Goal: Task Accomplishment & Management: Complete application form

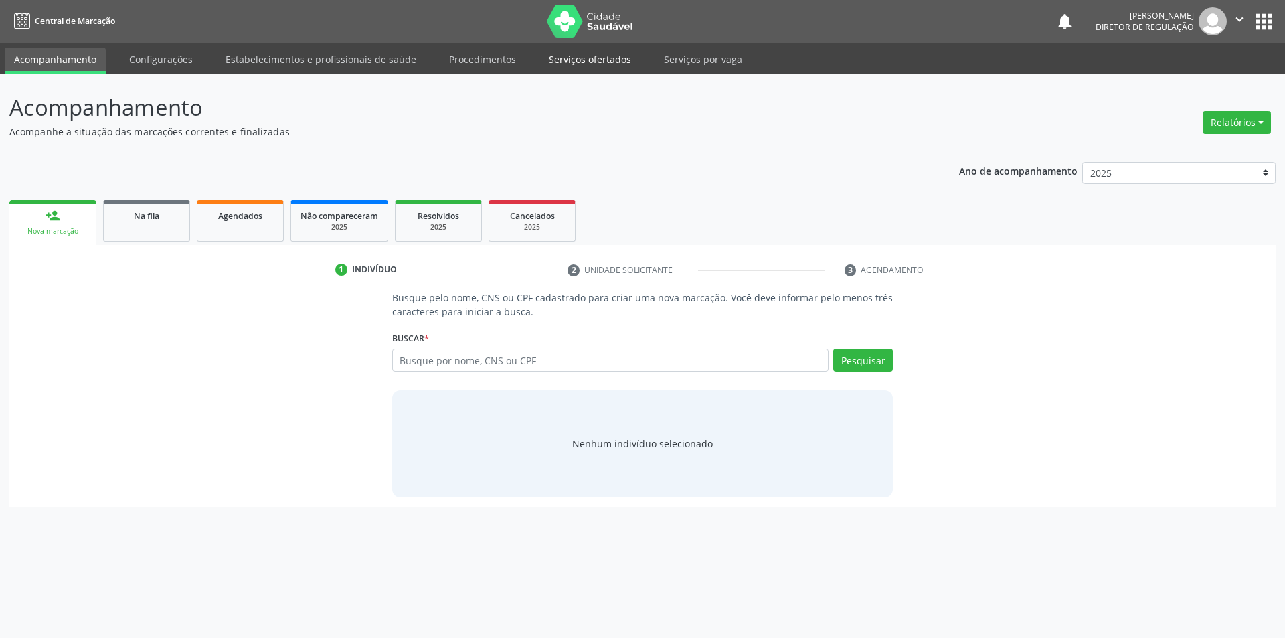
click at [591, 57] on link "Serviços ofertados" at bounding box center [589, 59] width 101 height 23
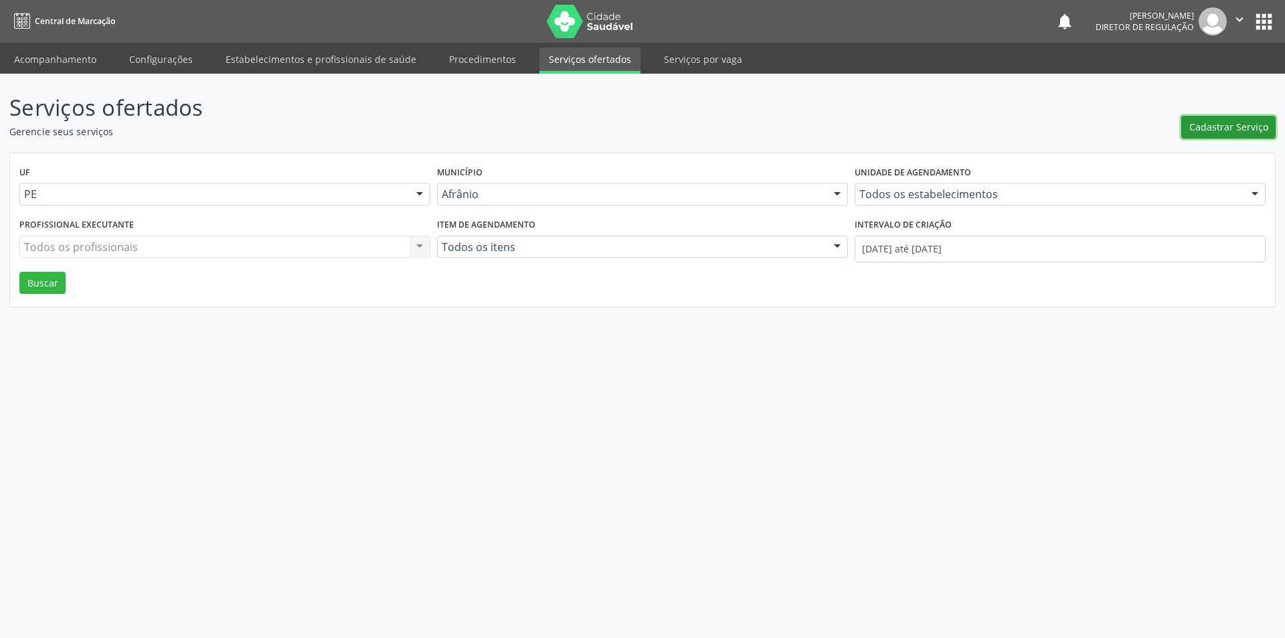
click at [1196, 127] on span "Cadastrar Serviço" at bounding box center [1228, 127] width 79 height 14
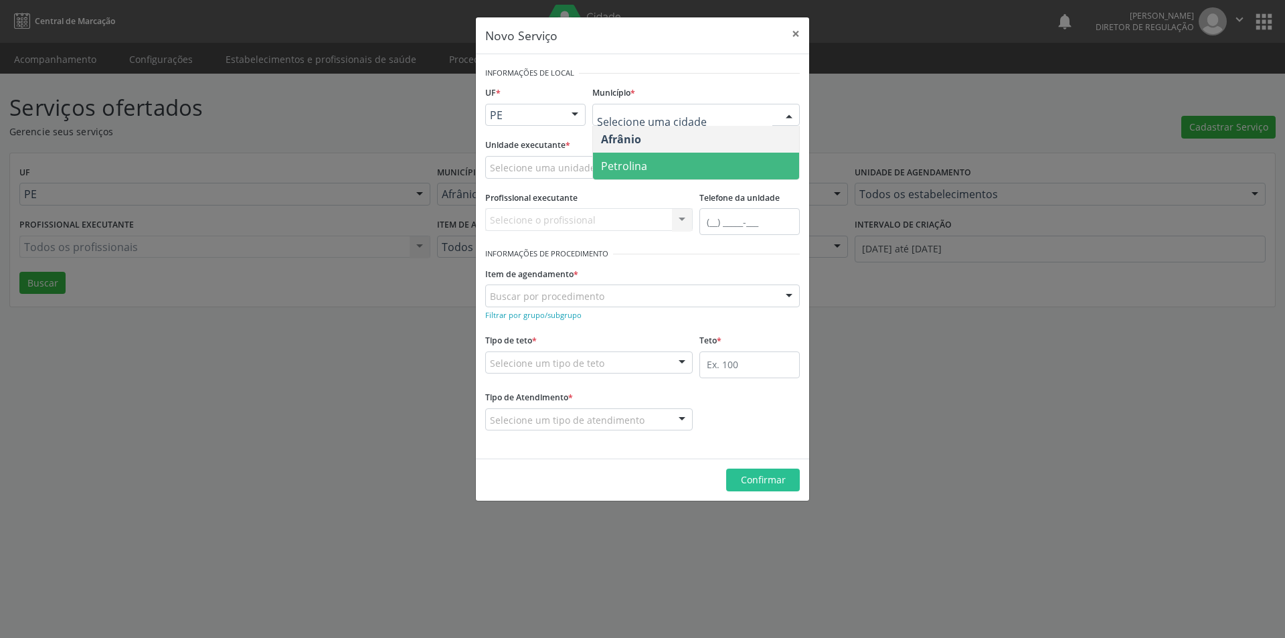
click at [638, 166] on span "Petrolina" at bounding box center [624, 166] width 46 height 15
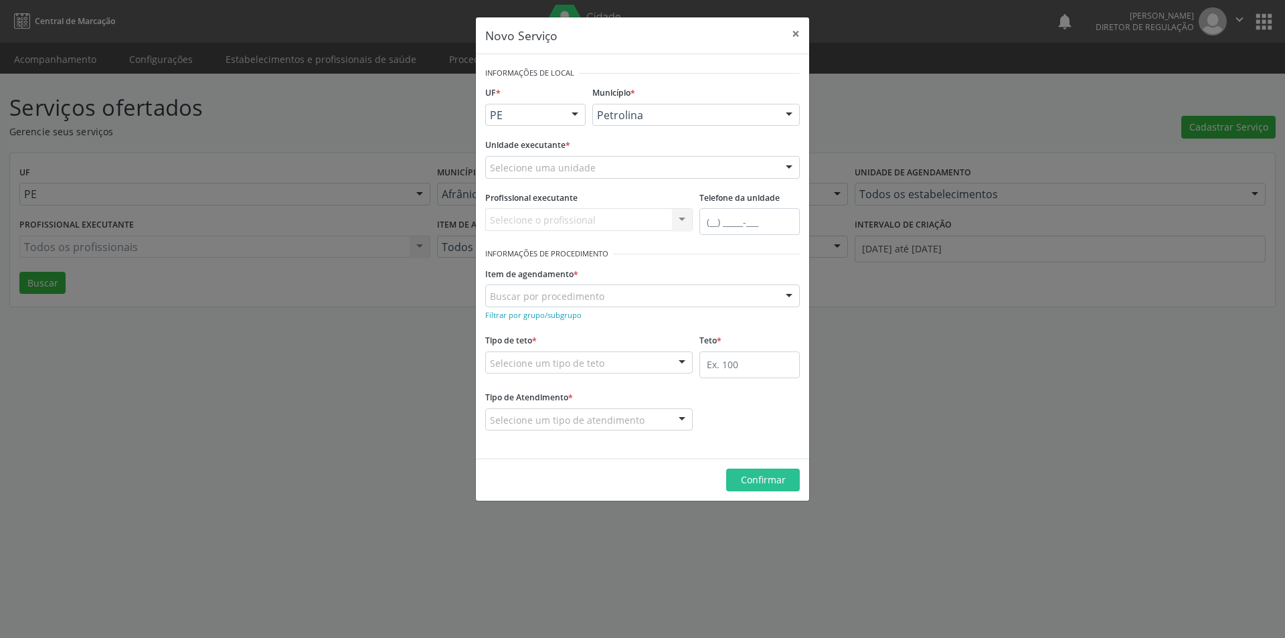
click at [600, 167] on div "Selecione uma unidade" at bounding box center [642, 167] width 314 height 23
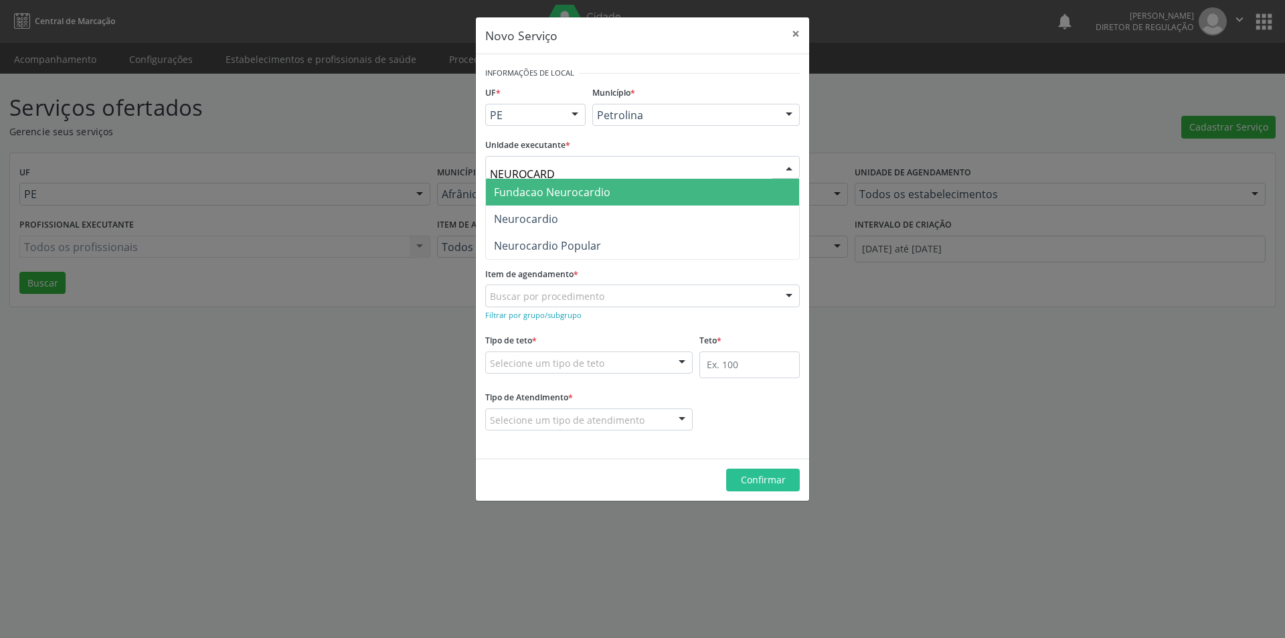
type input "NEUROCARDI"
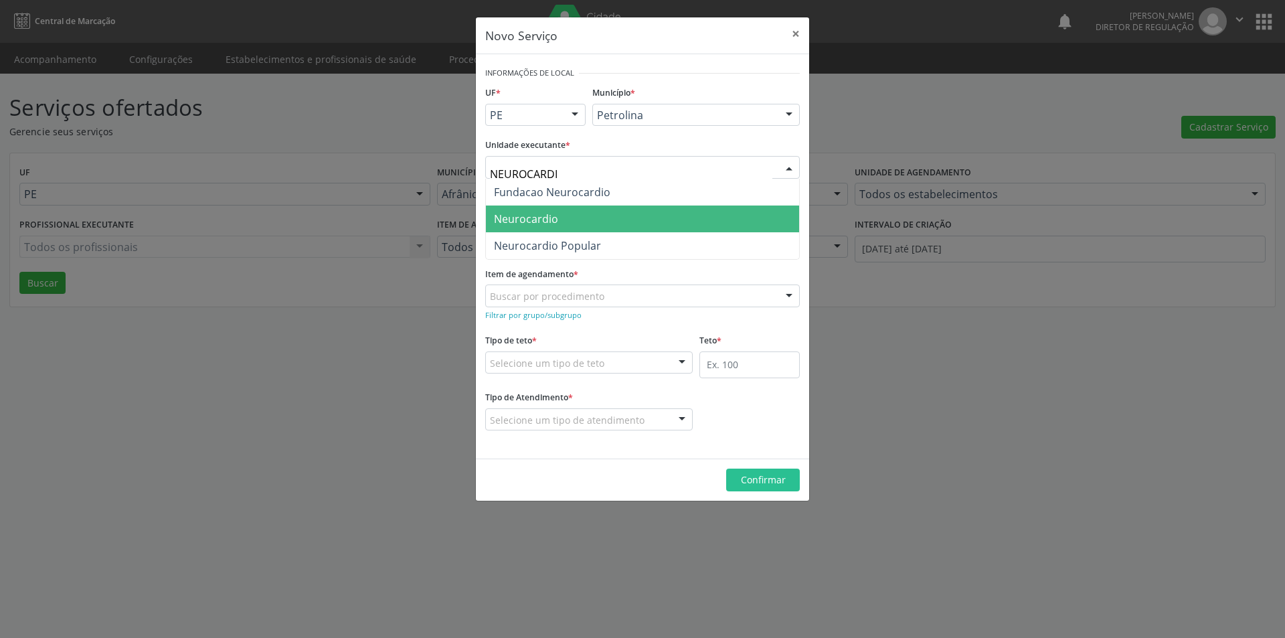
click at [565, 231] on span "Neurocardio" at bounding box center [642, 218] width 313 height 27
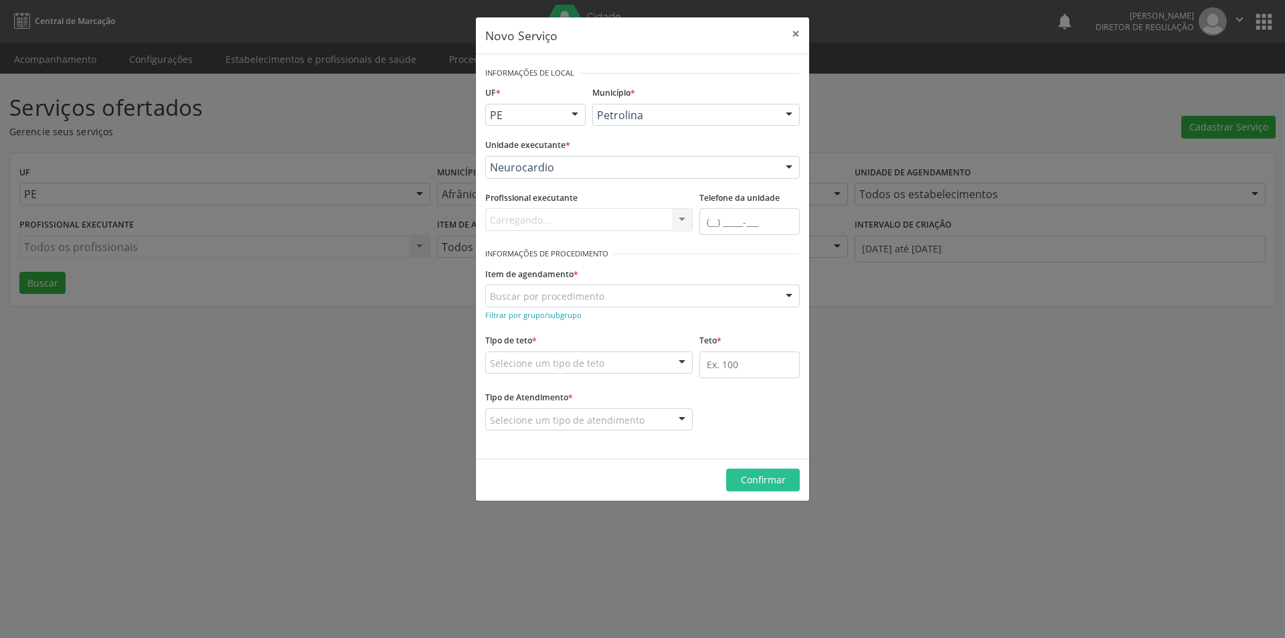
click at [606, 293] on div "Buscar por procedimento" at bounding box center [642, 295] width 314 height 23
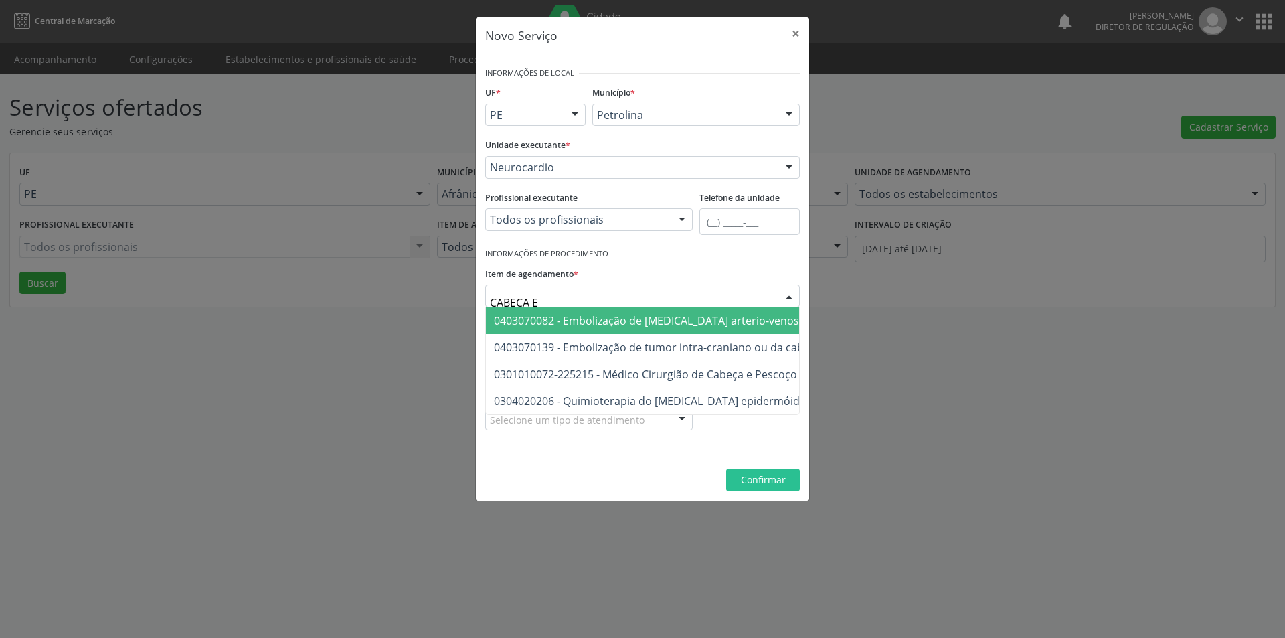
type input "CABEÇA E"
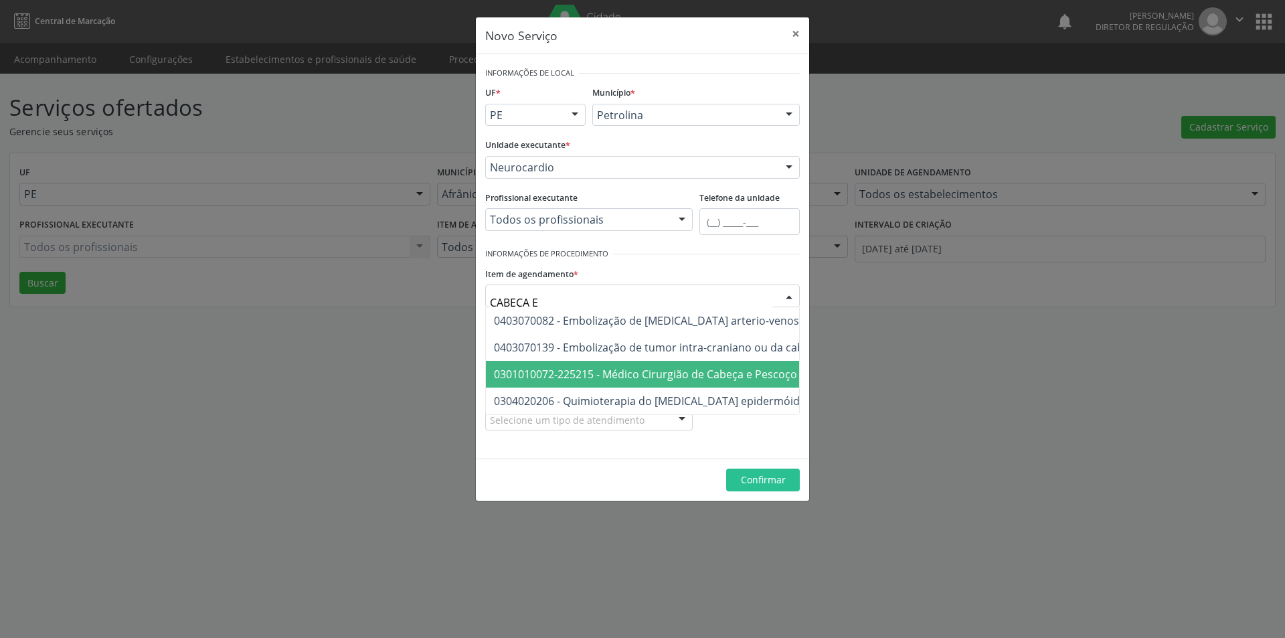
click at [642, 369] on span "0301010072-225215 - Médico Cirurgião de Cabeça e Pescoço" at bounding box center [645, 374] width 303 height 15
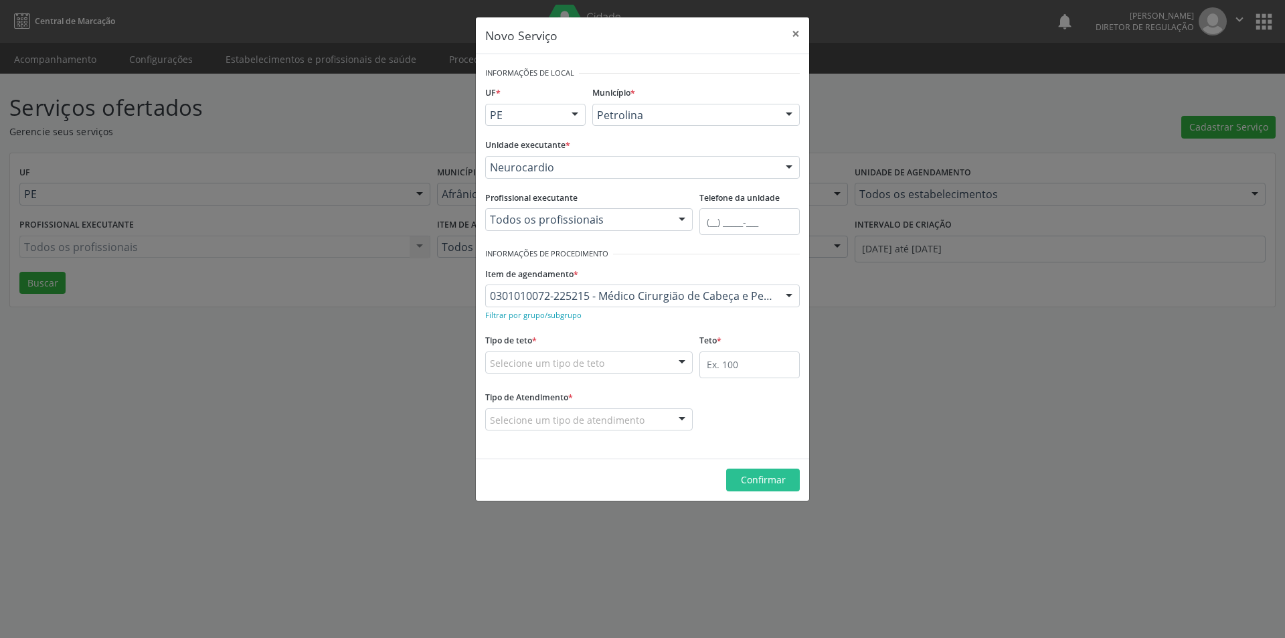
click at [614, 360] on div "Selecione um tipo de teto" at bounding box center [588, 362] width 207 height 23
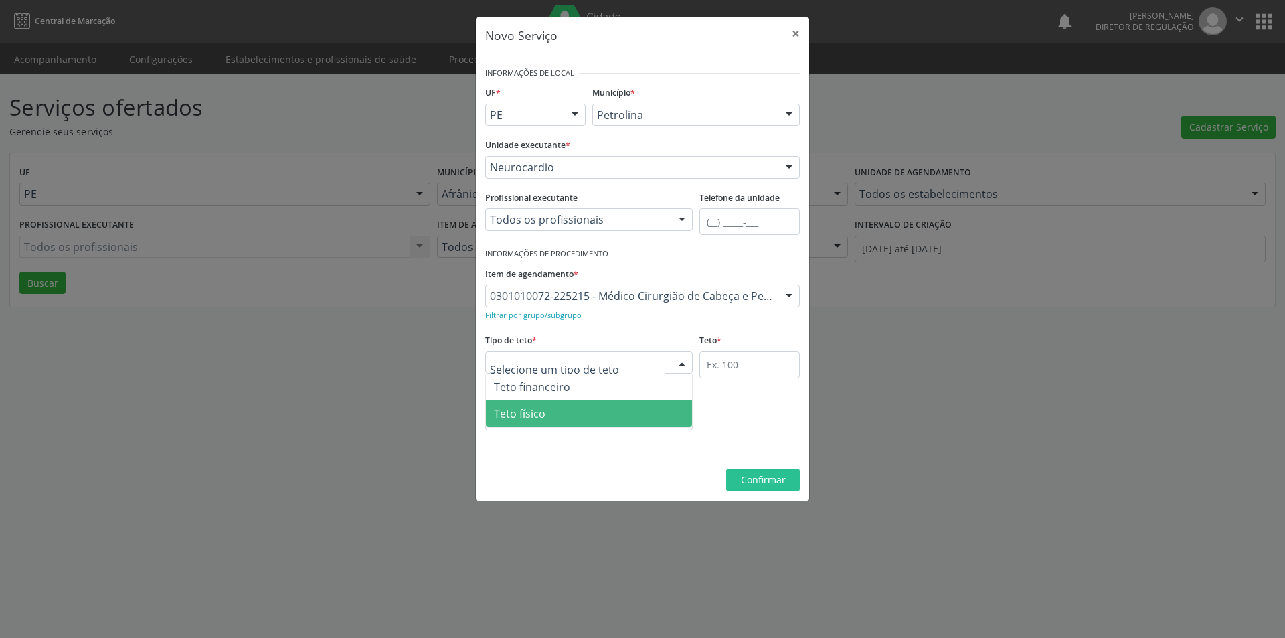
click at [577, 416] on span "Teto físico" at bounding box center [589, 413] width 206 height 27
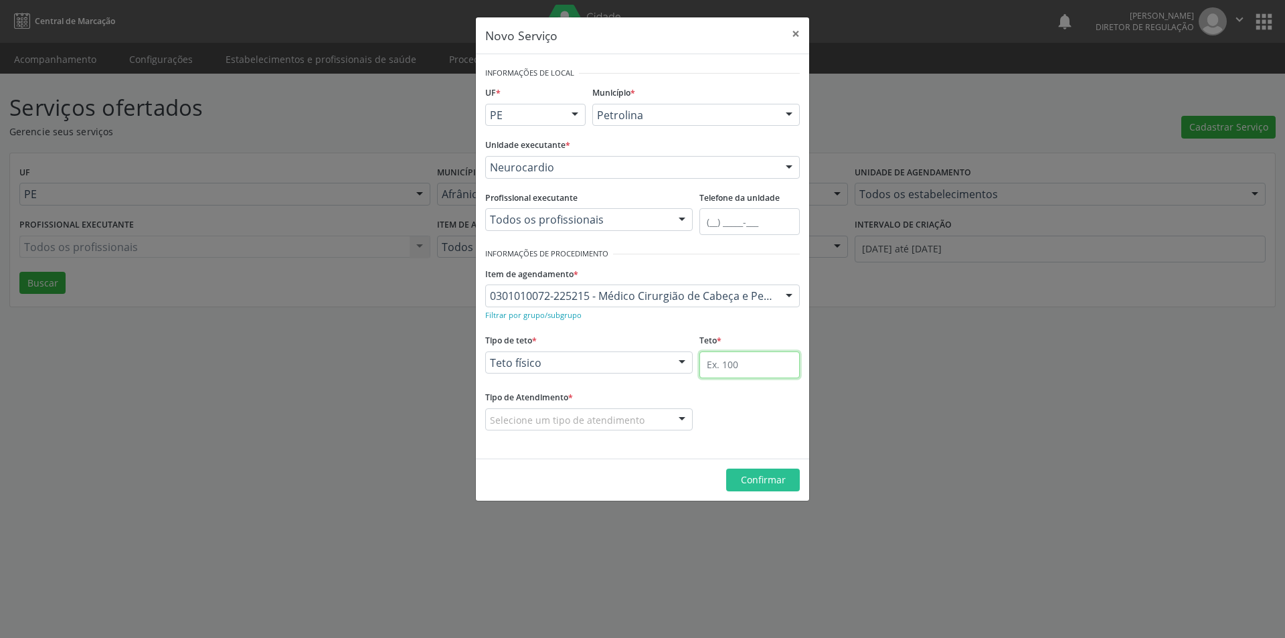
click at [739, 365] on input "text" at bounding box center [749, 364] width 100 height 27
type input "1"
click at [653, 423] on div "Selecione um tipo de atendimento" at bounding box center [588, 419] width 207 height 23
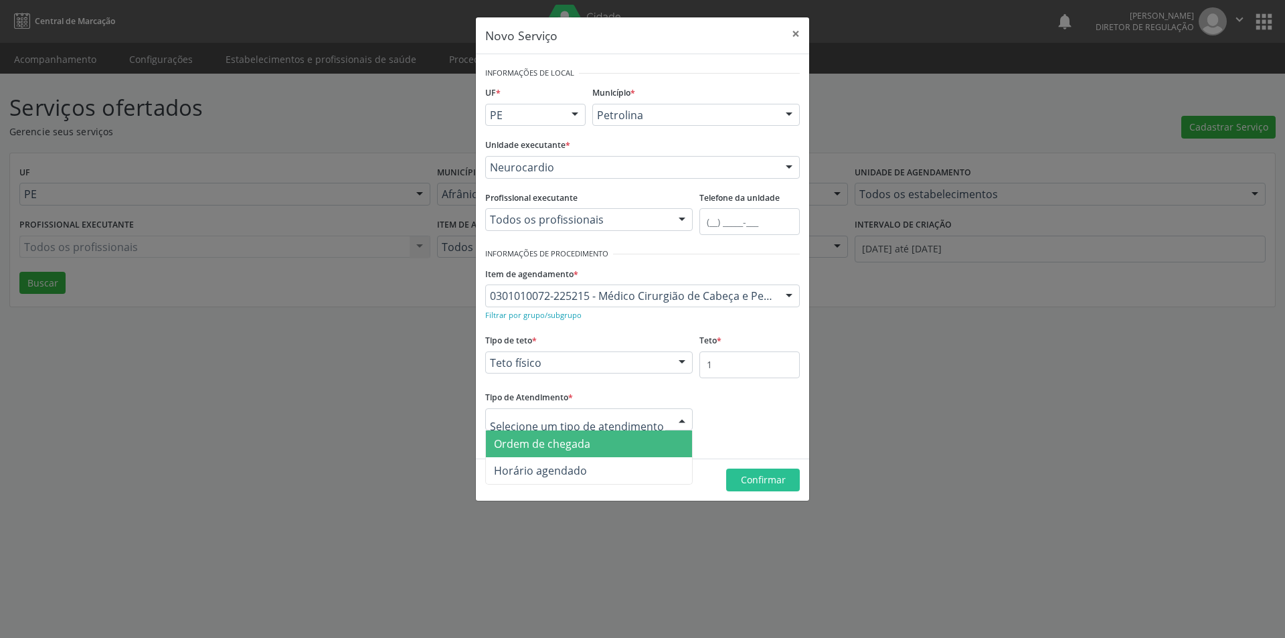
click at [636, 442] on span "Ordem de chegada" at bounding box center [589, 443] width 206 height 27
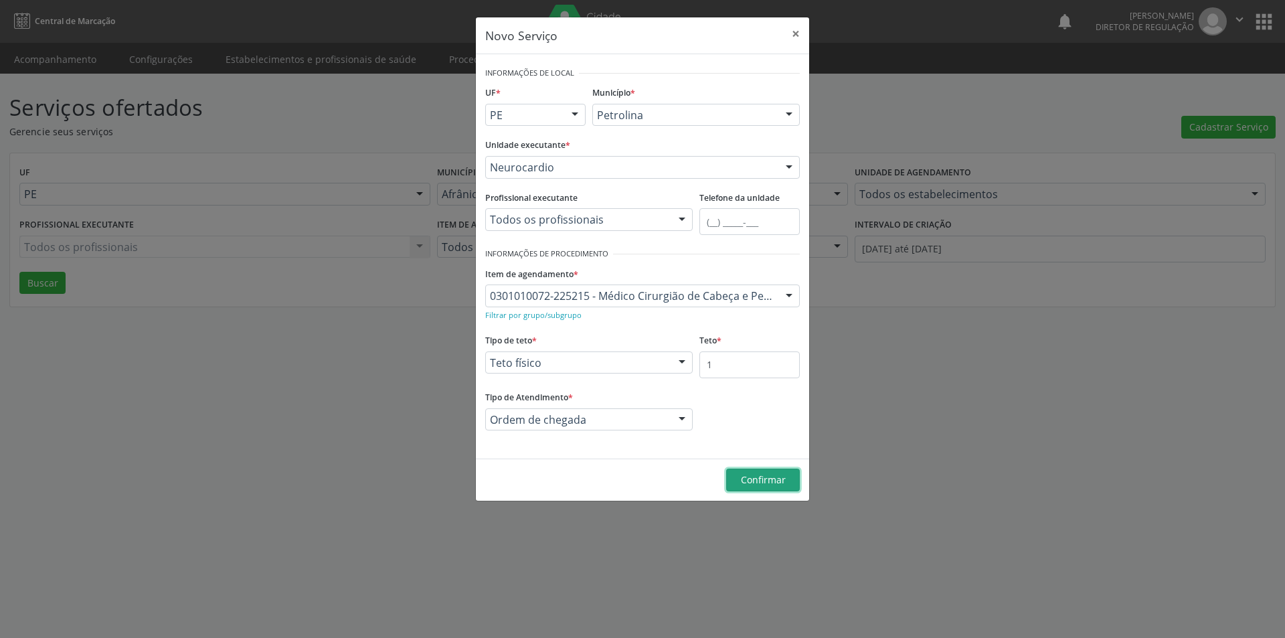
click at [769, 479] on span "Confirmar" at bounding box center [763, 479] width 45 height 13
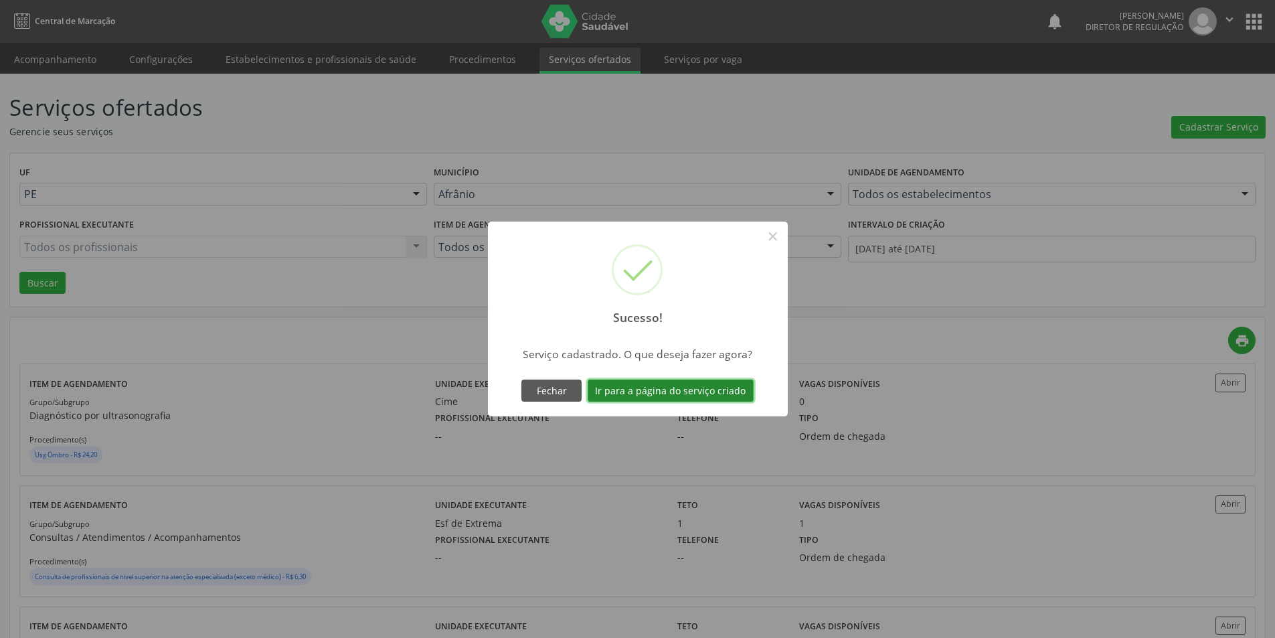
click at [704, 391] on button "Ir para a página do serviço criado" at bounding box center [670, 390] width 166 height 23
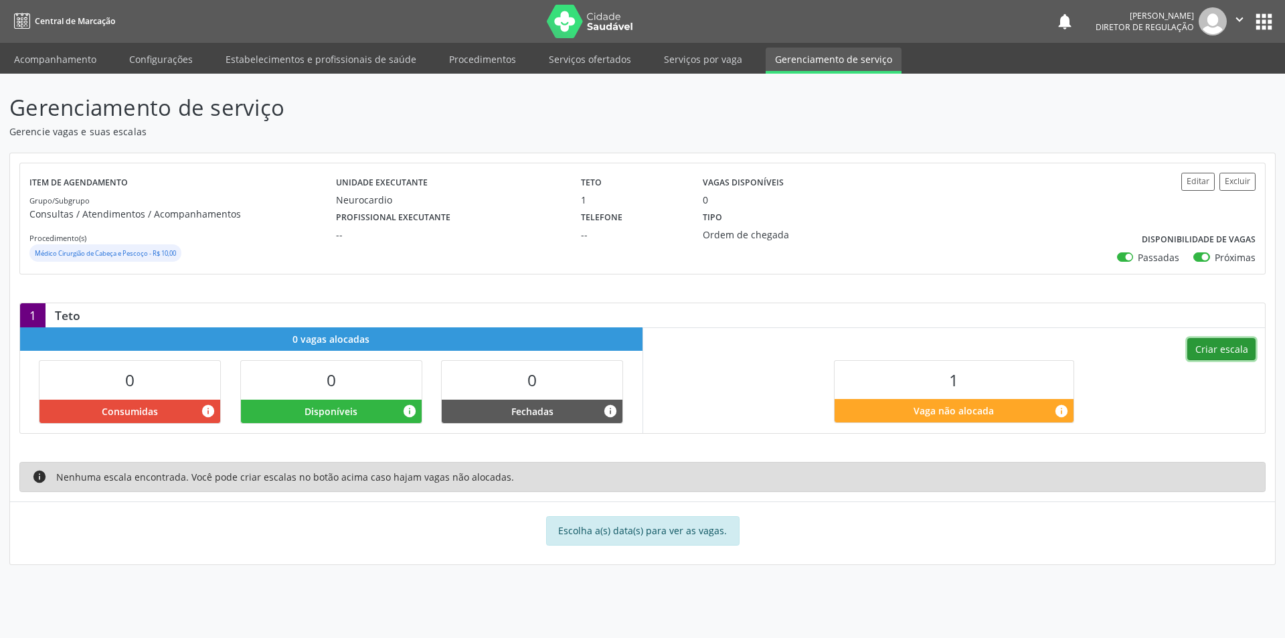
click at [1231, 351] on button "Criar escala" at bounding box center [1221, 349] width 68 height 23
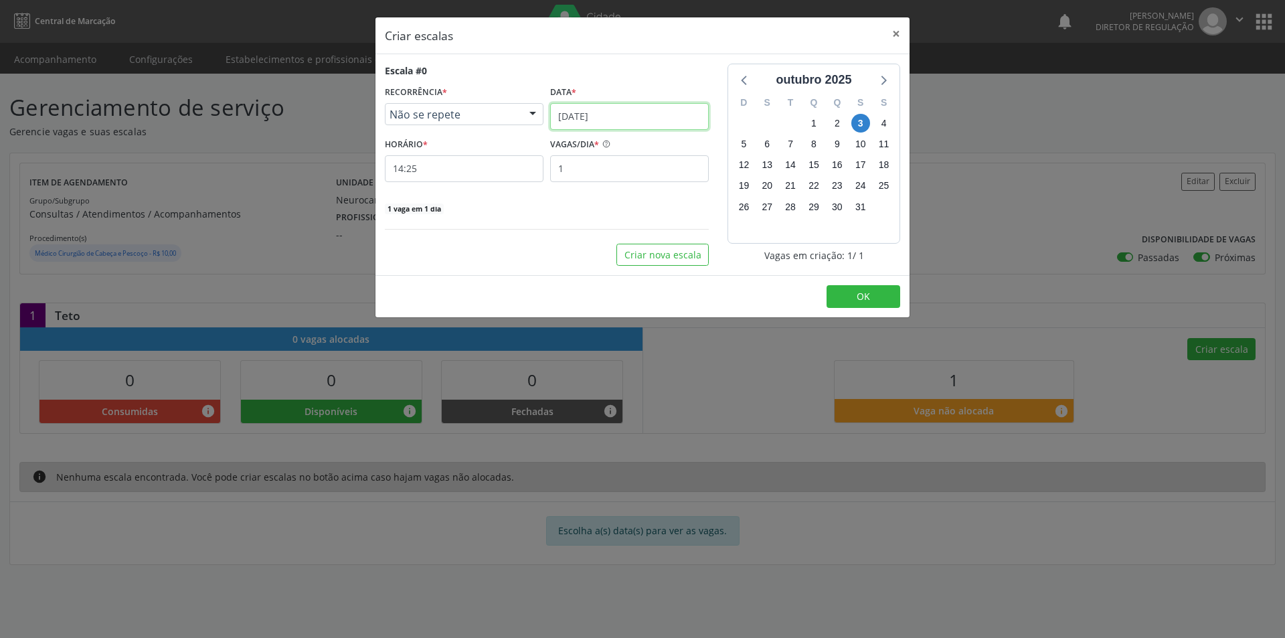
click at [652, 112] on input "[DATE]" at bounding box center [629, 116] width 159 height 27
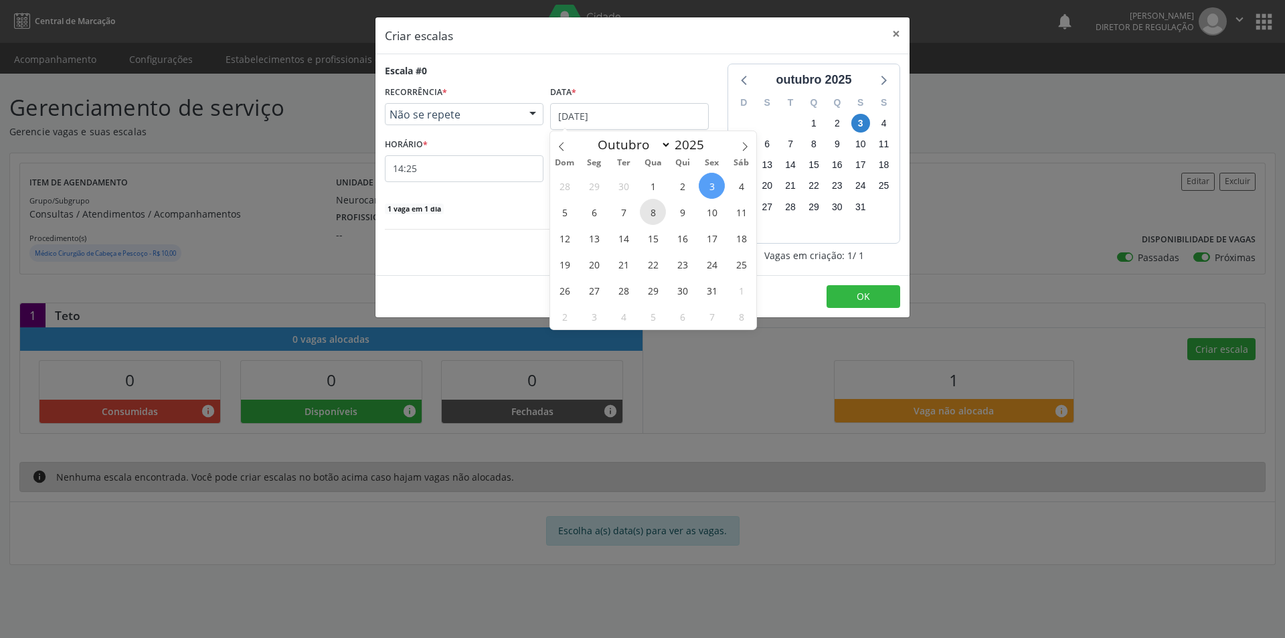
click at [653, 205] on span "8" at bounding box center [653, 212] width 26 height 26
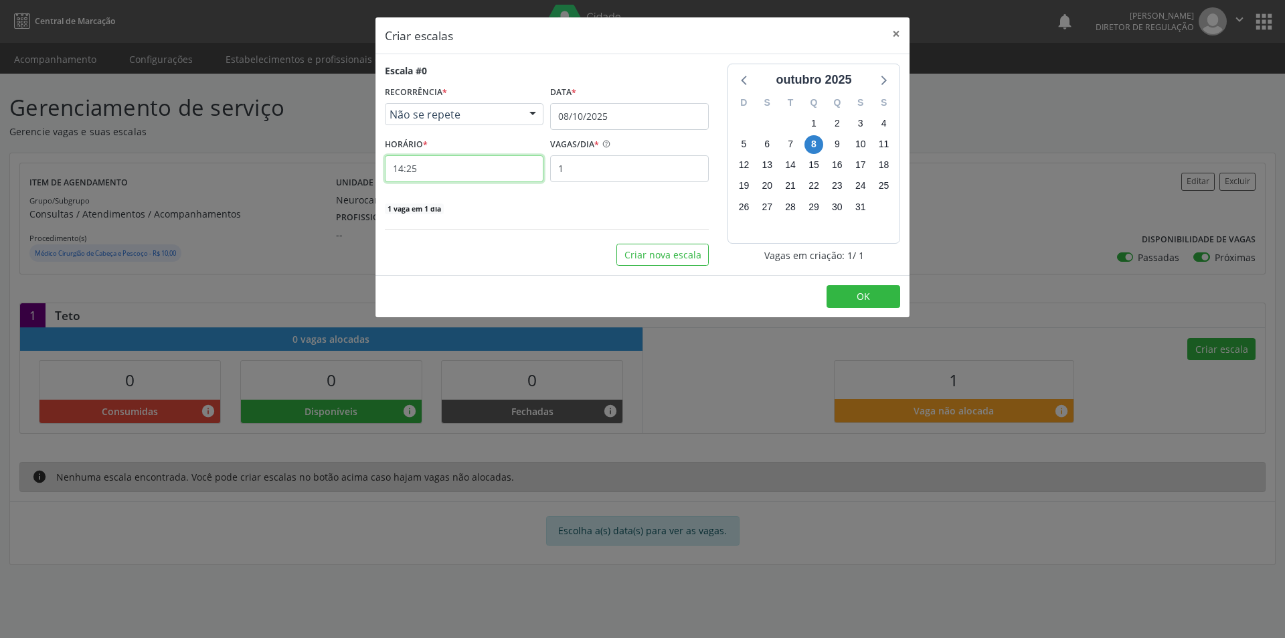
click at [511, 160] on input "14:25" at bounding box center [464, 168] width 159 height 27
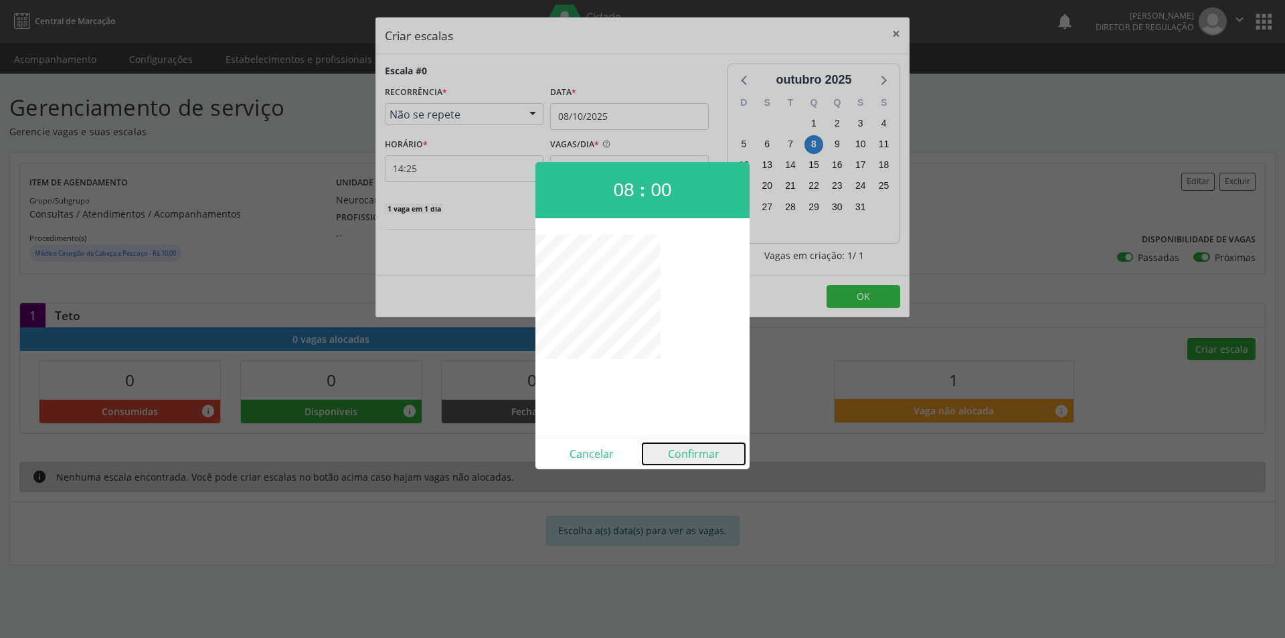
click at [697, 456] on button "Confirmar" at bounding box center [693, 453] width 102 height 21
type input "08:00"
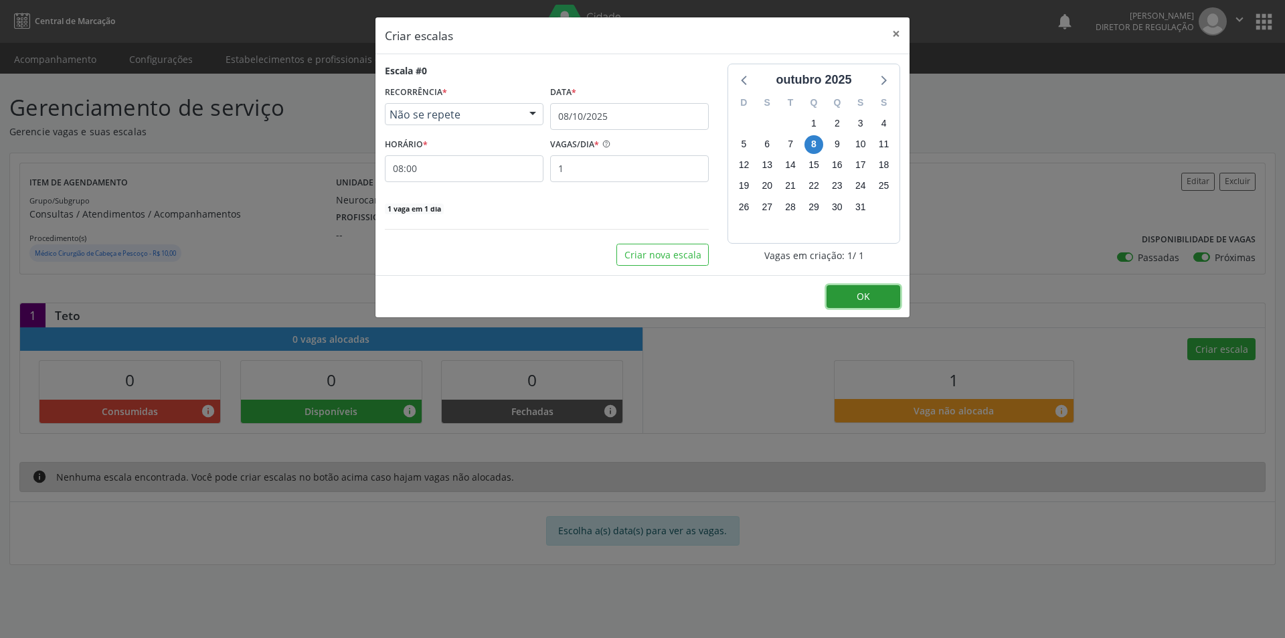
click at [859, 296] on span "OK" at bounding box center [862, 296] width 13 height 13
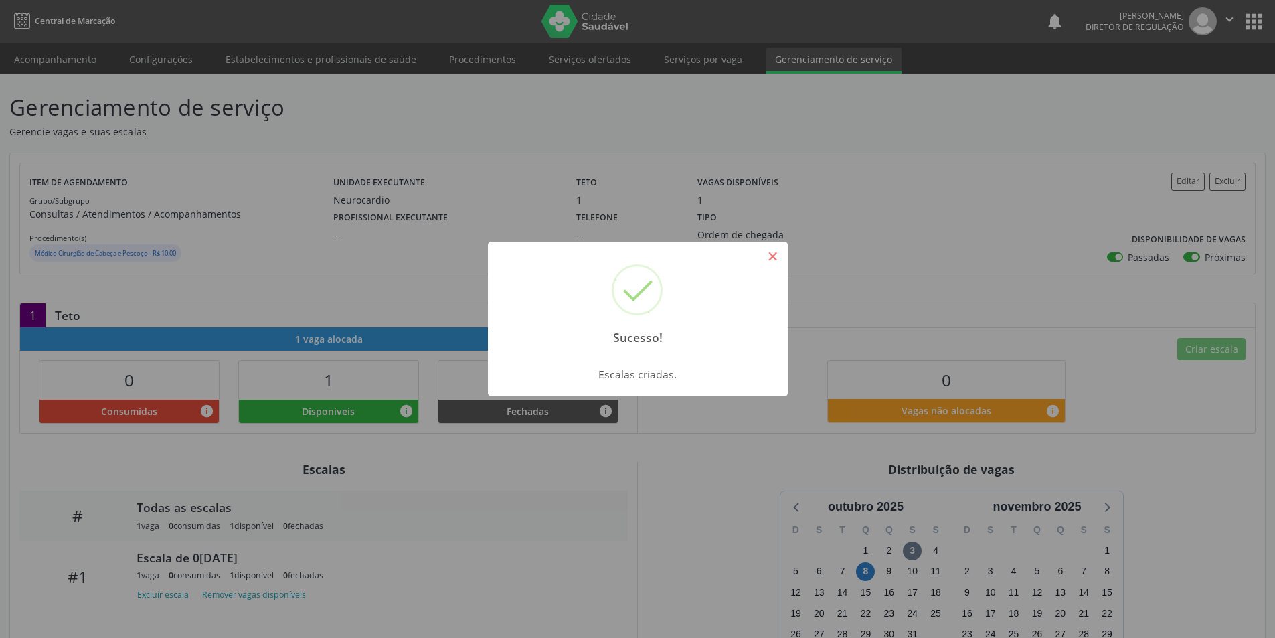
click at [773, 255] on button "×" at bounding box center [772, 256] width 23 height 23
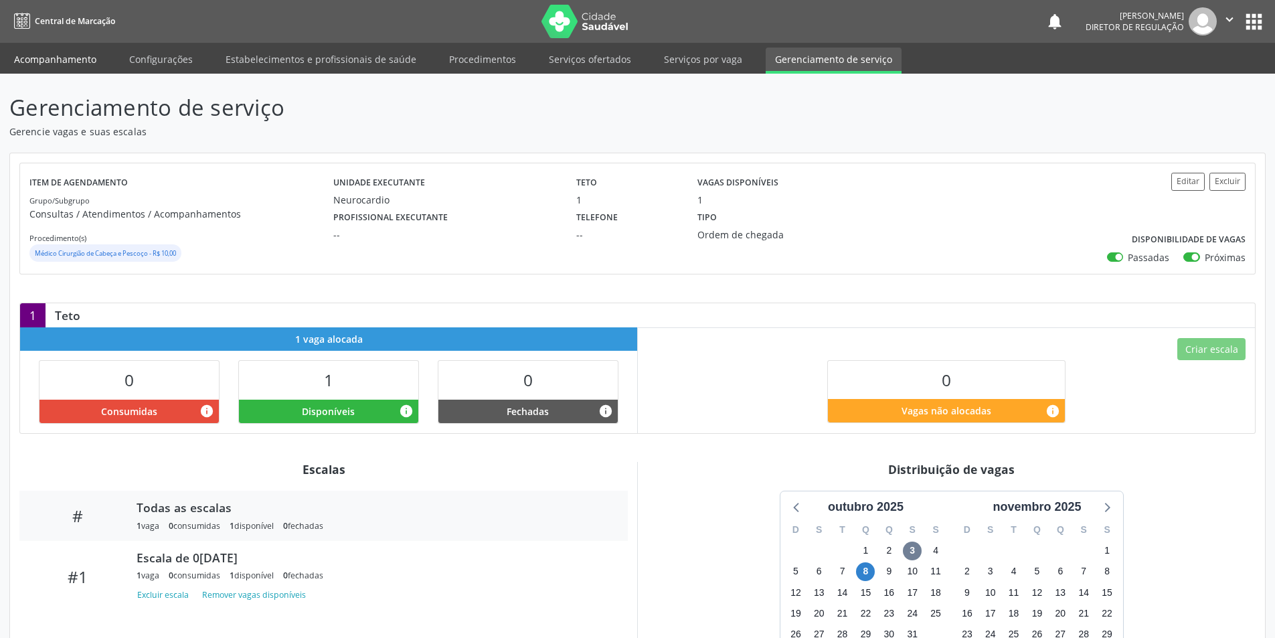
click at [74, 60] on link "Acompanhamento" at bounding box center [55, 59] width 101 height 23
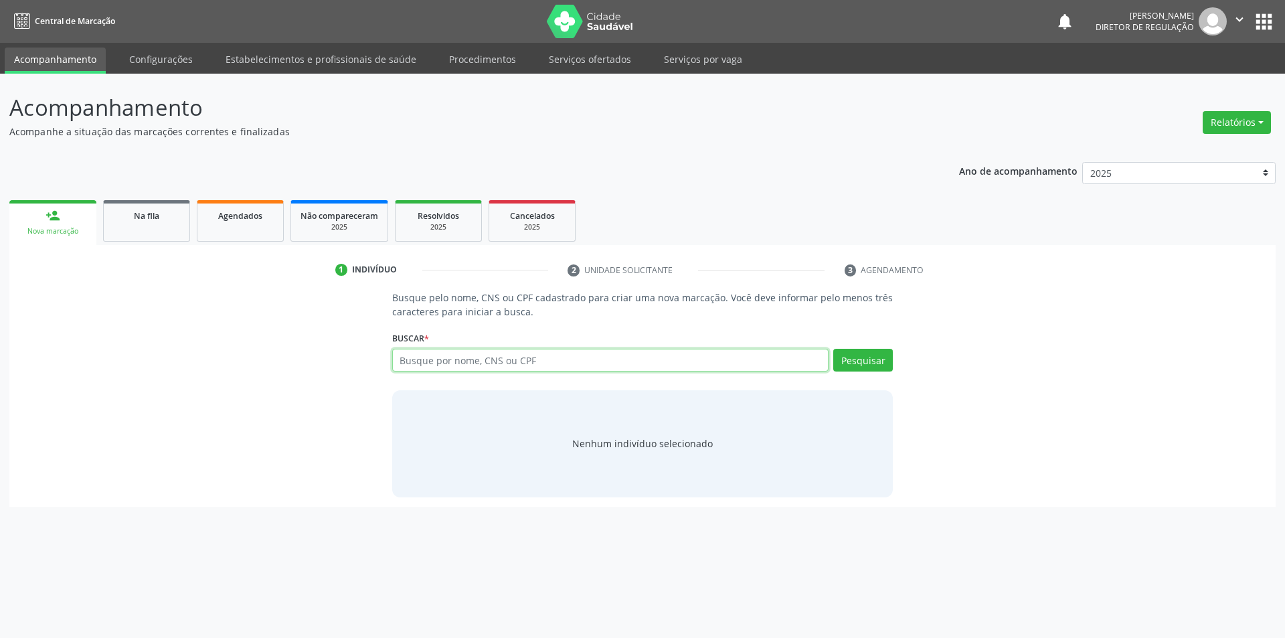
click at [458, 363] on input "text" at bounding box center [610, 360] width 437 height 23
type input "DORAILZA"
click at [859, 361] on button "Pesquisar" at bounding box center [863, 360] width 60 height 23
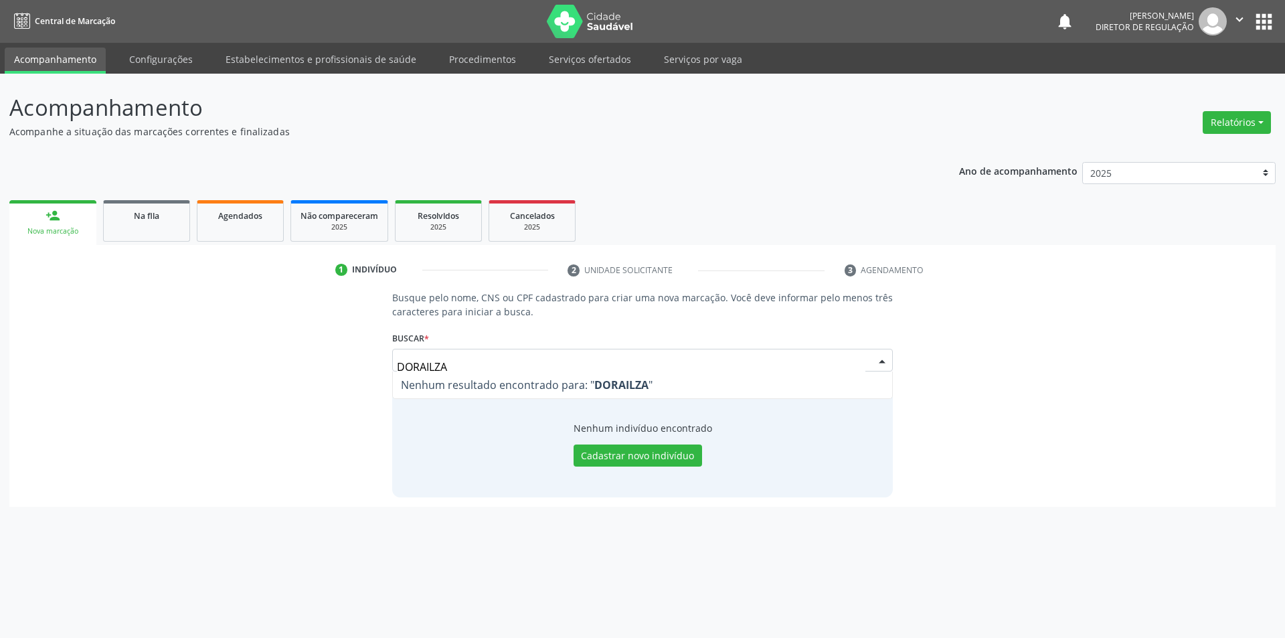
click at [411, 365] on input "DORAILZA" at bounding box center [631, 366] width 469 height 27
click at [872, 355] on button "Pesquisar" at bounding box center [863, 360] width 60 height 23
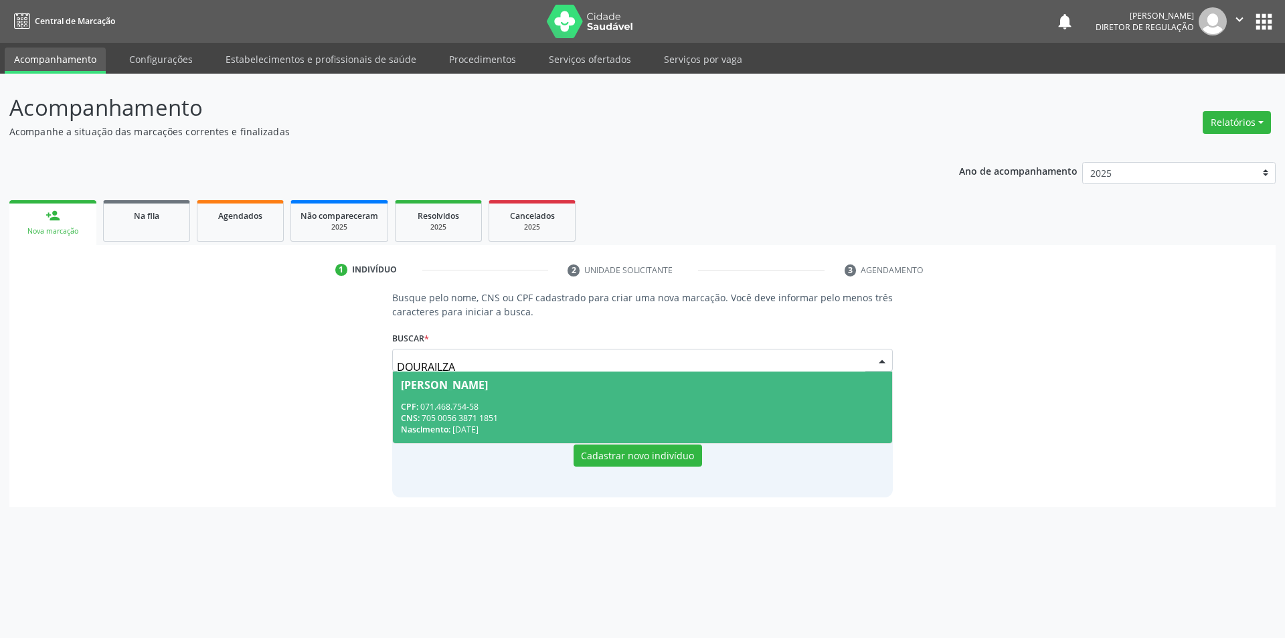
click at [632, 406] on div "CPF: 071.468.754-58" at bounding box center [643, 406] width 484 height 11
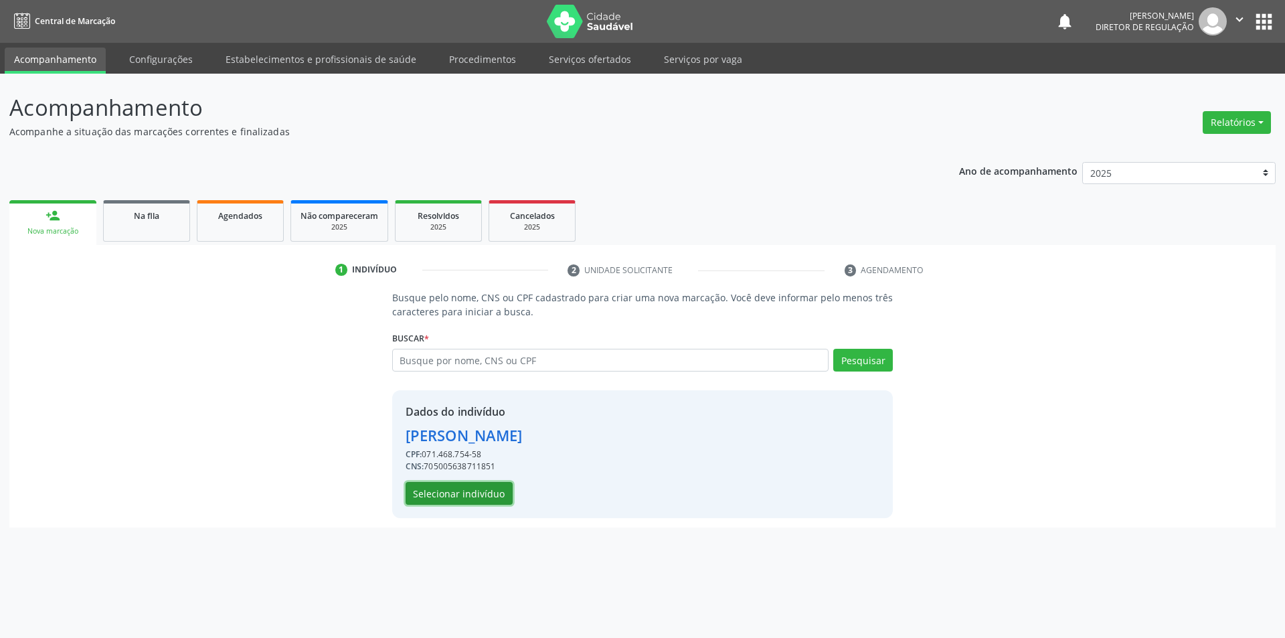
click at [474, 494] on button "Selecionar indivíduo" at bounding box center [458, 493] width 107 height 23
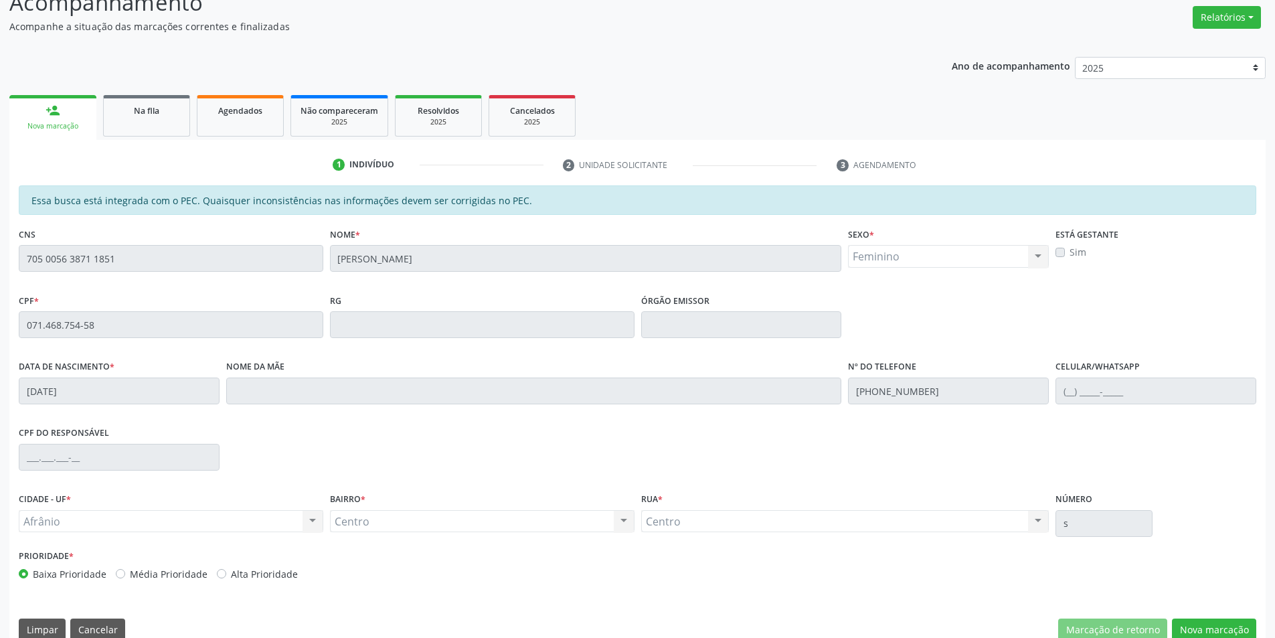
scroll to position [126, 0]
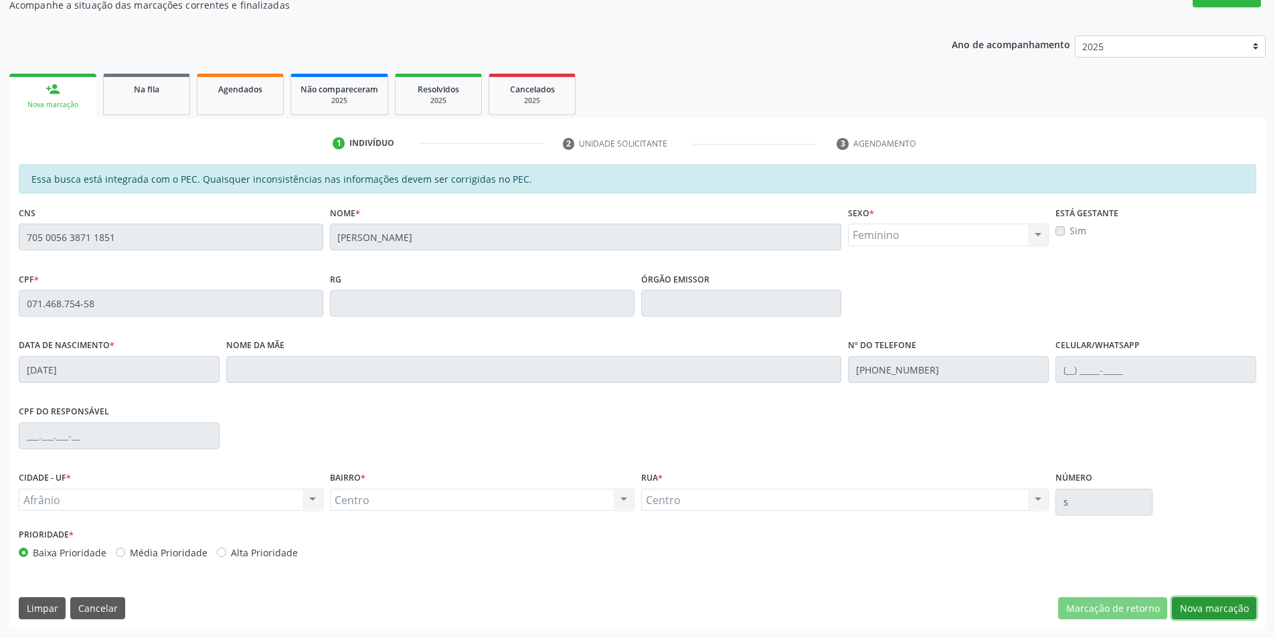
click at [1204, 614] on button "Nova marcação" at bounding box center [1214, 608] width 84 height 23
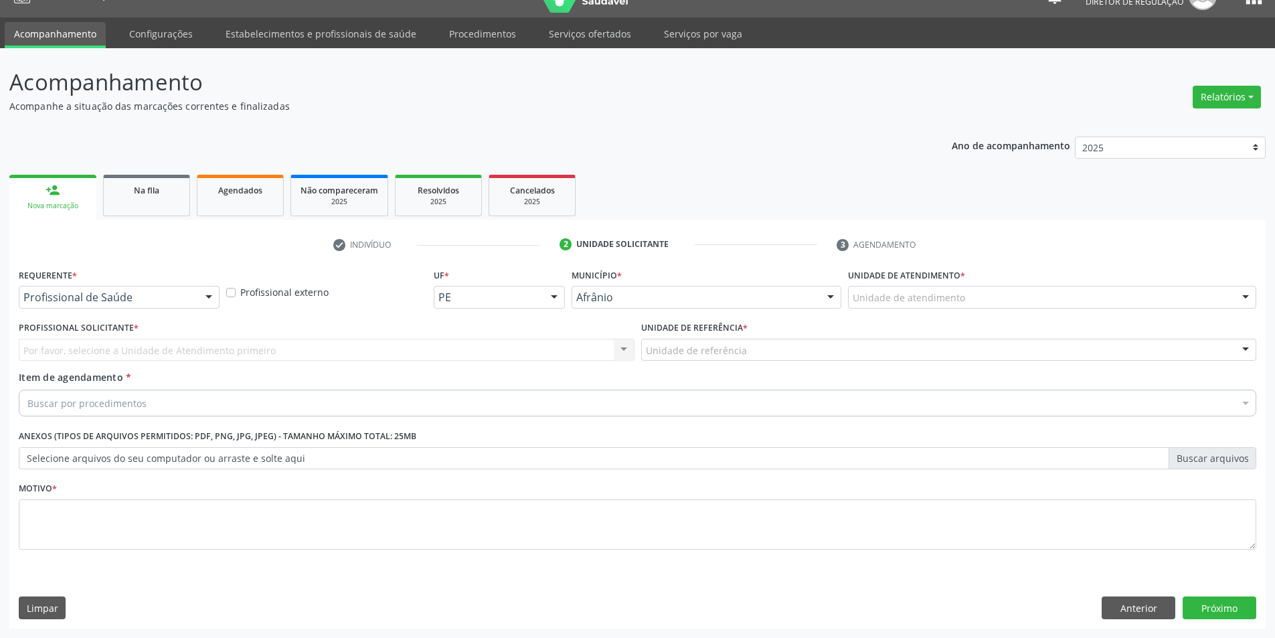
scroll to position [25, 0]
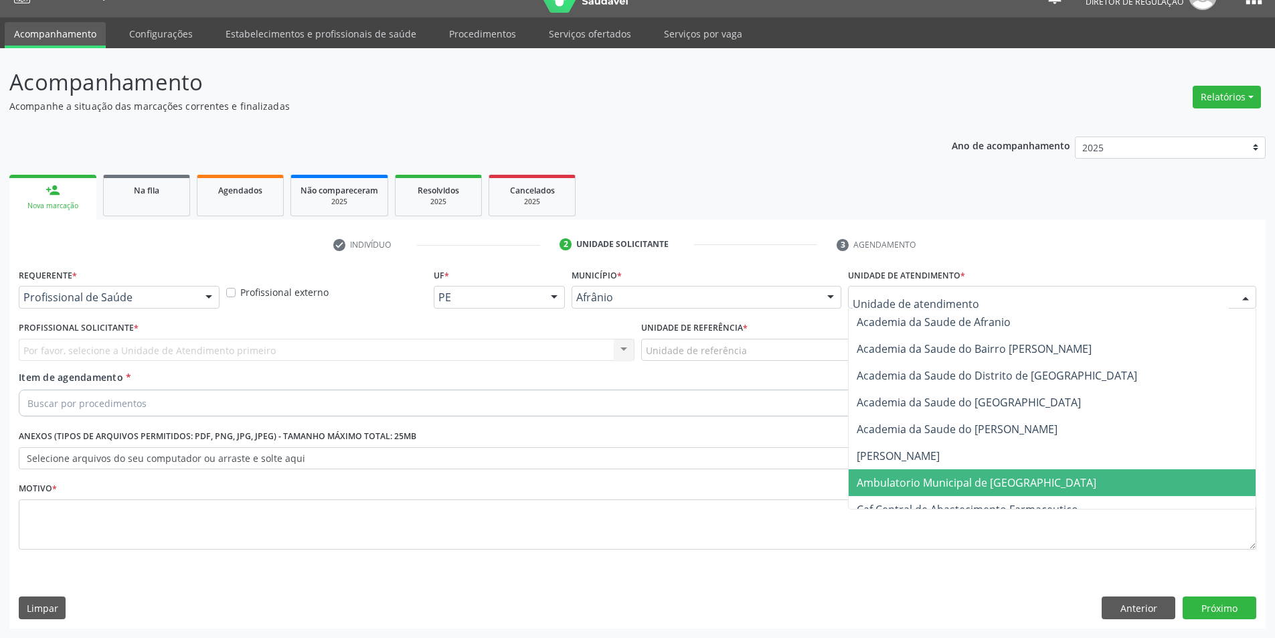
click at [905, 483] on span "Ambulatorio Municipal de [GEOGRAPHIC_DATA]" at bounding box center [976, 482] width 240 height 15
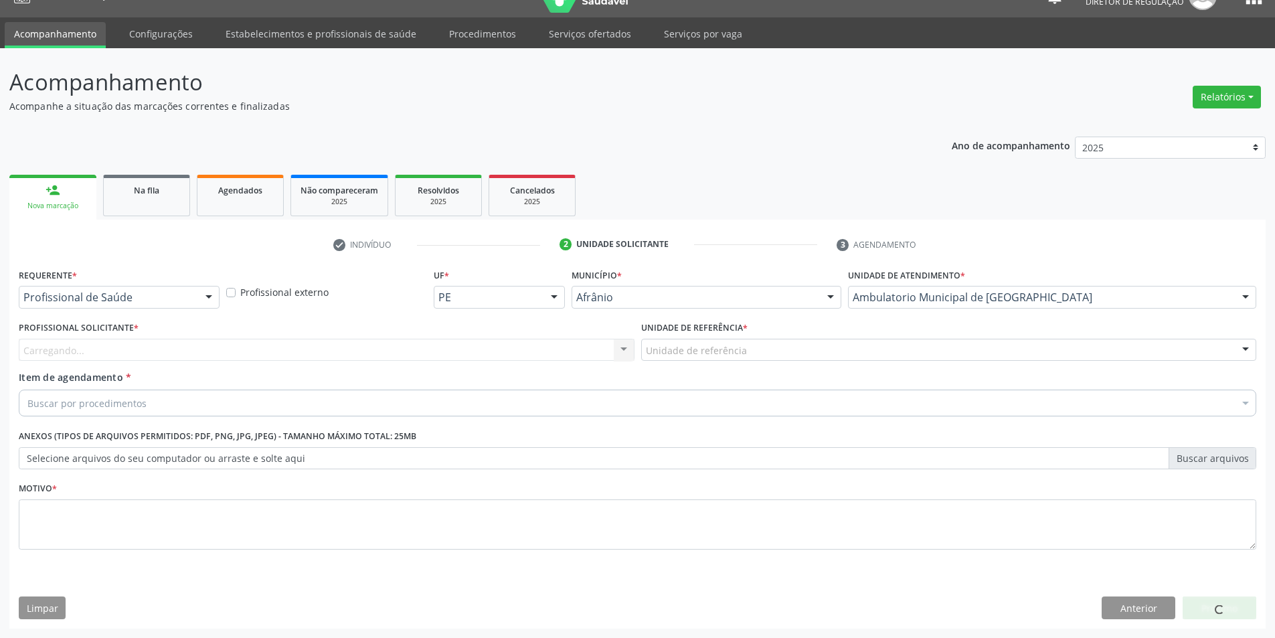
click at [771, 351] on div "Unidade de referência" at bounding box center [949, 350] width 616 height 23
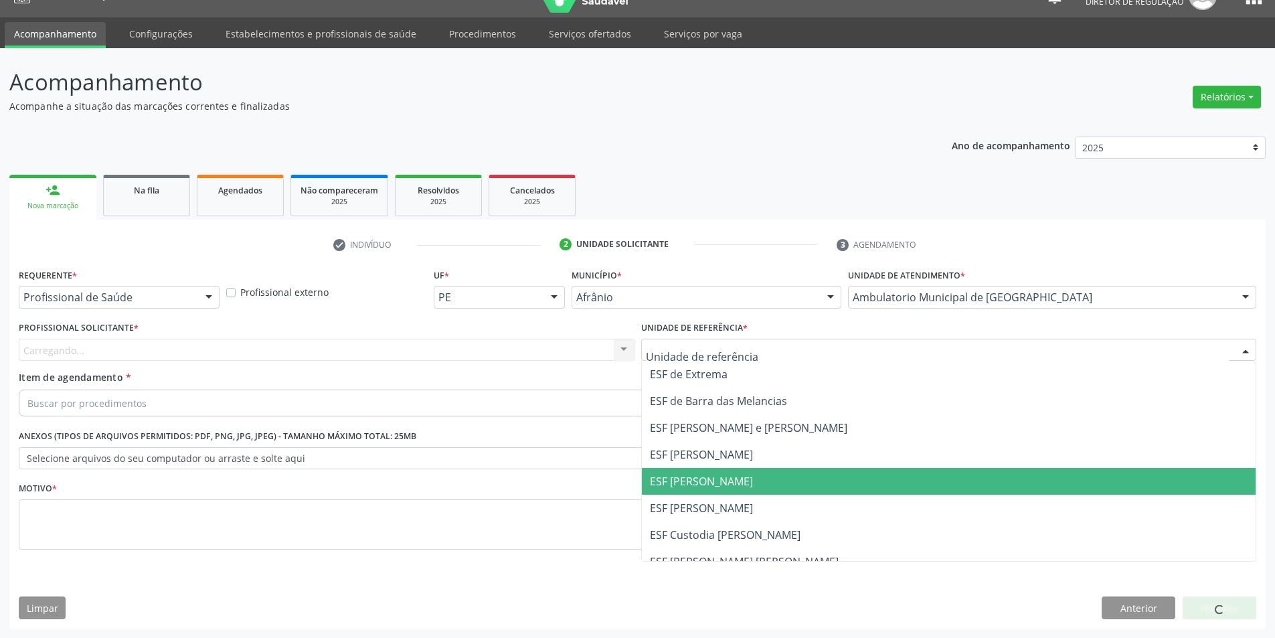
click at [741, 477] on span "ESF [PERSON_NAME]" at bounding box center [949, 481] width 614 height 27
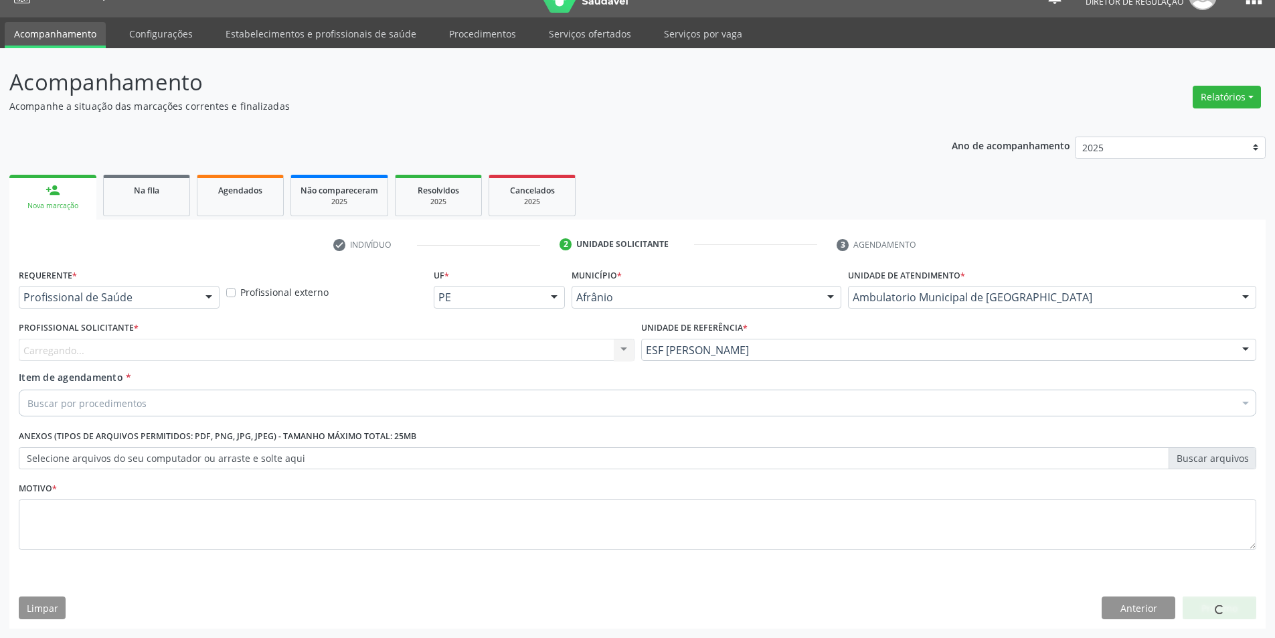
click at [531, 350] on div "Carregando... Nenhum resultado encontrado para: " " Não há nenhuma opção para s…" at bounding box center [327, 350] width 616 height 23
click at [247, 351] on div "Carregando... Nenhum resultado encontrado para: " " Não há nenhuma opção para s…" at bounding box center [327, 350] width 616 height 23
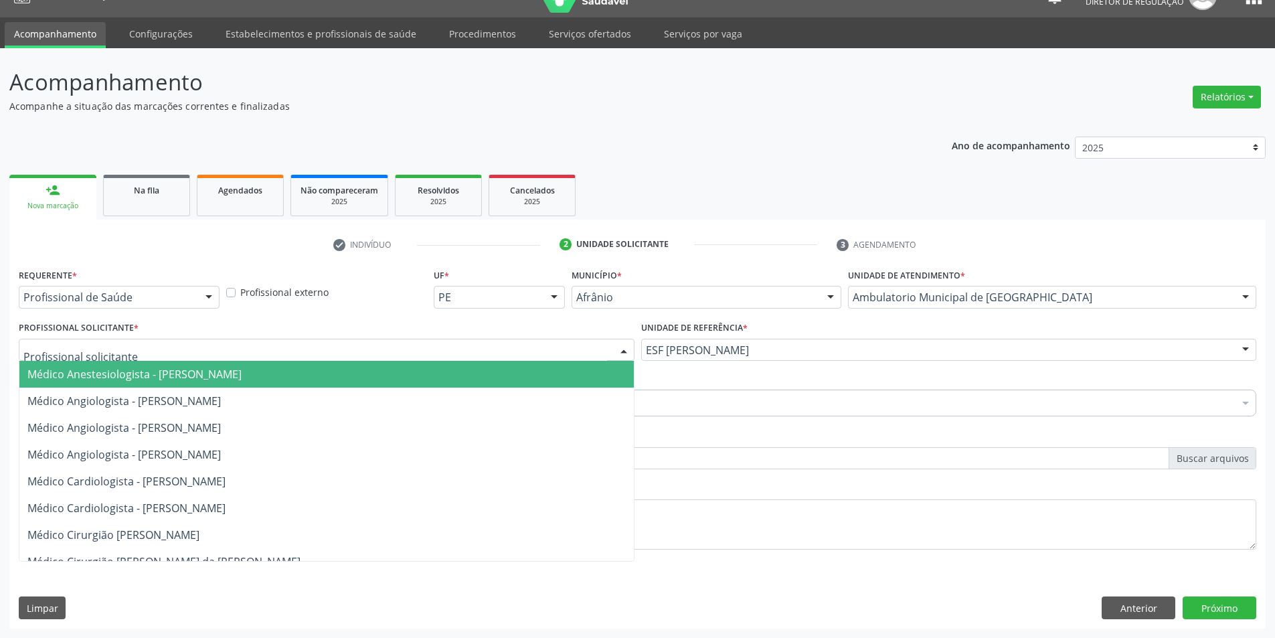
click at [247, 352] on div at bounding box center [327, 350] width 616 height 23
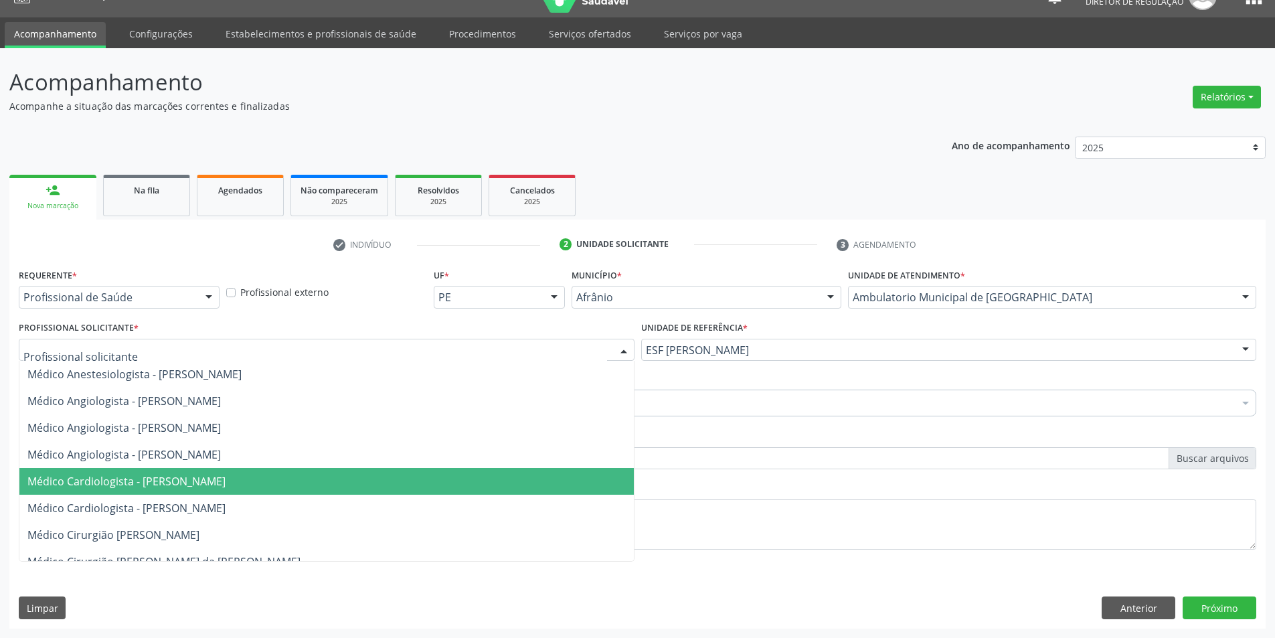
click at [250, 491] on span "Médico Cardiologista - [PERSON_NAME]" at bounding box center [326, 481] width 614 height 27
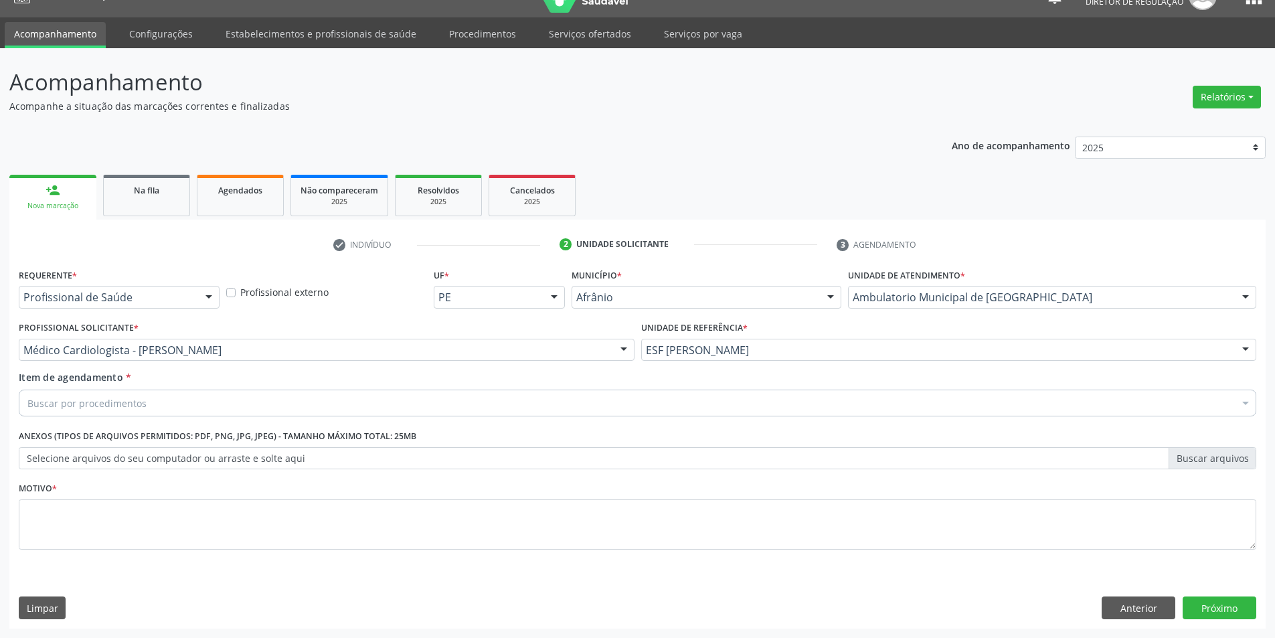
click at [185, 397] on div "Buscar por procedimentos" at bounding box center [637, 402] width 1237 height 27
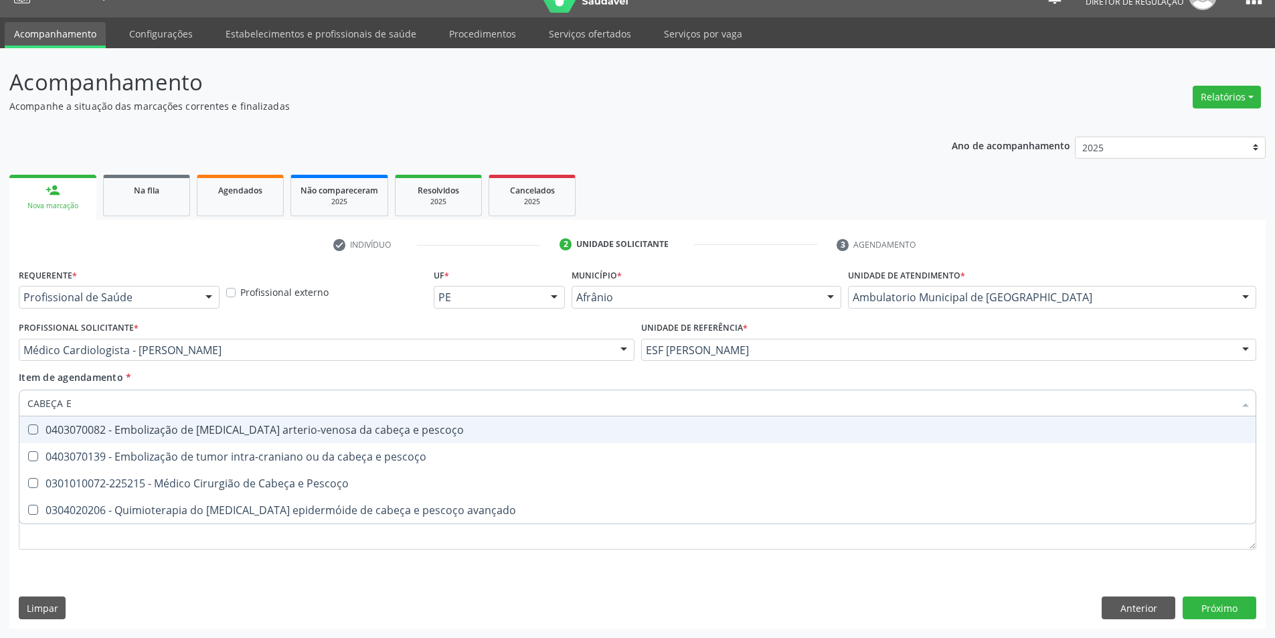
type input "CABEÇA E"
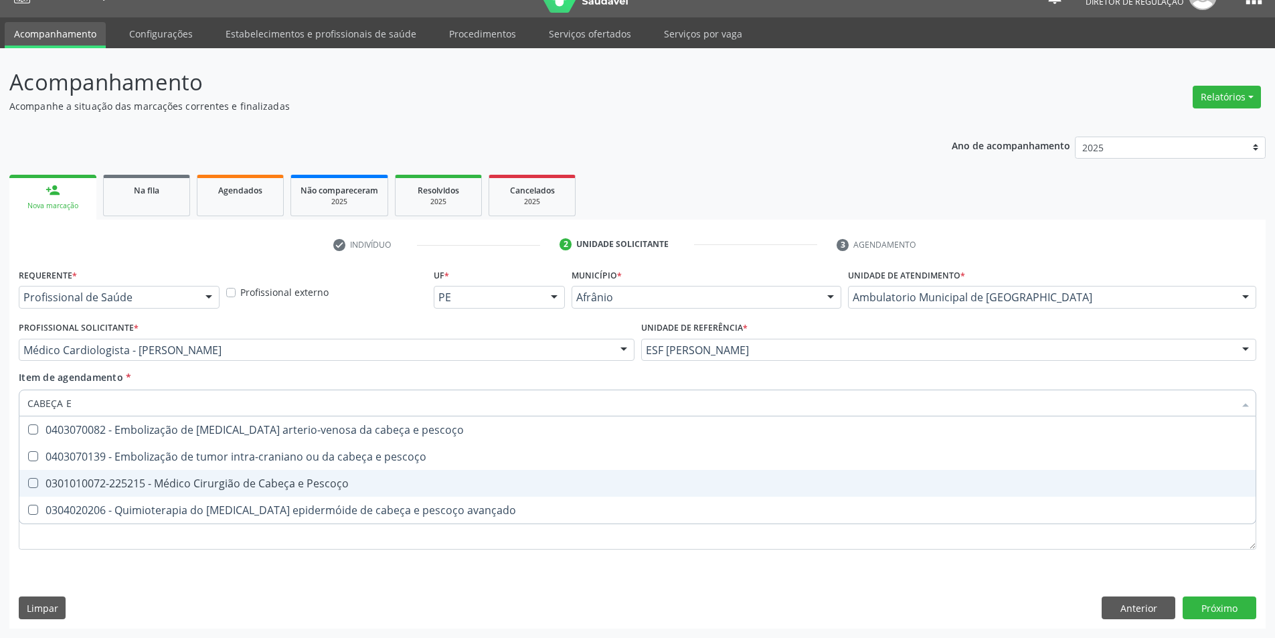
click at [210, 485] on div "0301010072-225215 - Médico Cirurgião de Cabeça e Pescoço" at bounding box center [637, 483] width 1220 height 11
checkbox Pescoço "true"
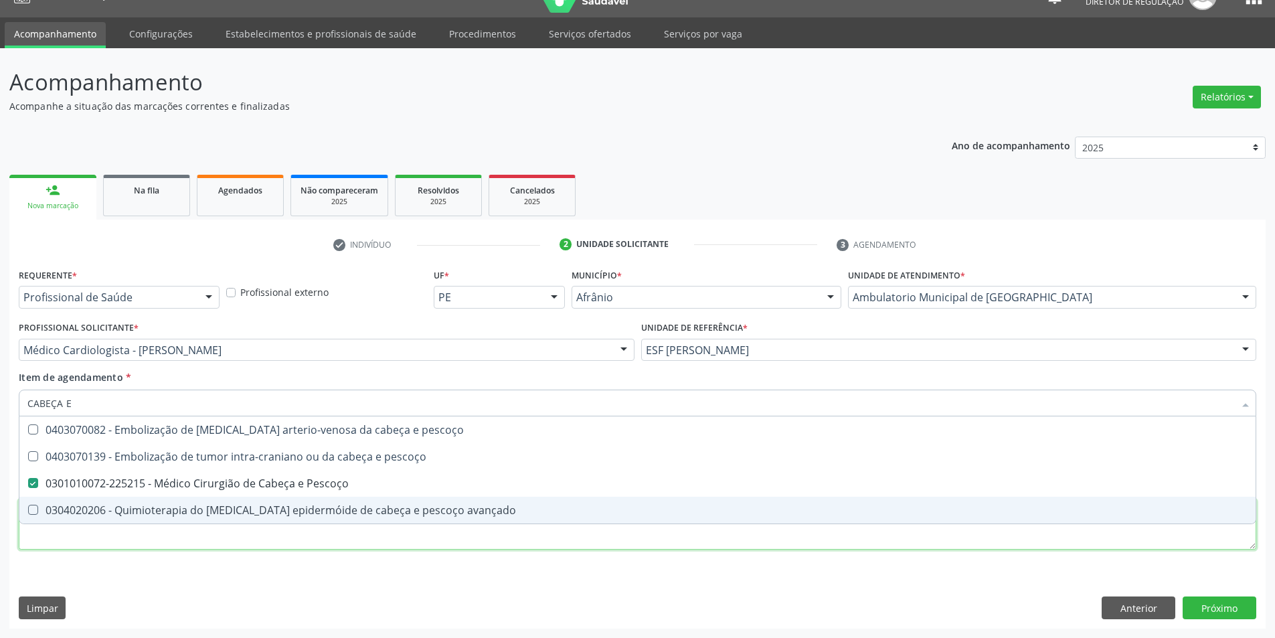
click at [221, 541] on div "Requerente * Profissional de Saúde Profissional de Saúde Paciente Nenhum result…" at bounding box center [637, 416] width 1237 height 303
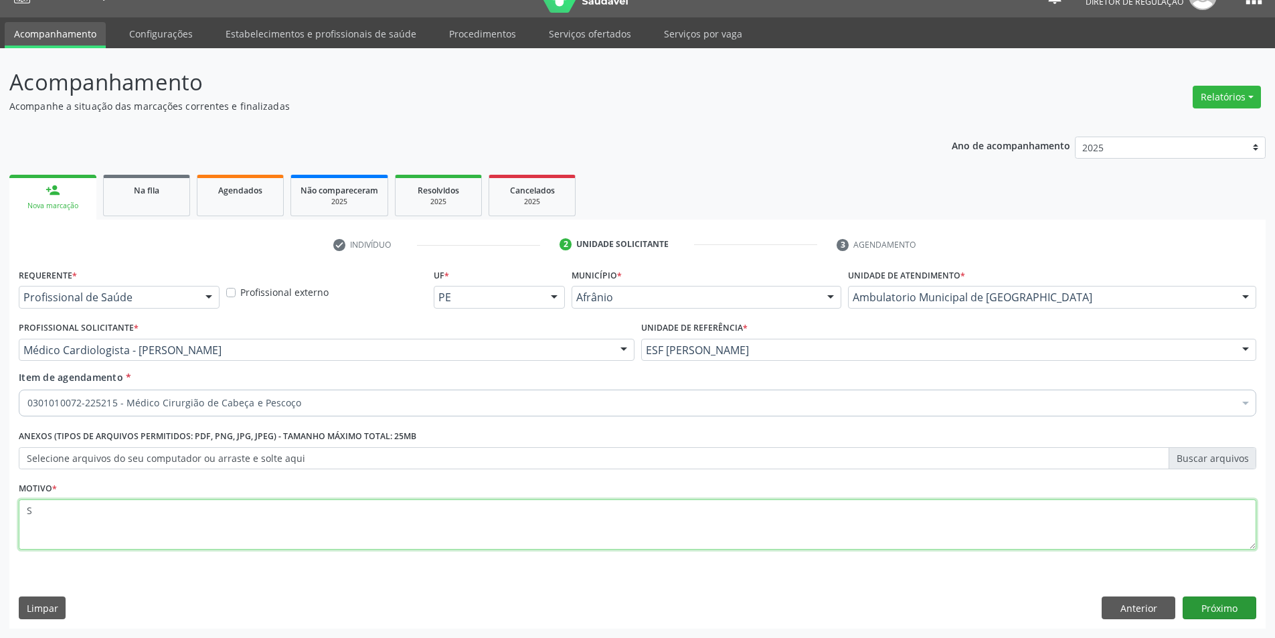
type textarea "S"
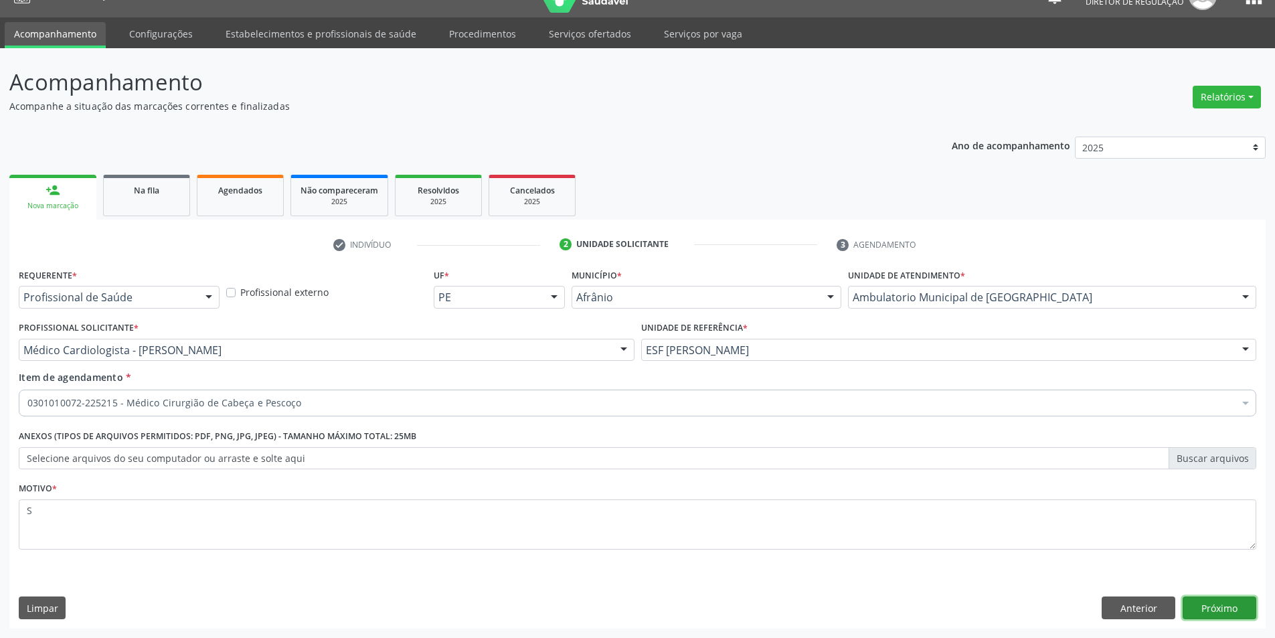
click at [1216, 605] on button "Próximo" at bounding box center [1219, 607] width 74 height 23
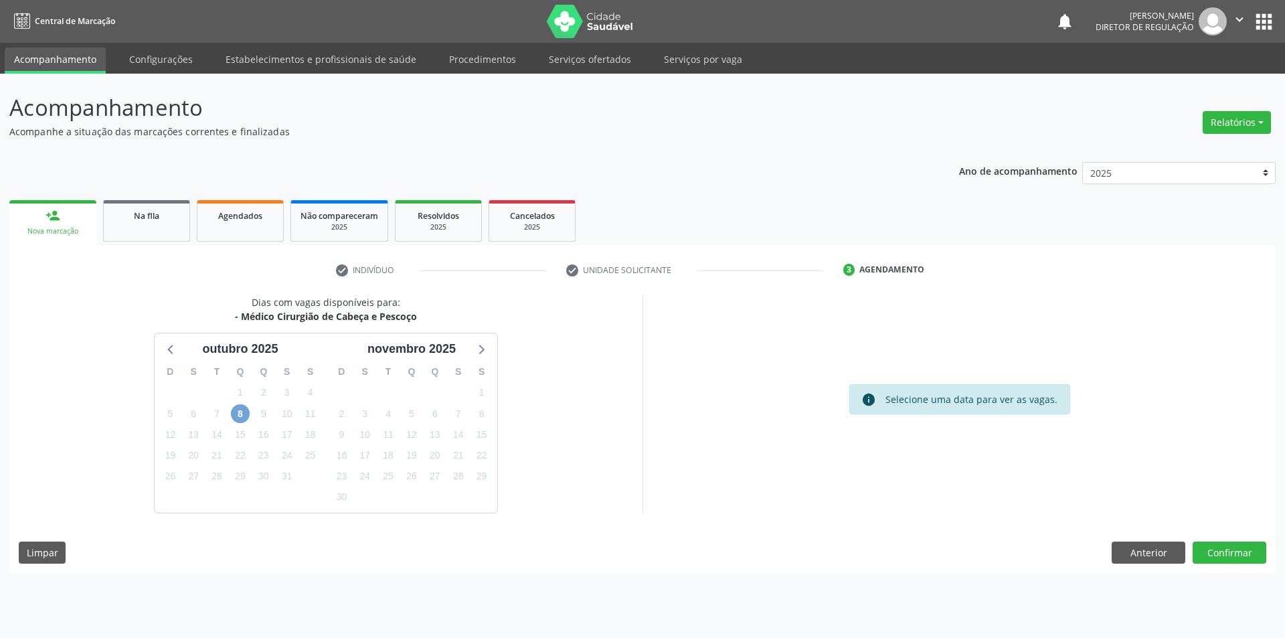
click at [236, 415] on span "8" at bounding box center [240, 413] width 19 height 19
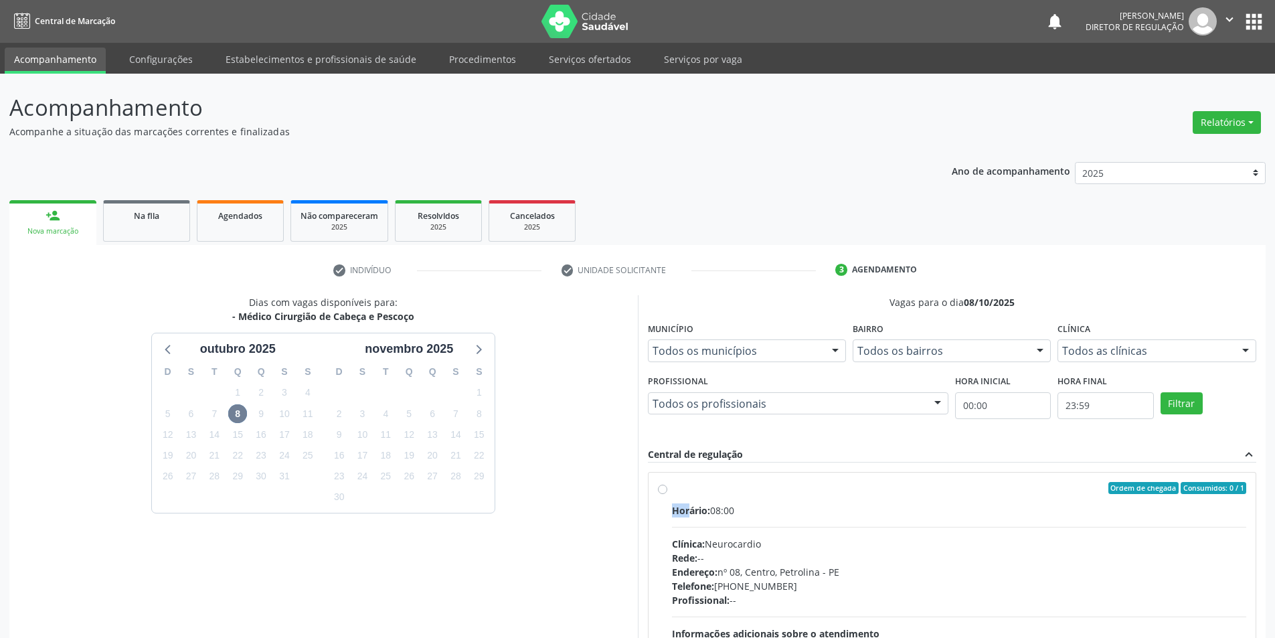
drag, startPoint x: 681, startPoint y: 498, endPoint x: 701, endPoint y: 491, distance: 20.8
click at [689, 496] on div "Ordem de chegada Consumidos: 0 / 1 Horário: 08:00 Clínica: Neurocardio Rede: --…" at bounding box center [952, 584] width 589 height 205
radio input "true"
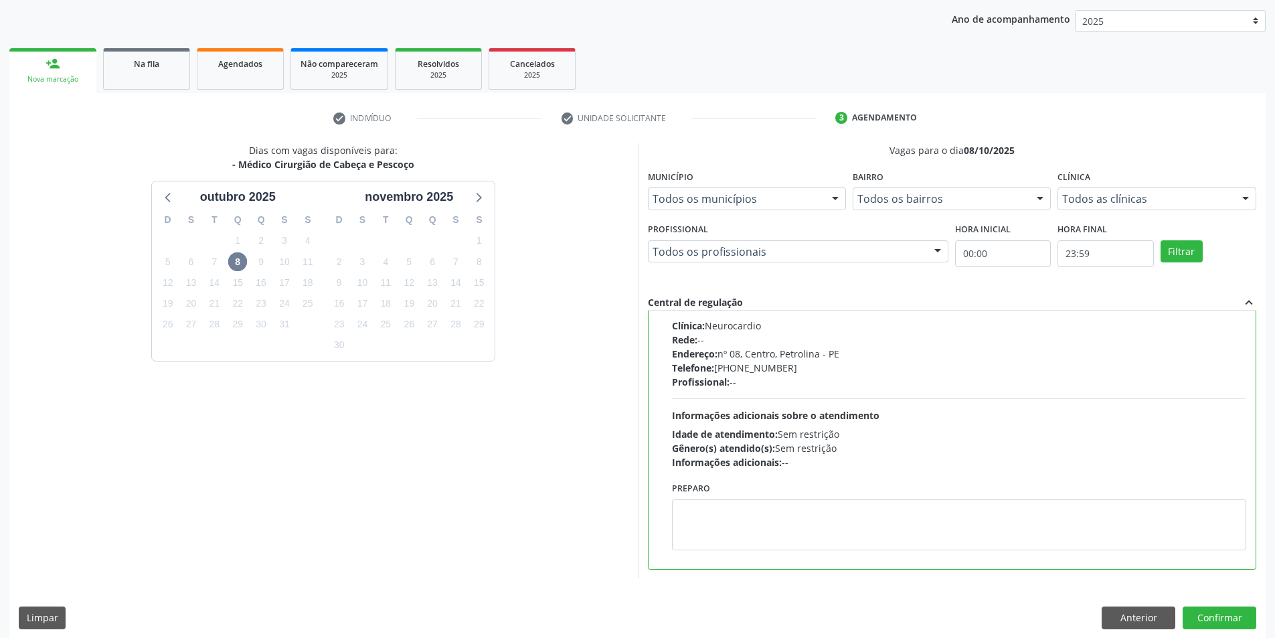
scroll to position [162, 0]
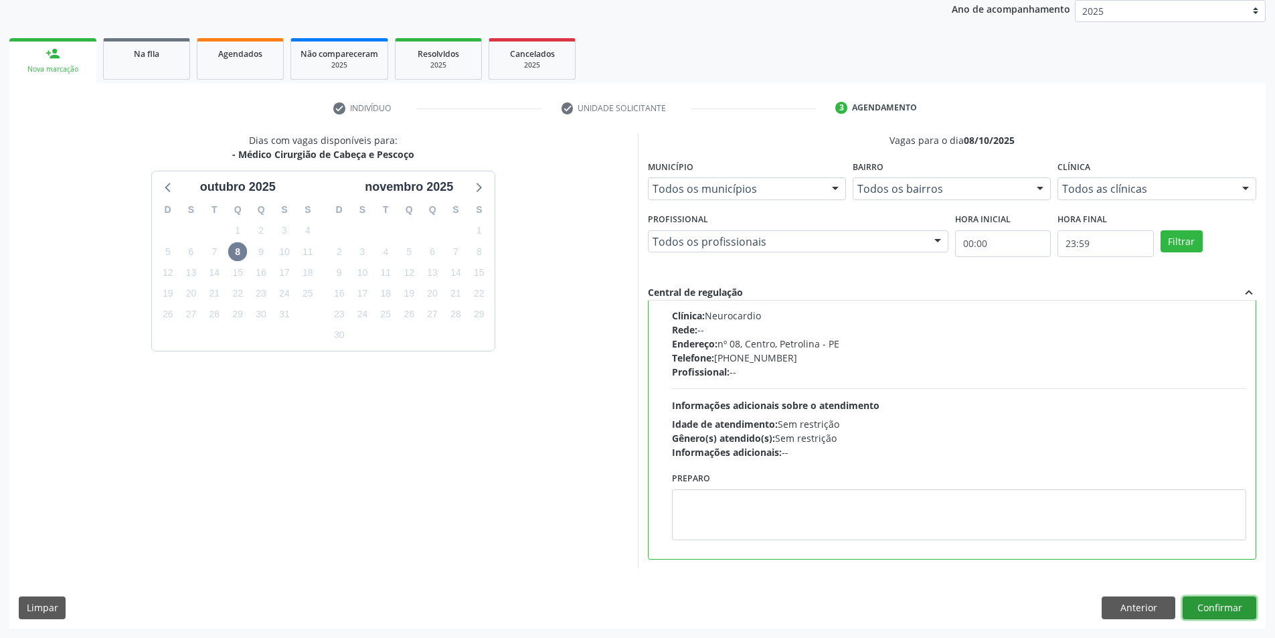
click at [1230, 604] on button "Confirmar" at bounding box center [1219, 607] width 74 height 23
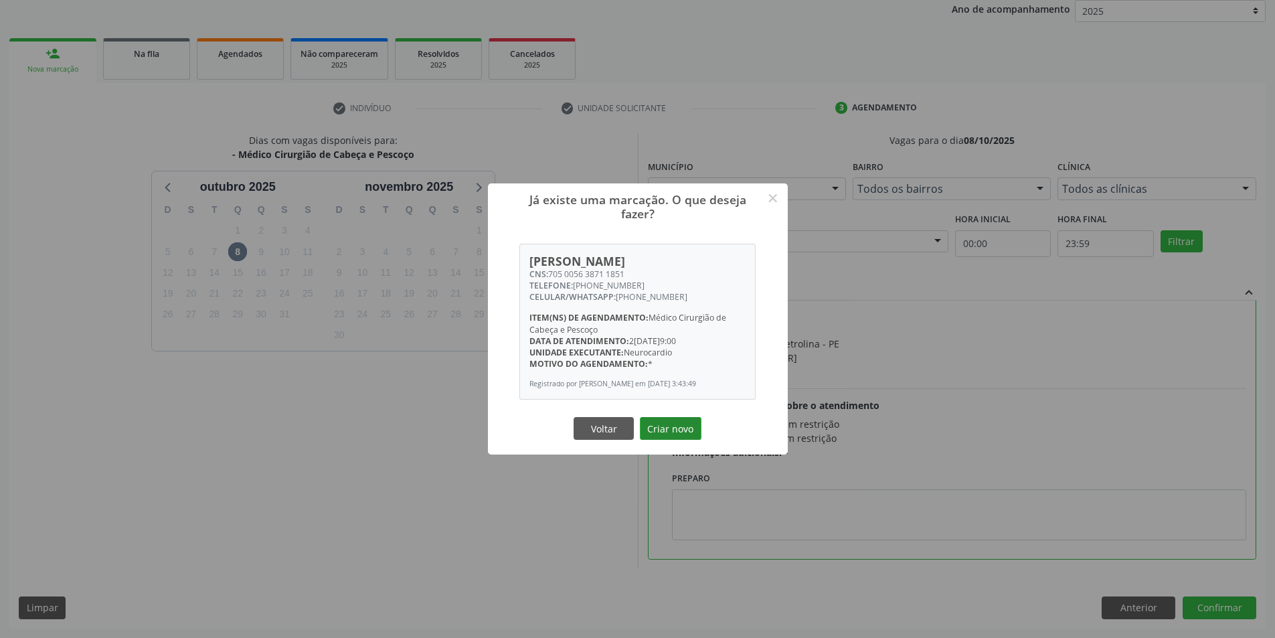
click at [677, 436] on button "Criar novo" at bounding box center [671, 428] width 62 height 23
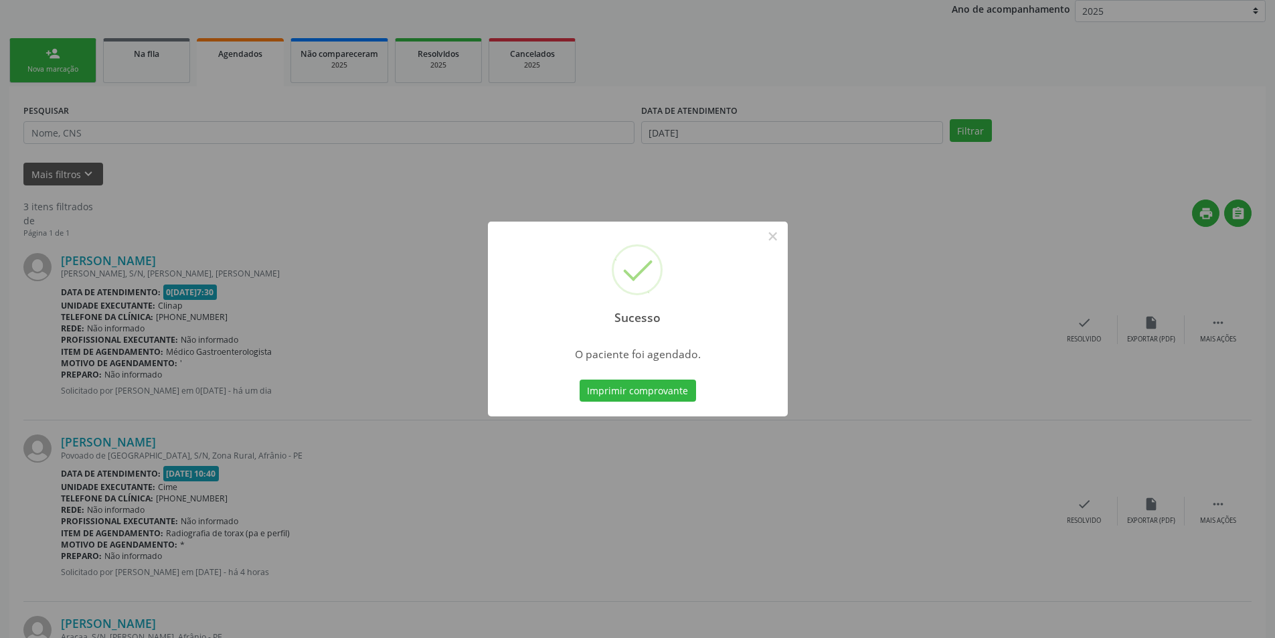
scroll to position [0, 0]
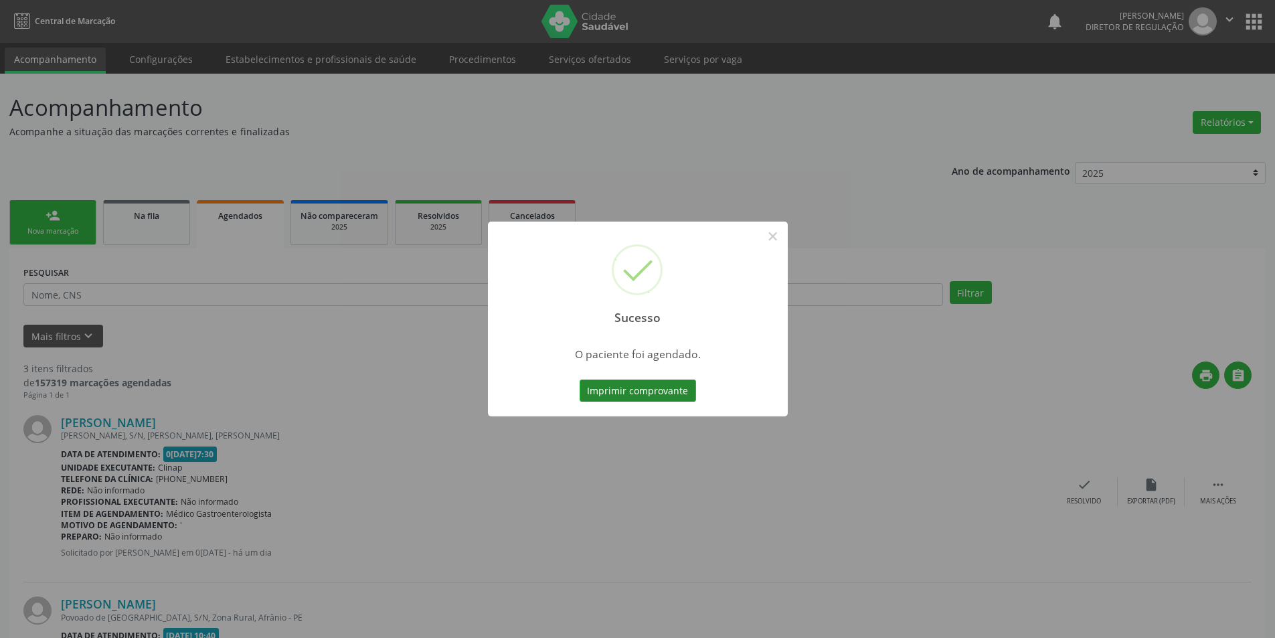
click at [638, 389] on button "Imprimir comprovante" at bounding box center [637, 390] width 116 height 23
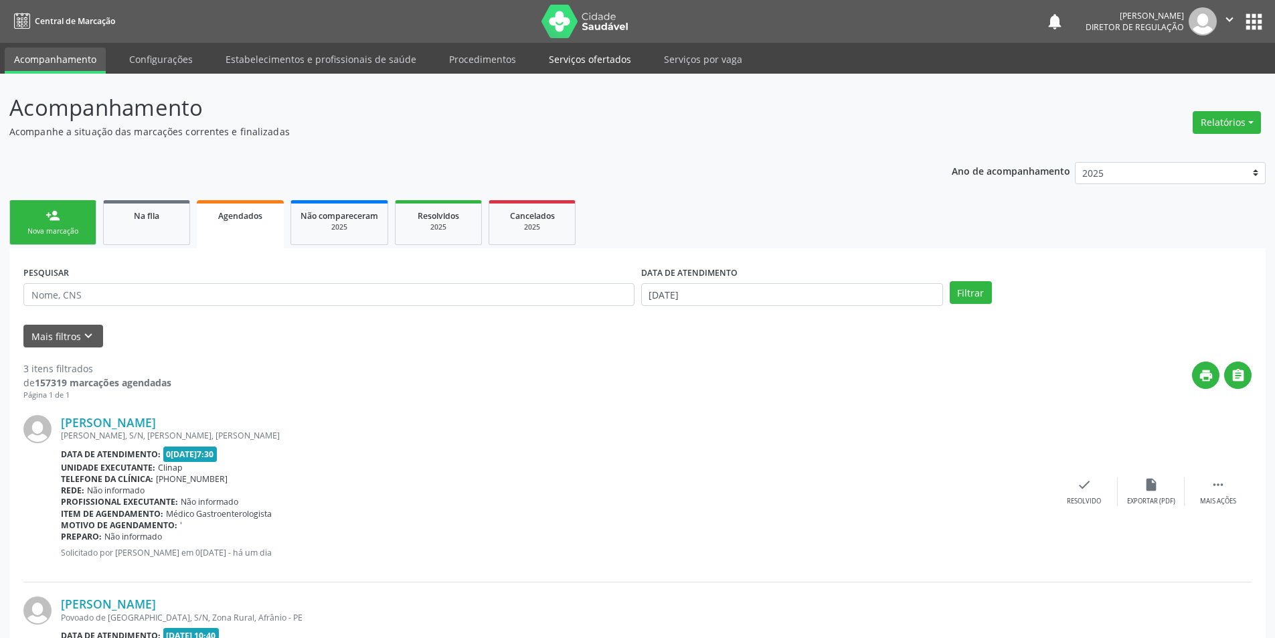
click at [595, 56] on link "Serviços ofertados" at bounding box center [589, 59] width 101 height 23
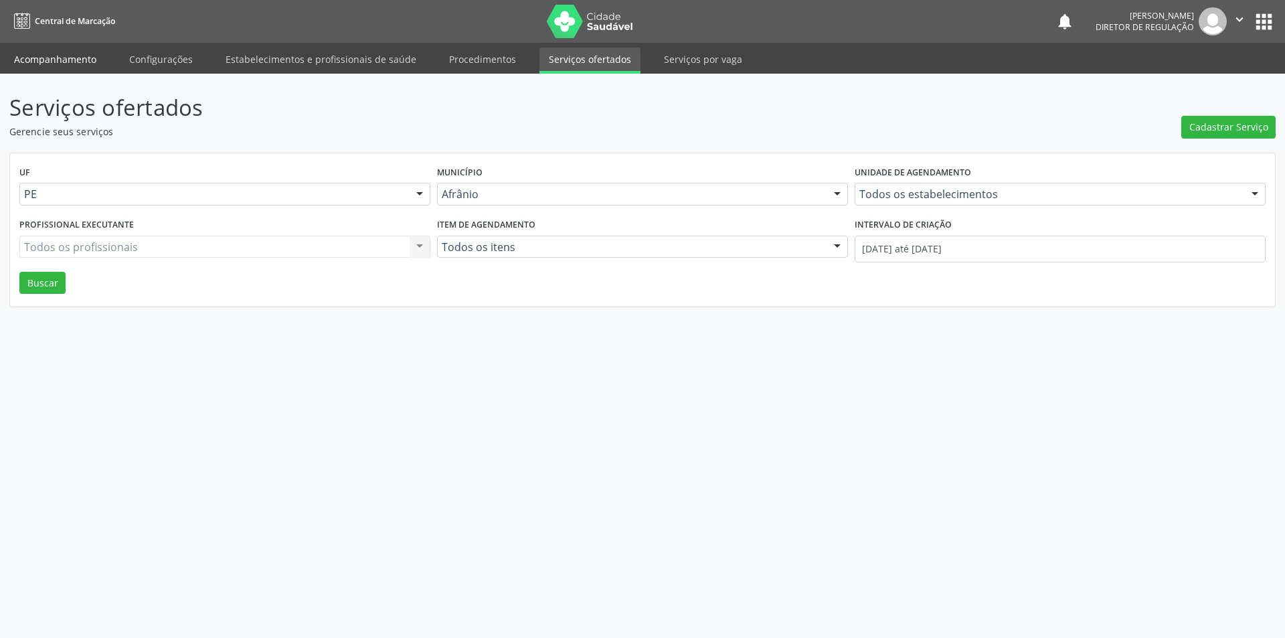
click at [70, 53] on link "Acompanhamento" at bounding box center [55, 59] width 101 height 23
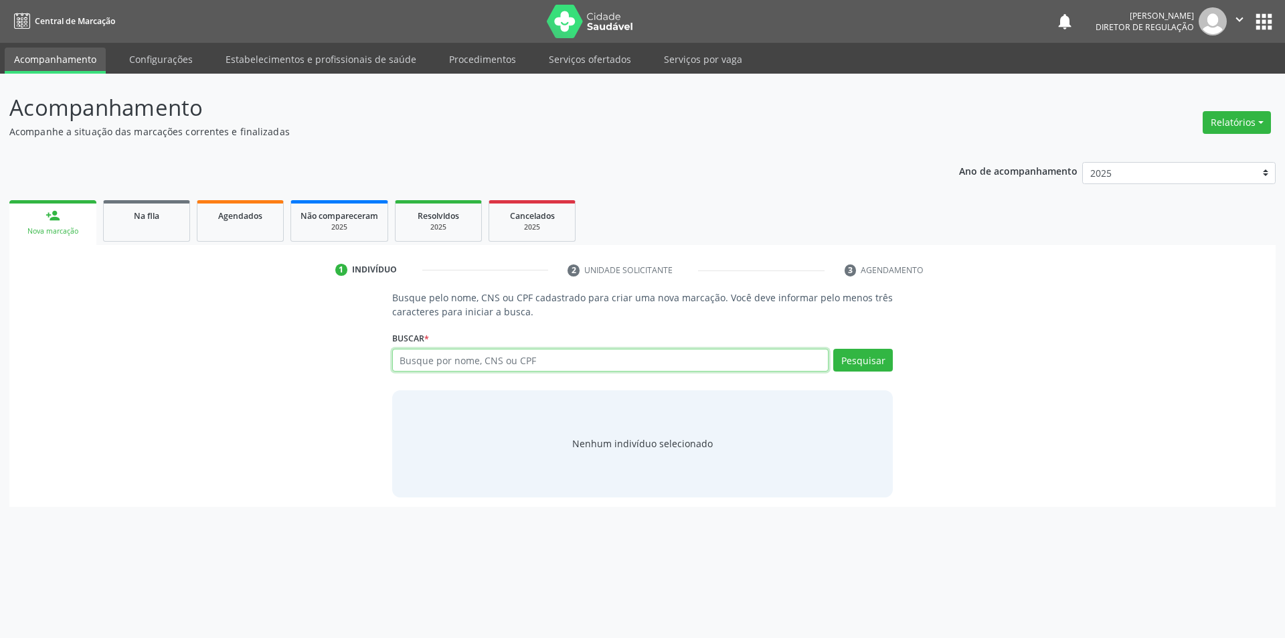
click at [455, 363] on input "text" at bounding box center [610, 360] width 437 height 23
type input "700002307088304"
click at [856, 357] on button "Pesquisar" at bounding box center [863, 360] width 60 height 23
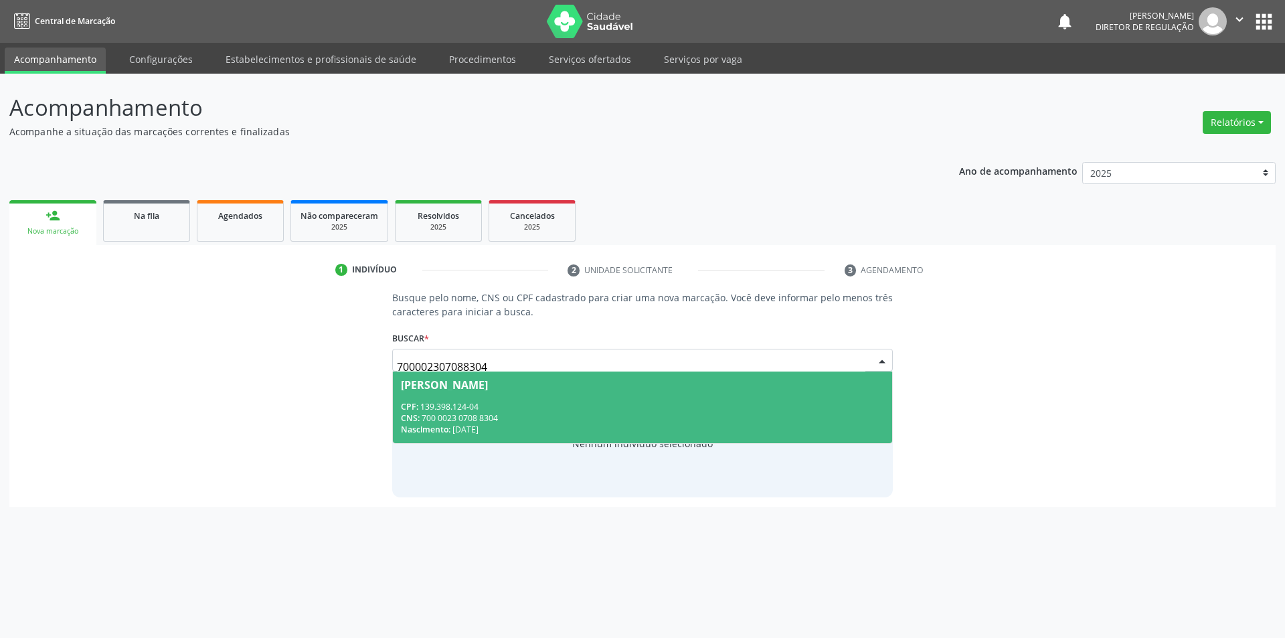
click at [477, 408] on div "CPF: 139.398.124-04" at bounding box center [643, 406] width 484 height 11
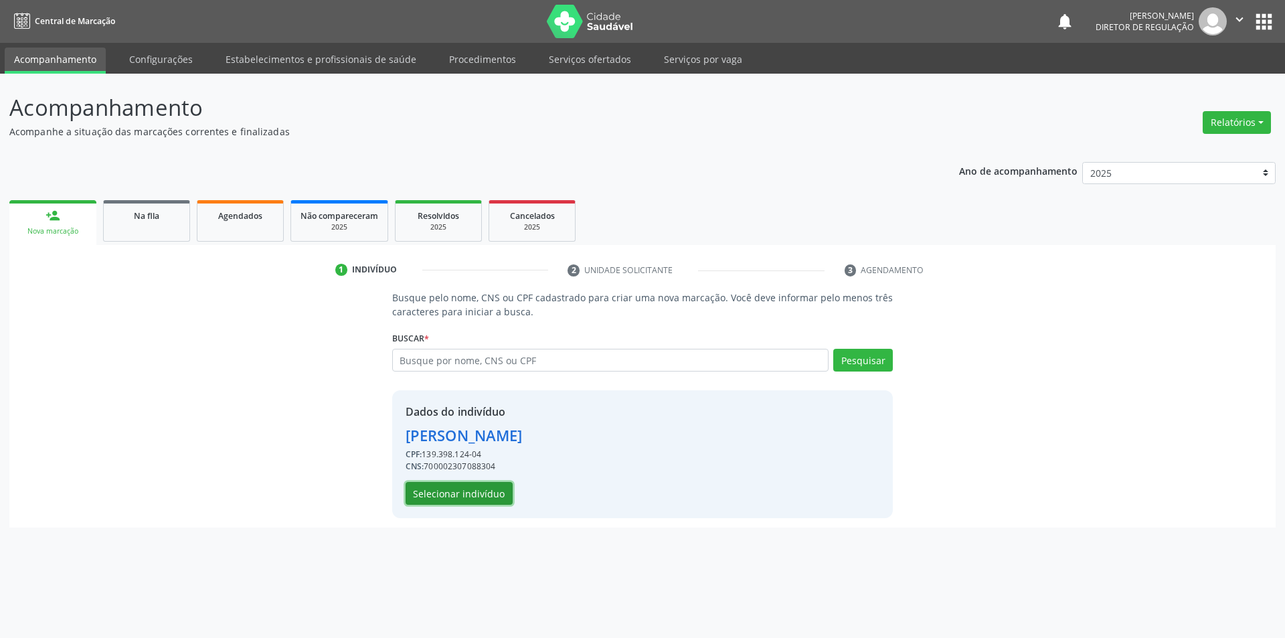
click at [466, 497] on button "Selecionar indivíduo" at bounding box center [458, 493] width 107 height 23
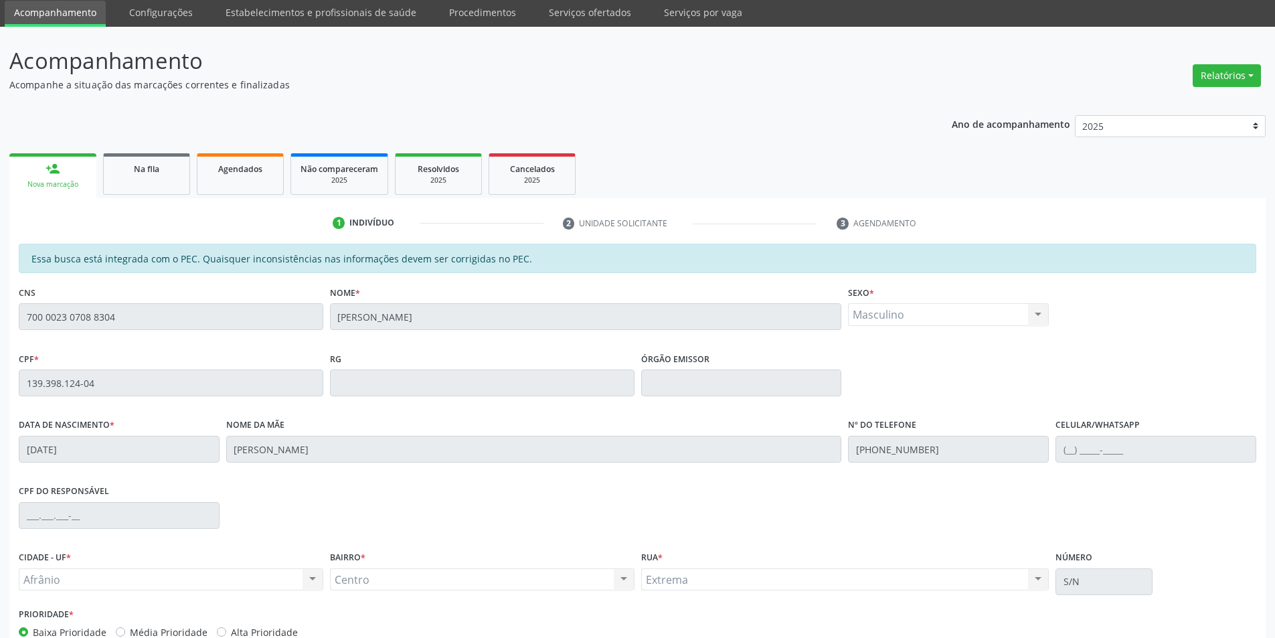
scroll to position [126, 0]
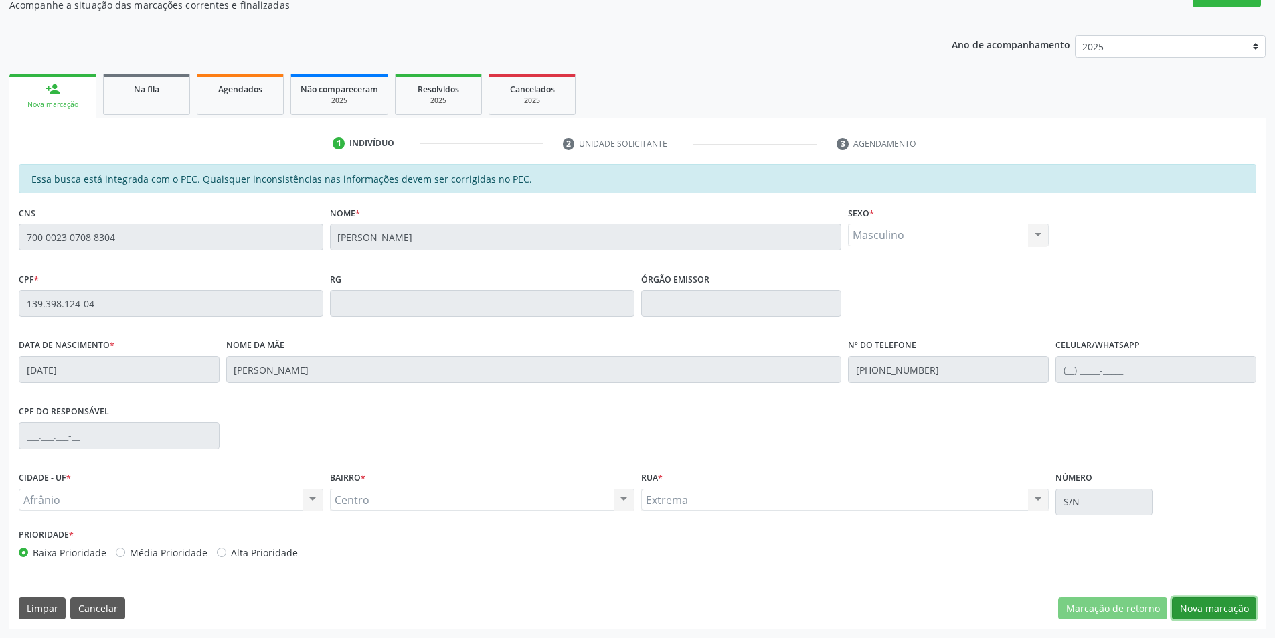
click at [1224, 610] on button "Nova marcação" at bounding box center [1214, 608] width 84 height 23
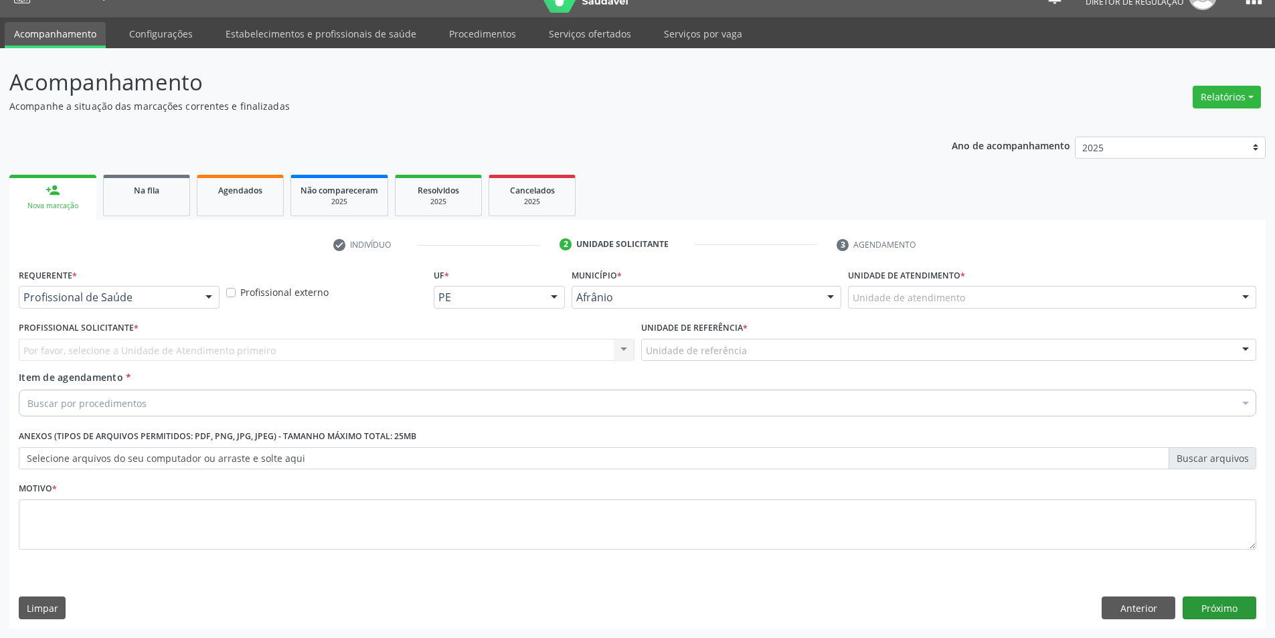
scroll to position [25, 0]
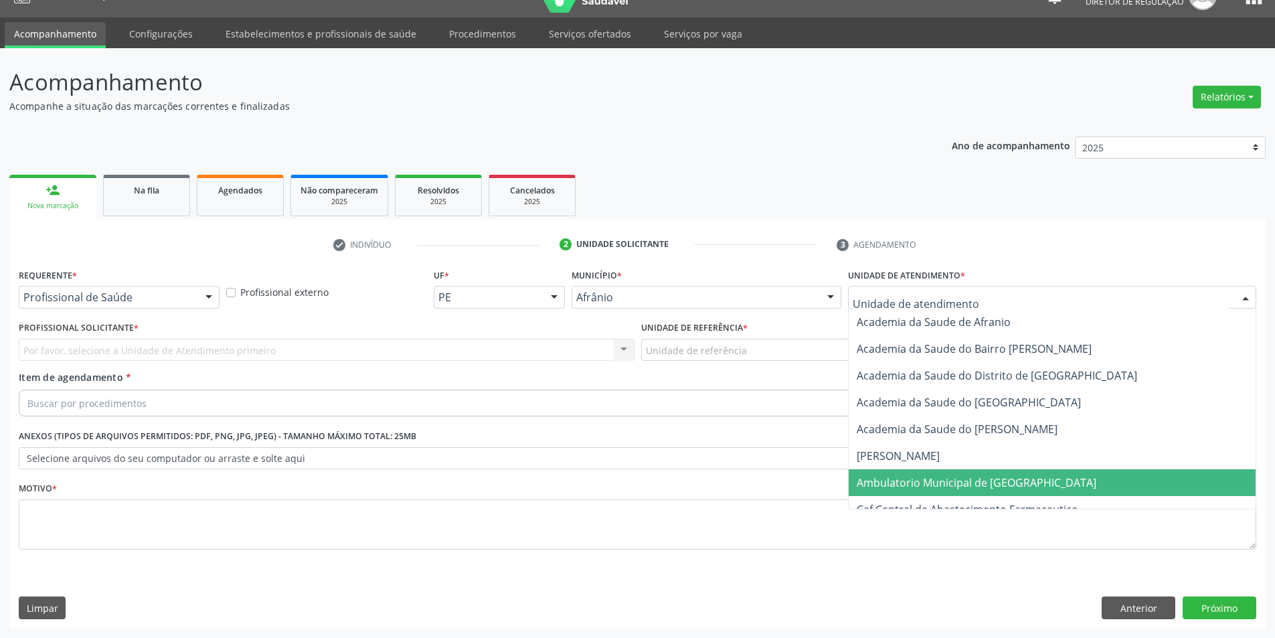
click at [918, 486] on span "Ambulatorio Municipal de [GEOGRAPHIC_DATA]" at bounding box center [976, 482] width 240 height 15
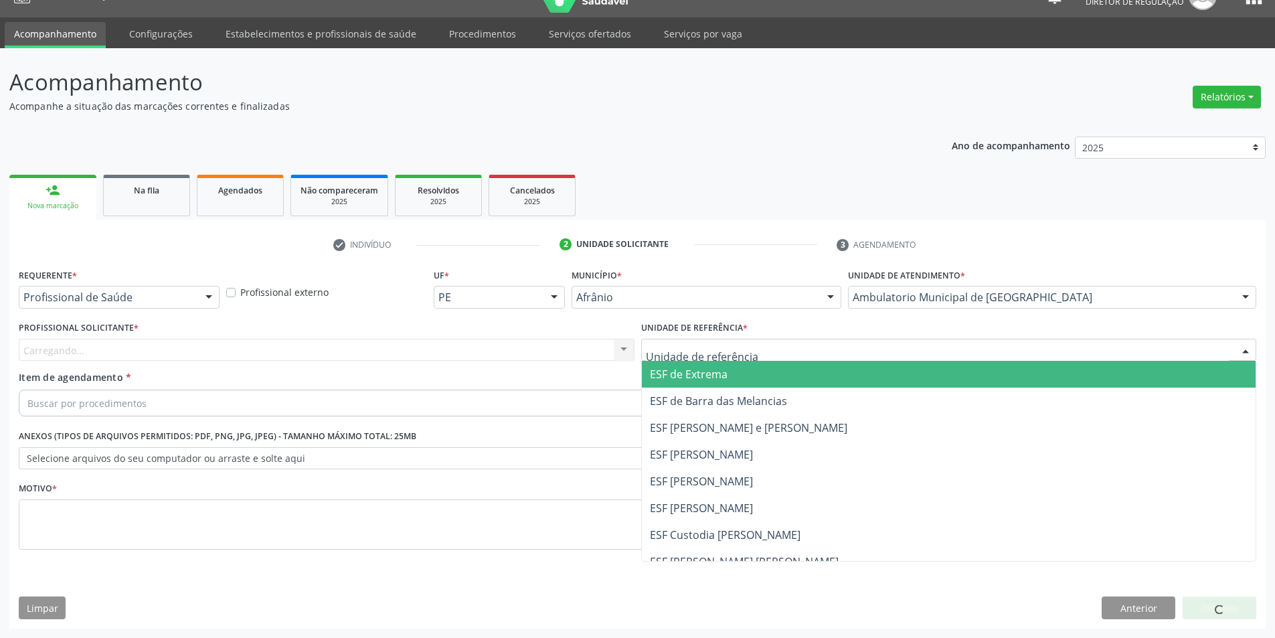
click at [763, 342] on div at bounding box center [949, 350] width 616 height 23
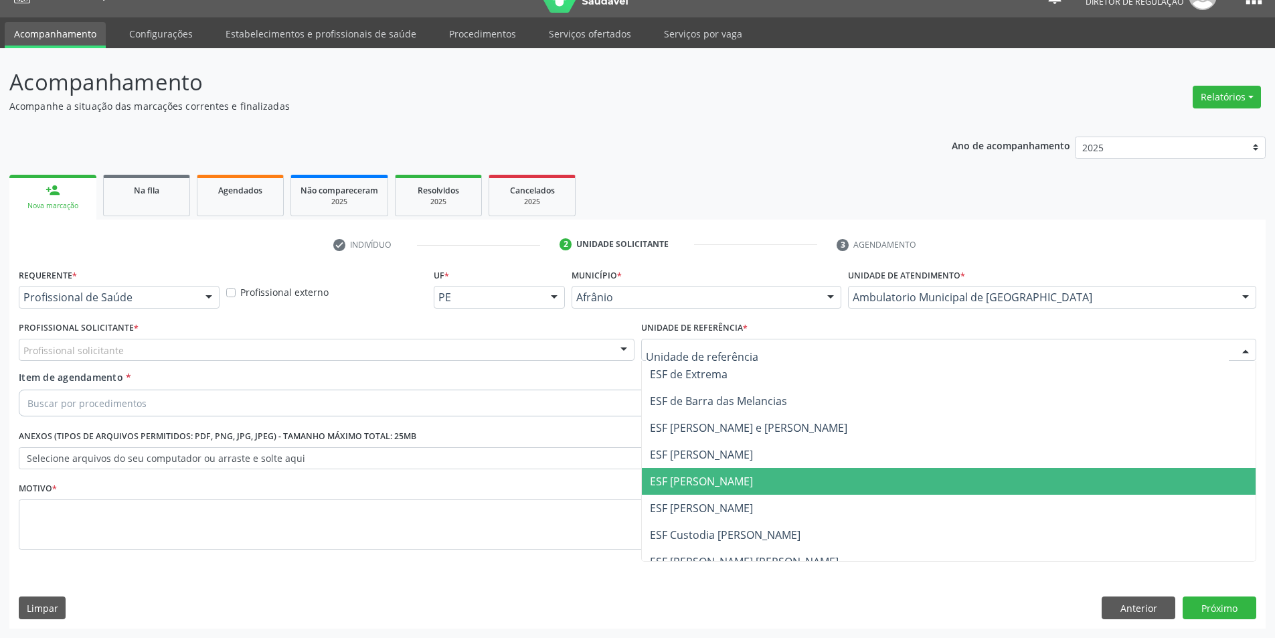
click at [720, 480] on span "ESF [PERSON_NAME]" at bounding box center [701, 481] width 103 height 15
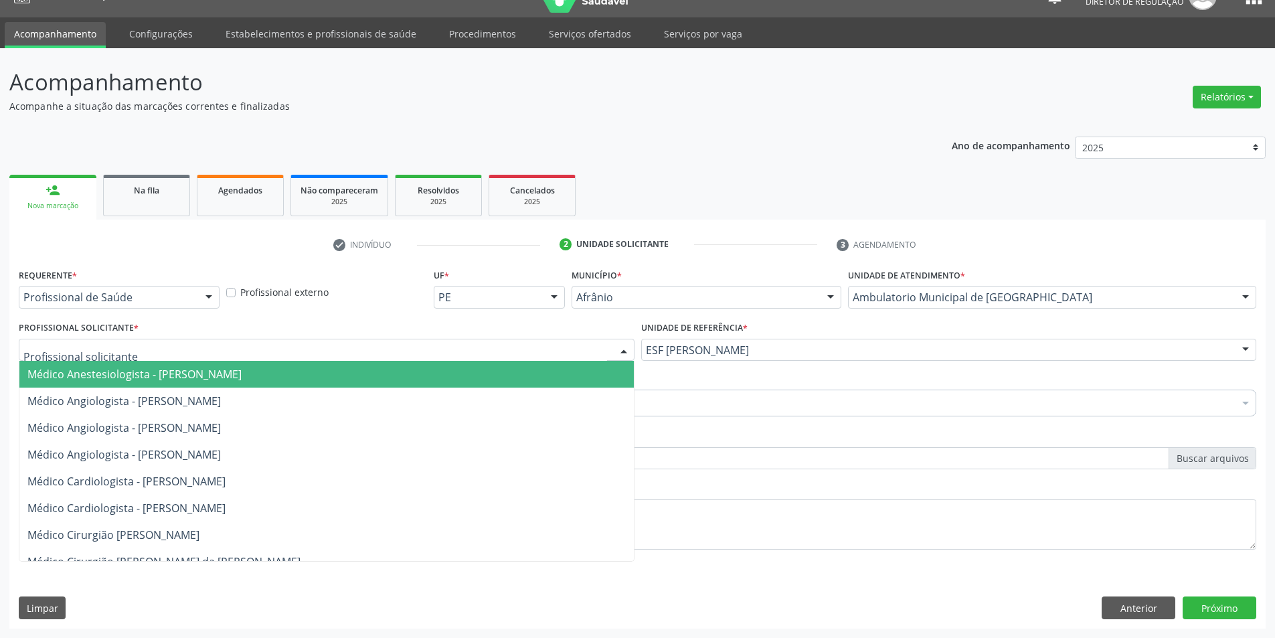
click at [541, 349] on div at bounding box center [327, 350] width 616 height 23
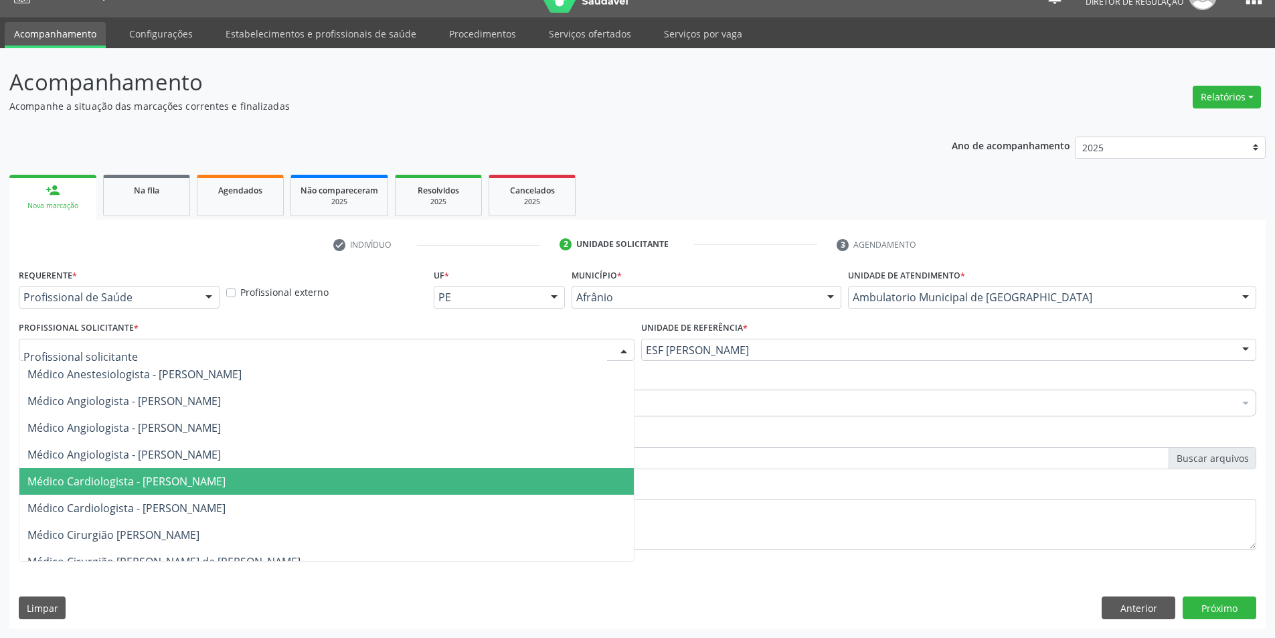
click at [486, 486] on span "Médico Cardiologista - [PERSON_NAME]" at bounding box center [326, 481] width 614 height 27
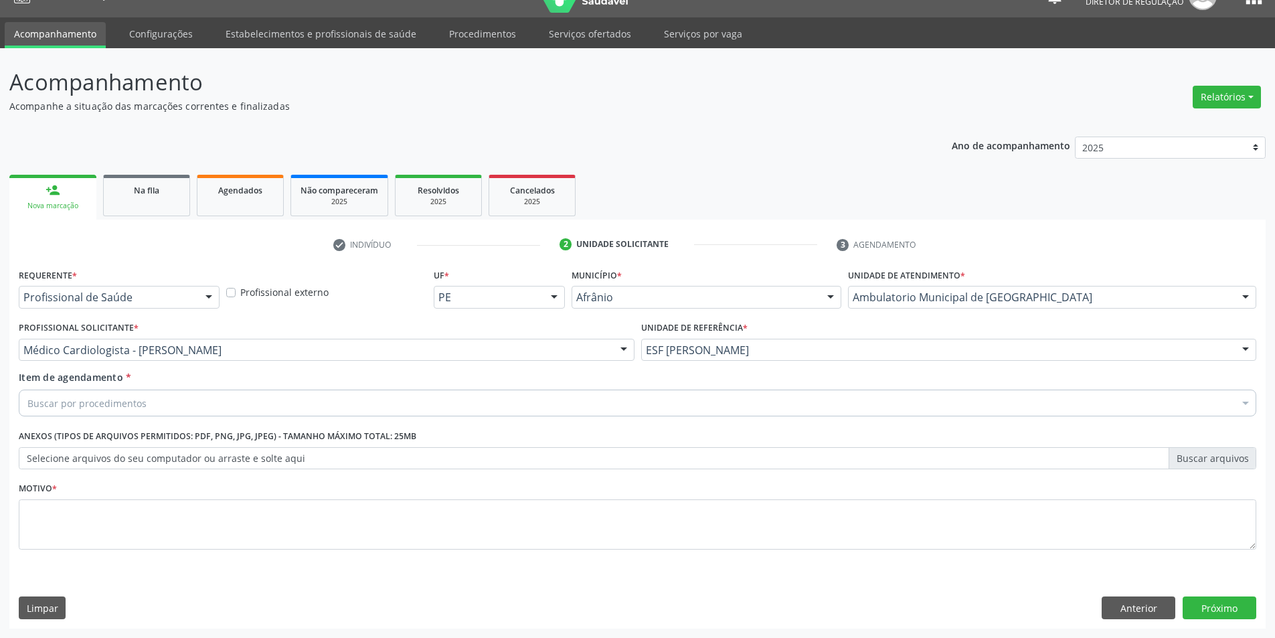
click at [286, 401] on div "Buscar por procedimentos" at bounding box center [637, 402] width 1237 height 27
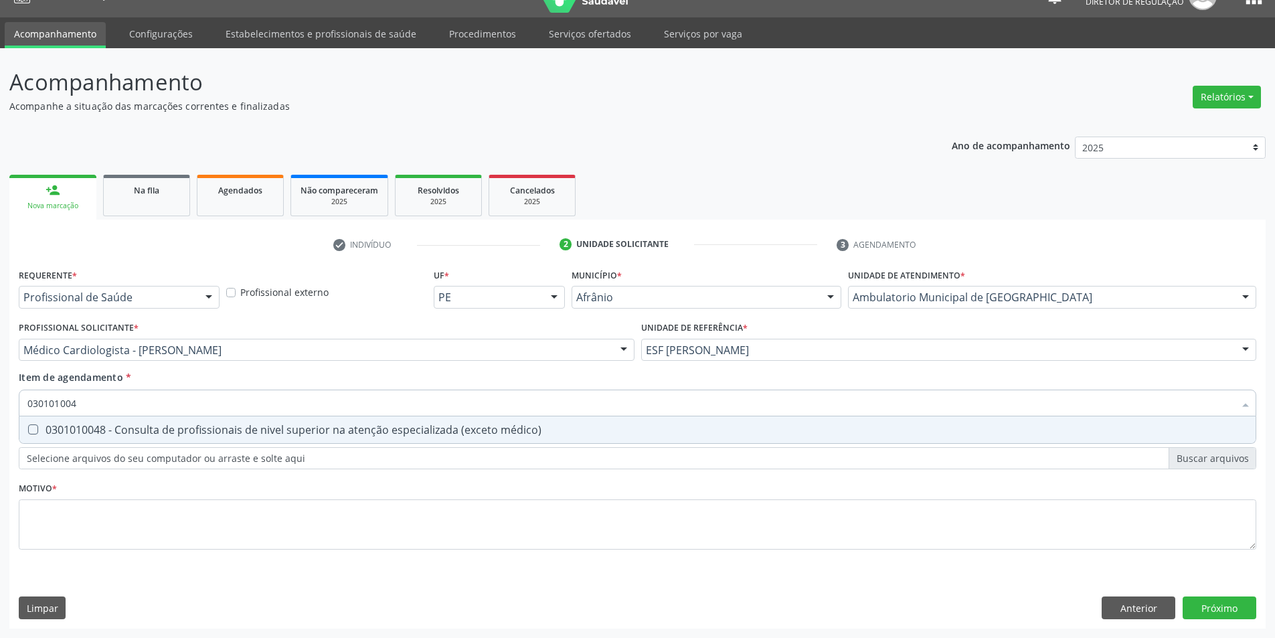
type input "0301010048"
click at [118, 432] on div "0301010048 - Consulta de profissionais de nivel superior na atenção especializa…" at bounding box center [637, 429] width 1220 height 11
checkbox médico\) "true"
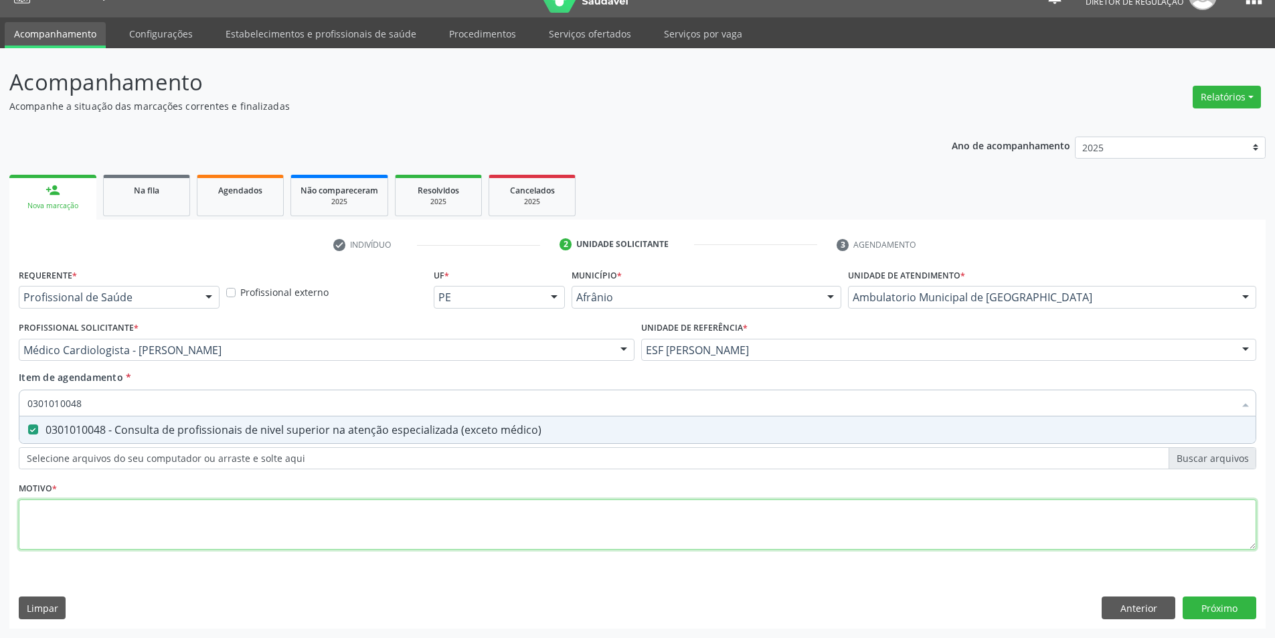
click at [140, 516] on div "Requerente * Profissional de Saúde Profissional de Saúde Paciente Nenhum result…" at bounding box center [637, 416] width 1237 height 303
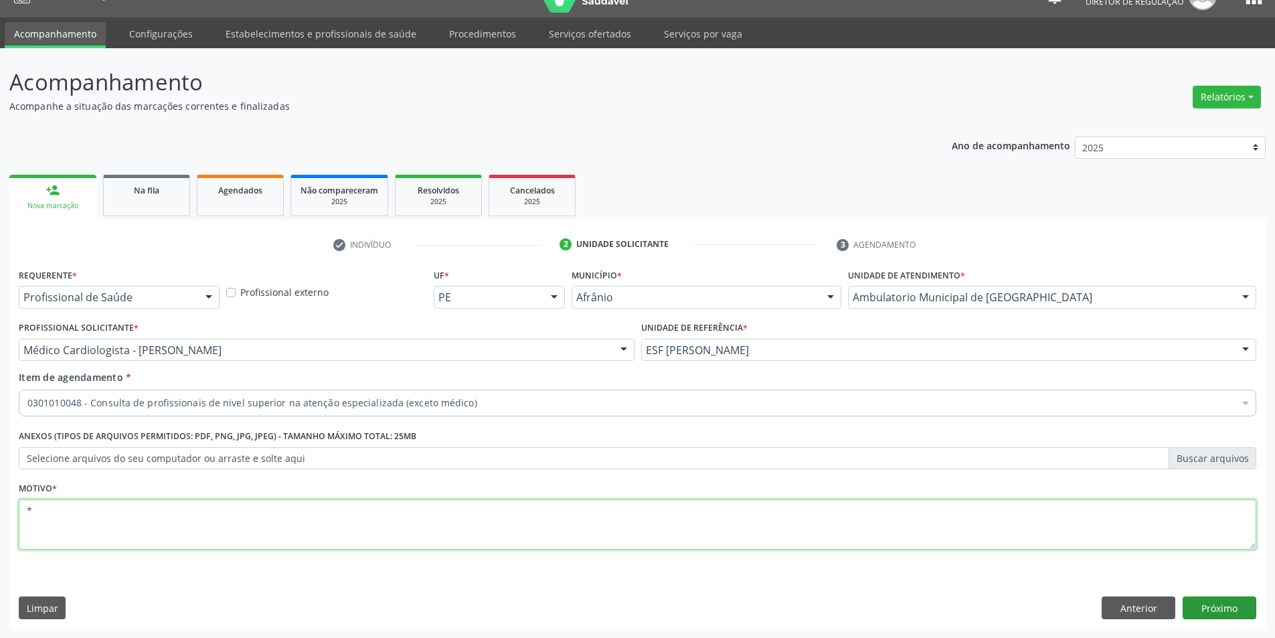
type textarea "*"
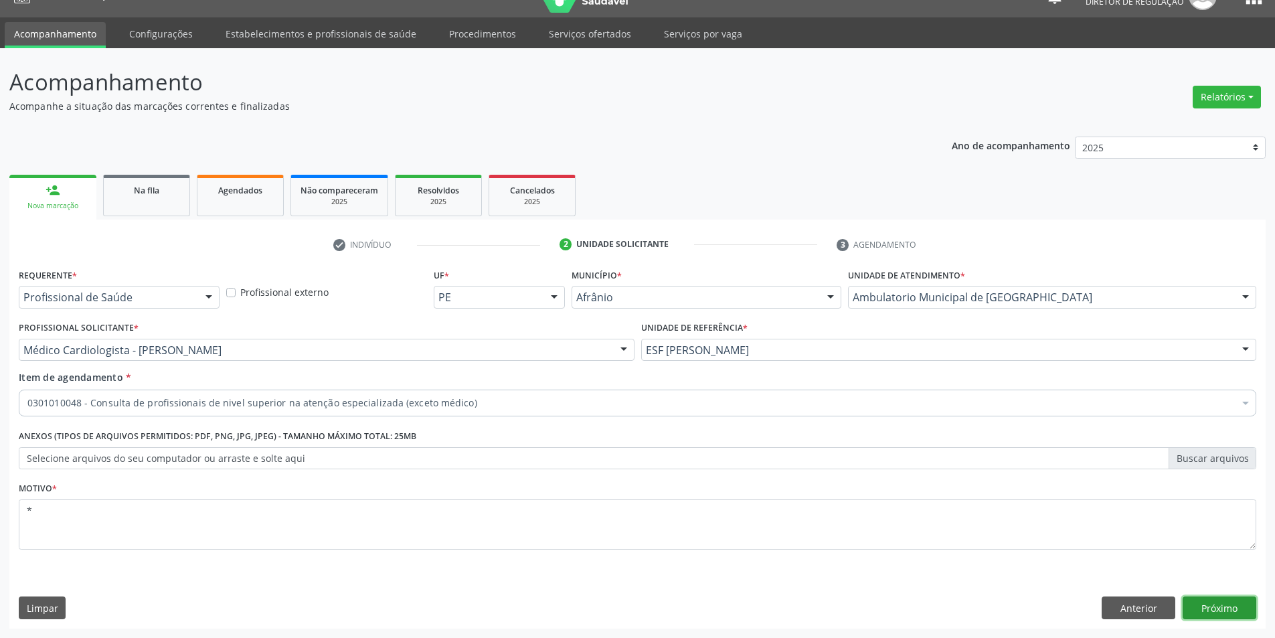
click at [1212, 606] on button "Próximo" at bounding box center [1219, 607] width 74 height 23
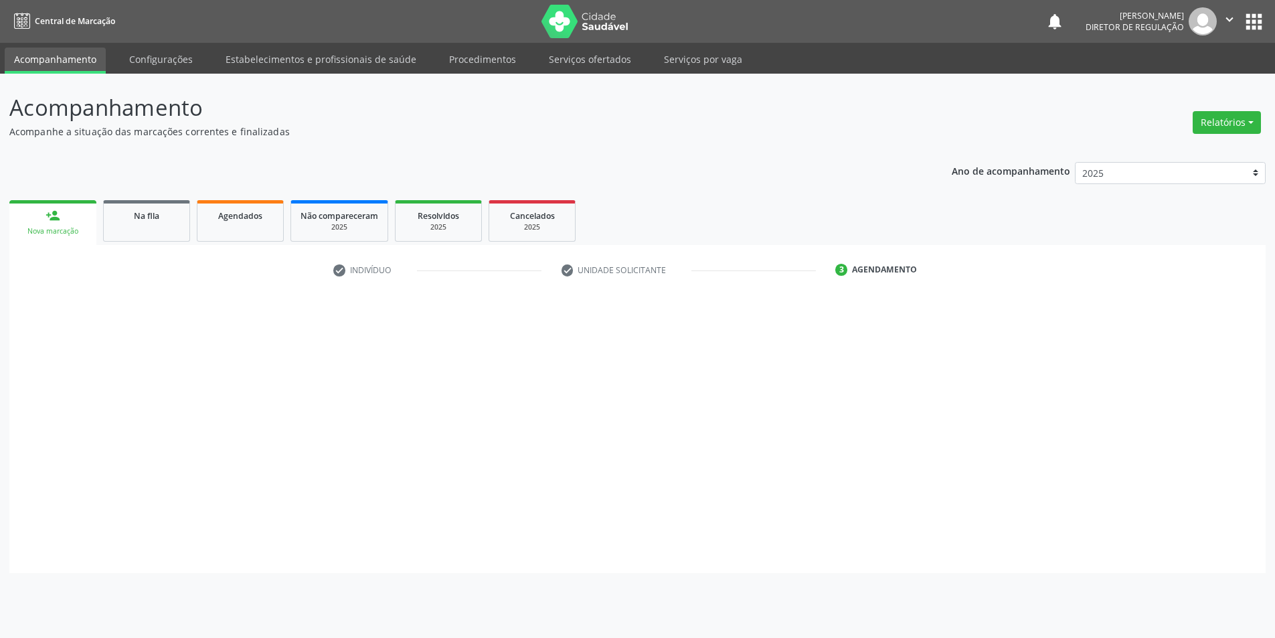
scroll to position [0, 0]
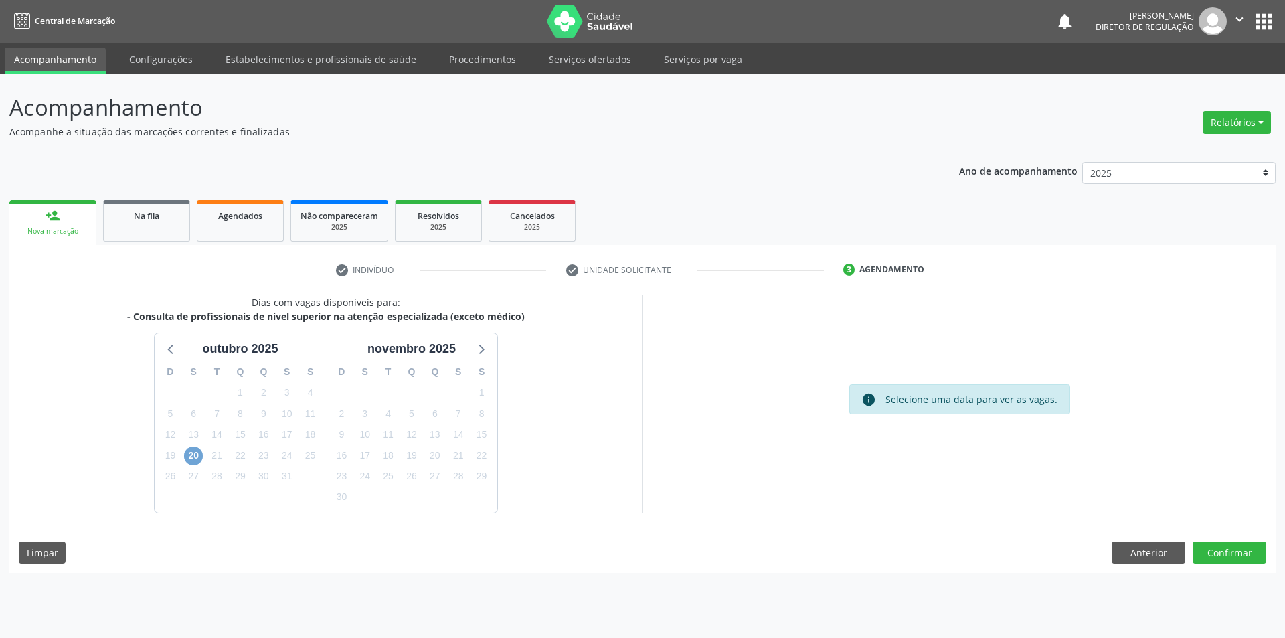
click at [195, 452] on span "20" at bounding box center [193, 455] width 19 height 19
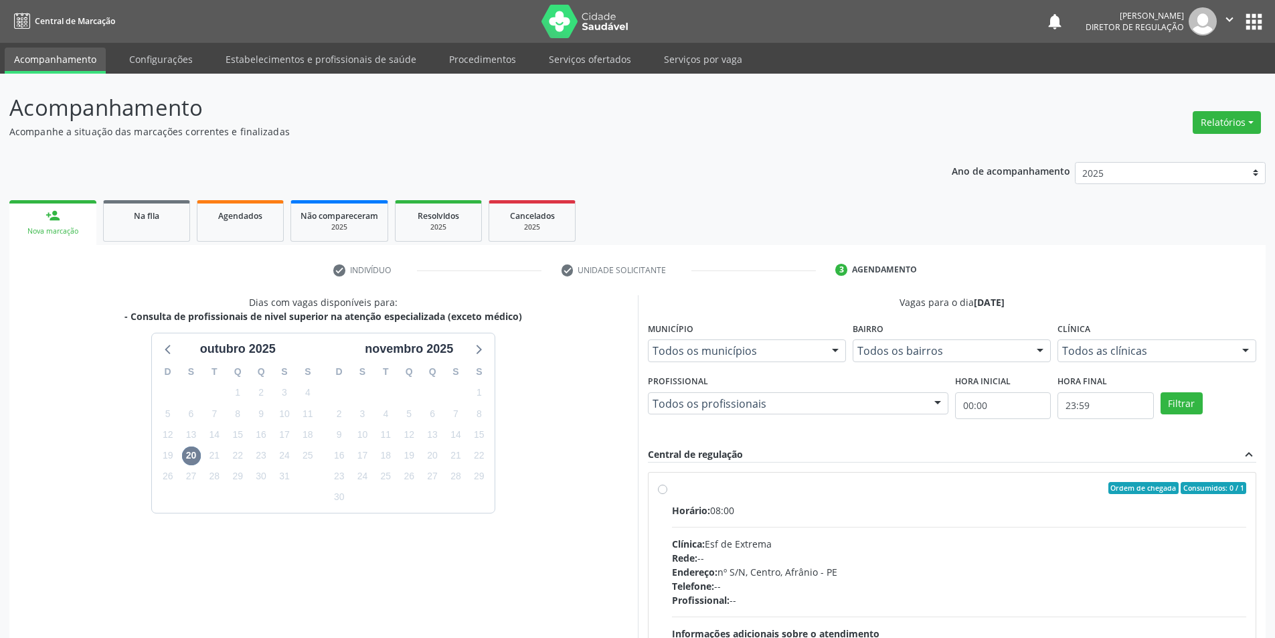
click at [692, 490] on div "Ordem de chegada Consumidos: 0 / 1" at bounding box center [959, 488] width 575 height 12
click at [667, 490] on input "Ordem de chegada Consumidos: 0 / 1 Horário: 08:00 Clínica: Esf de Extrema Rede:…" at bounding box center [662, 488] width 9 height 12
radio input "true"
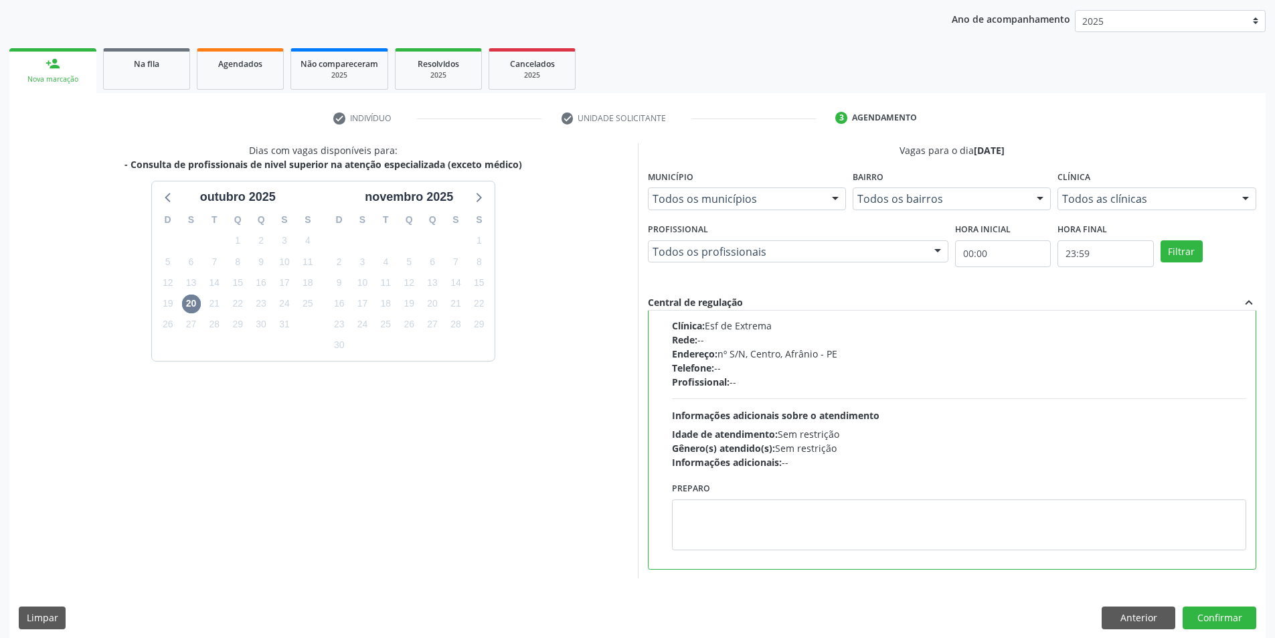
scroll to position [162, 0]
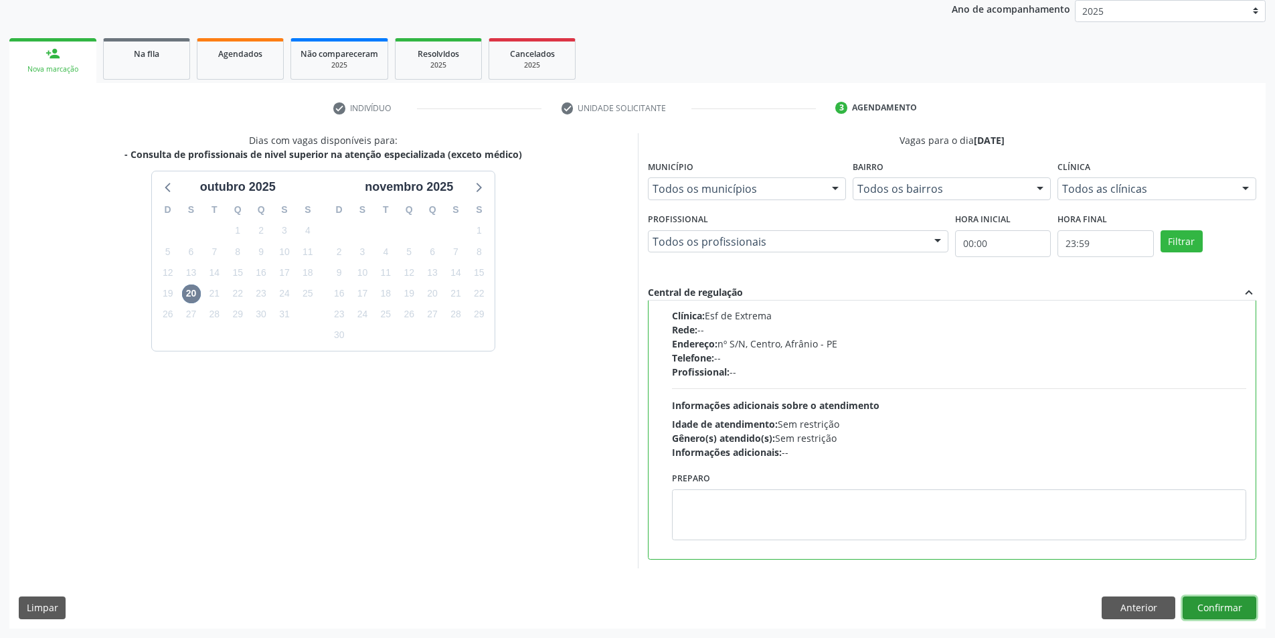
click at [1232, 607] on button "Confirmar" at bounding box center [1219, 607] width 74 height 23
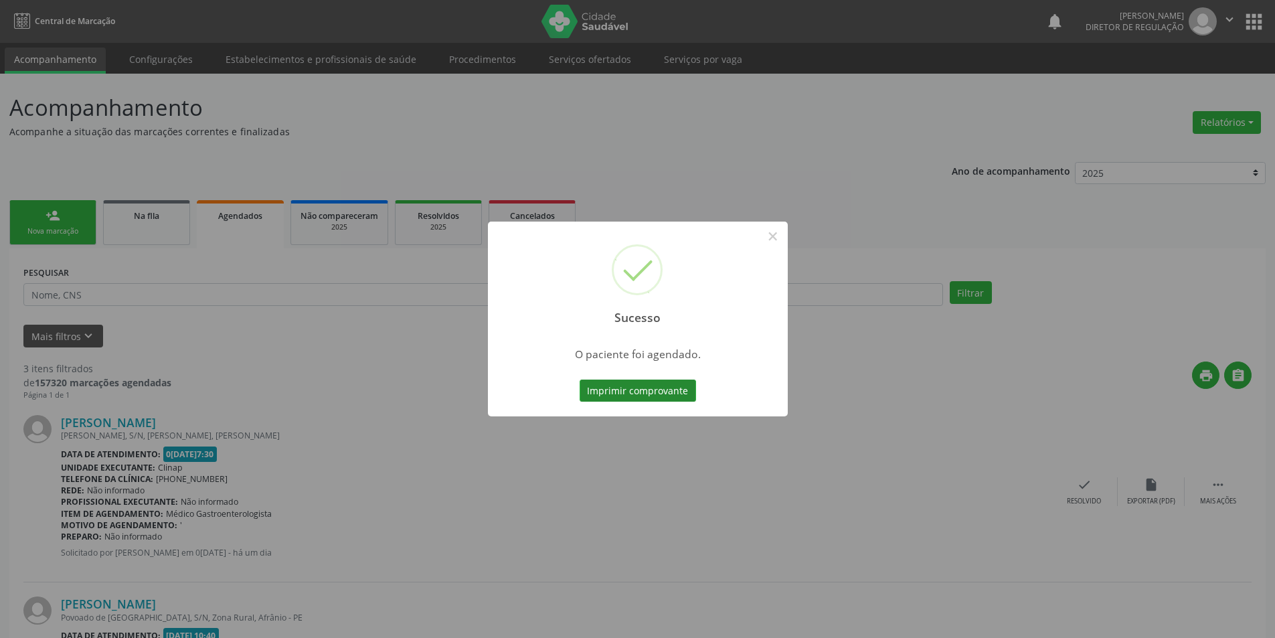
click at [677, 387] on button "Imprimir comprovante" at bounding box center [637, 390] width 116 height 23
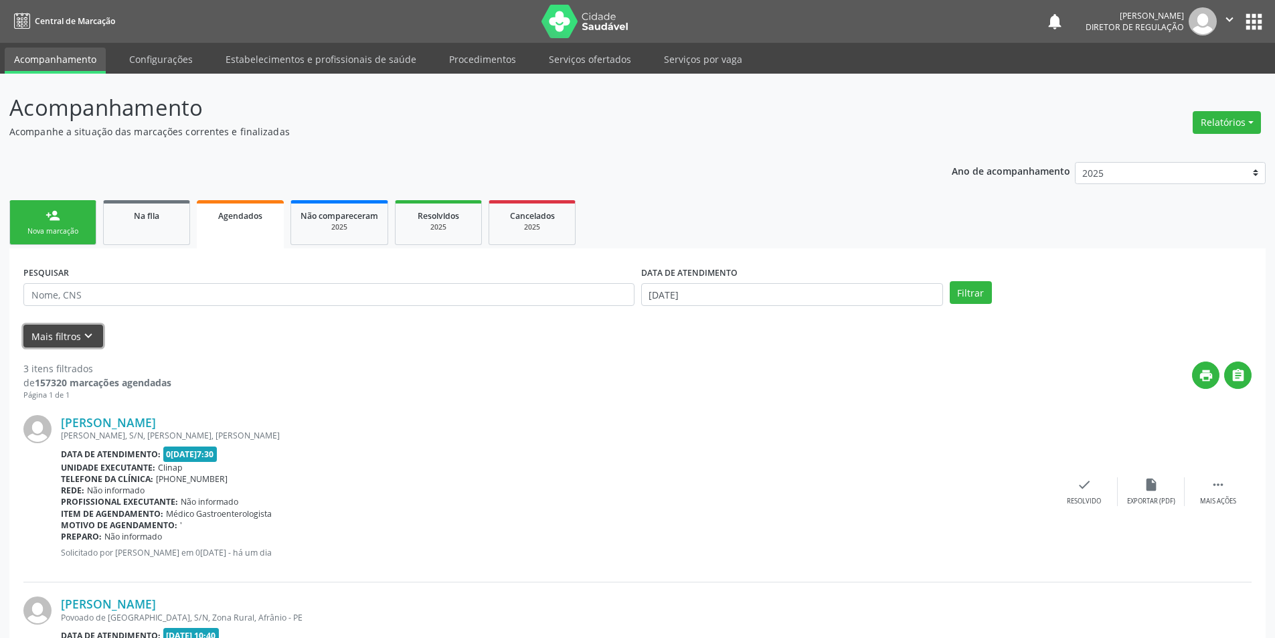
click at [85, 332] on icon "keyboard_arrow_down" at bounding box center [88, 336] width 15 height 15
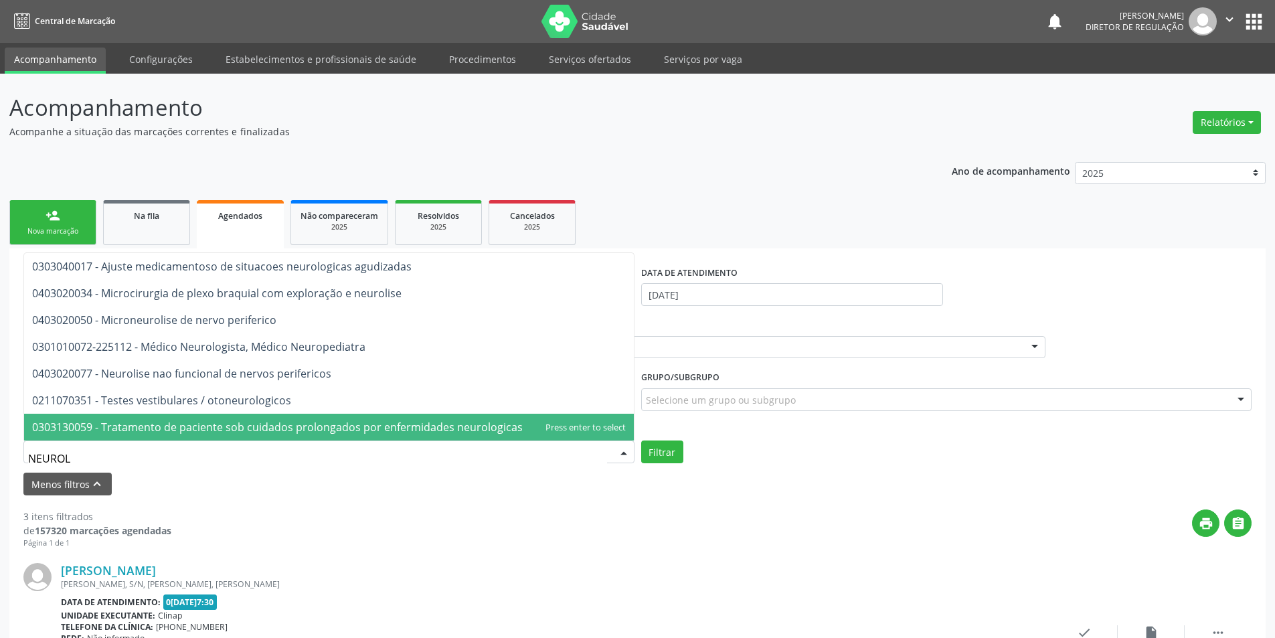
type input "NEUROLO"
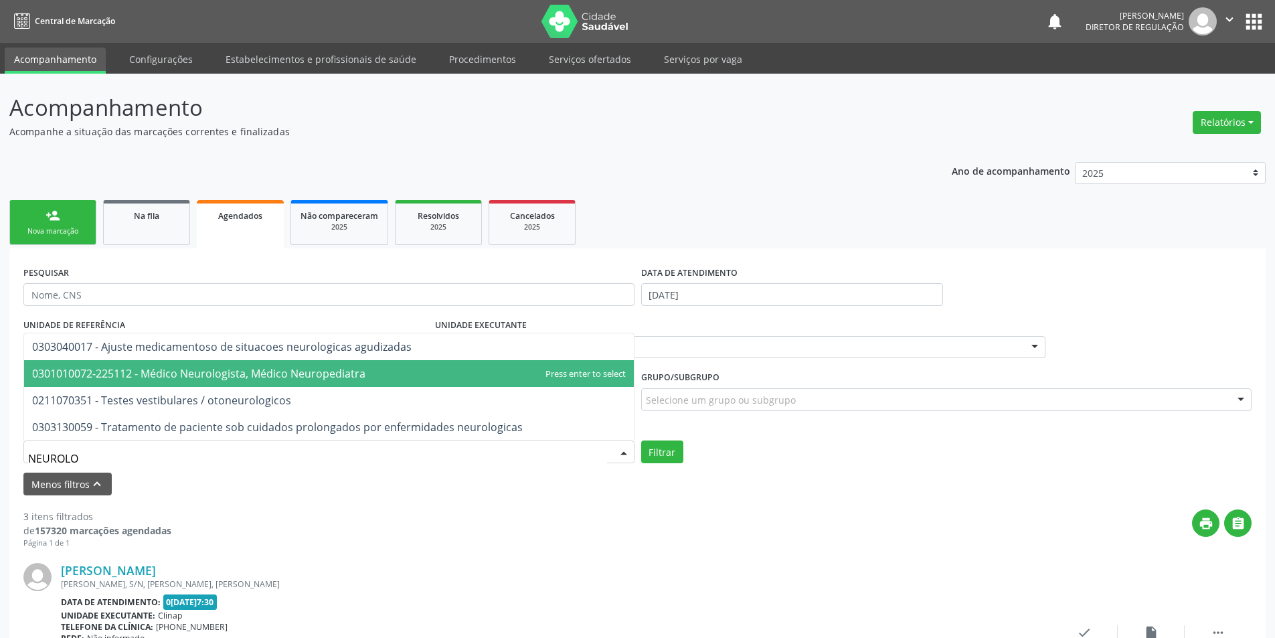
click at [187, 373] on span "0301010072-225112 - Médico Neurologista, Médico Neuropediatra" at bounding box center [198, 373] width 333 height 15
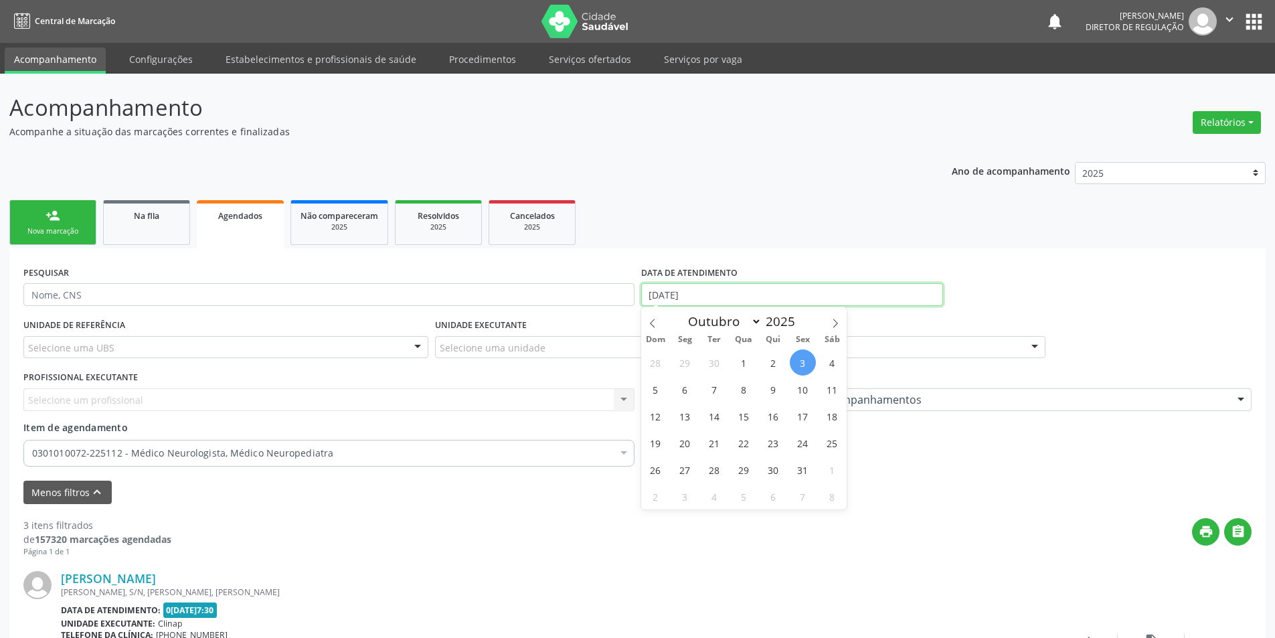
click at [742, 295] on input "[DATE]" at bounding box center [792, 294] width 302 height 23
click at [840, 363] on span "4" at bounding box center [832, 362] width 26 height 26
type input "[DATE]"
click at [840, 363] on span "4" at bounding box center [832, 362] width 26 height 26
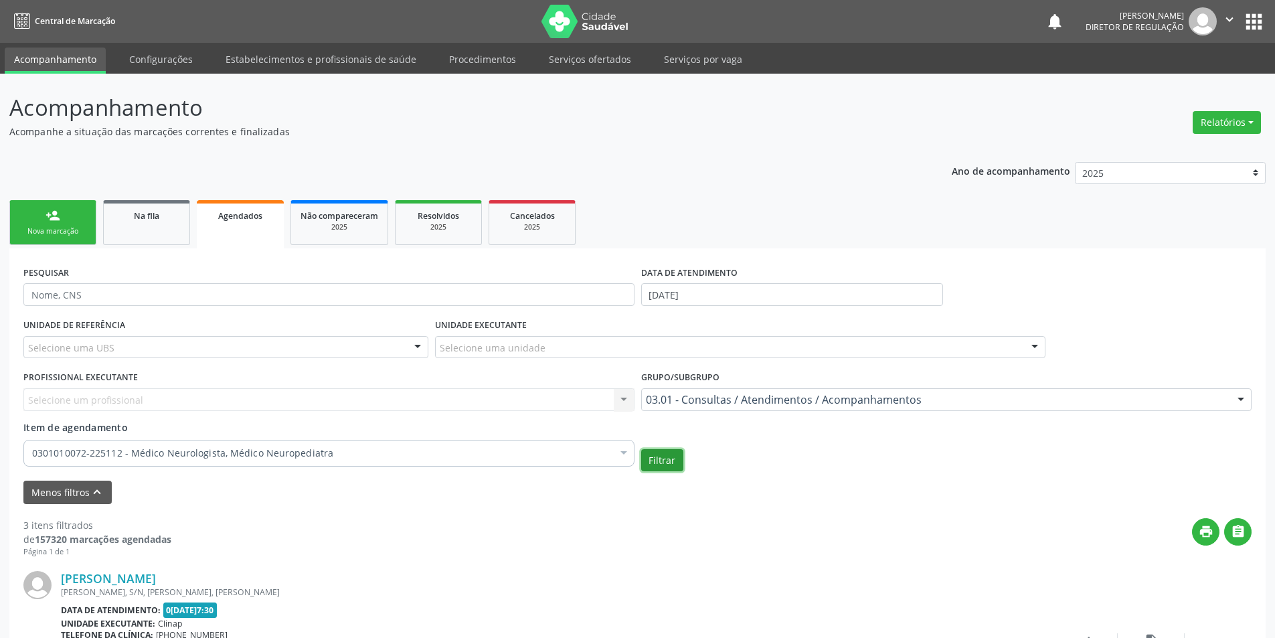
click at [672, 462] on button "Filtrar" at bounding box center [662, 460] width 42 height 23
click at [78, 229] on div "Nova marcação" at bounding box center [52, 231] width 67 height 10
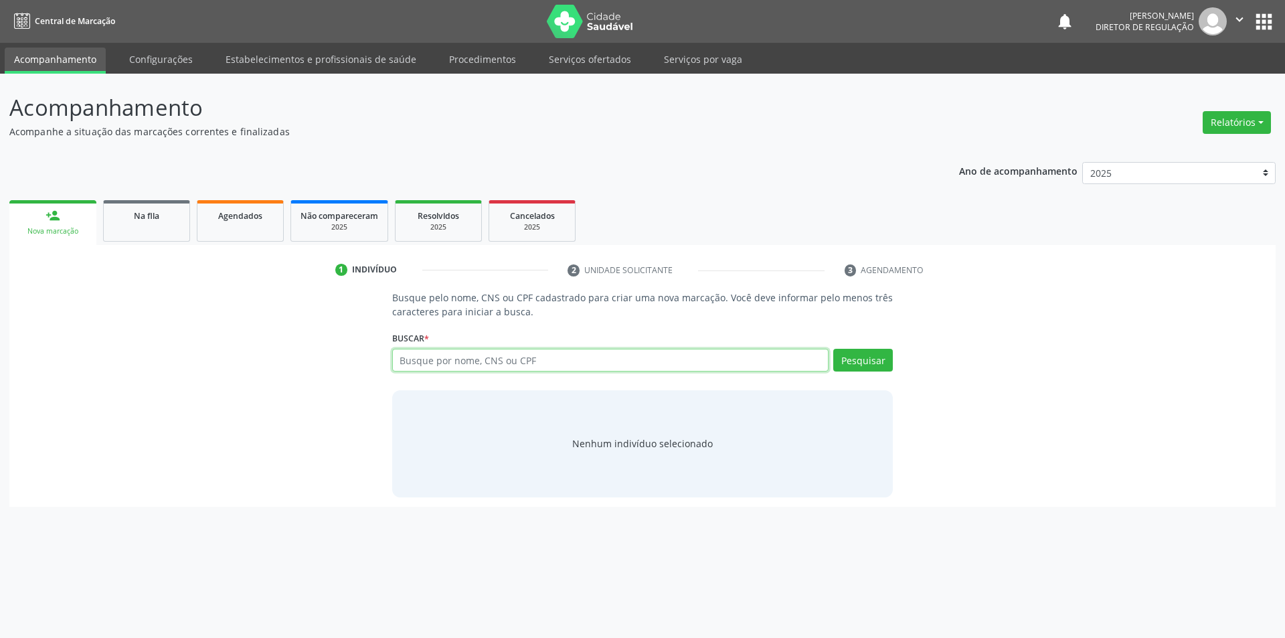
click at [563, 365] on input "text" at bounding box center [610, 360] width 437 height 23
type input "WILLA"
click at [855, 358] on button "Pesquisar" at bounding box center [863, 360] width 60 height 23
drag, startPoint x: 443, startPoint y: 360, endPoint x: 355, endPoint y: 358, distance: 88.3
click at [355, 358] on div "Busque pelo nome, CNS ou CPF cadastrado para criar uma nova marcação. Você deve…" at bounding box center [642, 393] width 1247 height 206
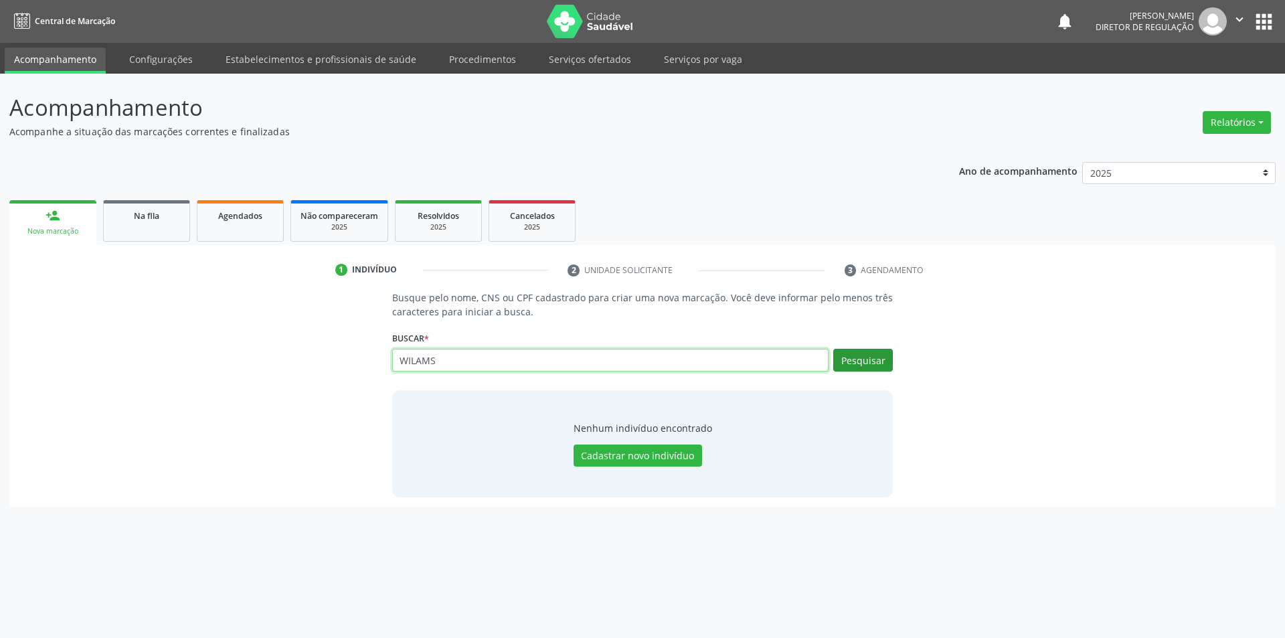
type input "WILAMS"
click at [874, 362] on button "Pesquisar" at bounding box center [863, 360] width 60 height 23
click at [415, 365] on input "WILAMS" at bounding box center [631, 366] width 469 height 27
click at [850, 365] on button "Pesquisar" at bounding box center [863, 360] width 60 height 23
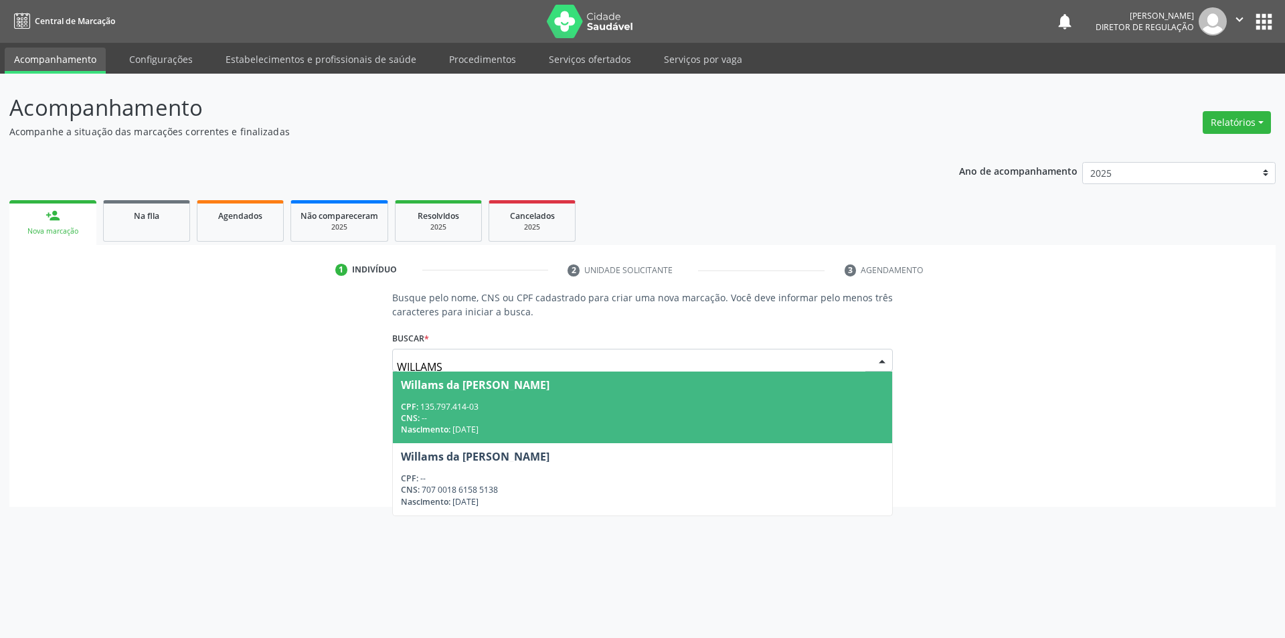
click at [775, 354] on input "WILLAMS" at bounding box center [631, 366] width 469 height 27
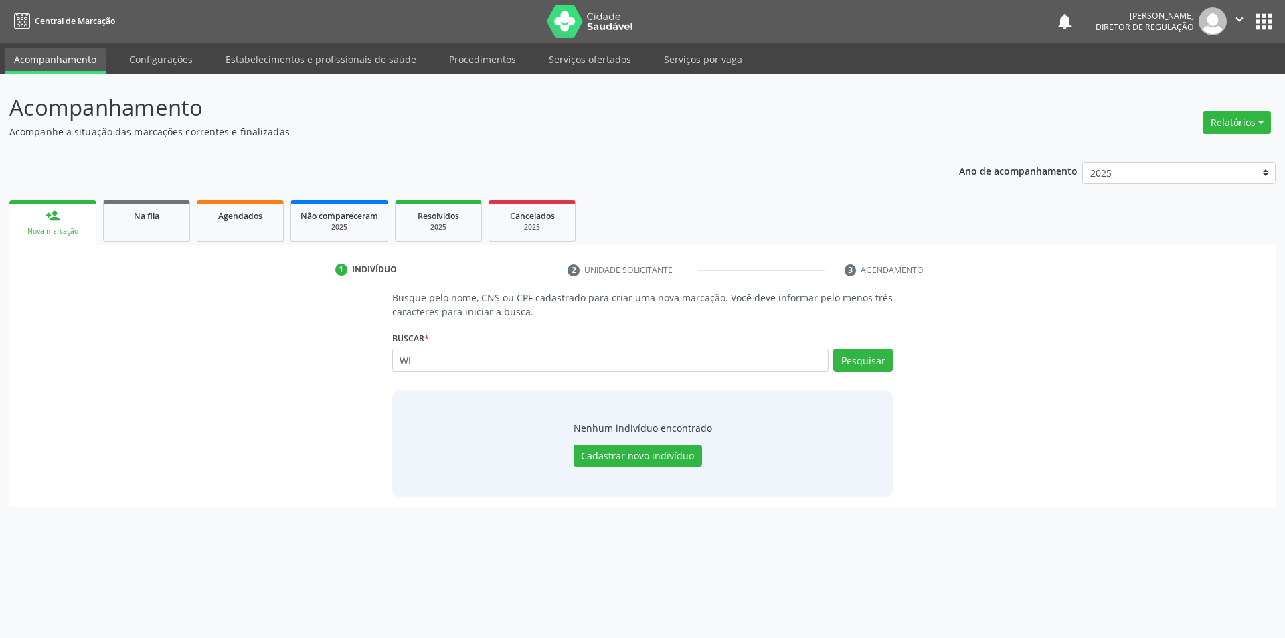
type input "W"
click at [544, 362] on input "text" at bounding box center [610, 360] width 437 height 23
click at [861, 362] on button "Pesquisar" at bounding box center [863, 360] width 60 height 23
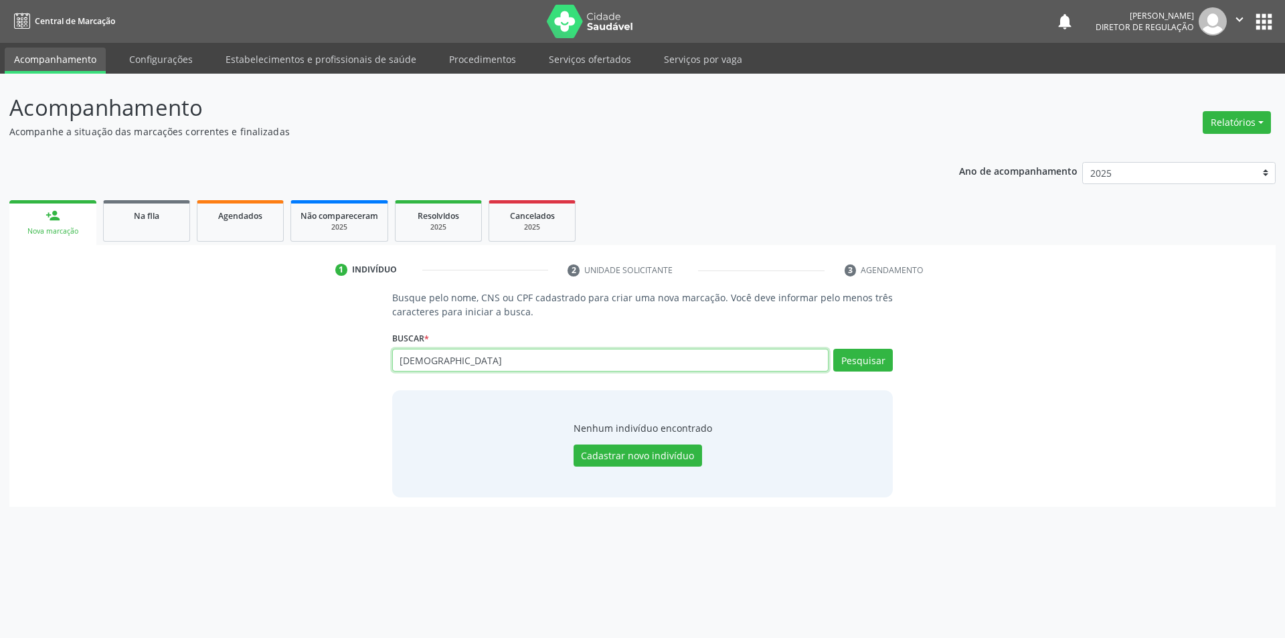
click at [494, 359] on input "[DEMOGRAPHIC_DATA]" at bounding box center [610, 360] width 437 height 23
type input "[DEMOGRAPHIC_DATA][PERSON_NAME]"
click at [848, 363] on button "Pesquisar" at bounding box center [863, 360] width 60 height 23
type input "[DEMOGRAPHIC_DATA][PERSON_NAME]"
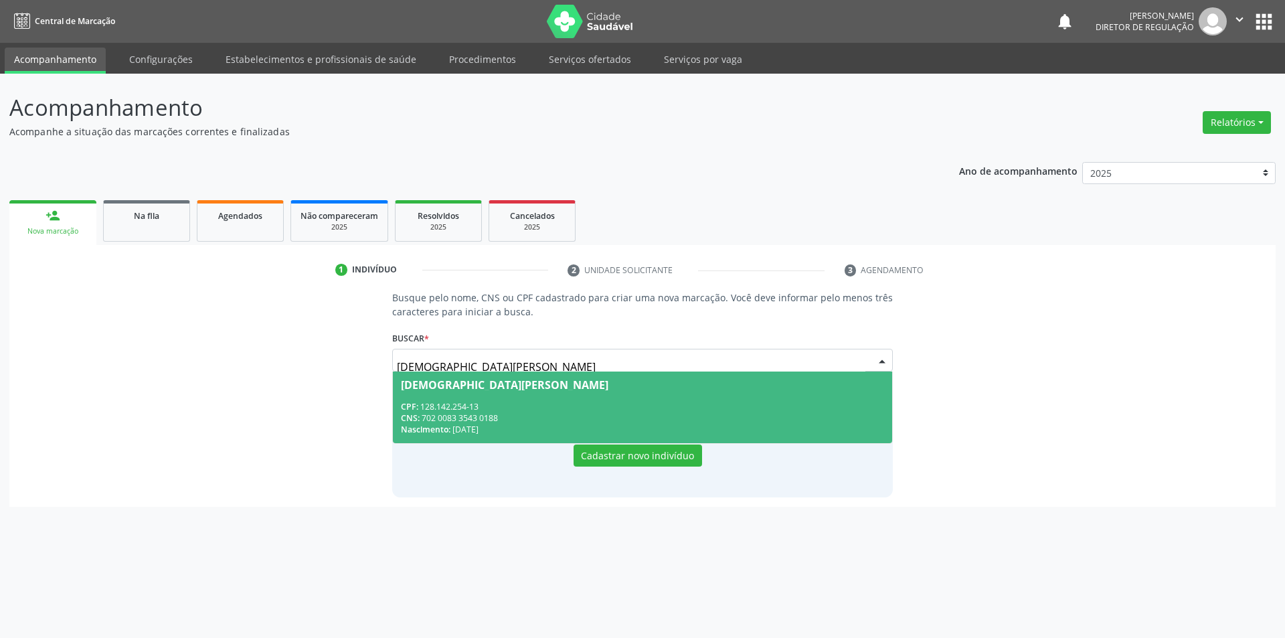
click at [519, 410] on div "CPF: 128.142.254-13" at bounding box center [643, 406] width 484 height 11
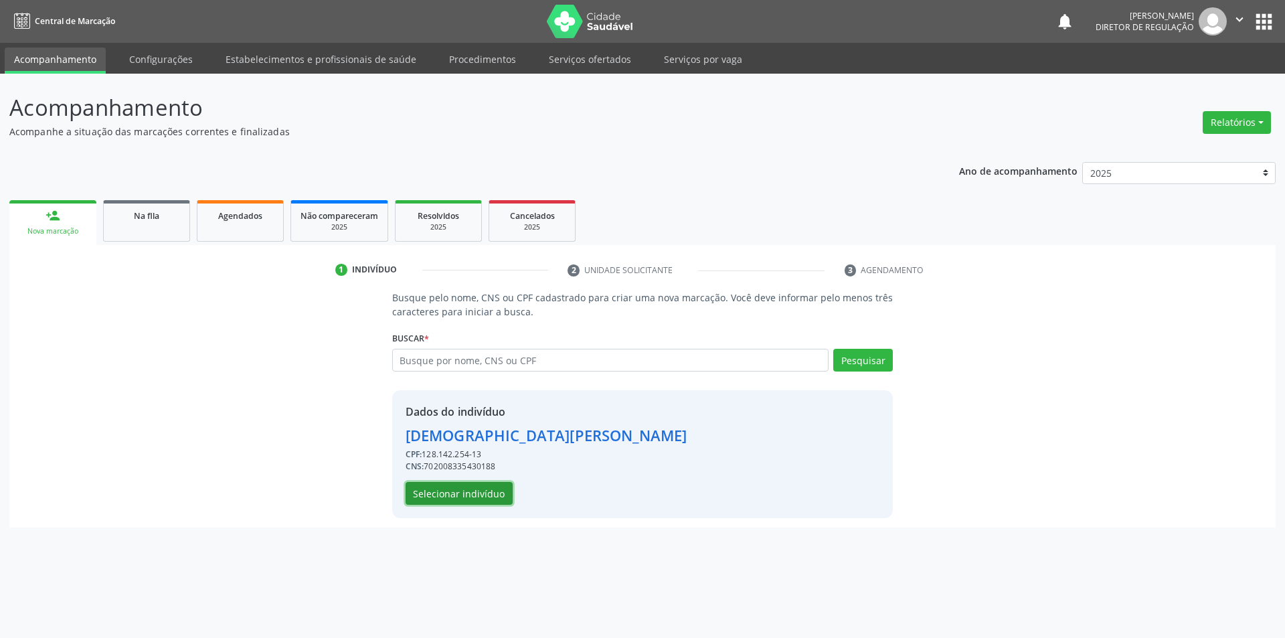
click at [478, 496] on button "Selecionar indivíduo" at bounding box center [458, 493] width 107 height 23
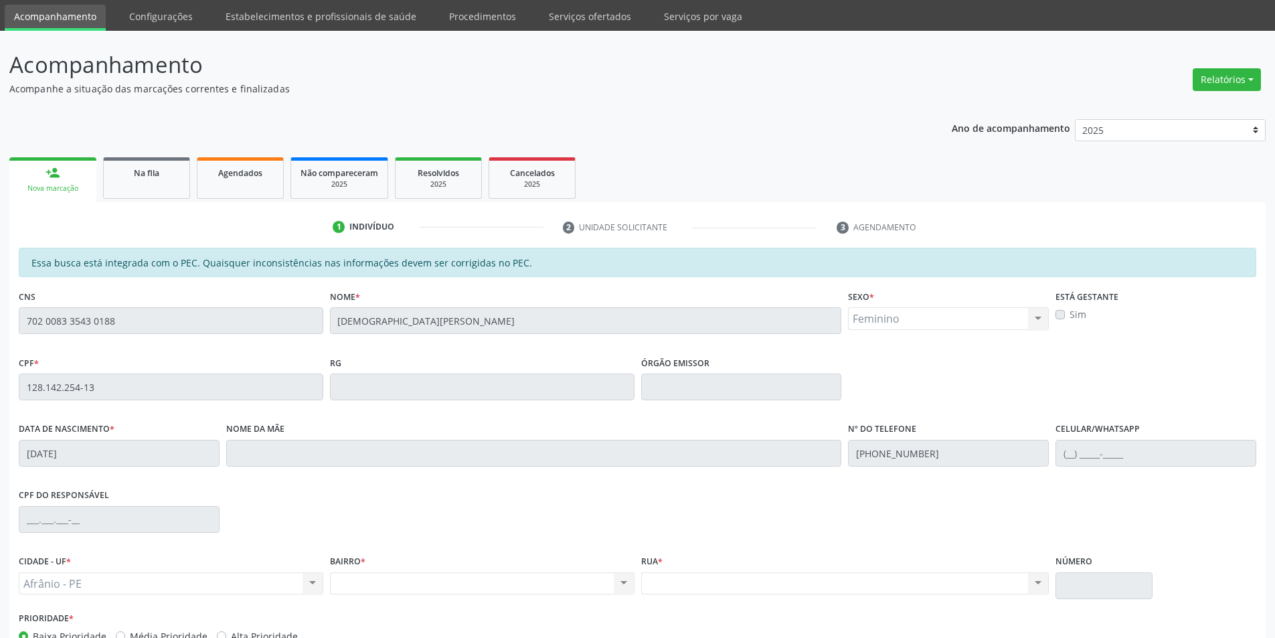
scroll to position [67, 0]
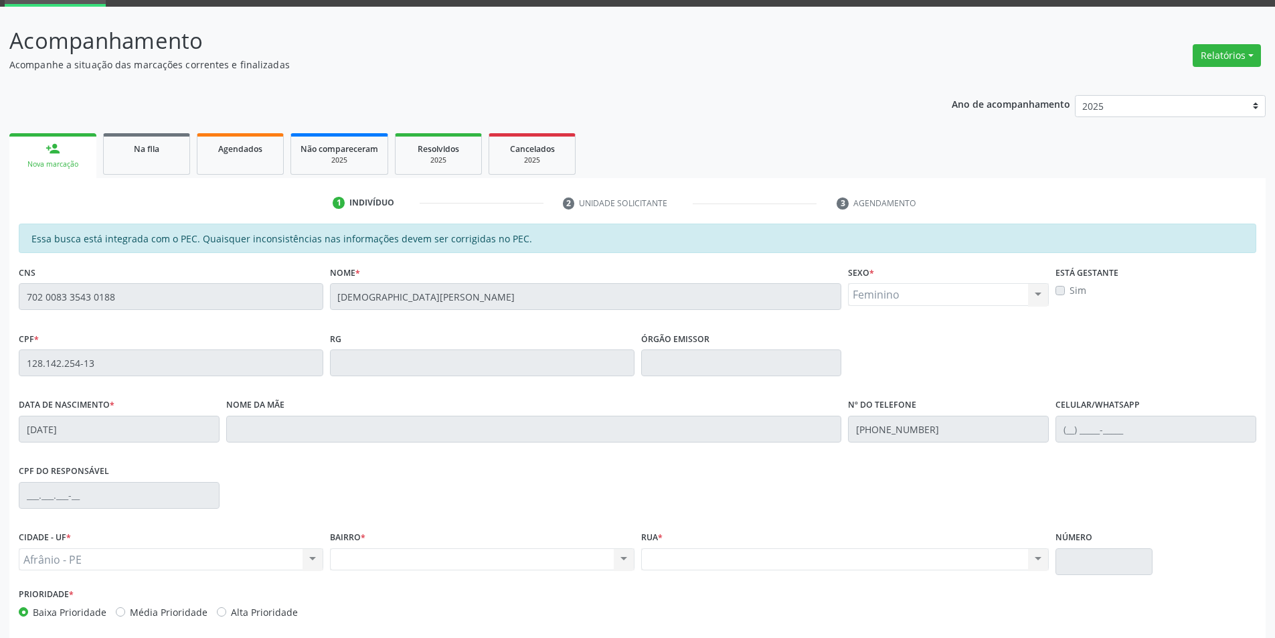
click at [15, 359] on div "Essa busca está integrada com o PEC. Quaisquer inconsistências nas informações …" at bounding box center [637, 455] width 1256 height 464
click at [256, 149] on span "Agendados" at bounding box center [240, 148] width 44 height 11
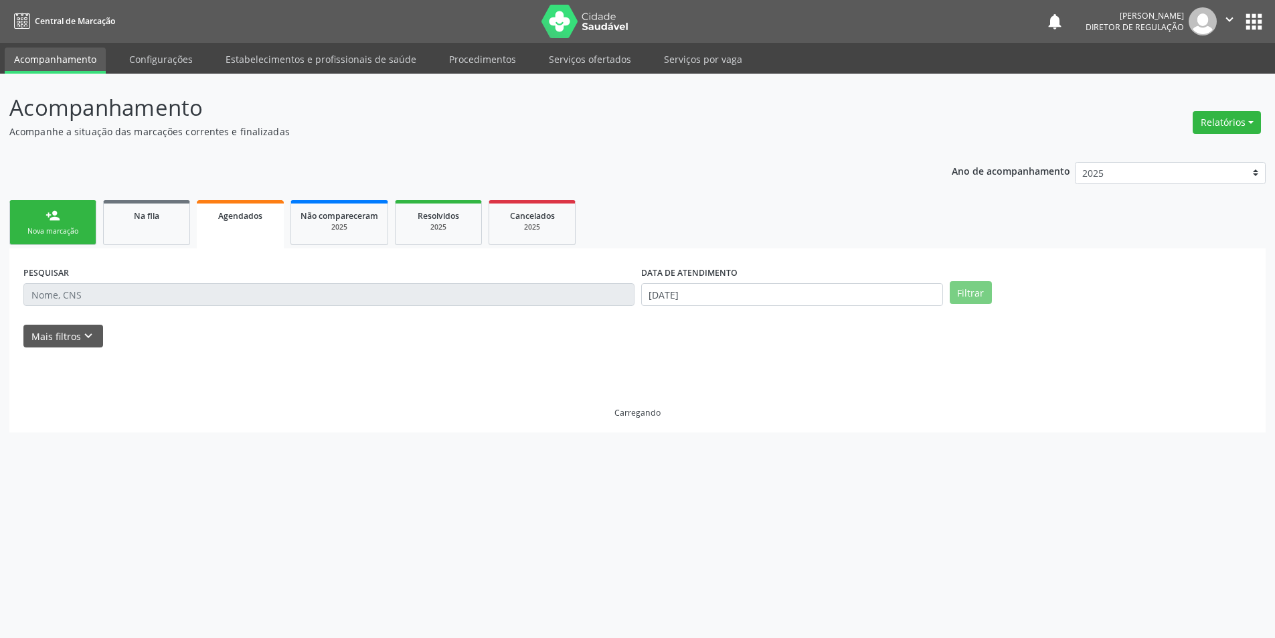
scroll to position [0, 0]
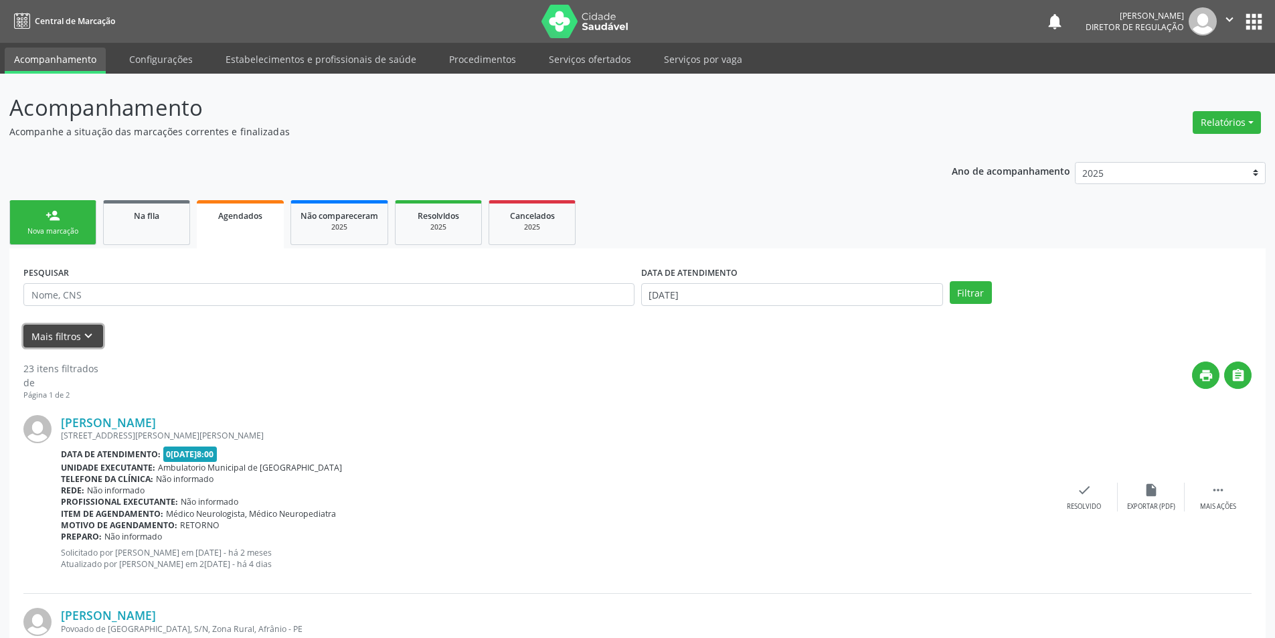
click at [95, 337] on button "Mais filtros keyboard_arrow_down" at bounding box center [63, 336] width 80 height 23
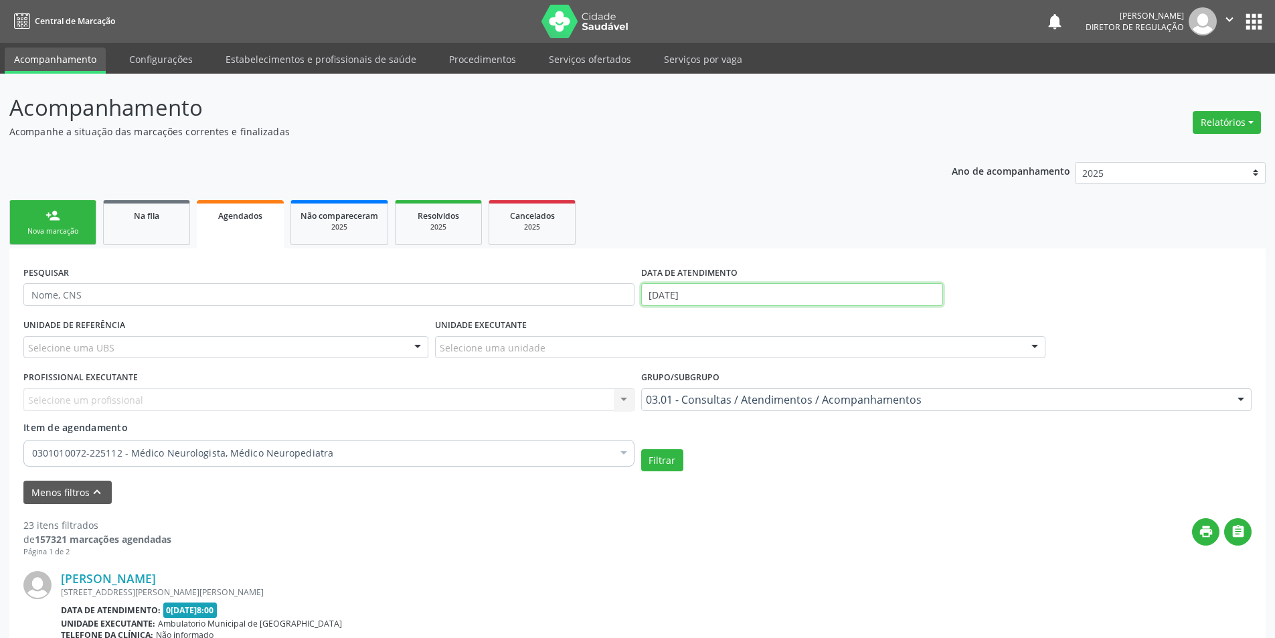
click at [716, 290] on input "[DATE]" at bounding box center [792, 294] width 302 height 23
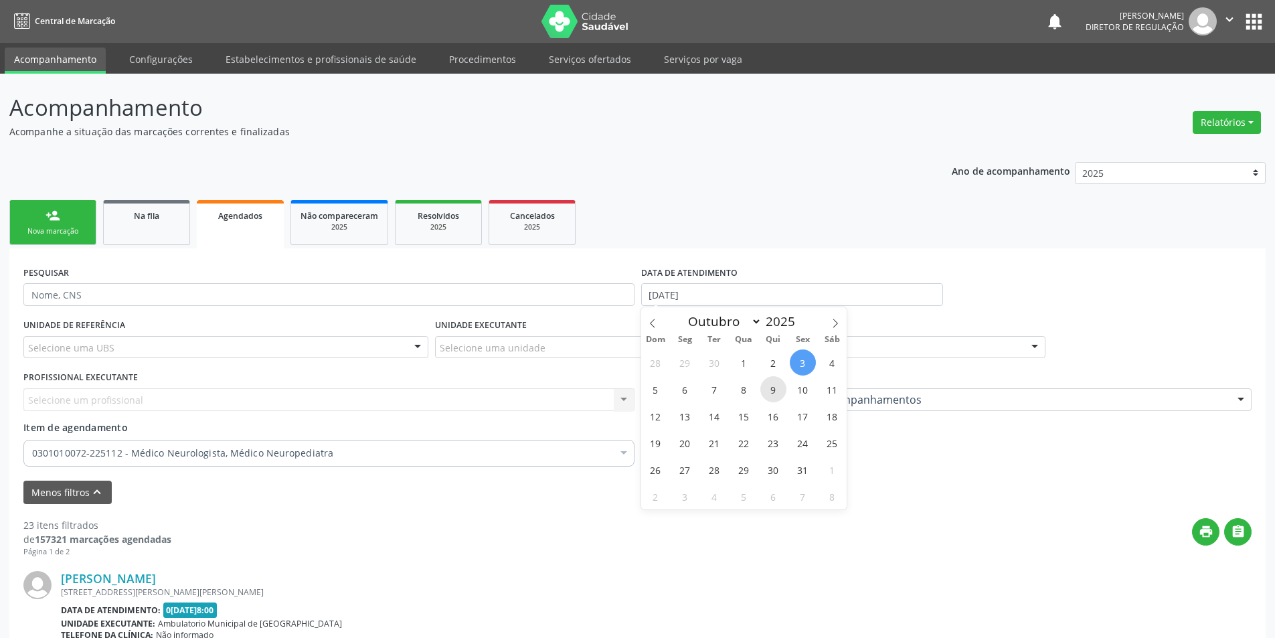
click at [771, 390] on span "9" at bounding box center [773, 389] width 26 height 26
type input "0[DATE]"
click at [771, 390] on span "9" at bounding box center [773, 389] width 26 height 26
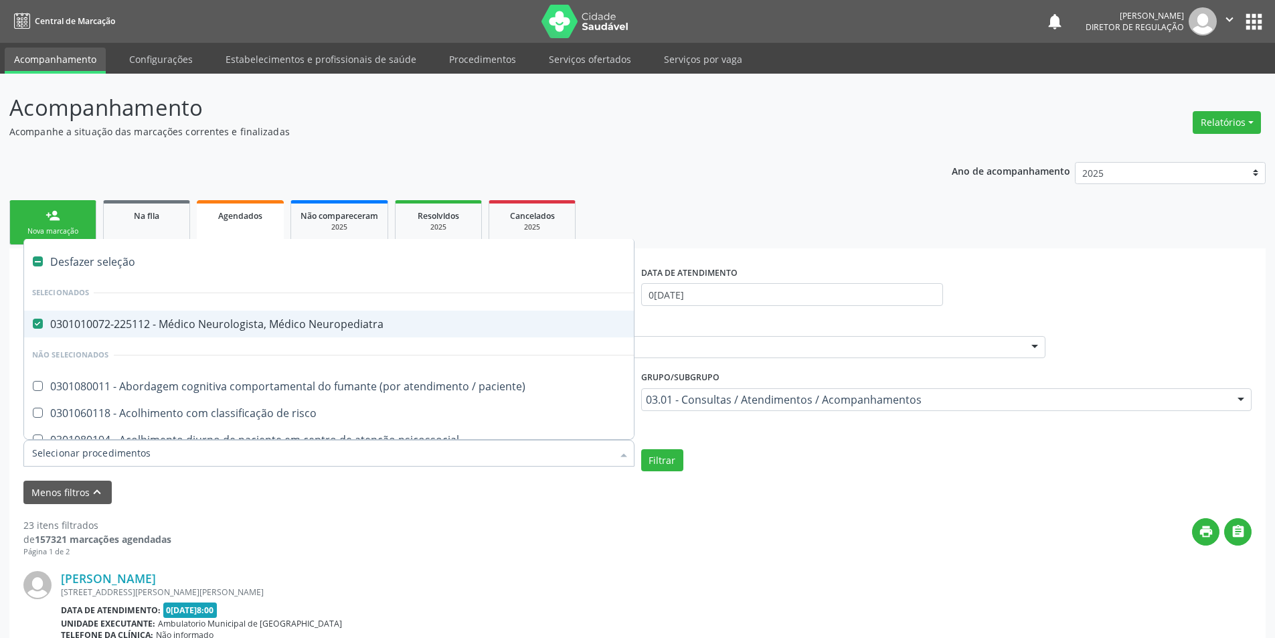
click at [66, 260] on div "Desfazer seleção" at bounding box center [731, 261] width 1414 height 27
checkbox Neuropediatra "false"
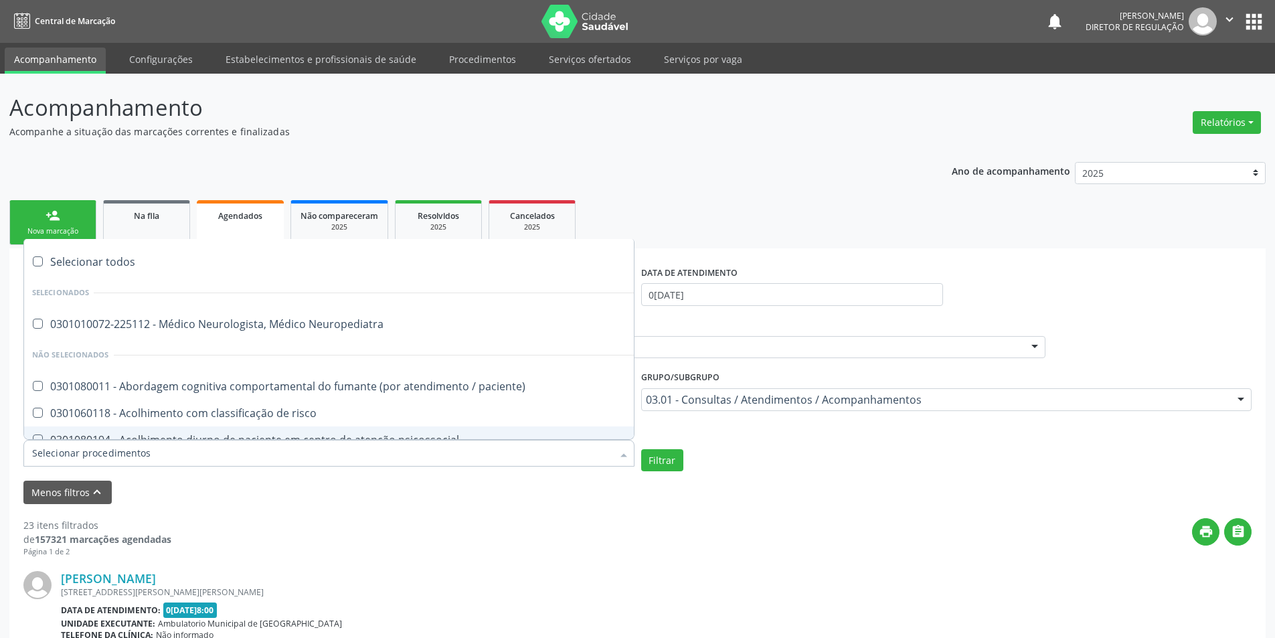
click at [125, 450] on input "Item de agendamento" at bounding box center [322, 453] width 580 height 27
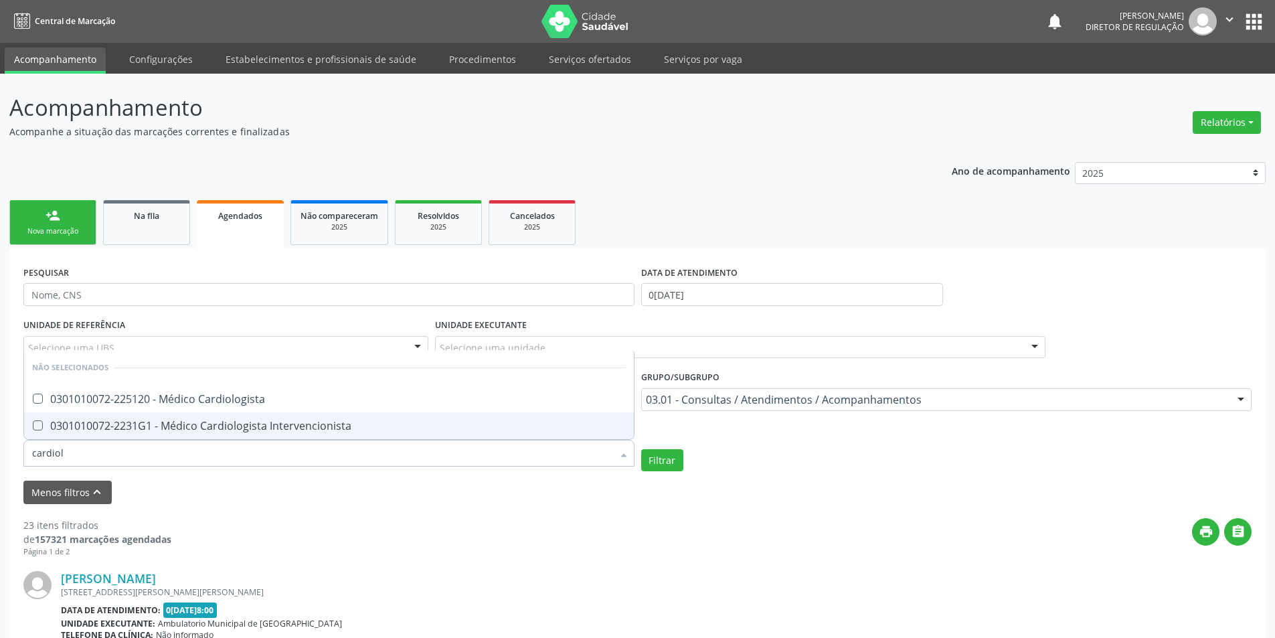
type input "cardiolo"
click at [172, 422] on div "0301010072-2231G1 - Médico Cardiologista Intervencionista" at bounding box center [328, 425] width 593 height 11
checkbox Intervencionista "true"
click at [673, 458] on button "Filtrar" at bounding box center [662, 460] width 42 height 23
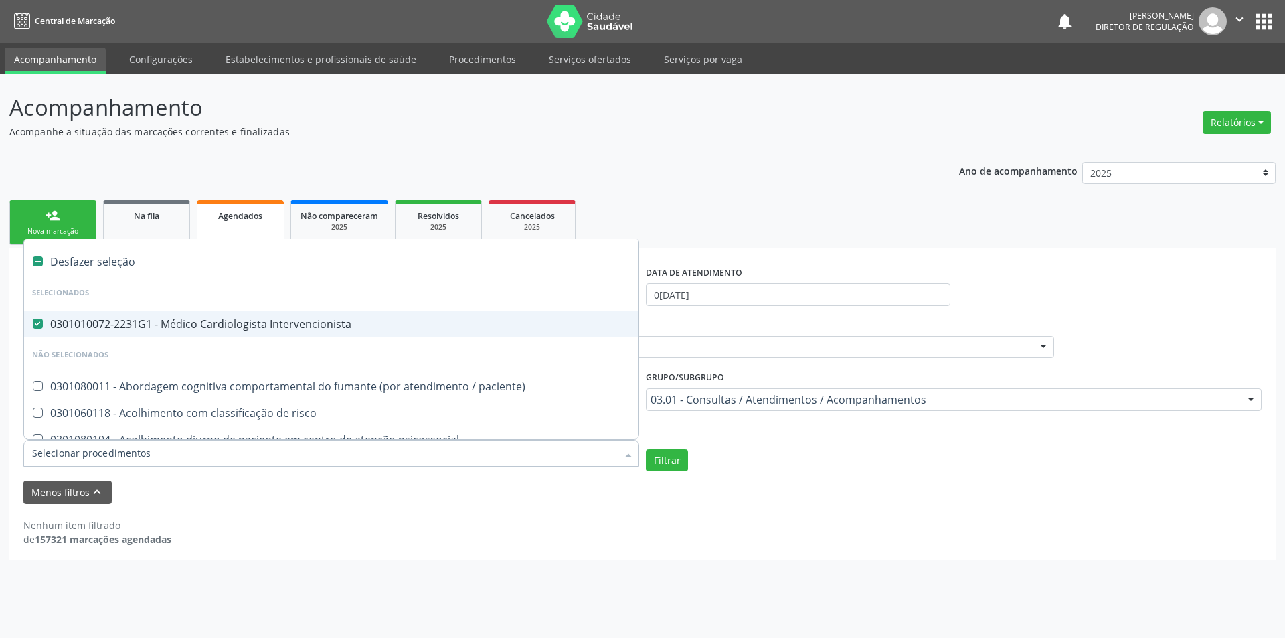
click at [35, 314] on span "0301010072-2231G1 - Médico Cardiologista Intervencionista" at bounding box center [731, 323] width 1414 height 27
checkbox Intervencionista "false"
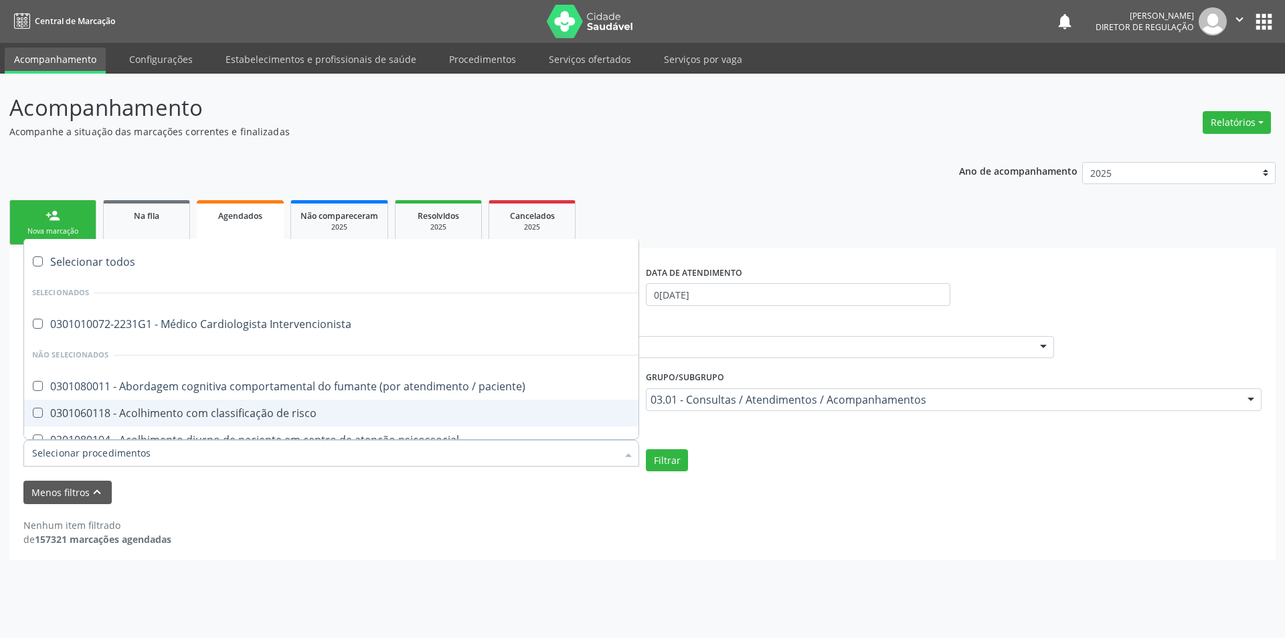
click at [177, 452] on input "Item de agendamento" at bounding box center [324, 453] width 585 height 27
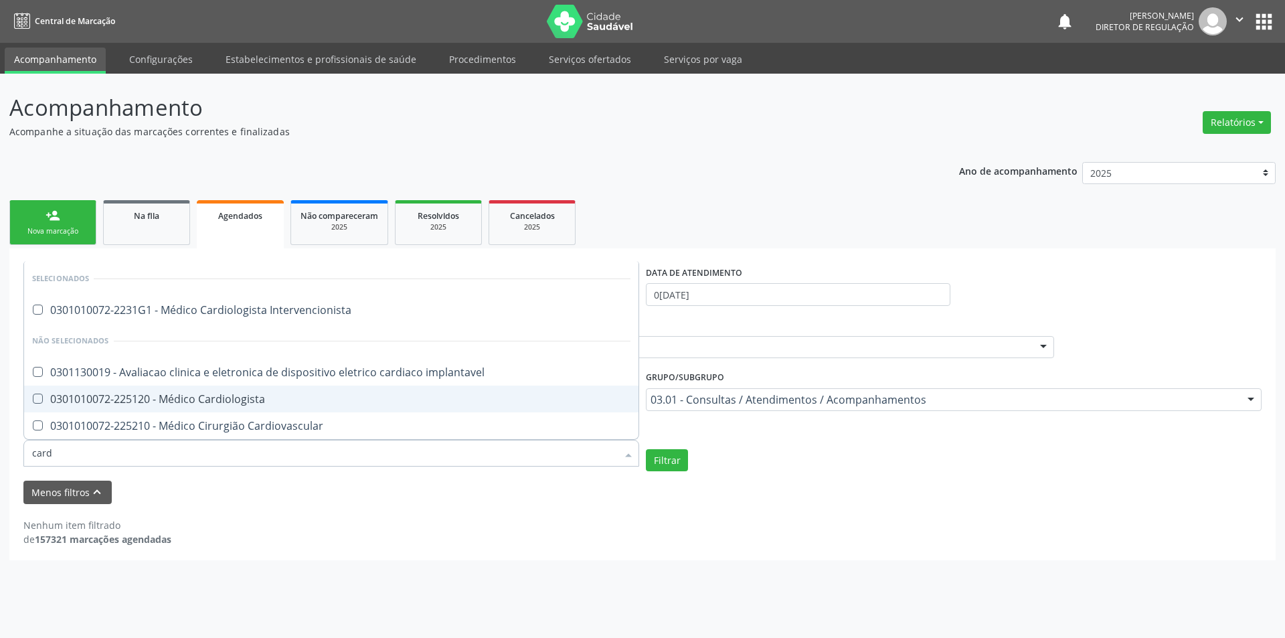
type input "cardi"
click at [169, 404] on div "0301010072-225120 - Médico Cardiologista" at bounding box center [331, 398] width 598 height 11
checkbox Cardiologista "true"
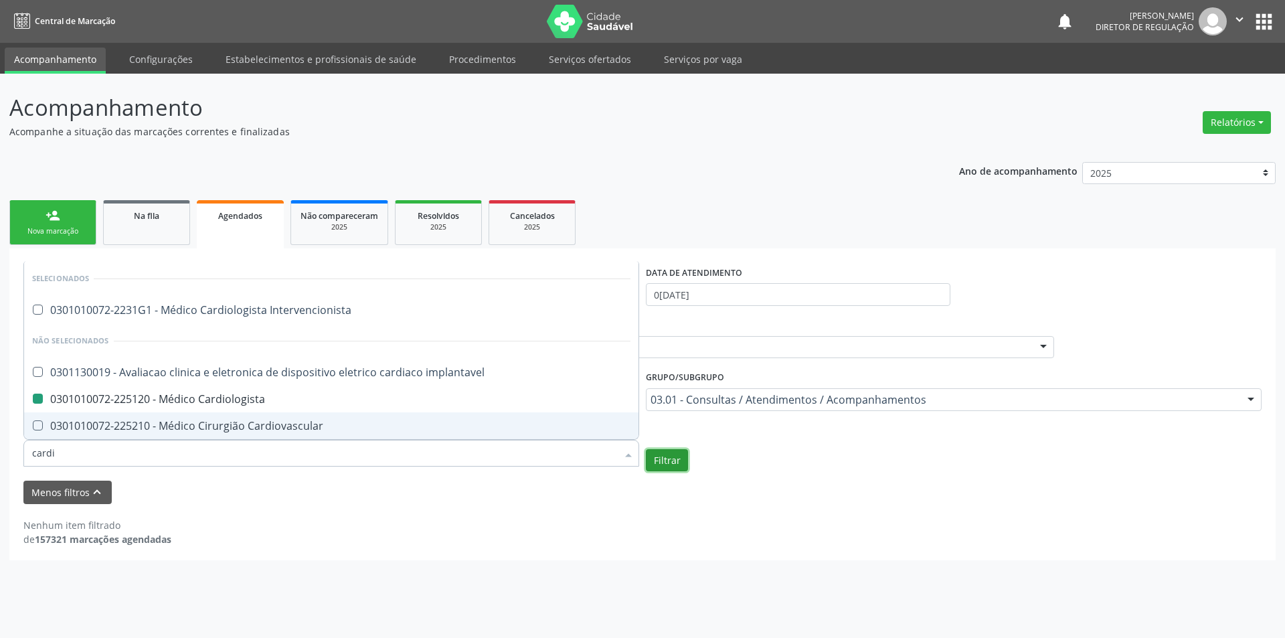
click at [679, 465] on button "Filtrar" at bounding box center [667, 460] width 42 height 23
checkbox Intervencionista "true"
checkbox Cardiologista "false"
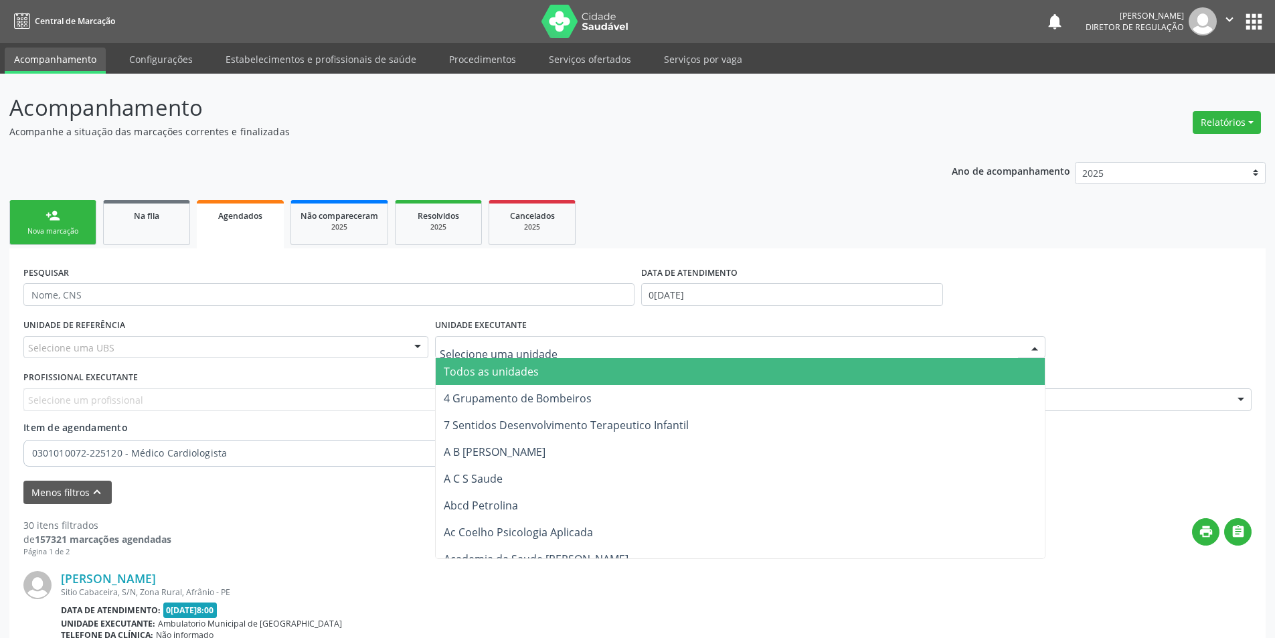
click at [560, 344] on div at bounding box center [740, 347] width 611 height 23
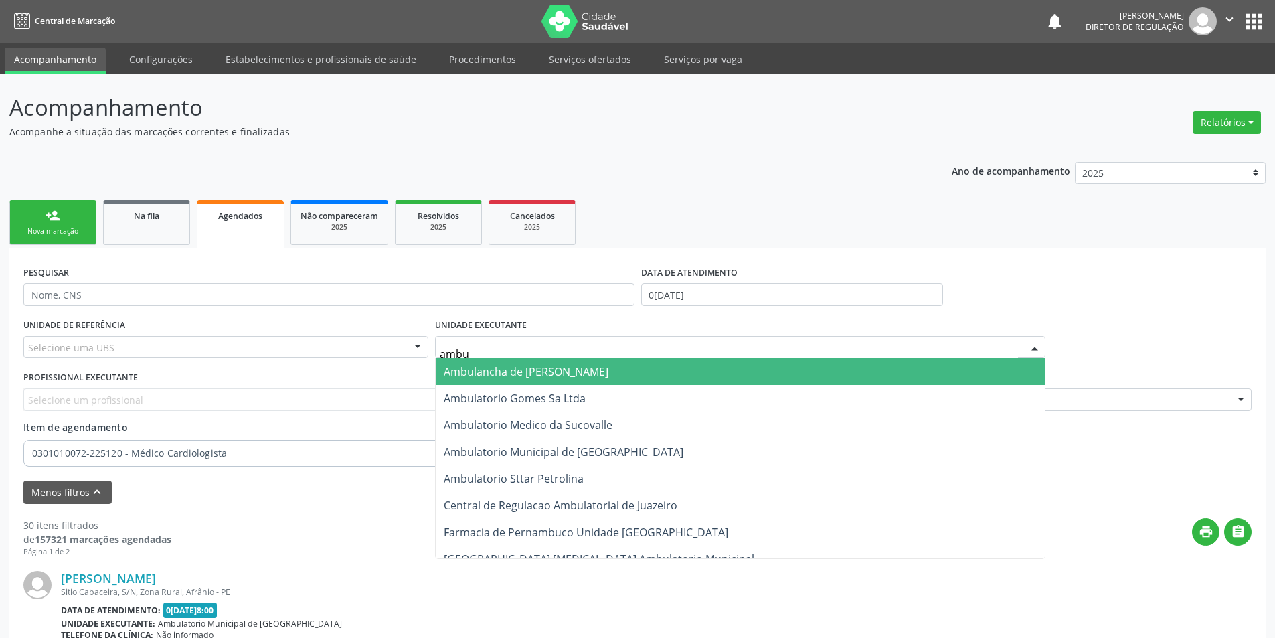
type input "ambul"
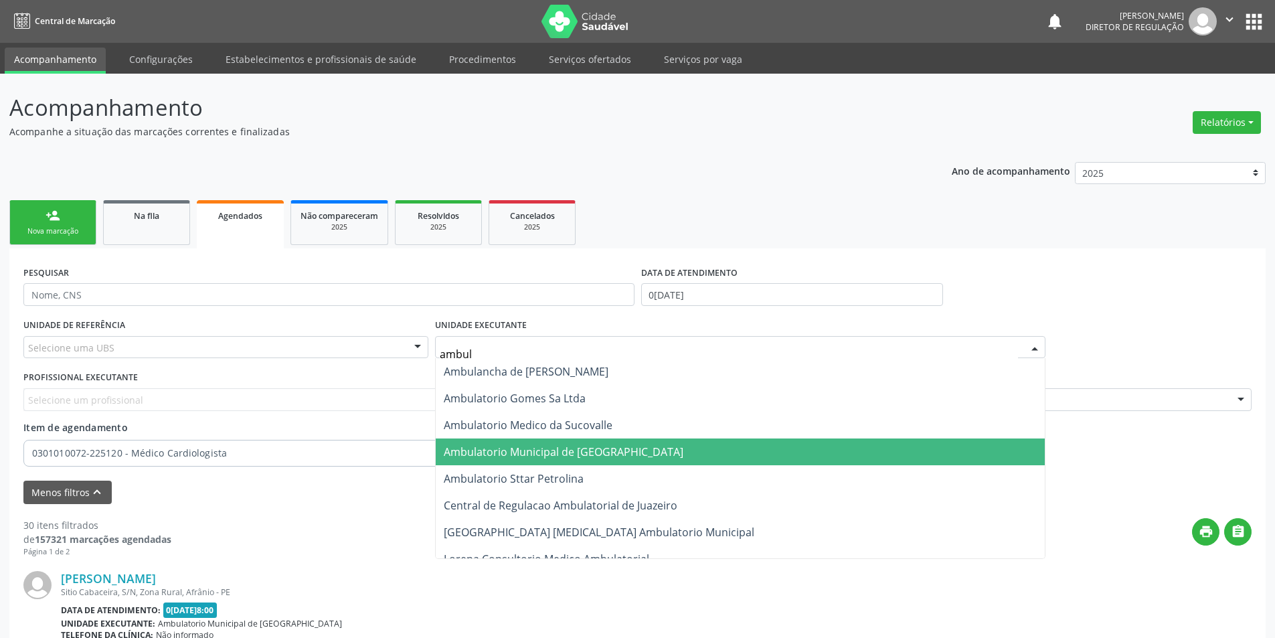
click at [549, 453] on span "Ambulatorio Municipal de [GEOGRAPHIC_DATA]" at bounding box center [564, 451] width 240 height 15
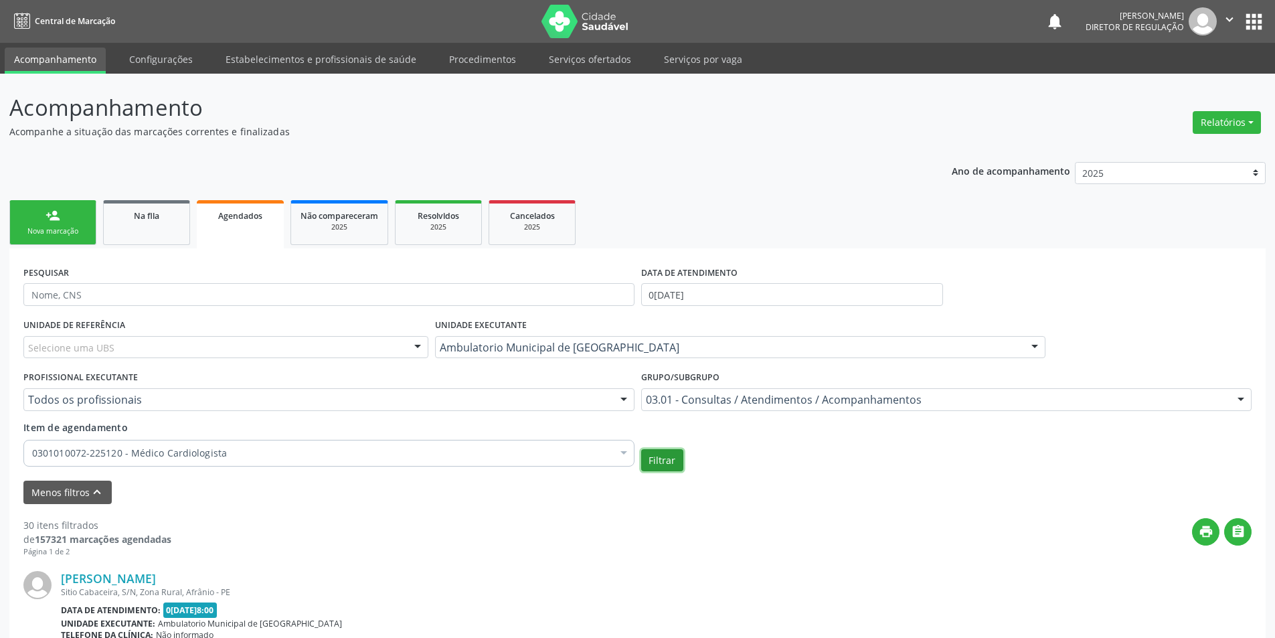
click at [662, 460] on button "Filtrar" at bounding box center [662, 460] width 42 height 23
click at [604, 50] on link "Serviços ofertados" at bounding box center [589, 59] width 101 height 23
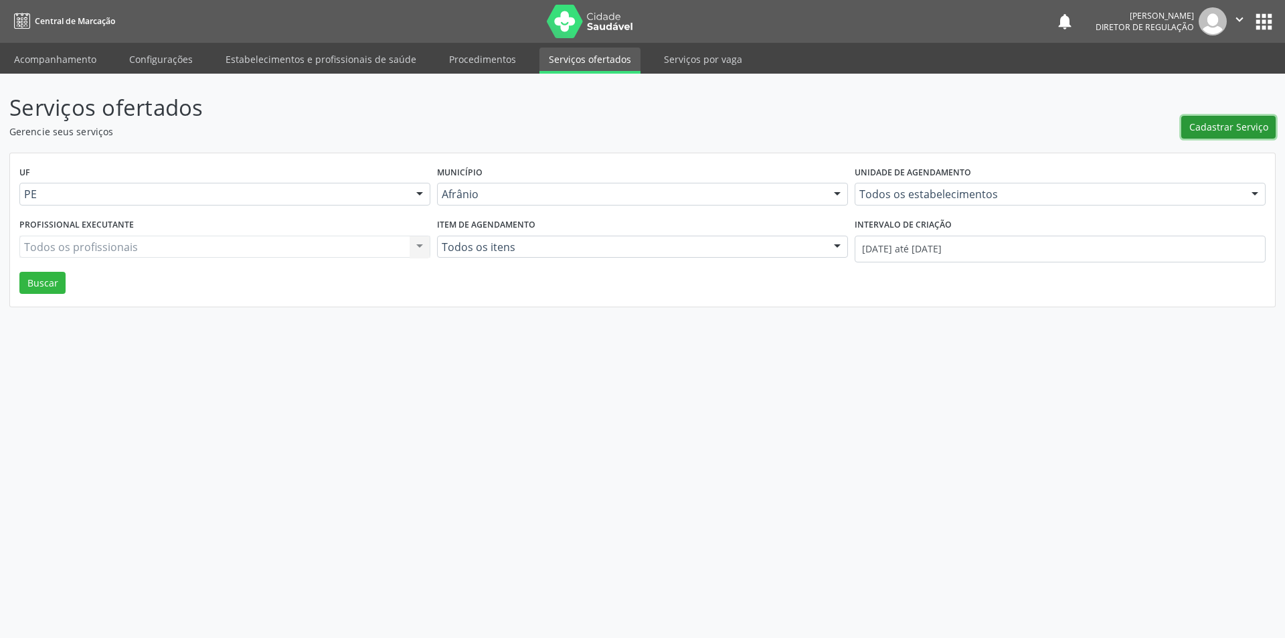
click at [1238, 125] on span "Cadastrar Serviço" at bounding box center [1228, 127] width 79 height 14
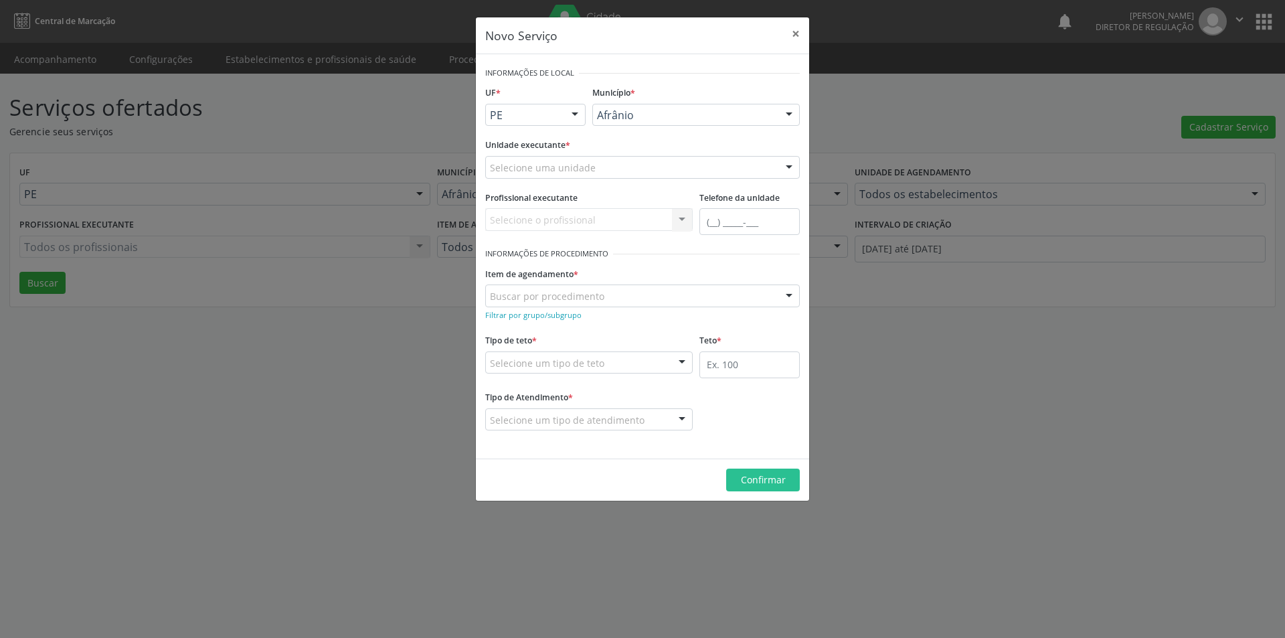
click at [643, 162] on div "Selecione uma unidade" at bounding box center [642, 167] width 314 height 23
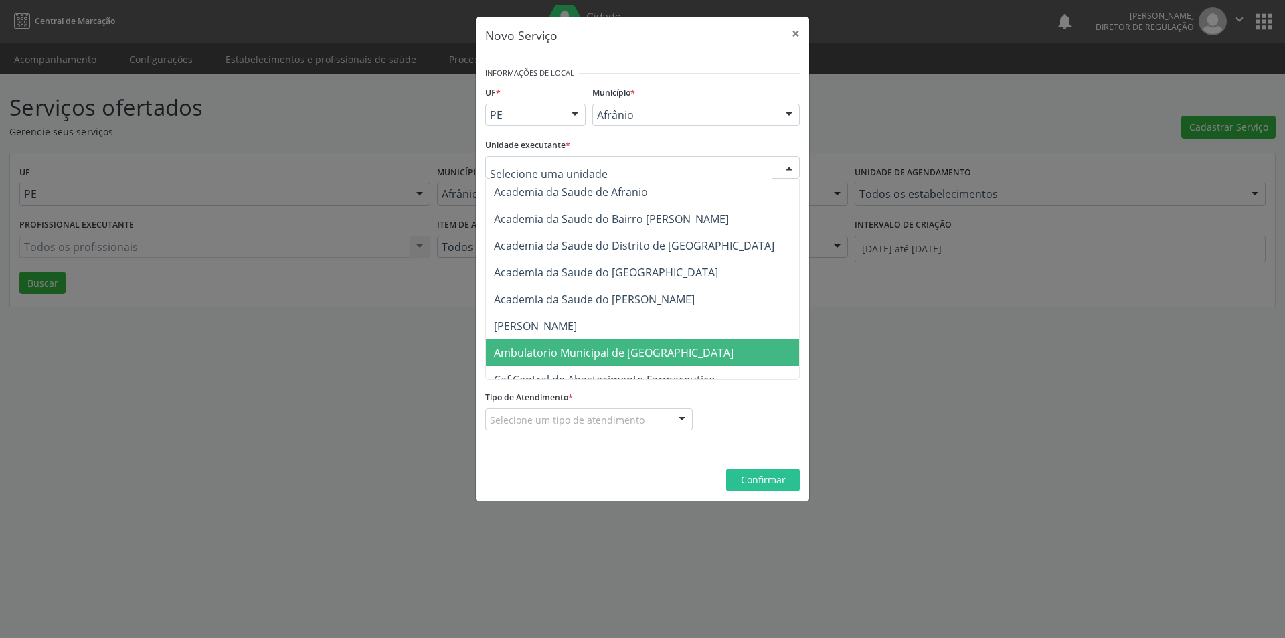
click at [578, 352] on span "Ambulatorio Municipal de [GEOGRAPHIC_DATA]" at bounding box center [614, 352] width 240 height 15
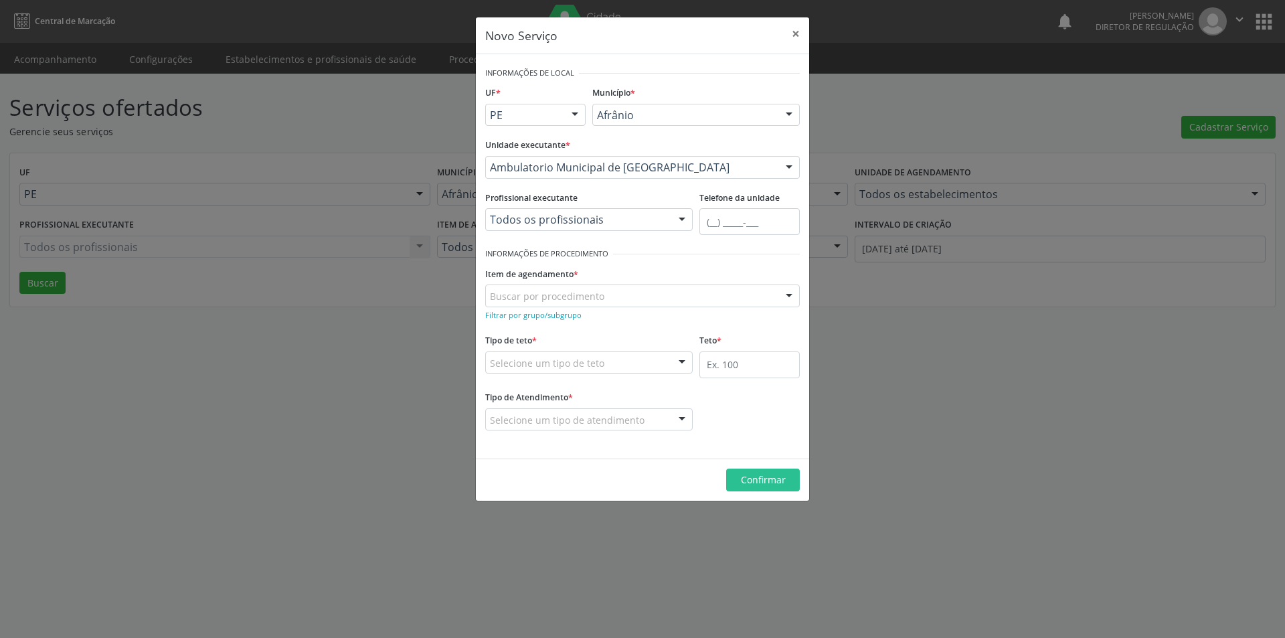
click at [616, 296] on div "Buscar por procedimento" at bounding box center [642, 295] width 314 height 23
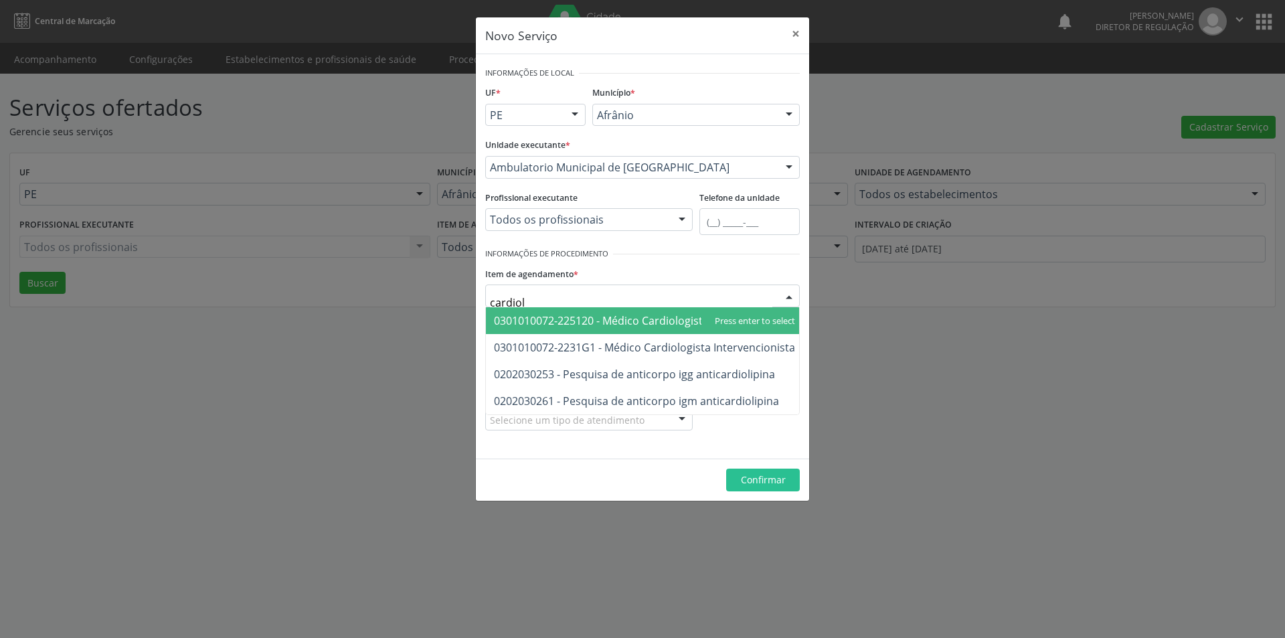
type input "cardiolo"
click at [629, 320] on span "0301010072-225120 - Médico Cardiologista" at bounding box center [601, 320] width 215 height 15
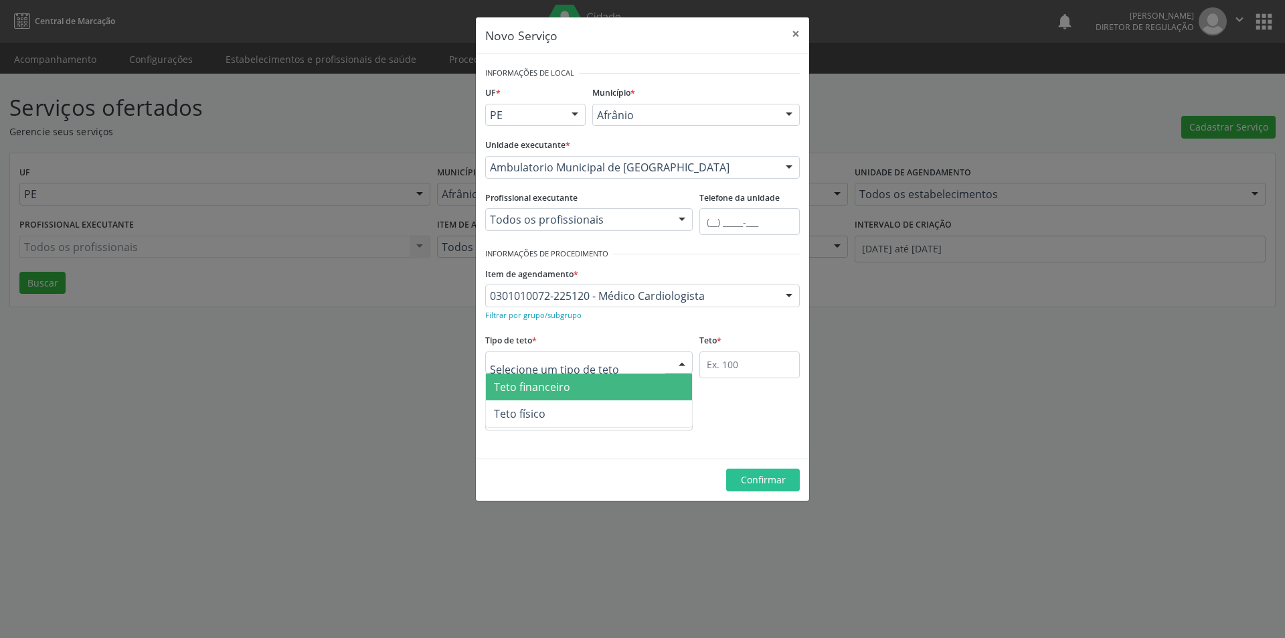
click at [612, 363] on div at bounding box center [588, 362] width 207 height 23
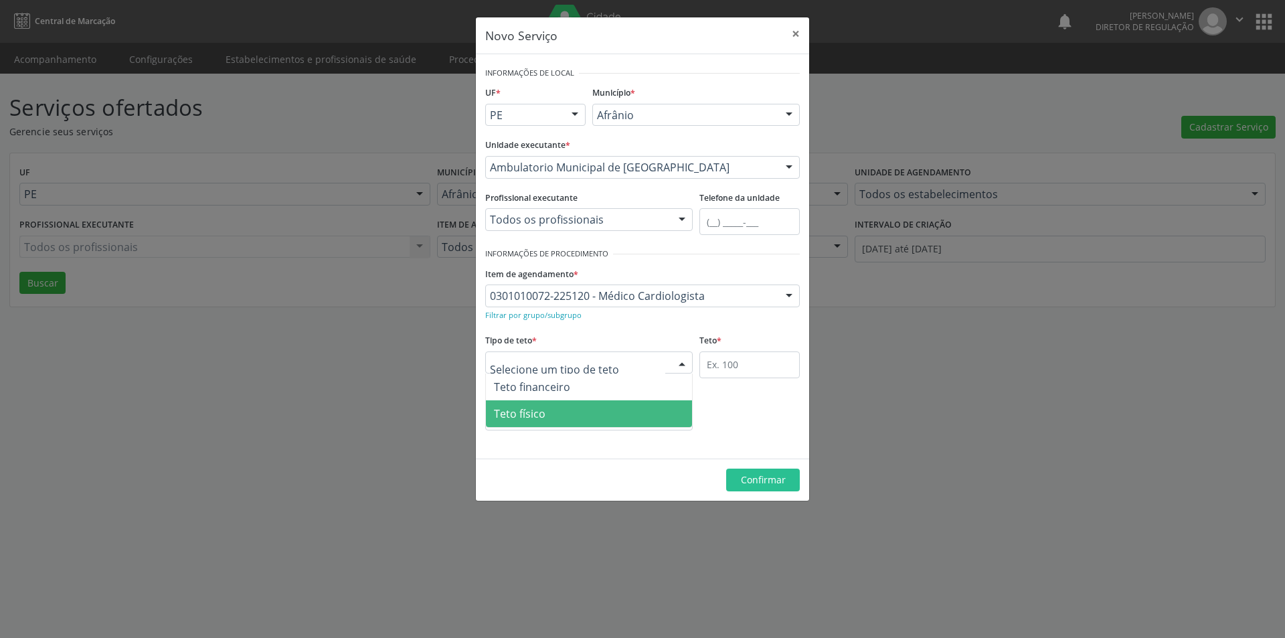
drag, startPoint x: 593, startPoint y: 410, endPoint x: 605, endPoint y: 408, distance: 12.2
click at [593, 411] on span "Teto físico" at bounding box center [589, 413] width 206 height 27
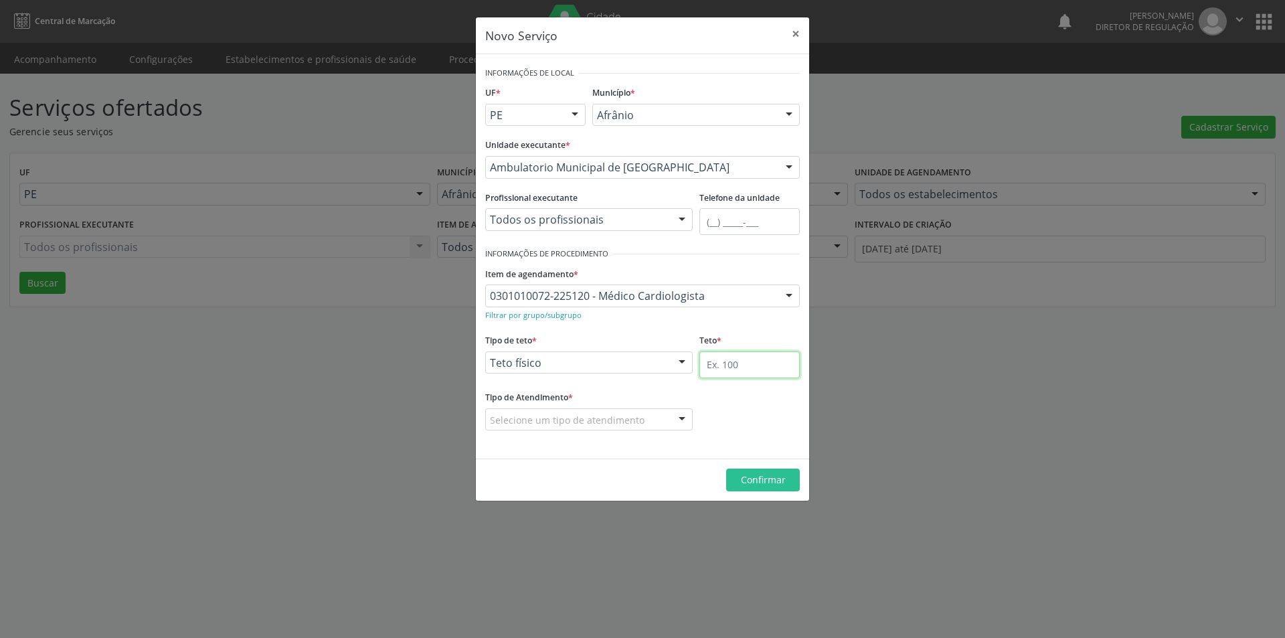
click at [725, 356] on input "text" at bounding box center [749, 364] width 100 height 27
type input "1"
click at [652, 409] on div at bounding box center [588, 419] width 207 height 23
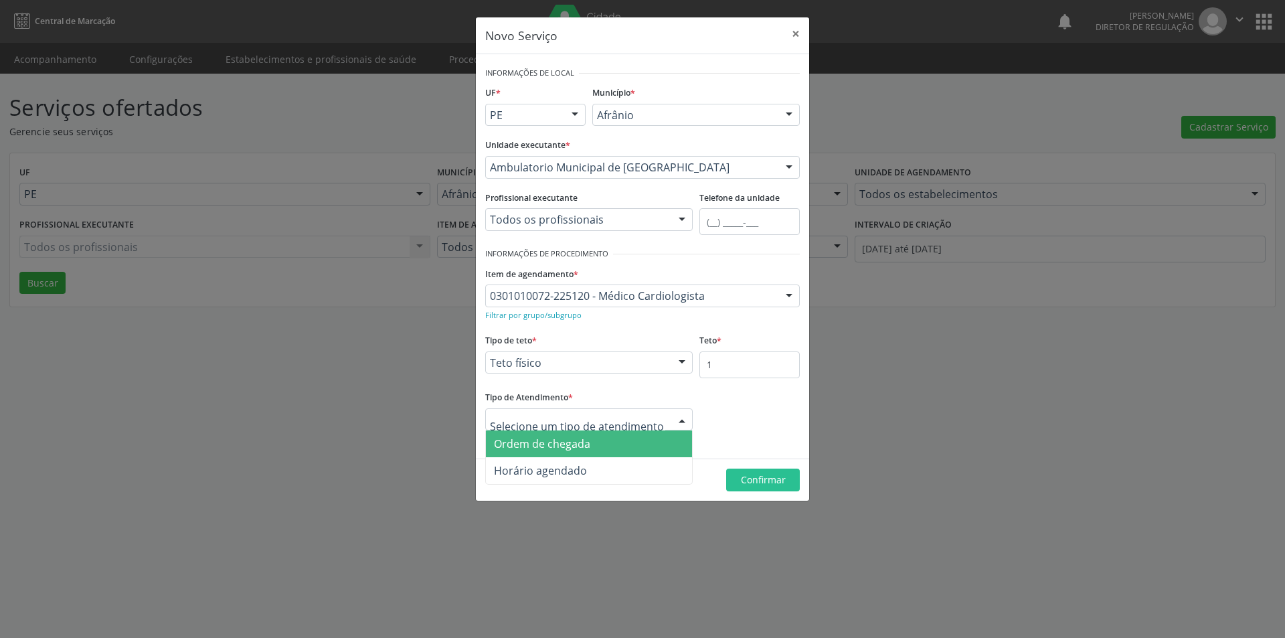
click at [642, 440] on span "Ordem de chegada" at bounding box center [589, 443] width 206 height 27
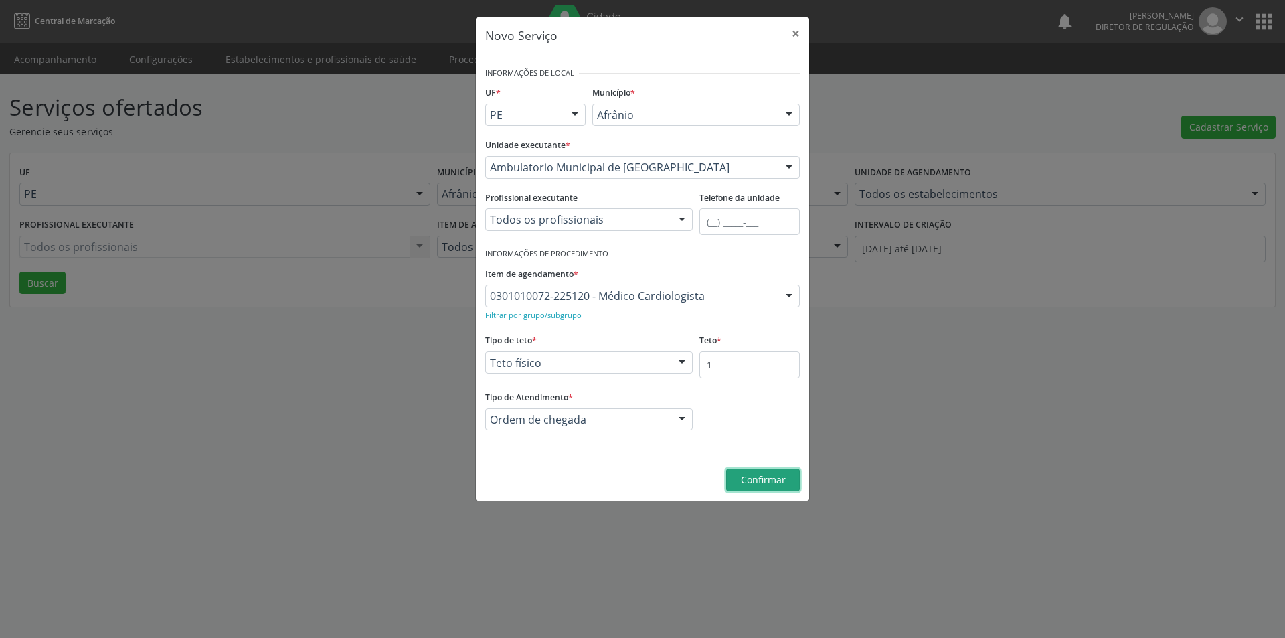
click at [761, 485] on span "Confirmar" at bounding box center [763, 479] width 45 height 13
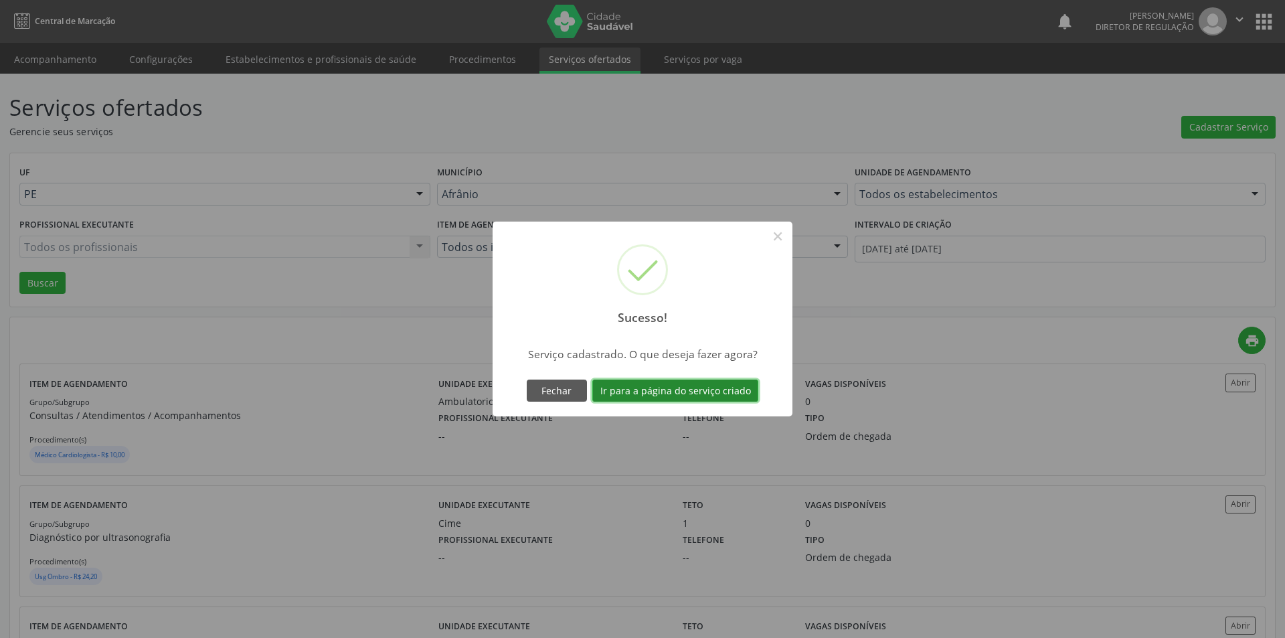
click at [701, 390] on button "Ir para a página do serviço criado" at bounding box center [675, 390] width 166 height 23
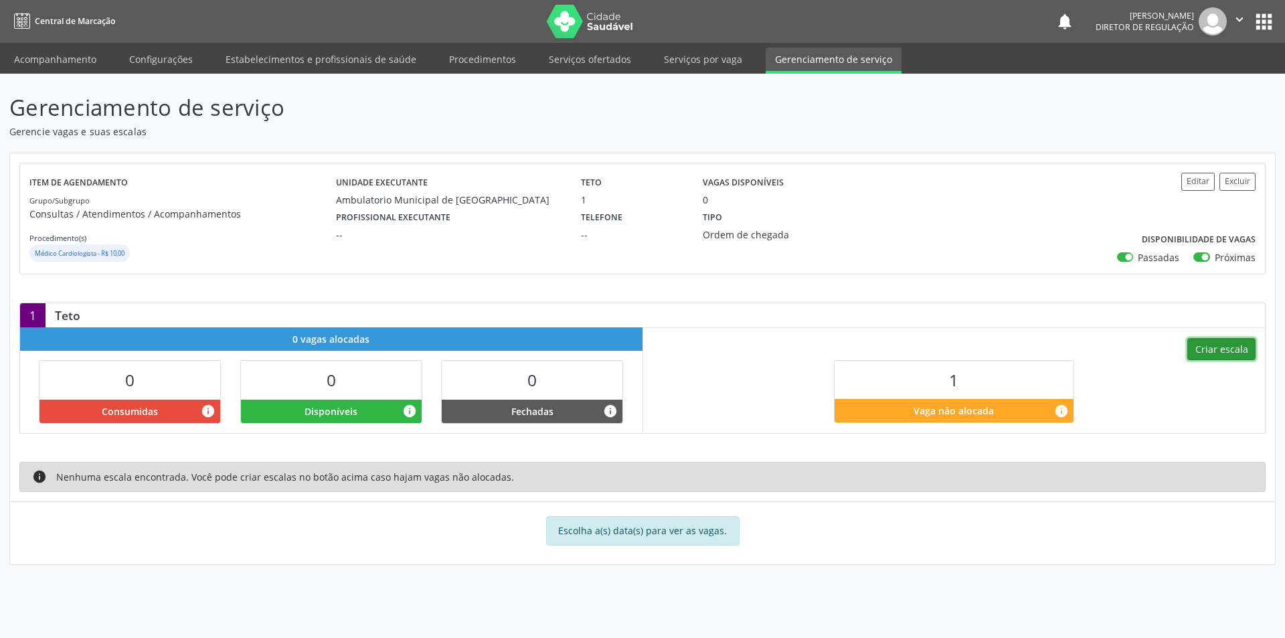
click at [1240, 353] on button "Criar escala" at bounding box center [1221, 349] width 68 height 23
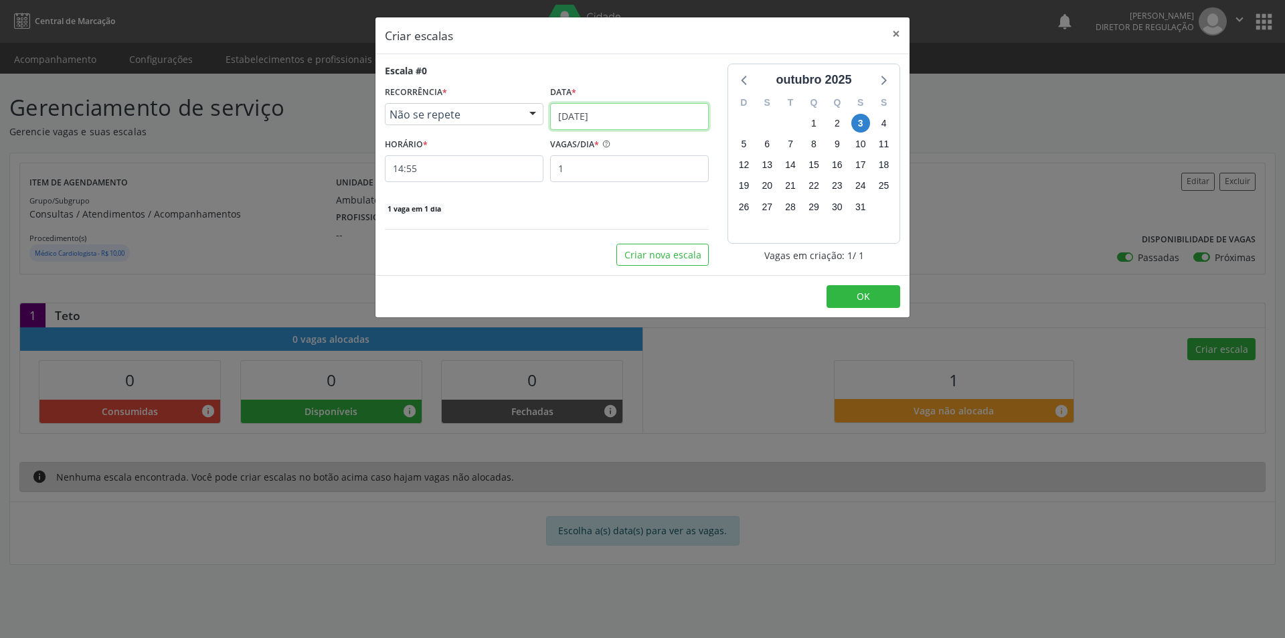
click at [653, 116] on input "[DATE]" at bounding box center [629, 116] width 159 height 27
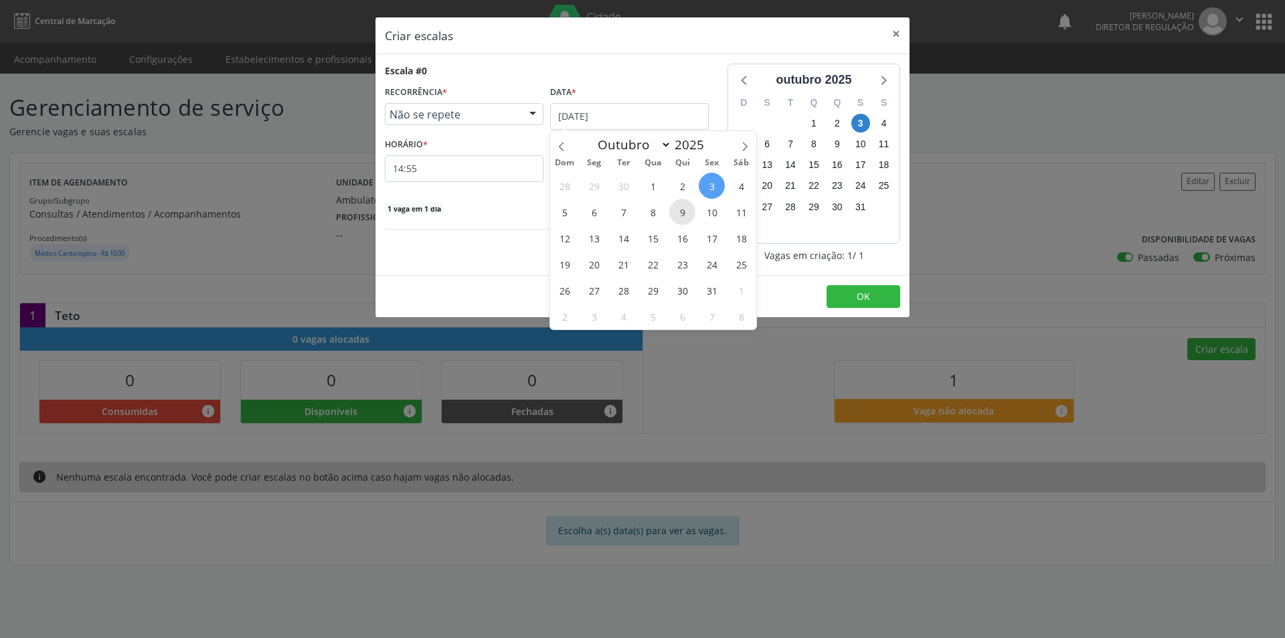
click at [677, 213] on span "9" at bounding box center [682, 212] width 26 height 26
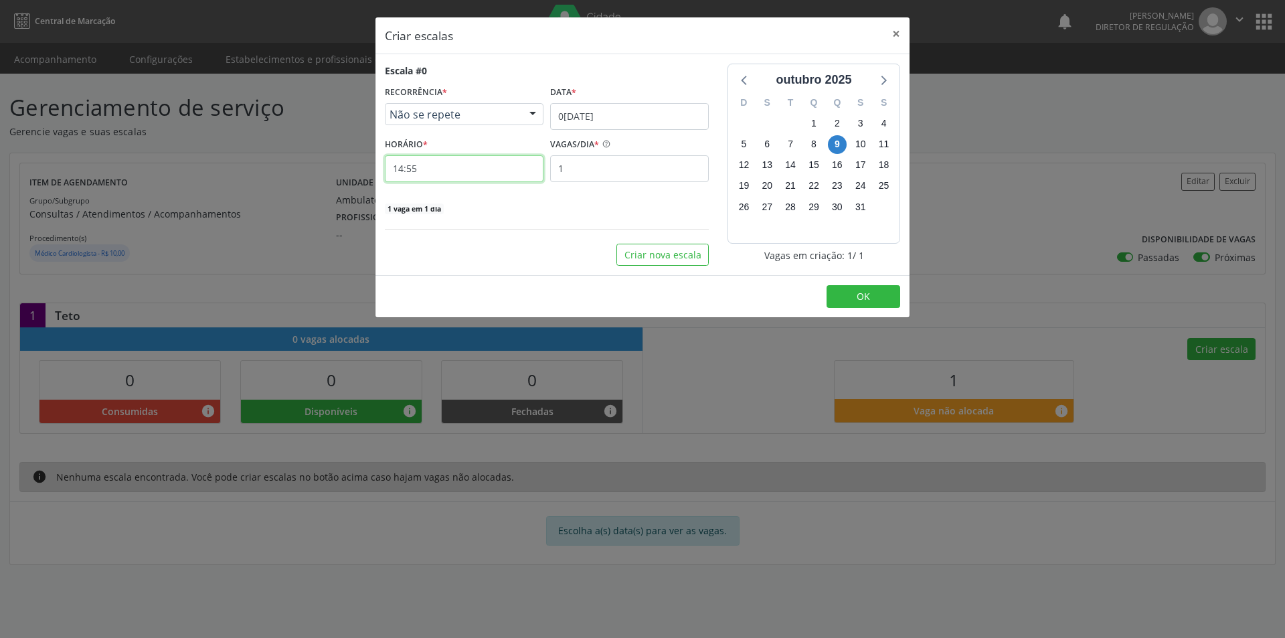
click at [534, 175] on input "14:55" at bounding box center [464, 168] width 159 height 27
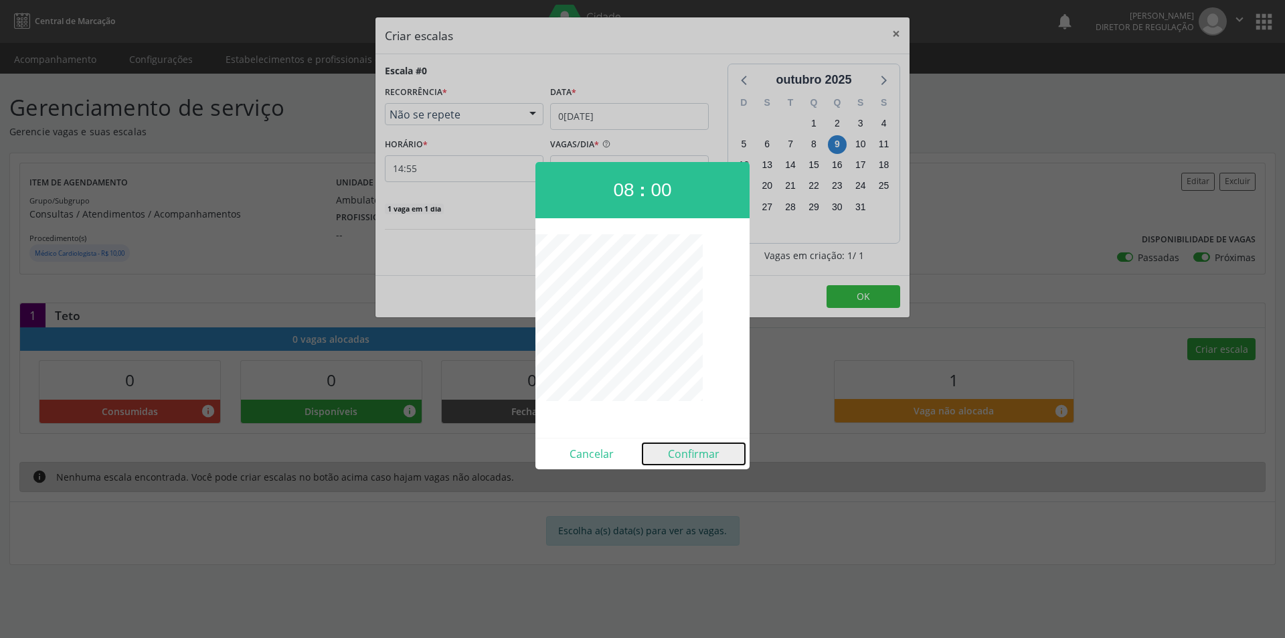
click at [694, 458] on button "Confirmar" at bounding box center [693, 453] width 102 height 21
type input "08:00"
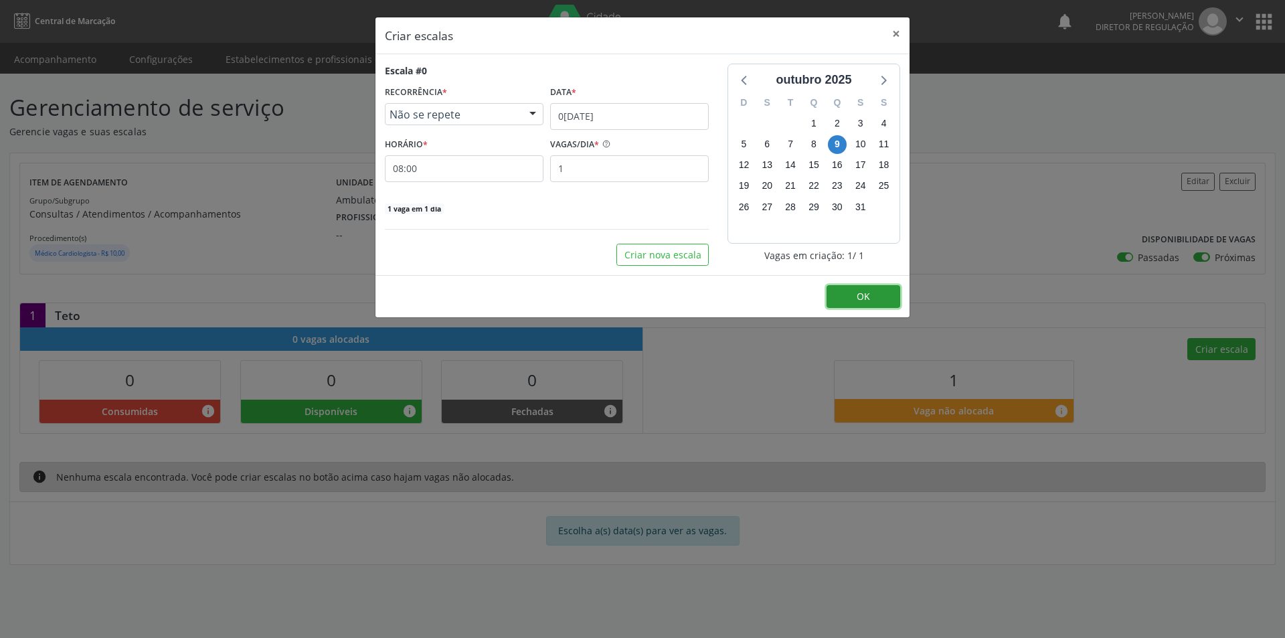
click at [862, 291] on span "OK" at bounding box center [862, 296] width 13 height 13
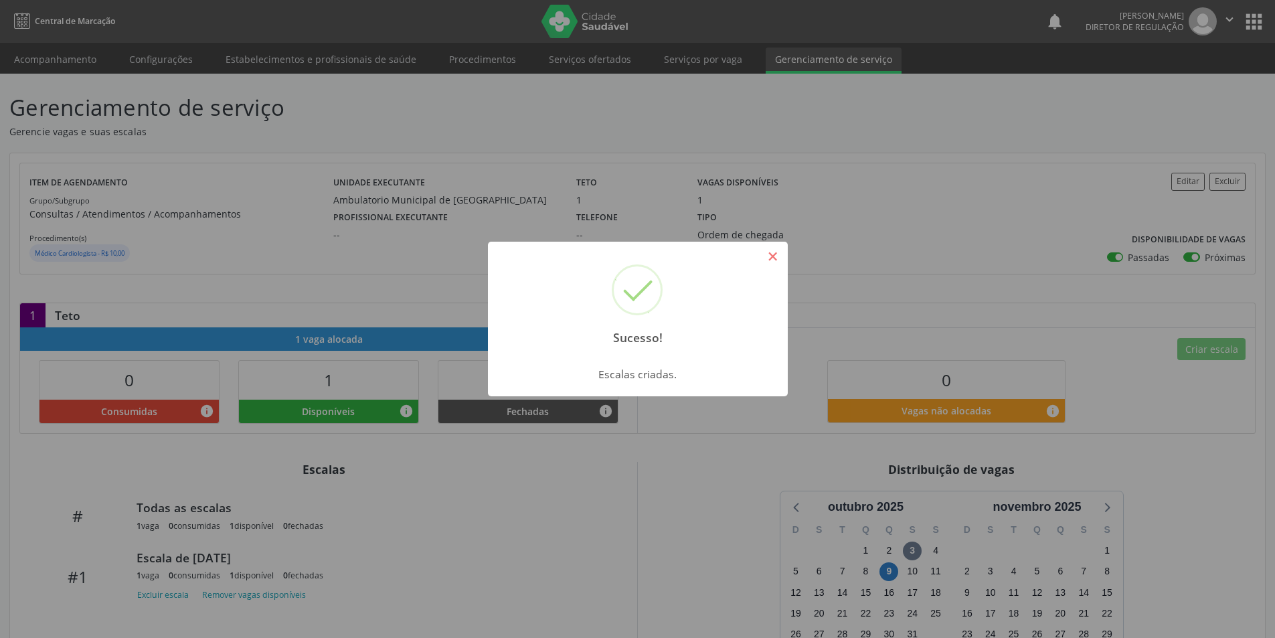
click at [780, 263] on button "×" at bounding box center [772, 256] width 23 height 23
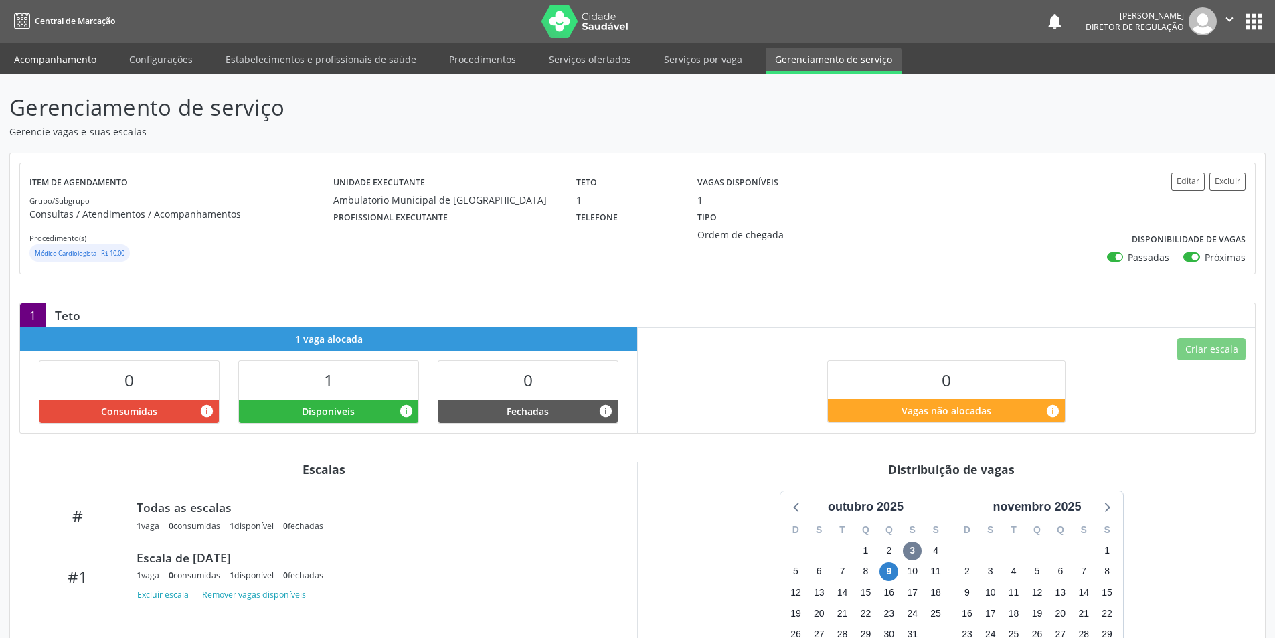
click at [69, 61] on link "Acompanhamento" at bounding box center [55, 59] width 101 height 23
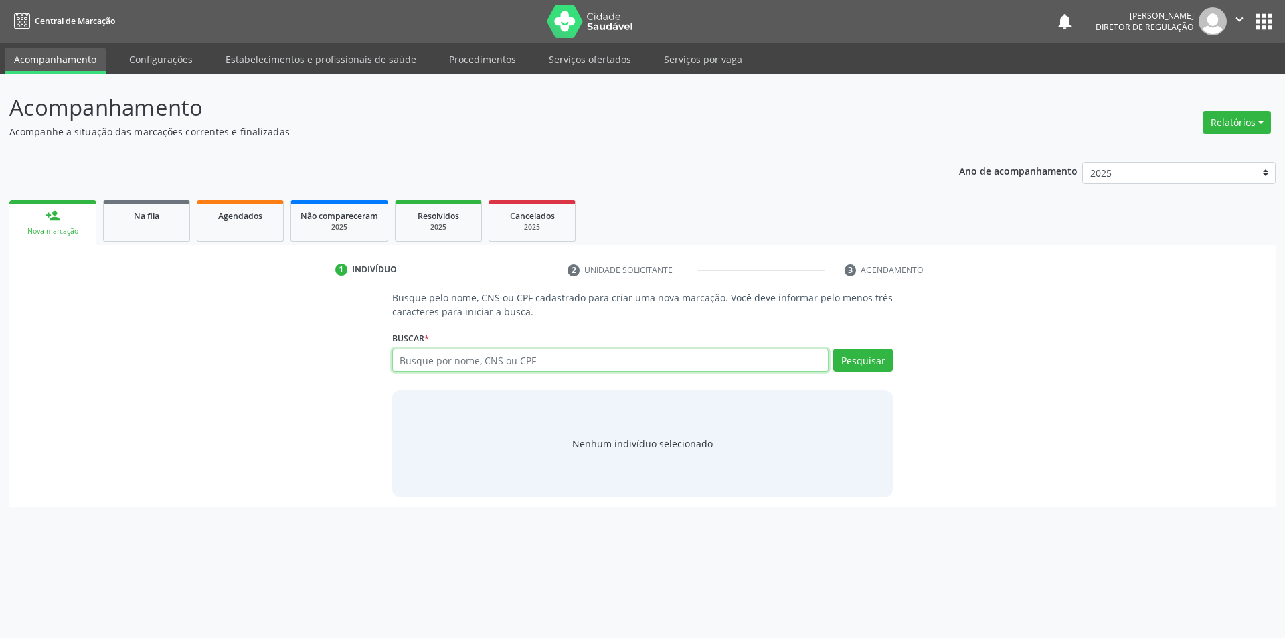
click at [438, 363] on input "text" at bounding box center [610, 360] width 437 height 23
type input "702401017234628"
click at [882, 361] on button "Pesquisar" at bounding box center [863, 360] width 60 height 23
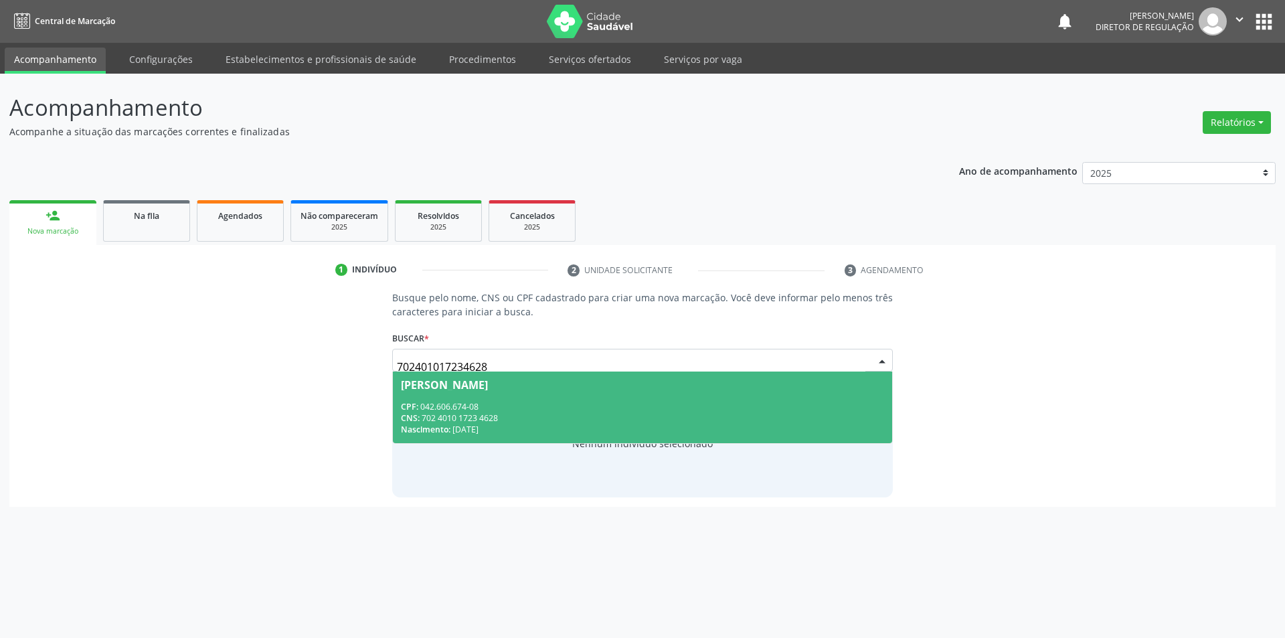
click at [662, 404] on div "CPF: 042.606.674-08" at bounding box center [643, 406] width 484 height 11
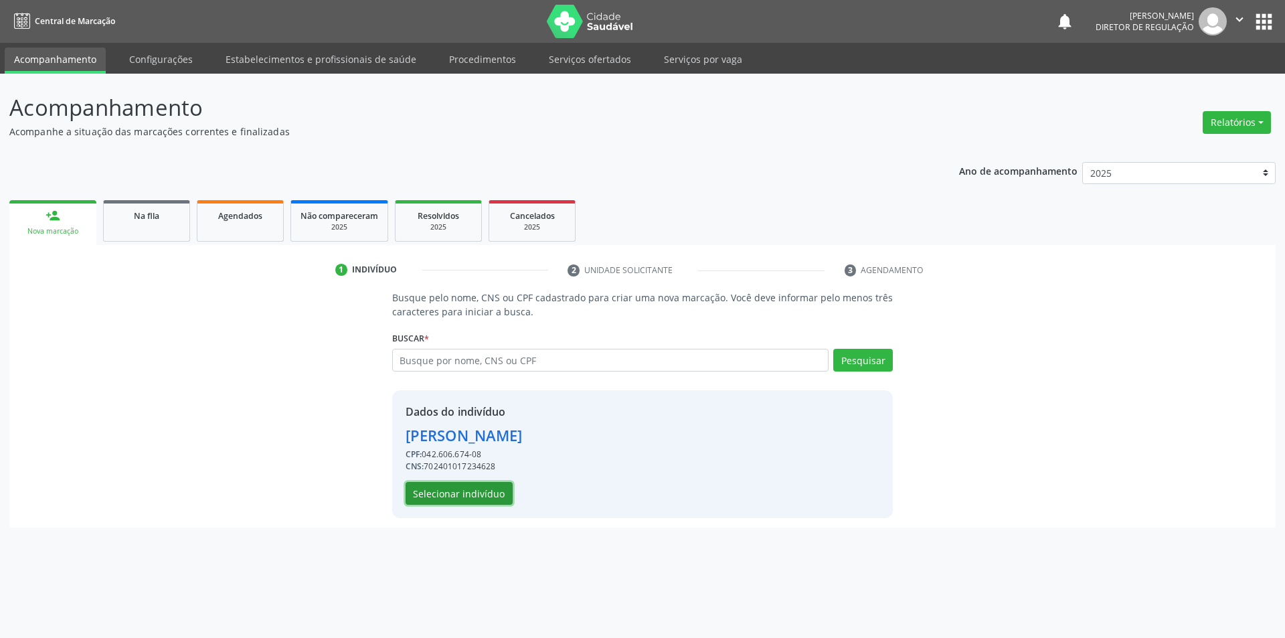
click at [485, 494] on button "Selecionar indivíduo" at bounding box center [458, 493] width 107 height 23
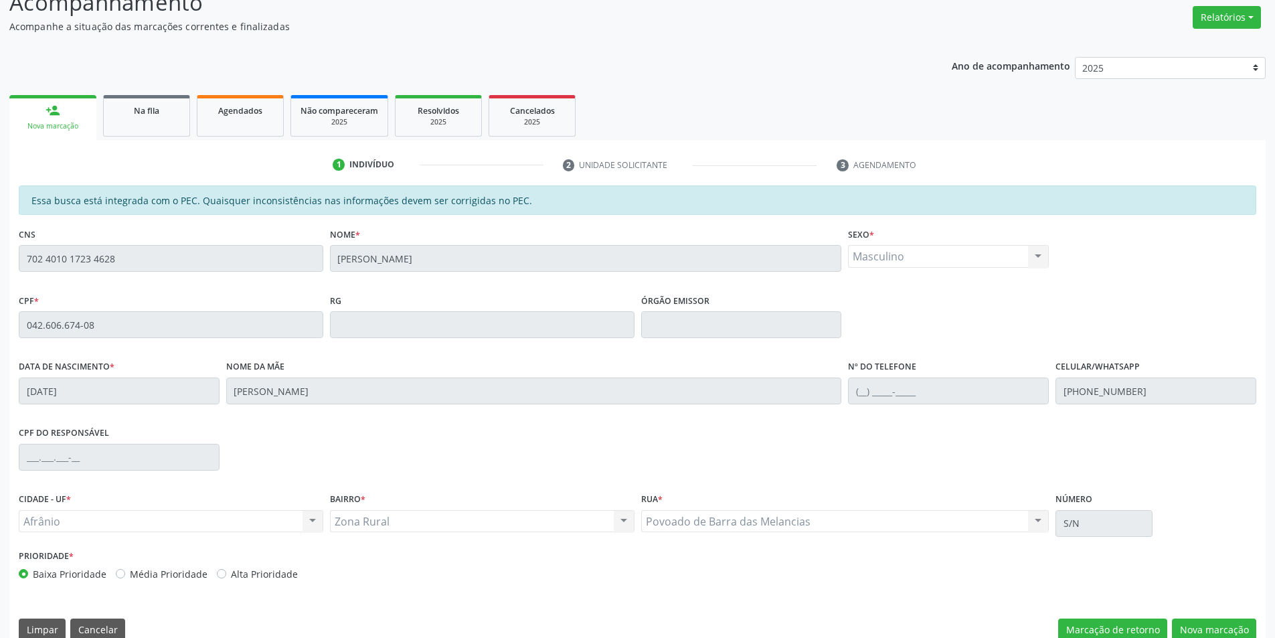
scroll to position [126, 0]
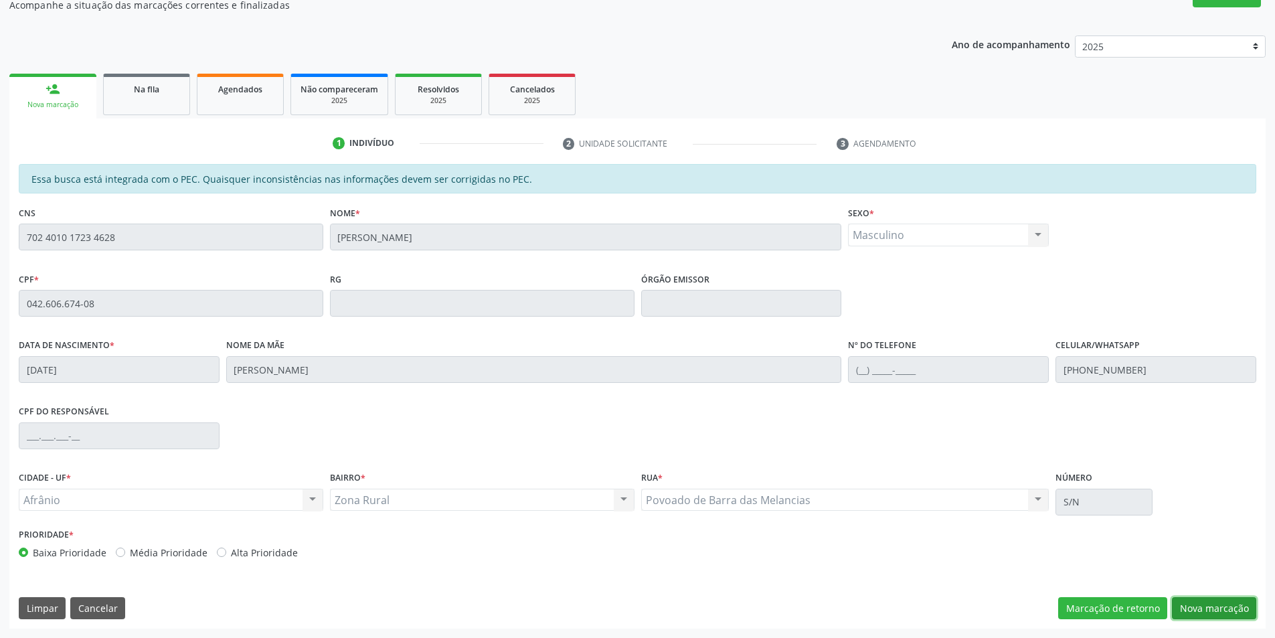
click at [1191, 610] on button "Nova marcação" at bounding box center [1214, 608] width 84 height 23
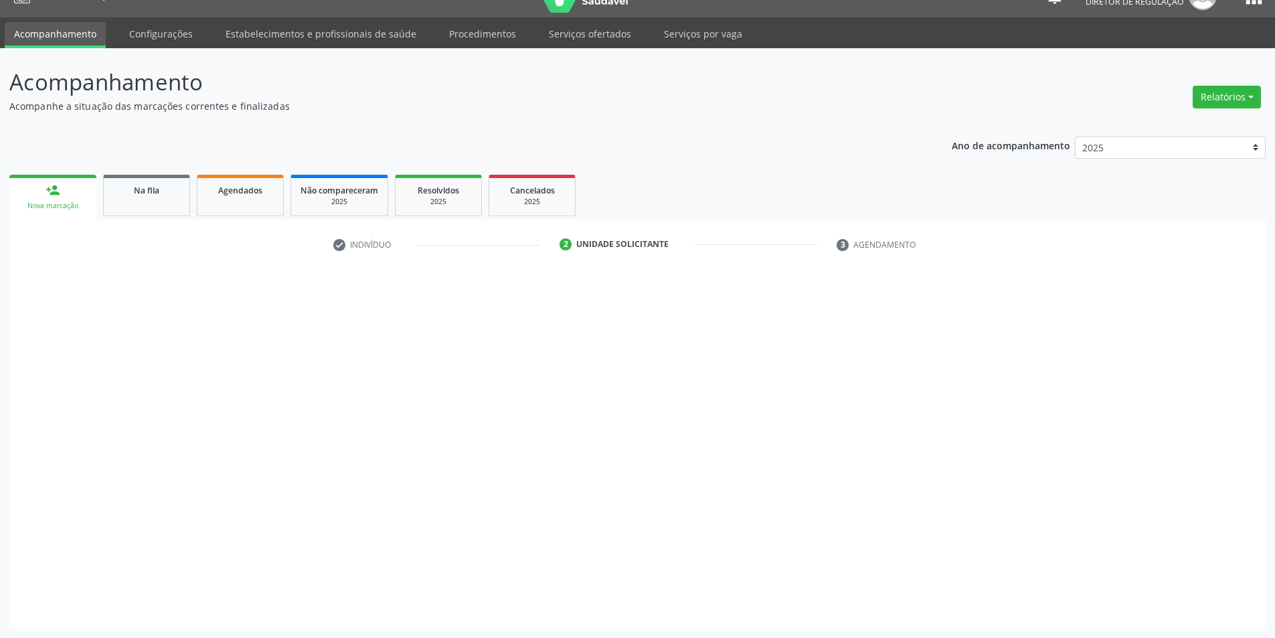
scroll to position [25, 0]
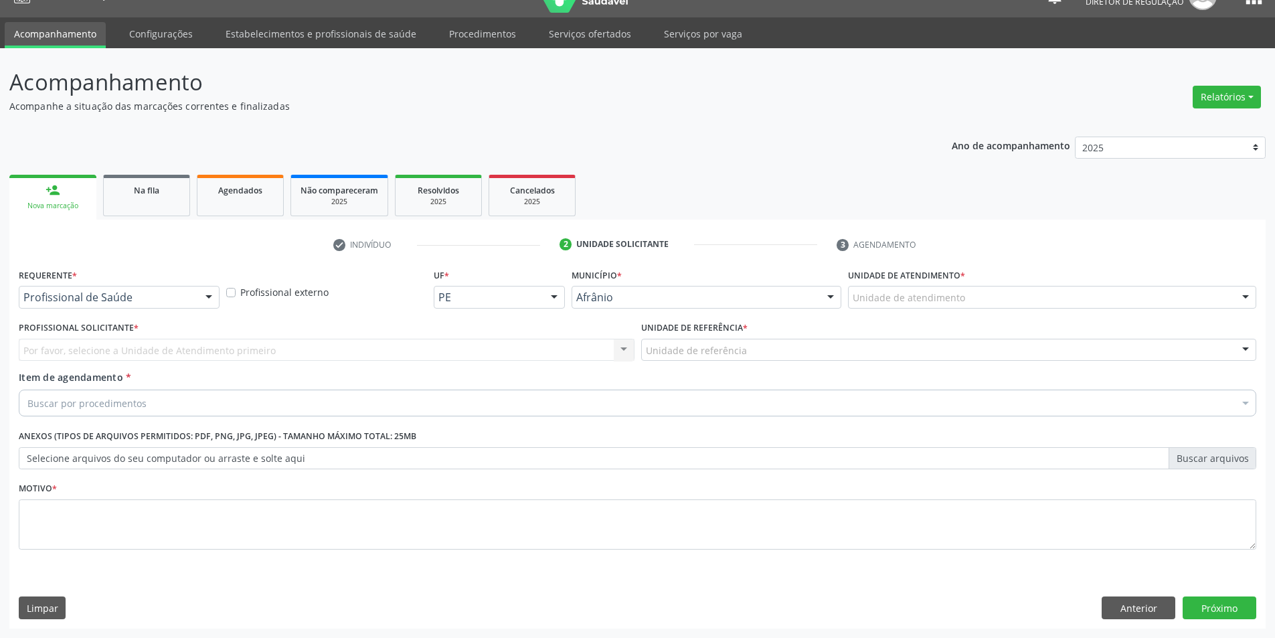
click at [969, 294] on div "Unidade de atendimento" at bounding box center [1052, 297] width 408 height 23
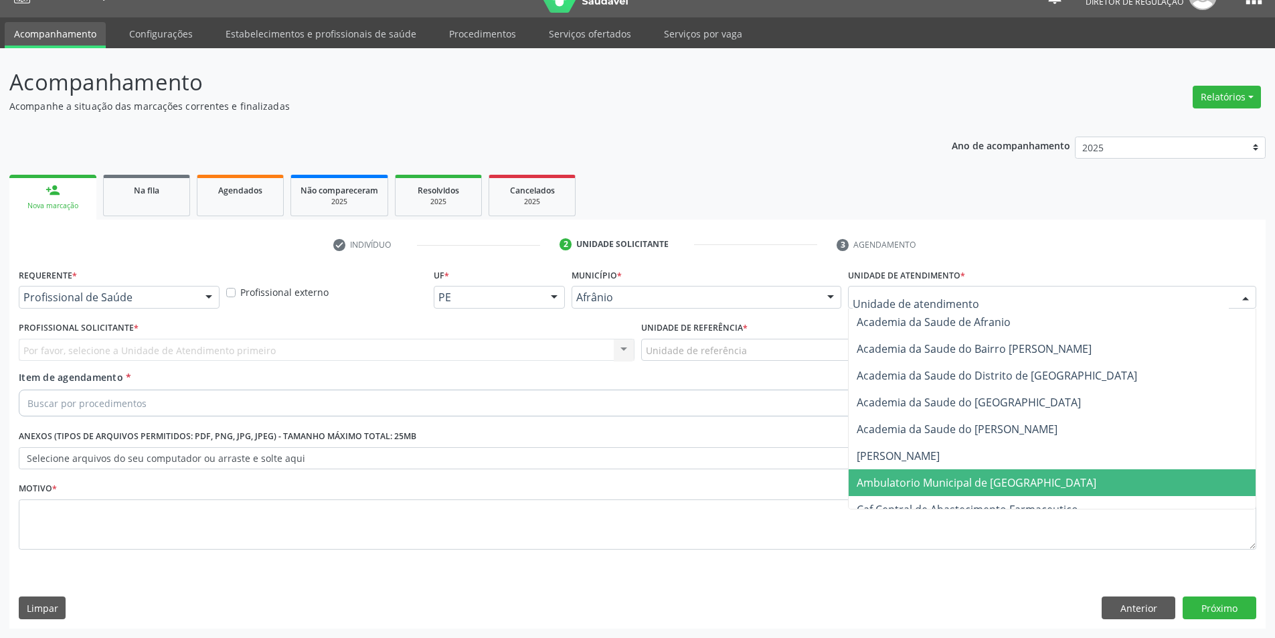
click at [966, 480] on span "Ambulatorio Municipal de [GEOGRAPHIC_DATA]" at bounding box center [976, 482] width 240 height 15
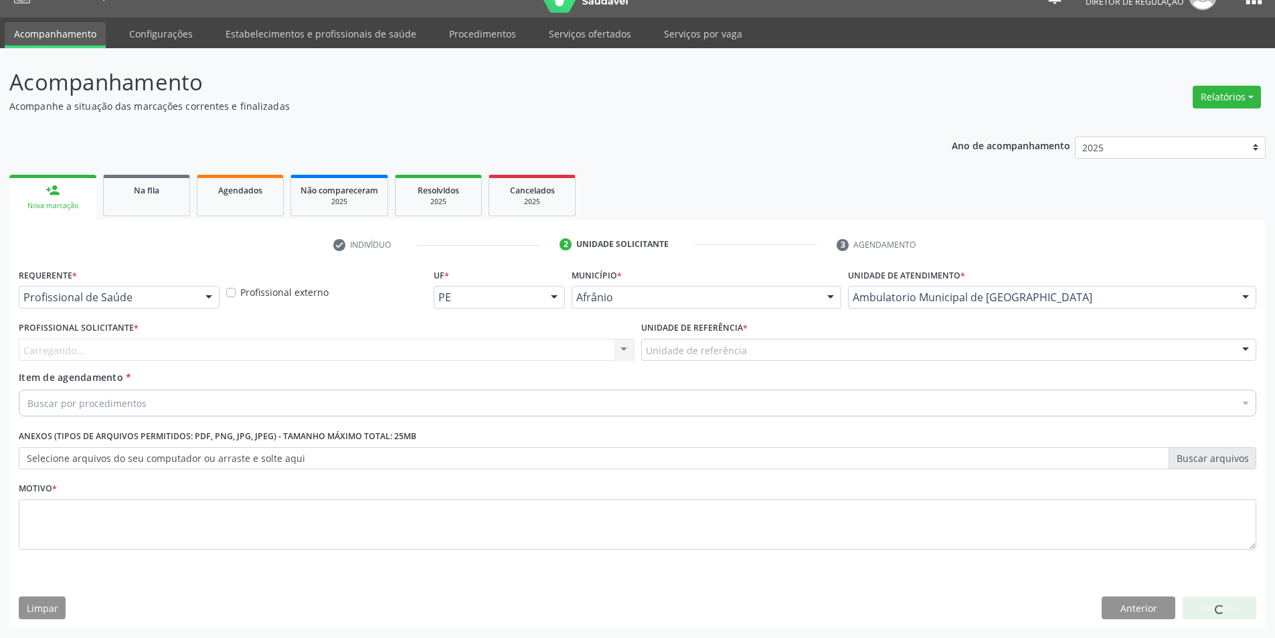
click at [791, 347] on div "Unidade de referência" at bounding box center [949, 350] width 616 height 23
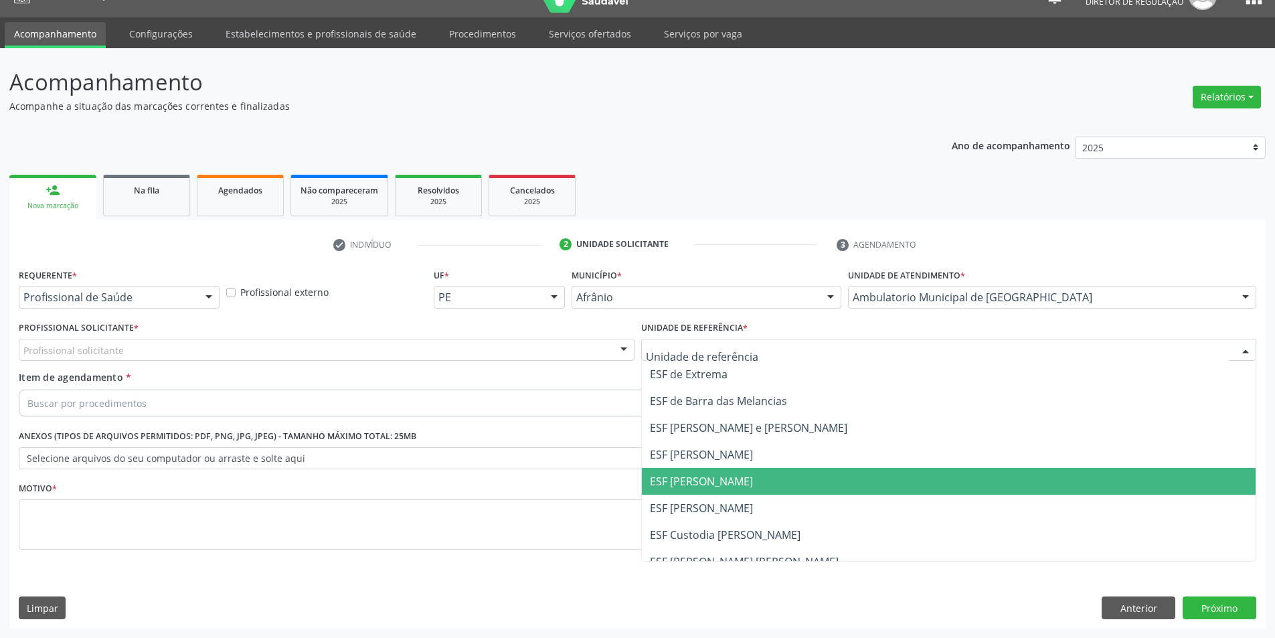
click at [745, 482] on span "ESF [PERSON_NAME]" at bounding box center [949, 481] width 614 height 27
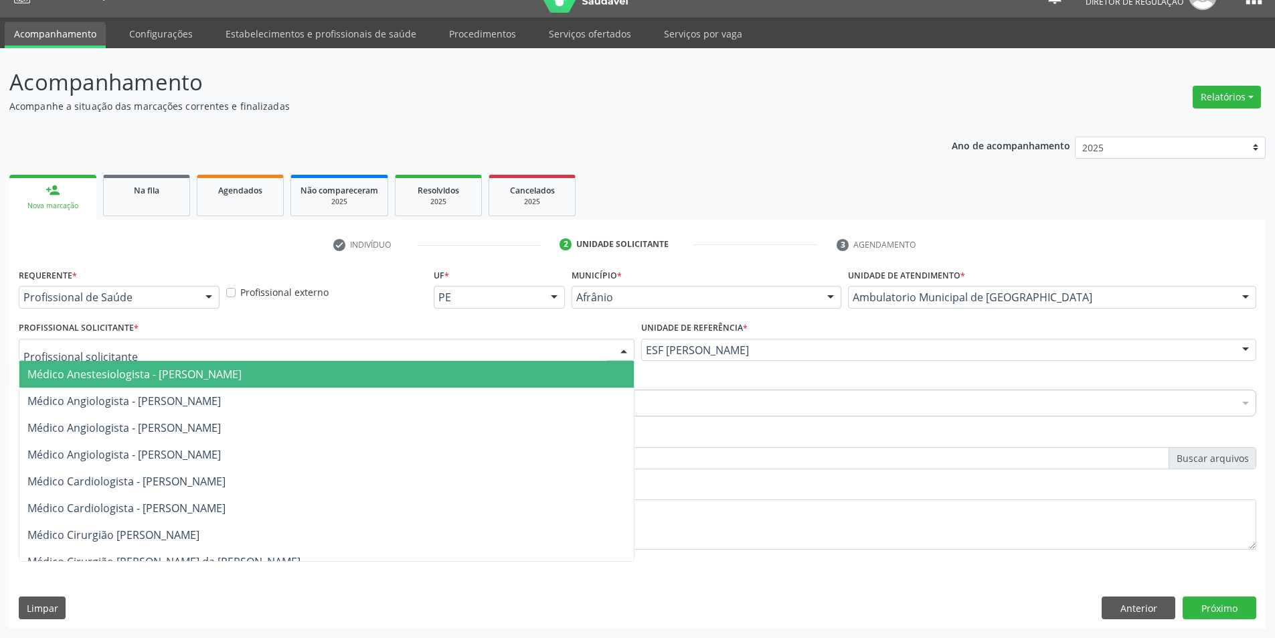
click at [572, 349] on div at bounding box center [327, 350] width 616 height 23
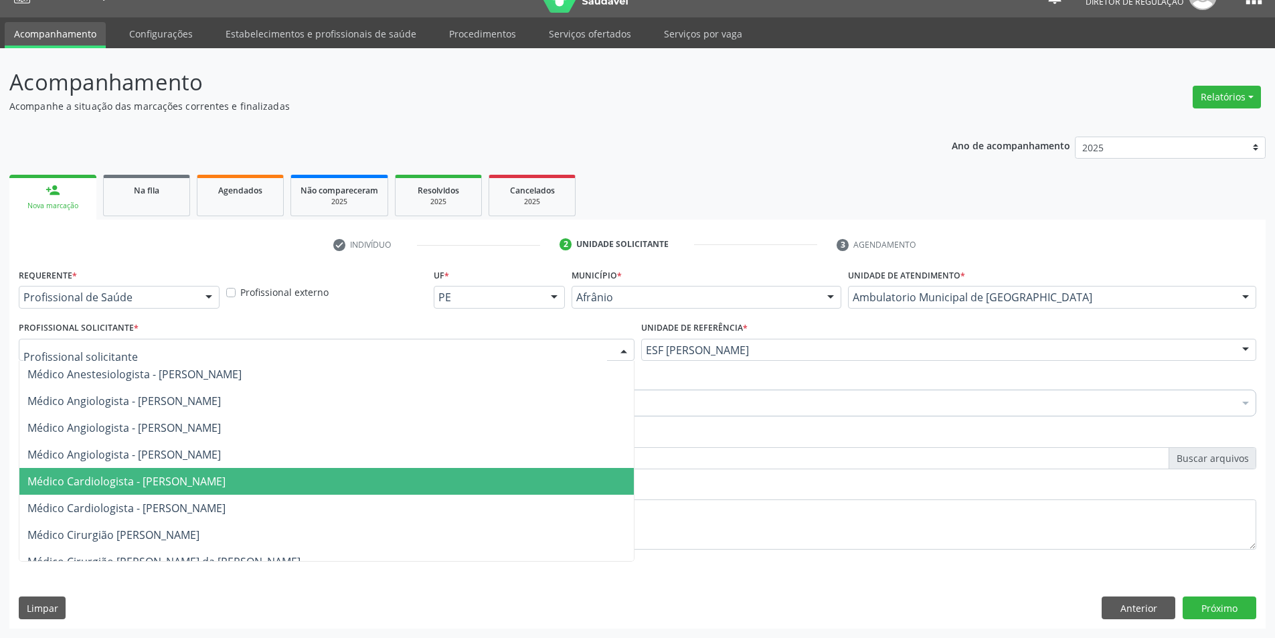
click at [540, 479] on span "Médico Cardiologista - [PERSON_NAME]" at bounding box center [326, 481] width 614 height 27
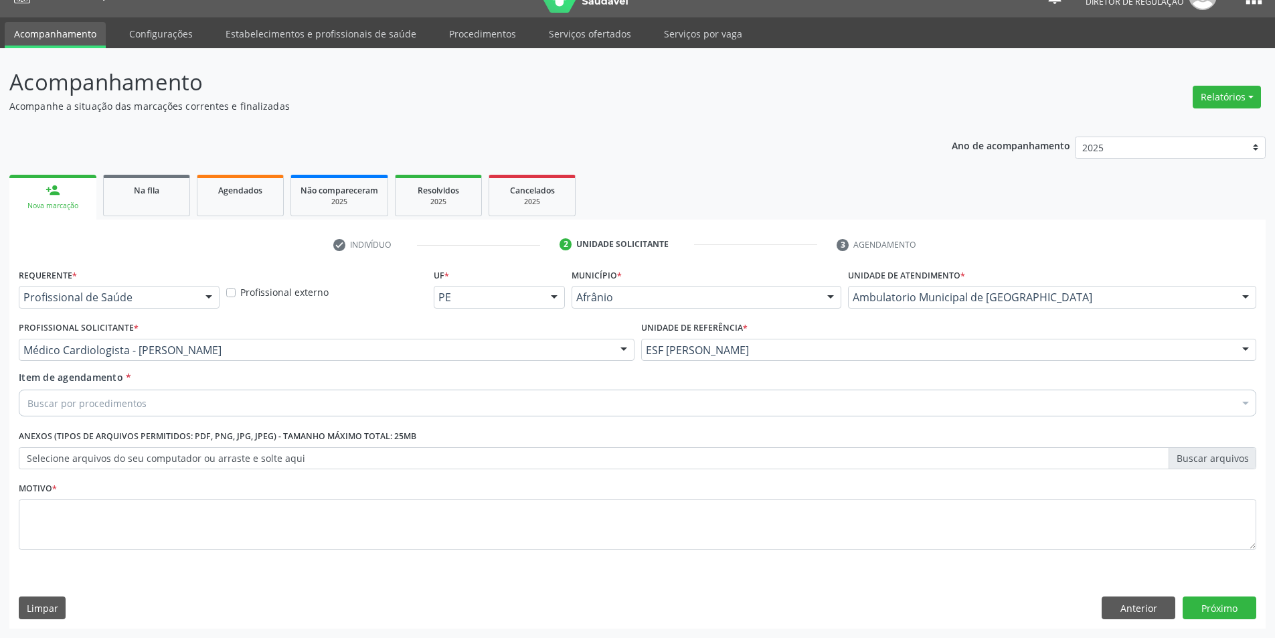
click at [349, 397] on div "Buscar por procedimentos" at bounding box center [637, 402] width 1237 height 27
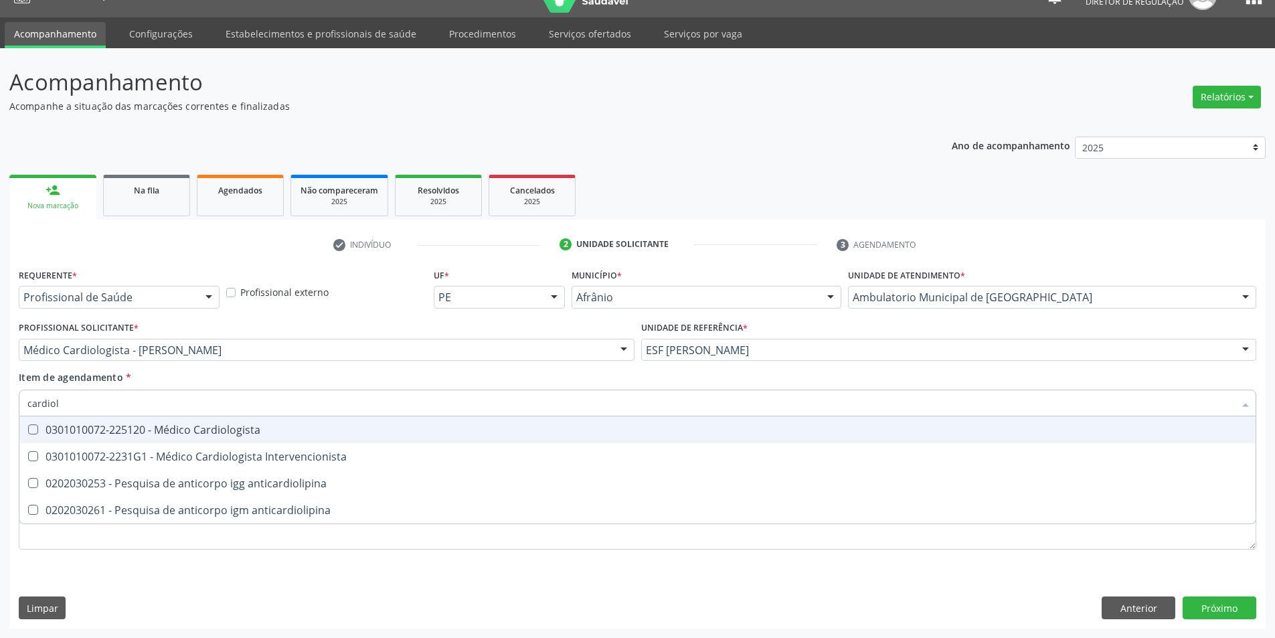
type input "cardiolo"
click at [323, 424] on div "0301010072-225120 - Médico Cardiologista" at bounding box center [637, 429] width 1220 height 11
checkbox Cardiologista "true"
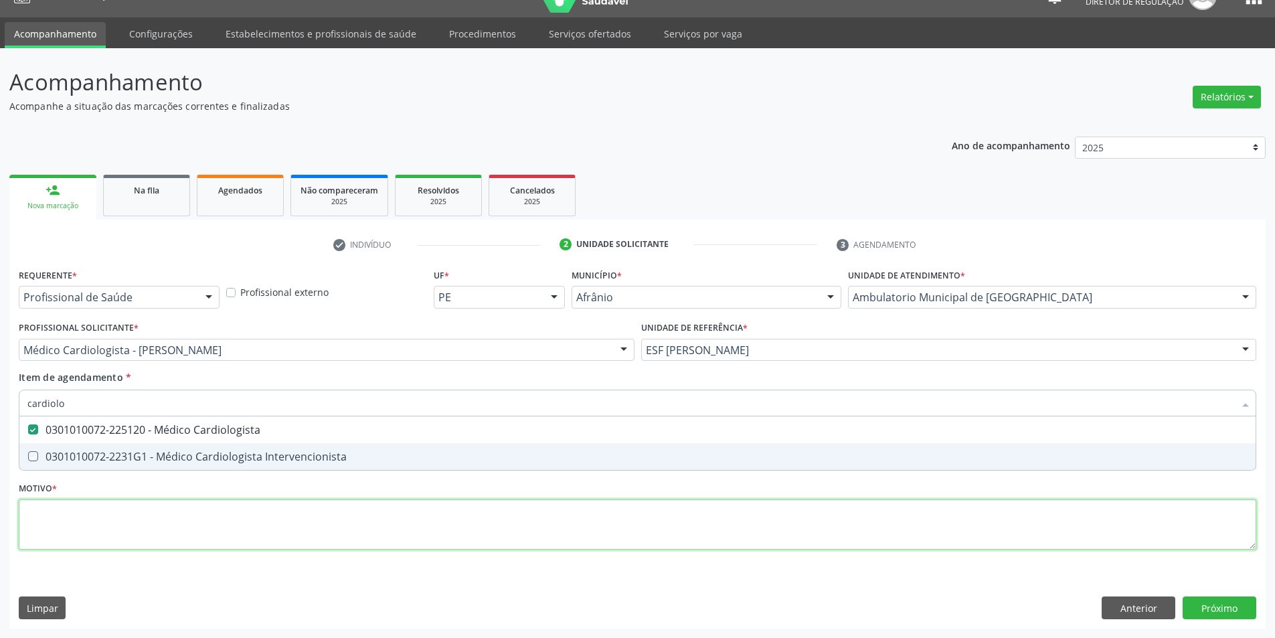
click at [318, 512] on div "Requerente * Profissional de Saúde Profissional de Saúde Paciente Nenhum result…" at bounding box center [637, 416] width 1237 height 303
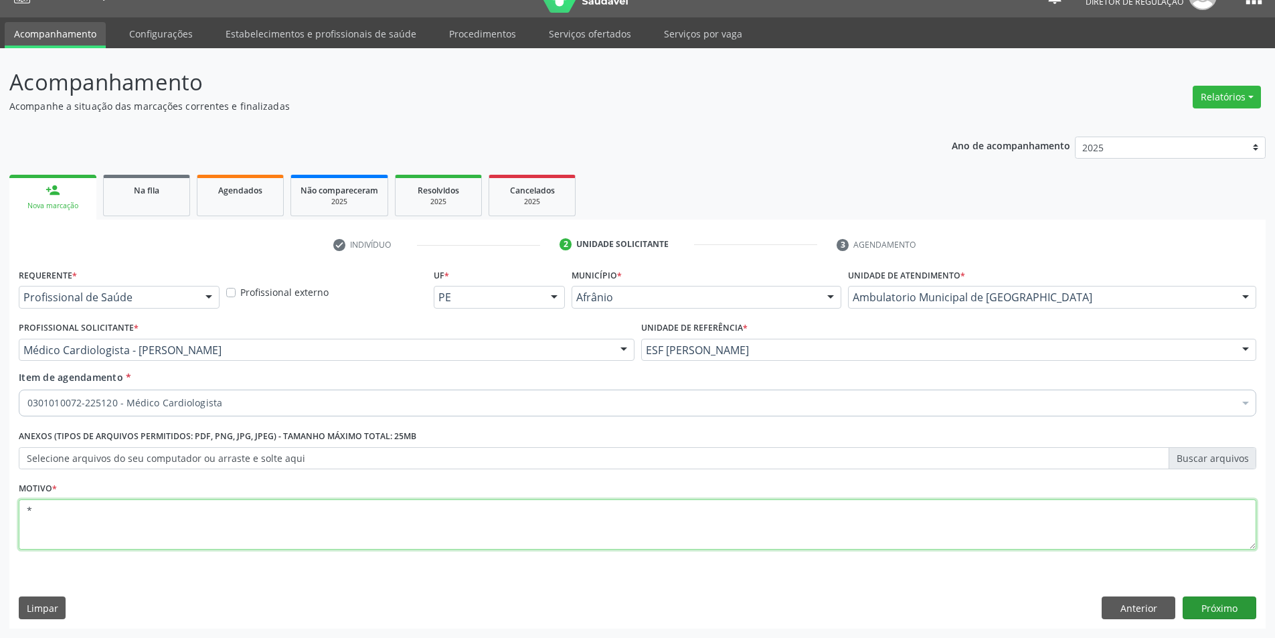
type textarea "*"
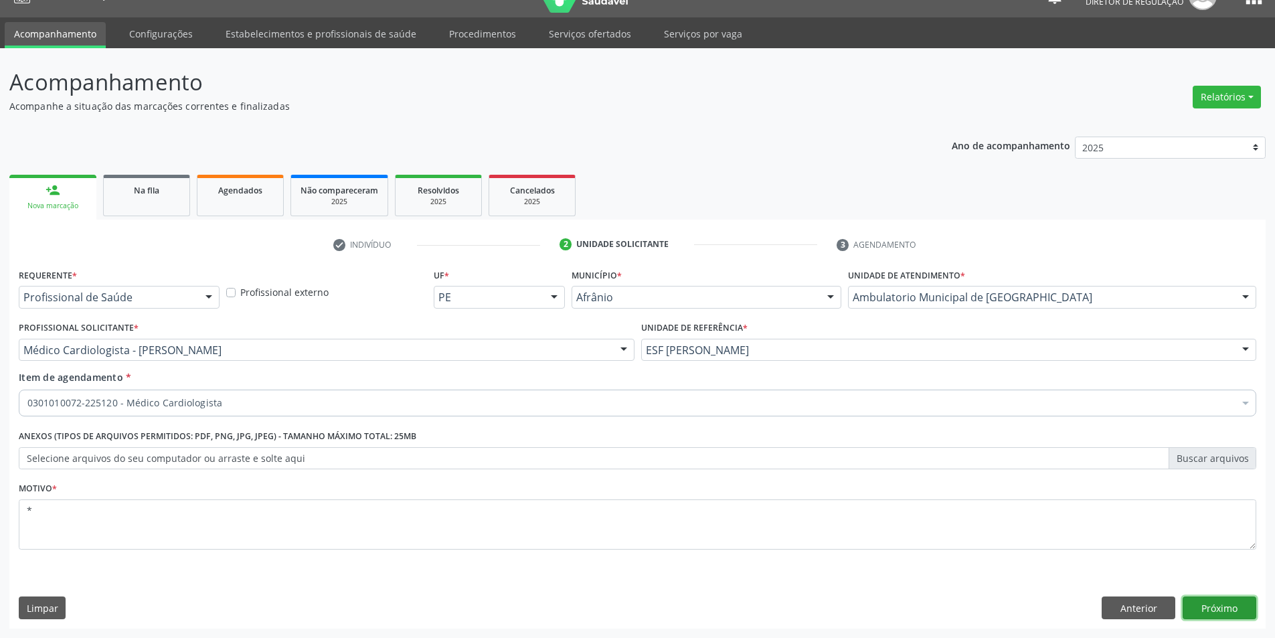
click at [1222, 606] on button "Próximo" at bounding box center [1219, 607] width 74 height 23
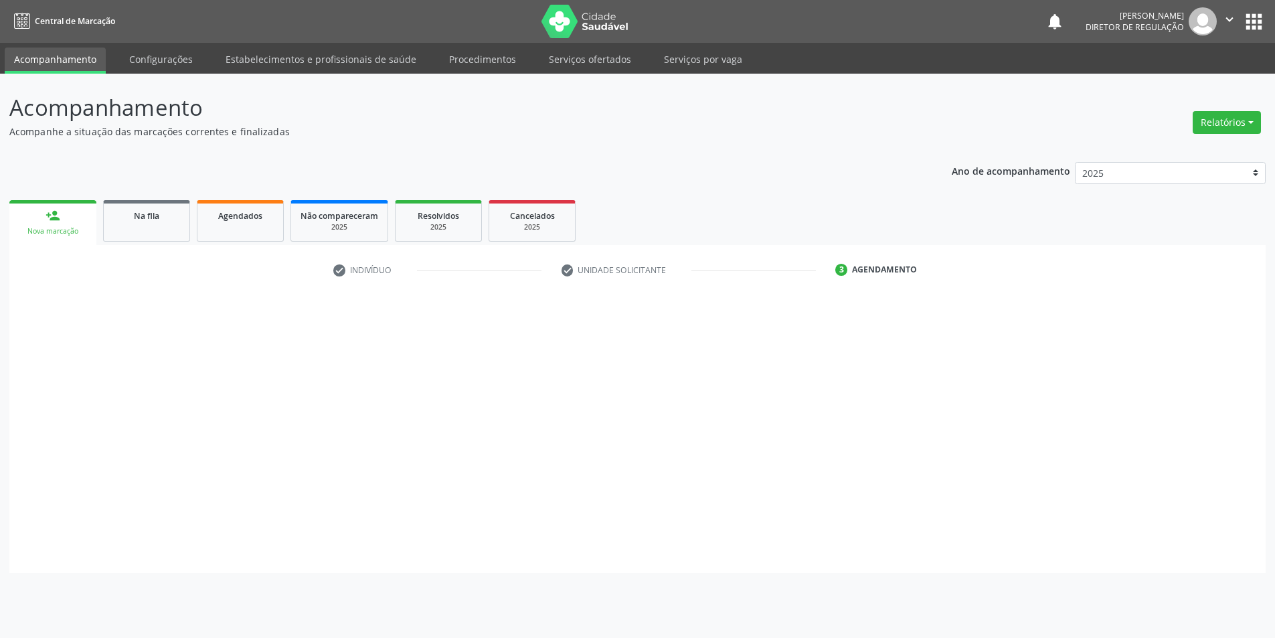
scroll to position [0, 0]
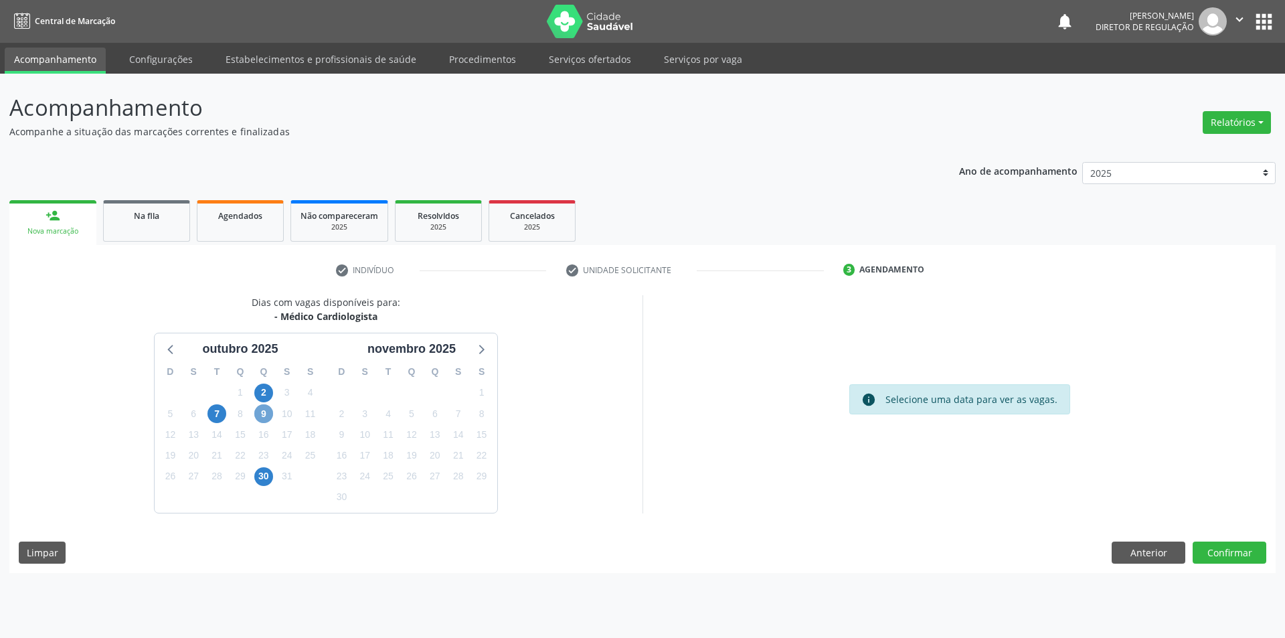
click at [265, 414] on span "9" at bounding box center [263, 413] width 19 height 19
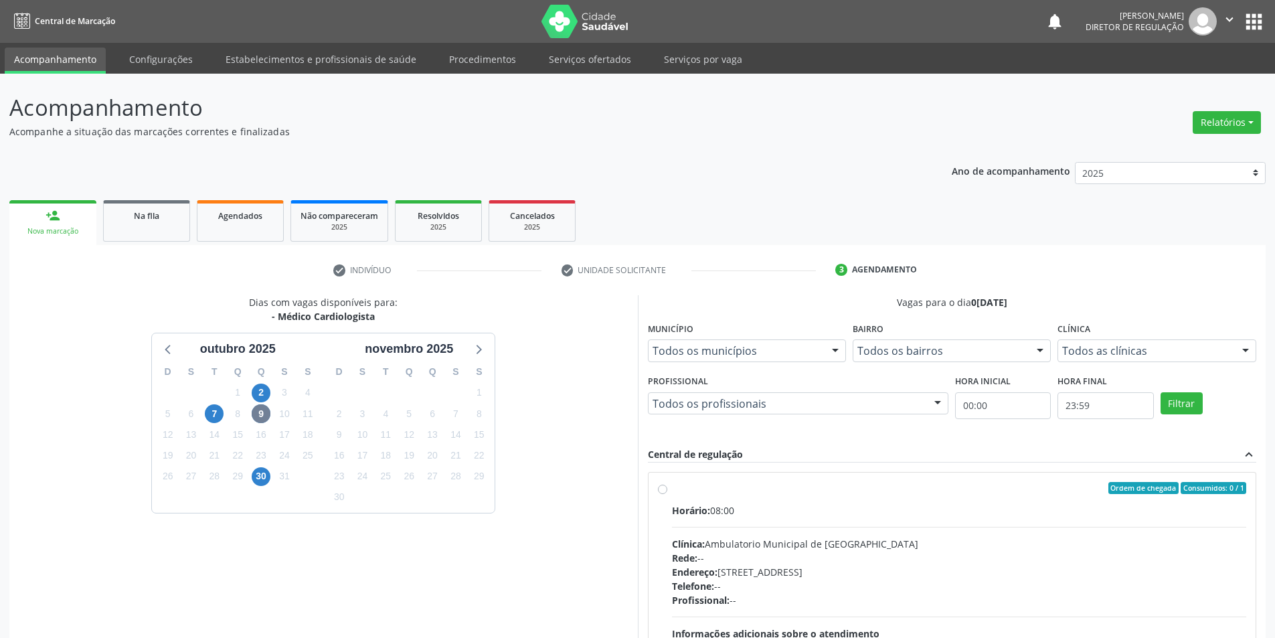
click at [734, 488] on div "Ordem de chegada Consumidos: 0 / 1" at bounding box center [959, 488] width 575 height 12
click at [667, 488] on input "Ordem de chegada Consumidos: 0 / 1 Horário: 08:00 Clínica: Ambulatorio Municipa…" at bounding box center [662, 488] width 9 height 12
radio input "true"
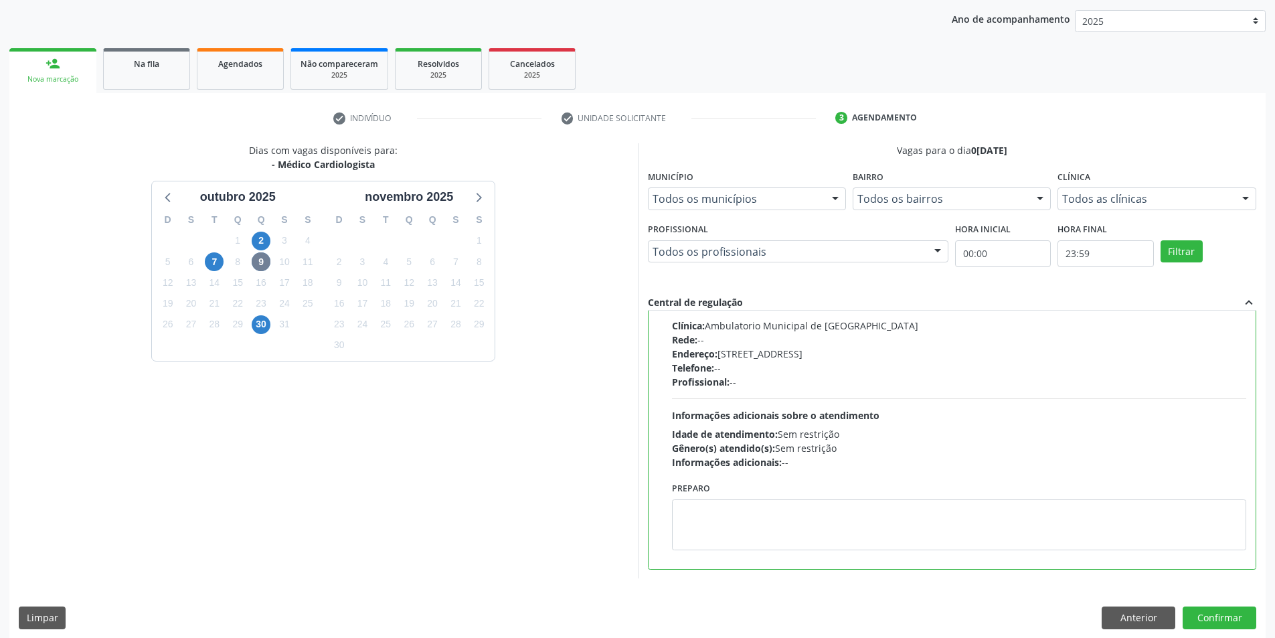
scroll to position [162, 0]
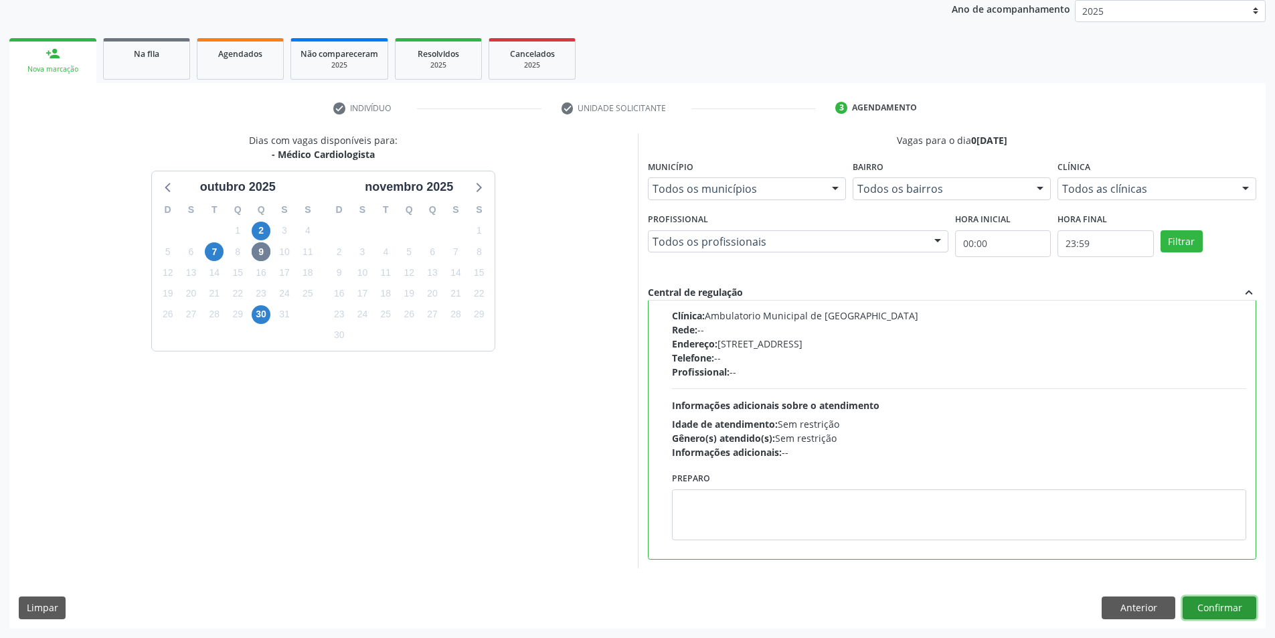
click at [1204, 612] on button "Confirmar" at bounding box center [1219, 607] width 74 height 23
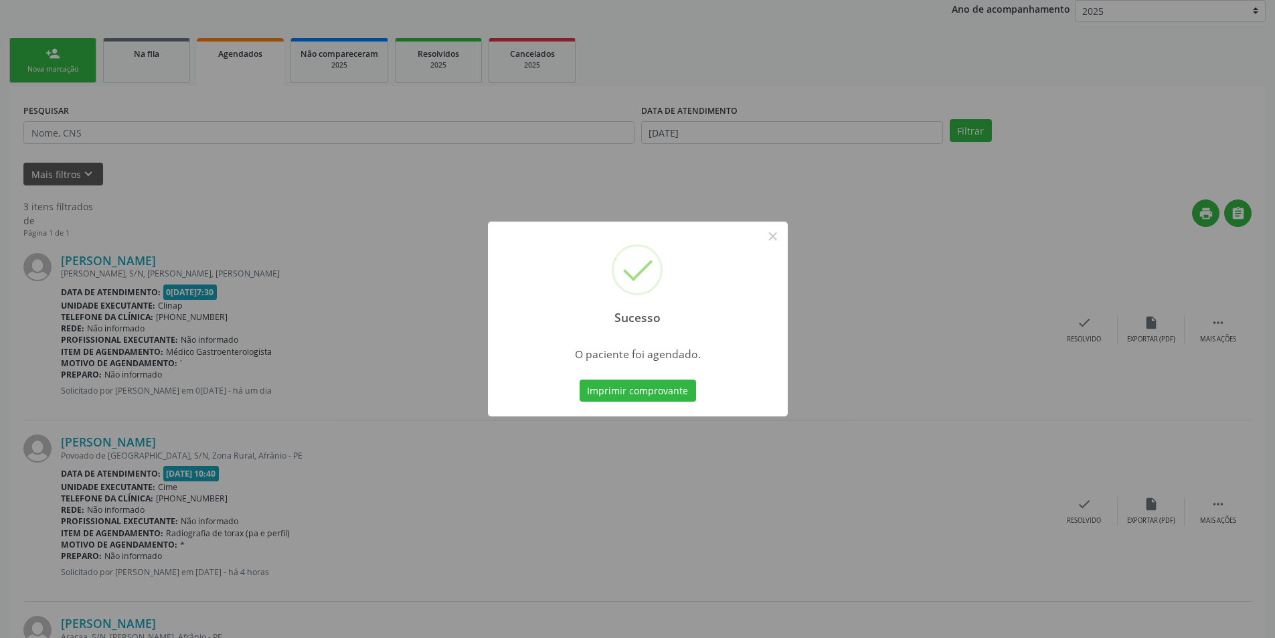
scroll to position [0, 0]
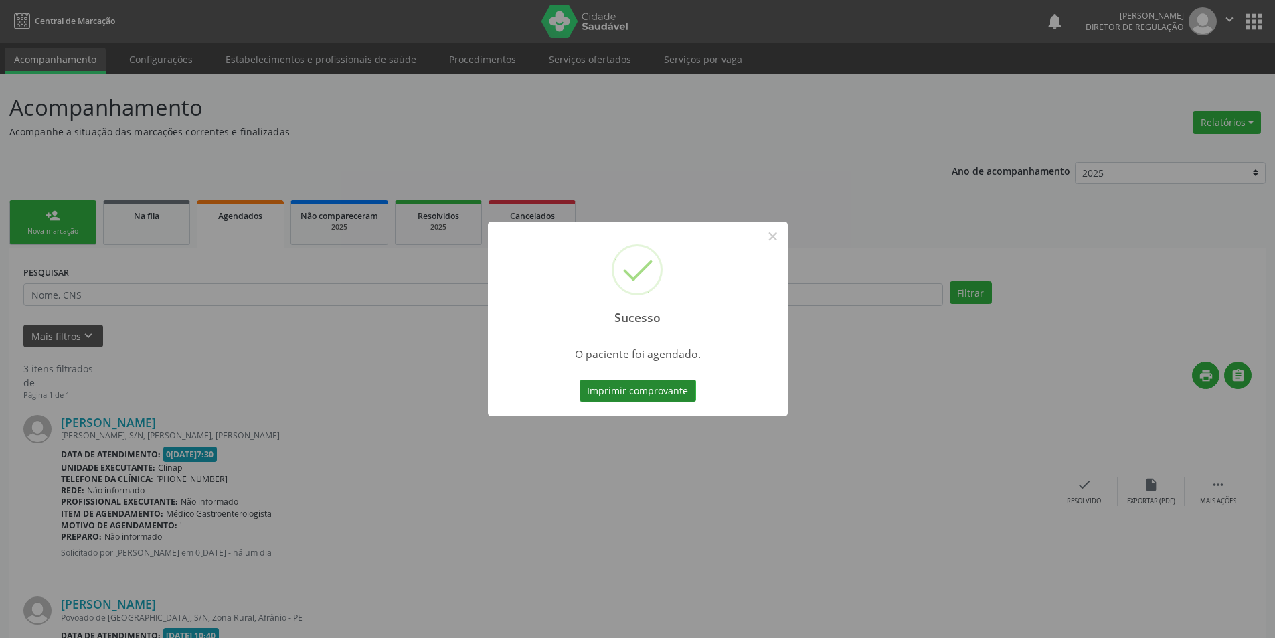
click at [661, 395] on button "Imprimir comprovante" at bounding box center [637, 390] width 116 height 23
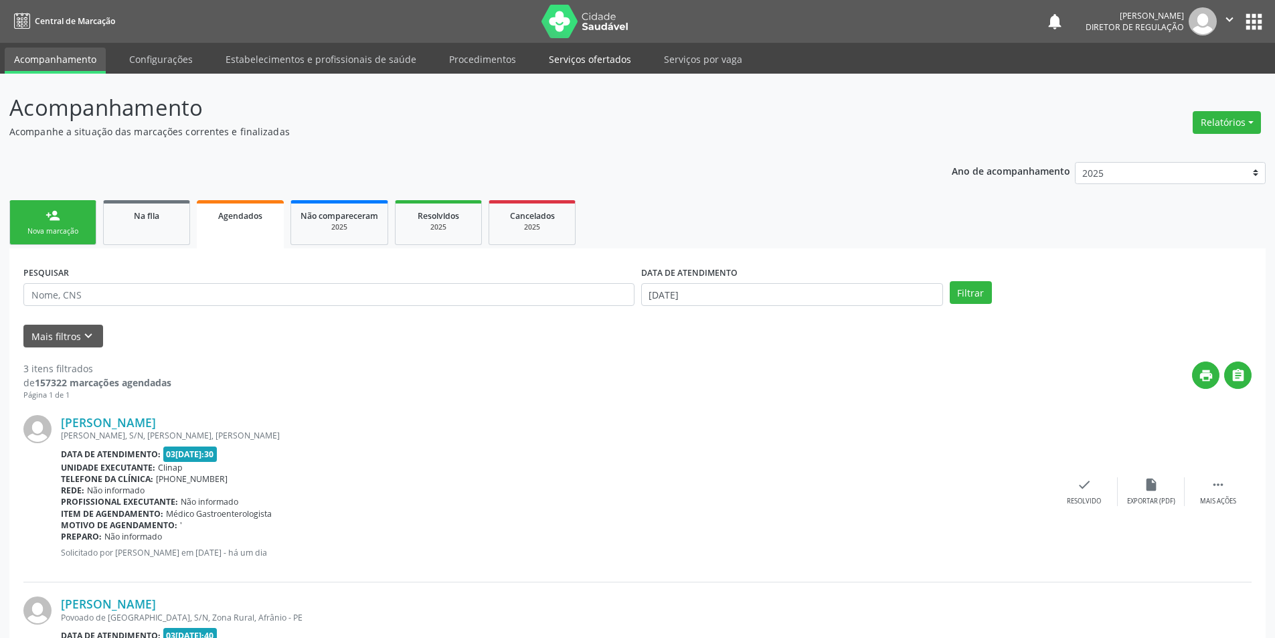
click at [571, 58] on link "Serviços ofertados" at bounding box center [589, 59] width 101 height 23
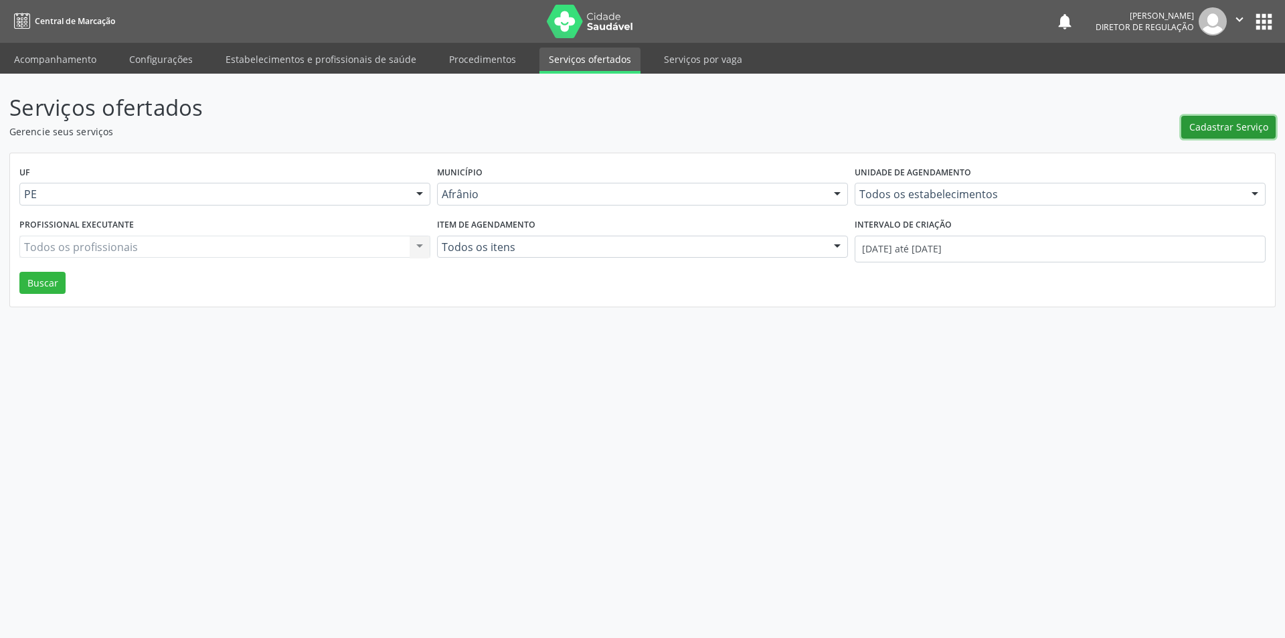
click at [1219, 125] on span "Cadastrar Serviço" at bounding box center [1228, 127] width 79 height 14
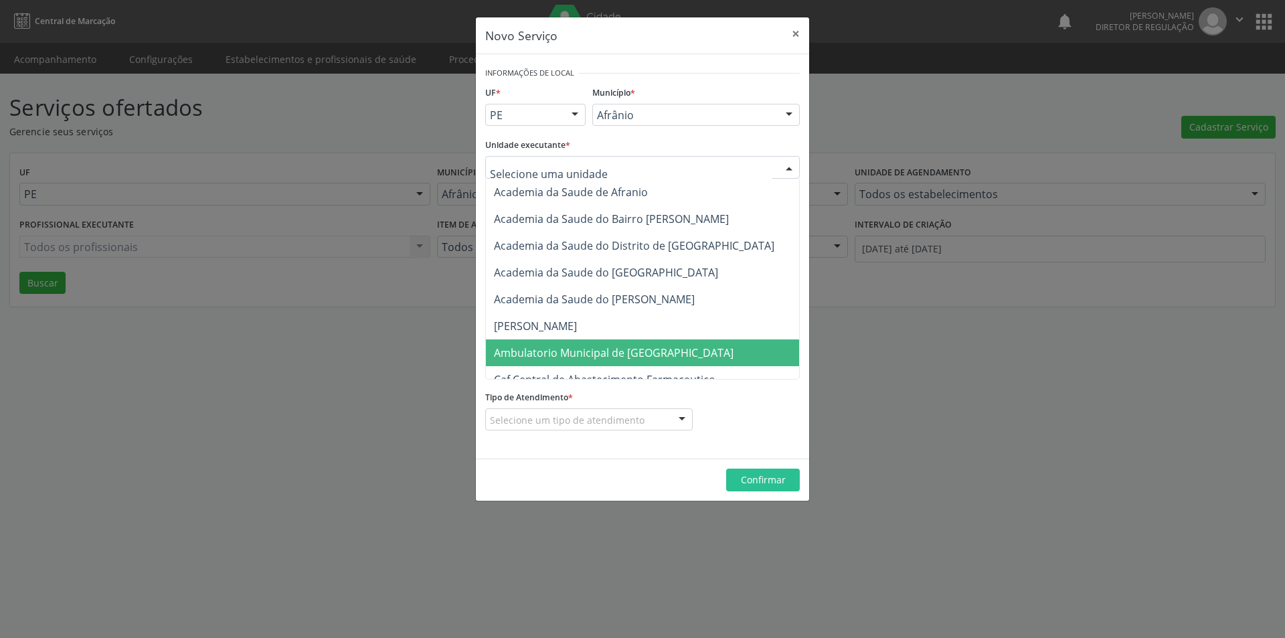
click at [595, 353] on span "Ambulatorio Municipal de [GEOGRAPHIC_DATA]" at bounding box center [614, 352] width 240 height 15
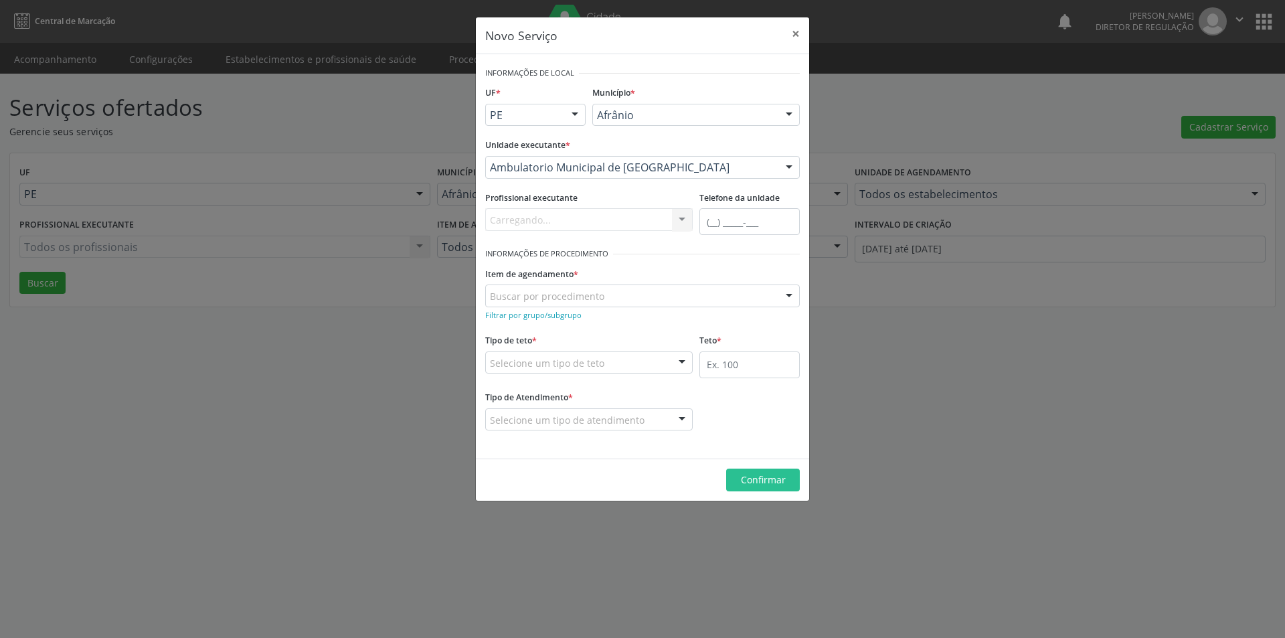
click at [599, 219] on div "Carregando... Nenhum resultado encontrado para: " " Não há nenhuma opção para s…" at bounding box center [588, 219] width 207 height 23
click at [617, 301] on div "Buscar por procedimento" at bounding box center [642, 295] width 314 height 23
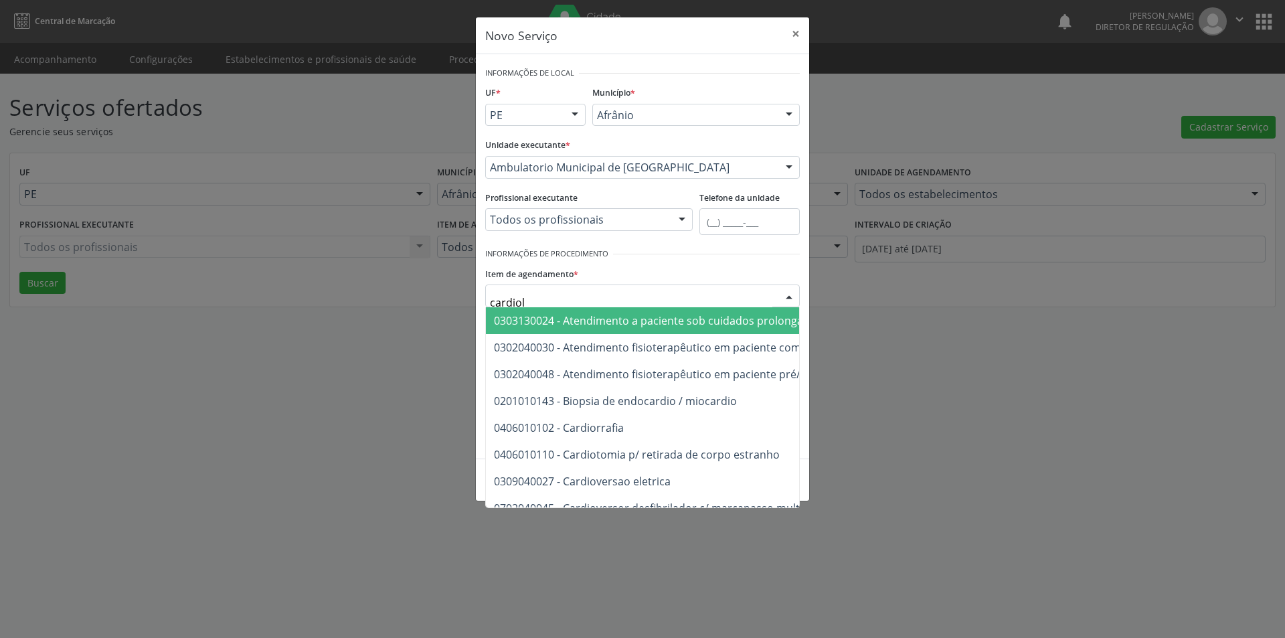
type input "cardiolo"
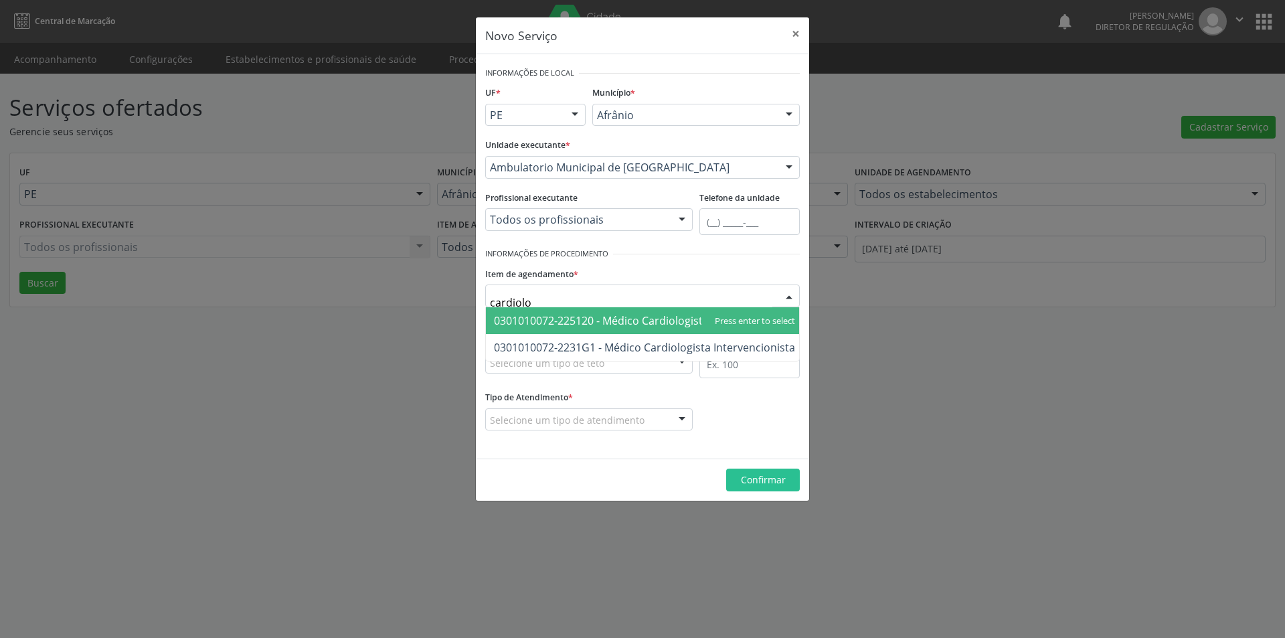
click at [634, 320] on span "0301010072-225120 - Médico Cardiologista" at bounding box center [601, 320] width 215 height 15
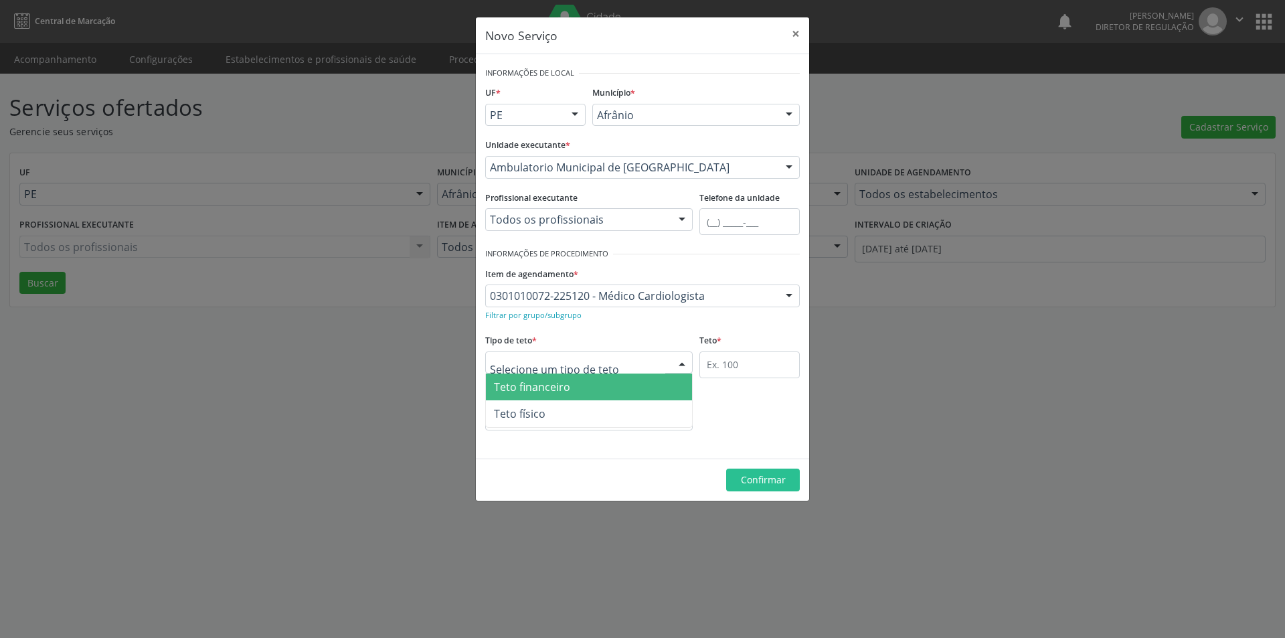
click at [614, 363] on div at bounding box center [588, 362] width 207 height 23
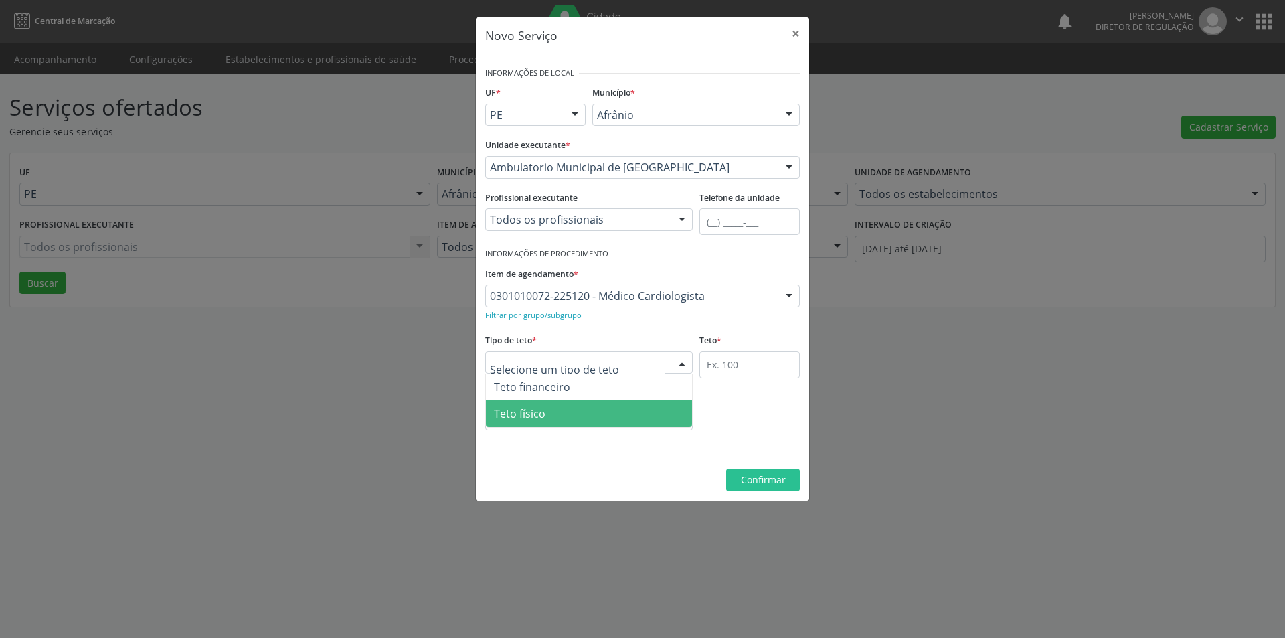
click at [587, 418] on span "Teto físico" at bounding box center [589, 413] width 206 height 27
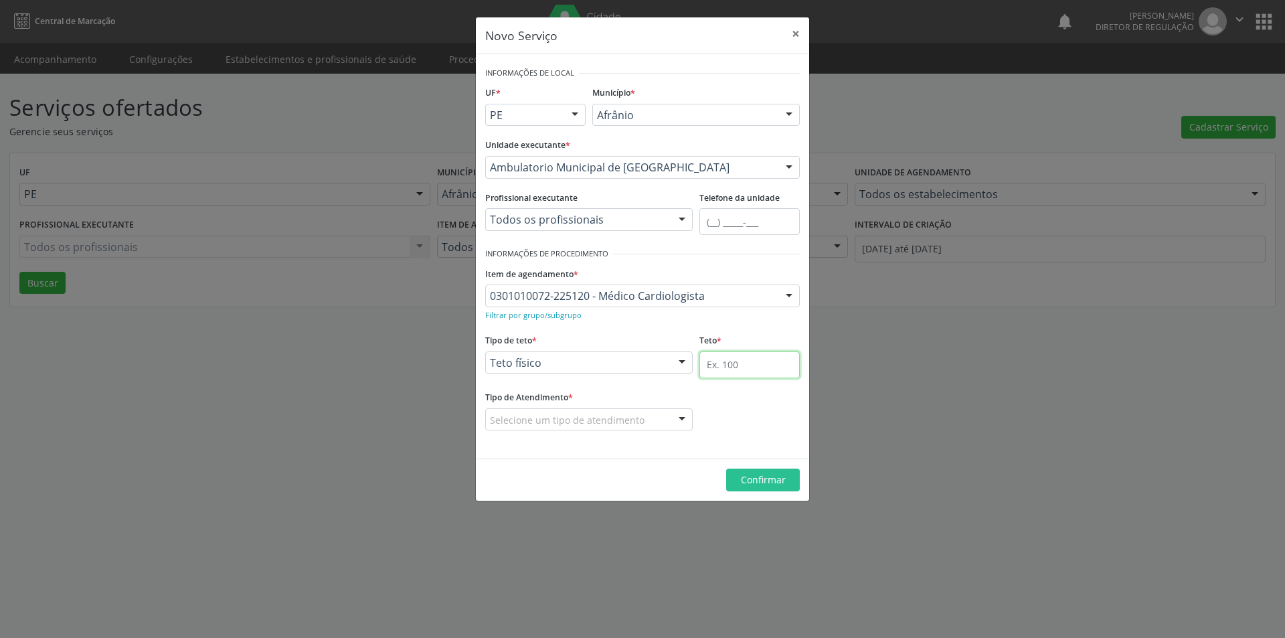
click at [738, 365] on input "text" at bounding box center [749, 364] width 100 height 27
type input "1"
click at [652, 415] on div "Selecione um tipo de atendimento" at bounding box center [588, 419] width 207 height 23
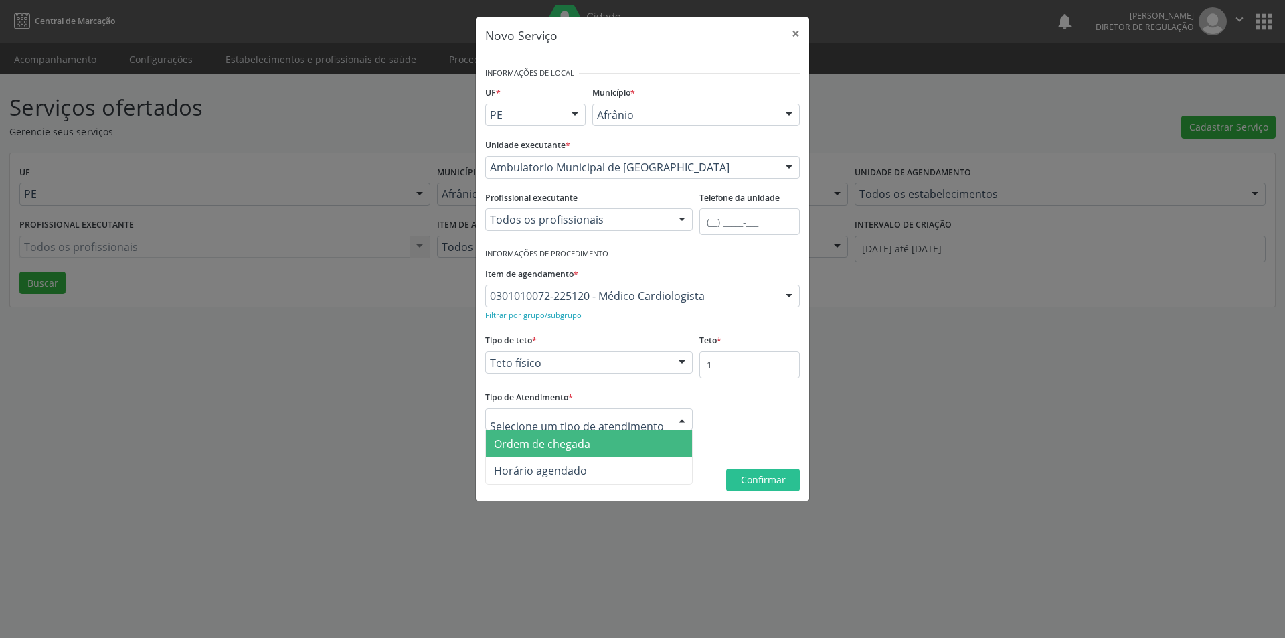
click at [609, 442] on span "Ordem de chegada" at bounding box center [589, 443] width 206 height 27
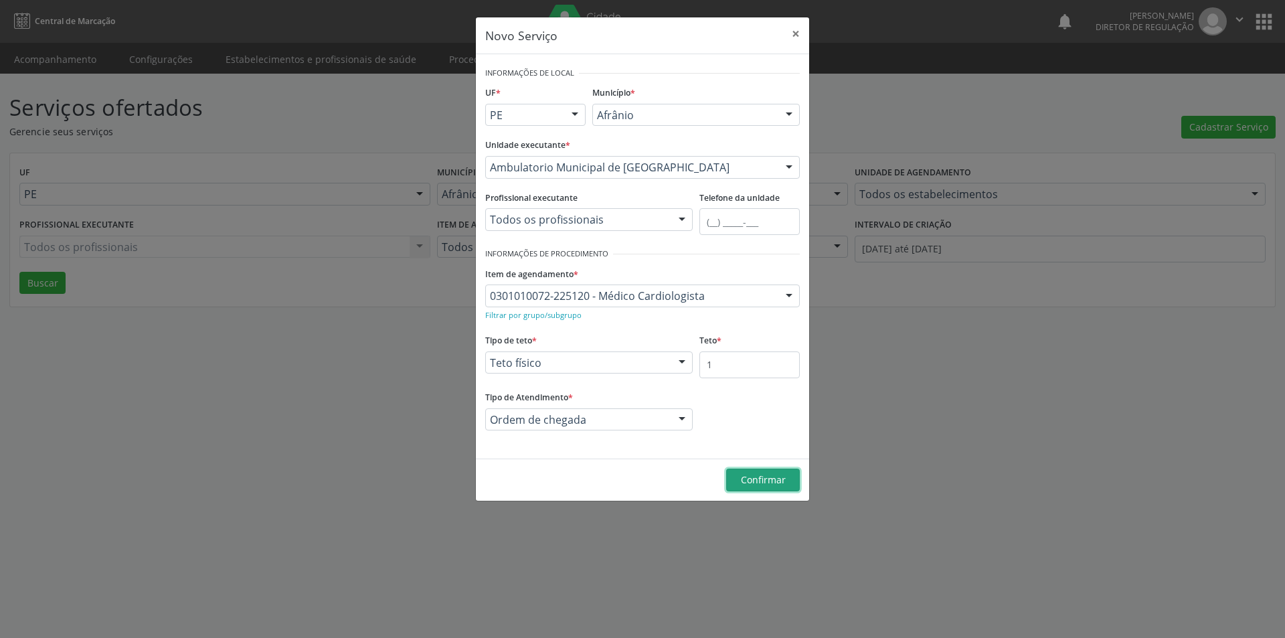
click at [770, 475] on span "Confirmar" at bounding box center [763, 479] width 45 height 13
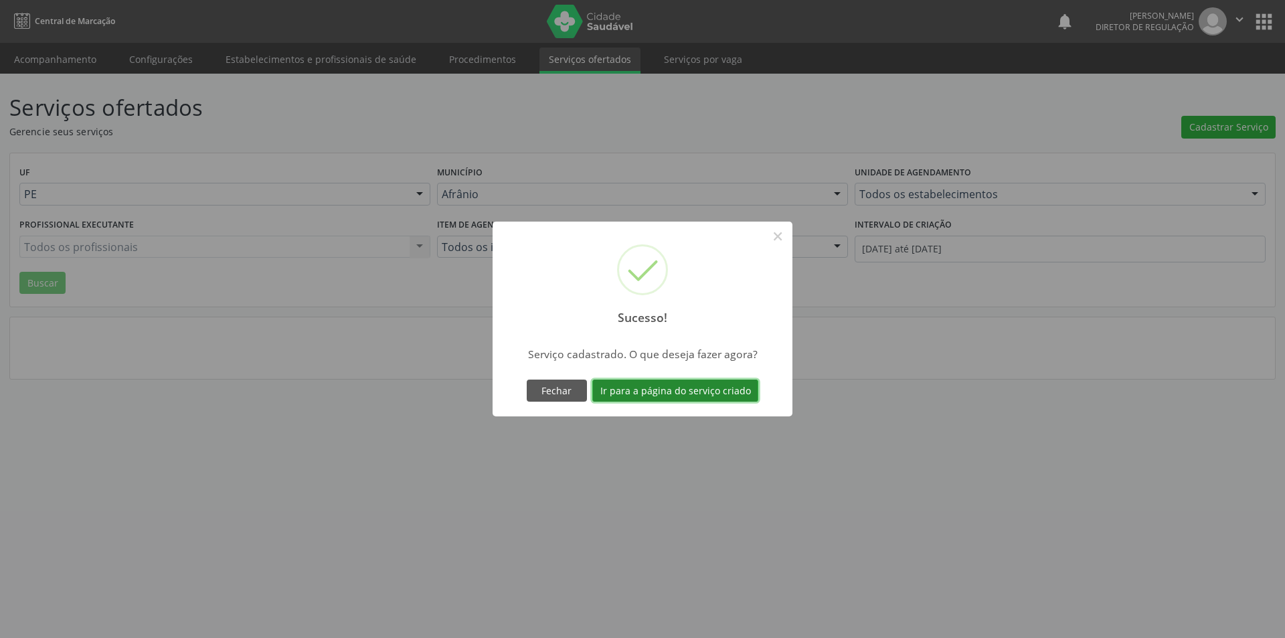
click at [708, 385] on button "Ir para a página do serviço criado" at bounding box center [675, 390] width 166 height 23
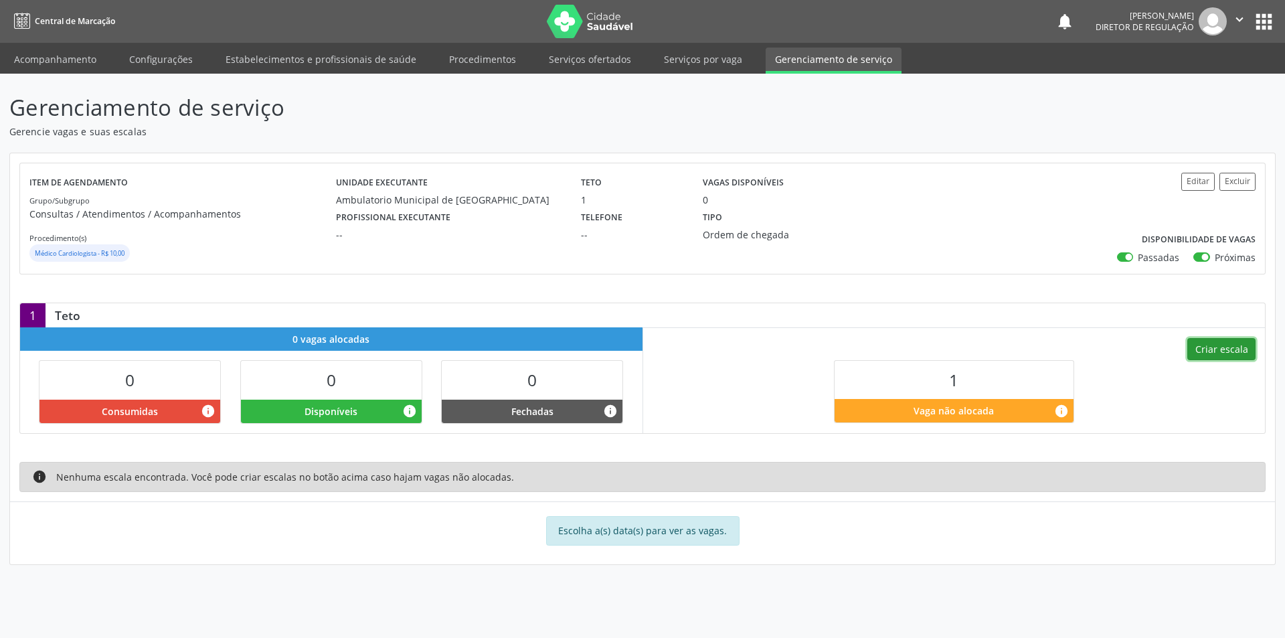
click at [1231, 344] on button "Criar escala" at bounding box center [1221, 349] width 68 height 23
select select "9"
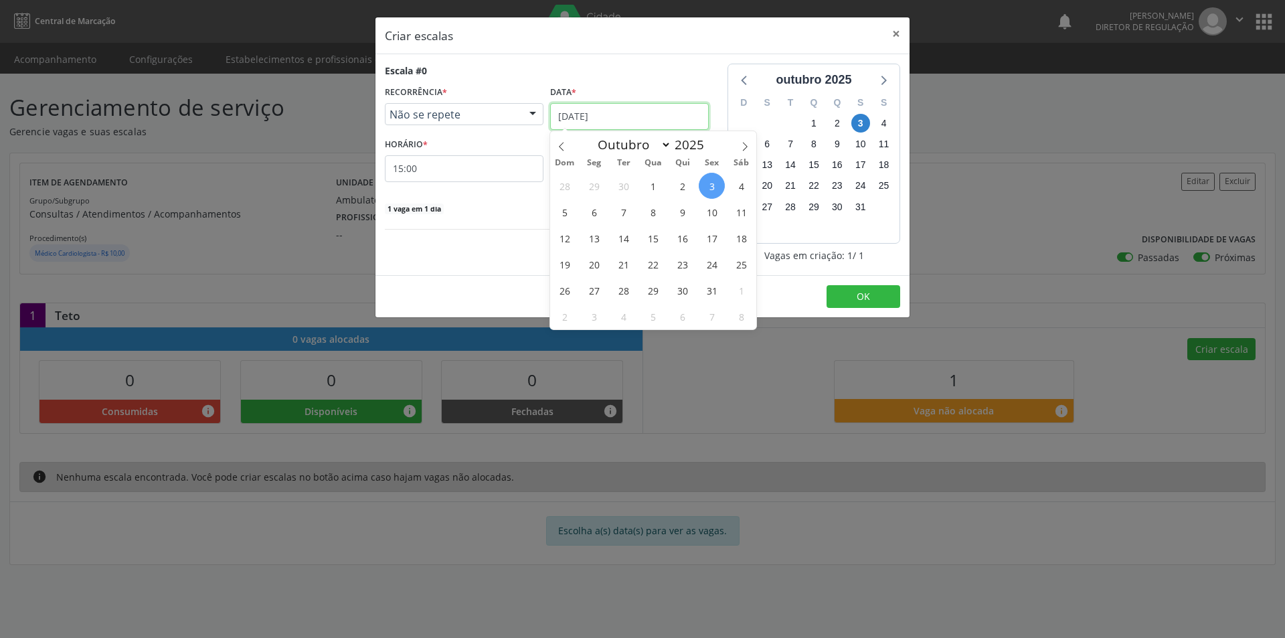
click at [623, 114] on input "[DATE]" at bounding box center [629, 116] width 159 height 27
click at [689, 215] on span "9" at bounding box center [682, 212] width 26 height 26
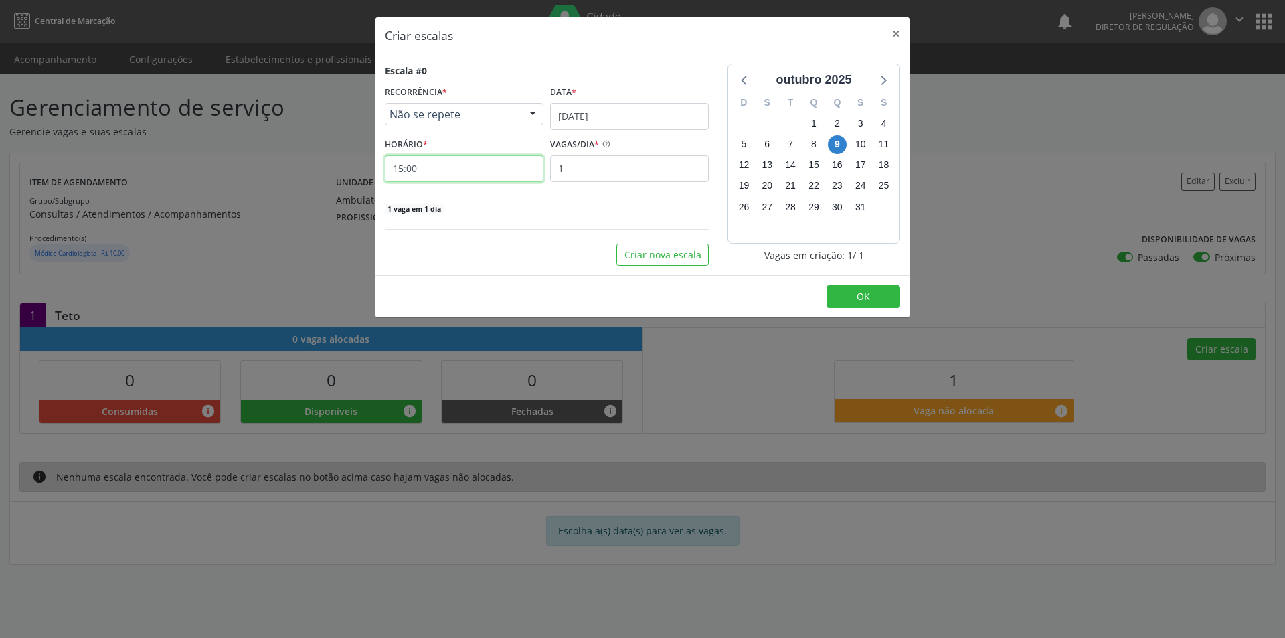
click at [514, 179] on input "15:00" at bounding box center [464, 168] width 159 height 27
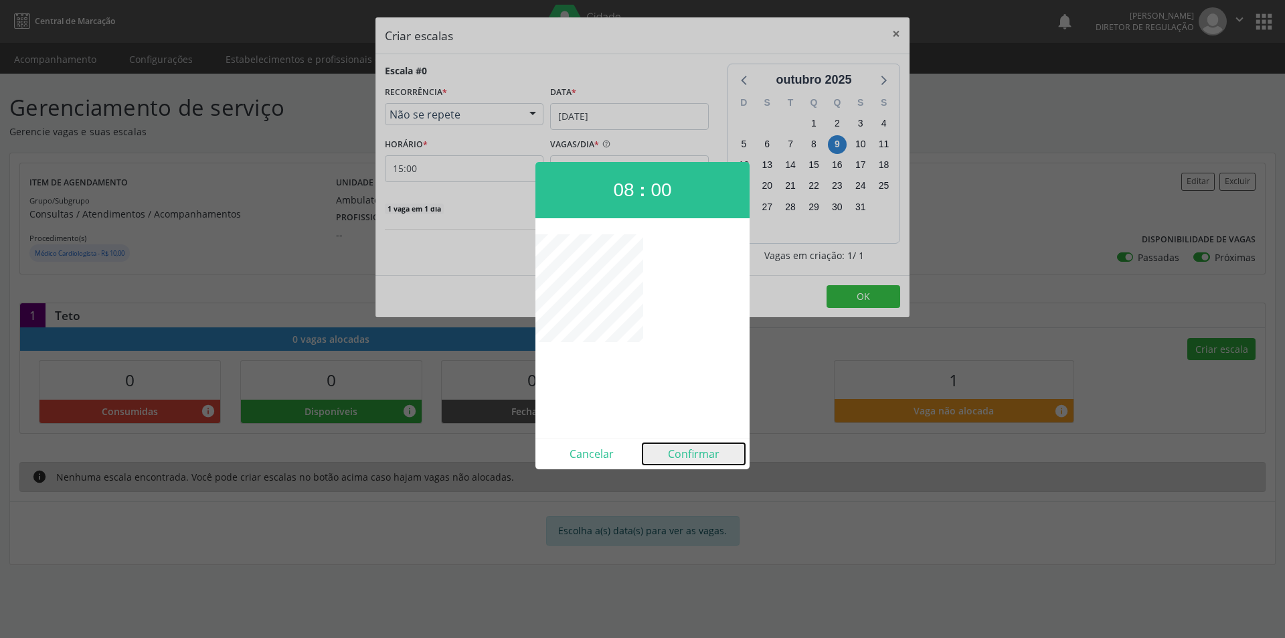
click at [690, 451] on button "Confirmar" at bounding box center [693, 453] width 102 height 21
type input "08:00"
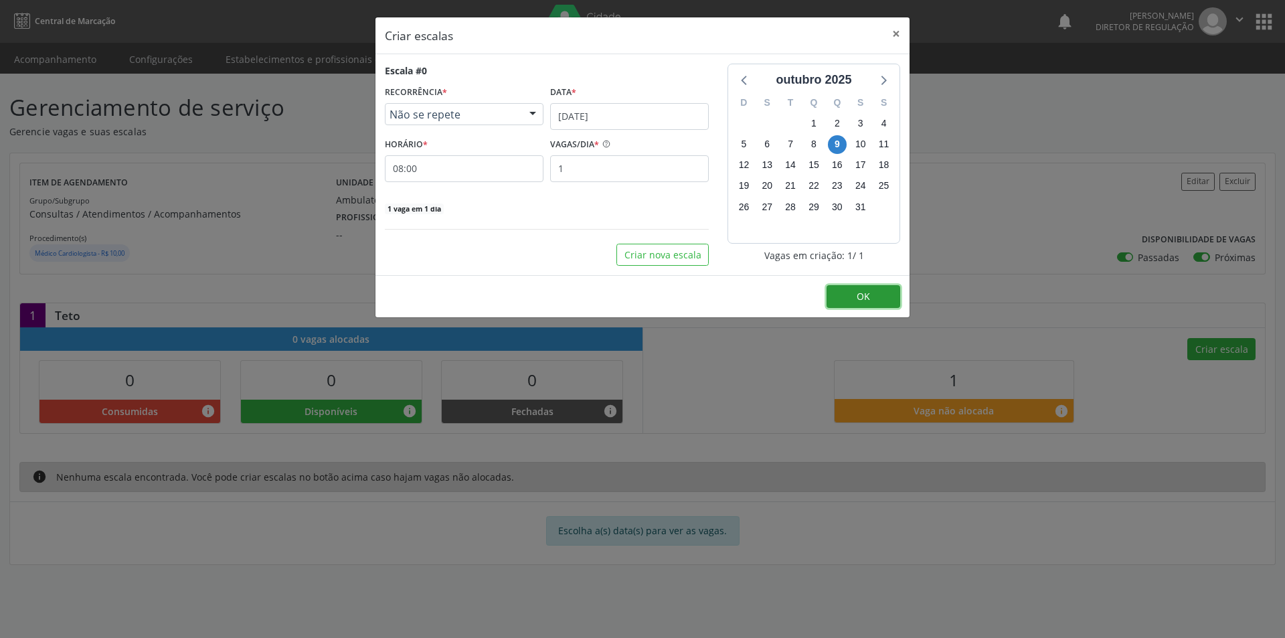
click at [860, 300] on span "OK" at bounding box center [862, 296] width 13 height 13
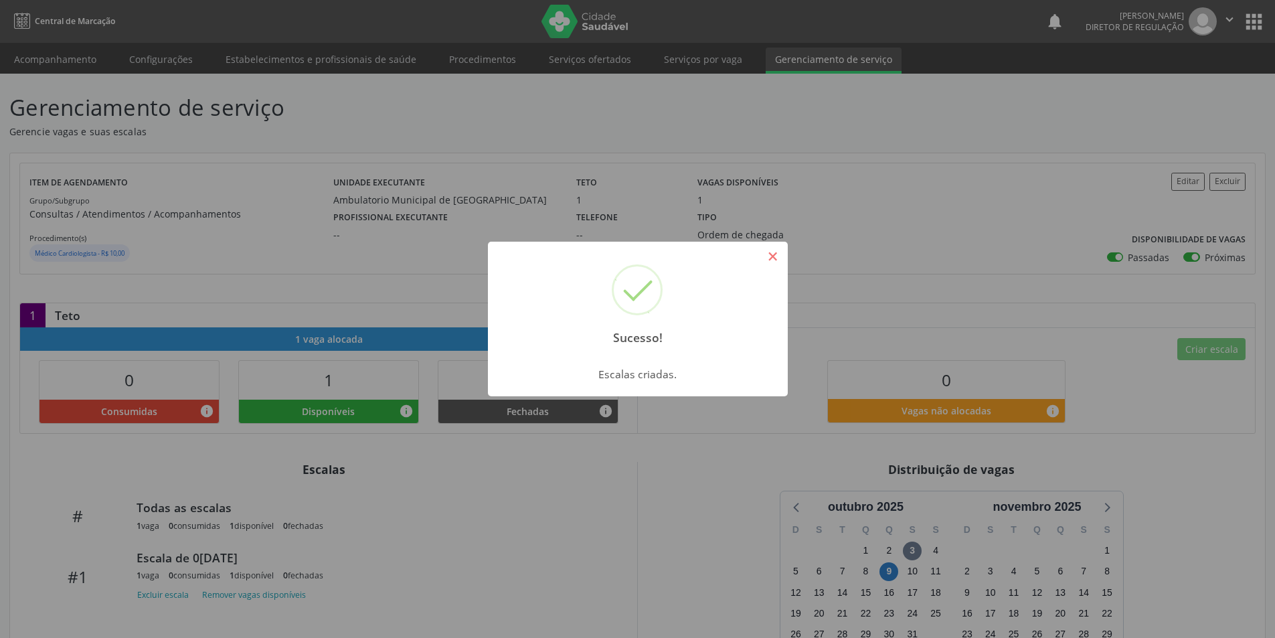
click at [771, 259] on button "×" at bounding box center [772, 256] width 23 height 23
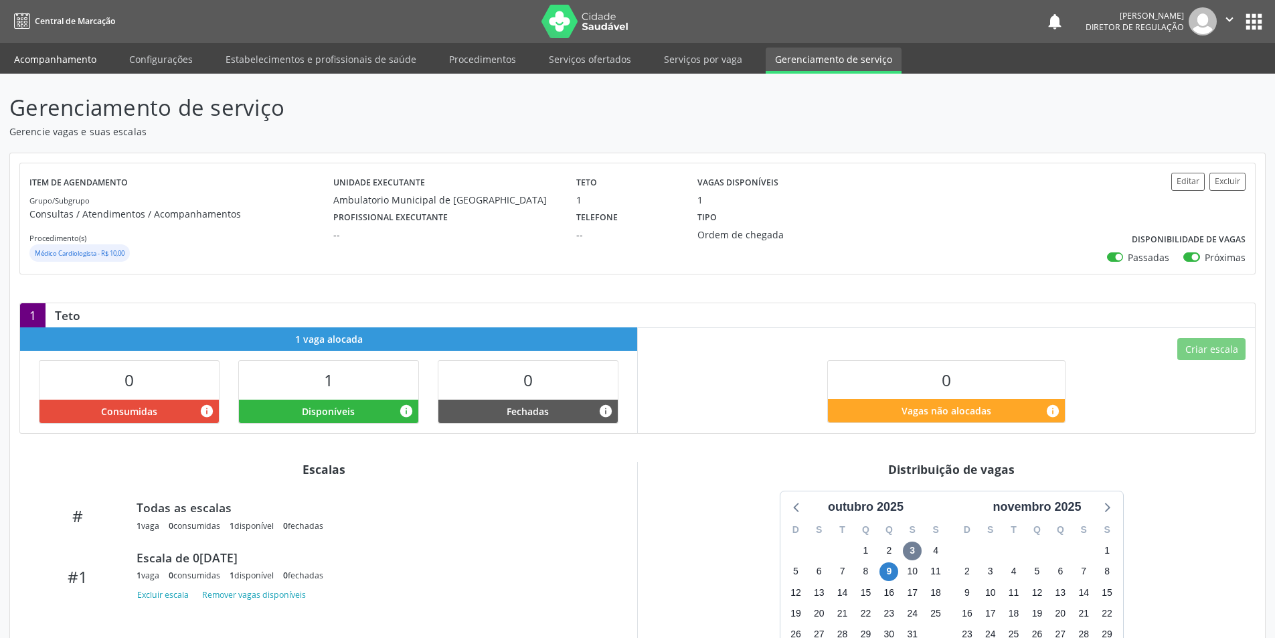
click at [76, 60] on link "Acompanhamento" at bounding box center [55, 59] width 101 height 23
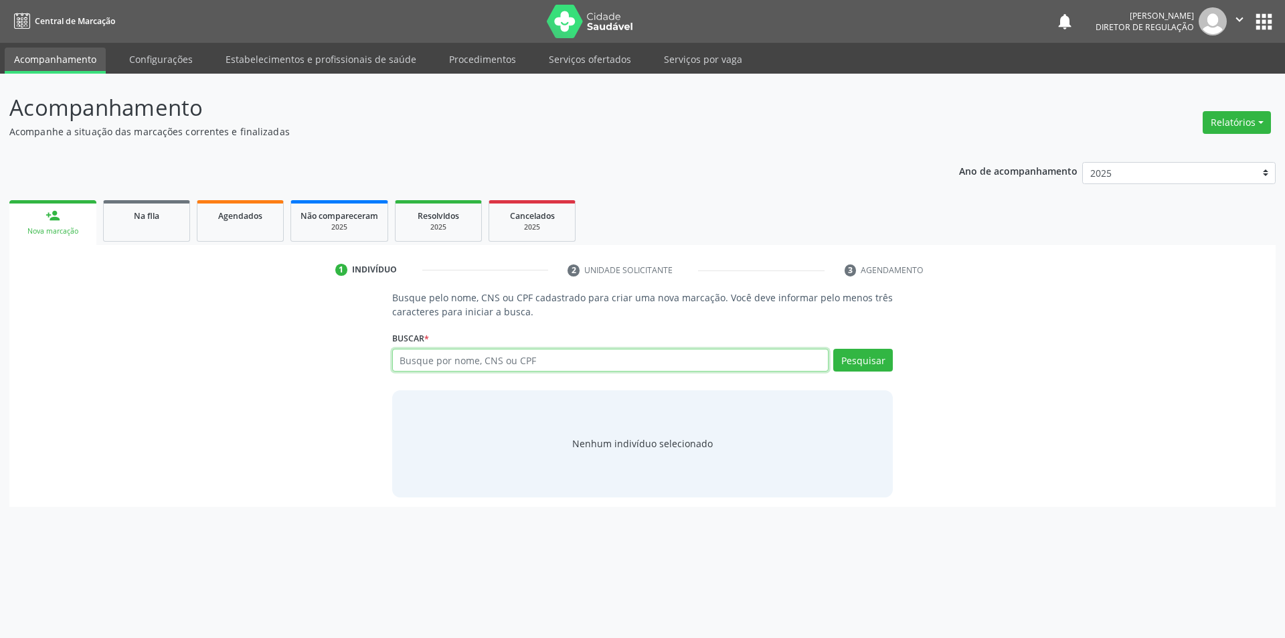
click at [510, 359] on input "text" at bounding box center [610, 360] width 437 height 23
type input "708504099434880"
click at [862, 361] on button "Pesquisar" at bounding box center [863, 360] width 60 height 23
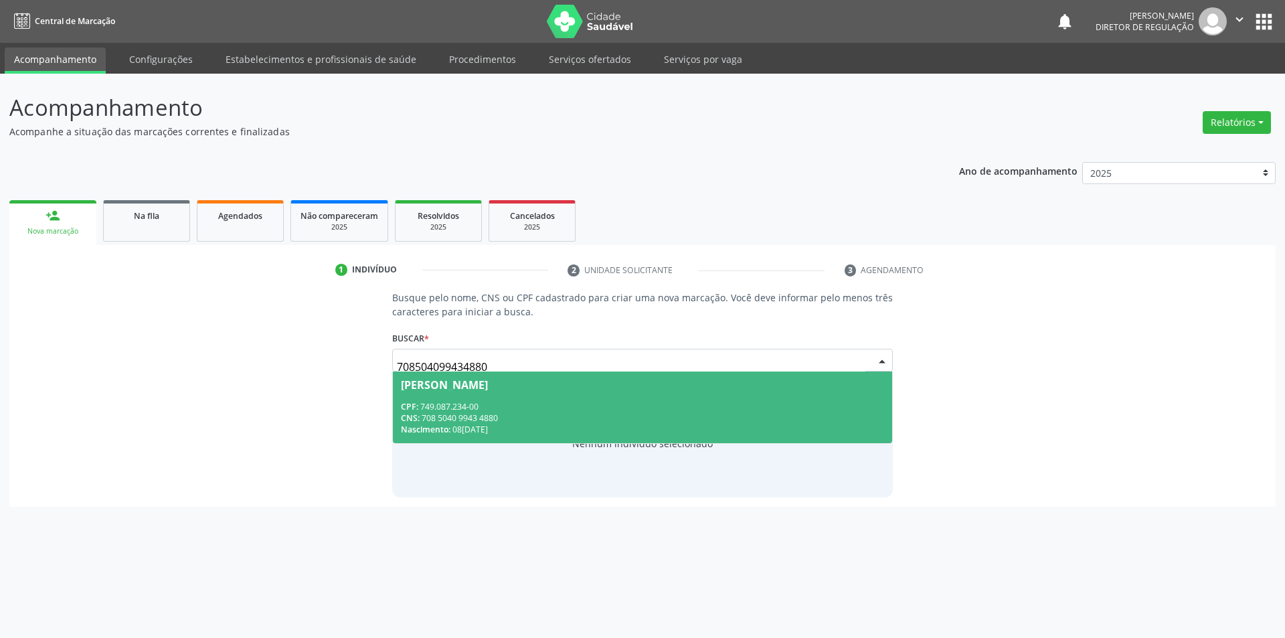
click at [542, 410] on div "CPF: 749.087.234-00" at bounding box center [643, 406] width 484 height 11
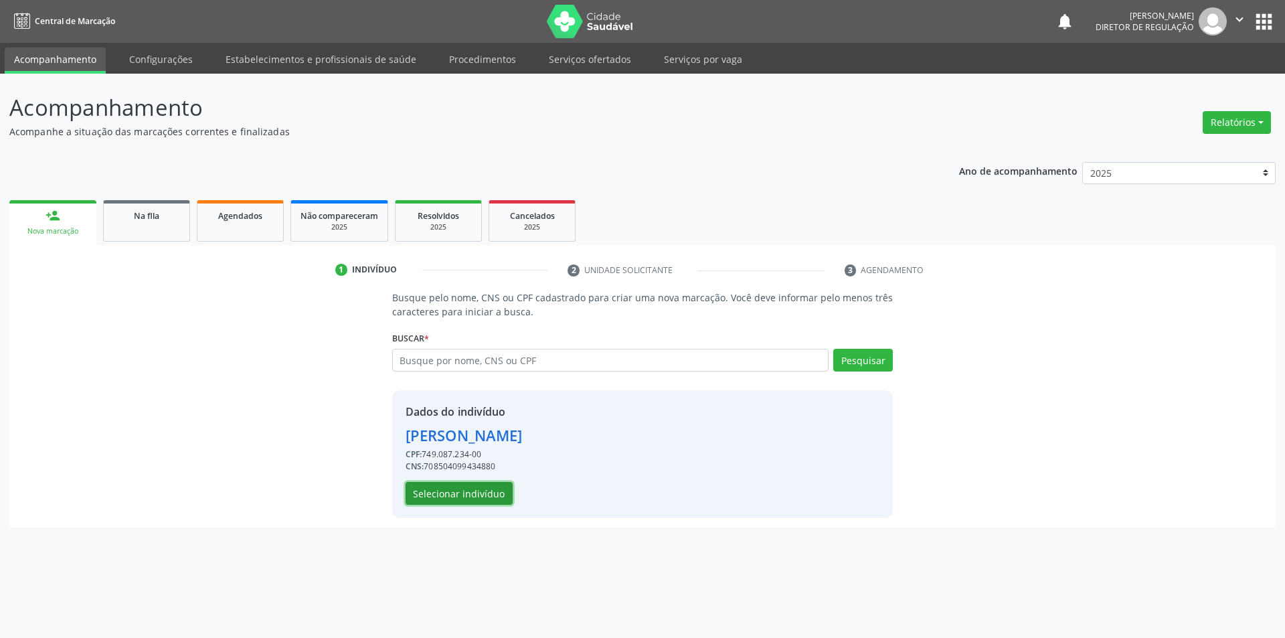
click at [491, 490] on button "Selecionar indivíduo" at bounding box center [458, 493] width 107 height 23
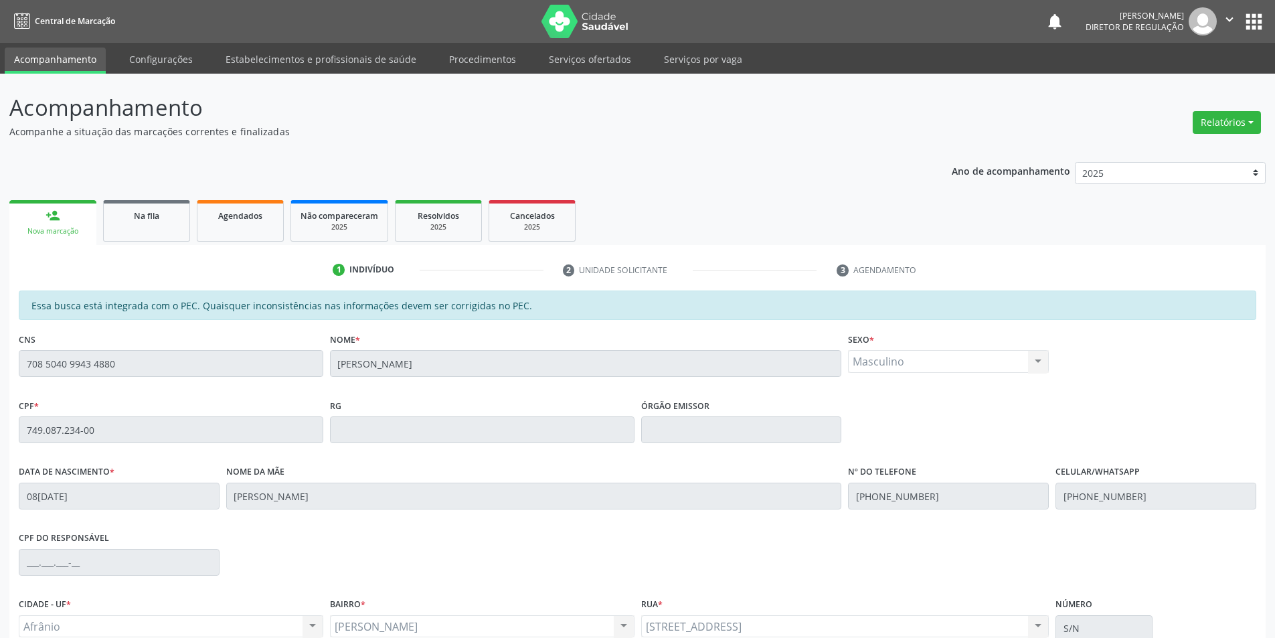
scroll to position [126, 0]
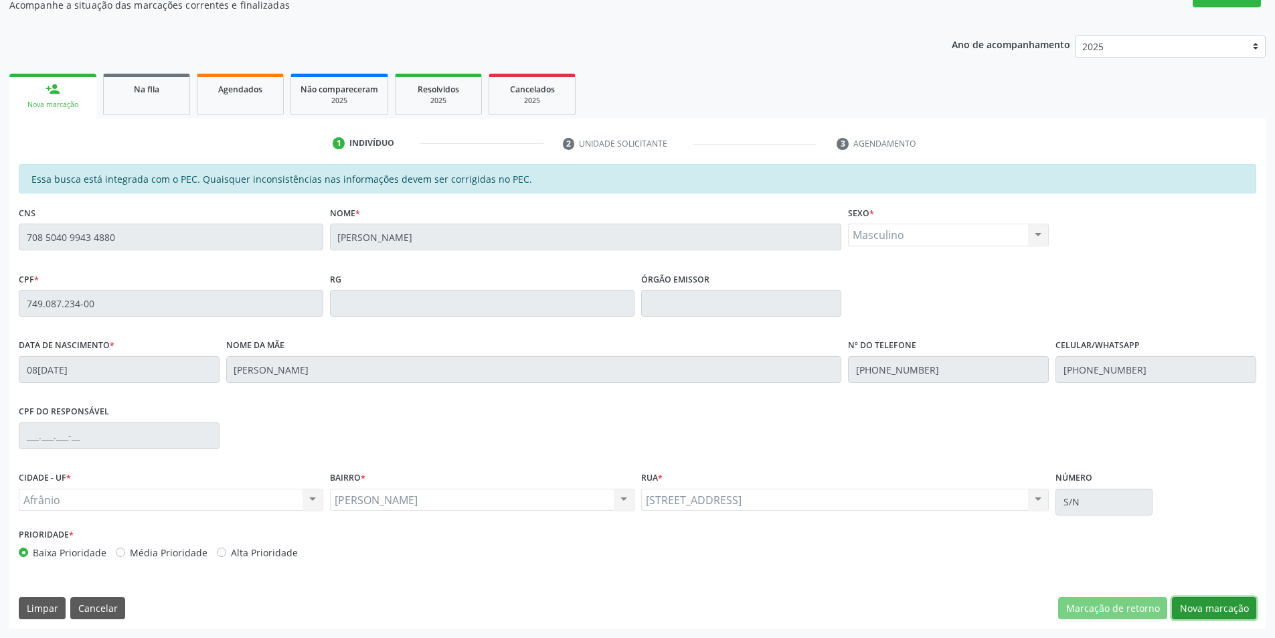
click at [1216, 601] on button "Nova marcação" at bounding box center [1214, 608] width 84 height 23
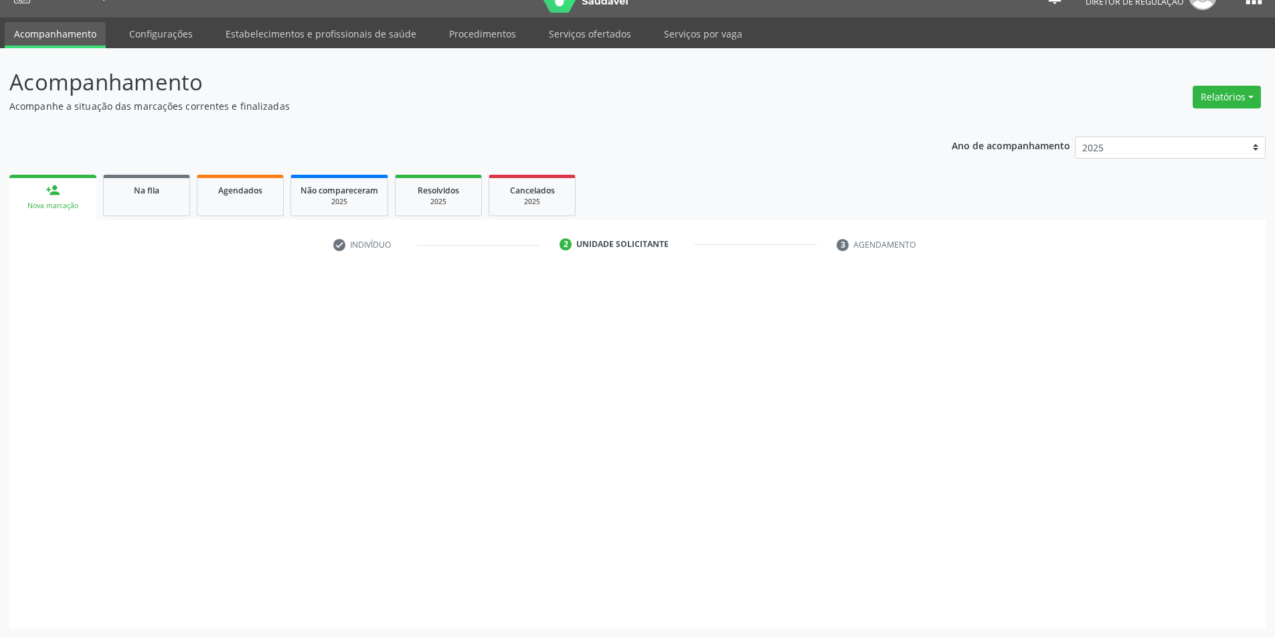
scroll to position [25, 0]
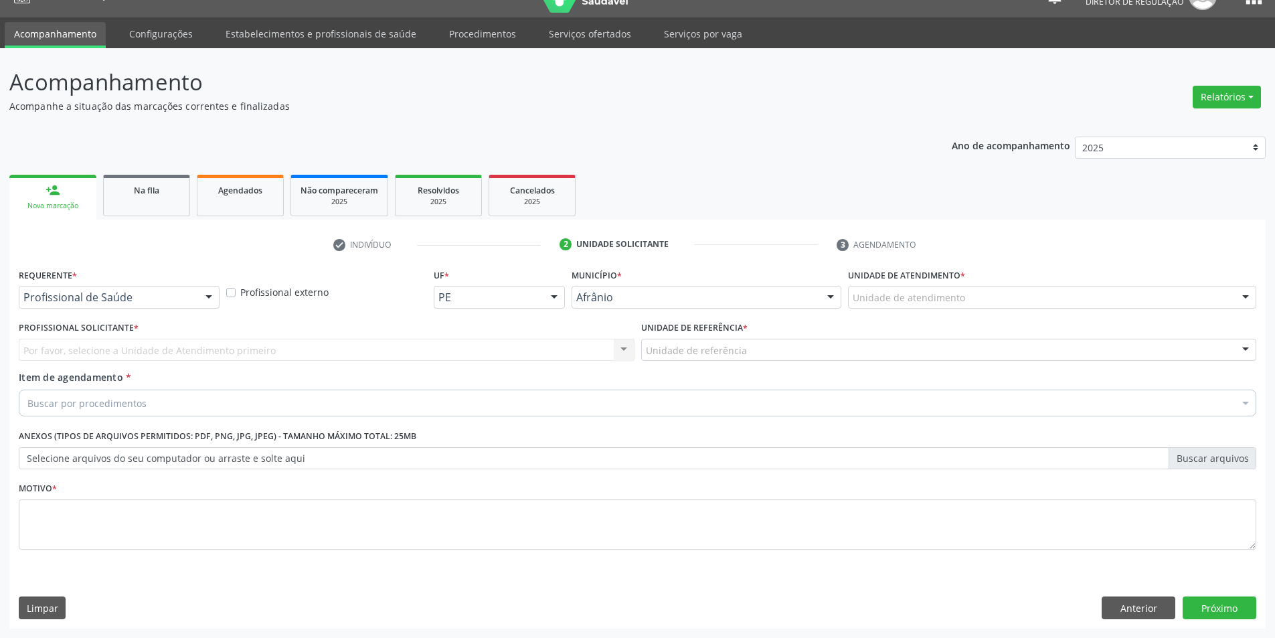
click at [986, 284] on div "Unidade de atendimento * Unidade de atendimento Academia da Saude de Afranio Ac…" at bounding box center [1052, 286] width 408 height 43
click at [986, 300] on div "Unidade de atendimento" at bounding box center [1052, 297] width 408 height 23
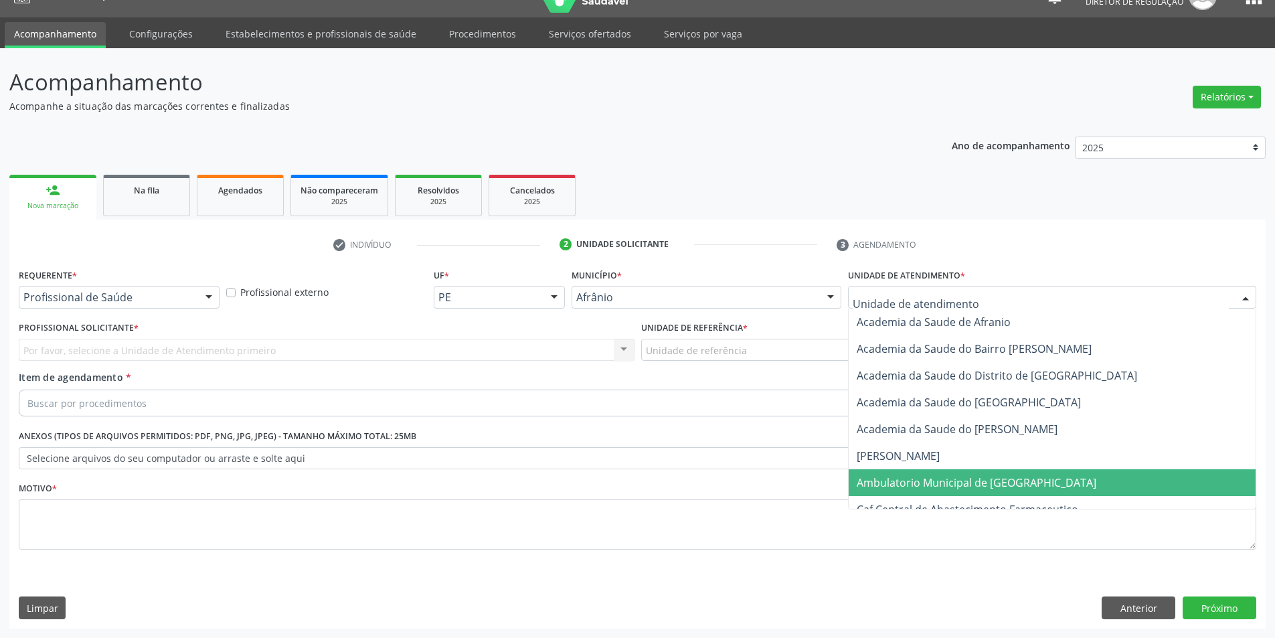
click at [953, 484] on span "Ambulatorio Municipal de [GEOGRAPHIC_DATA]" at bounding box center [976, 482] width 240 height 15
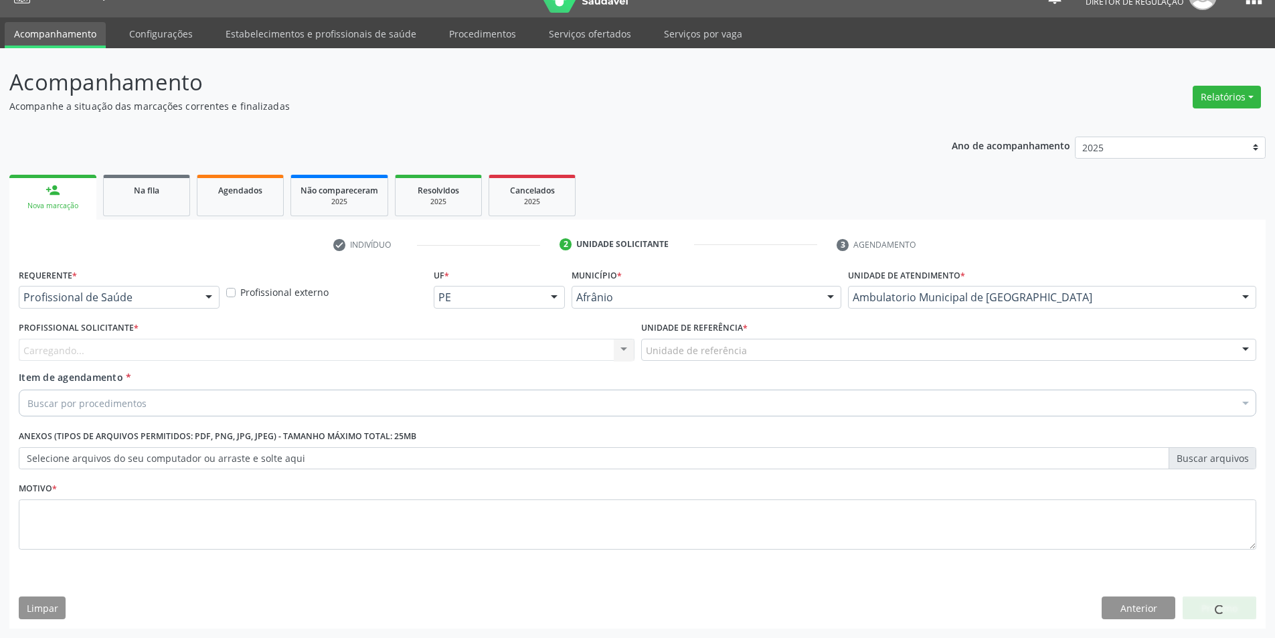
click at [779, 343] on div "Unidade de referência" at bounding box center [949, 350] width 616 height 23
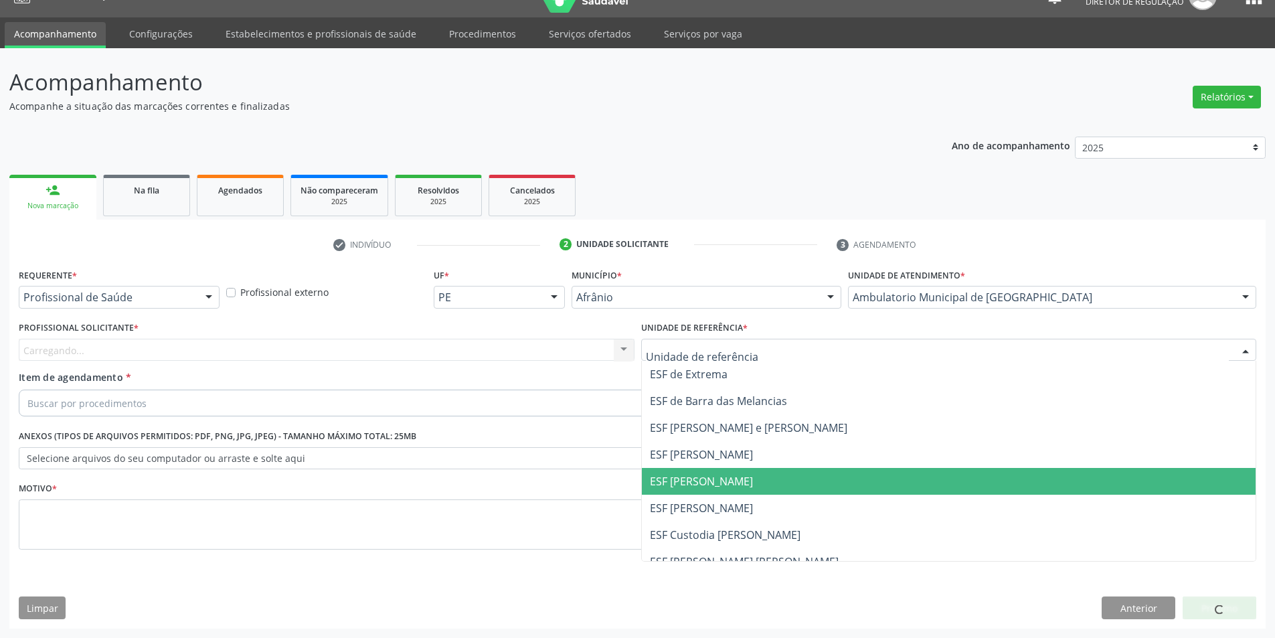
click at [733, 479] on span "ESF [PERSON_NAME]" at bounding box center [701, 481] width 103 height 15
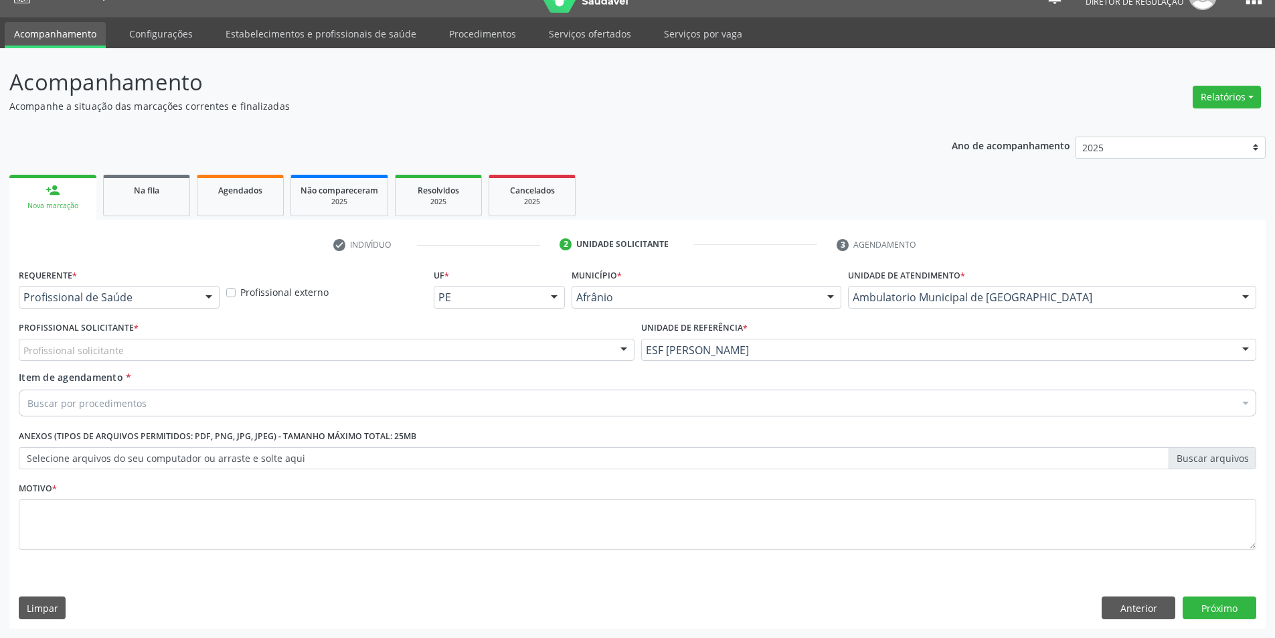
click at [509, 349] on div "Profissional solicitante" at bounding box center [327, 350] width 616 height 23
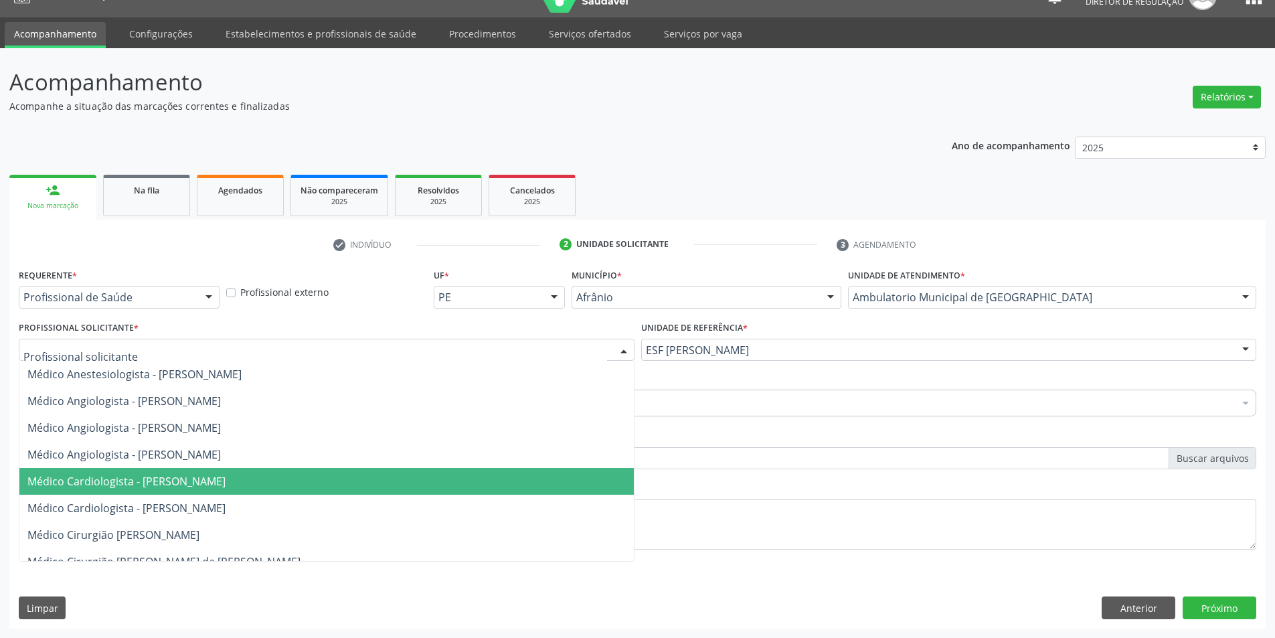
click at [463, 477] on span "Médico Cardiologista - [PERSON_NAME]" at bounding box center [326, 481] width 614 height 27
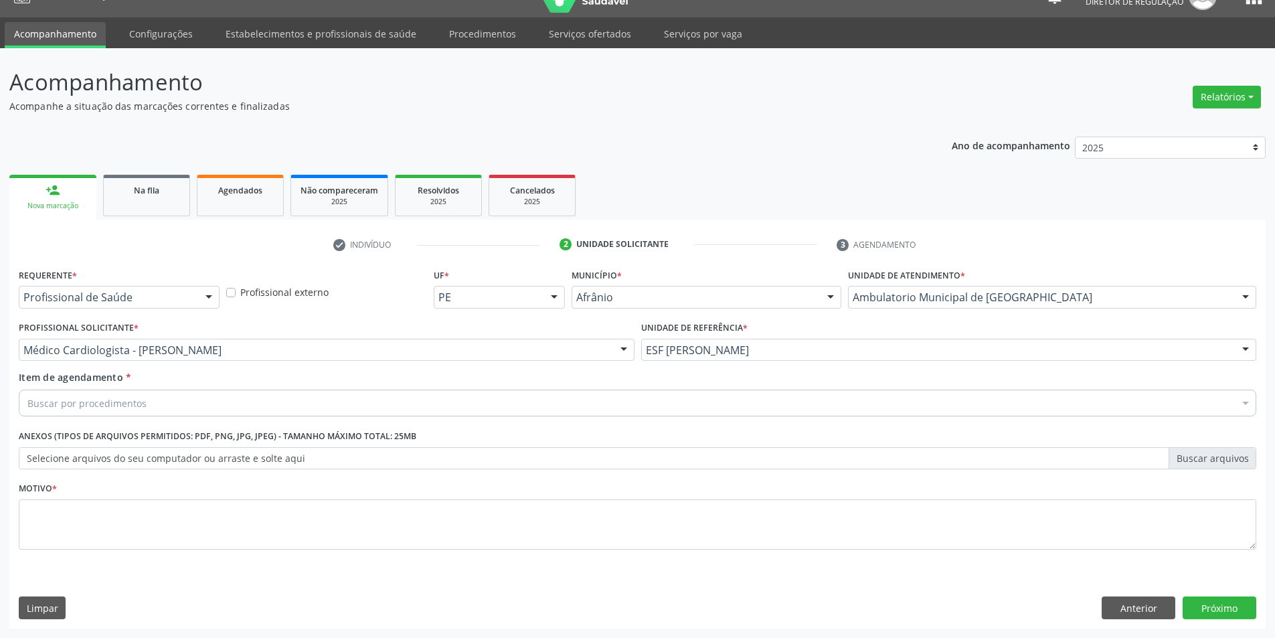
click at [341, 403] on div "Buscar por procedimentos" at bounding box center [637, 402] width 1237 height 27
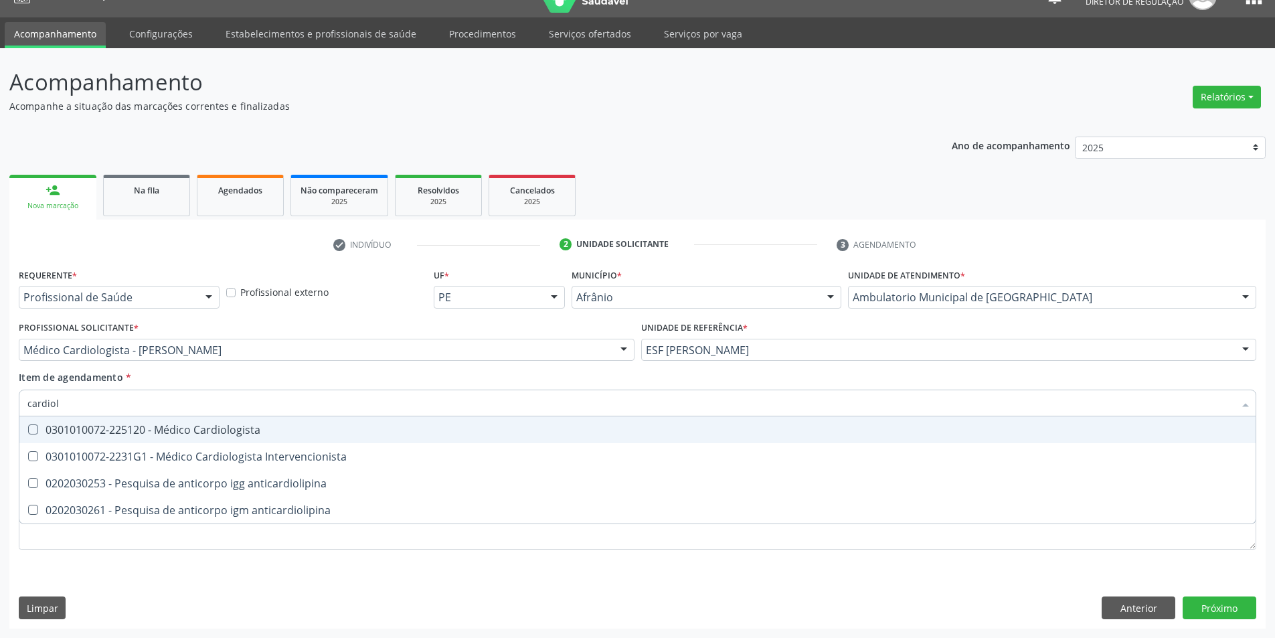
type input "cardiolo"
click at [335, 428] on div "0301010072-225120 - Médico Cardiologista" at bounding box center [637, 429] width 1220 height 11
checkbox Cardiologista "true"
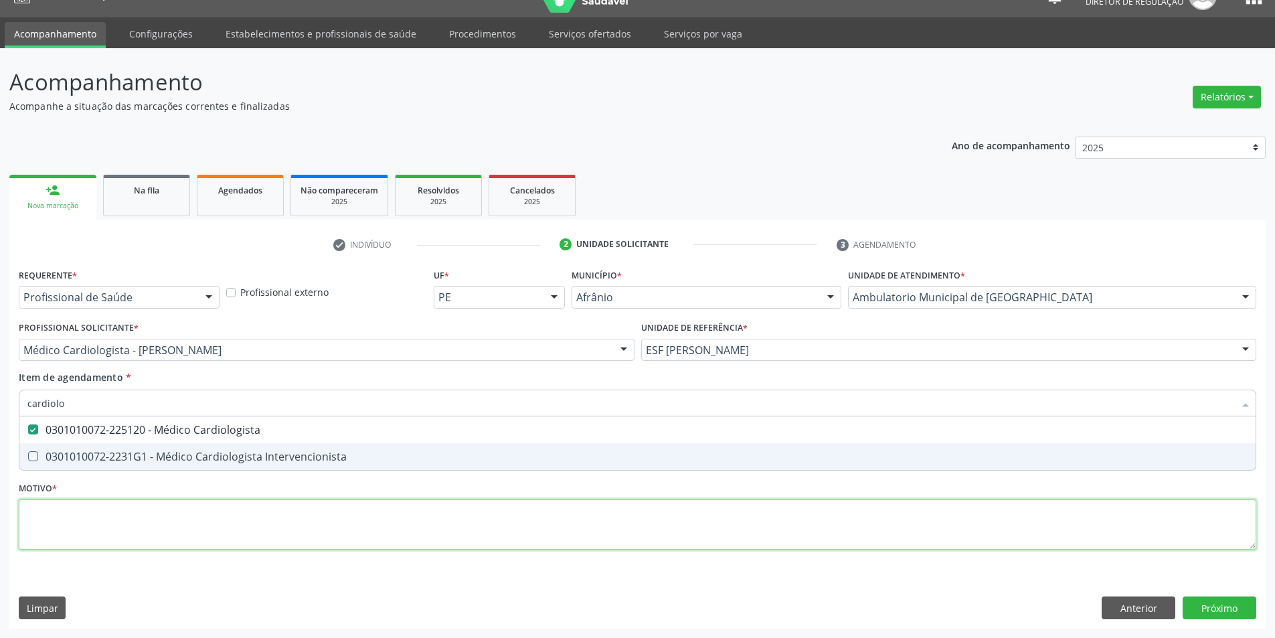
click at [371, 519] on div "Requerente * Profissional de Saúde Profissional de Saúde Paciente Nenhum result…" at bounding box center [637, 416] width 1237 height 303
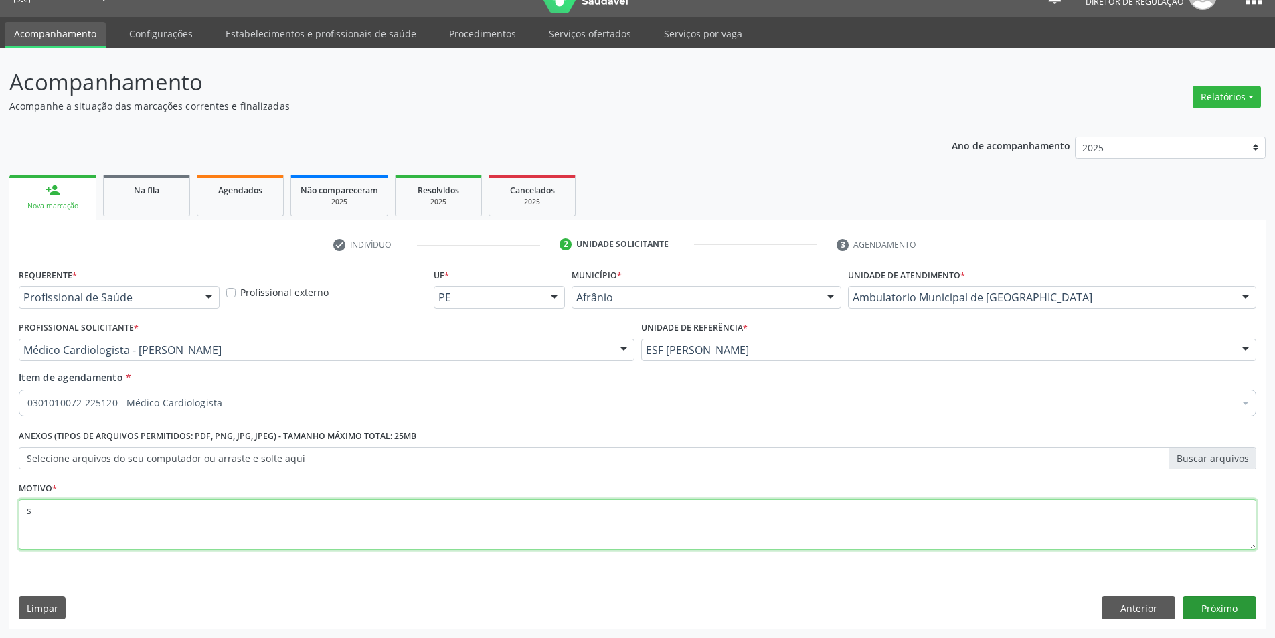
type textarea "s"
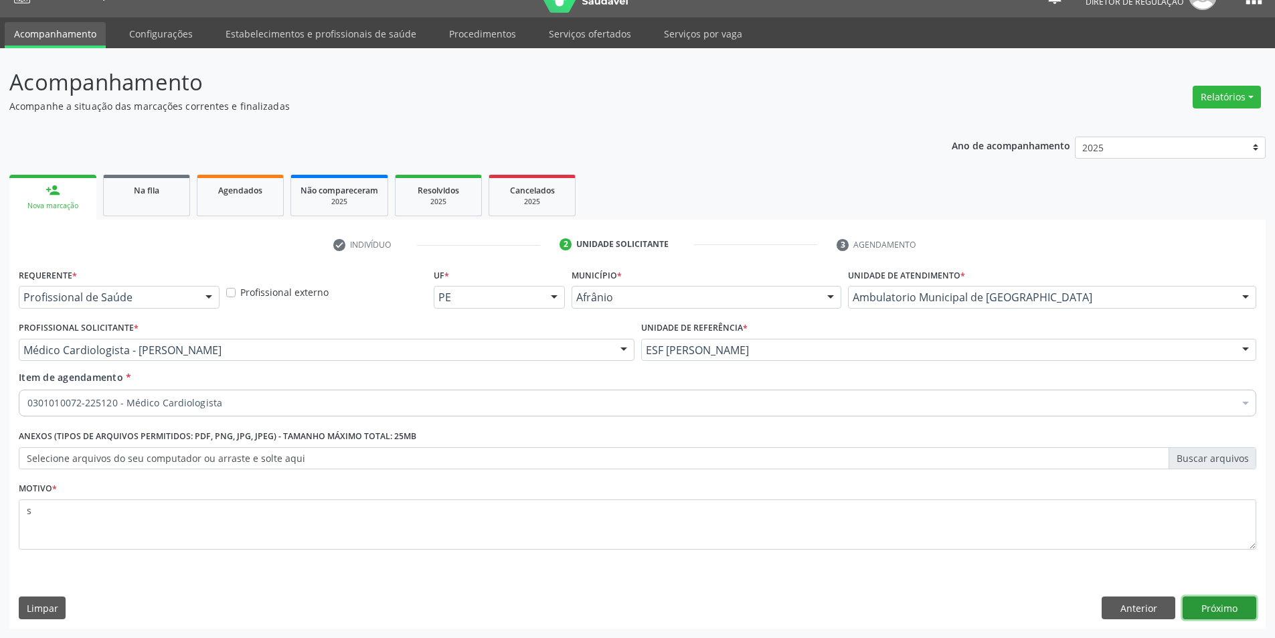
click at [1219, 608] on button "Próximo" at bounding box center [1219, 607] width 74 height 23
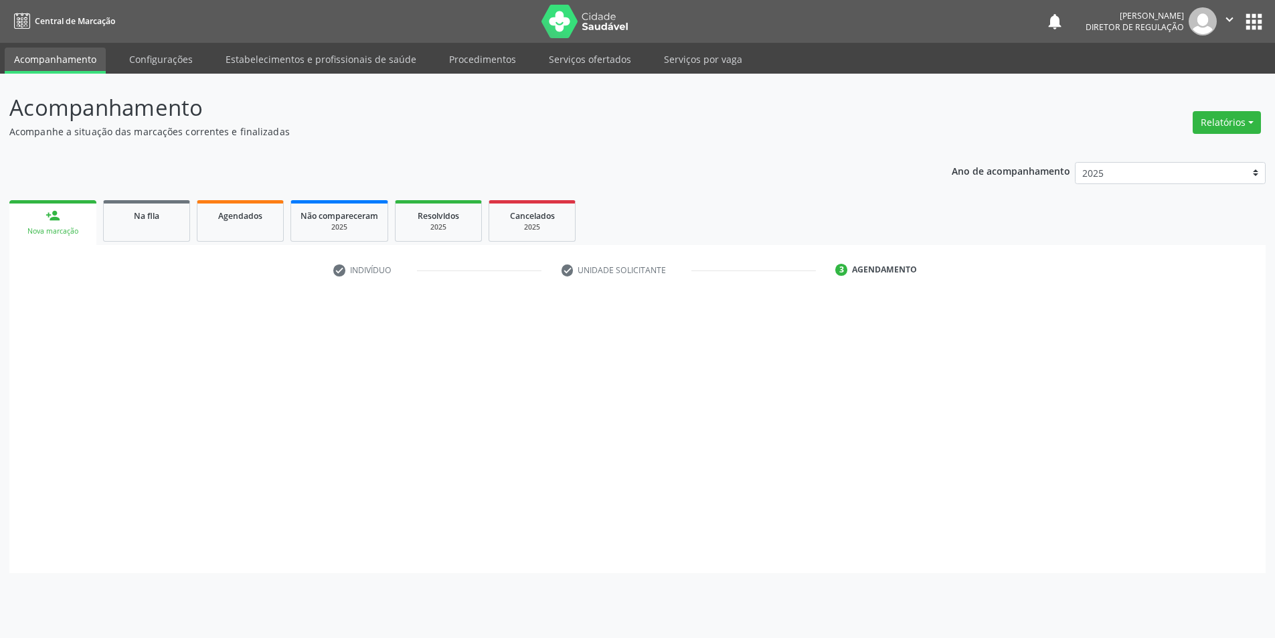
scroll to position [0, 0]
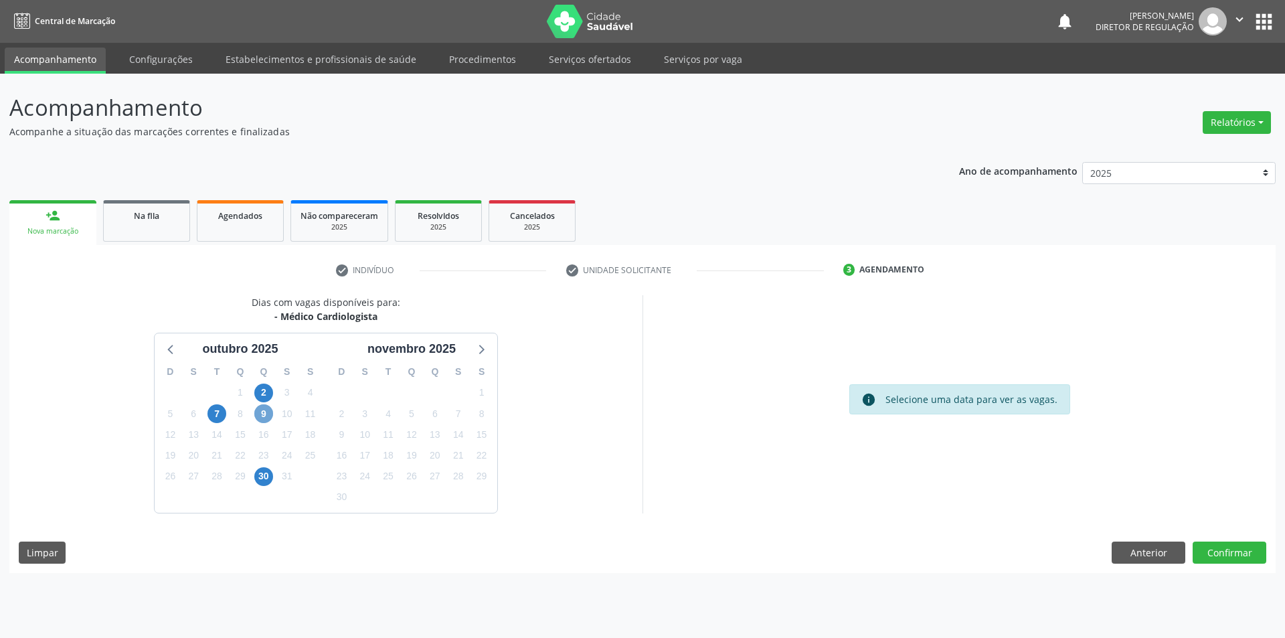
click at [267, 411] on span "9" at bounding box center [263, 413] width 19 height 19
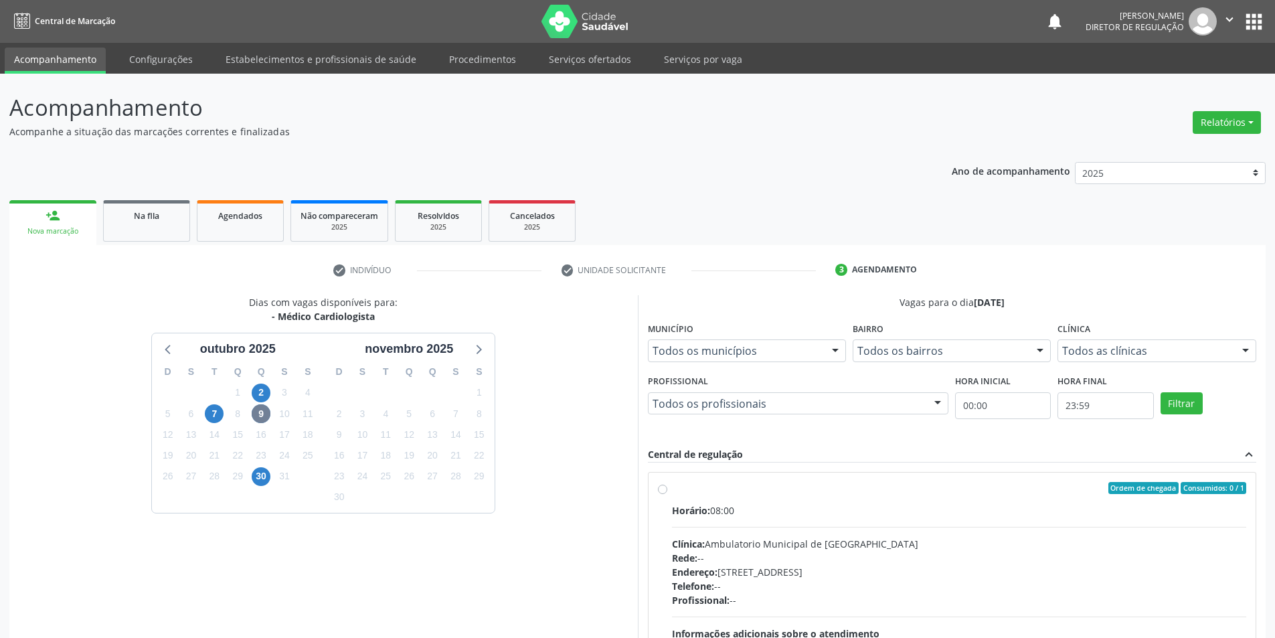
click at [667, 490] on div "Ordem de chegada Consumidos: 0 / 1 Horário: 08:00 Clínica: Ambulatorio Municipa…" at bounding box center [952, 584] width 589 height 205
radio input "true"
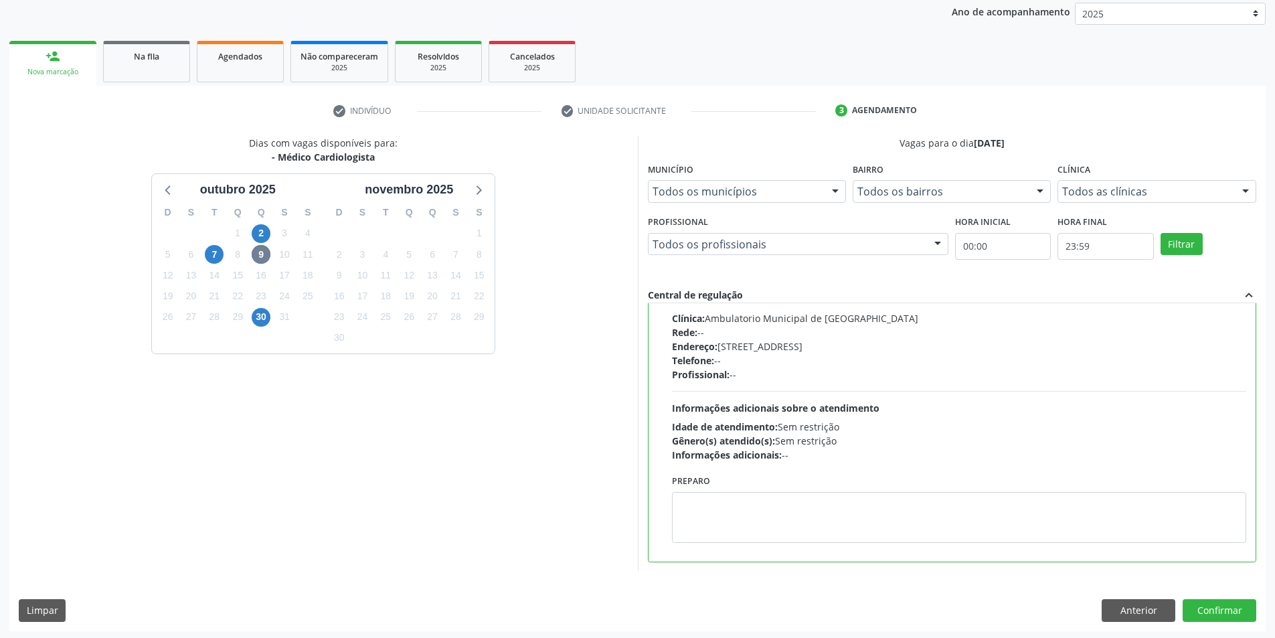
scroll to position [162, 0]
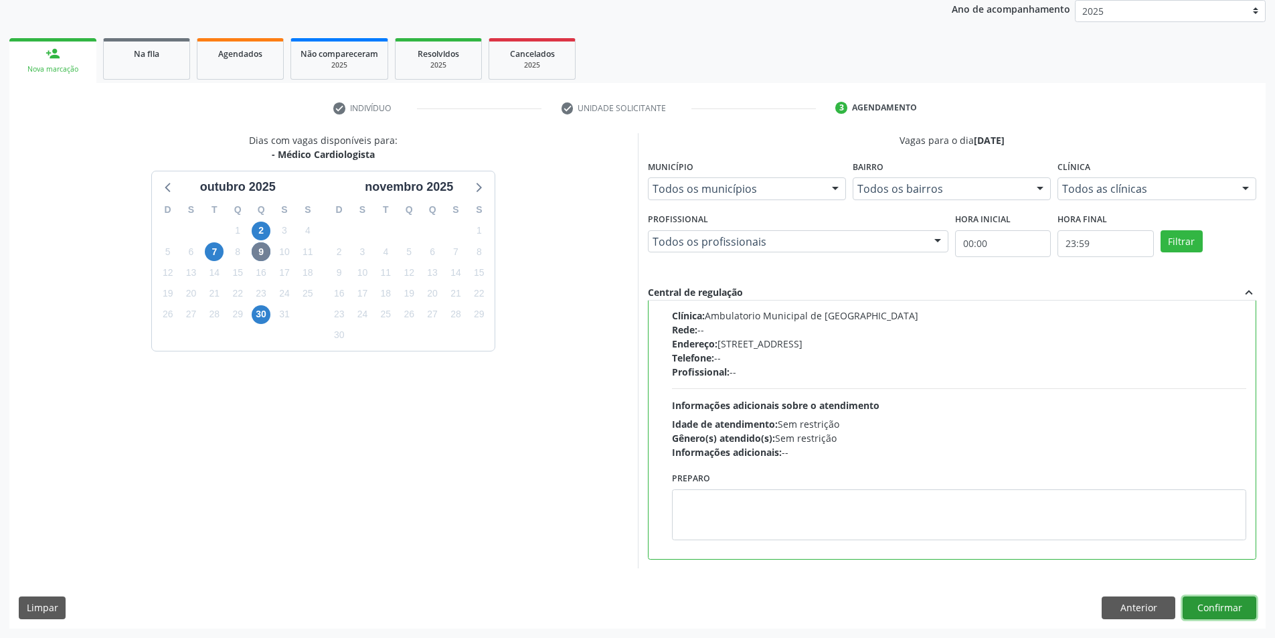
click at [1203, 611] on button "Confirmar" at bounding box center [1219, 607] width 74 height 23
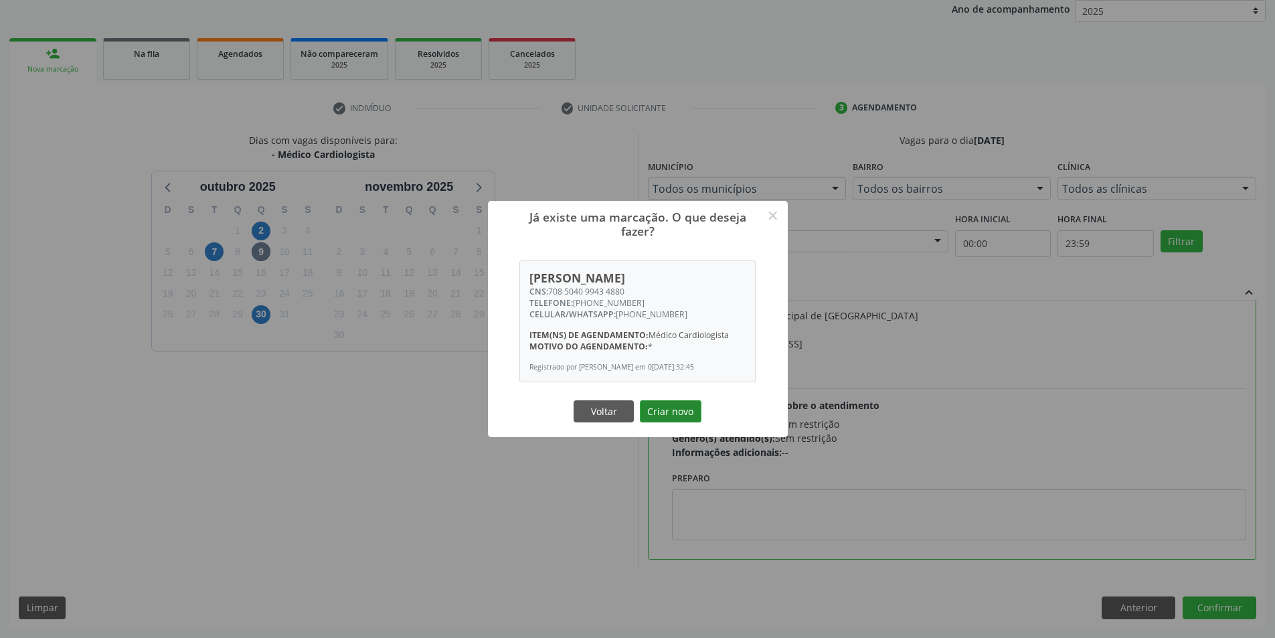
click at [675, 411] on button "Criar novo" at bounding box center [671, 411] width 62 height 23
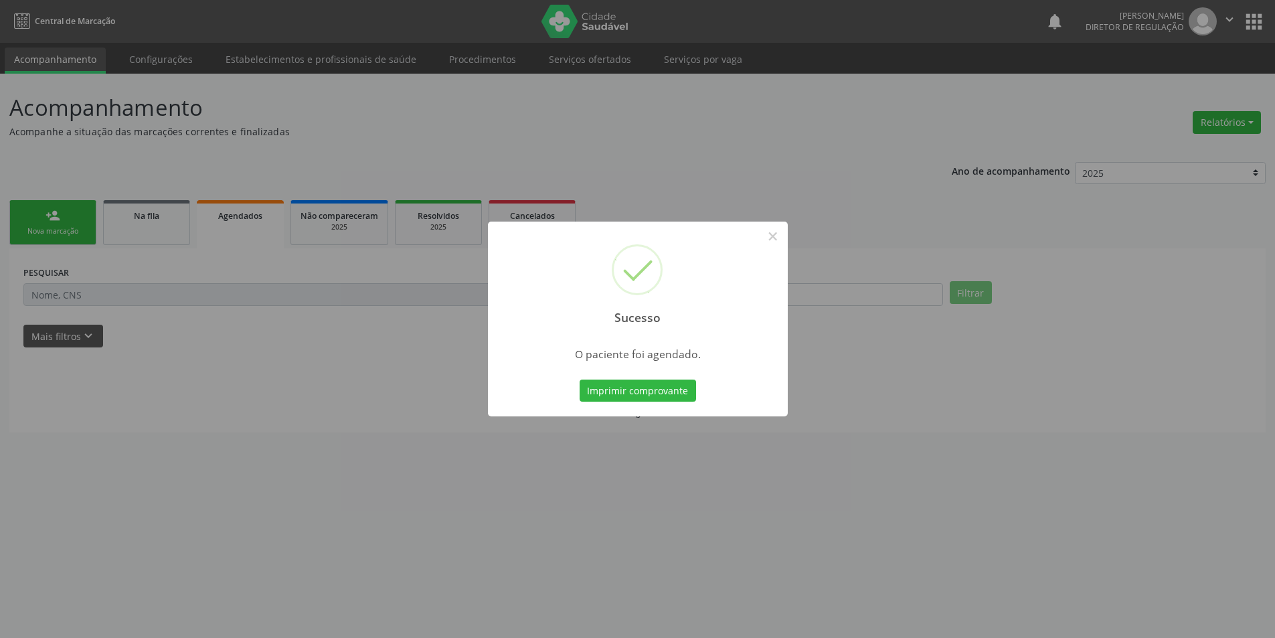
scroll to position [0, 0]
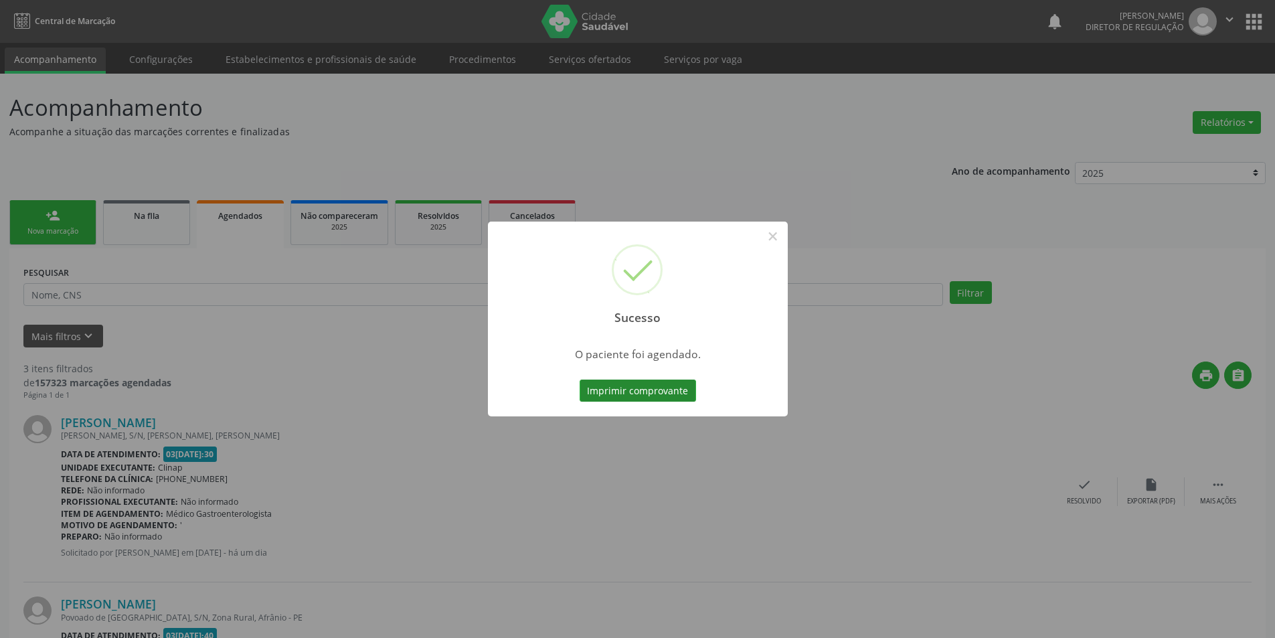
click at [682, 390] on button "Imprimir comprovante" at bounding box center [637, 390] width 116 height 23
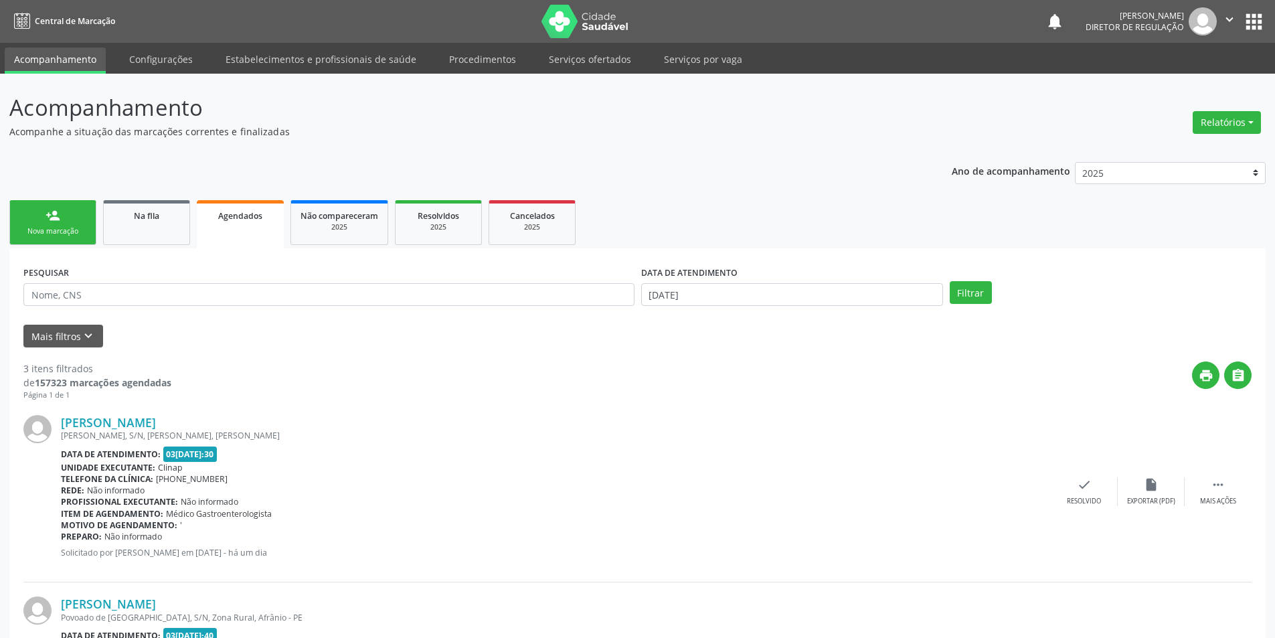
click at [78, 225] on link "person_add Nova marcação" at bounding box center [52, 222] width 87 height 45
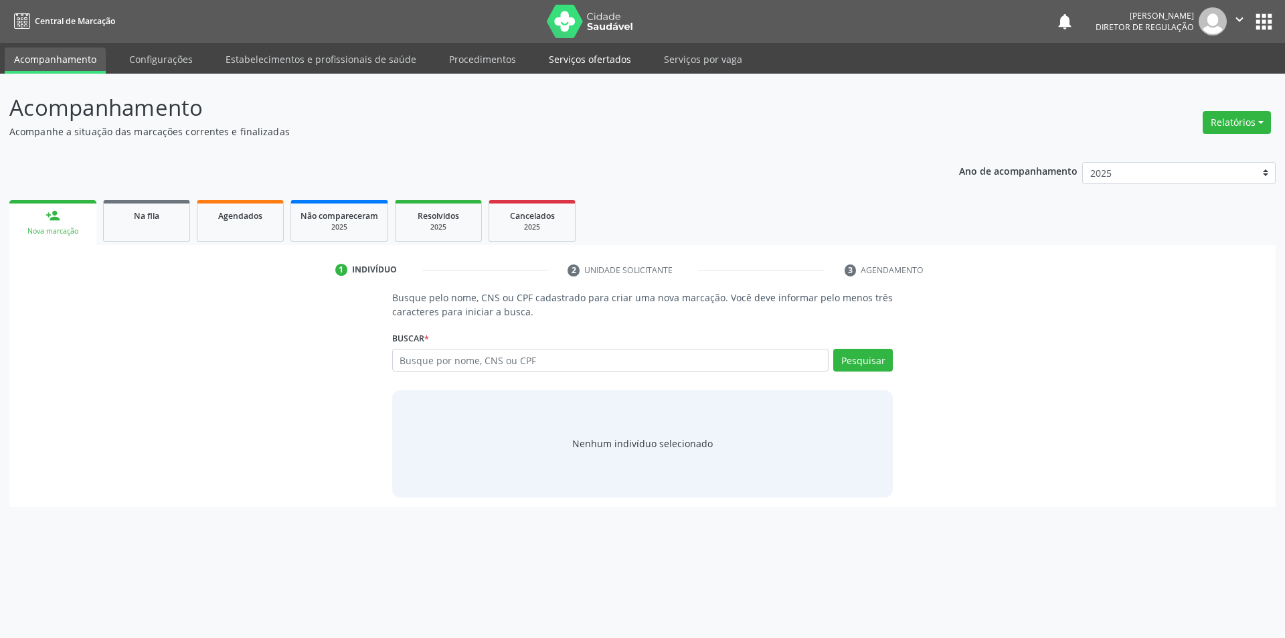
click at [595, 56] on link "Serviços ofertados" at bounding box center [589, 59] width 101 height 23
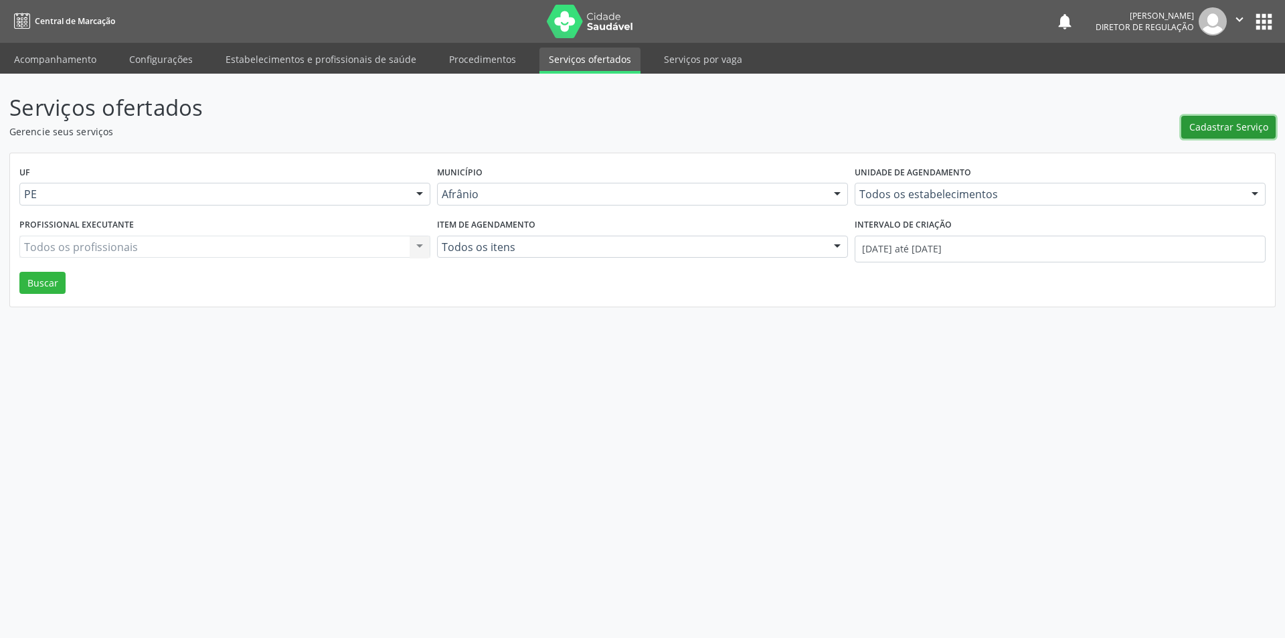
click at [1240, 129] on span "Cadastrar Serviço" at bounding box center [1228, 127] width 79 height 14
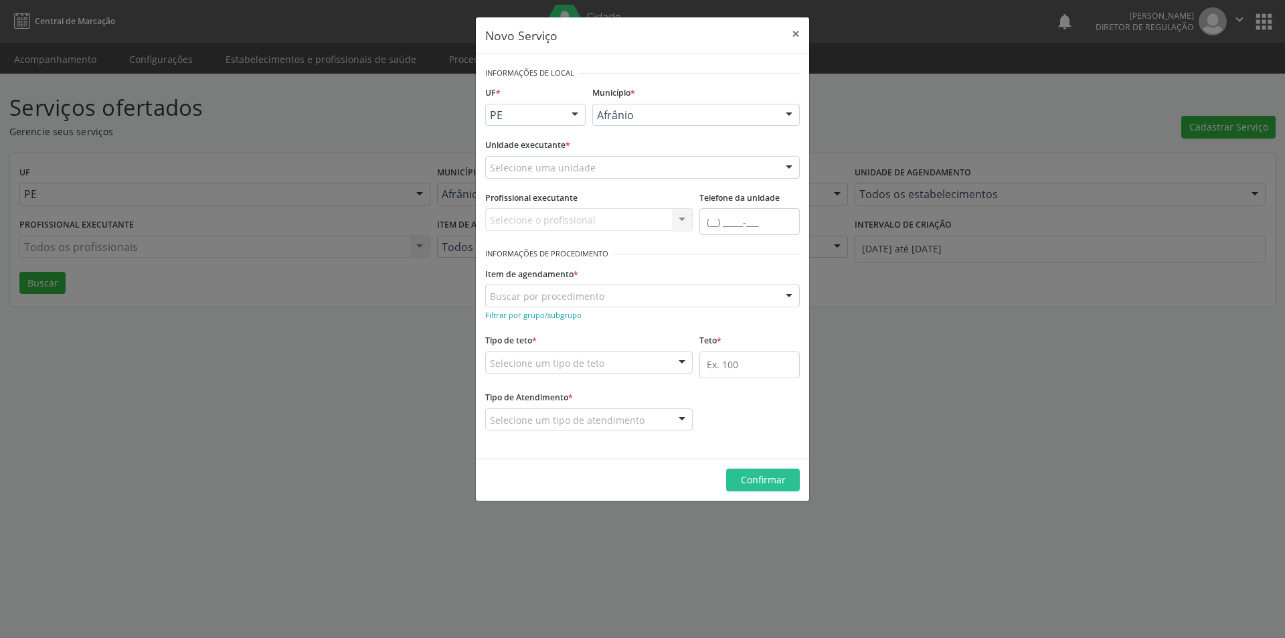
click at [626, 165] on div "Selecione uma unidade" at bounding box center [642, 167] width 314 height 23
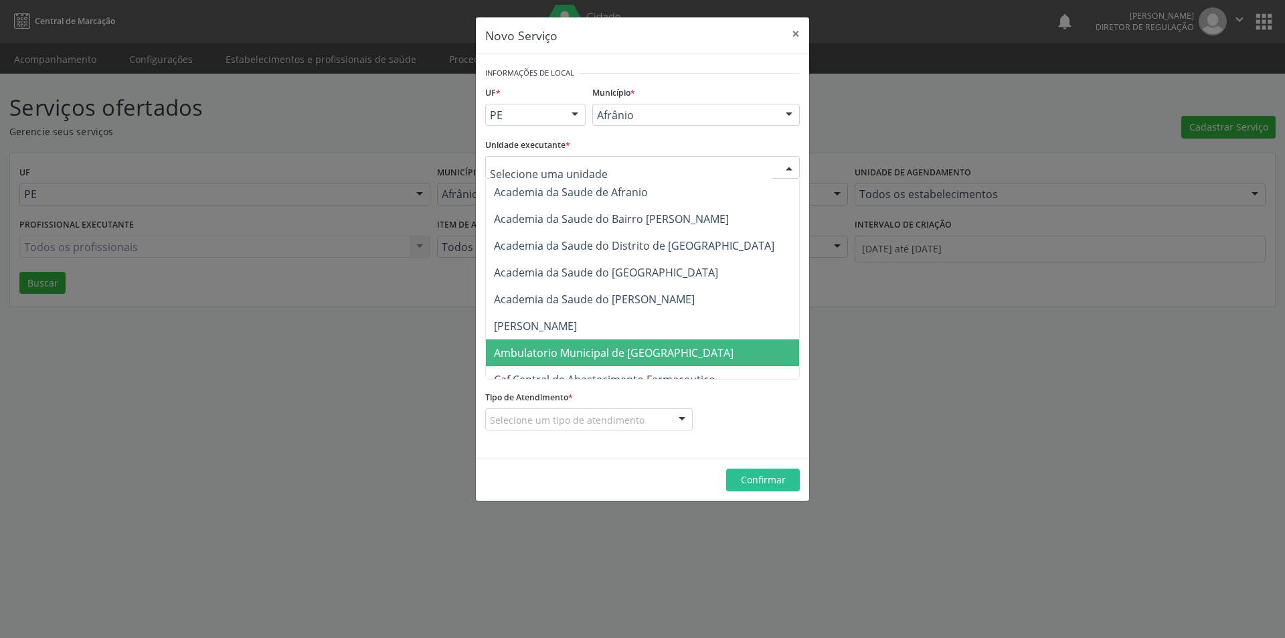
click at [610, 356] on span "Ambulatorio Municipal de [GEOGRAPHIC_DATA]" at bounding box center [614, 352] width 240 height 15
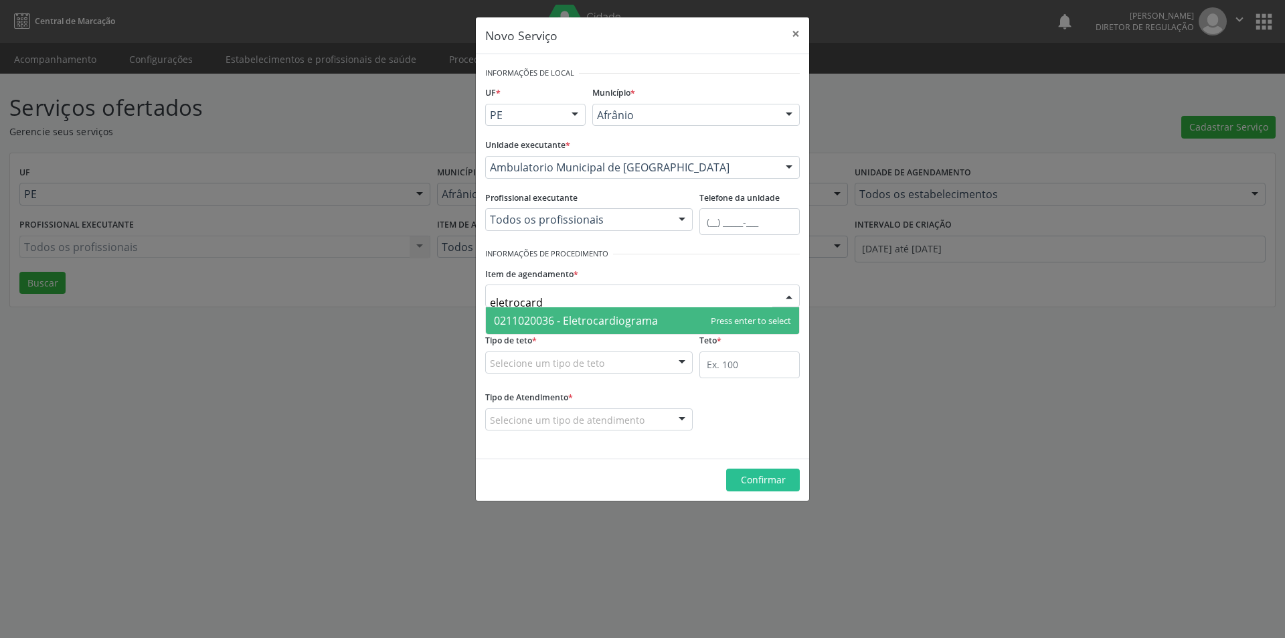
type input "eletrocardi"
click at [595, 319] on span "0211020036 - Eletrocardiograma" at bounding box center [576, 320] width 164 height 15
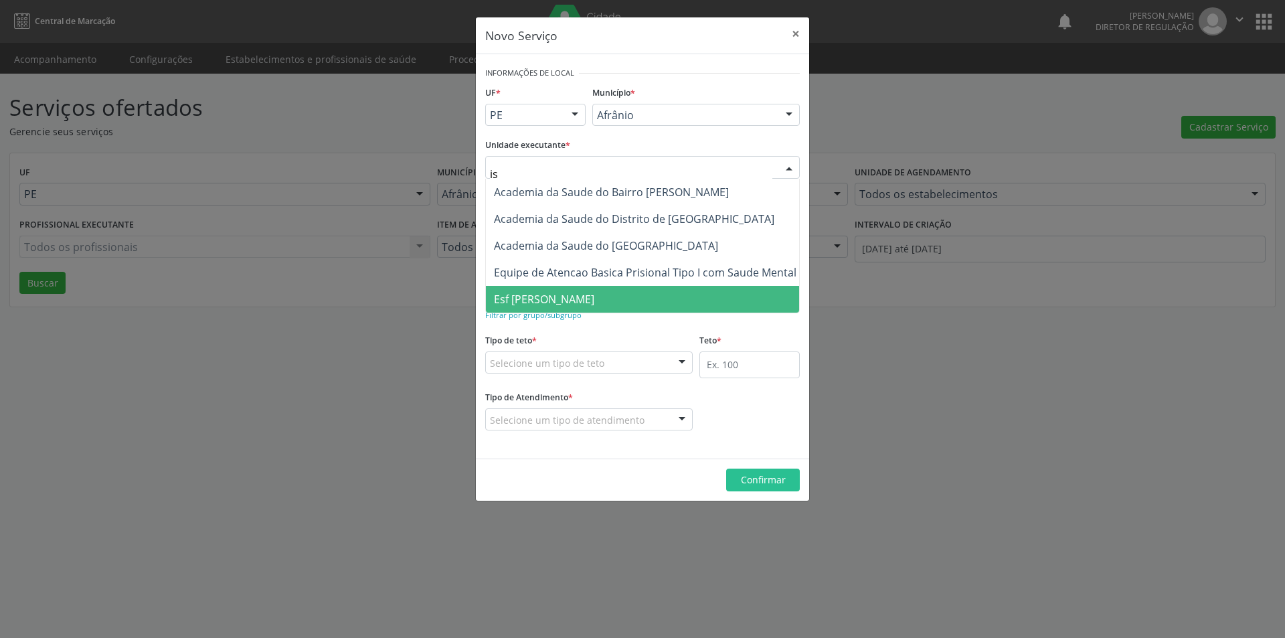
type input "isa"
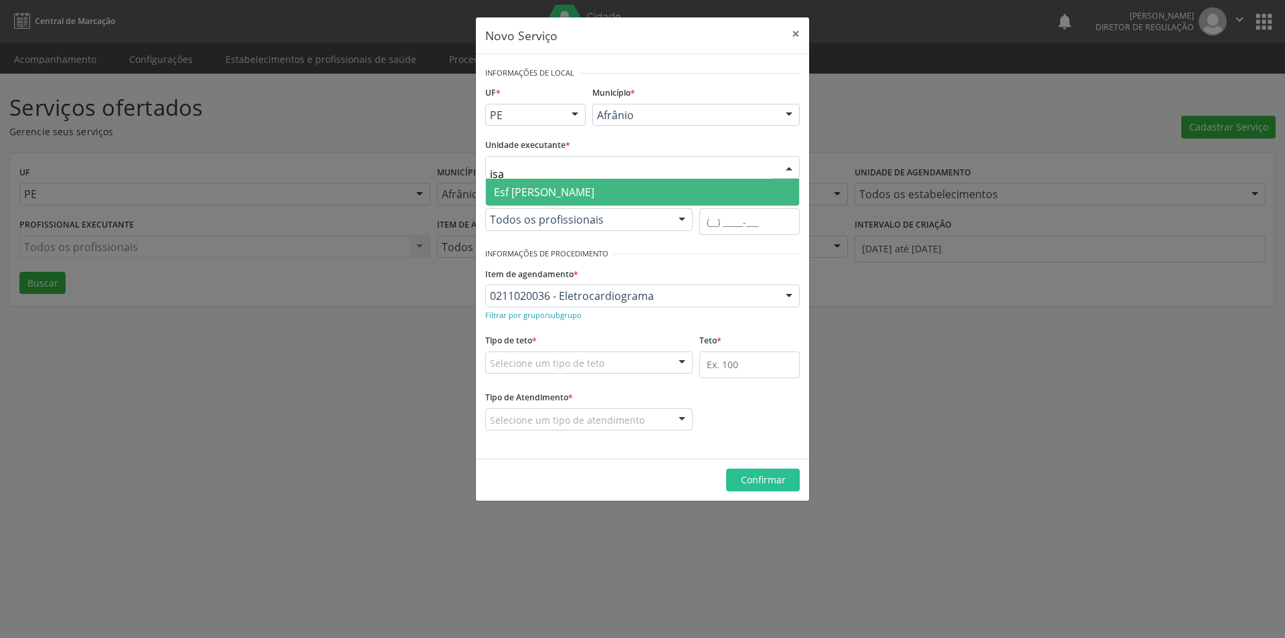
click at [638, 193] on span "Esf [PERSON_NAME]" at bounding box center [642, 192] width 313 height 27
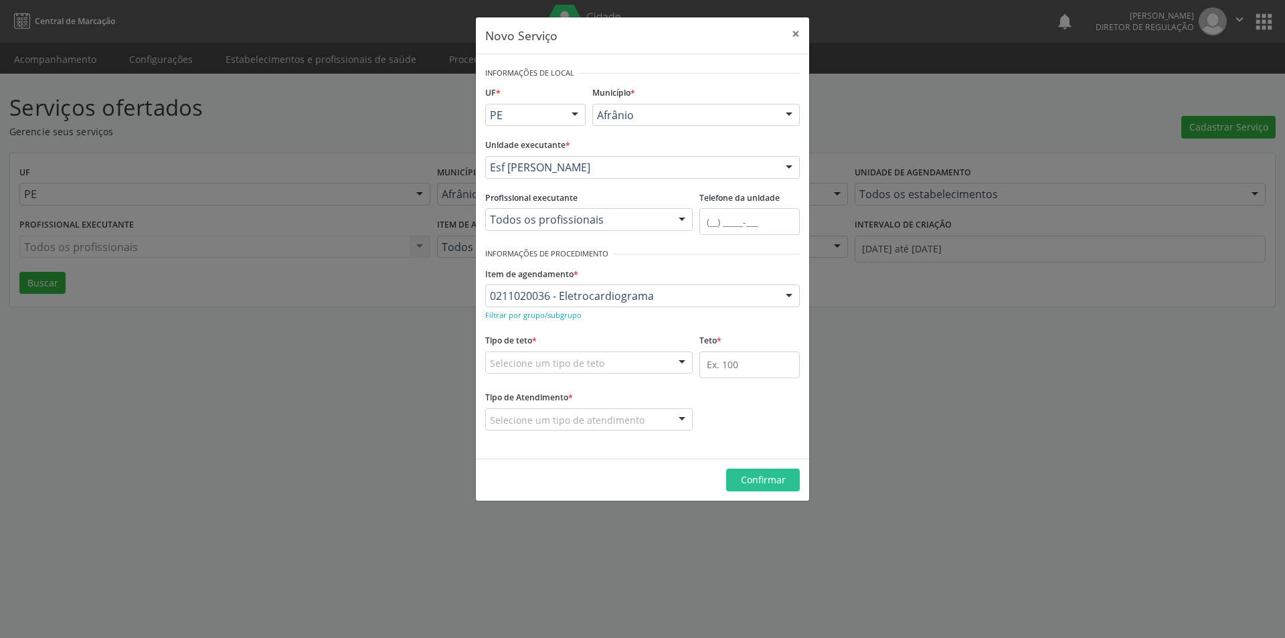
click at [614, 362] on div "Selecione um tipo de teto" at bounding box center [588, 362] width 207 height 23
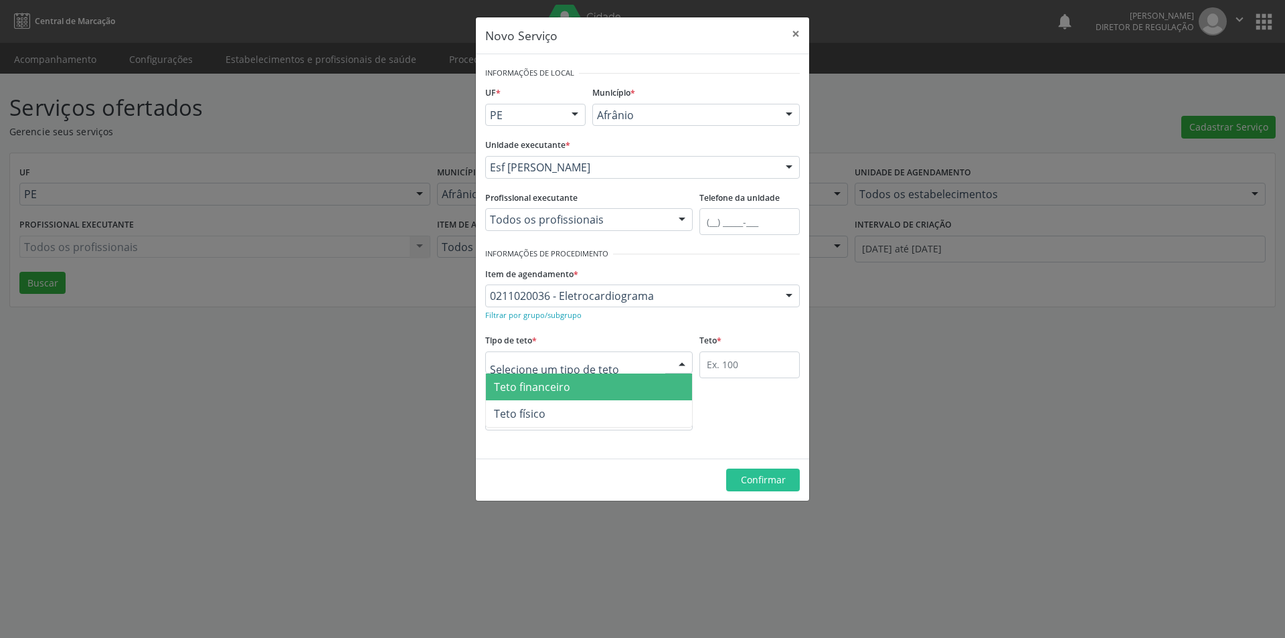
click at [605, 415] on span "Teto físico" at bounding box center [589, 413] width 206 height 27
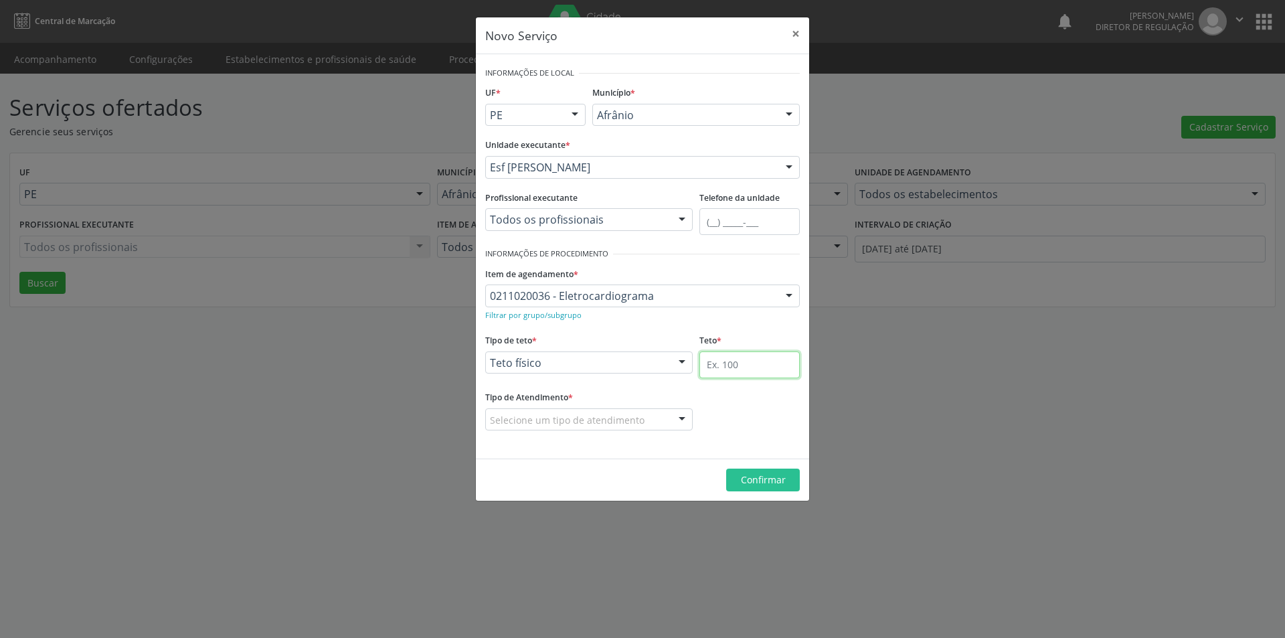
click at [731, 363] on input "text" at bounding box center [749, 364] width 100 height 27
type input "1"
click at [646, 418] on div "Selecione um tipo de atendimento" at bounding box center [588, 419] width 207 height 23
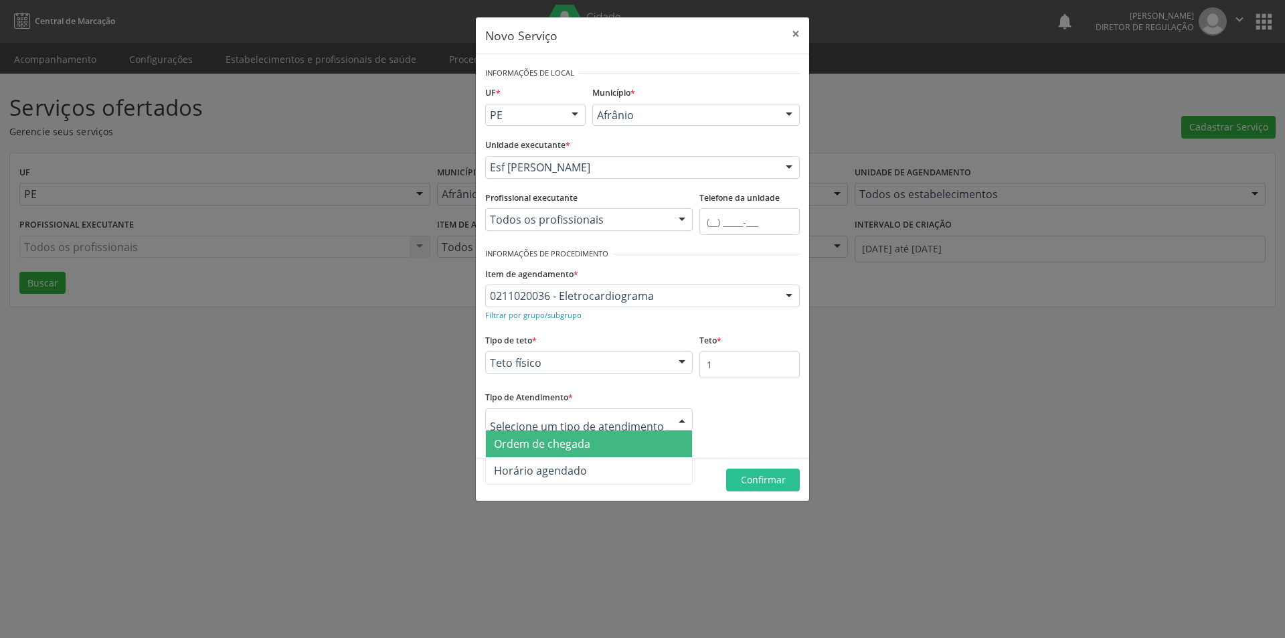
click at [628, 444] on span "Ordem de chegada" at bounding box center [589, 443] width 206 height 27
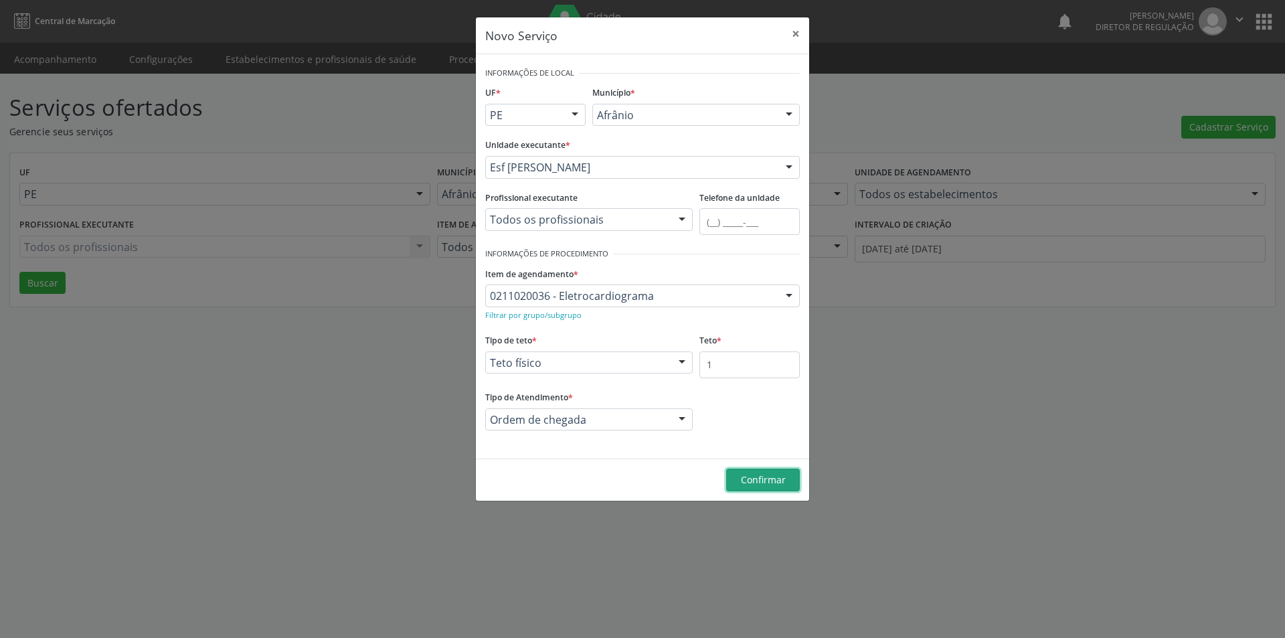
click at [773, 480] on span "Confirmar" at bounding box center [763, 479] width 45 height 13
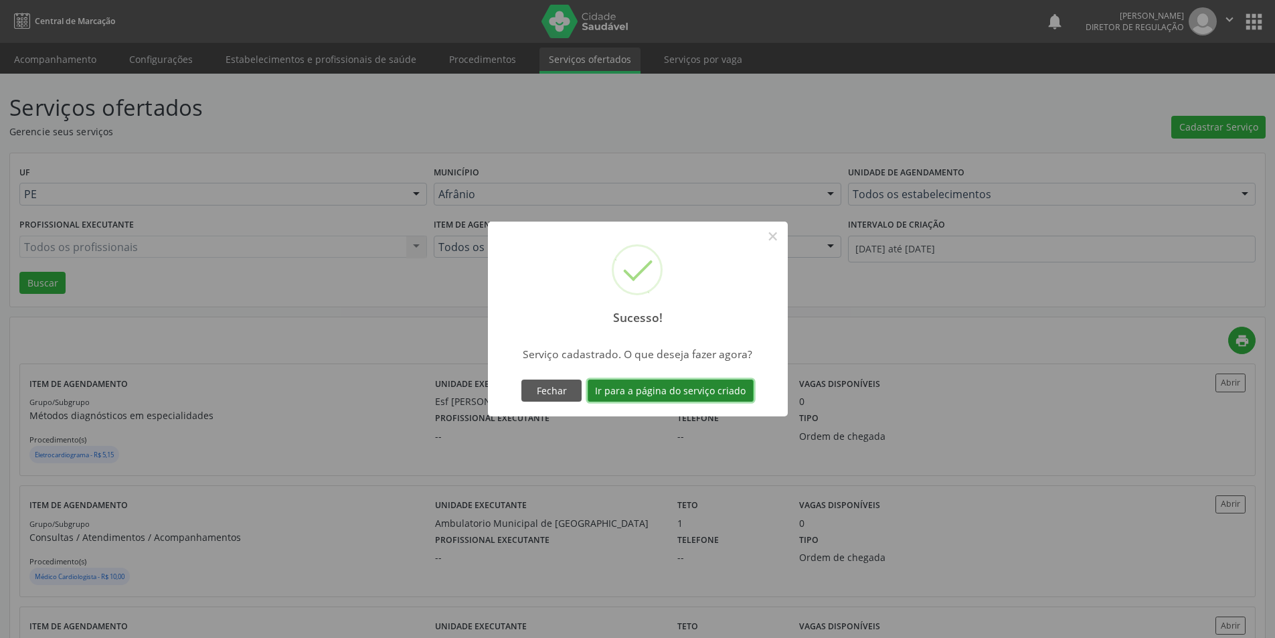
click at [702, 391] on button "Ir para a página do serviço criado" at bounding box center [670, 390] width 166 height 23
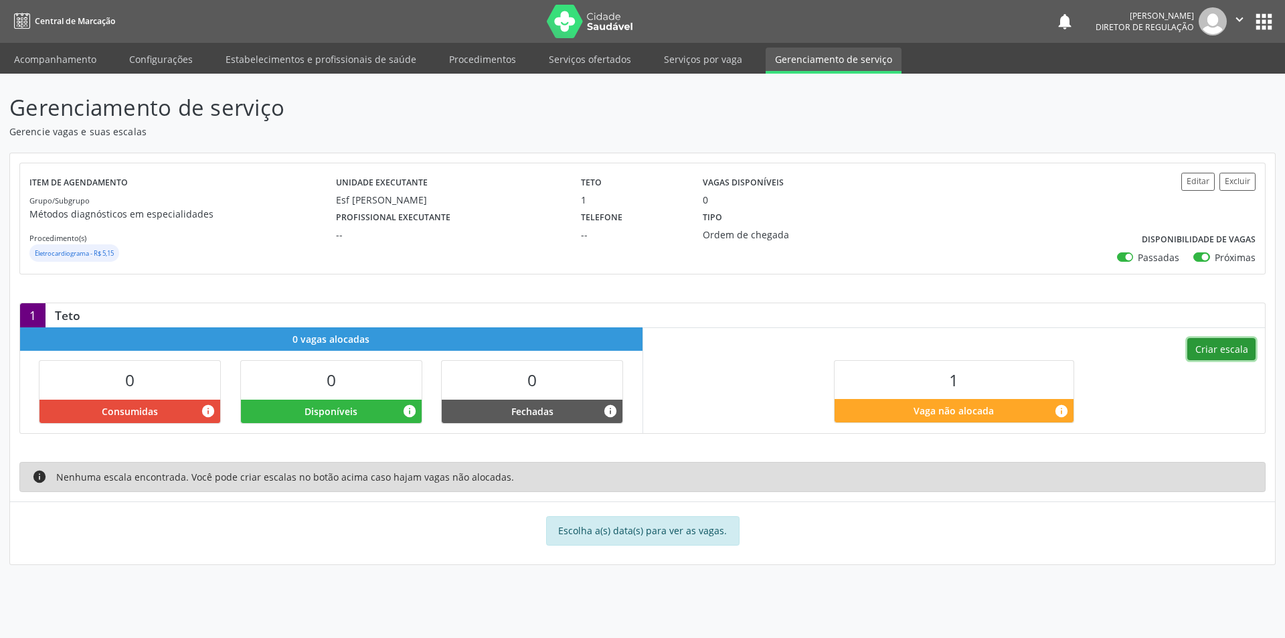
click at [1221, 351] on button "Criar escala" at bounding box center [1221, 349] width 68 height 23
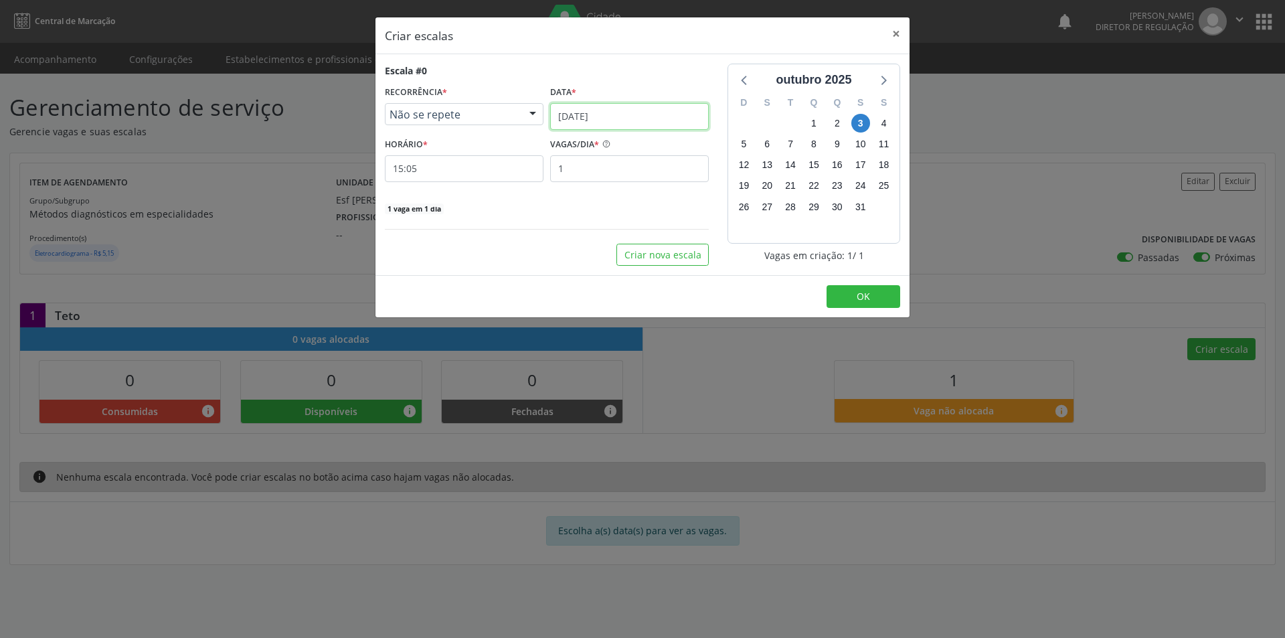
click at [637, 118] on input "[DATE]" at bounding box center [629, 116] width 159 height 27
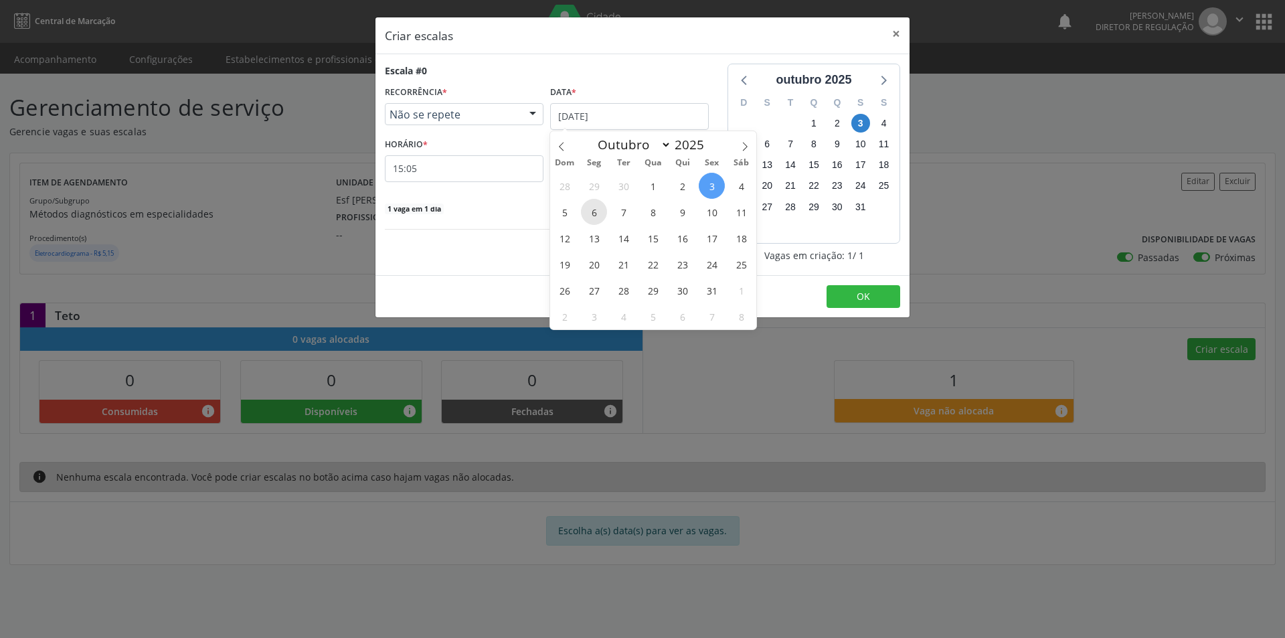
click at [591, 214] on span "6" at bounding box center [594, 212] width 26 height 26
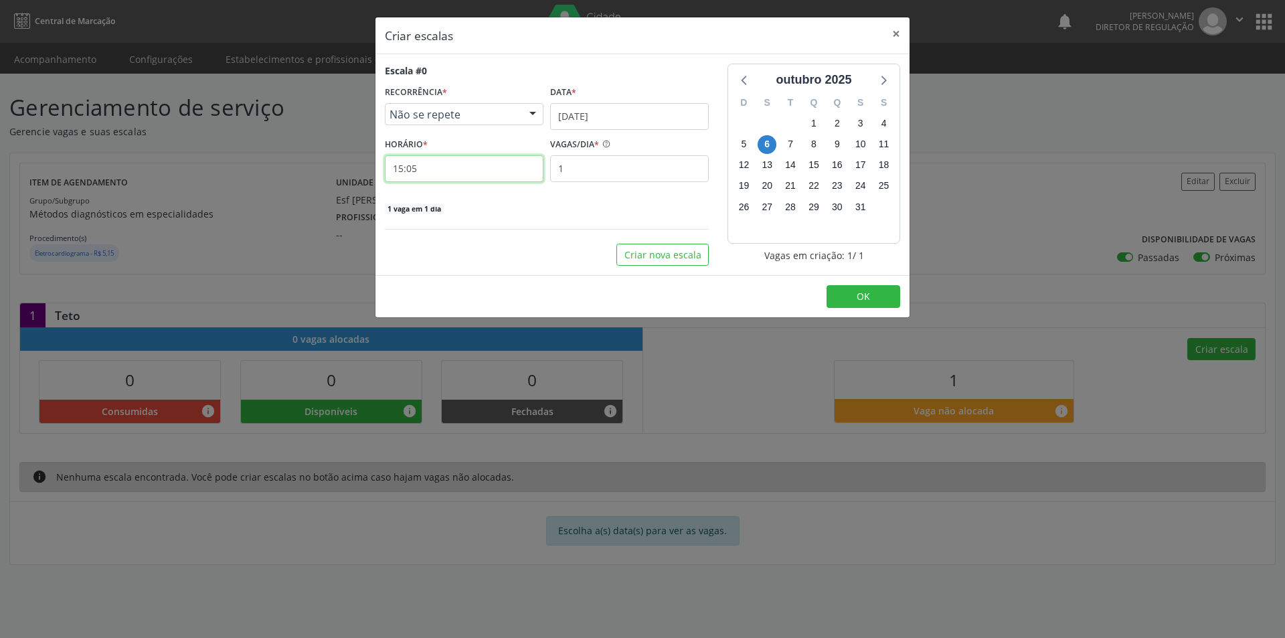
click at [494, 173] on input "15:05" at bounding box center [464, 168] width 159 height 27
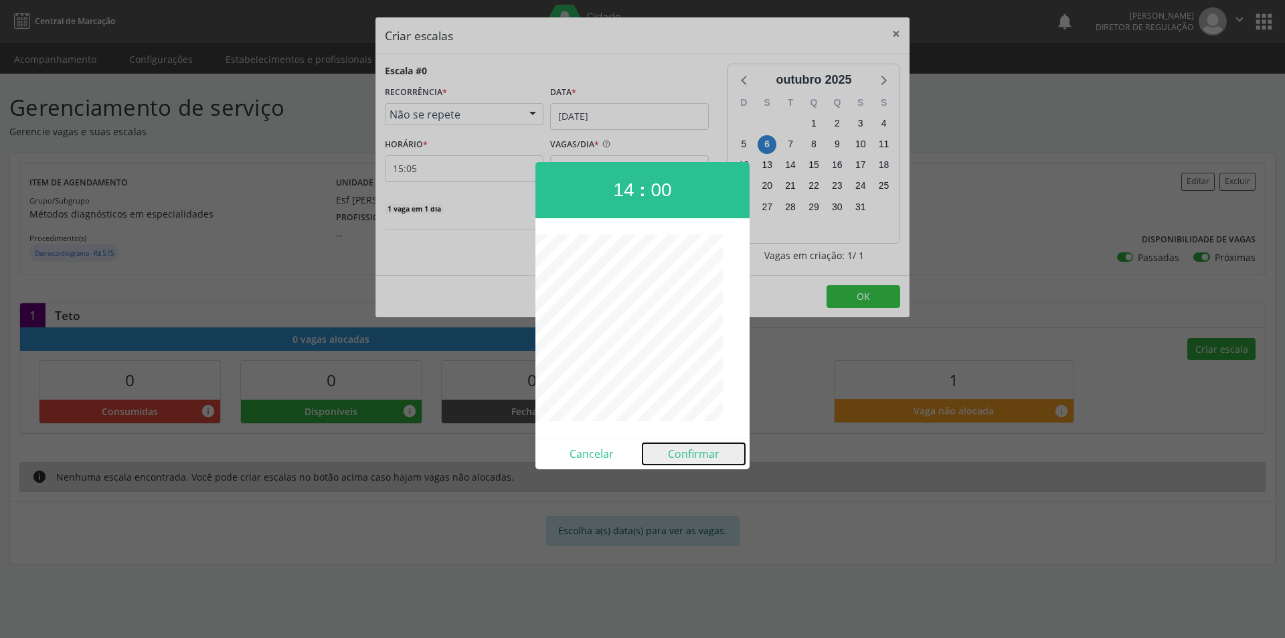
click at [705, 456] on button "Confirmar" at bounding box center [693, 453] width 102 height 21
type input "14:00"
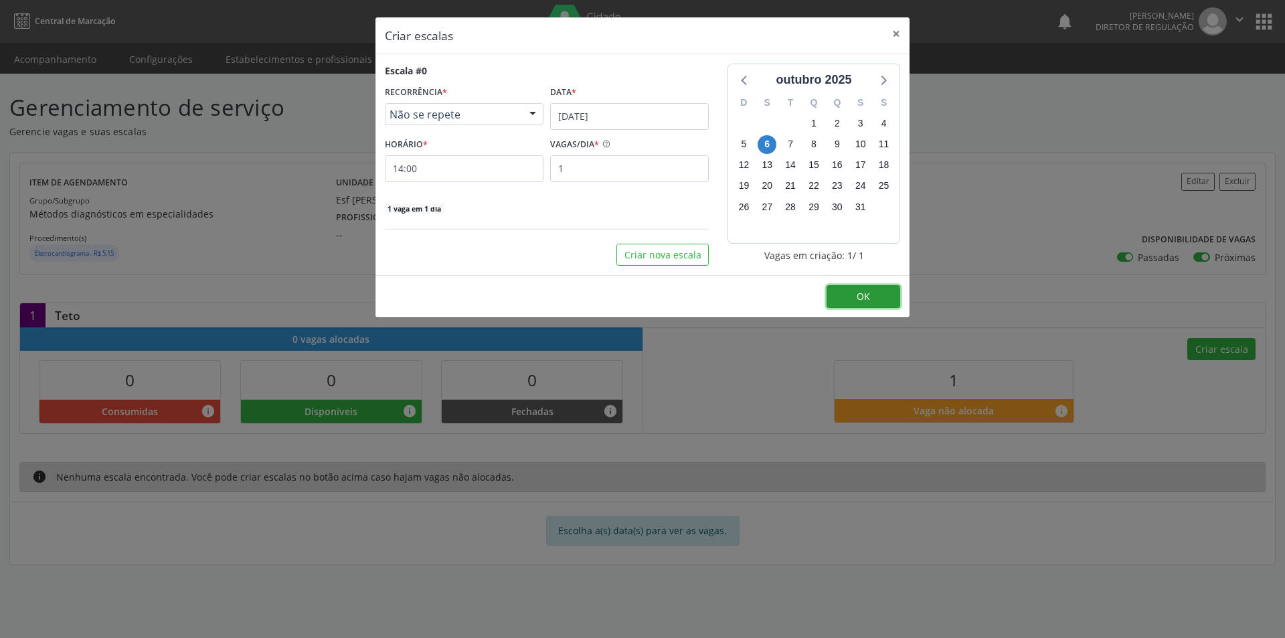
click at [871, 296] on button "OK" at bounding box center [863, 296] width 74 height 23
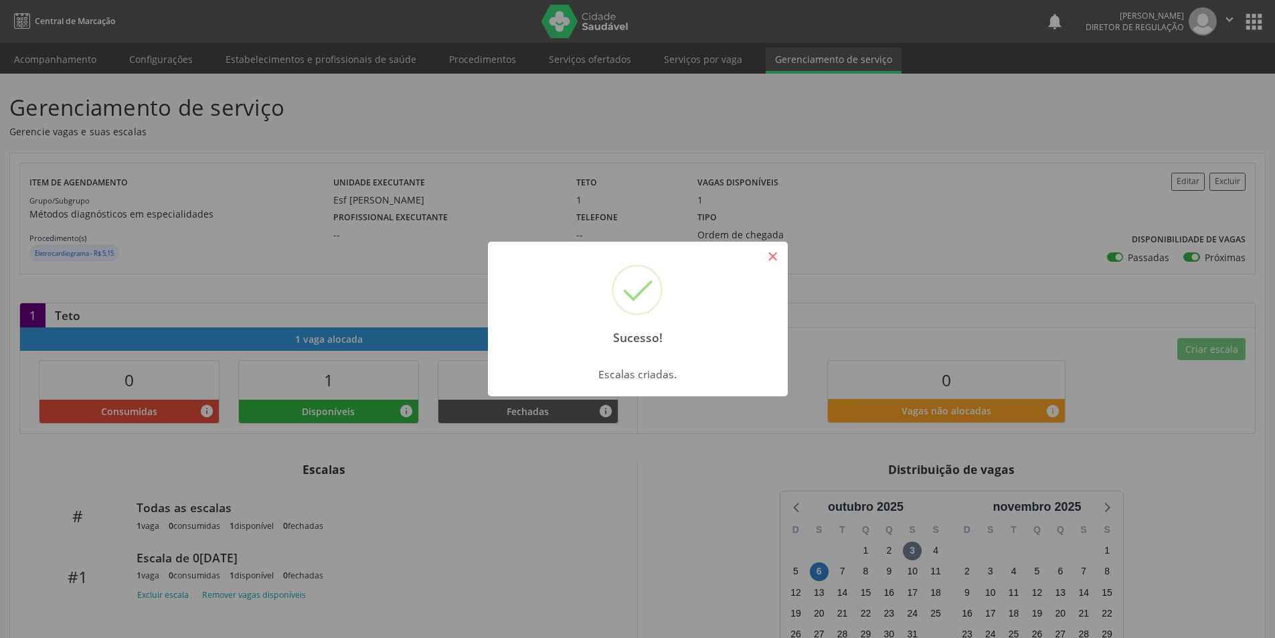
click at [775, 258] on button "×" at bounding box center [772, 256] width 23 height 23
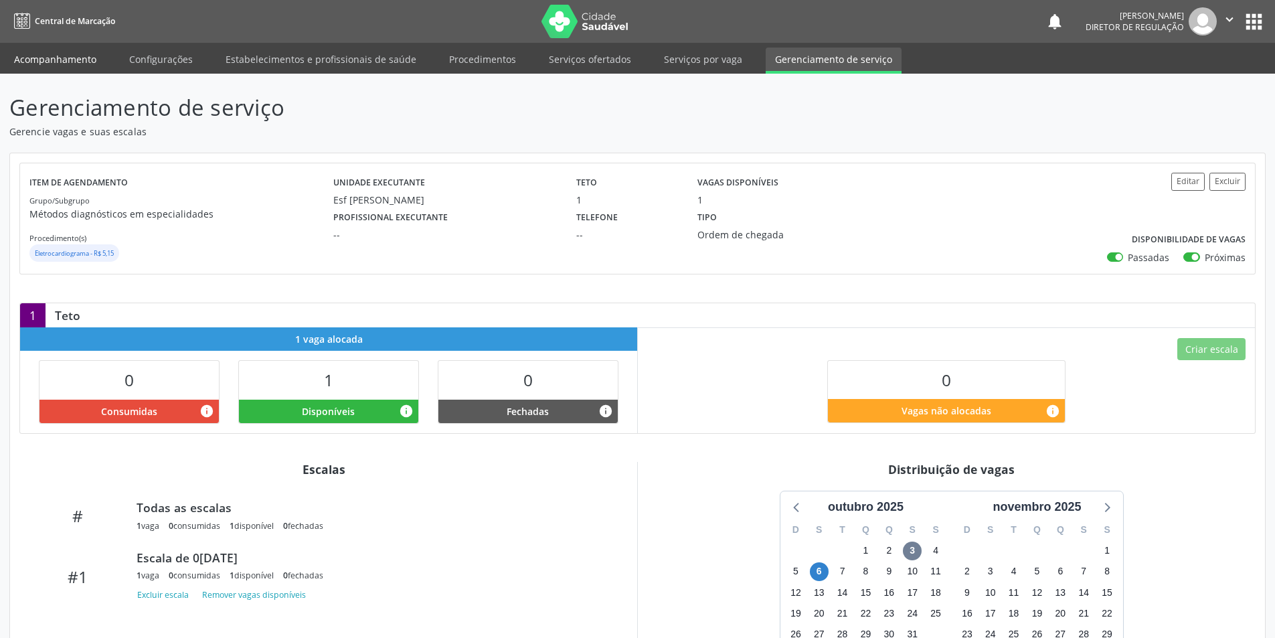
click at [70, 58] on link "Acompanhamento" at bounding box center [55, 59] width 101 height 23
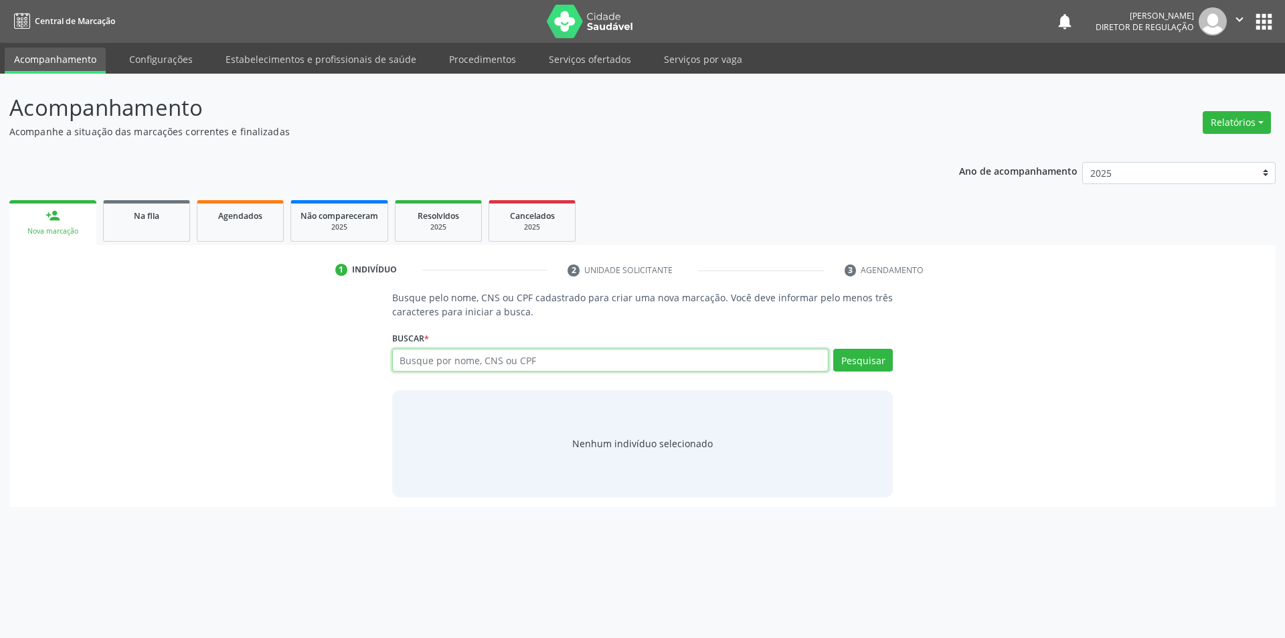
click at [508, 360] on input "text" at bounding box center [610, 360] width 437 height 23
type input "708504099434880"
click at [881, 359] on button "Pesquisar" at bounding box center [863, 360] width 60 height 23
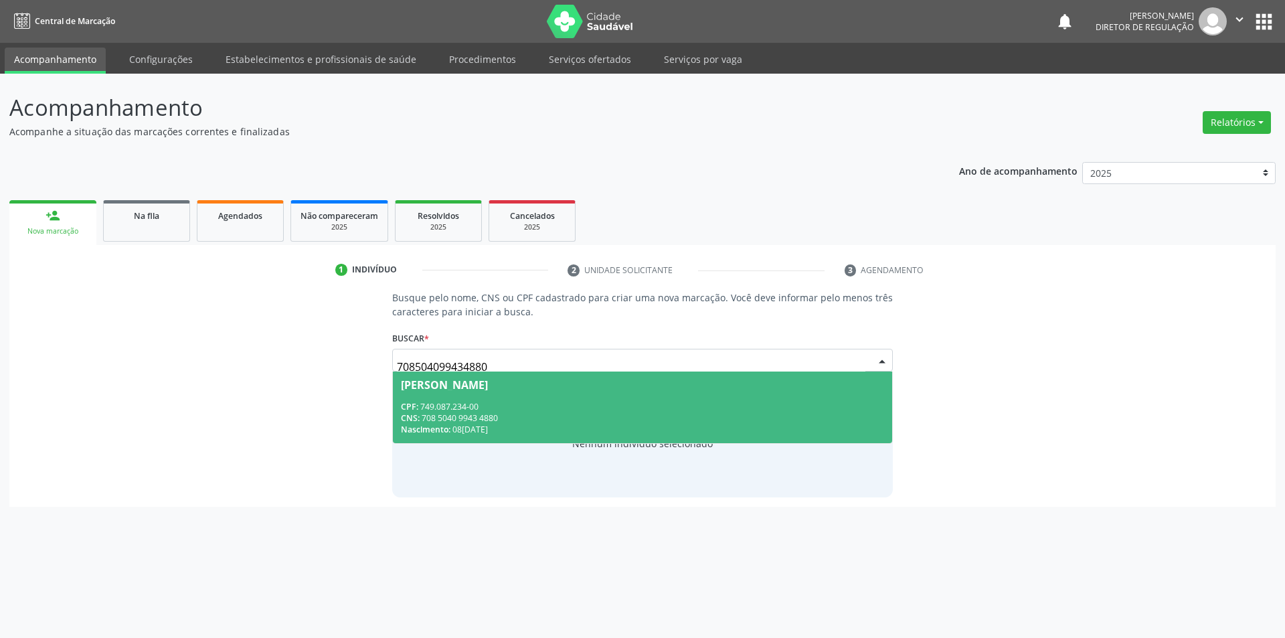
click at [613, 413] on div "CNS: 708 5040 9943 4880" at bounding box center [643, 417] width 484 height 11
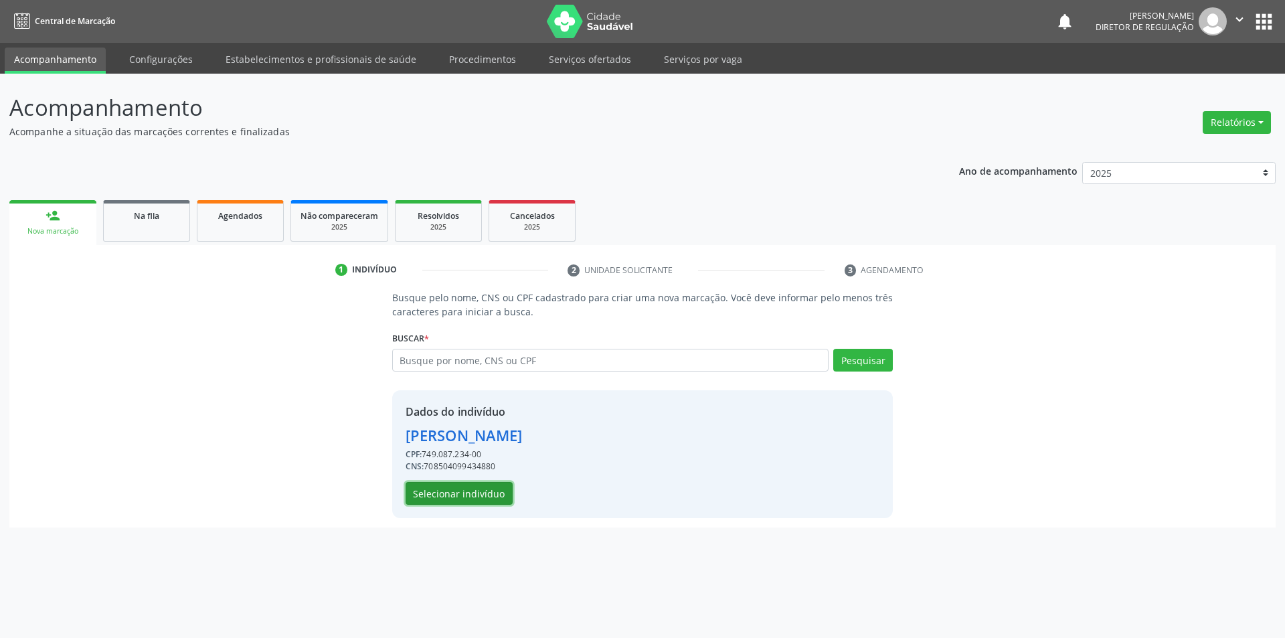
click at [482, 495] on button "Selecionar indivíduo" at bounding box center [458, 493] width 107 height 23
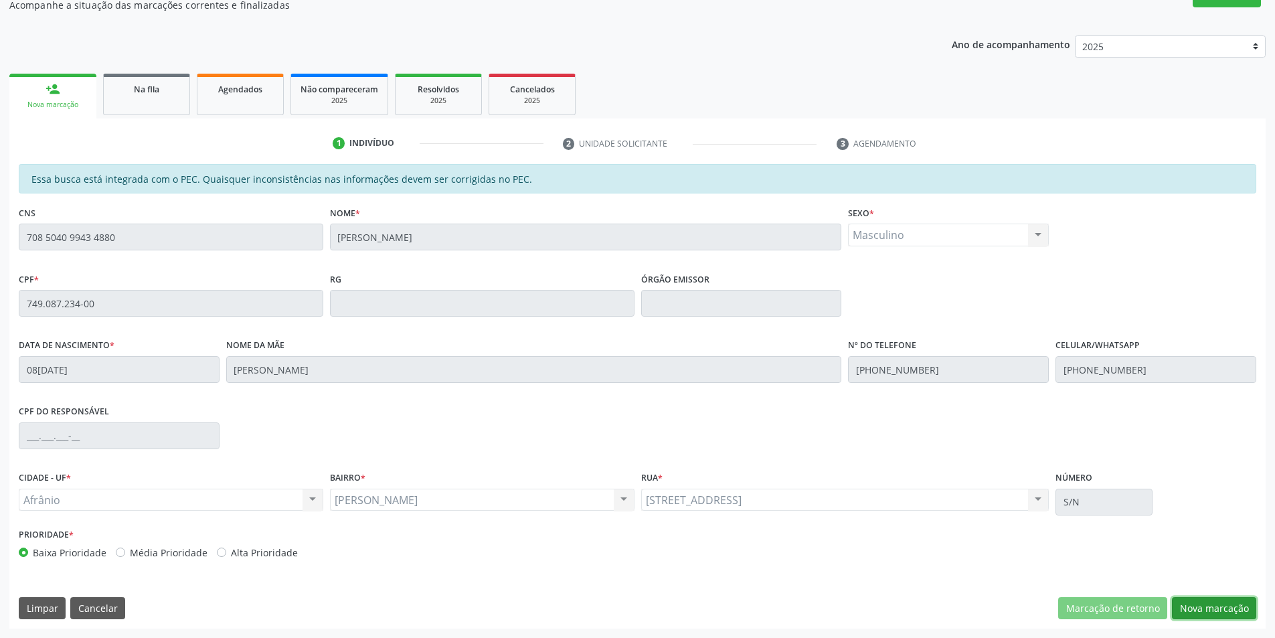
click at [1209, 607] on button "Nova marcação" at bounding box center [1214, 608] width 84 height 23
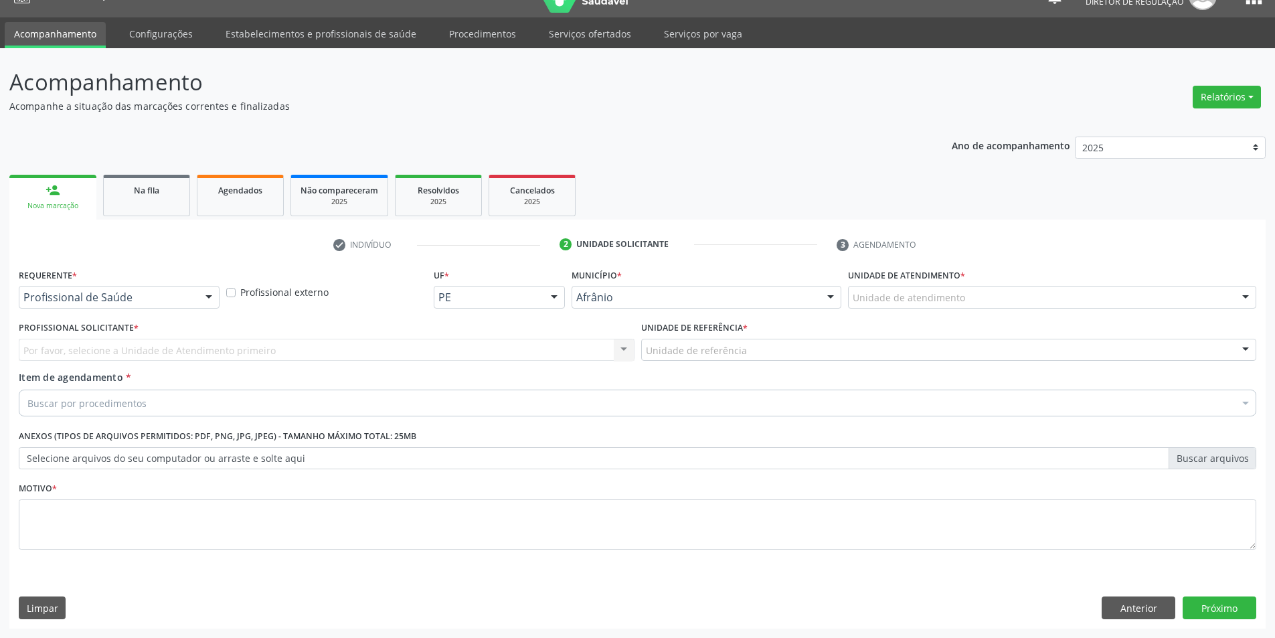
scroll to position [25, 0]
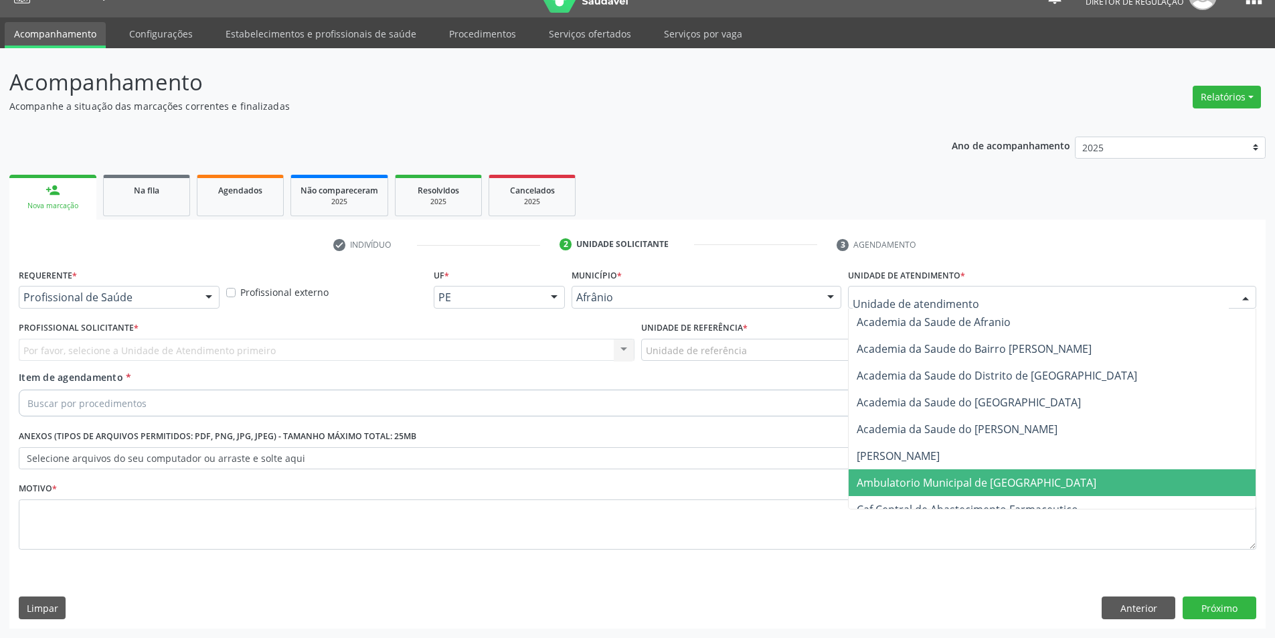
click at [908, 477] on span "Ambulatorio Municipal de [GEOGRAPHIC_DATA]" at bounding box center [976, 482] width 240 height 15
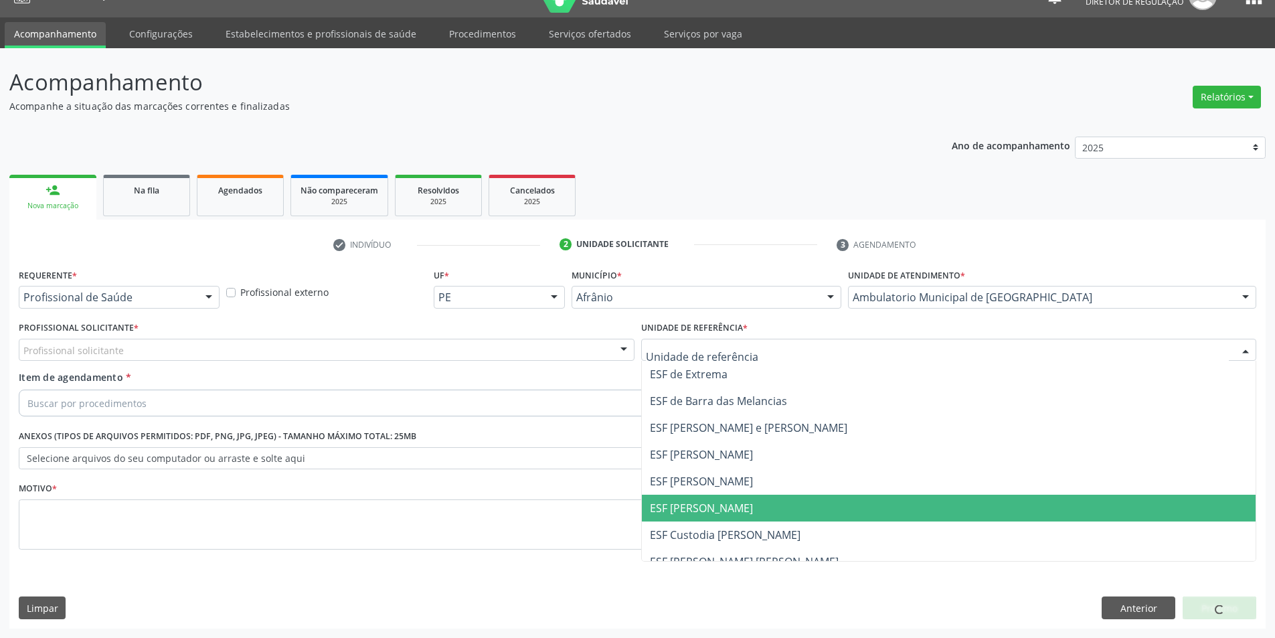
click at [713, 515] on span "ESF [PERSON_NAME]" at bounding box center [701, 507] width 103 height 15
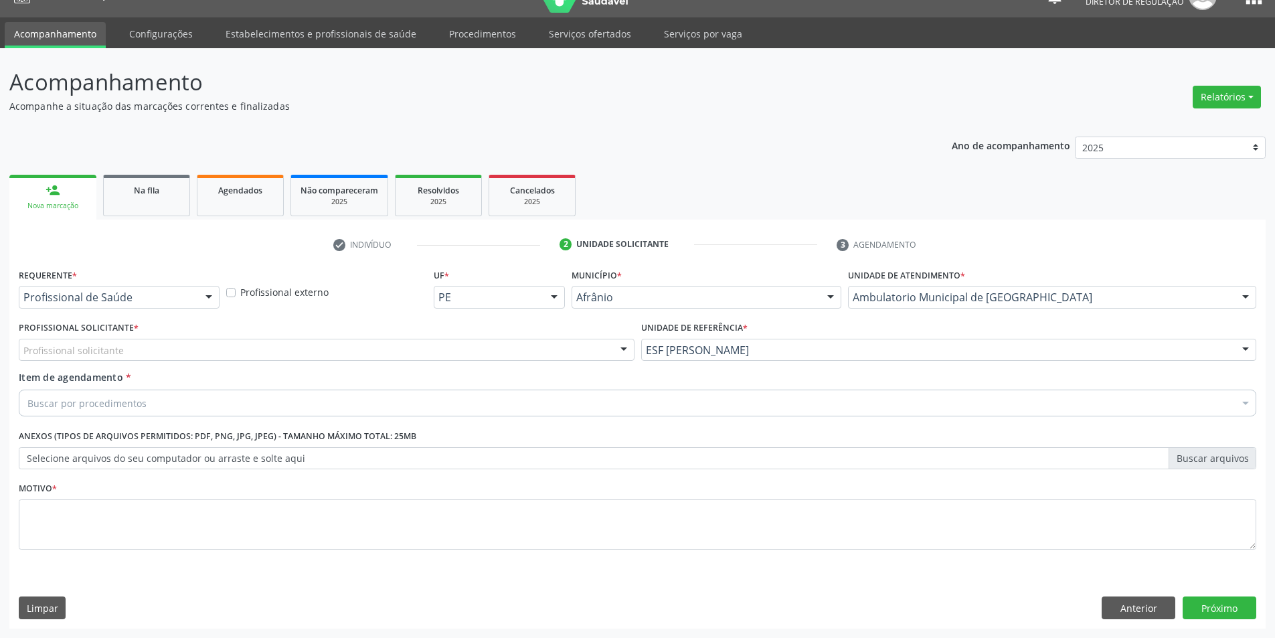
click at [520, 349] on div "Profissional solicitante" at bounding box center [327, 350] width 616 height 23
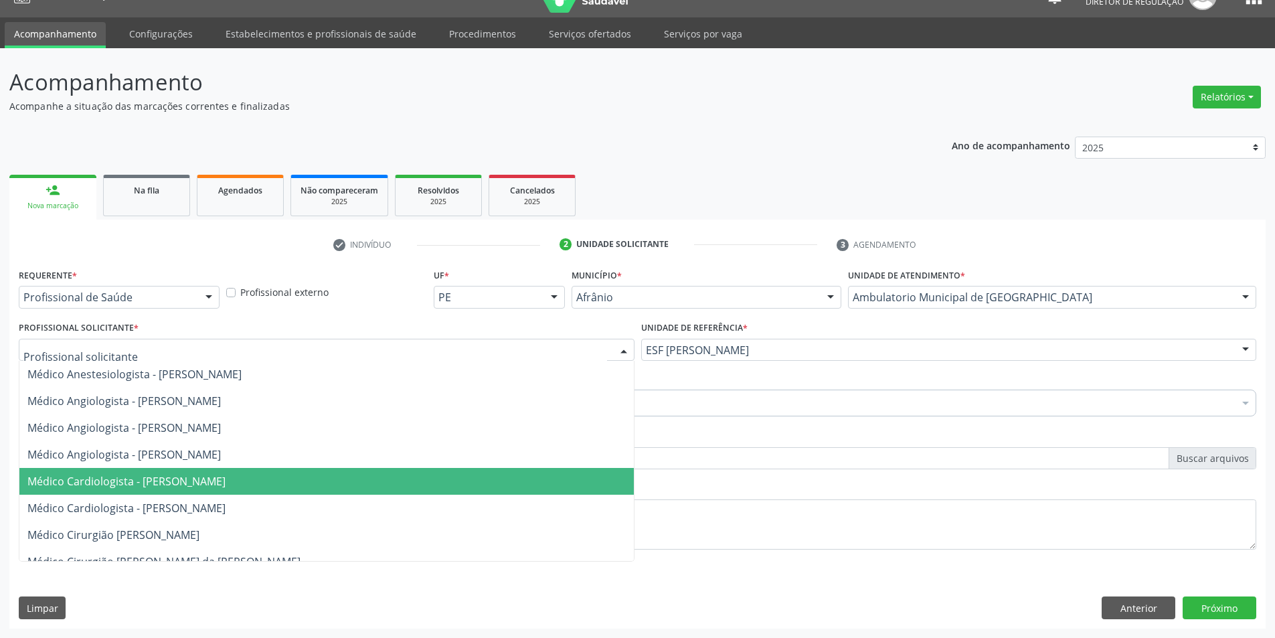
click at [454, 475] on span "Médico Cardiologista - [PERSON_NAME]" at bounding box center [326, 481] width 614 height 27
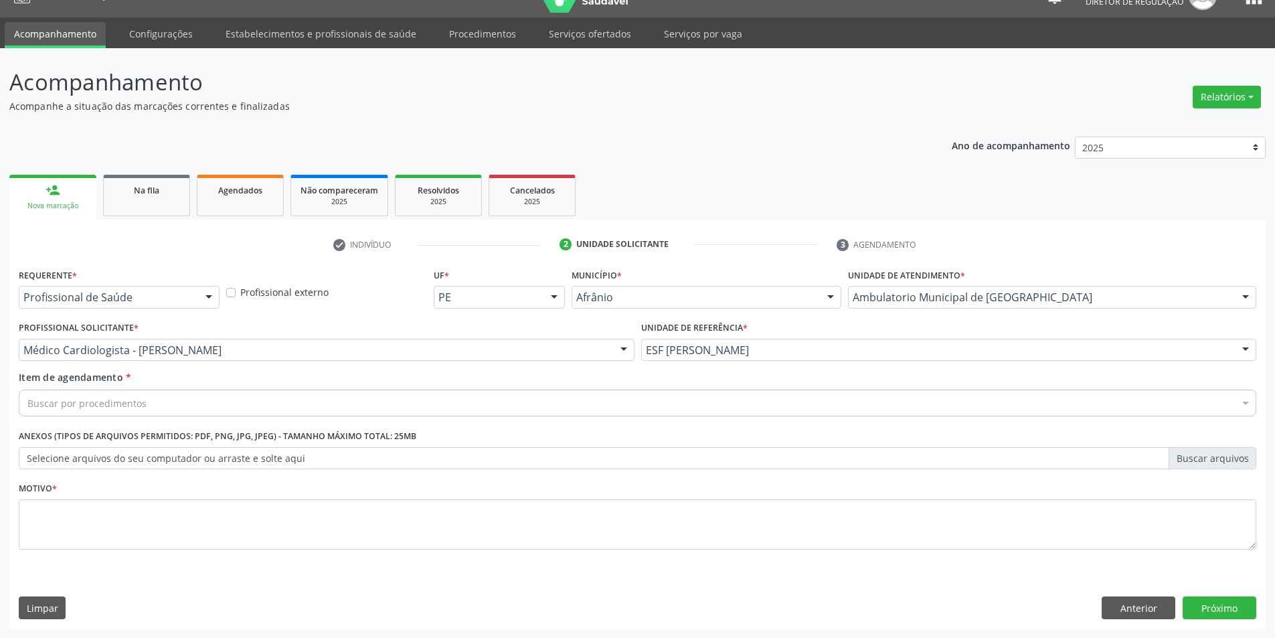
click at [335, 399] on div "Buscar por procedimentos" at bounding box center [637, 402] width 1237 height 27
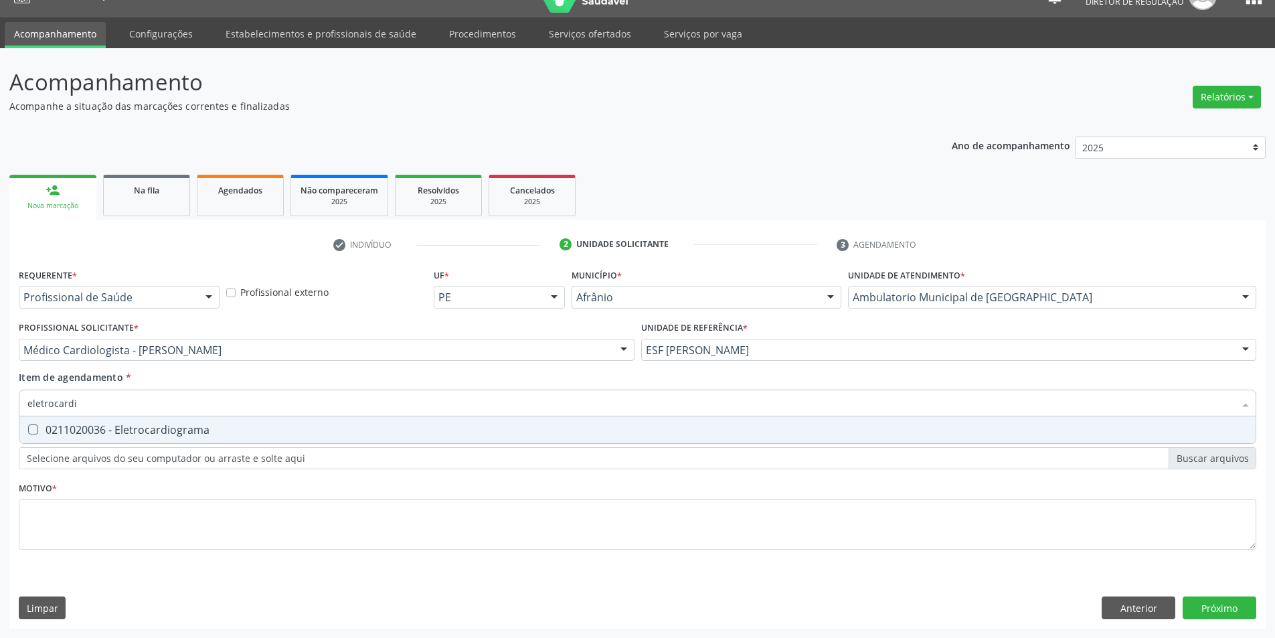
type input "eletrocardio"
click at [116, 428] on div "0211020036 - Eletrocardiograma" at bounding box center [637, 429] width 1220 height 11
checkbox Eletrocardiograma "true"
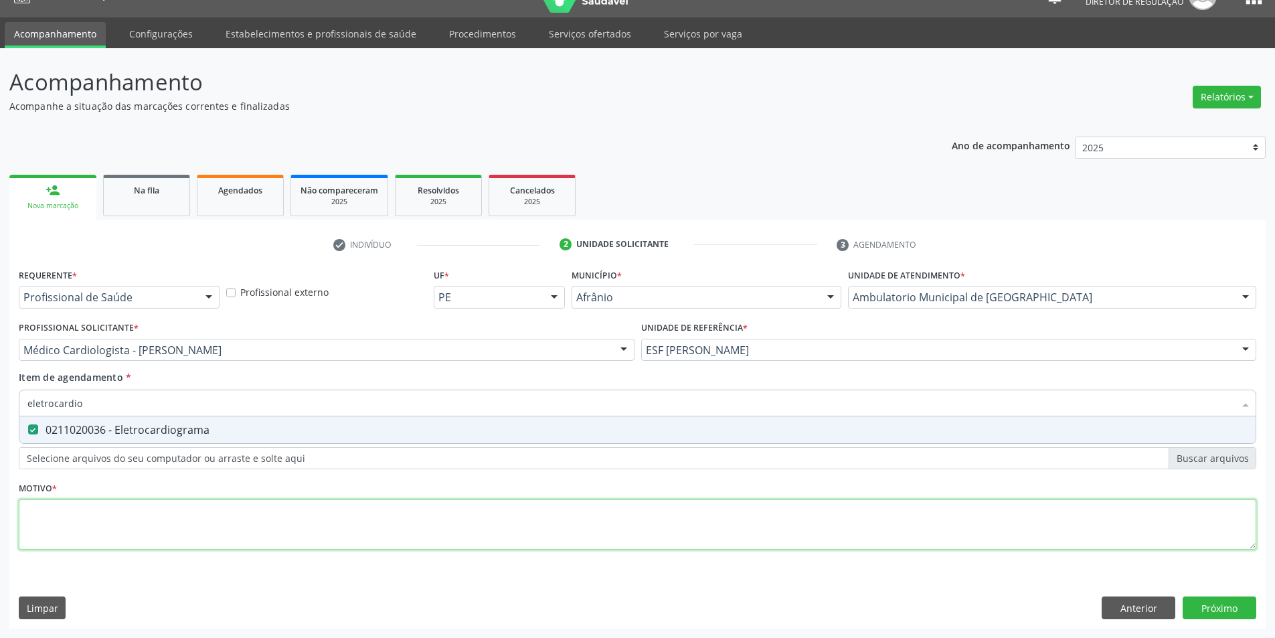
click at [148, 515] on div "Requerente * Profissional de Saúde Profissional de Saúde Paciente Nenhum result…" at bounding box center [637, 416] width 1237 height 303
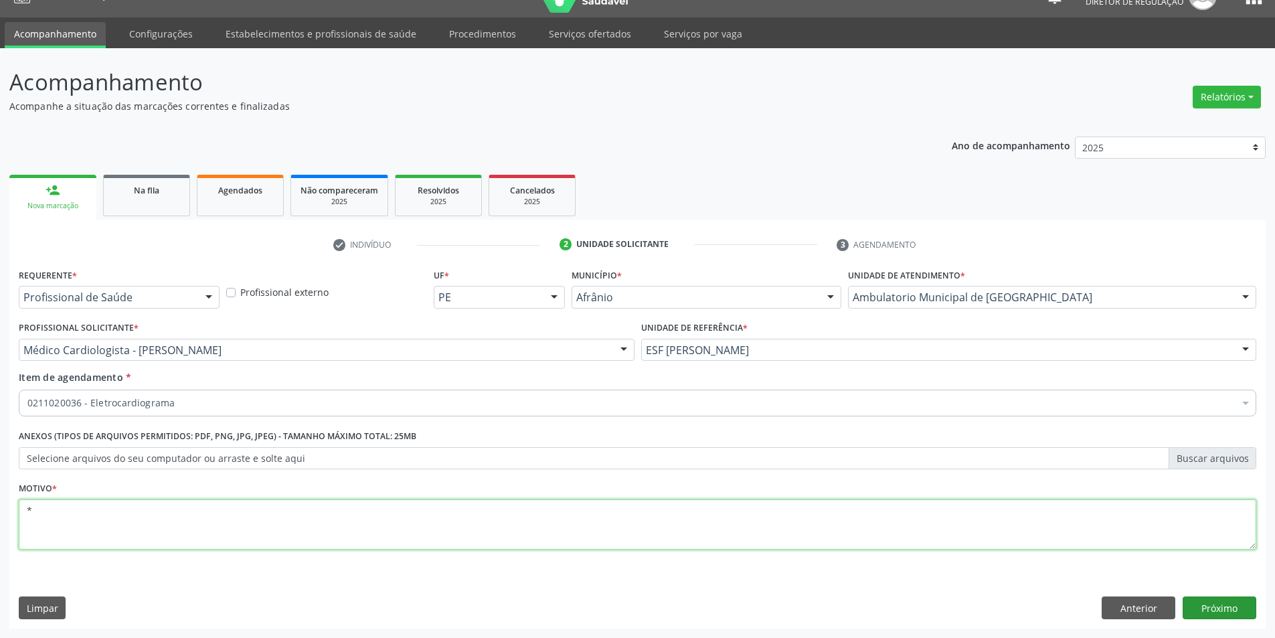
type textarea "*"
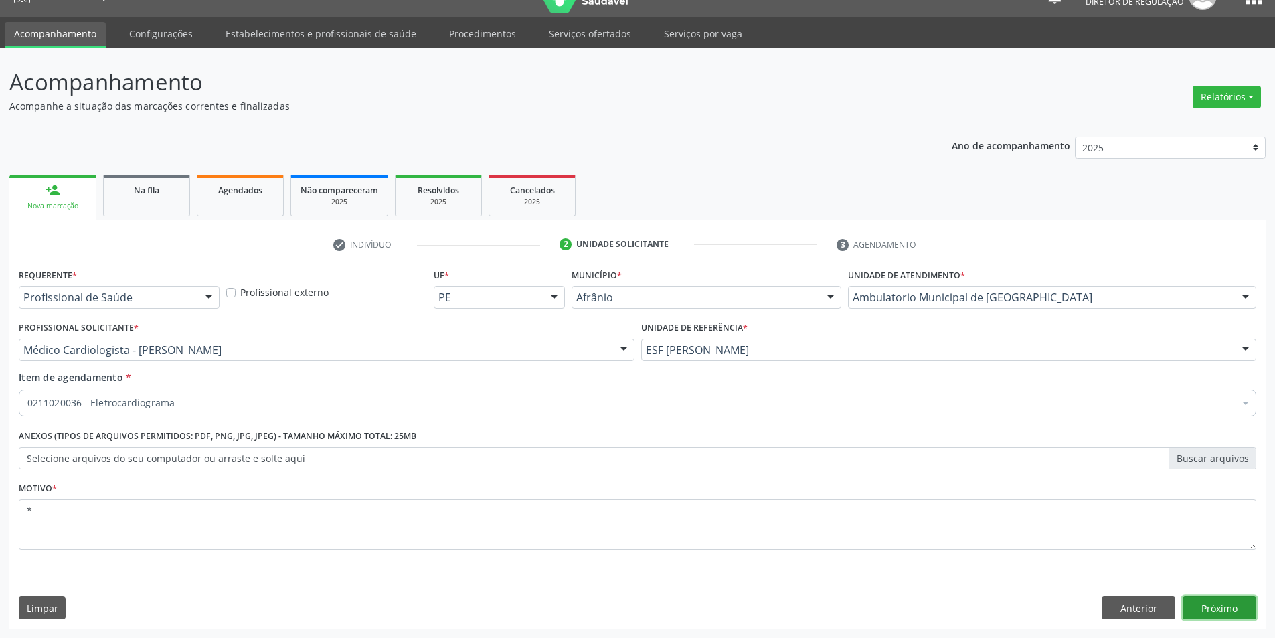
click at [1218, 607] on button "Próximo" at bounding box center [1219, 607] width 74 height 23
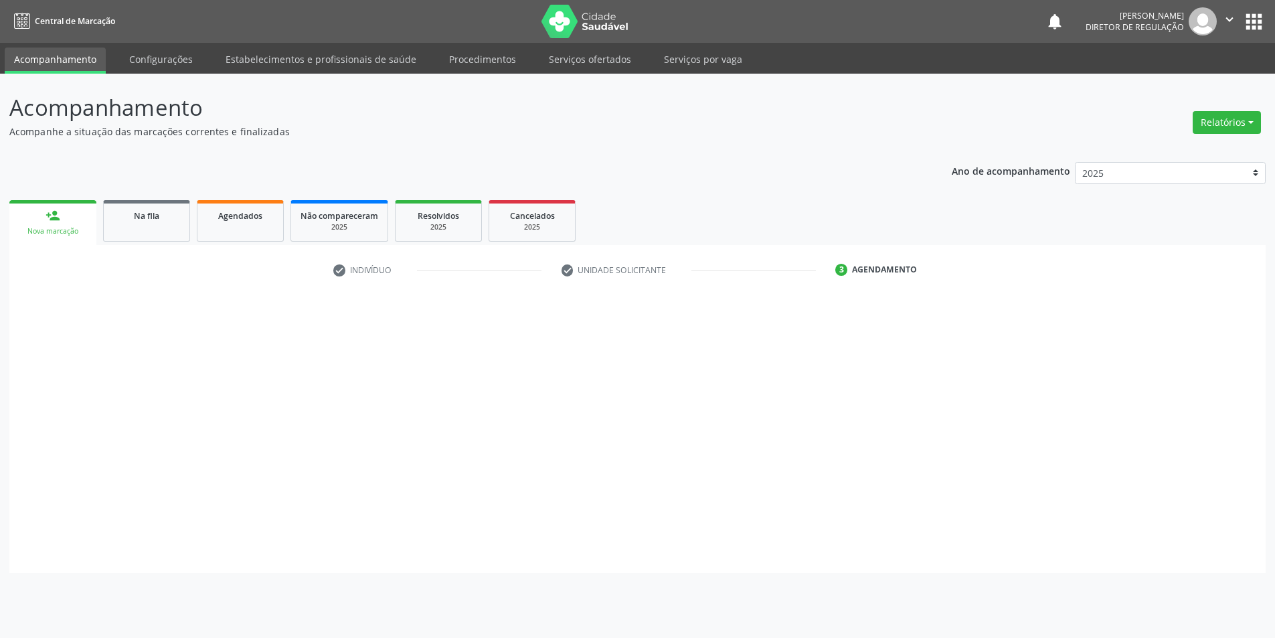
scroll to position [0, 0]
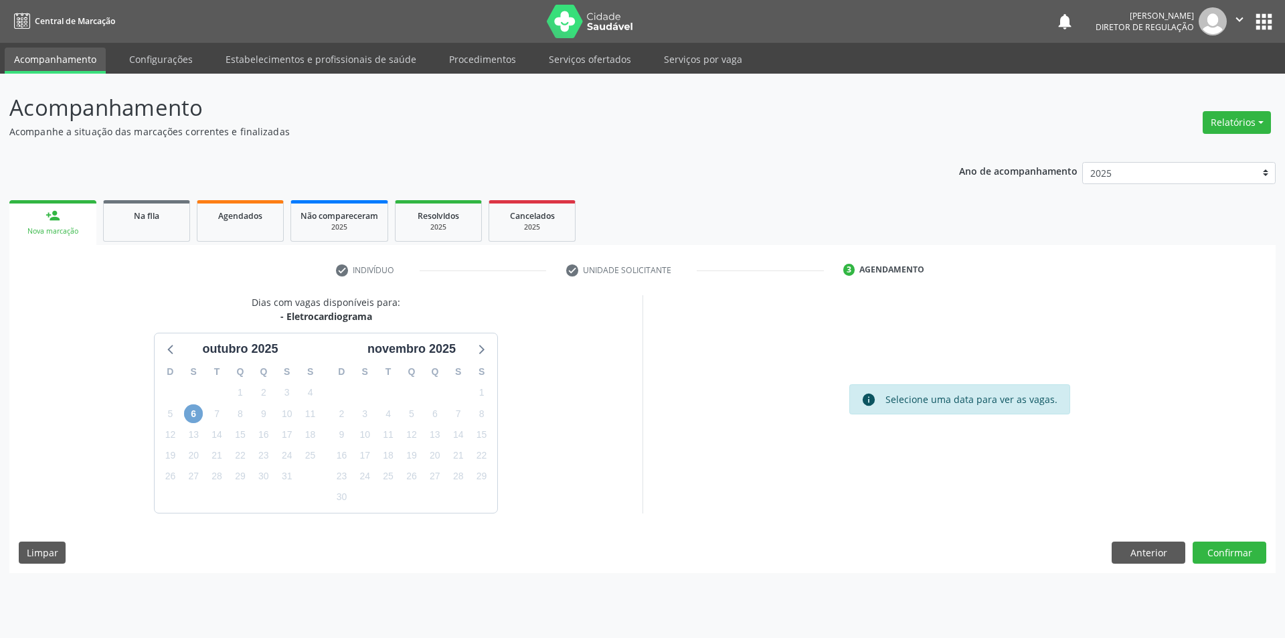
click at [197, 410] on span "6" at bounding box center [193, 413] width 19 height 19
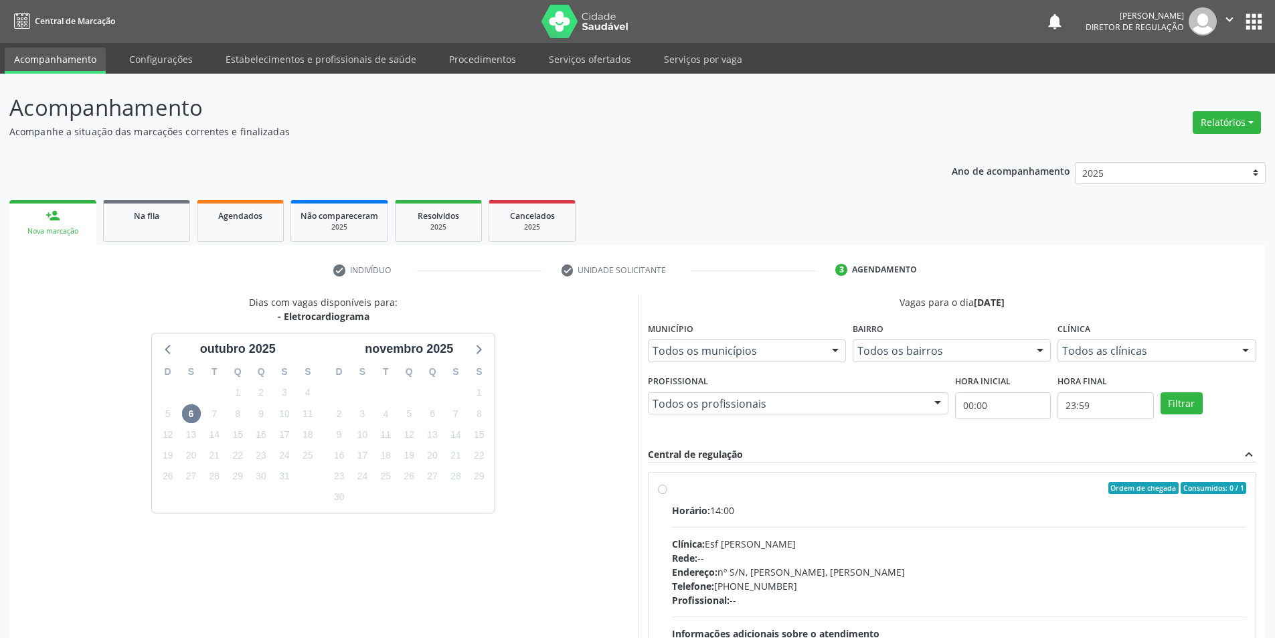
click at [769, 494] on label "Ordem de chegada Consumidos: 0 / 1 Horário: 14:00 Clínica: Esf Isabel Gomes Red…" at bounding box center [959, 584] width 575 height 205
click at [667, 494] on input "Ordem de chegada Consumidos: 0 / 1 Horário: 14:00 Clínica: Esf Isabel Gomes Red…" at bounding box center [662, 488] width 9 height 12
radio input "true"
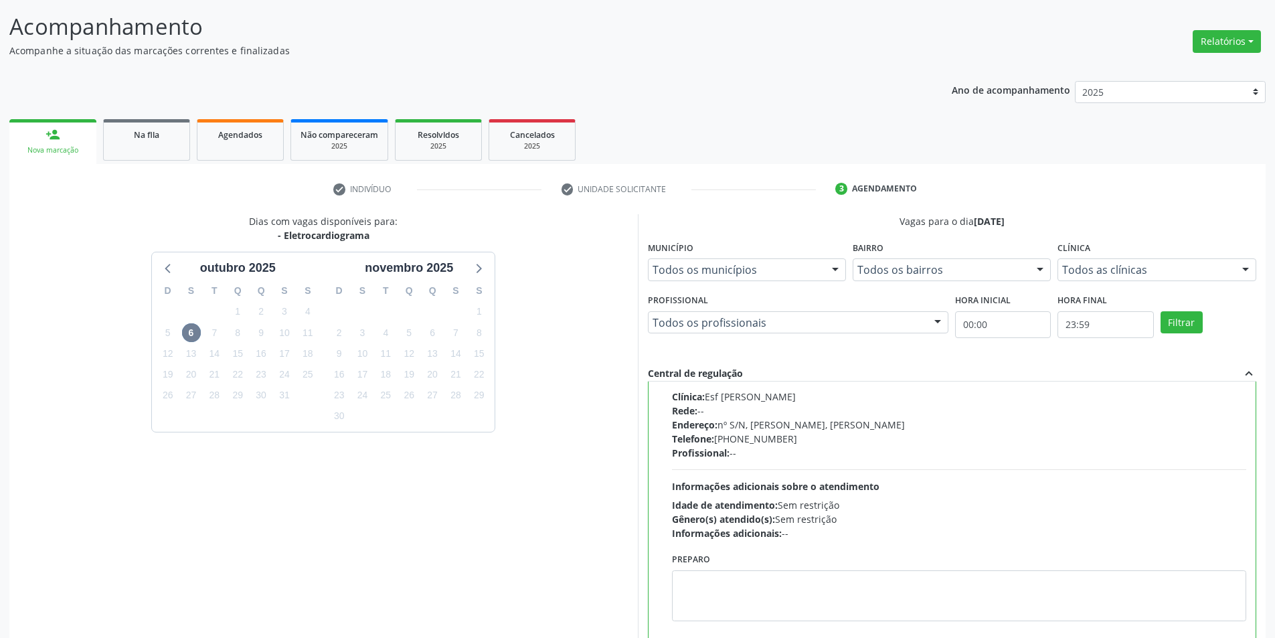
scroll to position [162, 0]
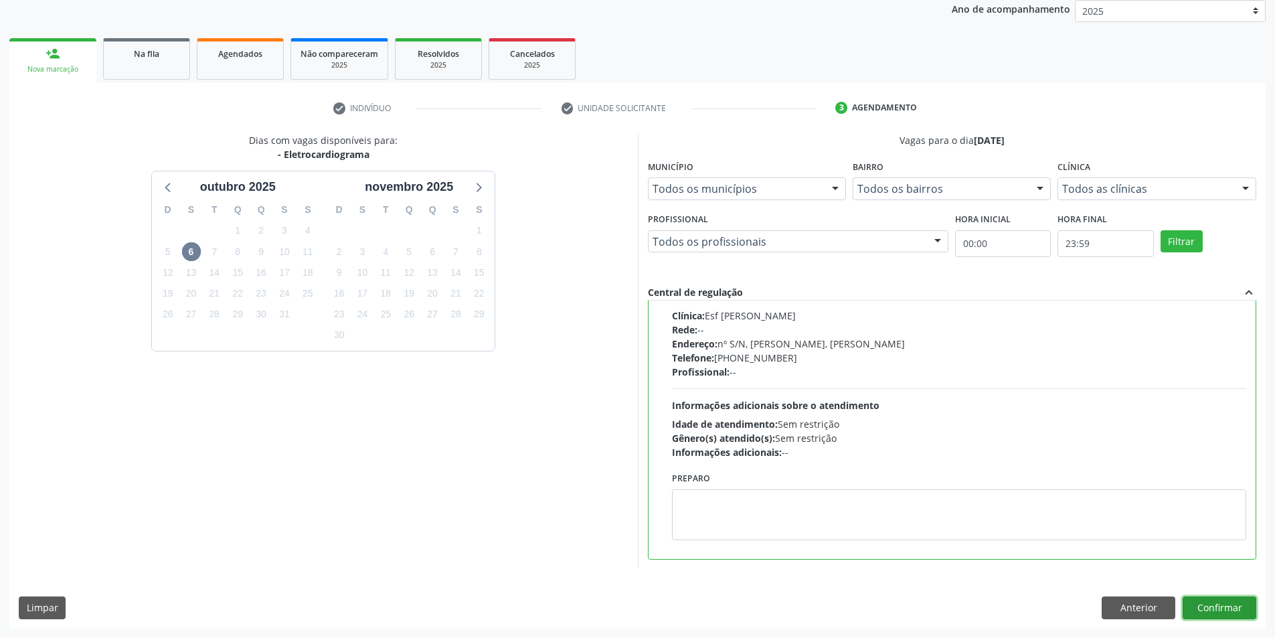
click at [1210, 600] on button "Confirmar" at bounding box center [1219, 607] width 74 height 23
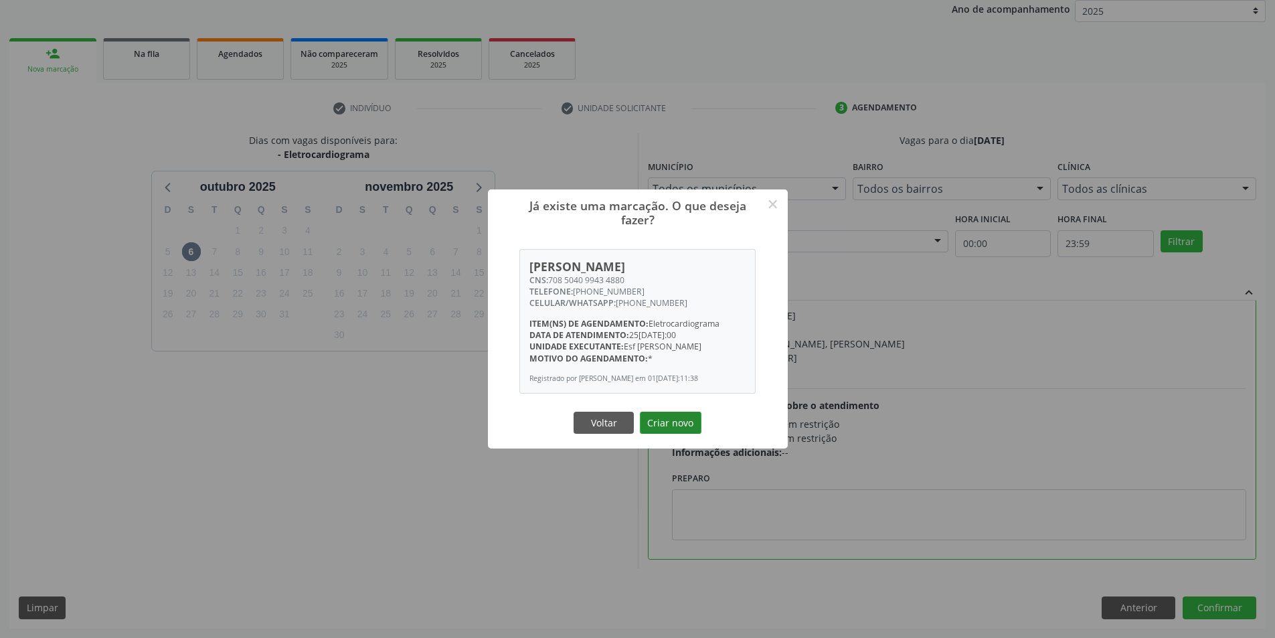
click at [679, 429] on button "Criar novo" at bounding box center [671, 422] width 62 height 23
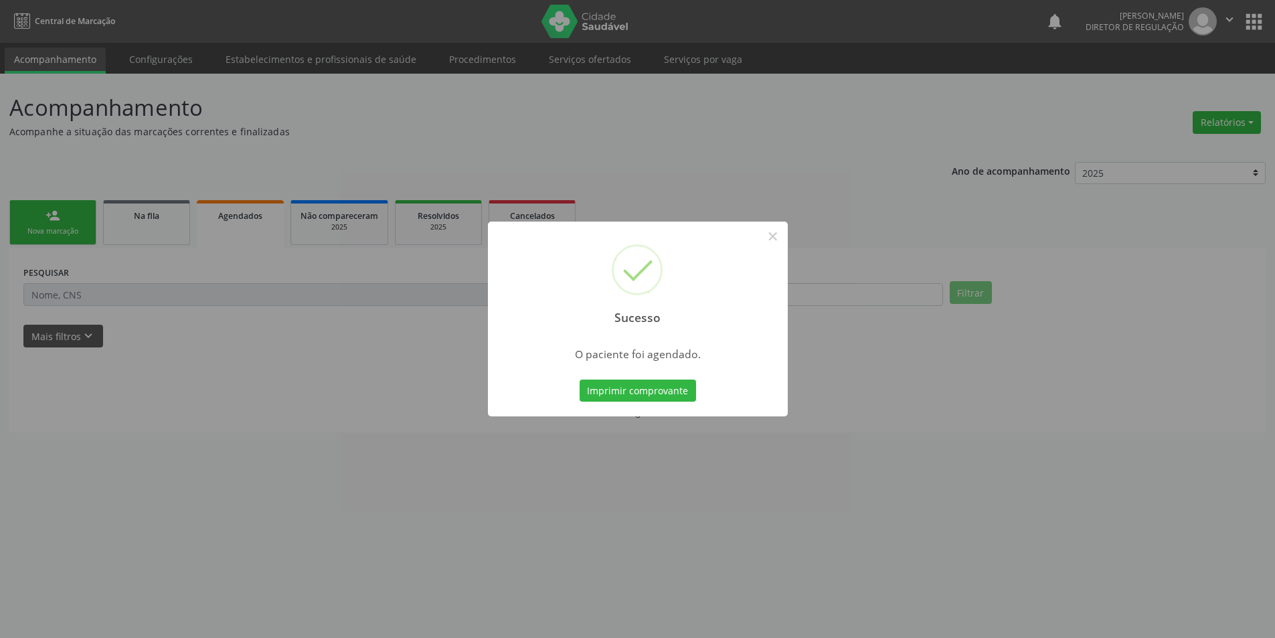
scroll to position [0, 0]
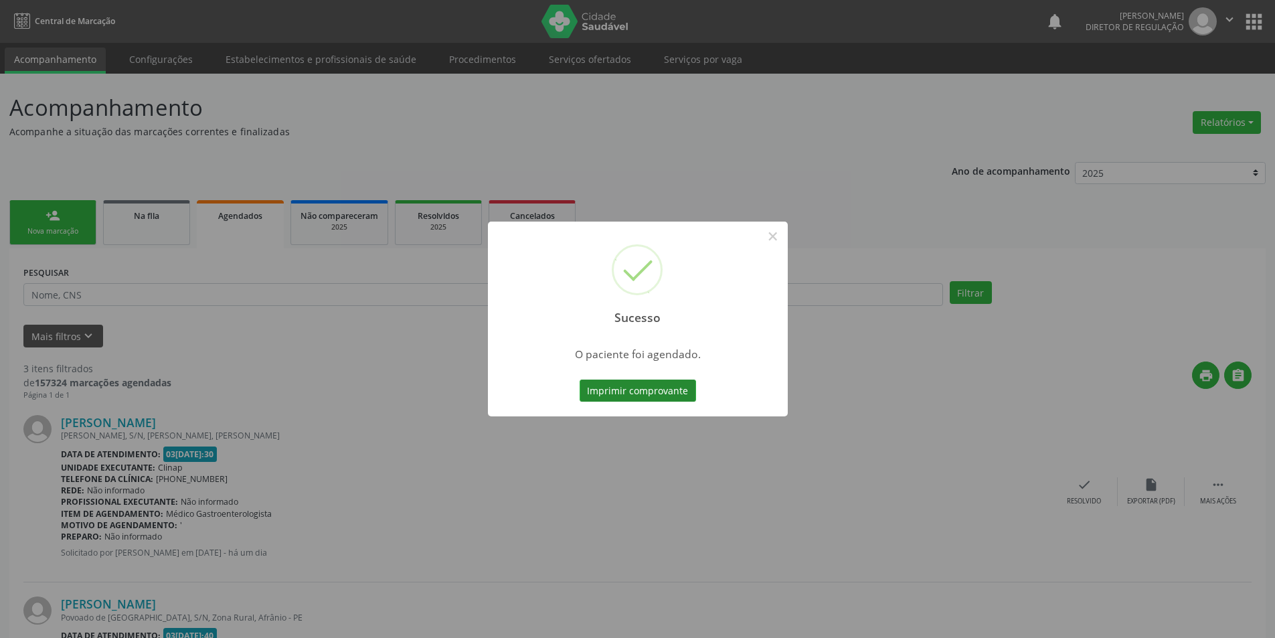
click at [670, 398] on button "Imprimir comprovante" at bounding box center [637, 390] width 116 height 23
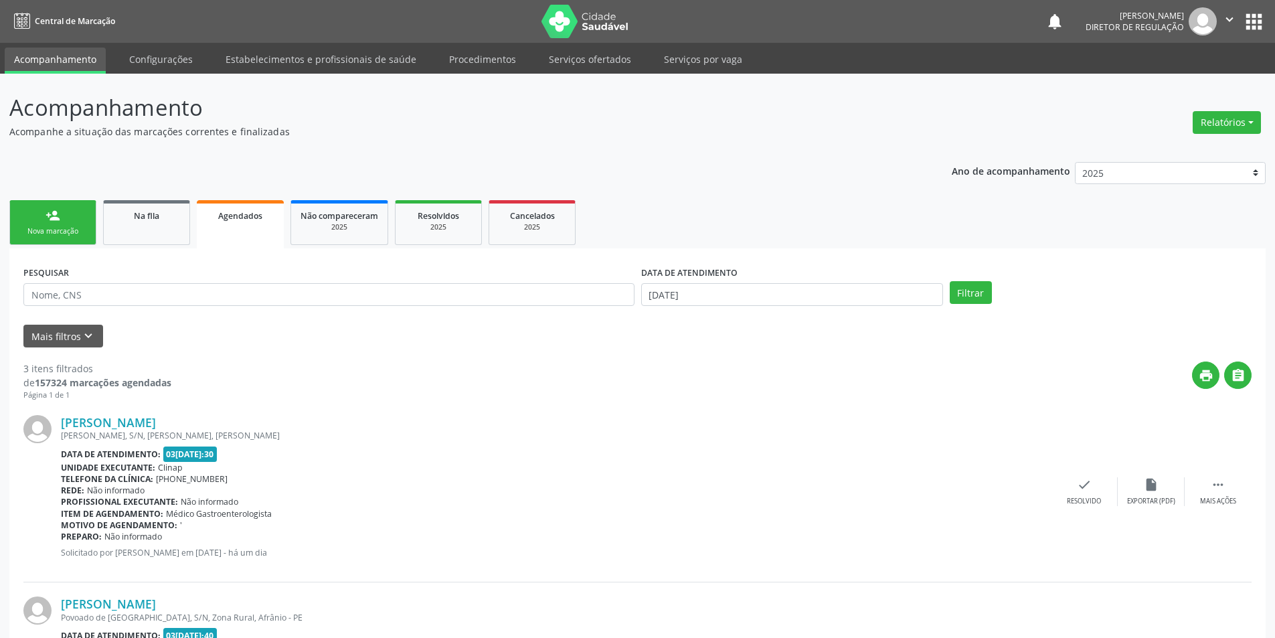
click at [68, 219] on link "person_add Nova marcação" at bounding box center [52, 222] width 87 height 45
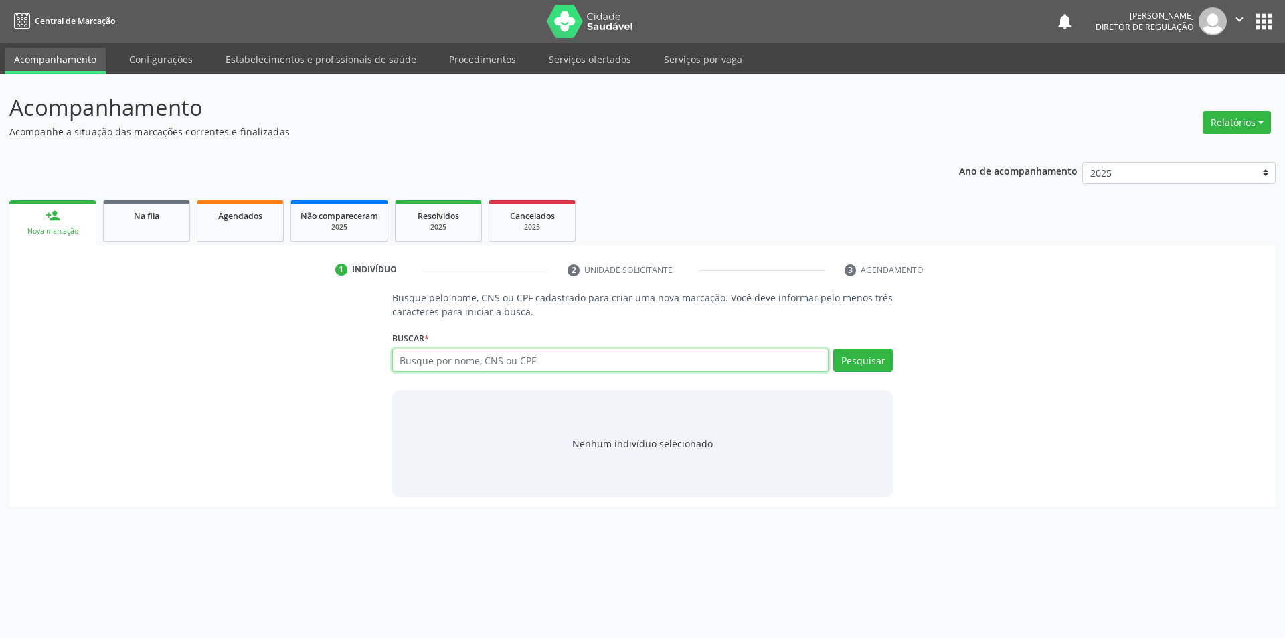
click at [543, 360] on input "text" at bounding box center [610, 360] width 437 height 23
type input "708504099434880"
click at [854, 371] on button "Pesquisar" at bounding box center [863, 360] width 60 height 23
type input "708504099434880"
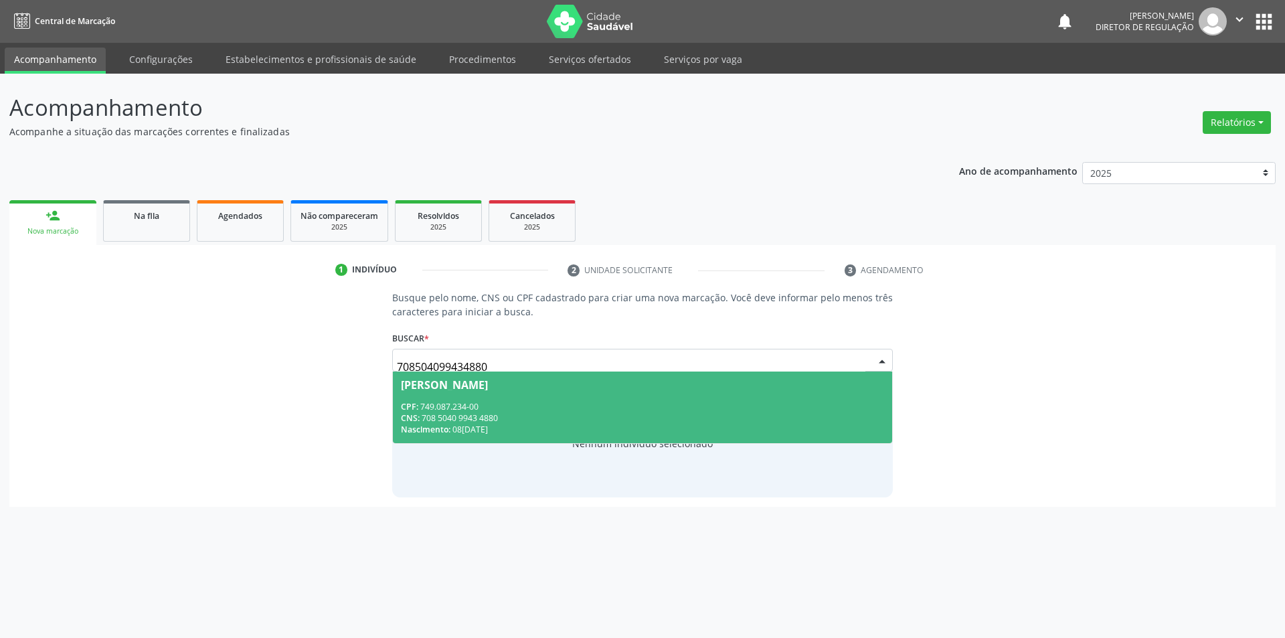
click at [531, 403] on div "CPF: 749.087.234-00" at bounding box center [643, 406] width 484 height 11
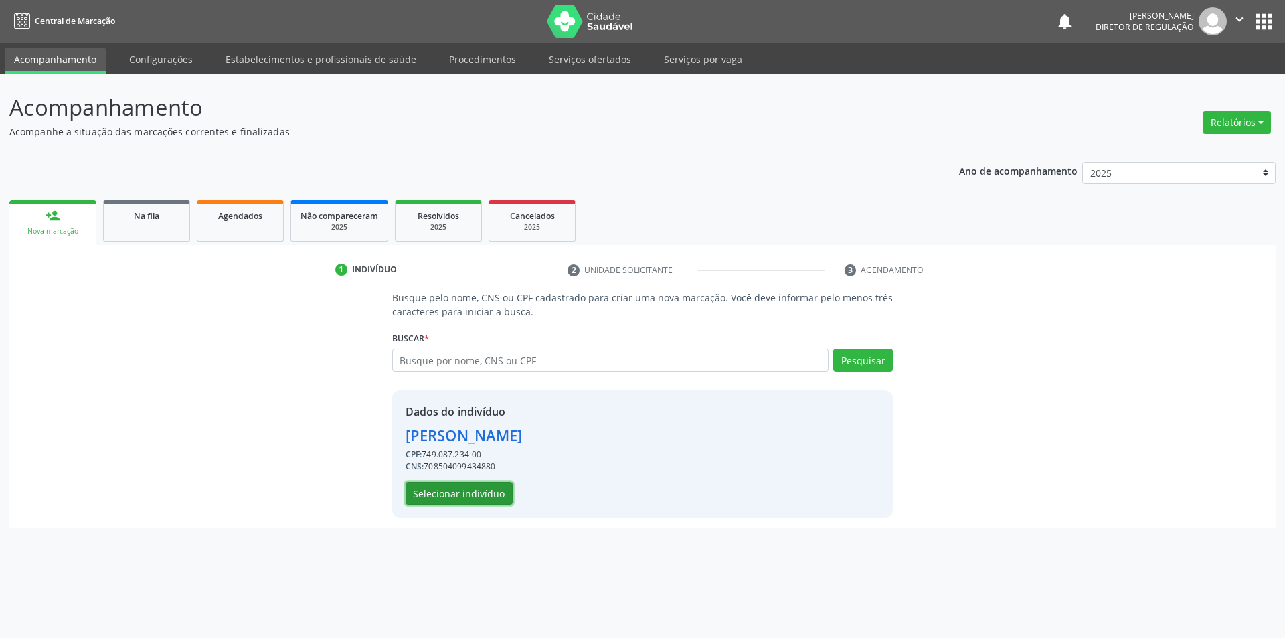
click at [486, 496] on button "Selecionar indivíduo" at bounding box center [458, 493] width 107 height 23
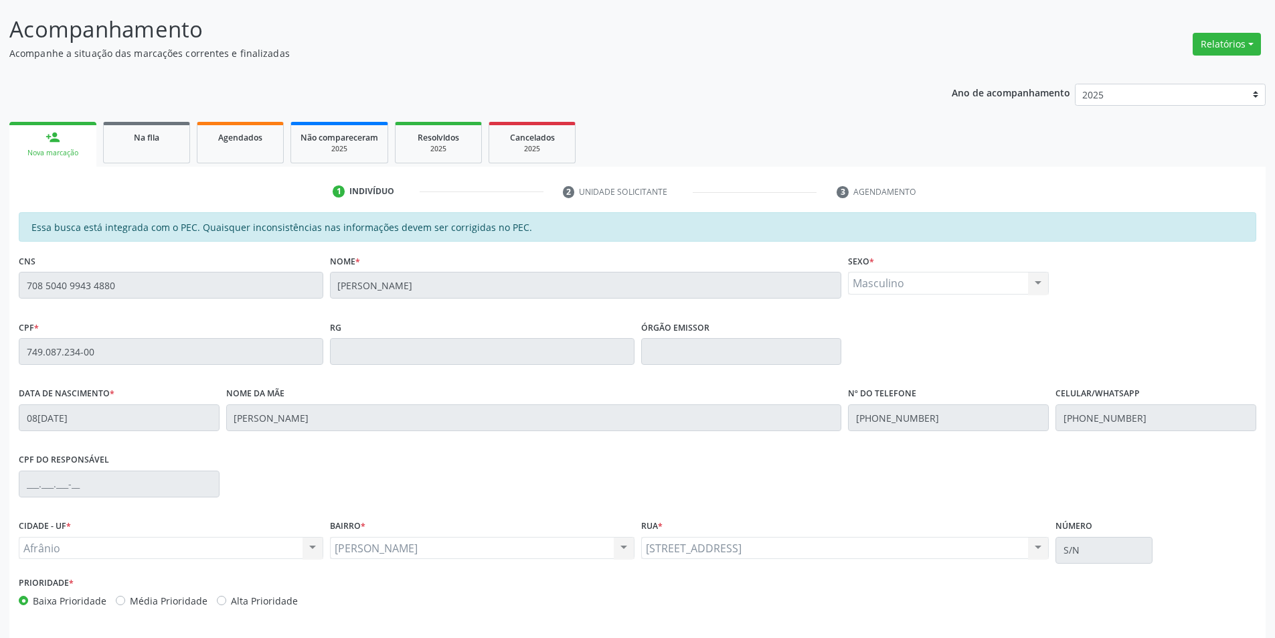
scroll to position [126, 0]
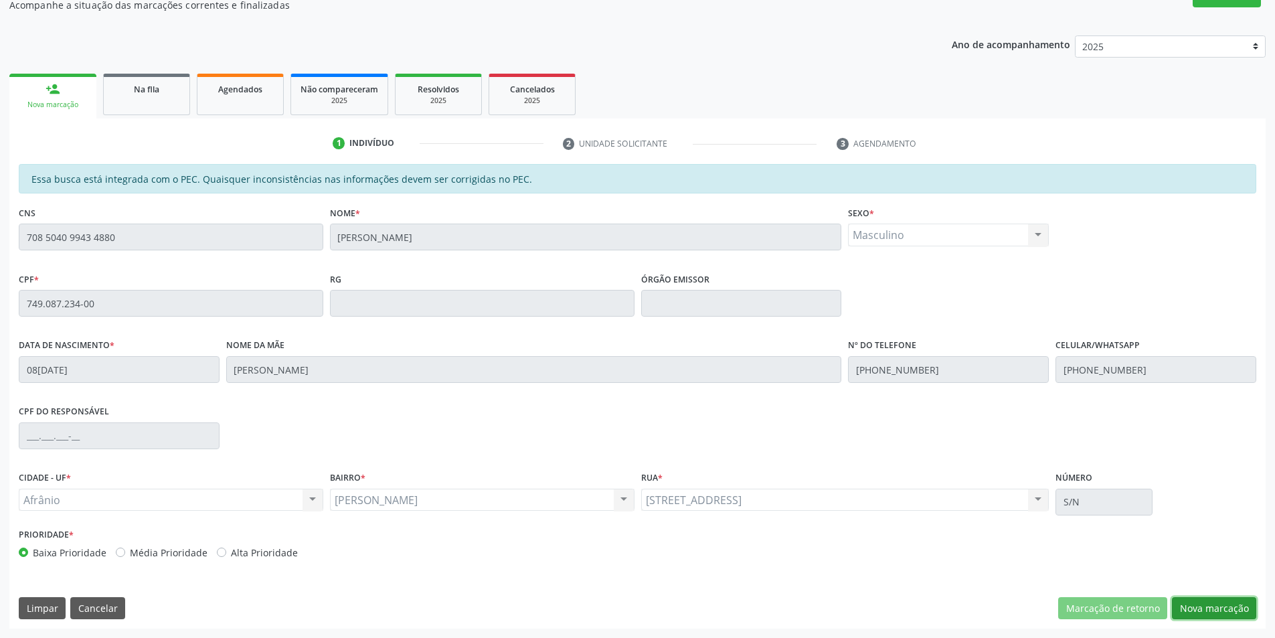
click at [1214, 603] on button "Nova marcação" at bounding box center [1214, 608] width 84 height 23
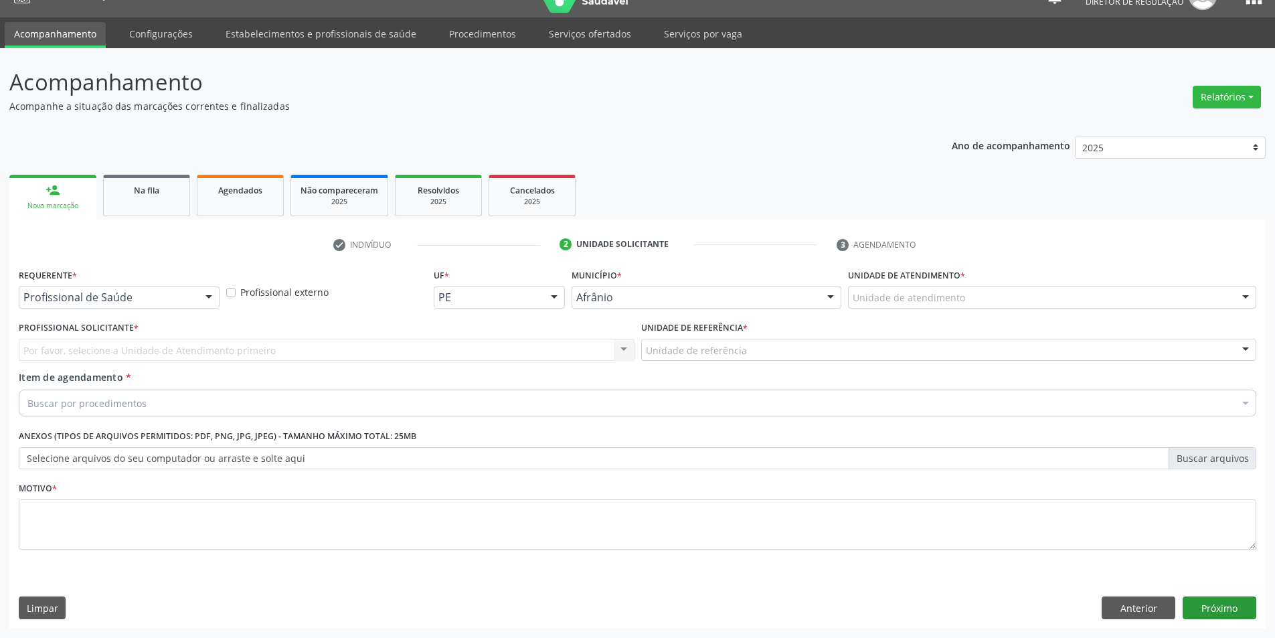
scroll to position [25, 0]
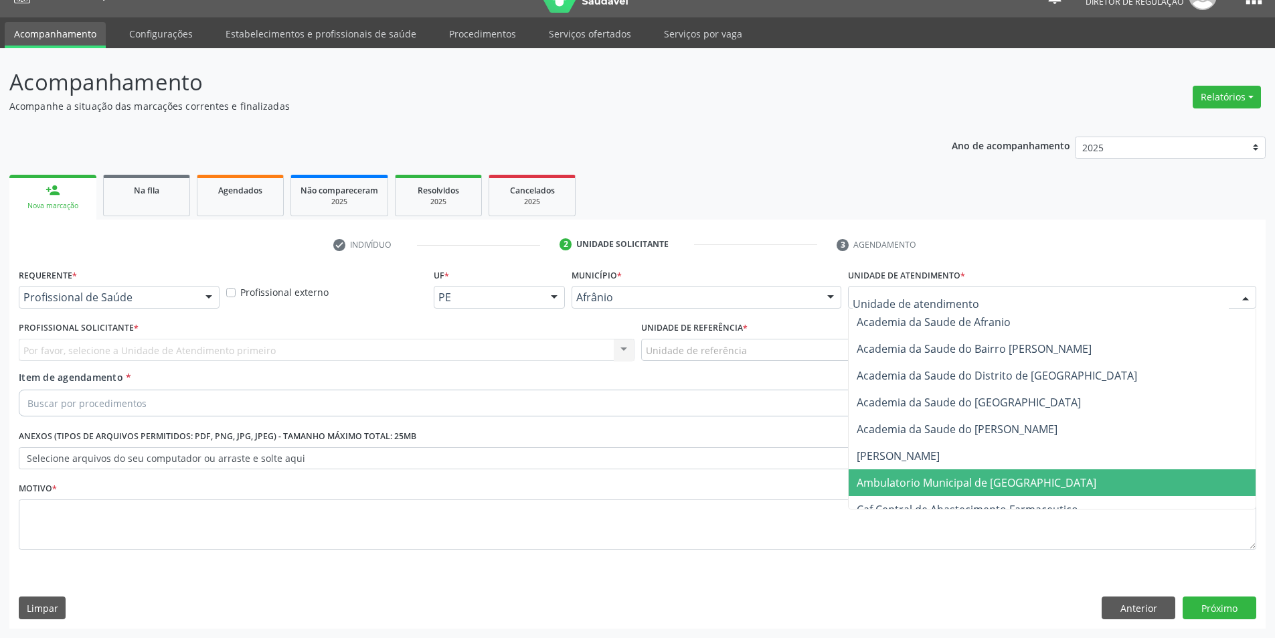
click at [914, 483] on span "Ambulatorio Municipal de [GEOGRAPHIC_DATA]" at bounding box center [976, 482] width 240 height 15
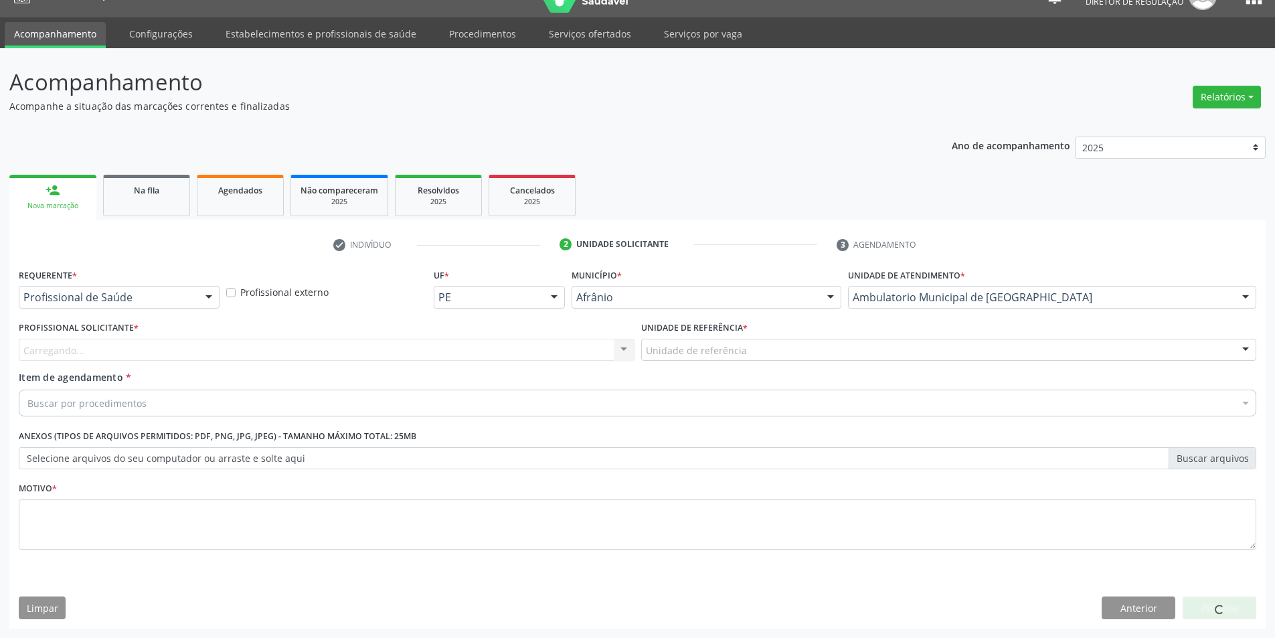
click at [755, 348] on div "Unidade de referência" at bounding box center [949, 350] width 616 height 23
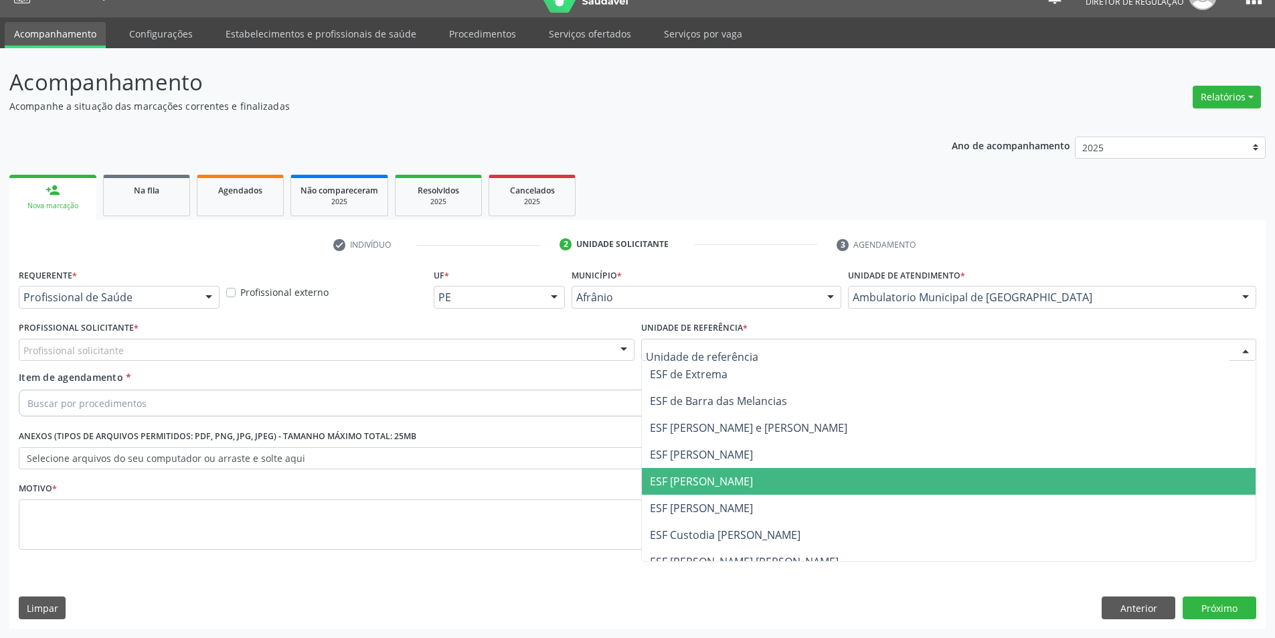
click at [729, 482] on span "ESF [PERSON_NAME]" at bounding box center [701, 481] width 103 height 15
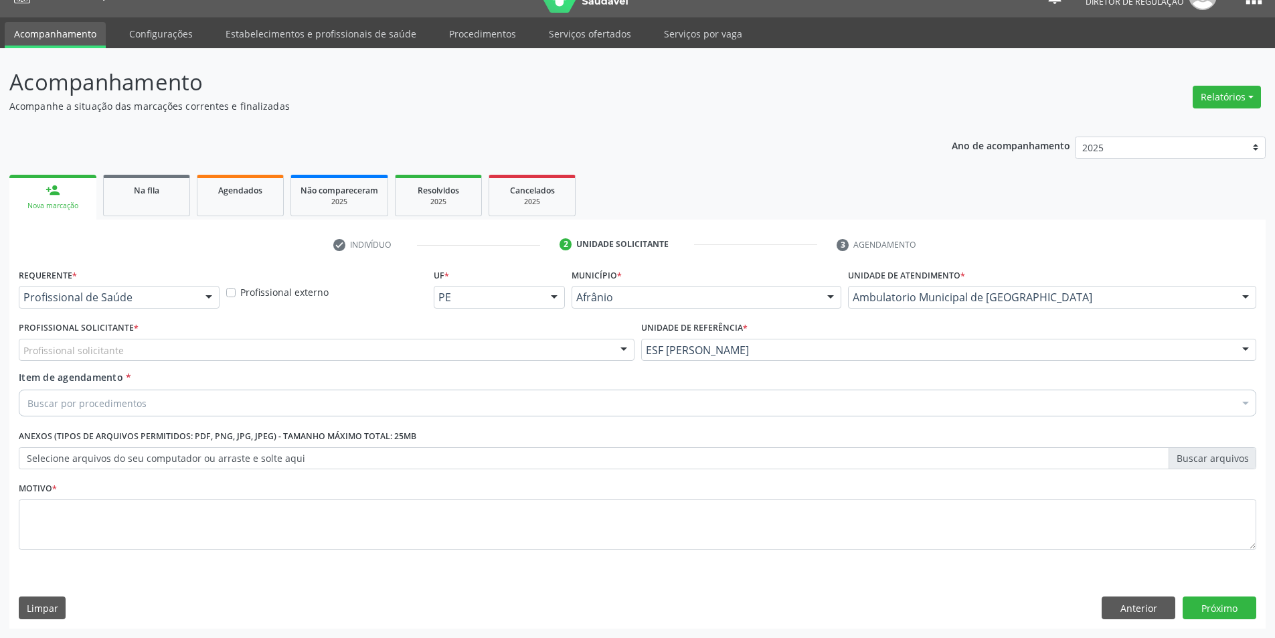
click at [449, 349] on div "Profissional solicitante" at bounding box center [327, 350] width 616 height 23
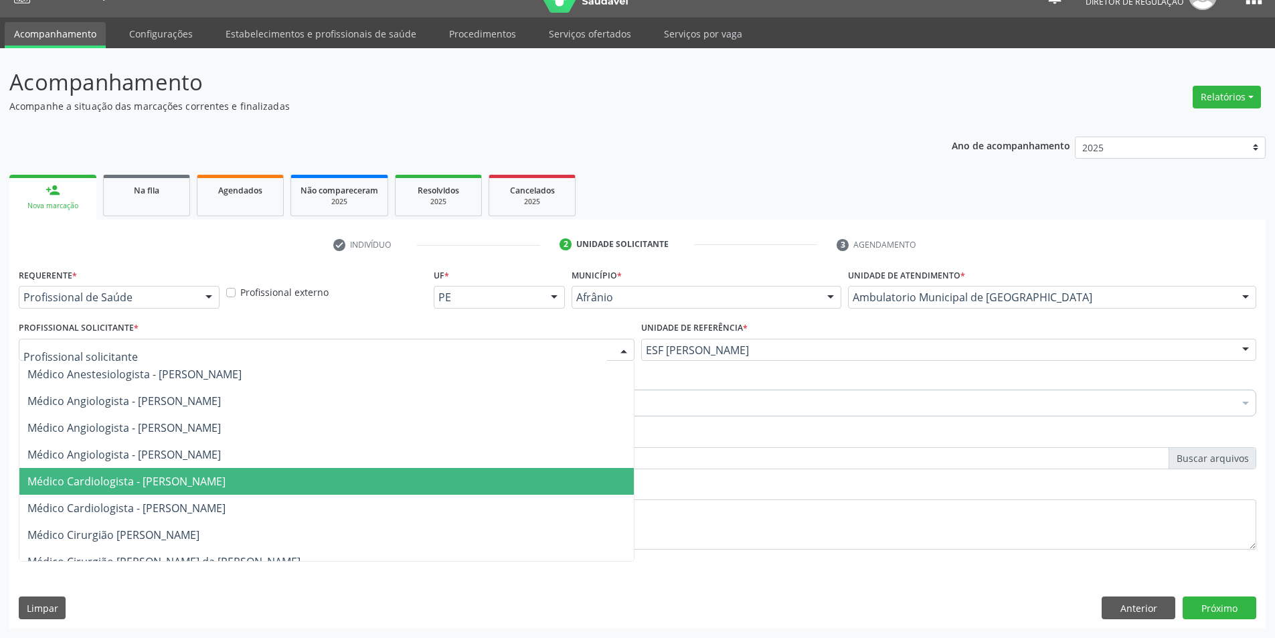
click at [425, 472] on span "Médico Cardiologista - [PERSON_NAME]" at bounding box center [326, 481] width 614 height 27
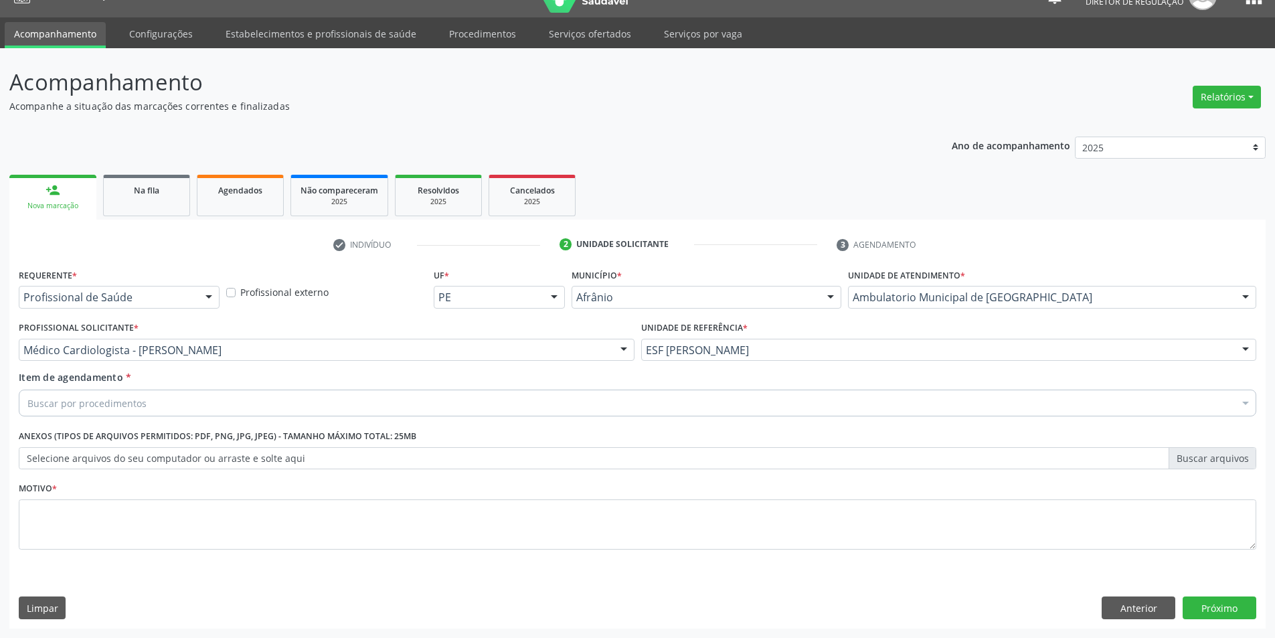
click at [338, 397] on div "Buscar por procedimentos" at bounding box center [637, 402] width 1237 height 27
click at [34, 401] on input "eadiografi" at bounding box center [630, 402] width 1206 height 27
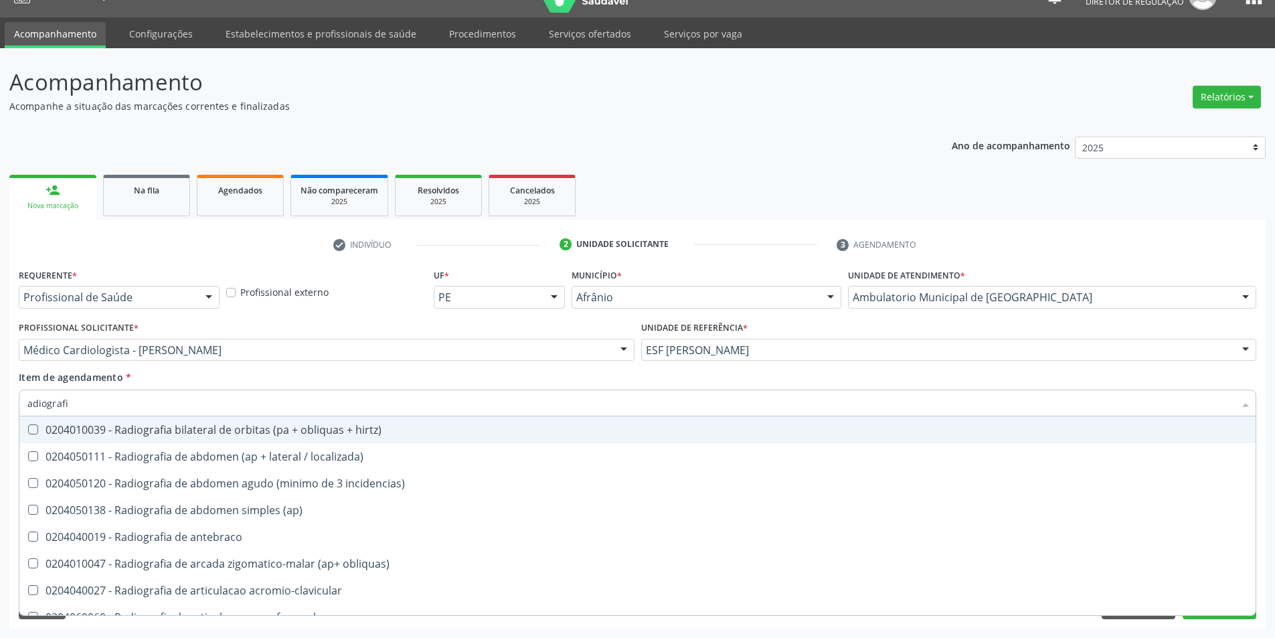
type input "radiografi"
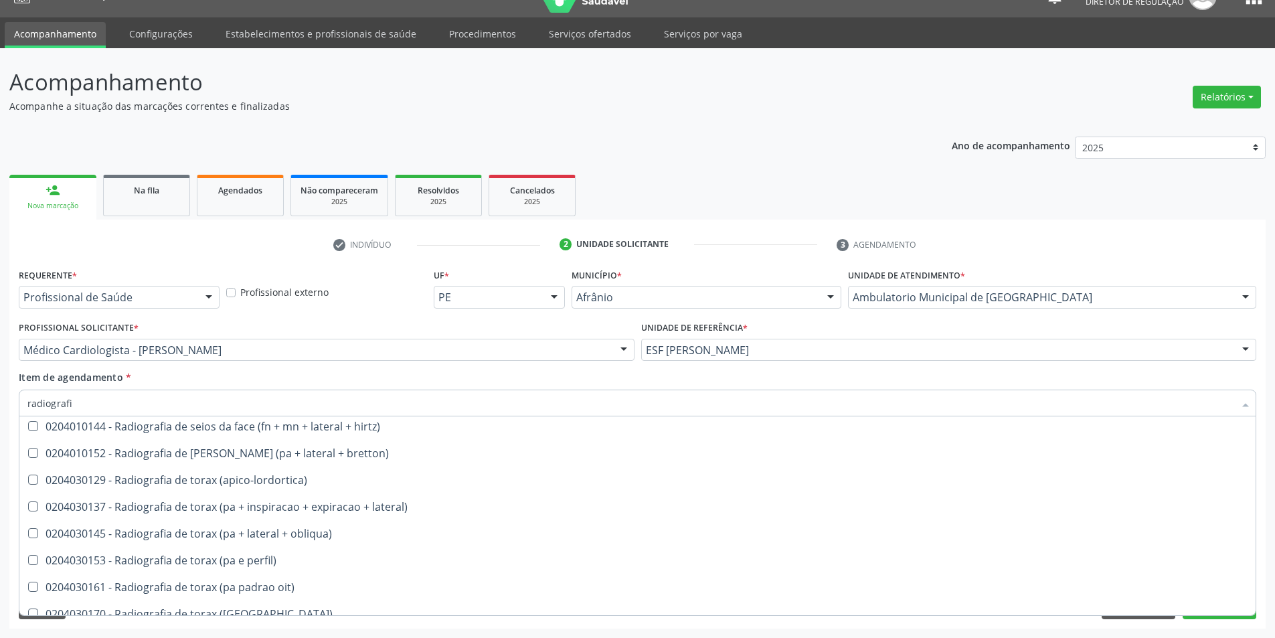
scroll to position [1539, 0]
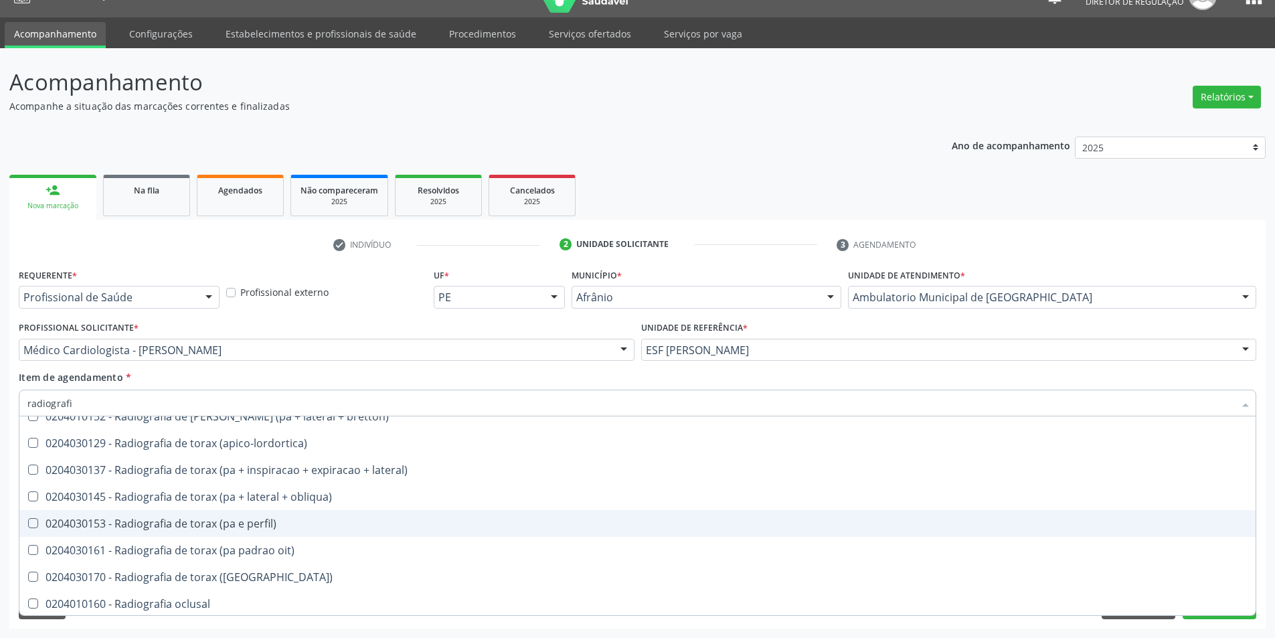
click at [227, 528] on div "0204030153 - Radiografia de torax (pa e perfil)" at bounding box center [637, 523] width 1220 height 11
checkbox perfil\) "true"
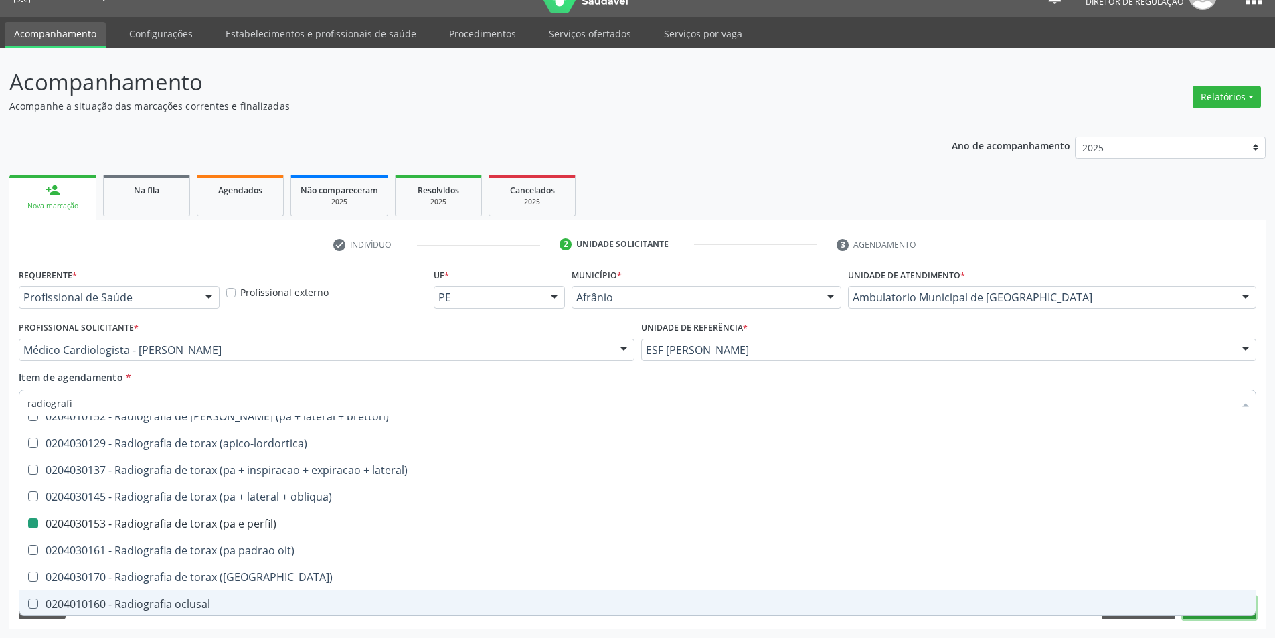
click at [1186, 618] on button "Próximo" at bounding box center [1219, 607] width 74 height 23
checkbox localizada\) "true"
checkbox perfil\) "false"
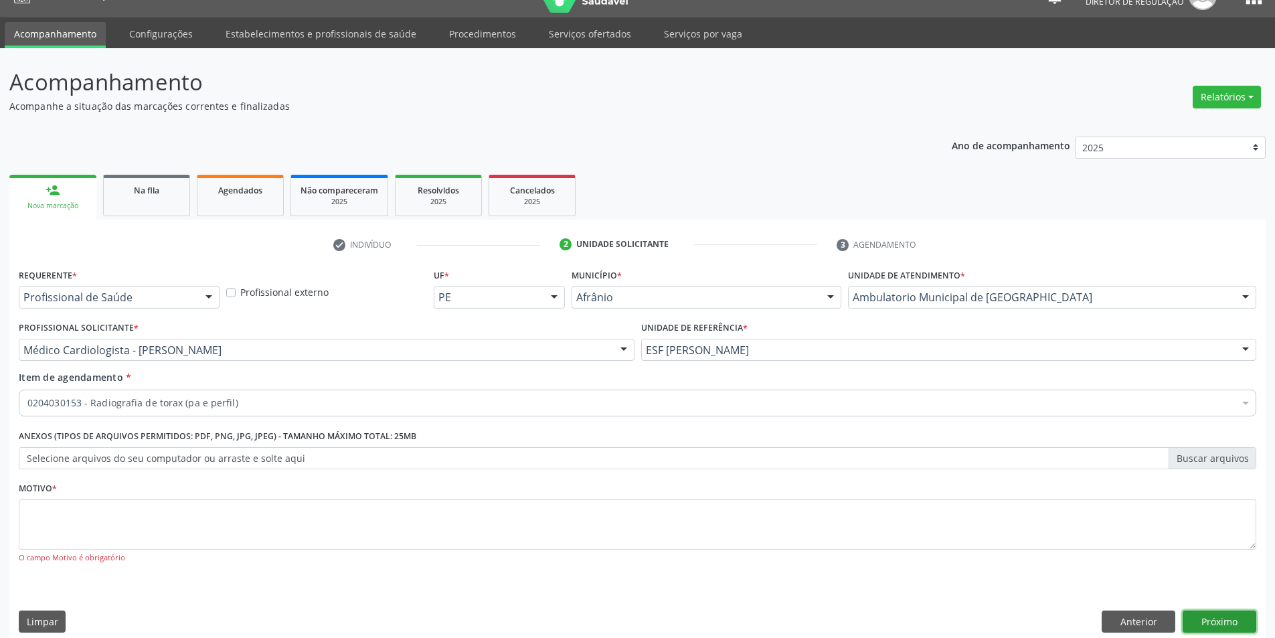
scroll to position [0, 0]
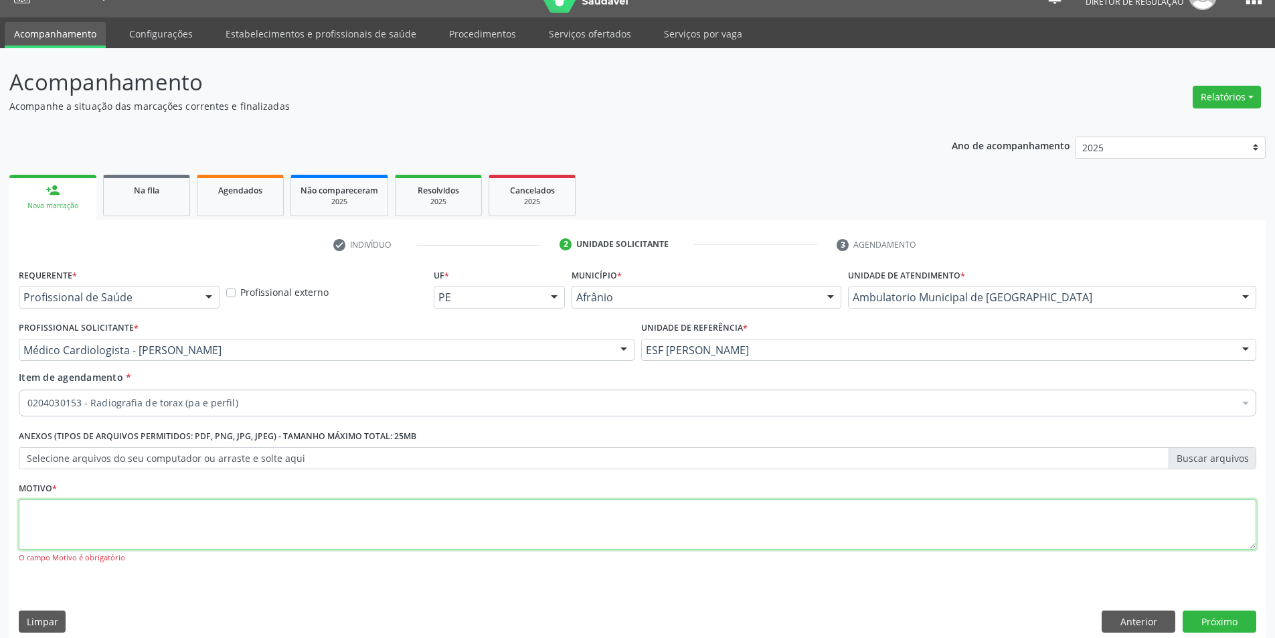
click at [796, 511] on textarea at bounding box center [637, 524] width 1237 height 51
type textarea "*"
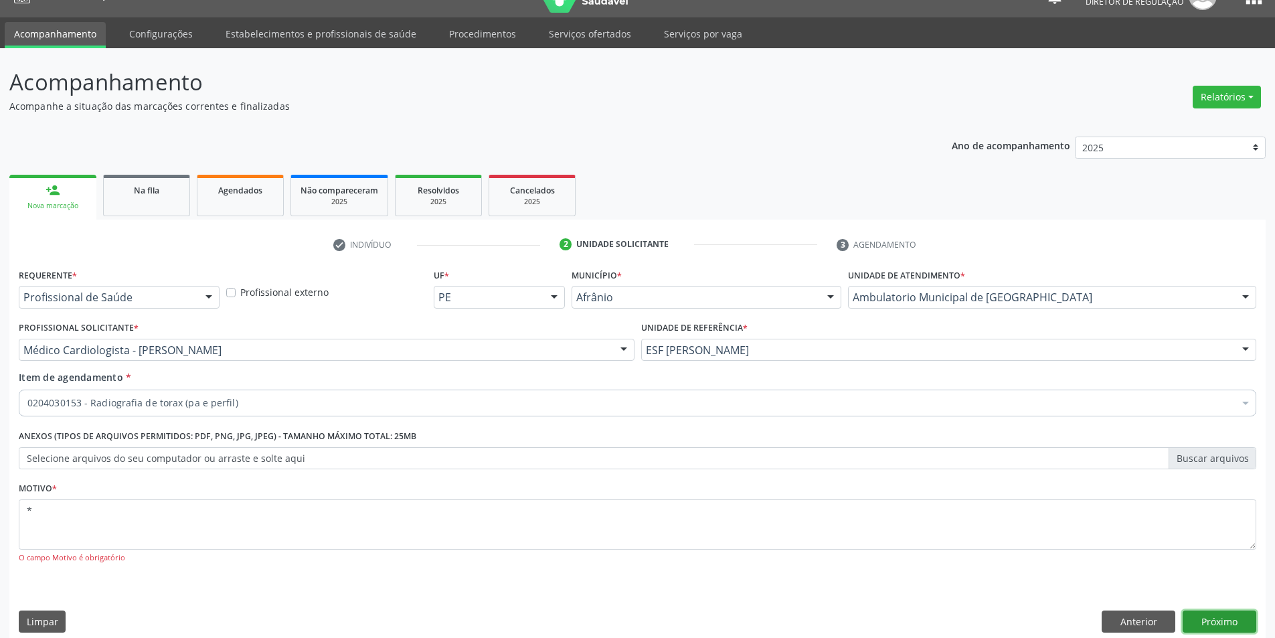
click at [1216, 622] on button "Próximo" at bounding box center [1219, 621] width 74 height 23
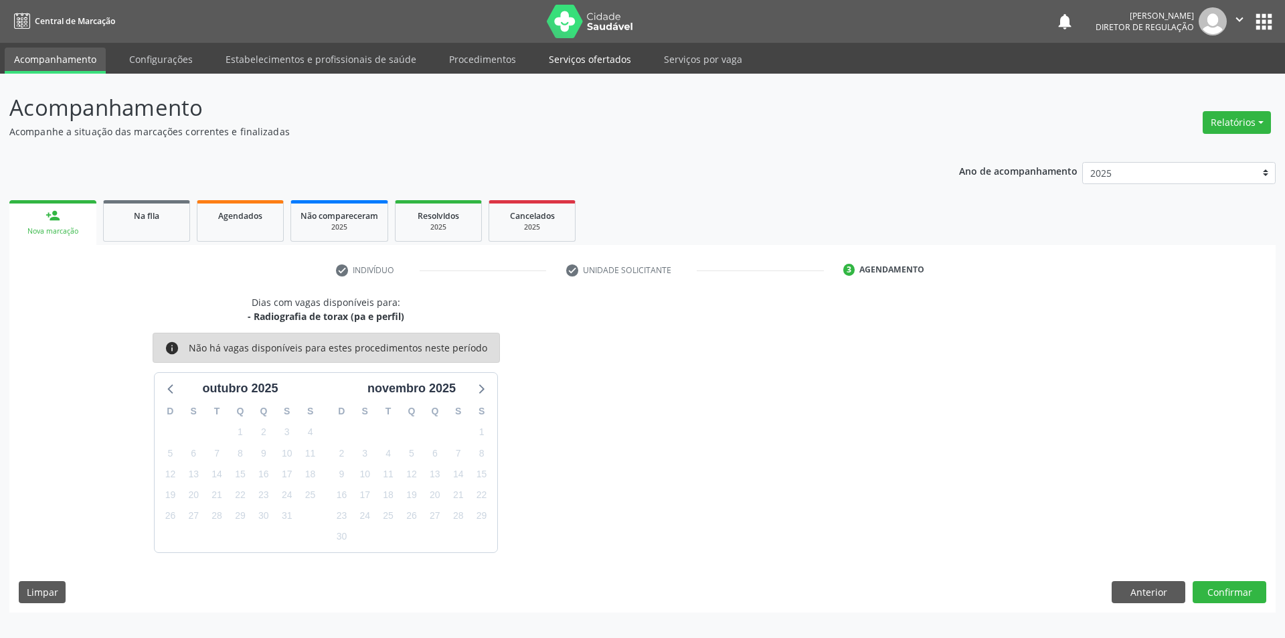
click at [567, 60] on link "Serviços ofertados" at bounding box center [589, 59] width 101 height 23
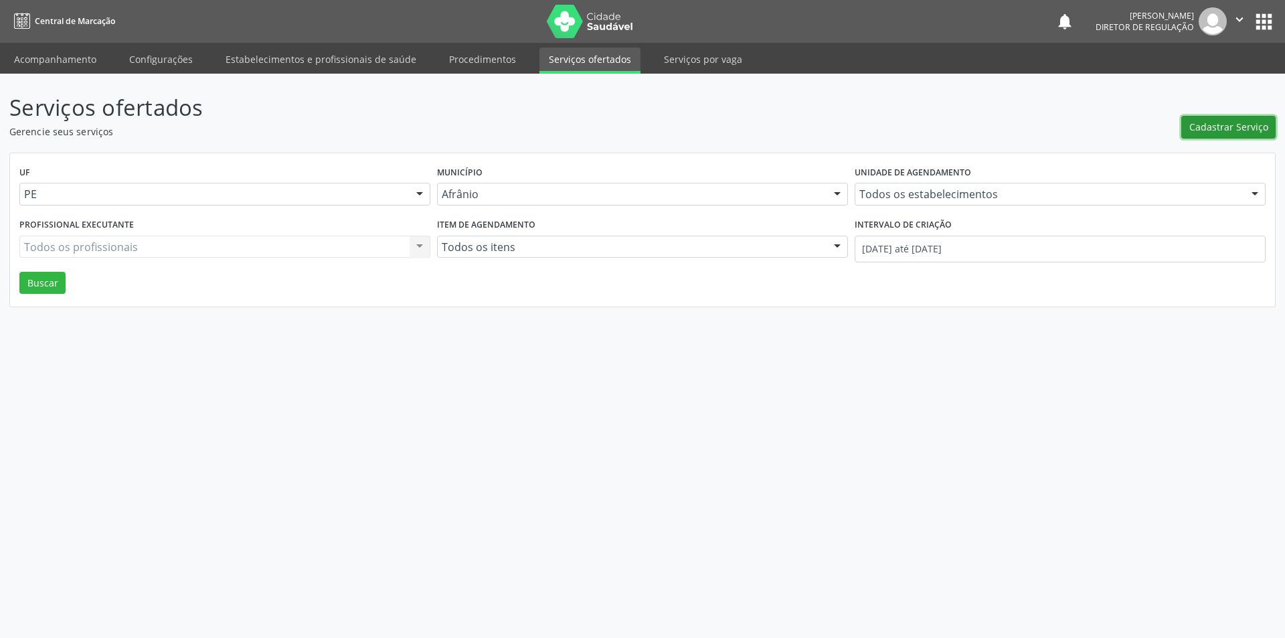
click at [1216, 128] on span "Cadastrar Serviço" at bounding box center [1228, 127] width 79 height 14
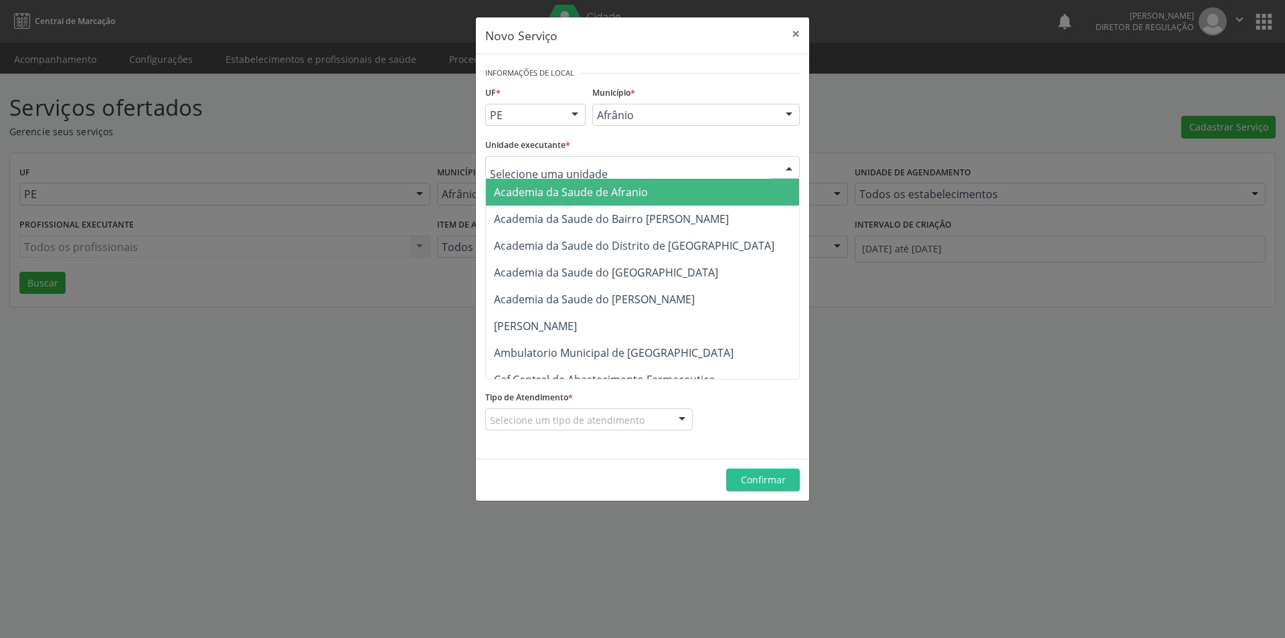
click at [630, 163] on div at bounding box center [642, 167] width 314 height 23
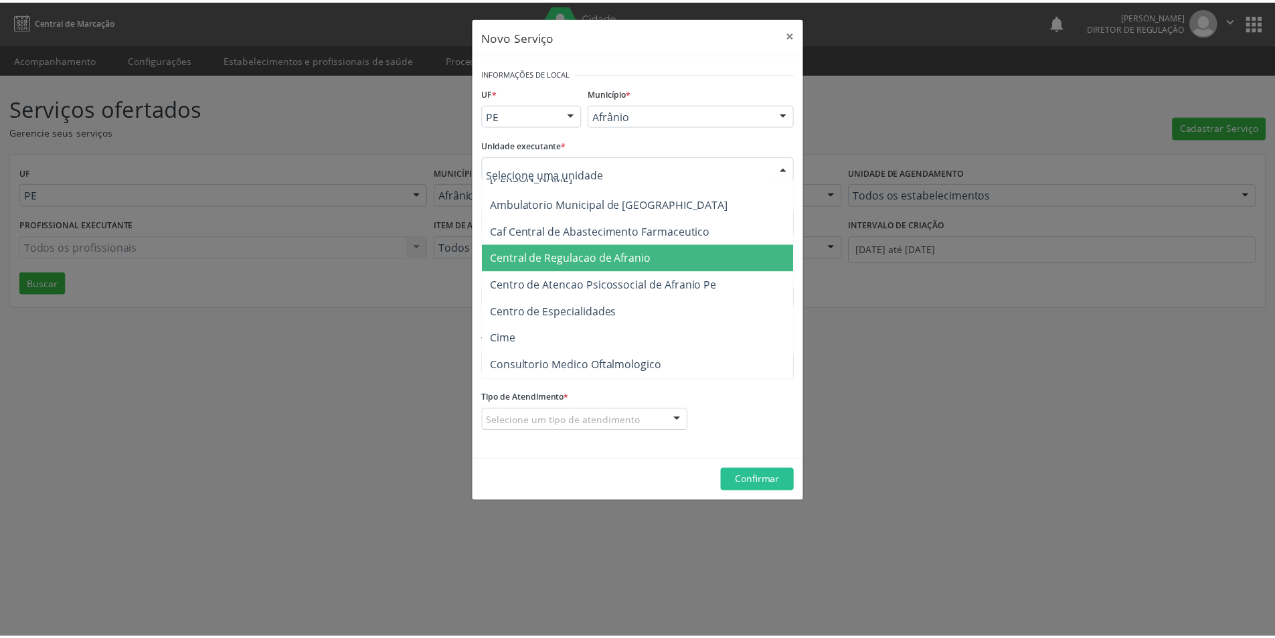
scroll to position [268, 0]
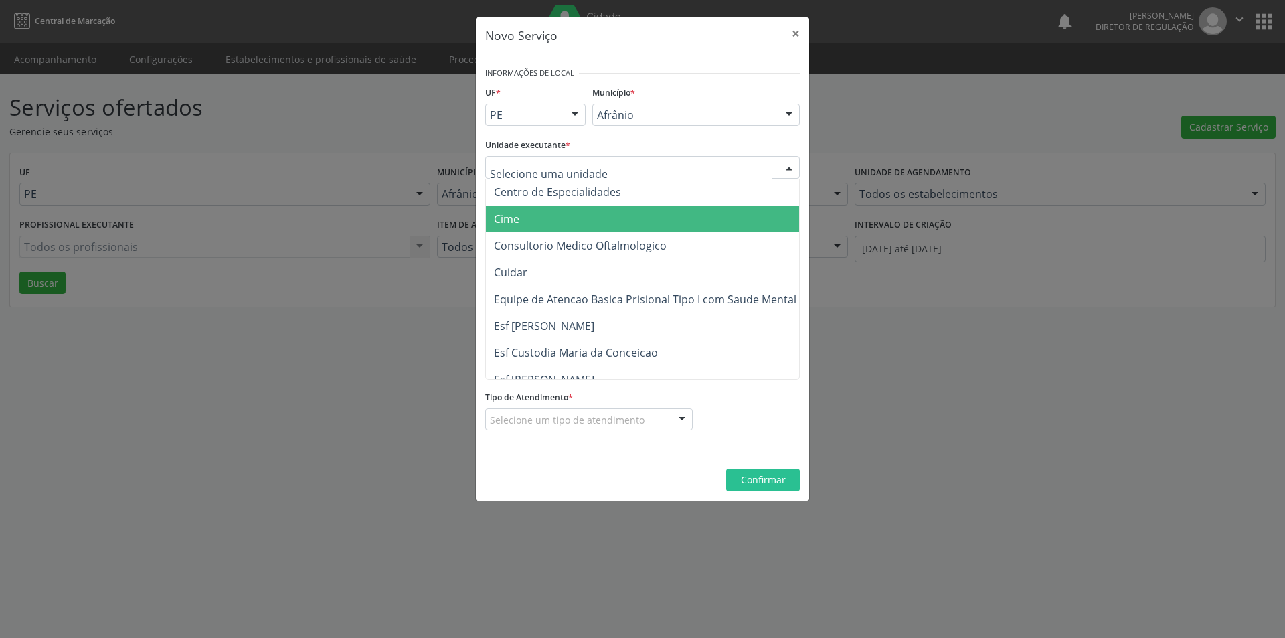
click at [560, 217] on span "Cime" at bounding box center [649, 218] width 327 height 27
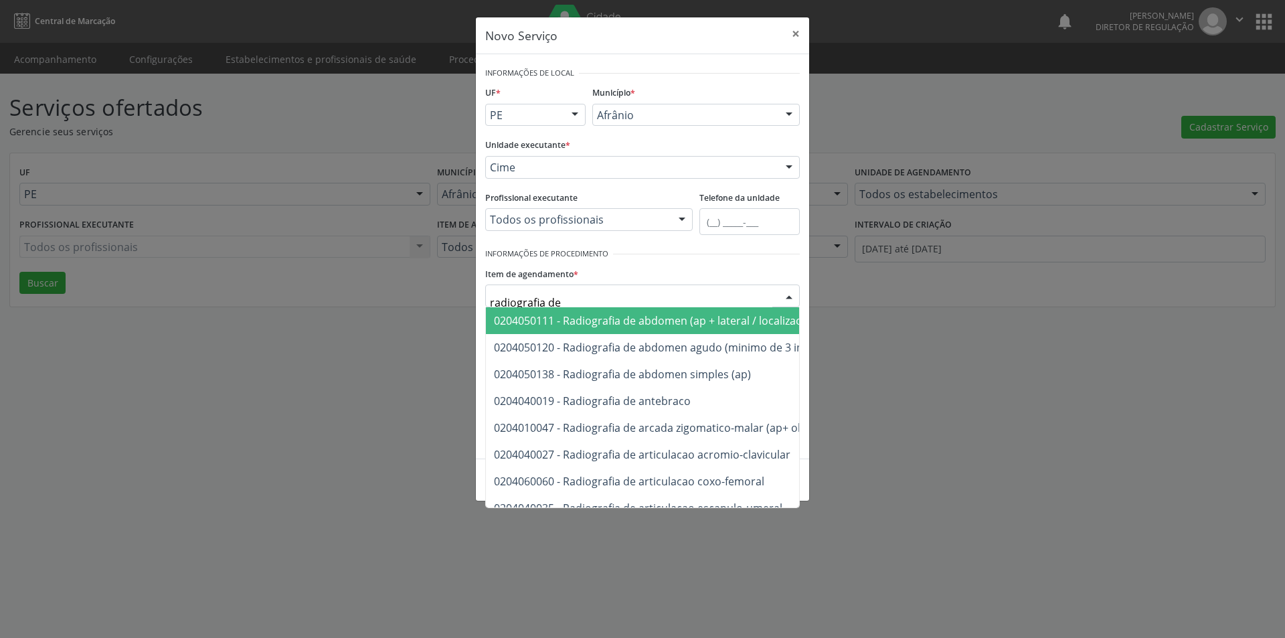
type input "radiografia de t"
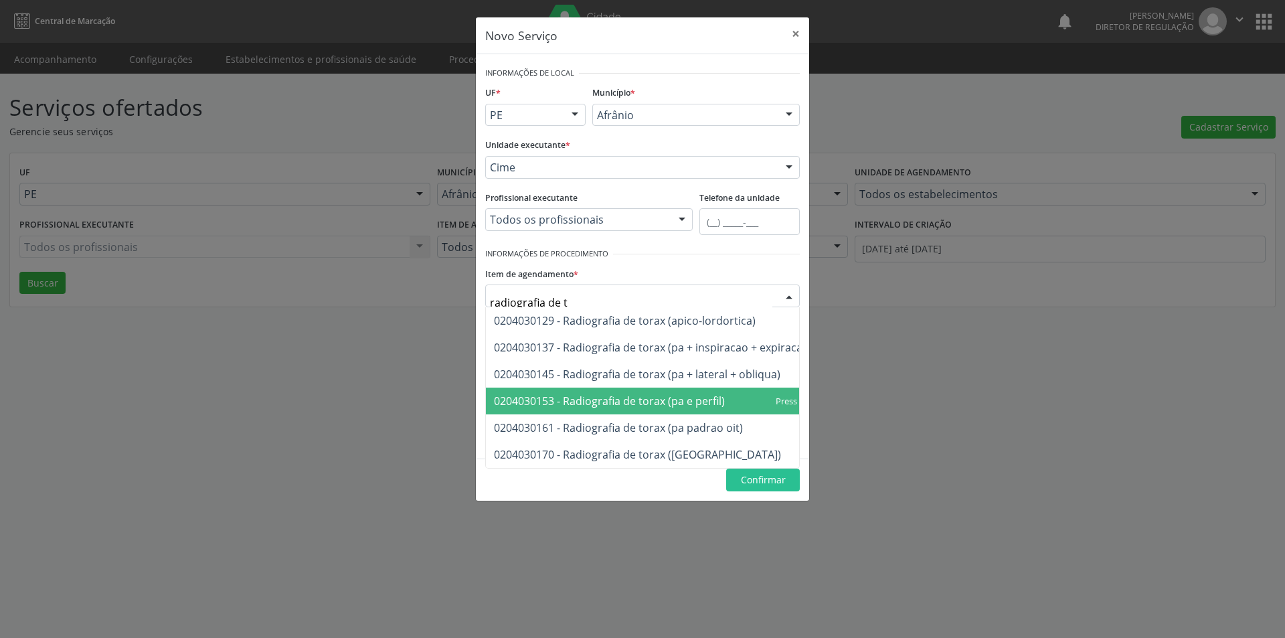
click at [638, 395] on span "0204030153 - Radiografia de torax (pa e perfil)" at bounding box center [609, 400] width 231 height 15
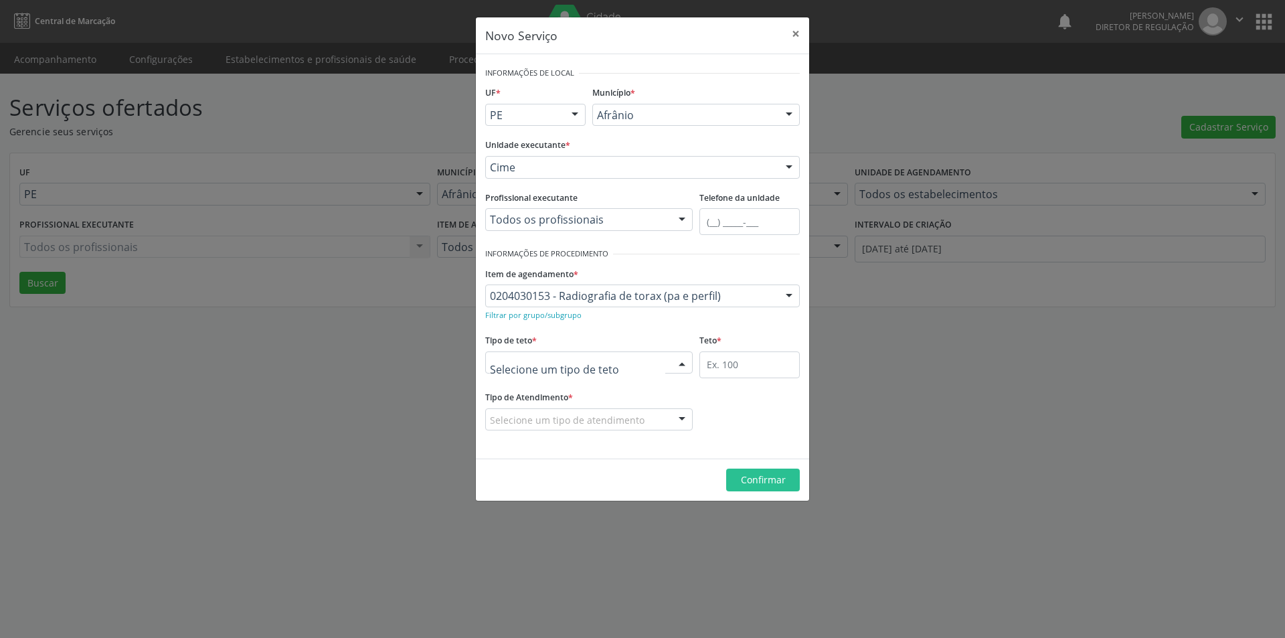
click at [642, 355] on div at bounding box center [588, 362] width 207 height 23
click at [610, 426] on span "Teto físico" at bounding box center [589, 413] width 206 height 27
click at [763, 362] on input "text" at bounding box center [749, 364] width 100 height 27
type input "1"
click at [663, 422] on div "Selecione um tipo de atendimento" at bounding box center [588, 419] width 207 height 23
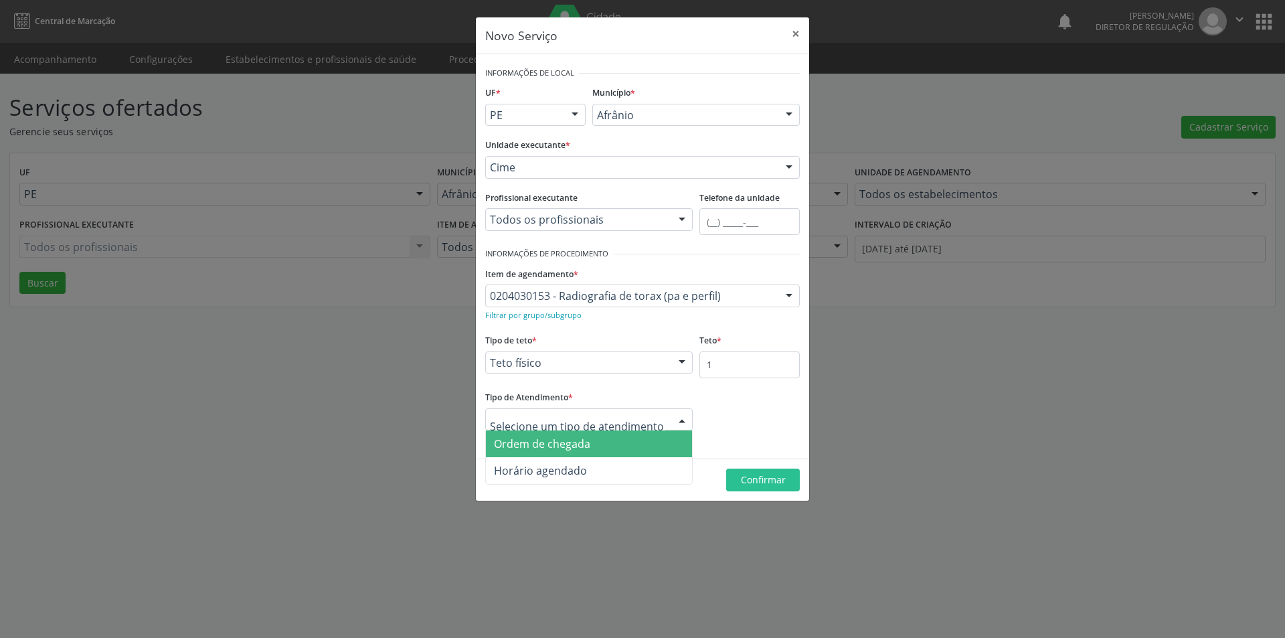
click at [631, 444] on span "Ordem de chegada" at bounding box center [589, 443] width 206 height 27
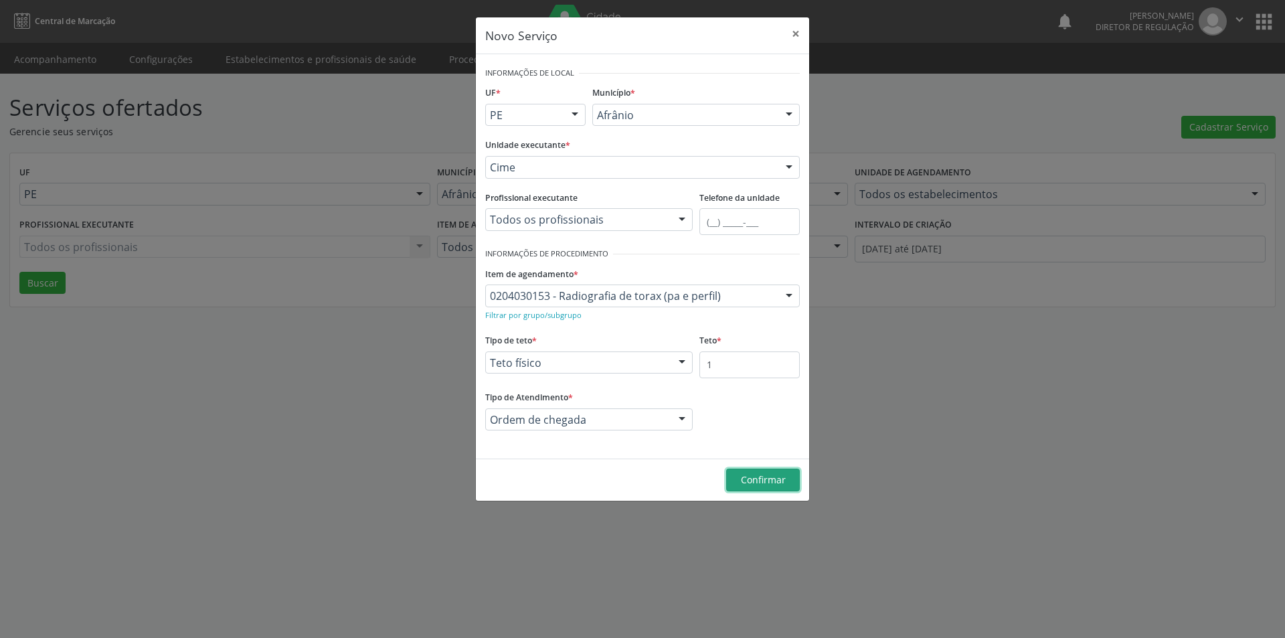
click at [765, 476] on span "Confirmar" at bounding box center [763, 479] width 45 height 13
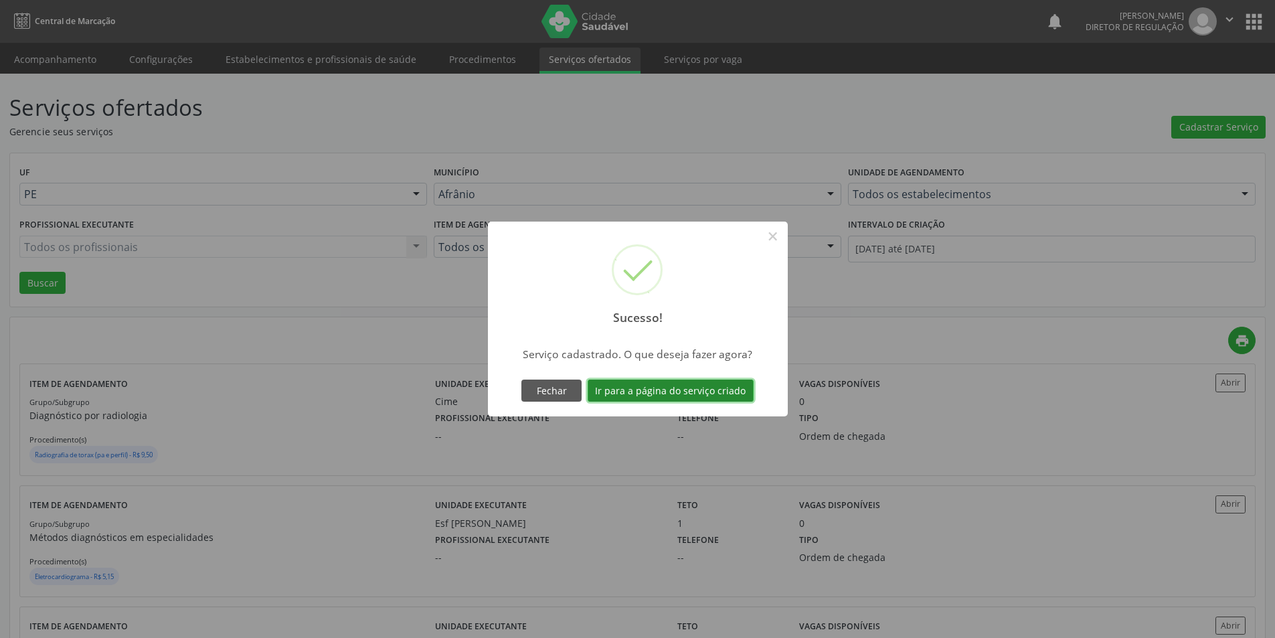
click at [713, 394] on button "Ir para a página do serviço criado" at bounding box center [670, 390] width 166 height 23
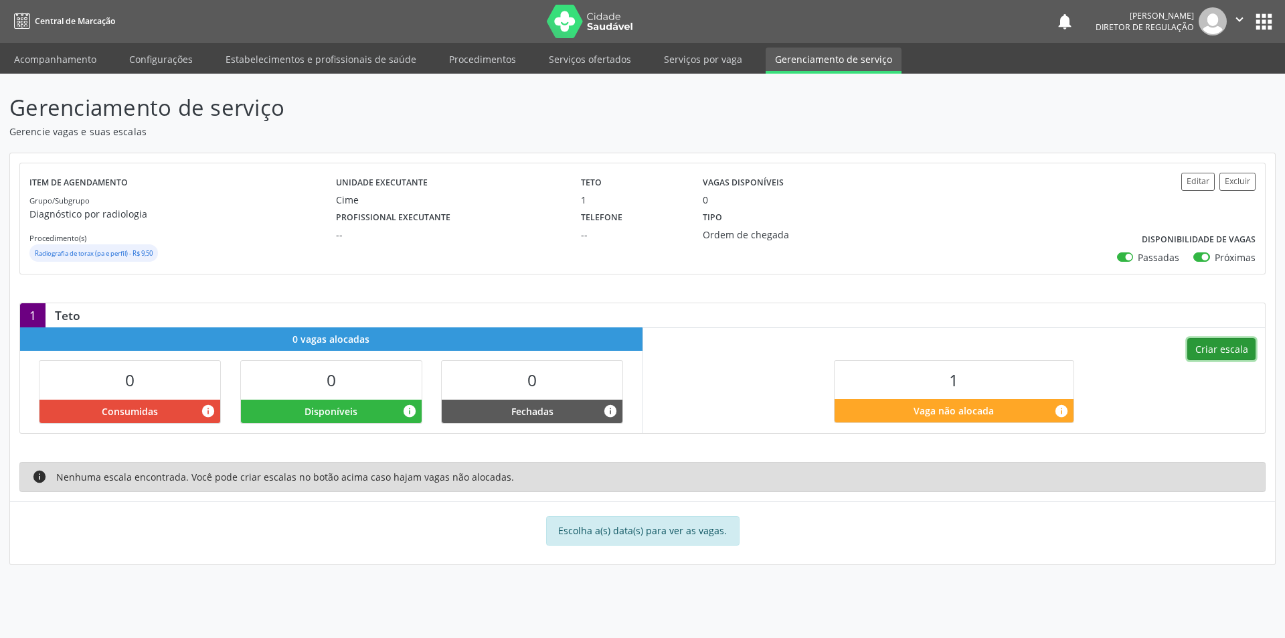
click at [1230, 352] on button "Criar escala" at bounding box center [1221, 349] width 68 height 23
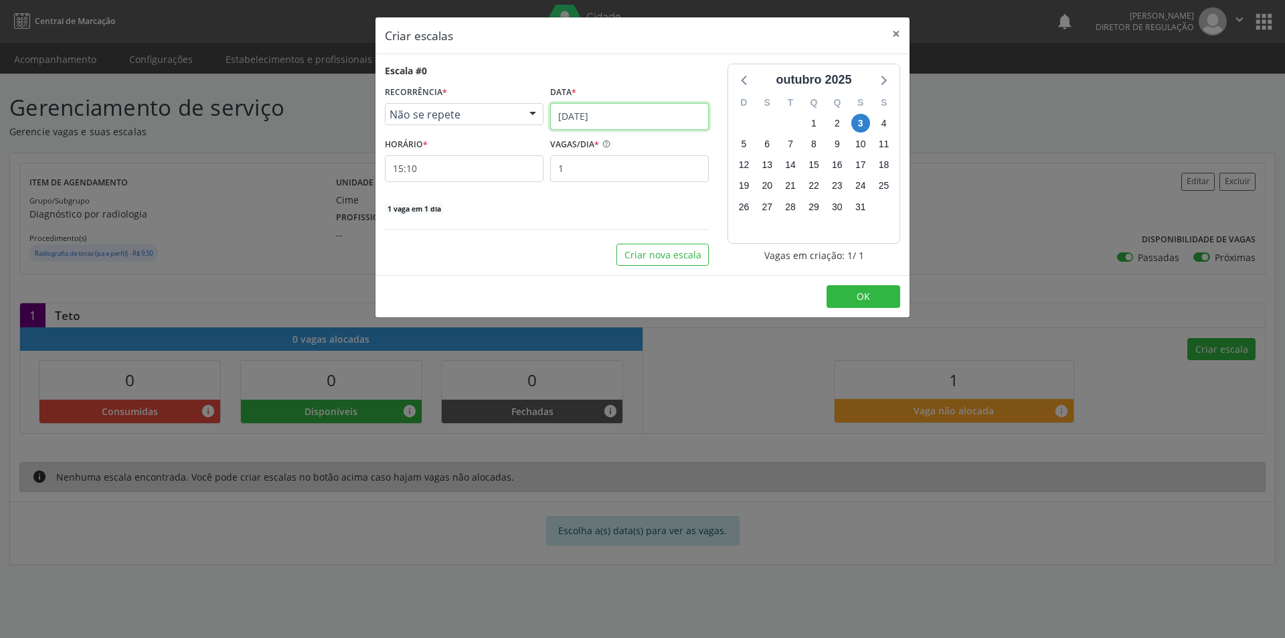
click at [669, 109] on input "[DATE]" at bounding box center [629, 116] width 159 height 27
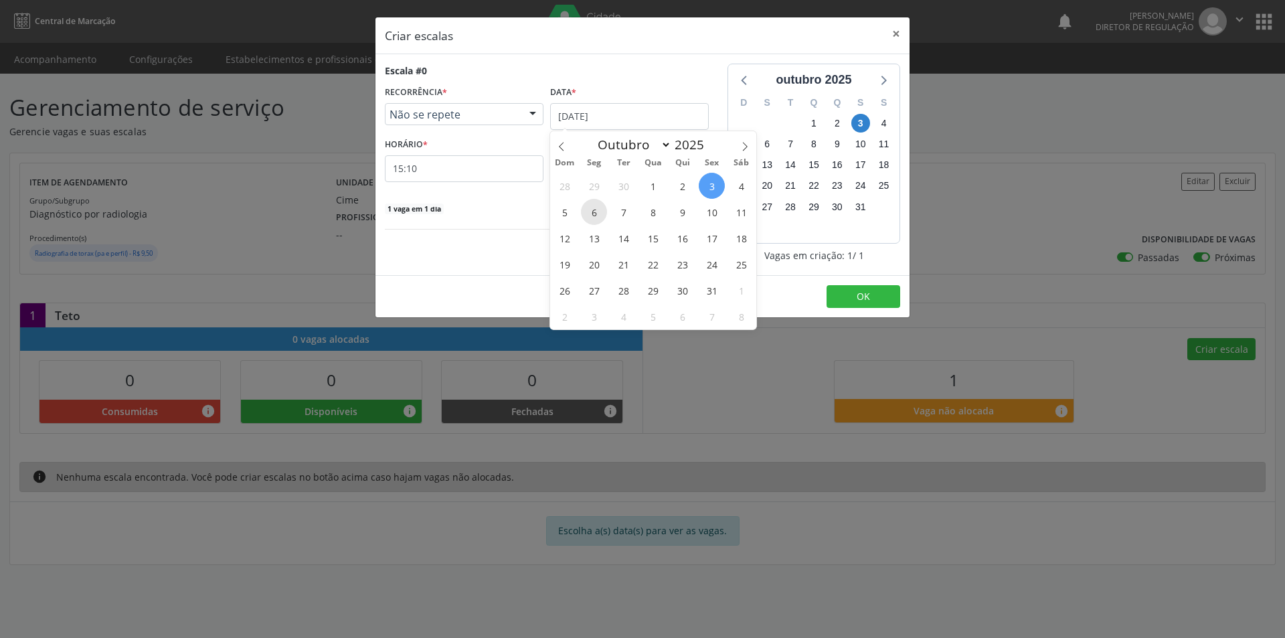
click at [602, 213] on span "6" at bounding box center [594, 212] width 26 height 26
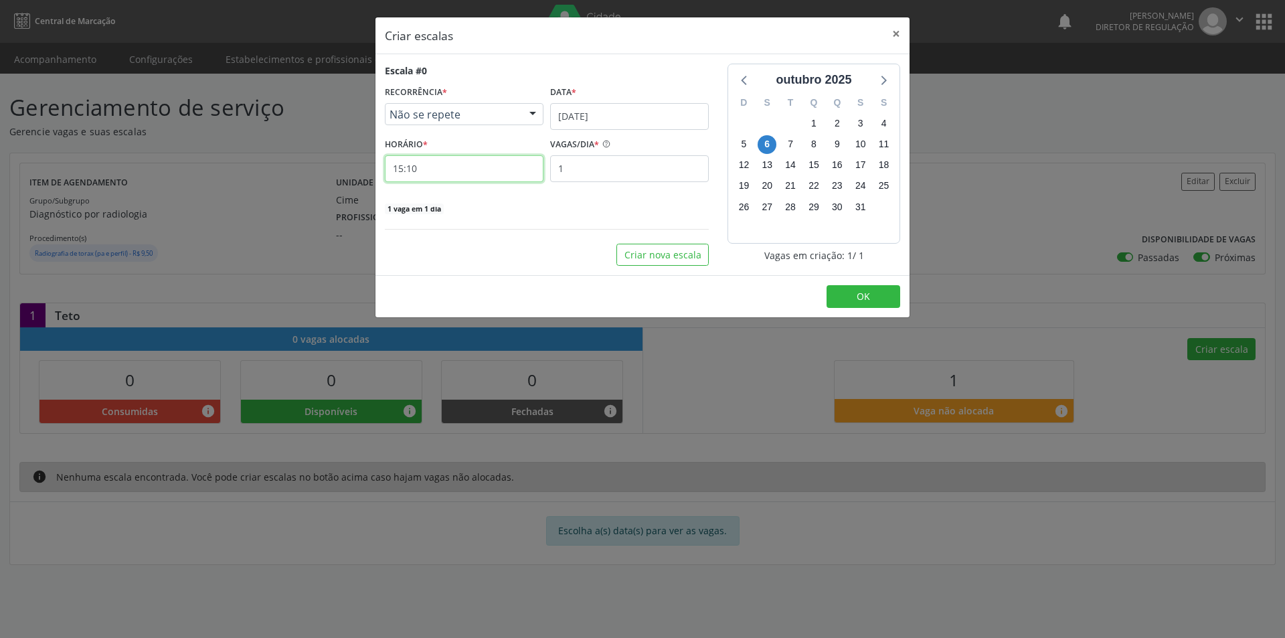
click at [490, 173] on input "15:10" at bounding box center [464, 168] width 159 height 27
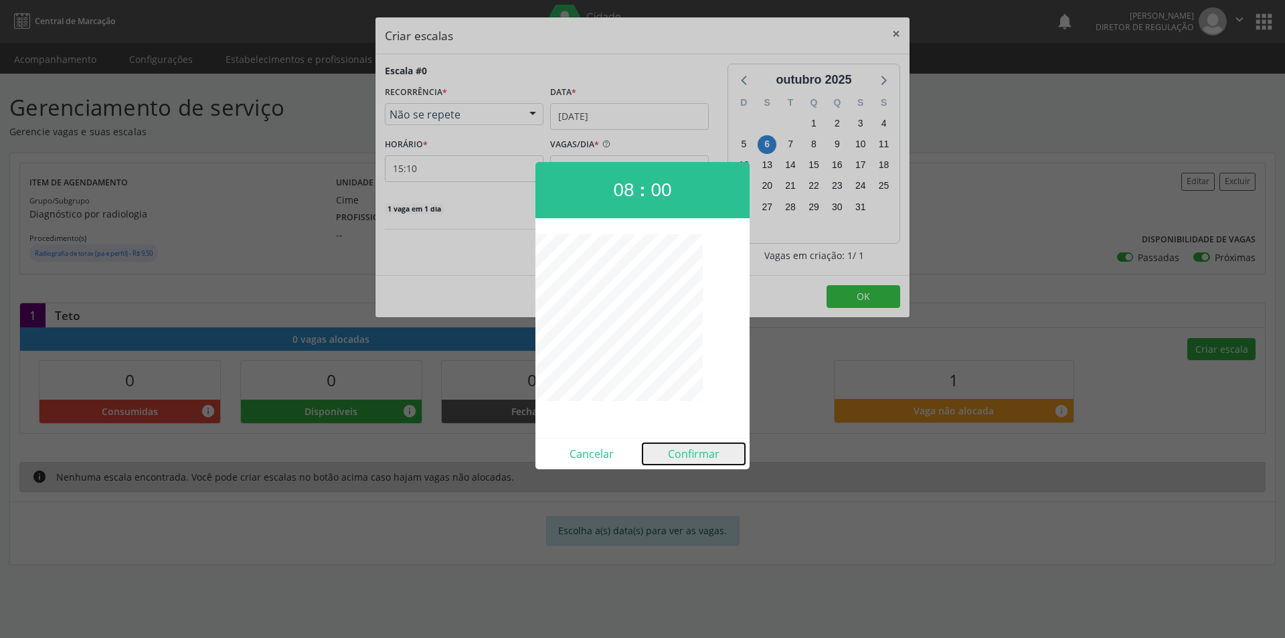
click at [703, 456] on button "Confirmar" at bounding box center [693, 453] width 102 height 21
type input "08:00"
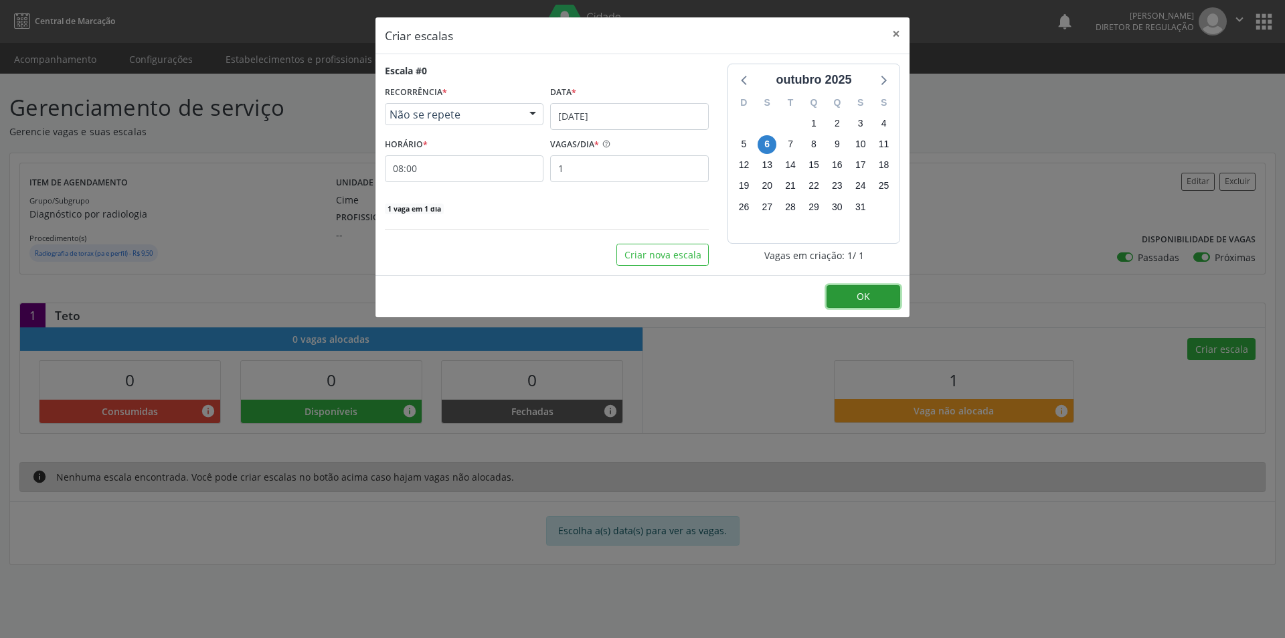
click at [866, 292] on span "OK" at bounding box center [862, 296] width 13 height 13
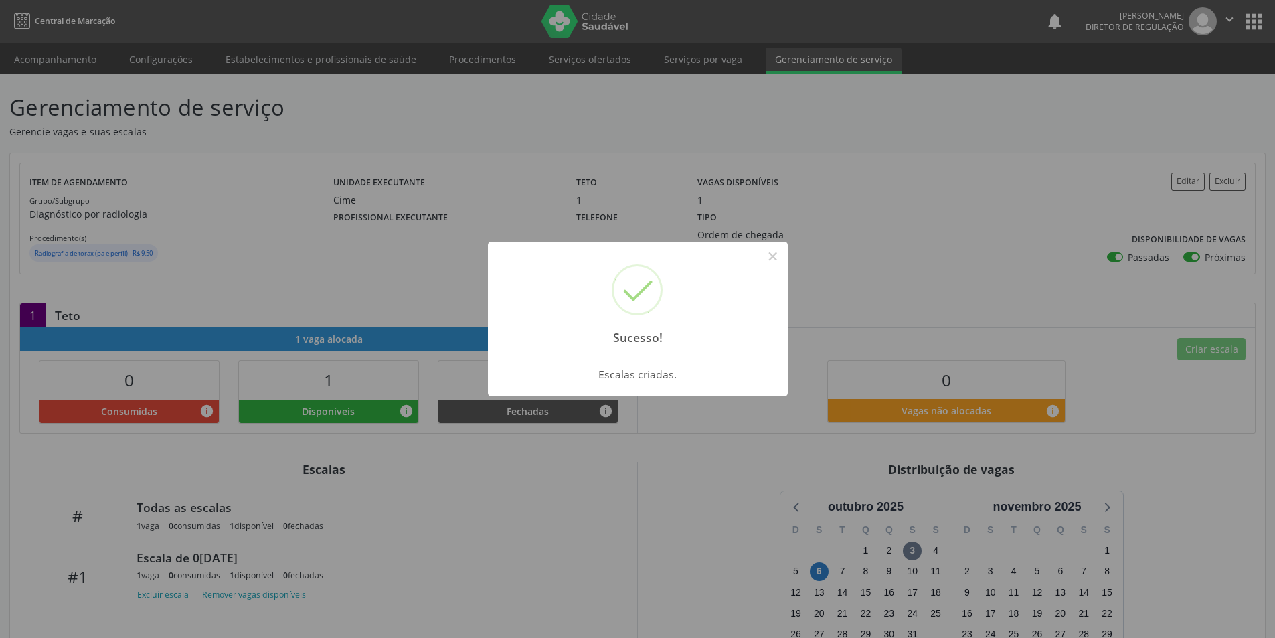
click at [784, 254] on div "Sucesso! ×" at bounding box center [638, 299] width 300 height 115
click at [777, 255] on button "×" at bounding box center [772, 256] width 23 height 23
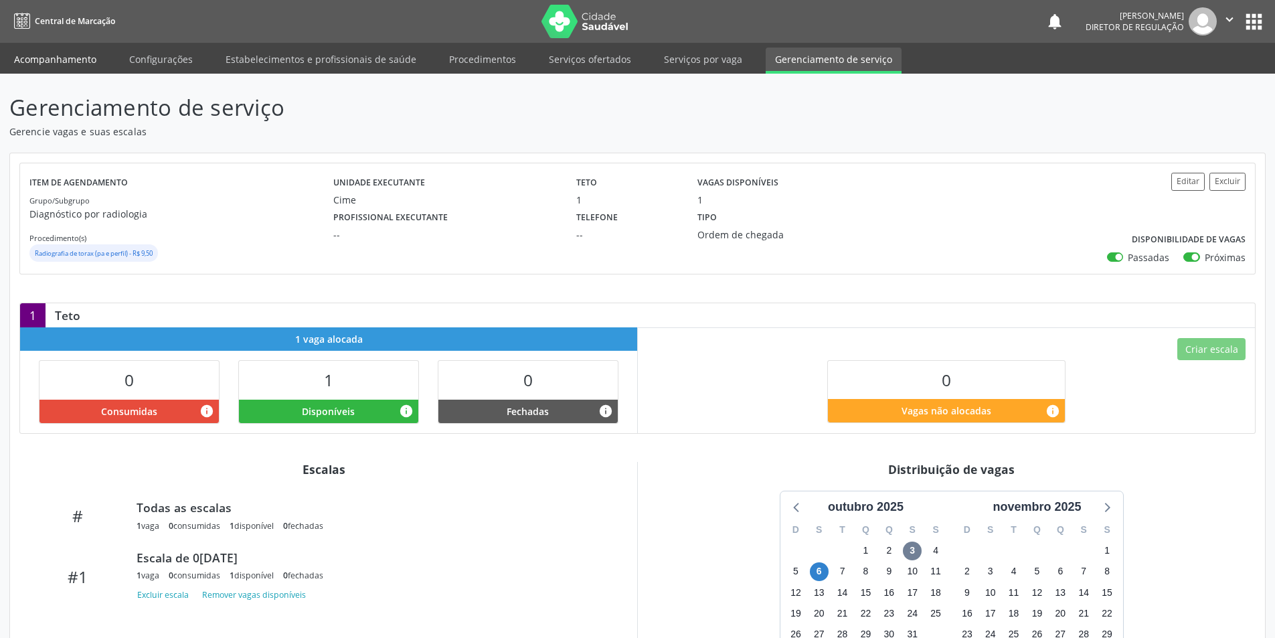
click at [69, 62] on link "Acompanhamento" at bounding box center [55, 59] width 101 height 23
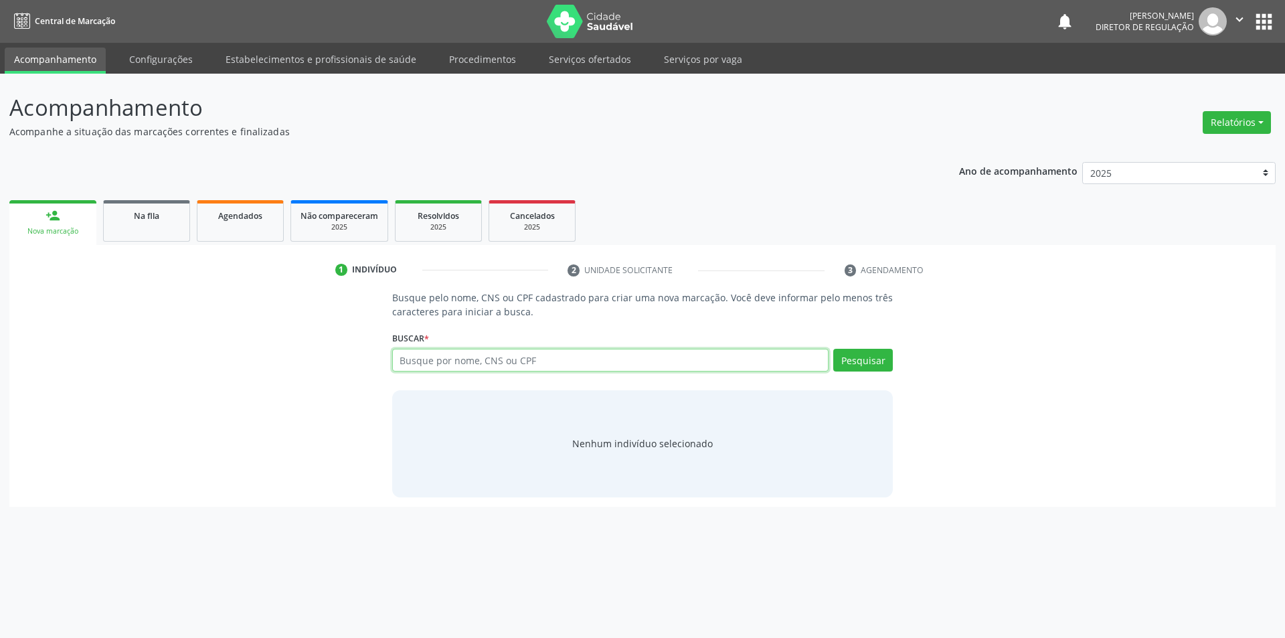
click at [467, 367] on input "text" at bounding box center [610, 360] width 437 height 23
type input "708504099434880"
click at [872, 364] on button "Pesquisar" at bounding box center [863, 360] width 60 height 23
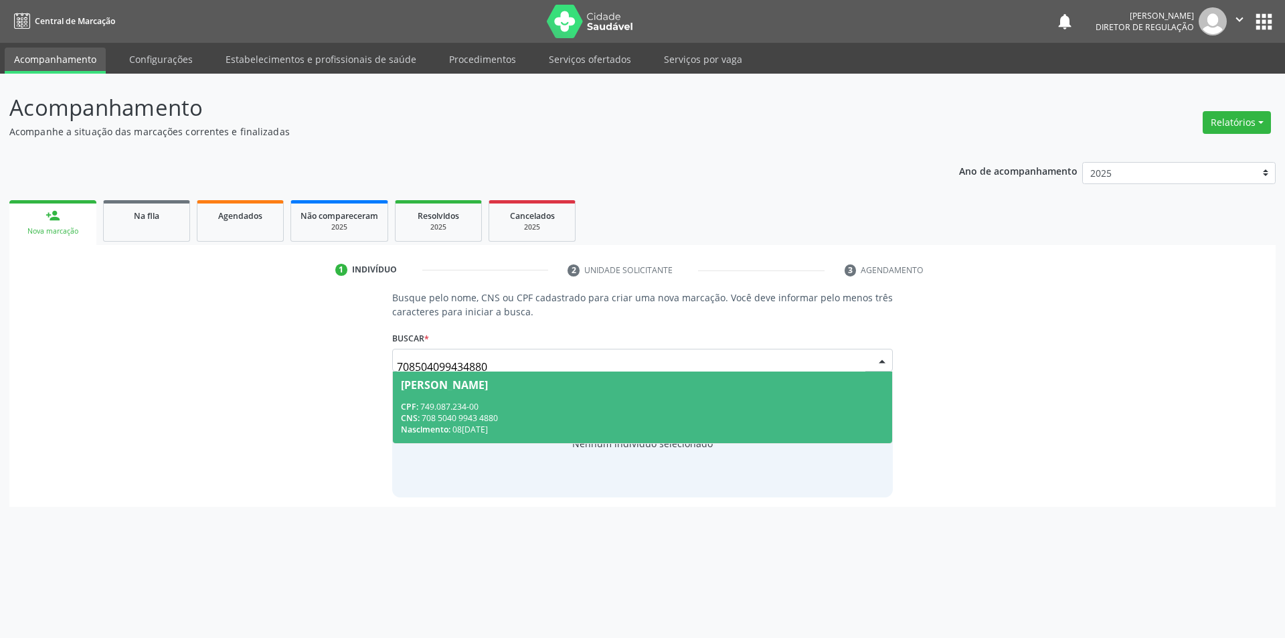
click at [618, 398] on span "Josimar Sousa Gomes CPF: 749.087.234-00 CNS: 708 5040 9943 4880 Nascimento: 08/…" at bounding box center [643, 407] width 500 height 72
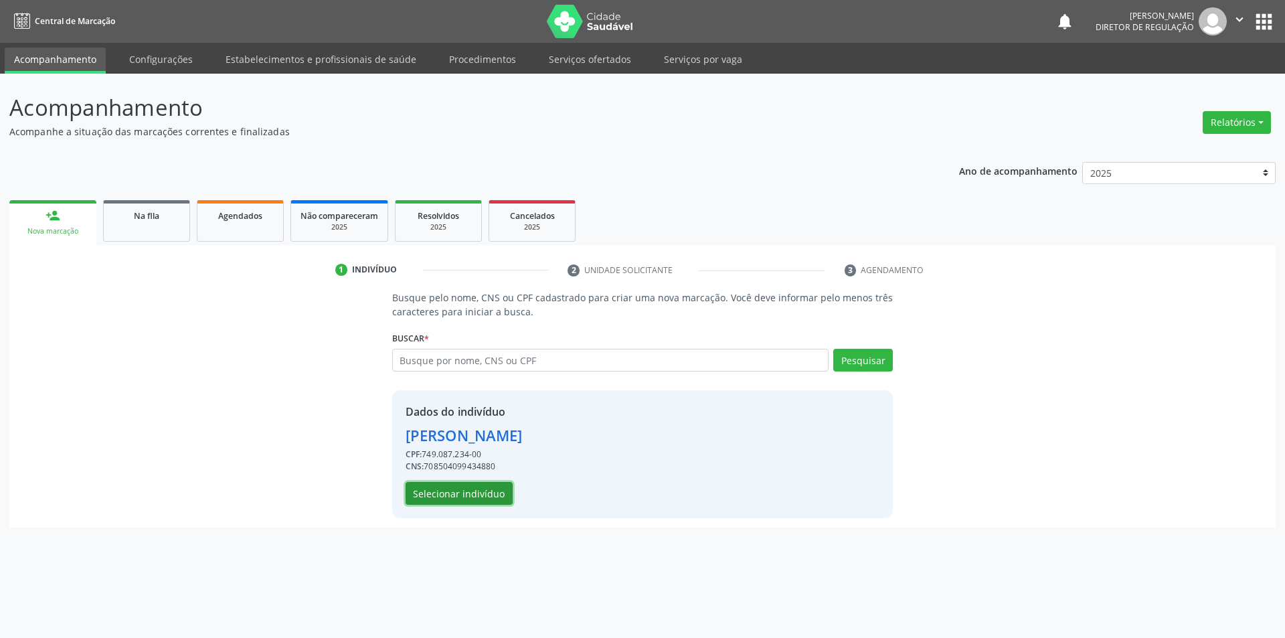
click at [485, 493] on button "Selecionar indivíduo" at bounding box center [458, 493] width 107 height 23
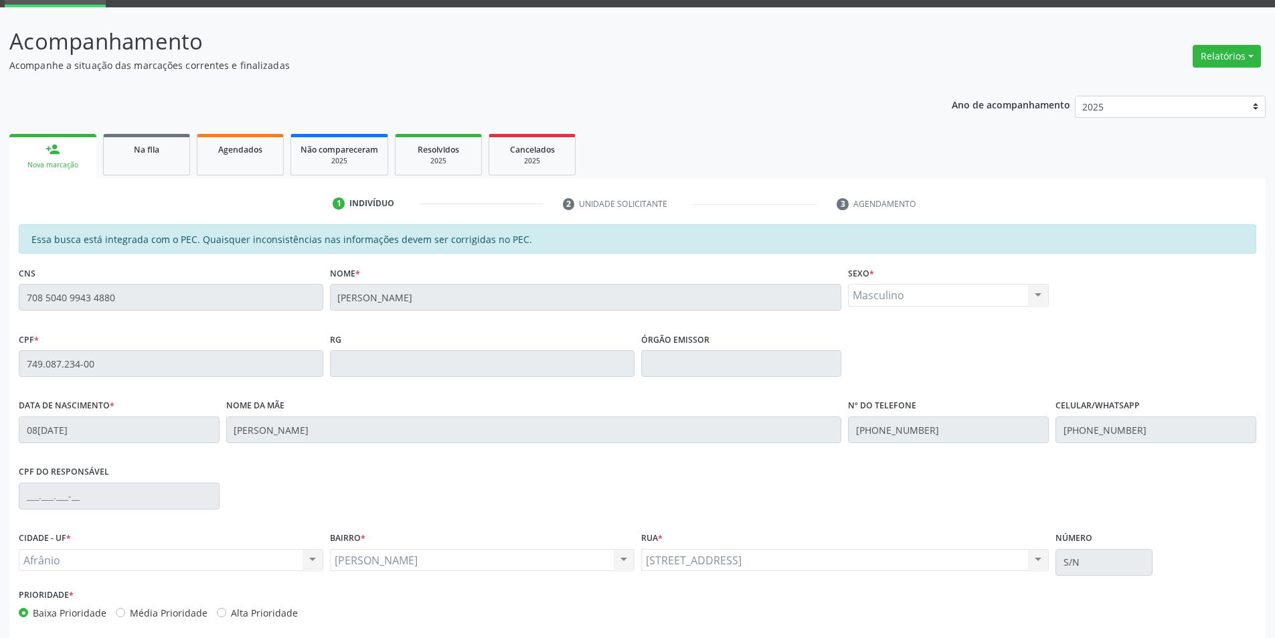
scroll to position [126, 0]
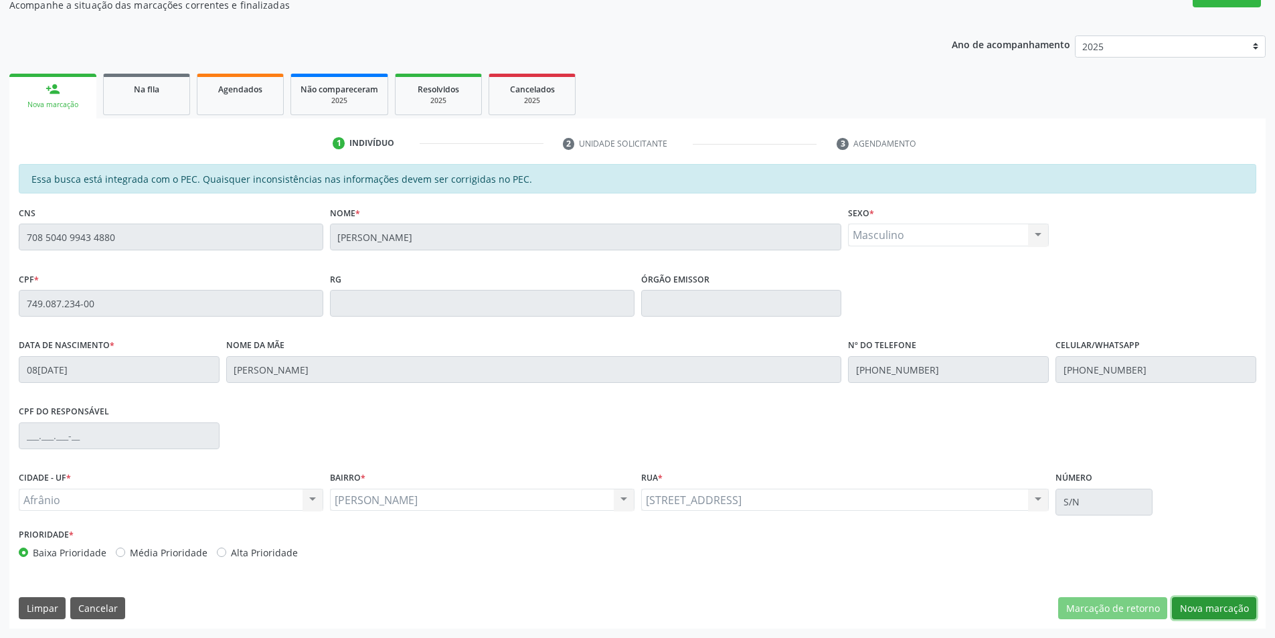
click at [1212, 611] on button "Nova marcação" at bounding box center [1214, 608] width 84 height 23
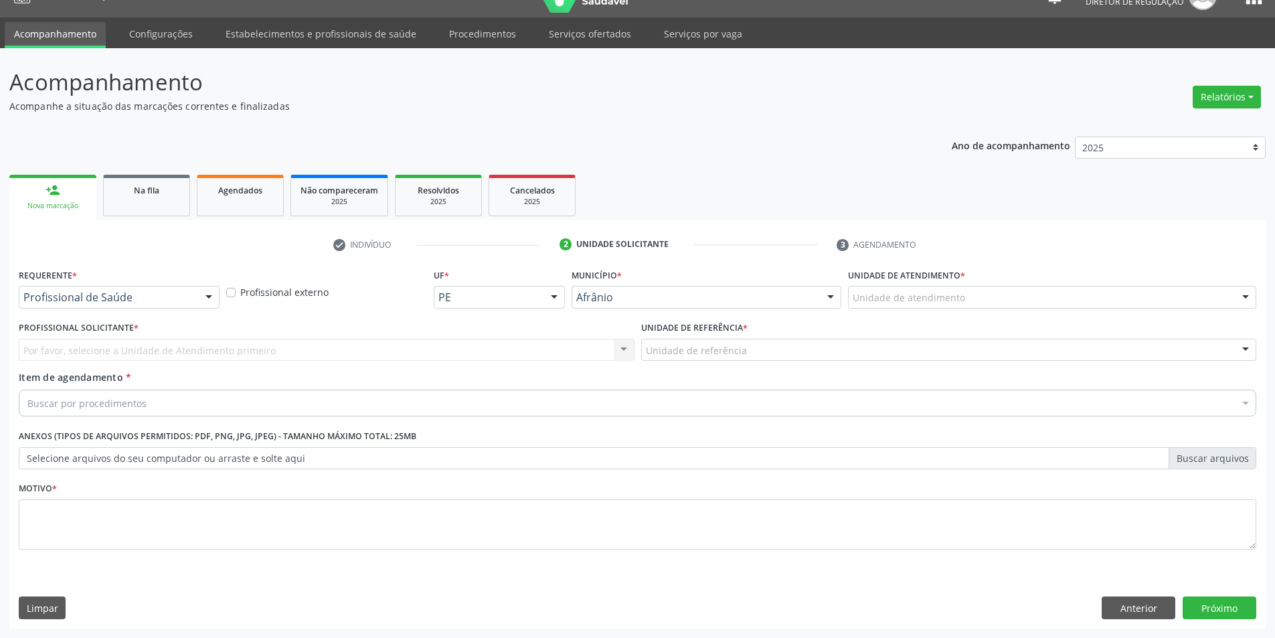
scroll to position [25, 0]
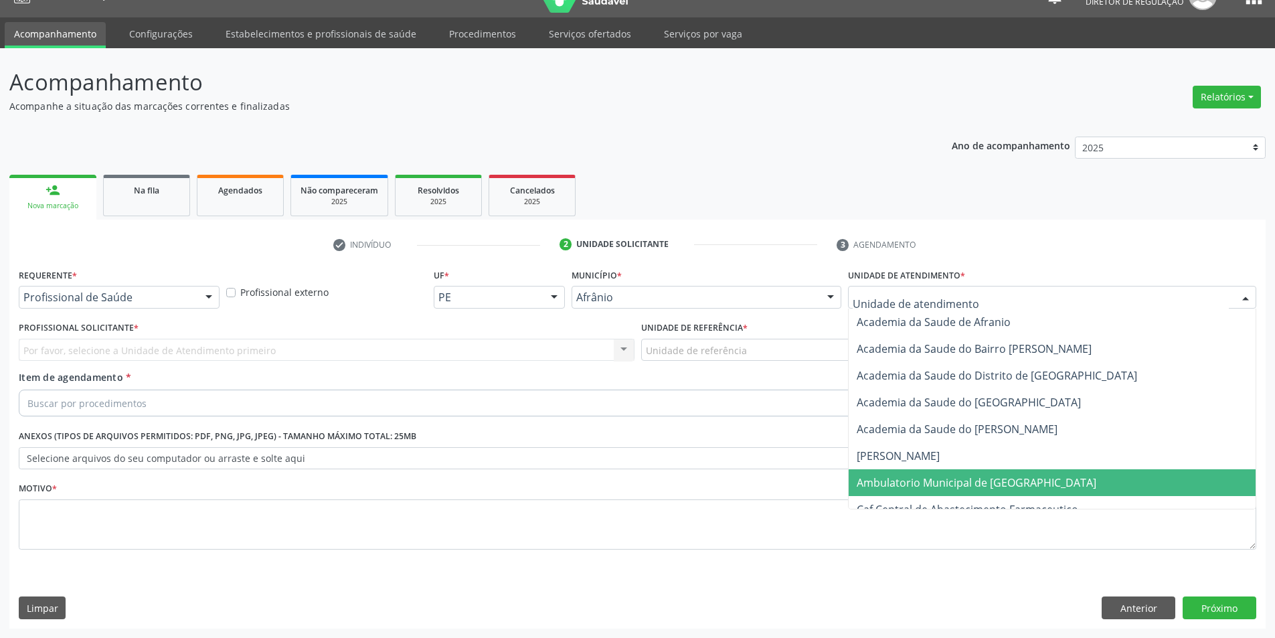
click at [917, 483] on span "Ambulatorio Municipal de [GEOGRAPHIC_DATA]" at bounding box center [976, 482] width 240 height 15
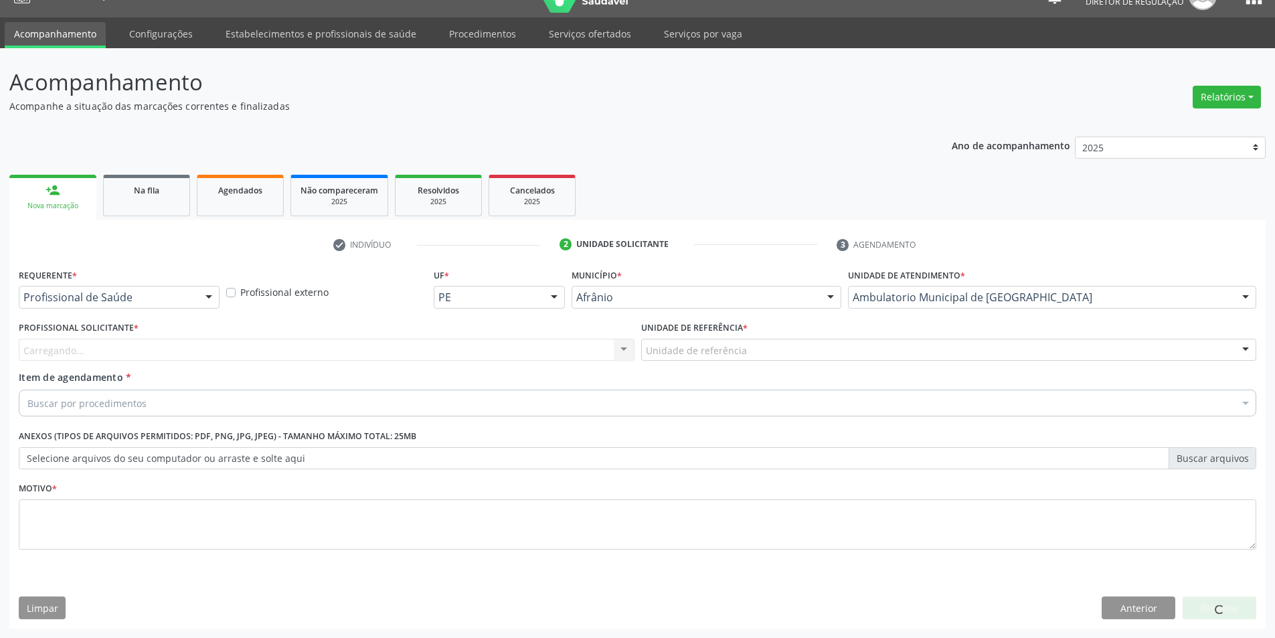
click at [768, 343] on div "Unidade de referência" at bounding box center [949, 350] width 616 height 23
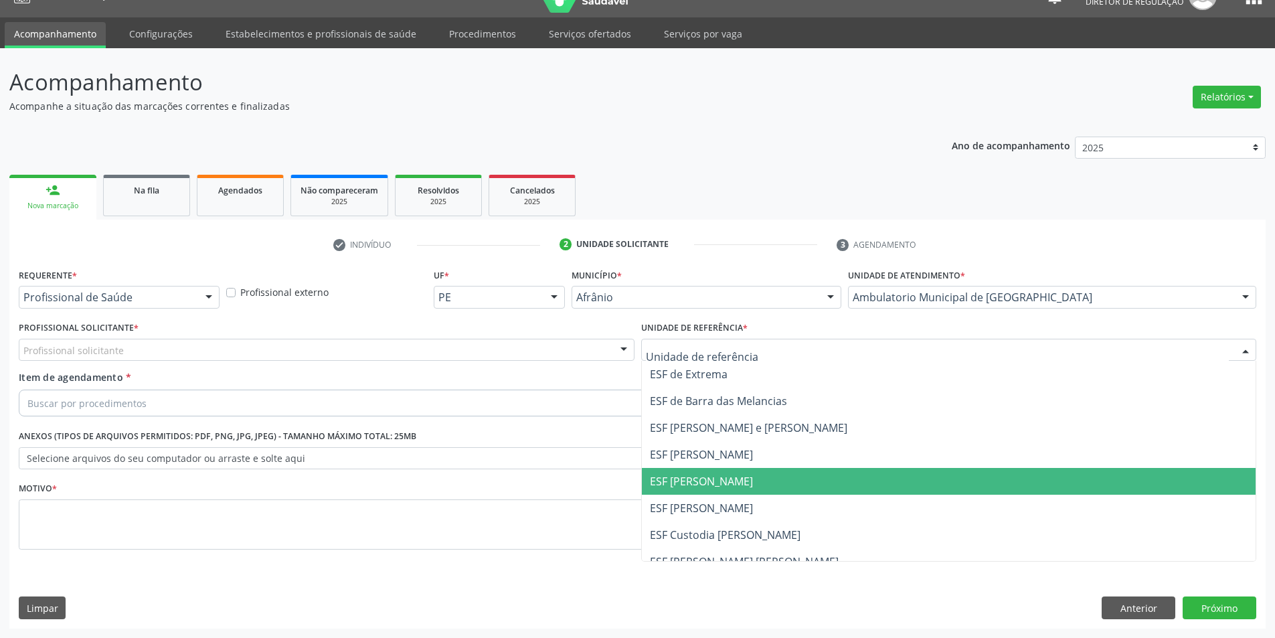
click at [740, 480] on span "ESF [PERSON_NAME]" at bounding box center [949, 481] width 614 height 27
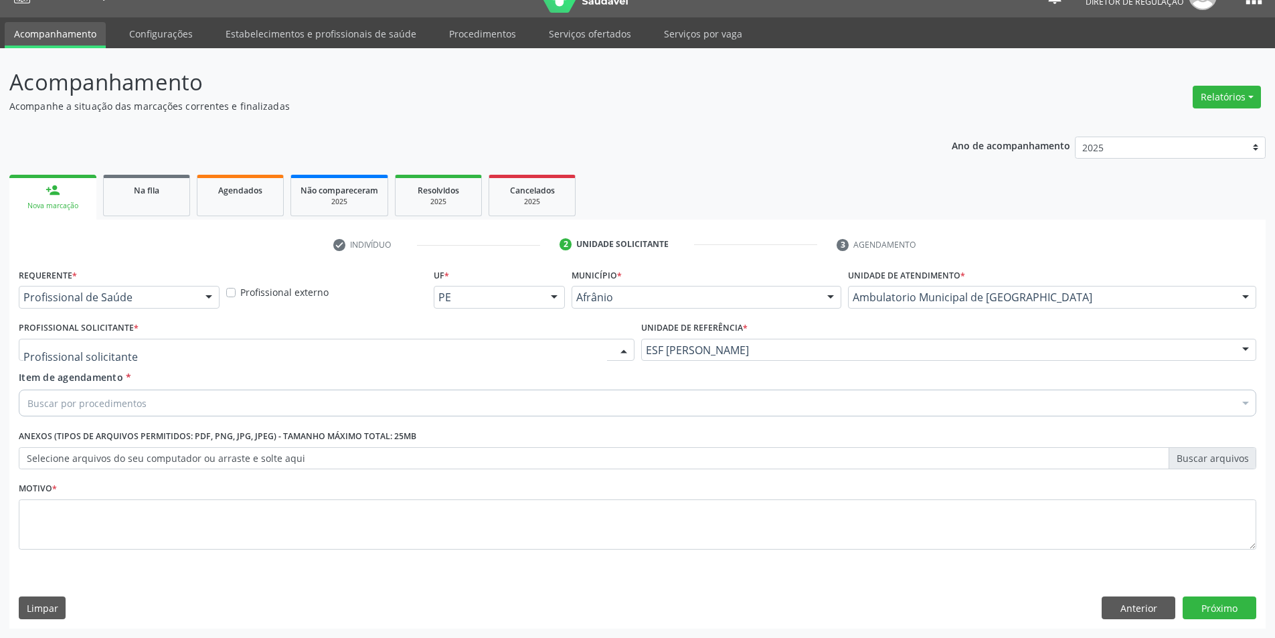
click at [515, 347] on div at bounding box center [327, 350] width 616 height 23
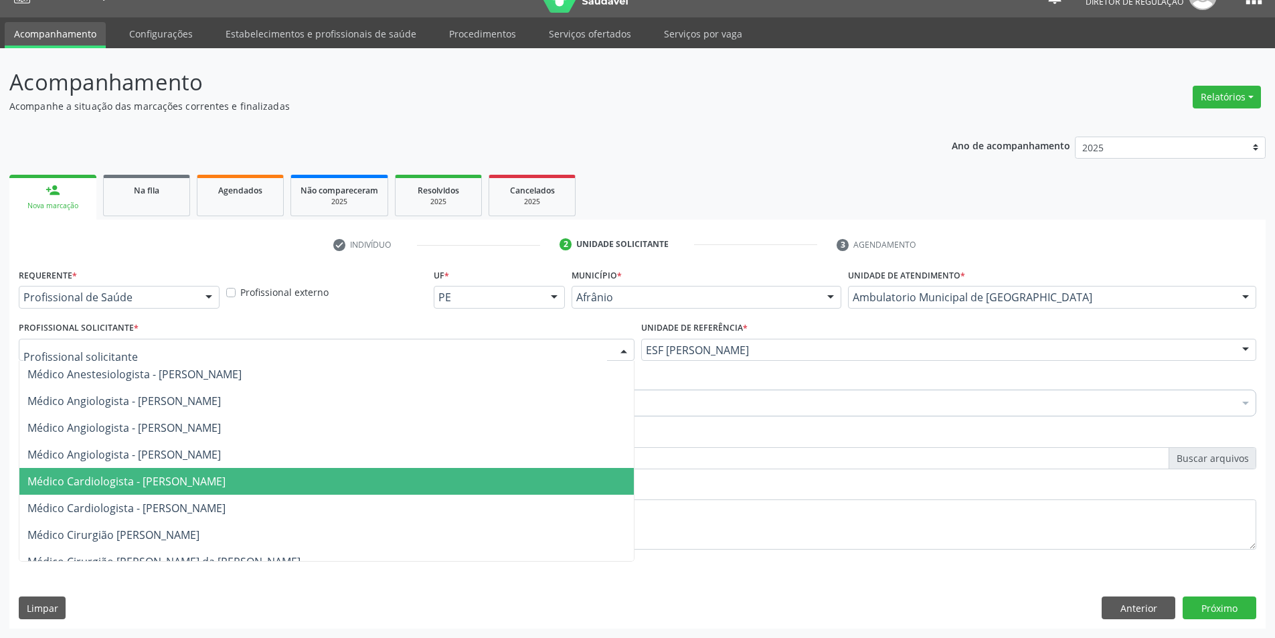
click at [477, 484] on span "Médico Cardiologista - [PERSON_NAME]" at bounding box center [326, 481] width 614 height 27
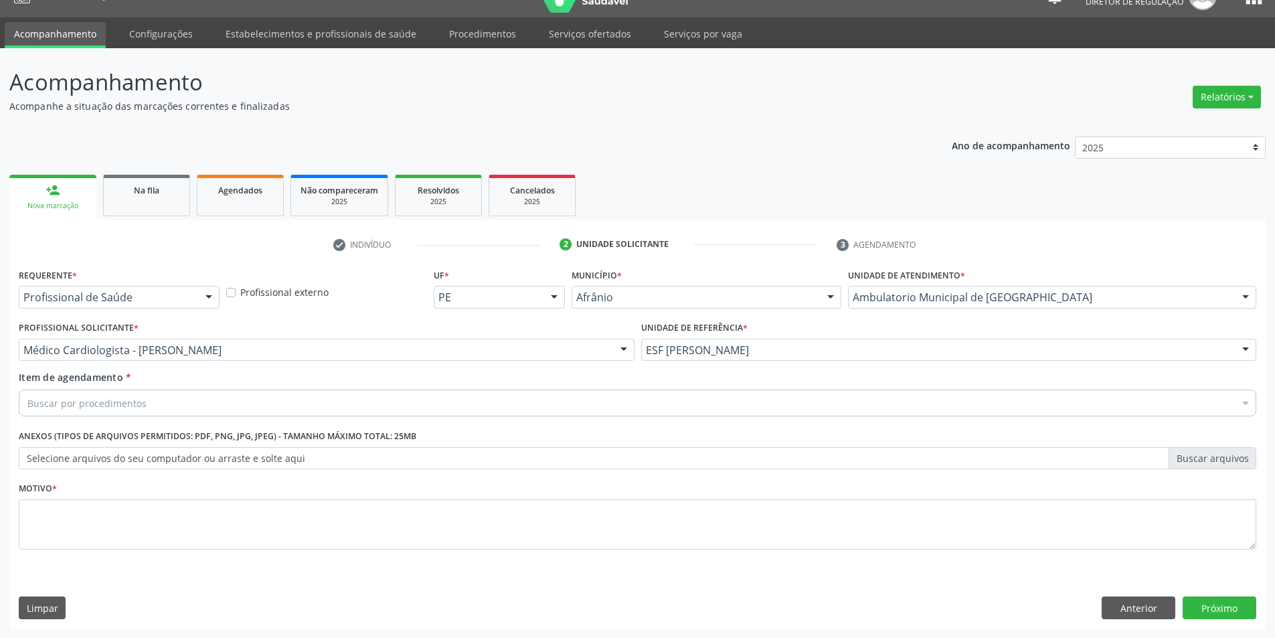
click at [376, 397] on div "Buscar por procedimentos" at bounding box center [637, 402] width 1237 height 27
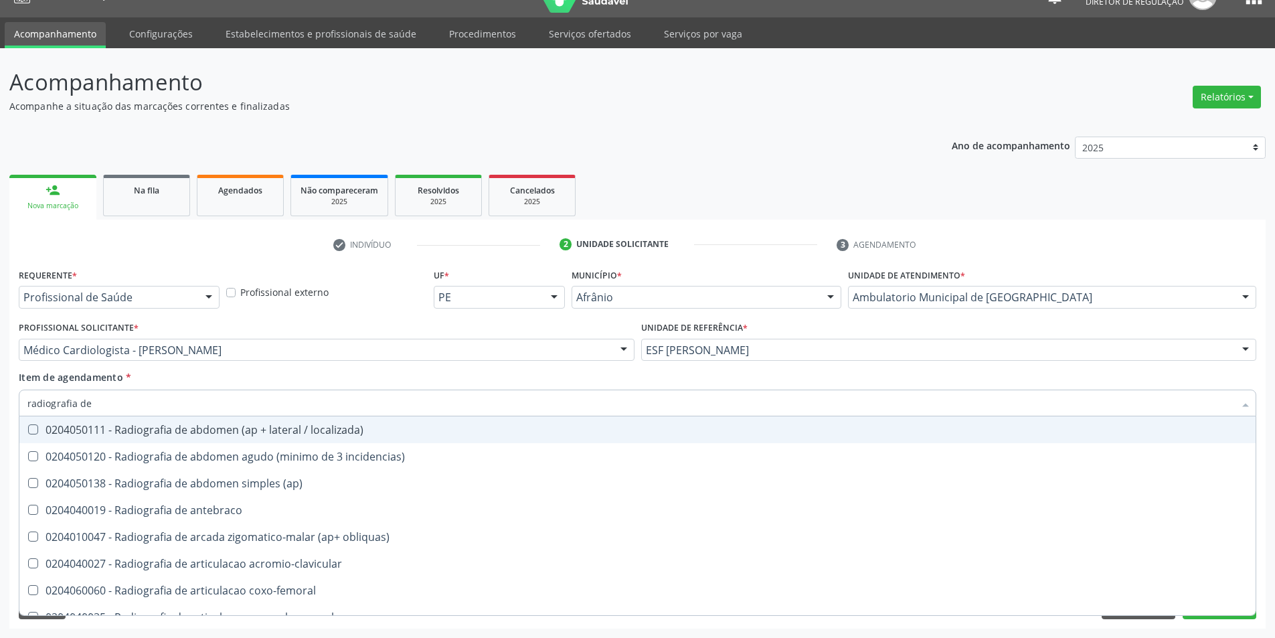
type input "radiografia de t"
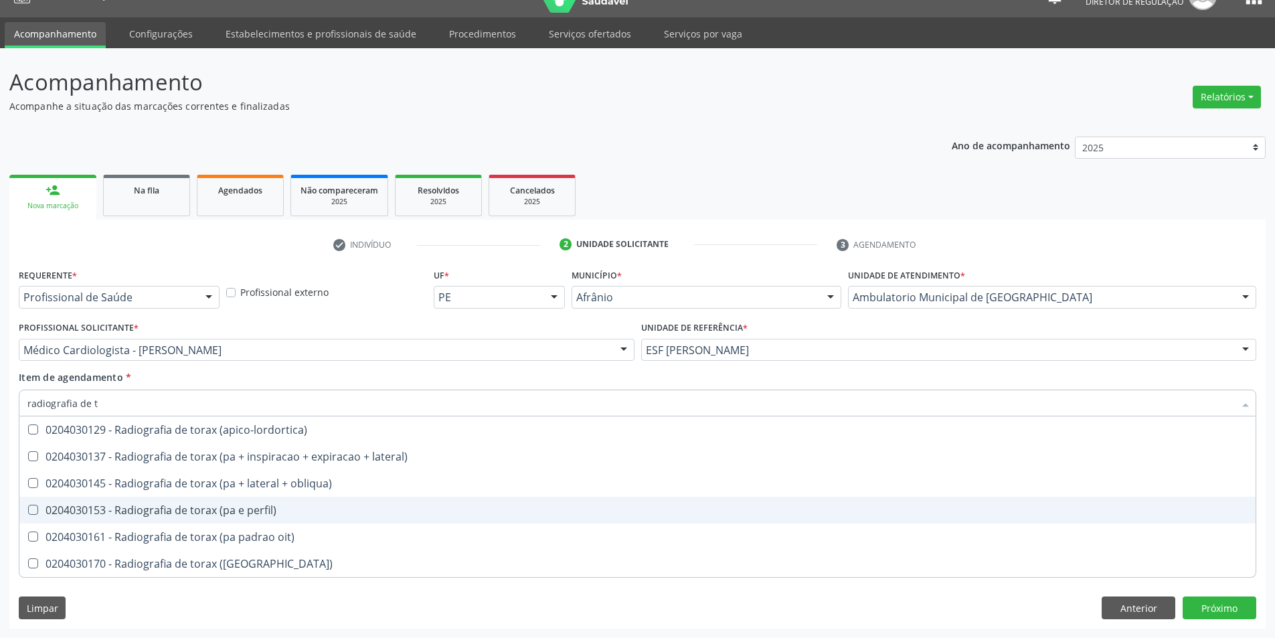
click at [302, 514] on div "0204030153 - Radiografia de torax (pa e perfil)" at bounding box center [637, 509] width 1220 height 11
checkbox perfil\) "true"
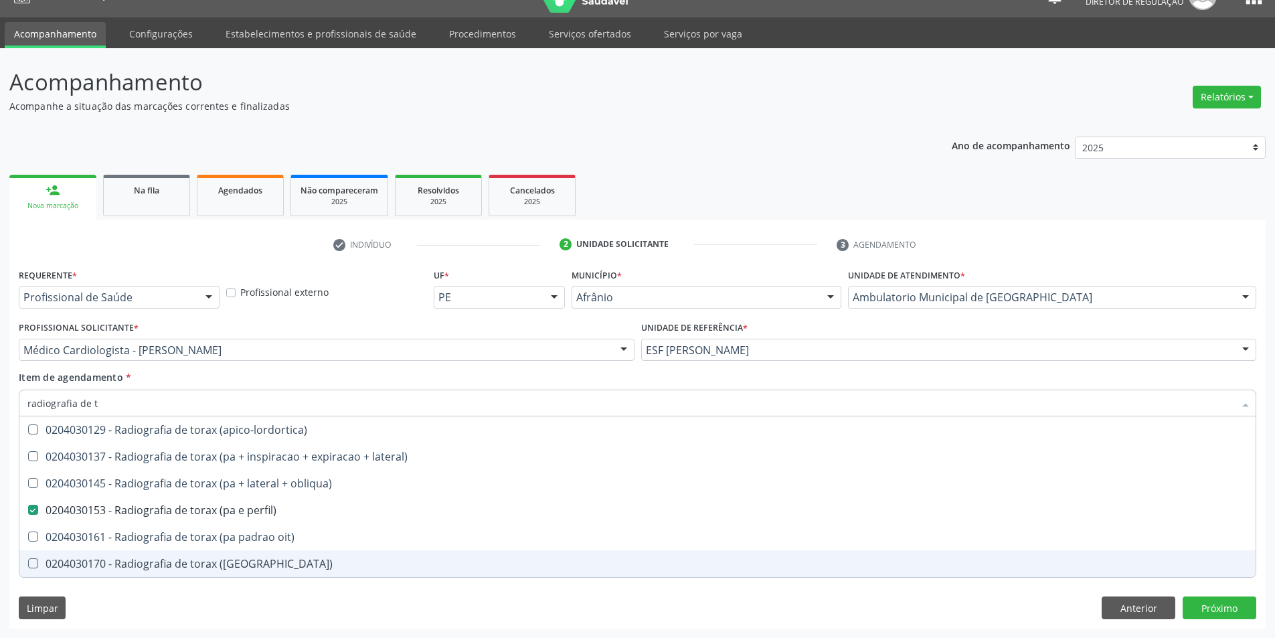
click at [384, 591] on div "Requerente * Profissional de Saúde Profissional de Saúde Paciente Nenhum result…" at bounding box center [637, 446] width 1256 height 363
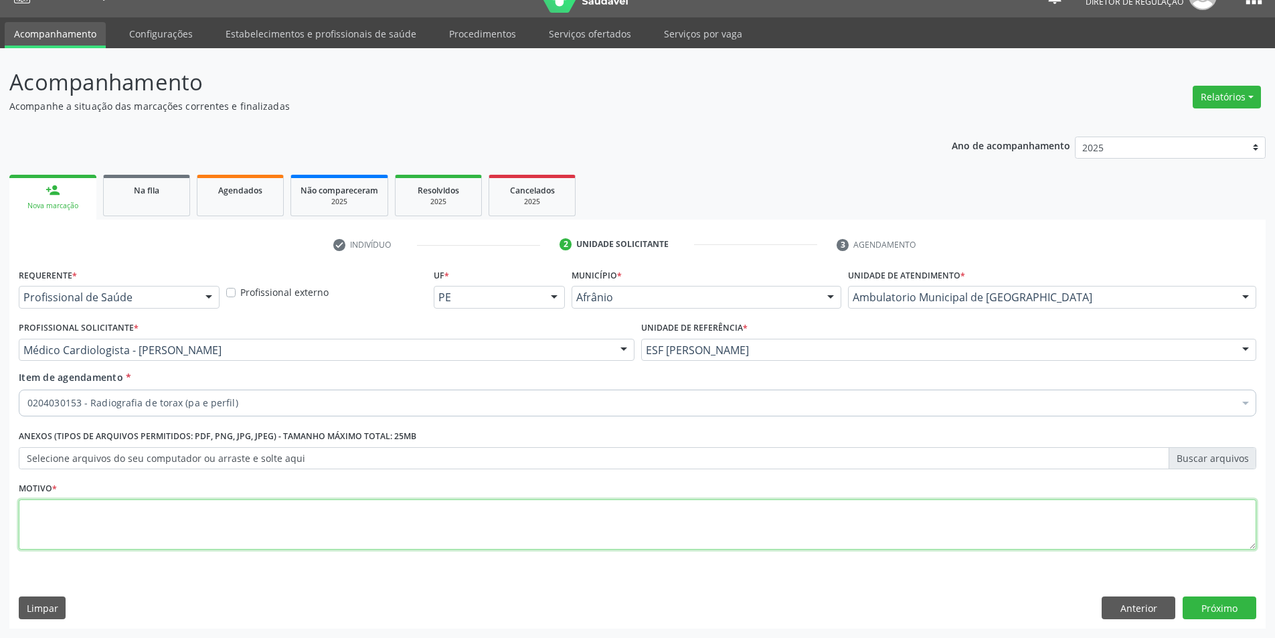
click at [393, 530] on textarea at bounding box center [637, 524] width 1237 height 51
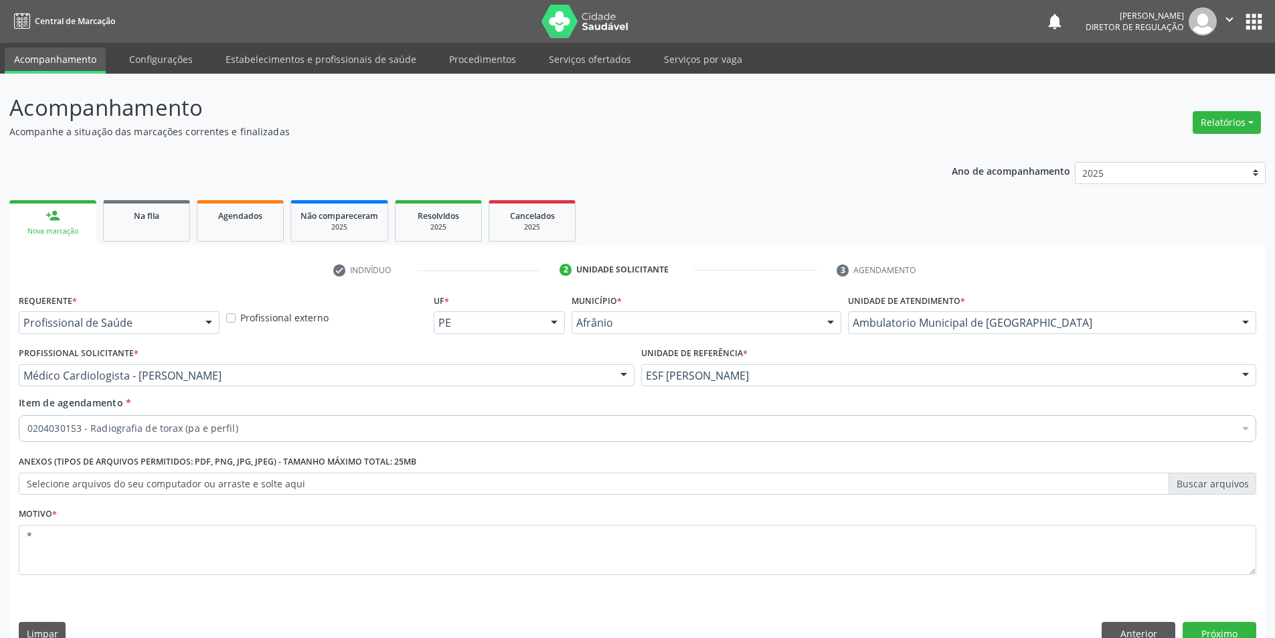
scroll to position [25, 0]
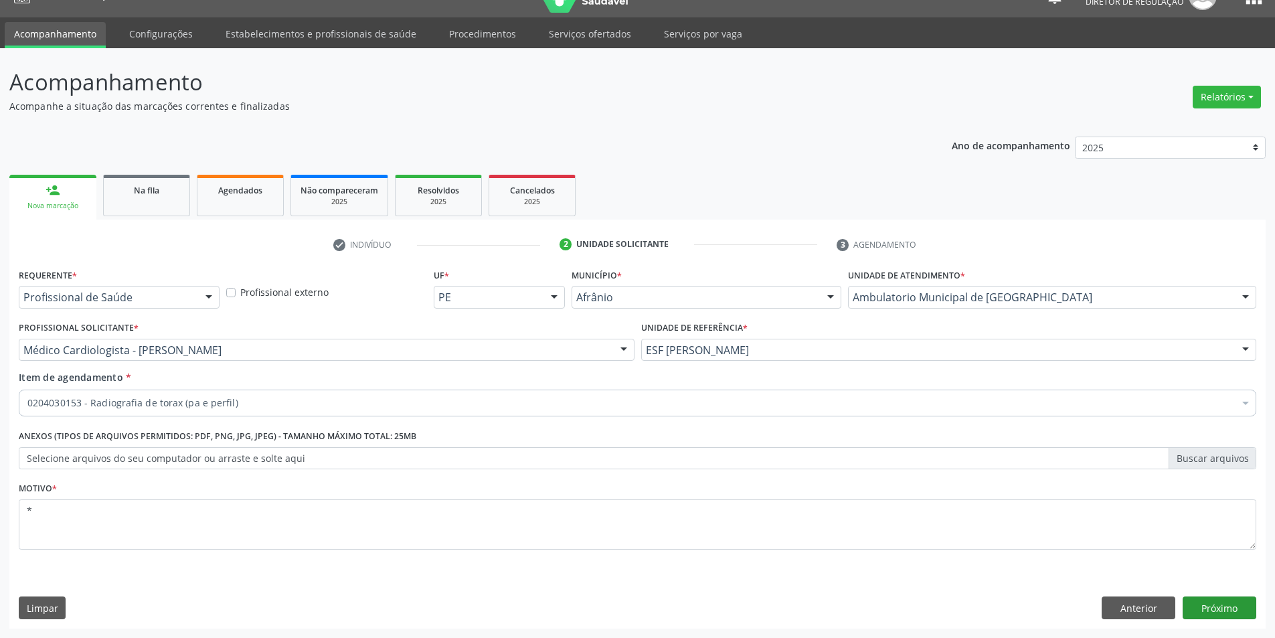
type textarea "*"
click at [1216, 606] on button "Próximo" at bounding box center [1219, 607] width 74 height 23
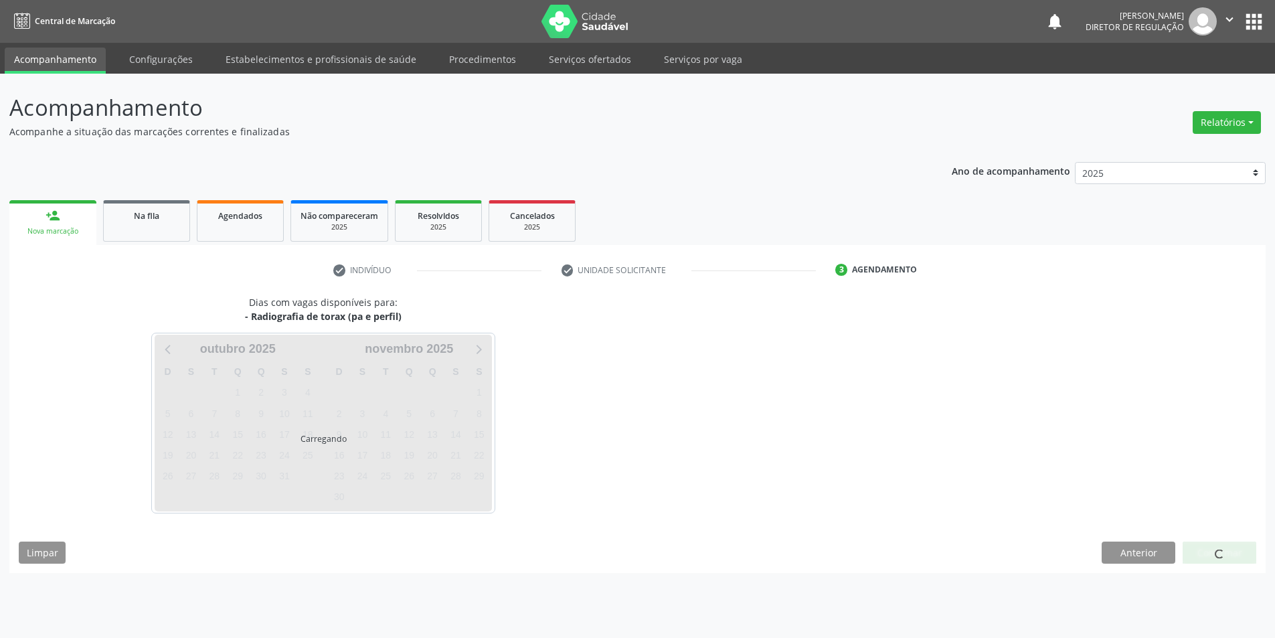
scroll to position [0, 0]
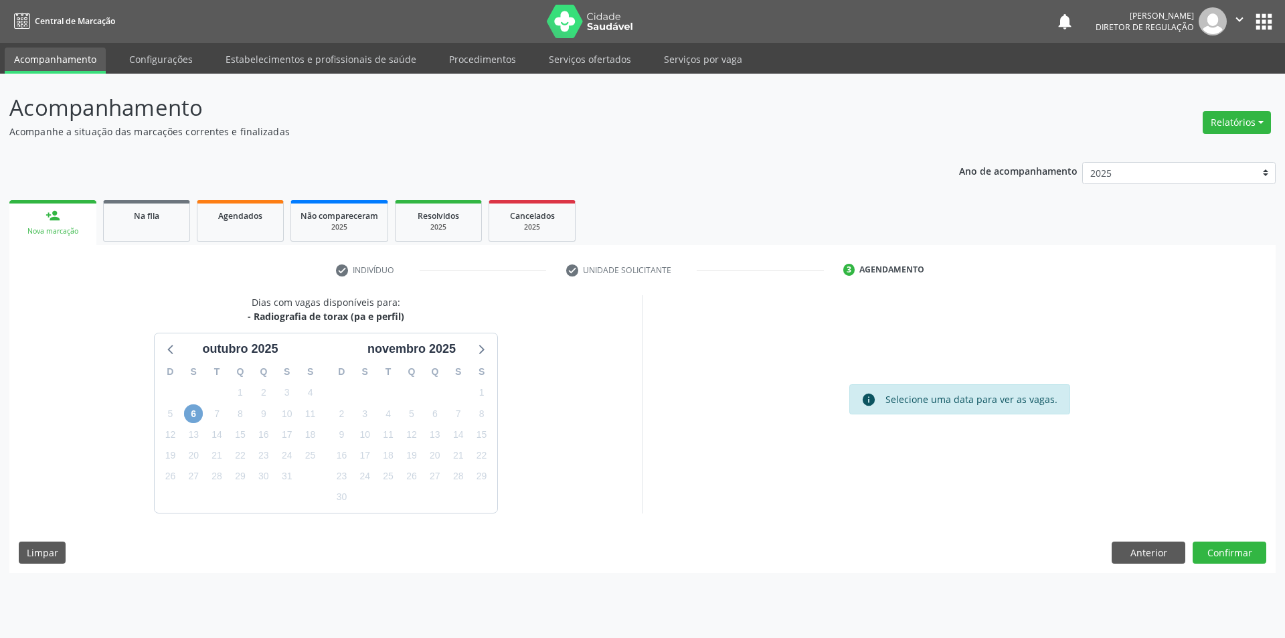
click at [193, 413] on span "6" at bounding box center [193, 413] width 19 height 19
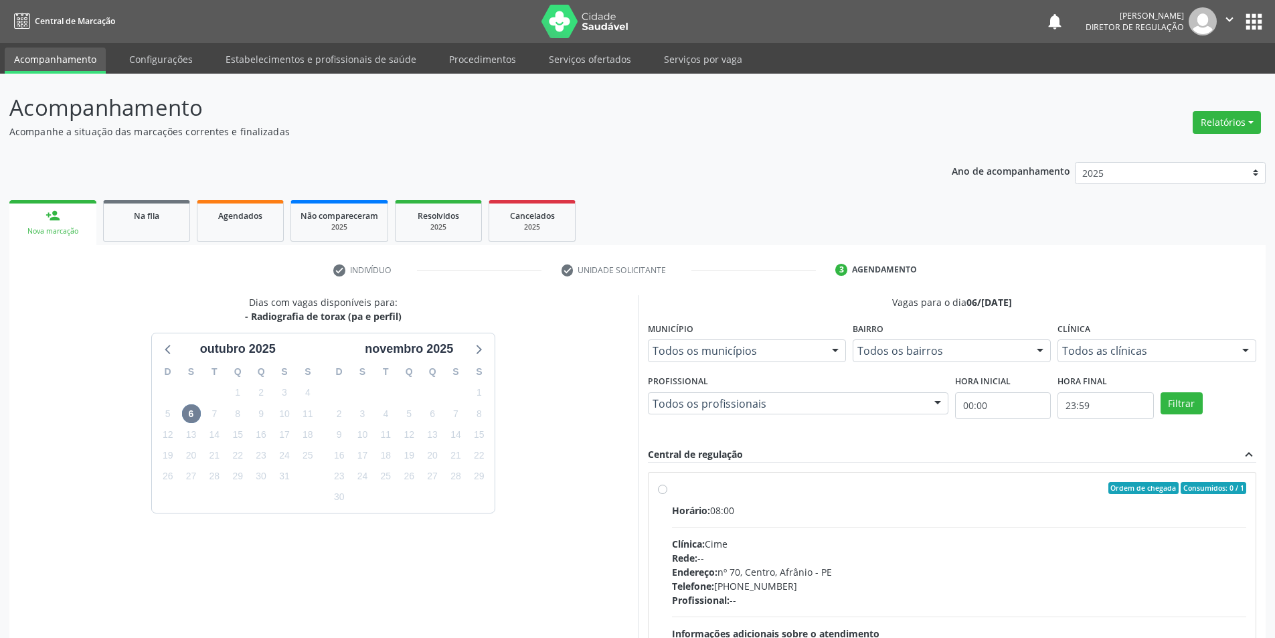
click at [668, 485] on div "Ordem de chegada Consumidos: 0 / 1 Horário: 08:00 Clínica: Cime Rede: -- Endere…" at bounding box center [952, 584] width 589 height 205
radio input "true"
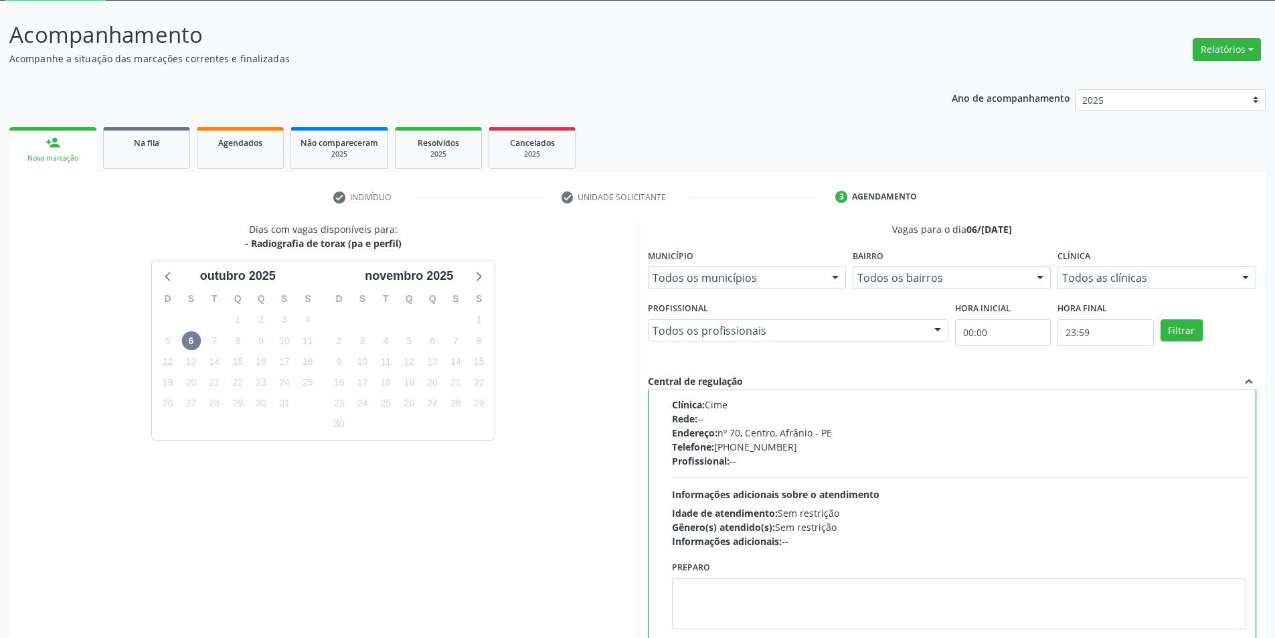
scroll to position [162, 0]
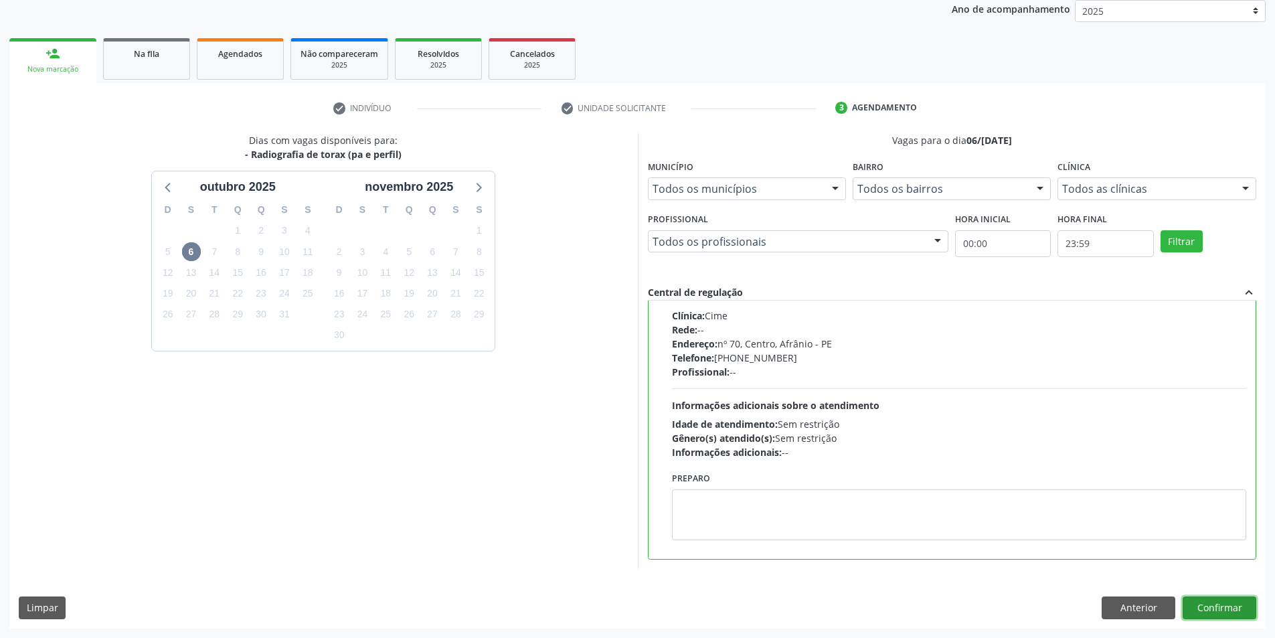
click at [1222, 604] on button "Confirmar" at bounding box center [1219, 607] width 74 height 23
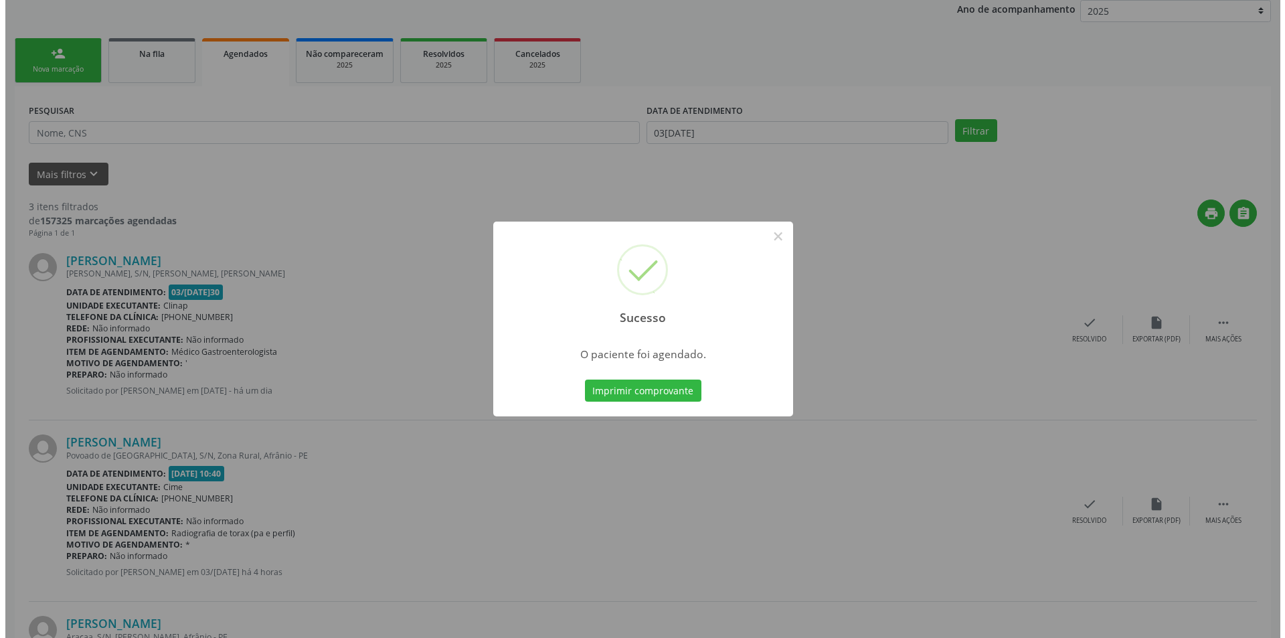
scroll to position [0, 0]
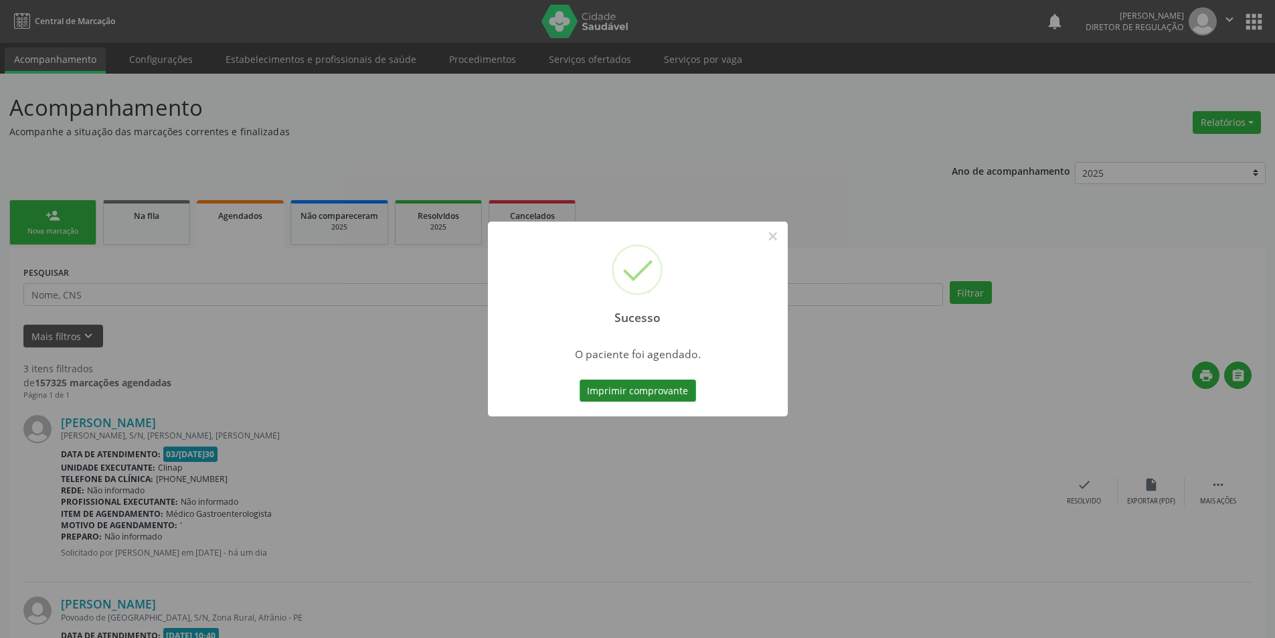
click at [666, 389] on button "Imprimir comprovante" at bounding box center [637, 390] width 116 height 23
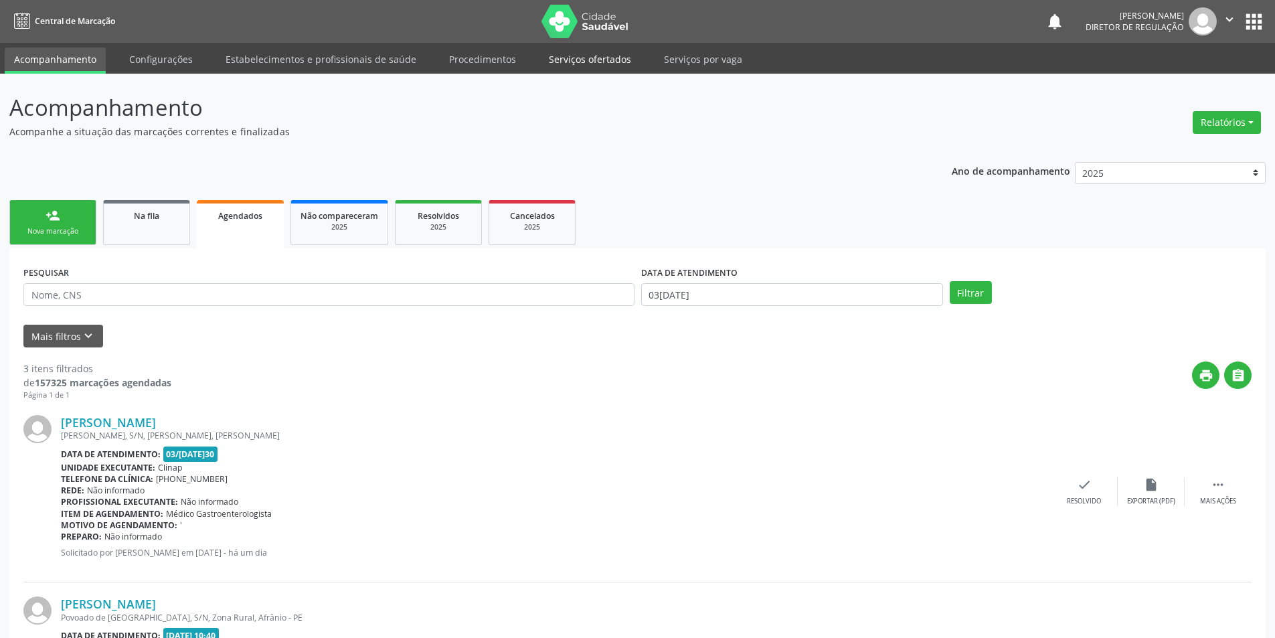
click at [572, 64] on link "Serviços ofertados" at bounding box center [589, 59] width 101 height 23
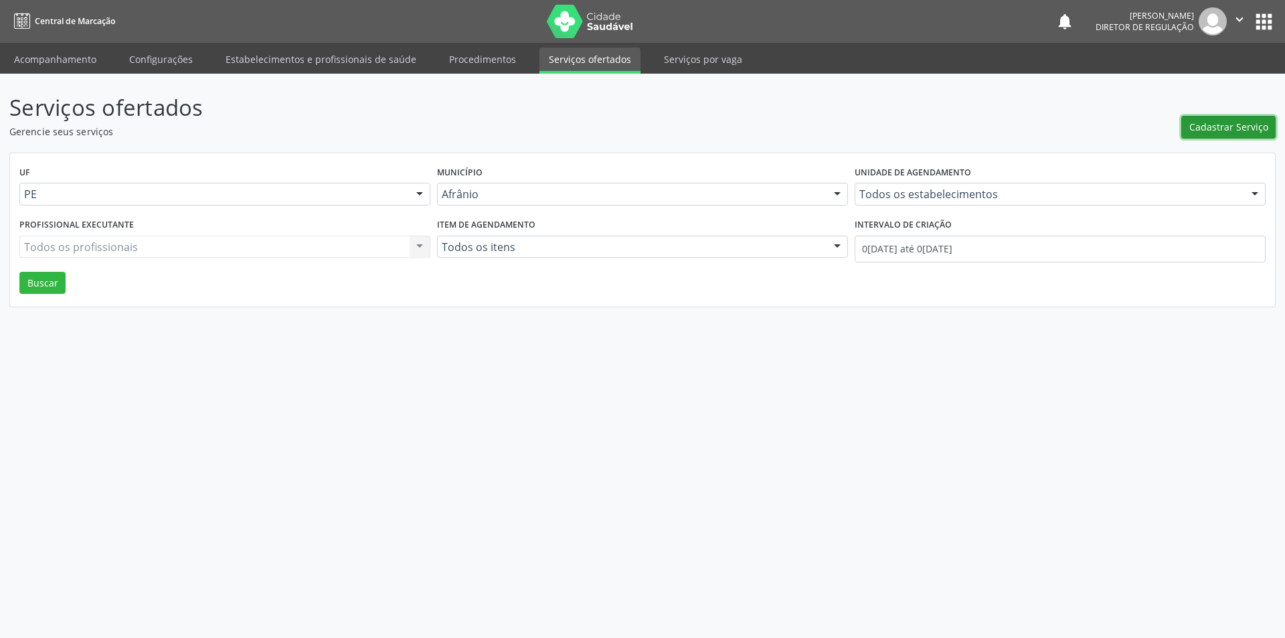
click at [1221, 124] on span "Cadastrar Serviço" at bounding box center [1228, 127] width 79 height 14
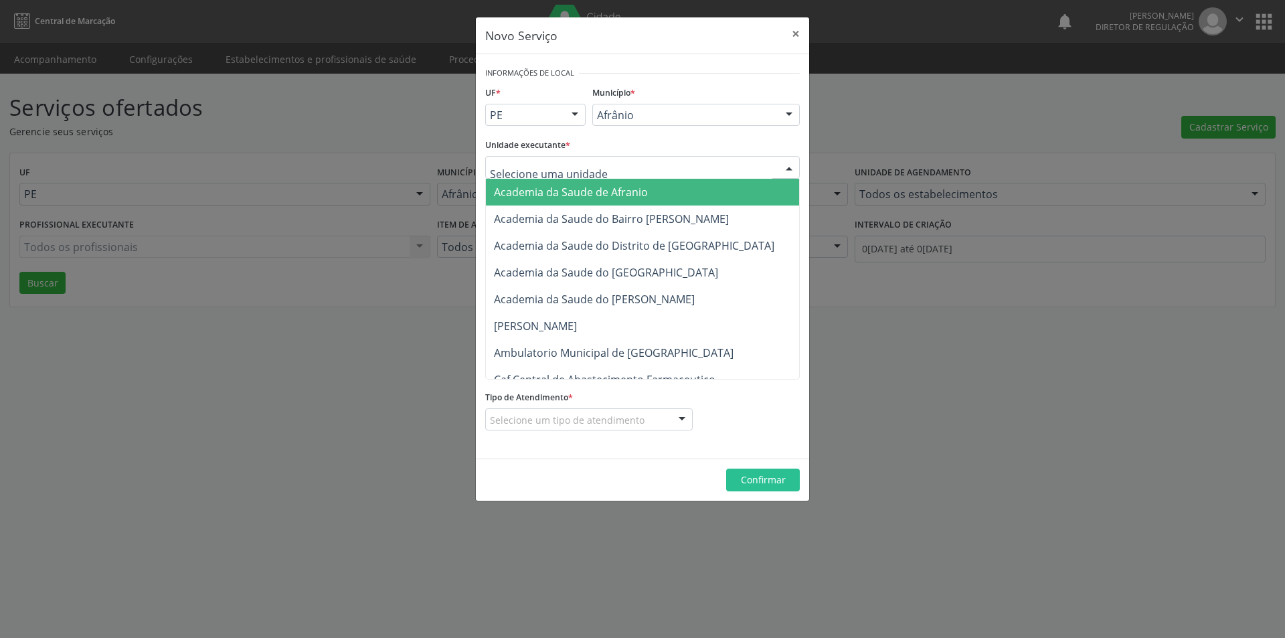
click at [640, 166] on div at bounding box center [642, 167] width 314 height 23
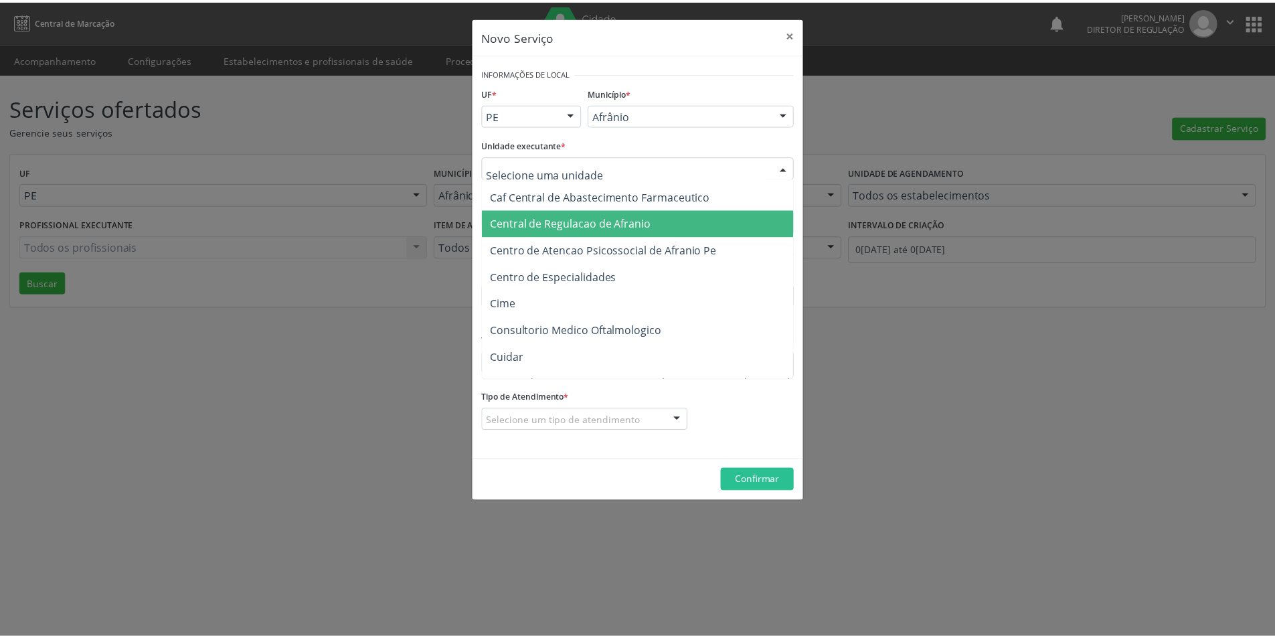
scroll to position [201, 0]
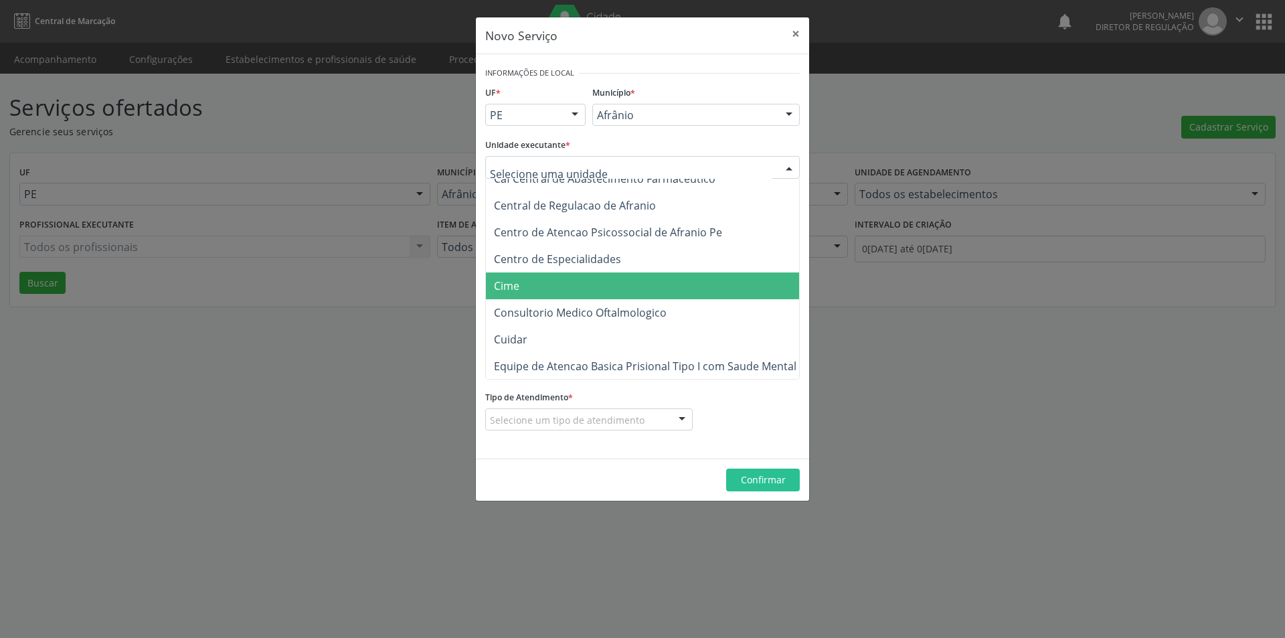
click at [585, 288] on span "Cime" at bounding box center [649, 285] width 327 height 27
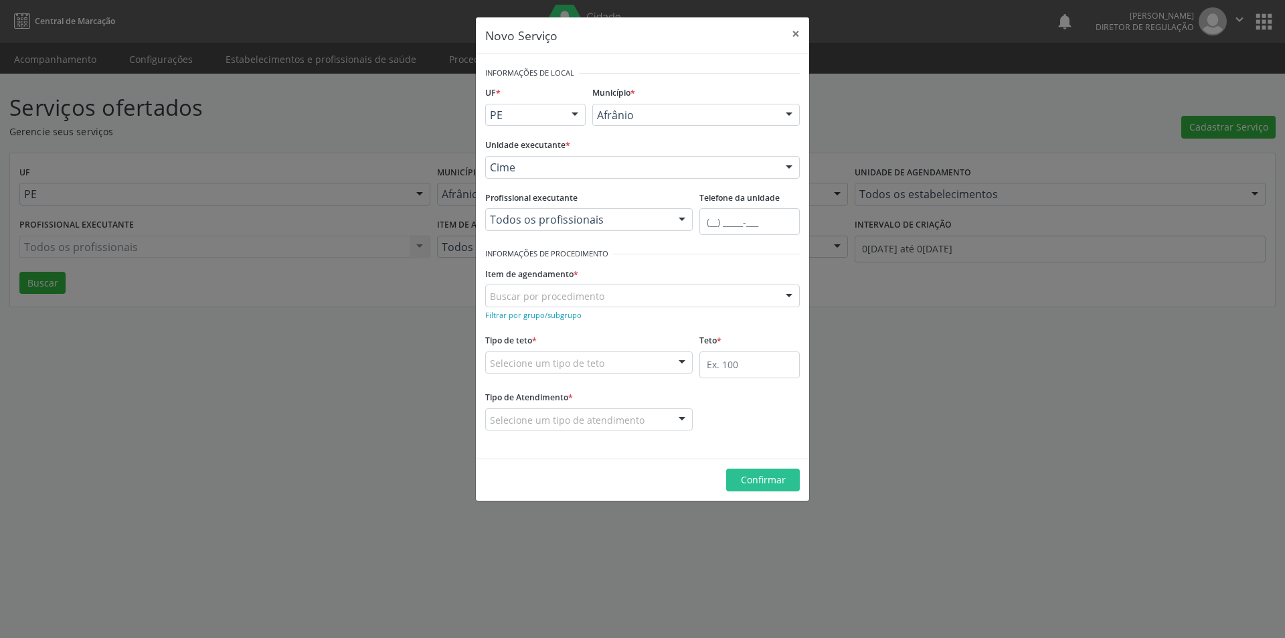
click at [608, 293] on div "Buscar por procedimento" at bounding box center [642, 295] width 314 height 23
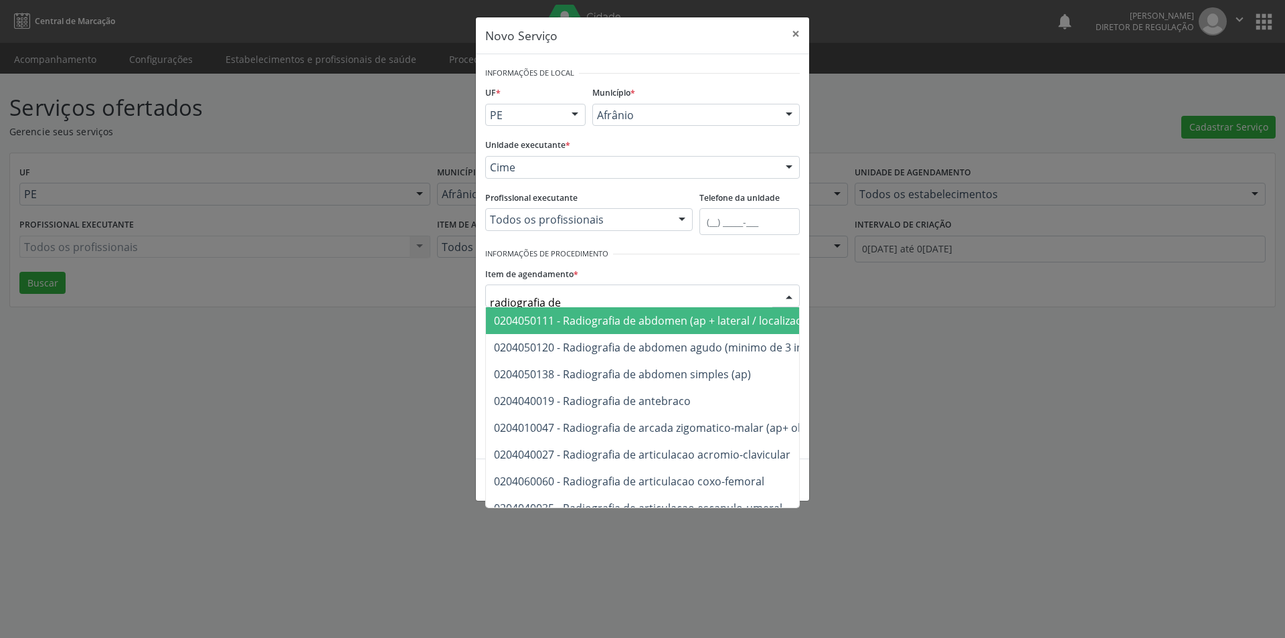
type input "radiografia de t"
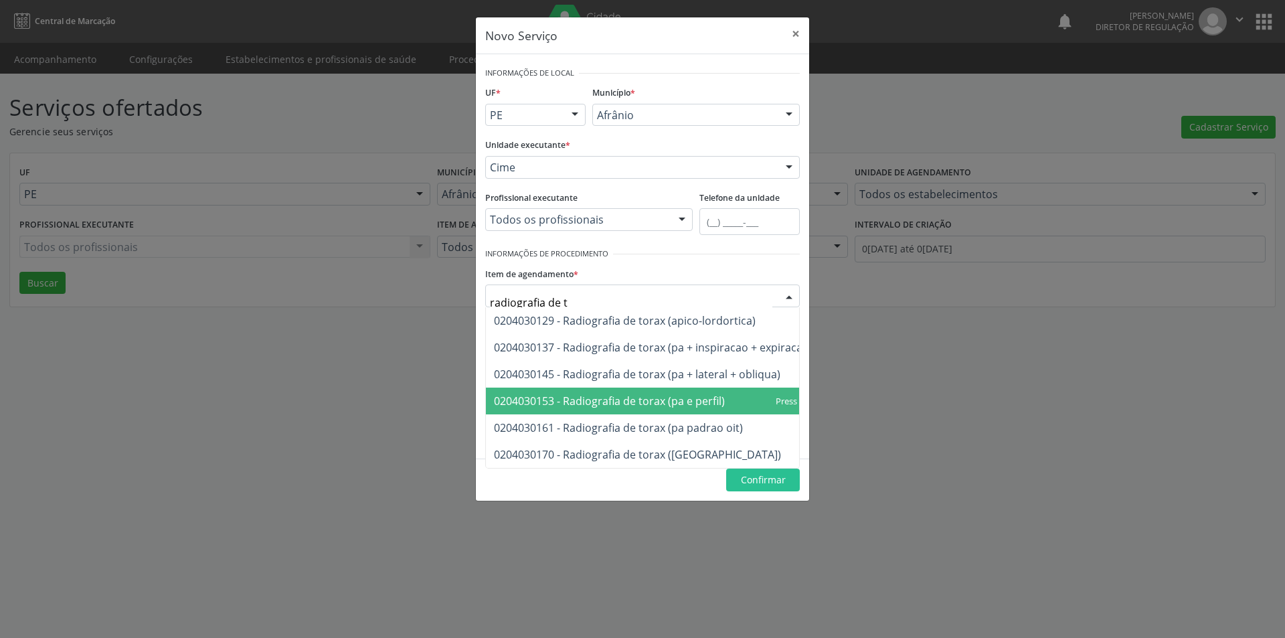
click at [643, 403] on span "0204030153 - Radiografia de torax (pa e perfil)" at bounding box center [609, 400] width 231 height 15
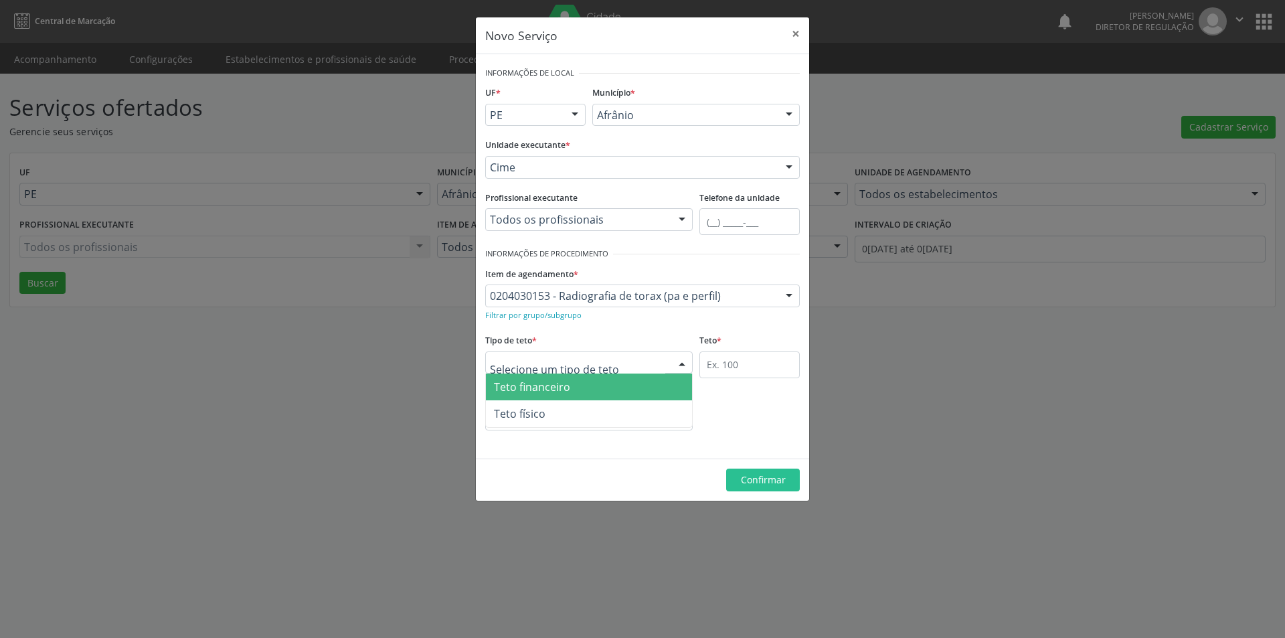
click at [641, 361] on div at bounding box center [588, 362] width 207 height 23
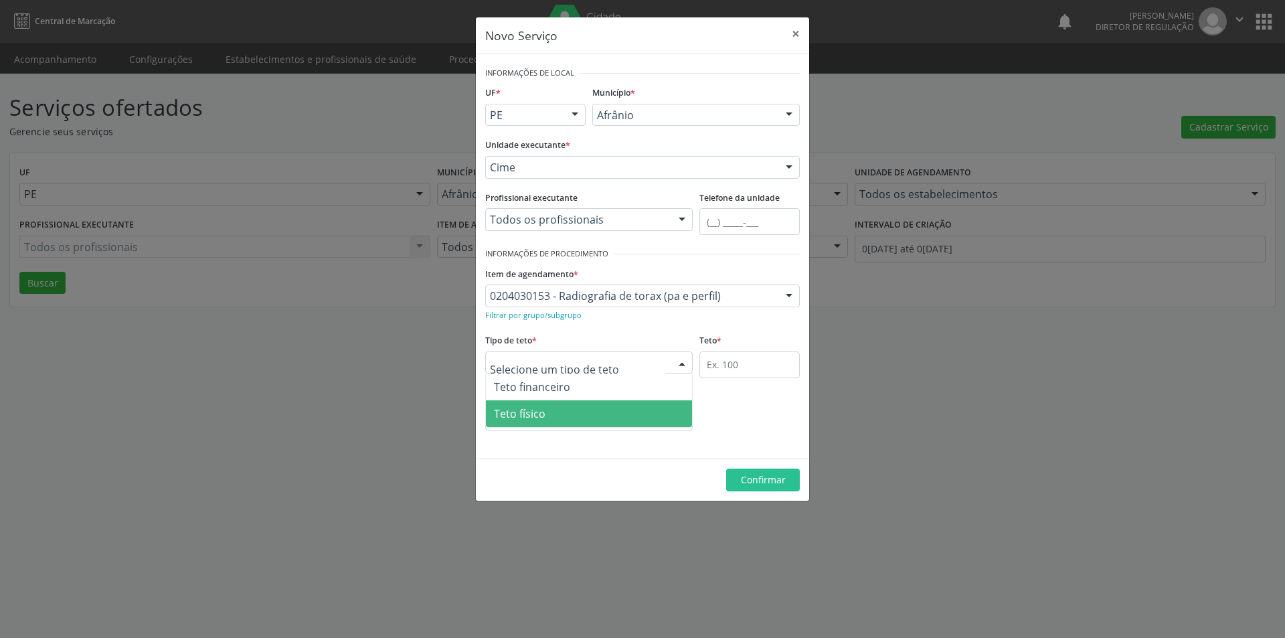
click at [582, 420] on span "Teto físico" at bounding box center [589, 413] width 206 height 27
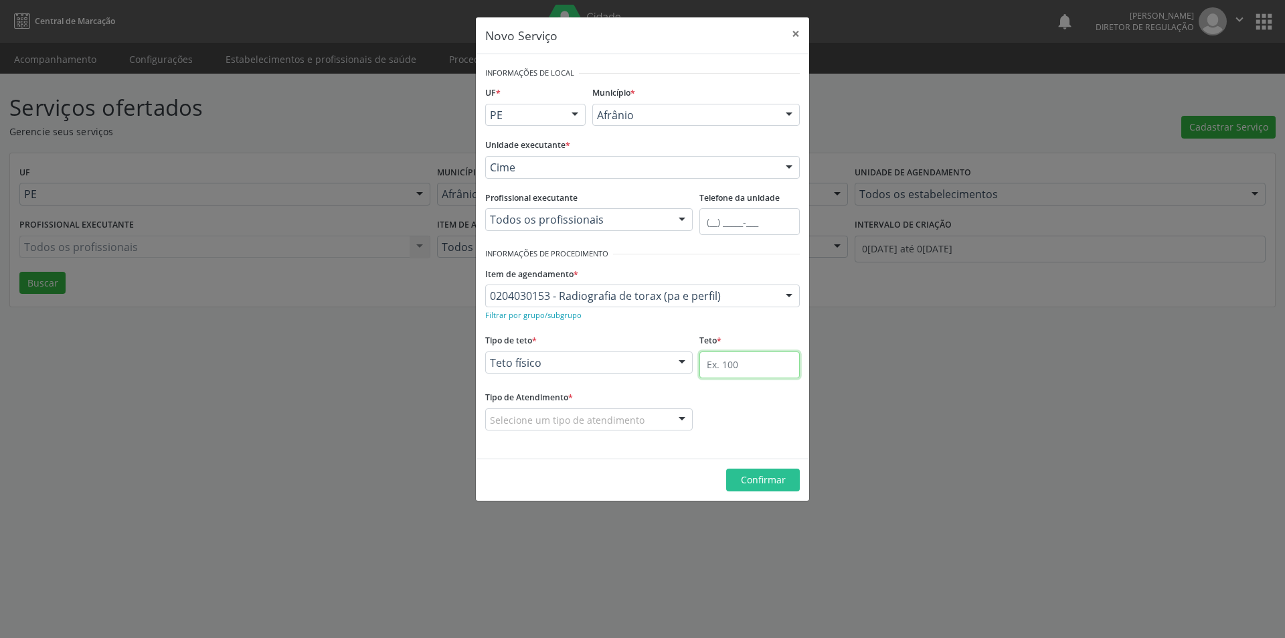
click at [751, 363] on input "text" at bounding box center [749, 364] width 100 height 27
type input "3"
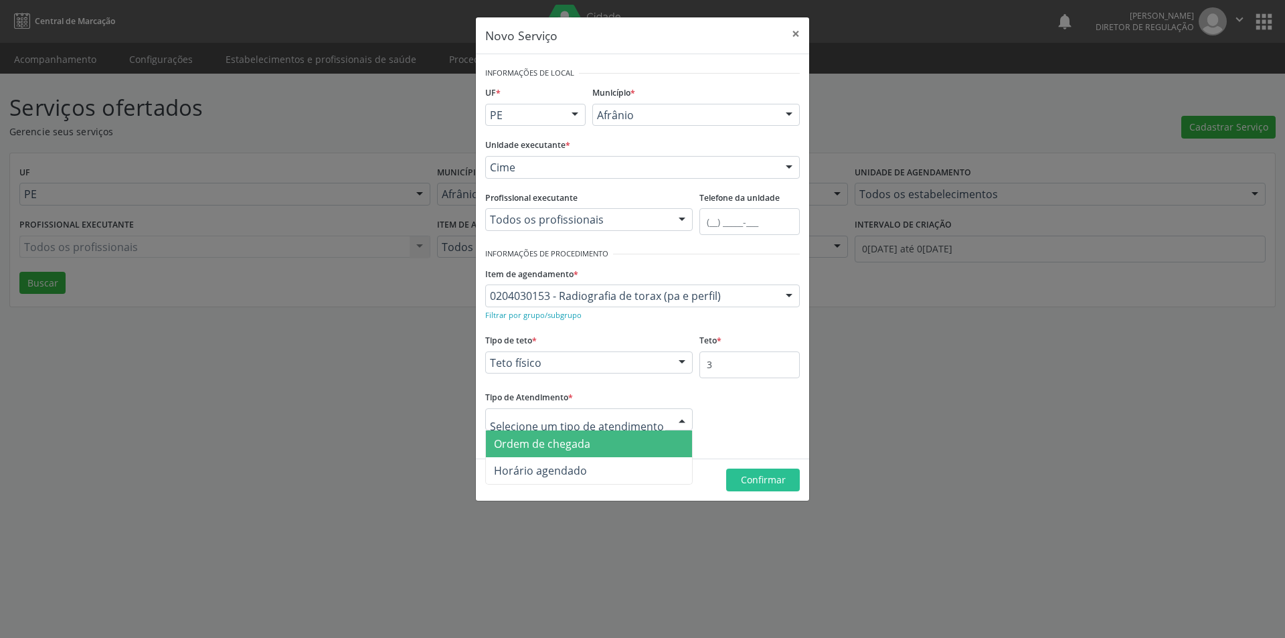
click at [616, 436] on span "Ordem de chegada" at bounding box center [589, 443] width 206 height 27
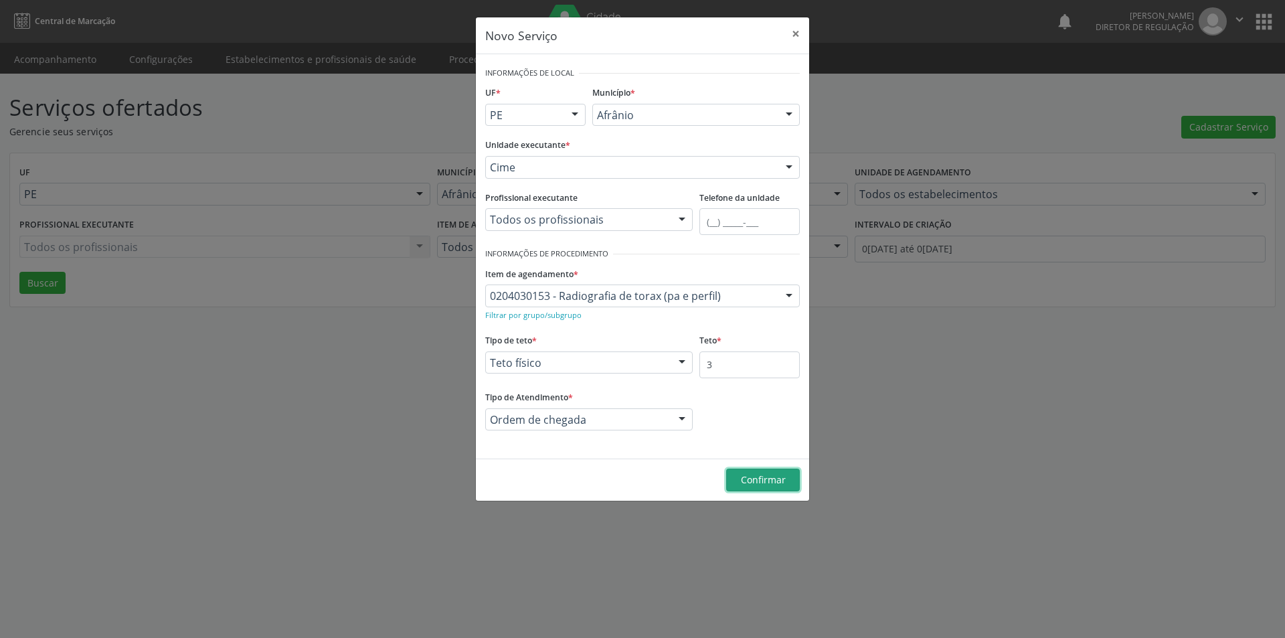
click at [779, 485] on span "Confirmar" at bounding box center [763, 479] width 45 height 13
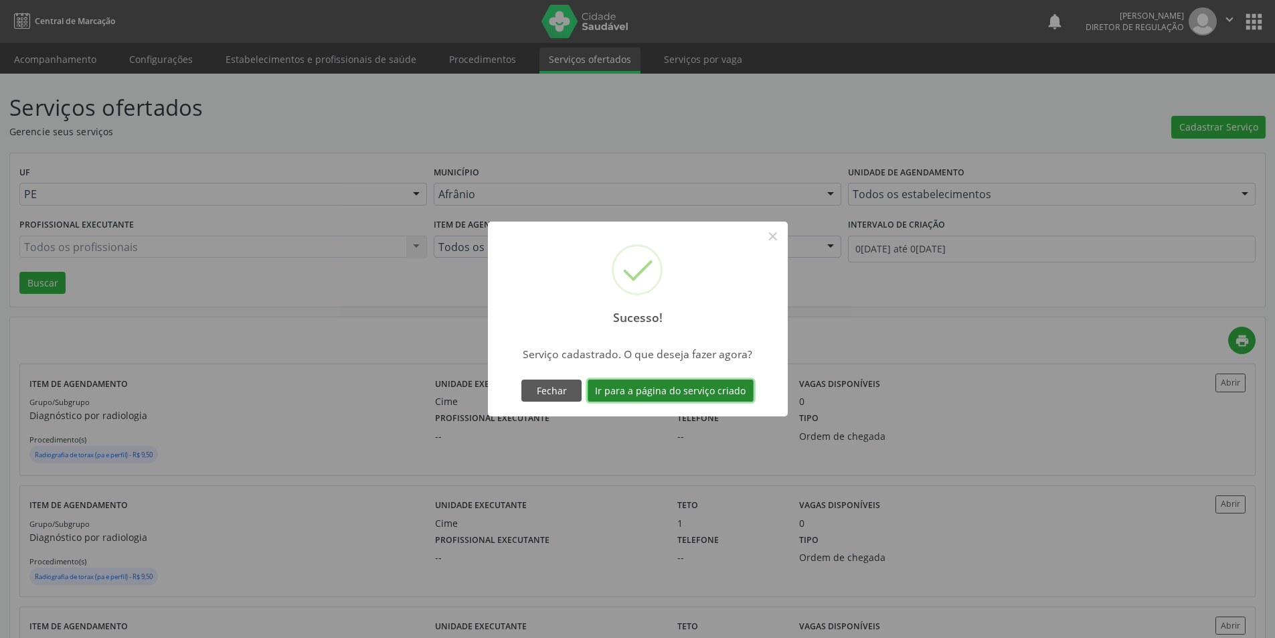
click at [705, 386] on button "Ir para a página do serviço criado" at bounding box center [670, 390] width 166 height 23
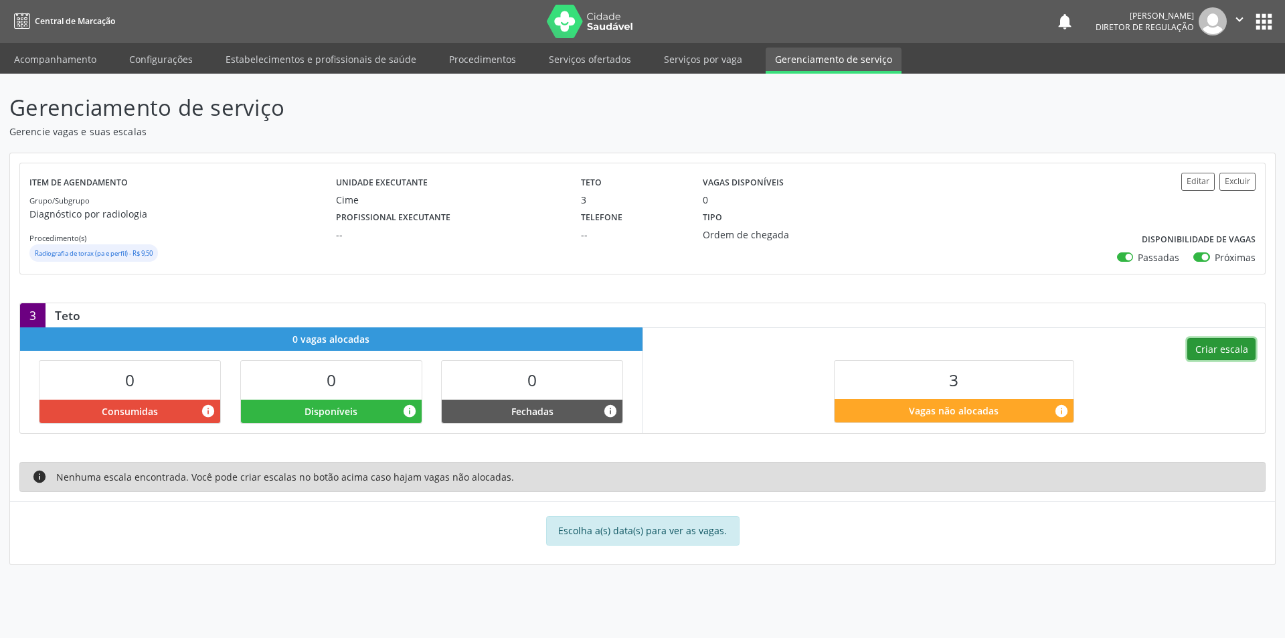
click at [1234, 348] on button "Criar escala" at bounding box center [1221, 349] width 68 height 23
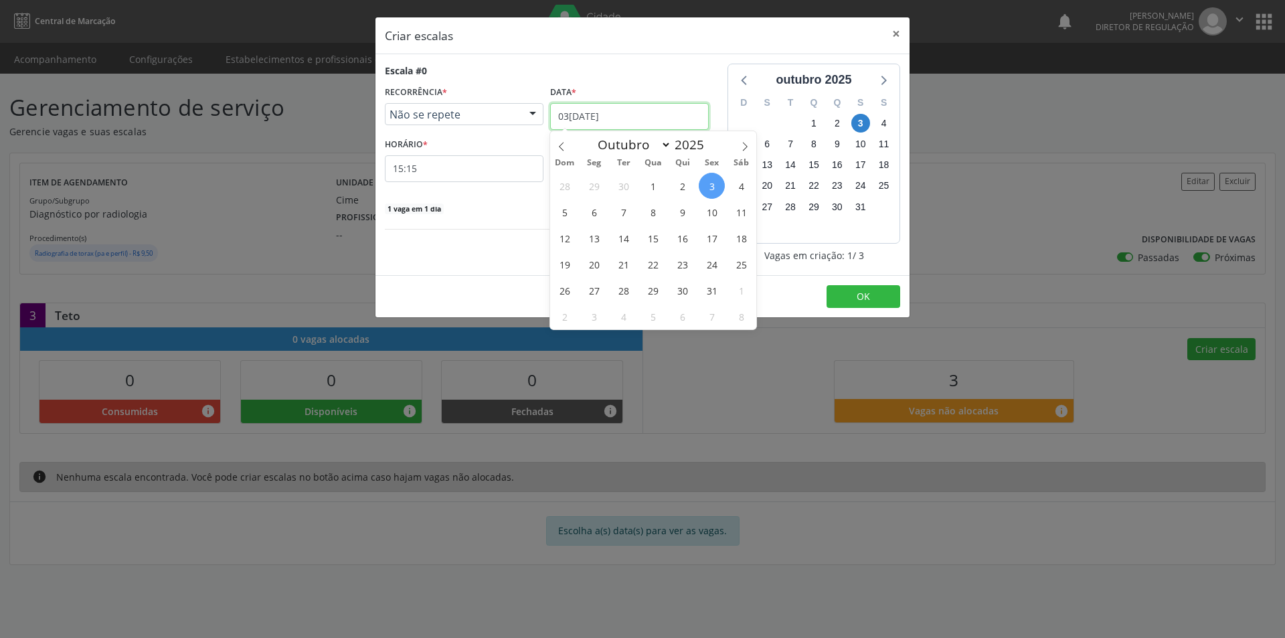
click at [640, 114] on input "[DATE]" at bounding box center [629, 116] width 159 height 27
click at [680, 212] on span "9" at bounding box center [682, 212] width 26 height 26
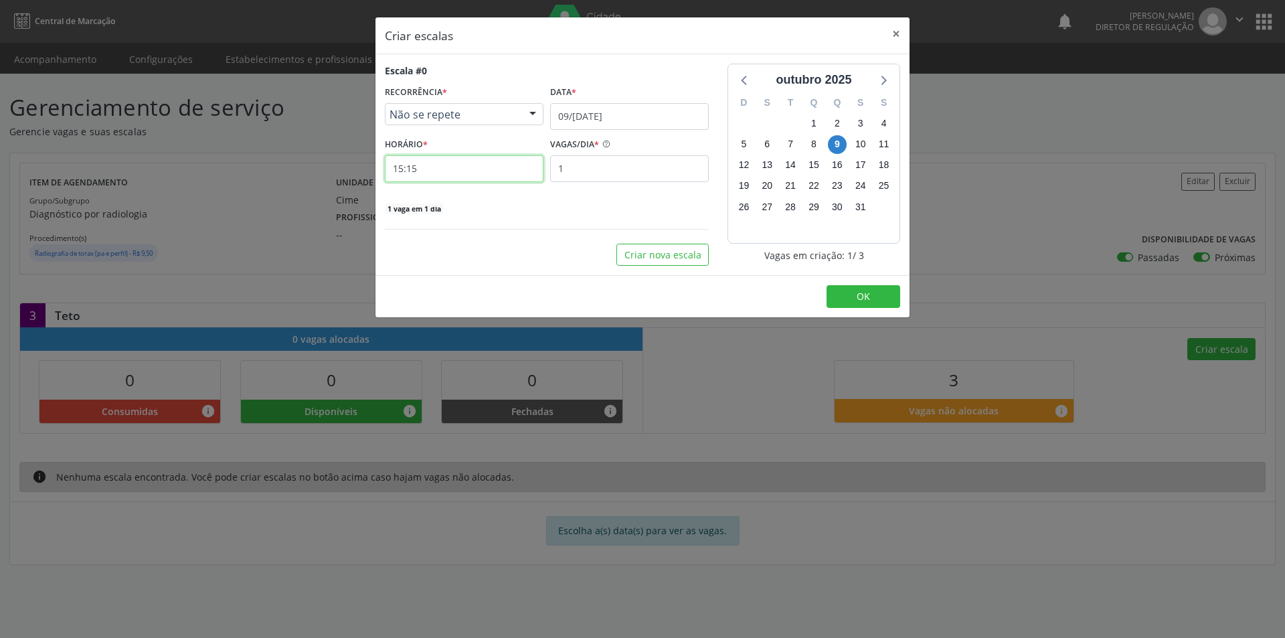
click at [482, 174] on input "15:15" at bounding box center [464, 168] width 159 height 27
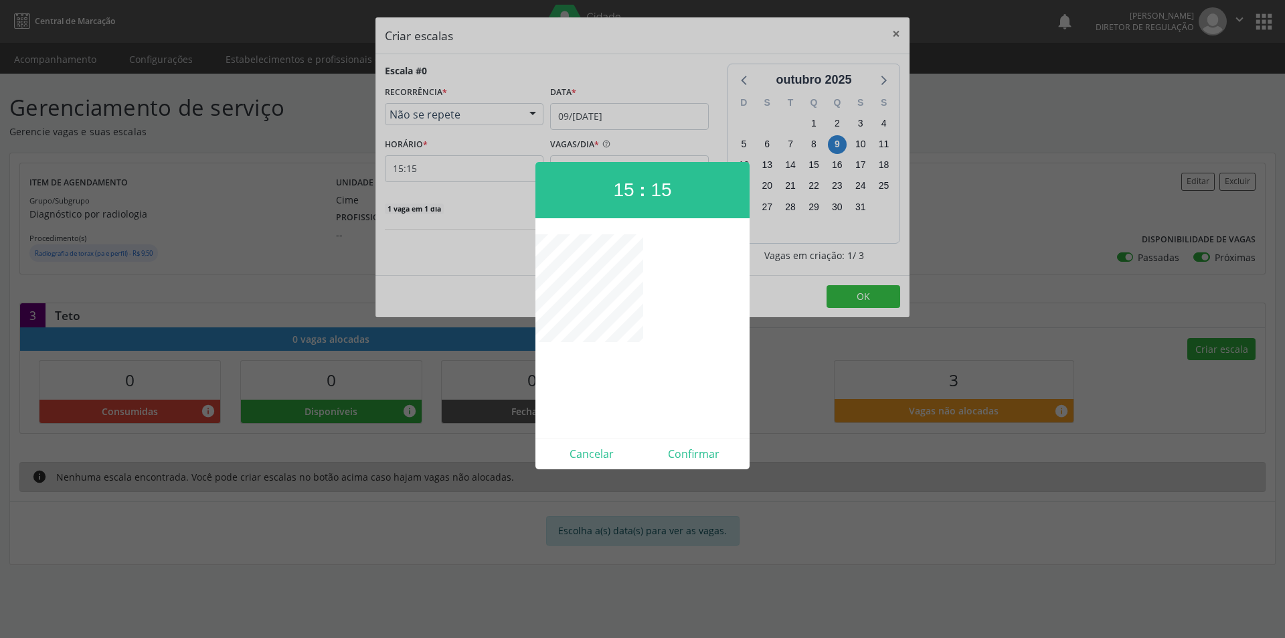
click at [688, 130] on div at bounding box center [642, 319] width 1285 height 638
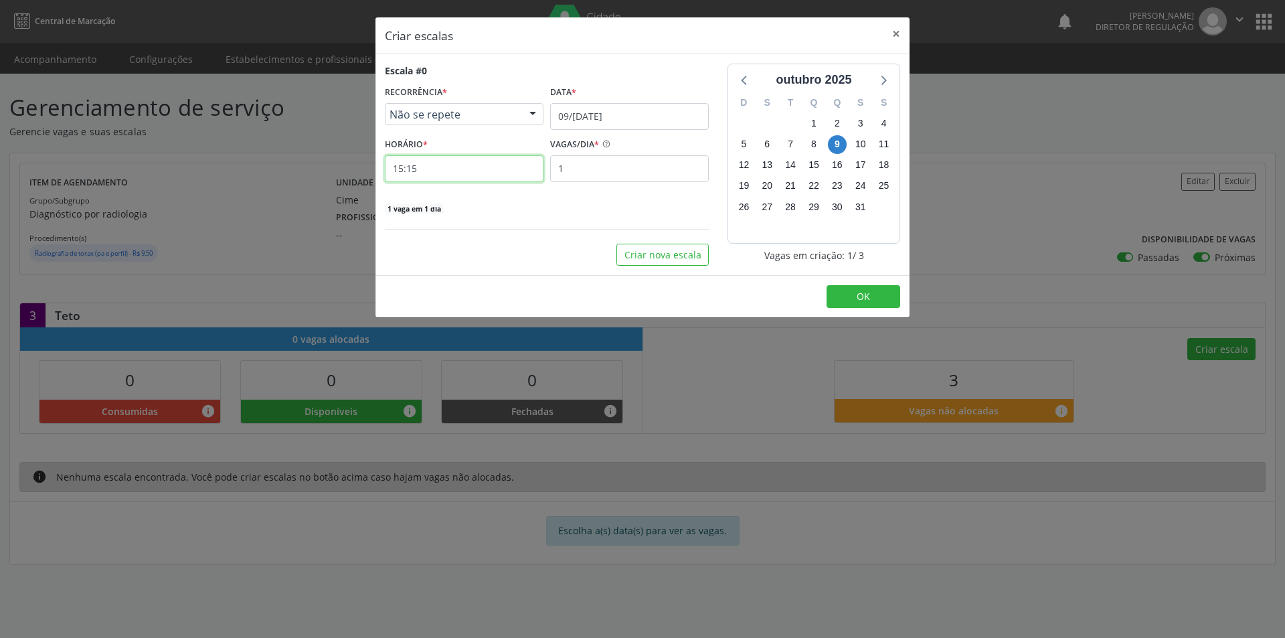
click at [482, 173] on input "15:15" at bounding box center [464, 168] width 159 height 27
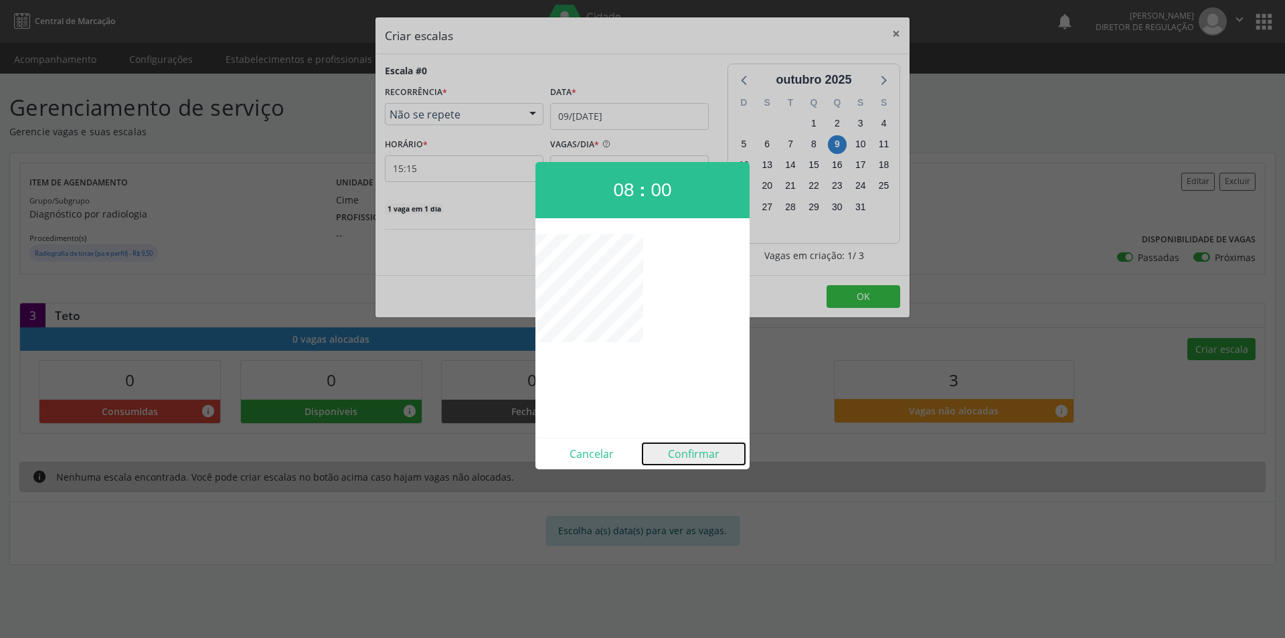
click at [699, 455] on button "Confirmar" at bounding box center [693, 453] width 102 height 21
type input "08:00"
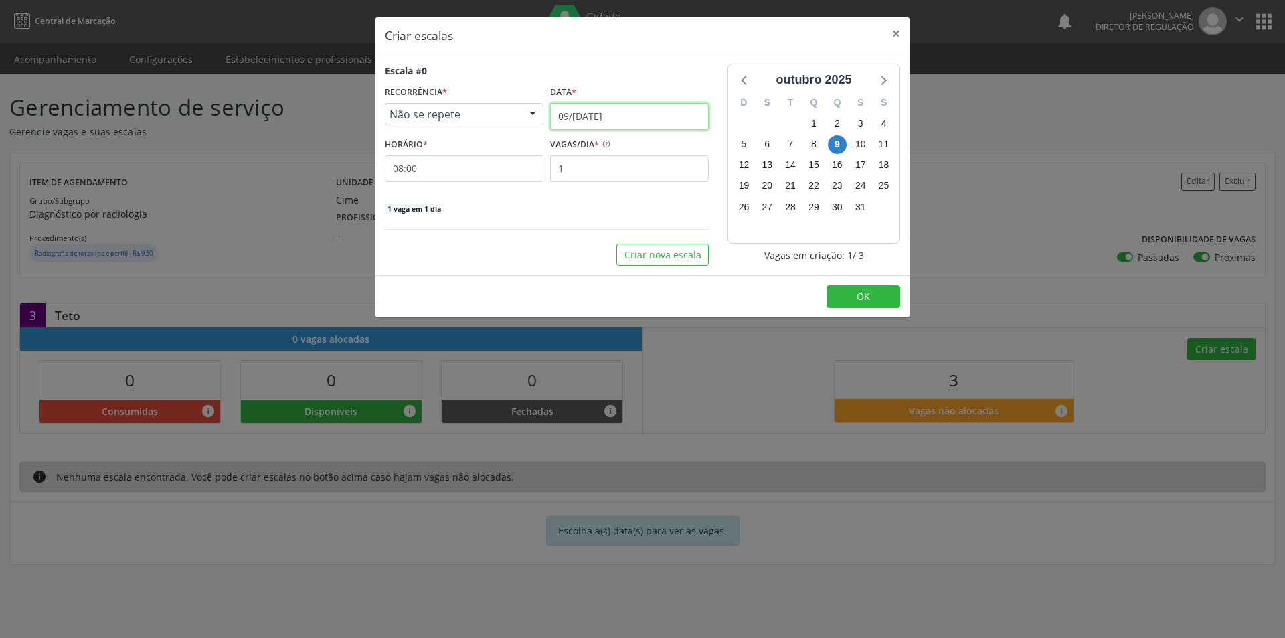
click at [634, 109] on input "0[DATE]" at bounding box center [629, 116] width 159 height 27
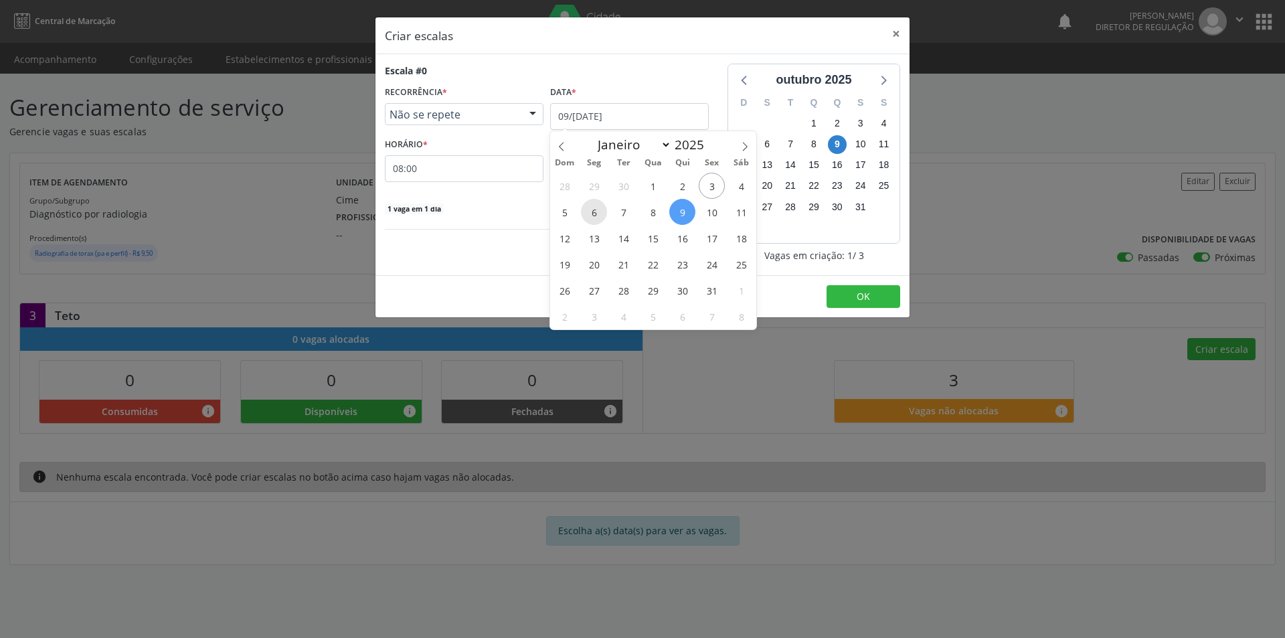
click at [597, 210] on span "6" at bounding box center [594, 212] width 26 height 26
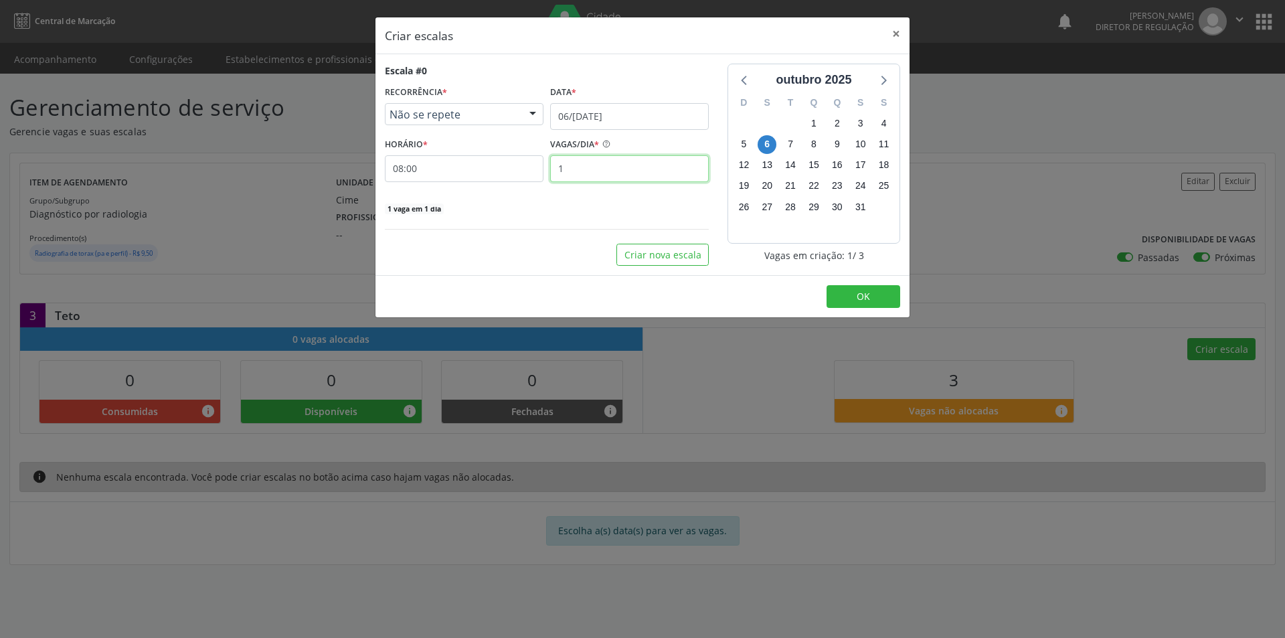
click at [620, 163] on input "1" at bounding box center [629, 168] width 159 height 27
type input "3"
click at [867, 296] on span "OK" at bounding box center [862, 296] width 13 height 13
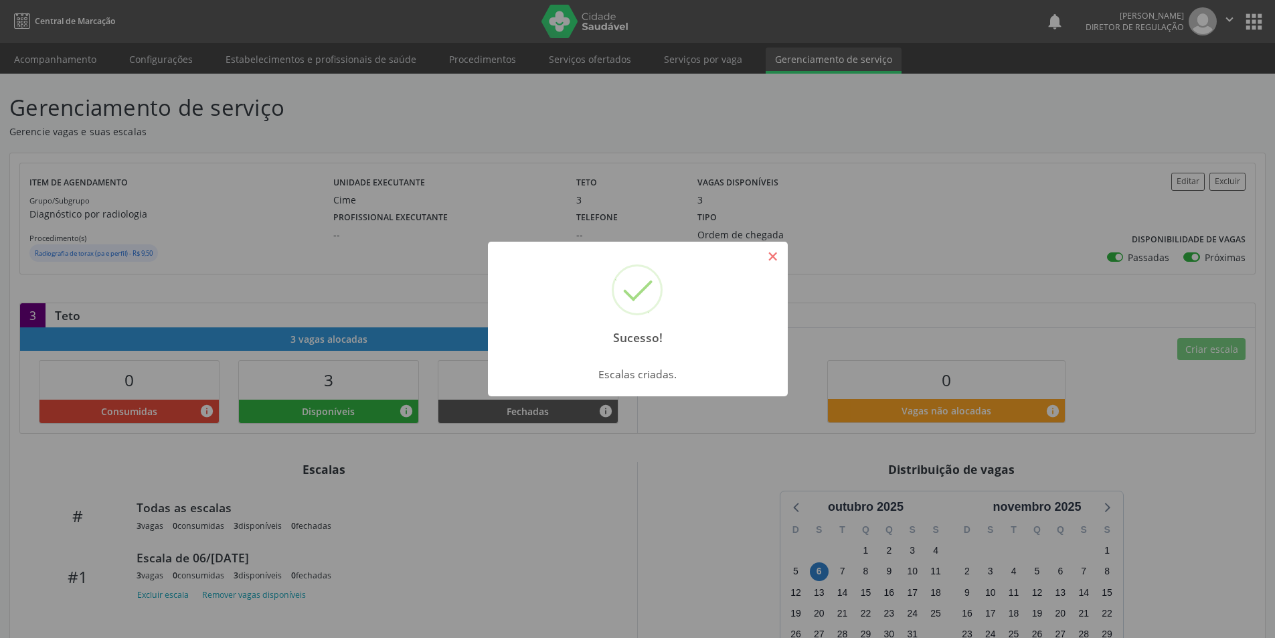
click at [775, 264] on button "×" at bounding box center [772, 256] width 23 height 23
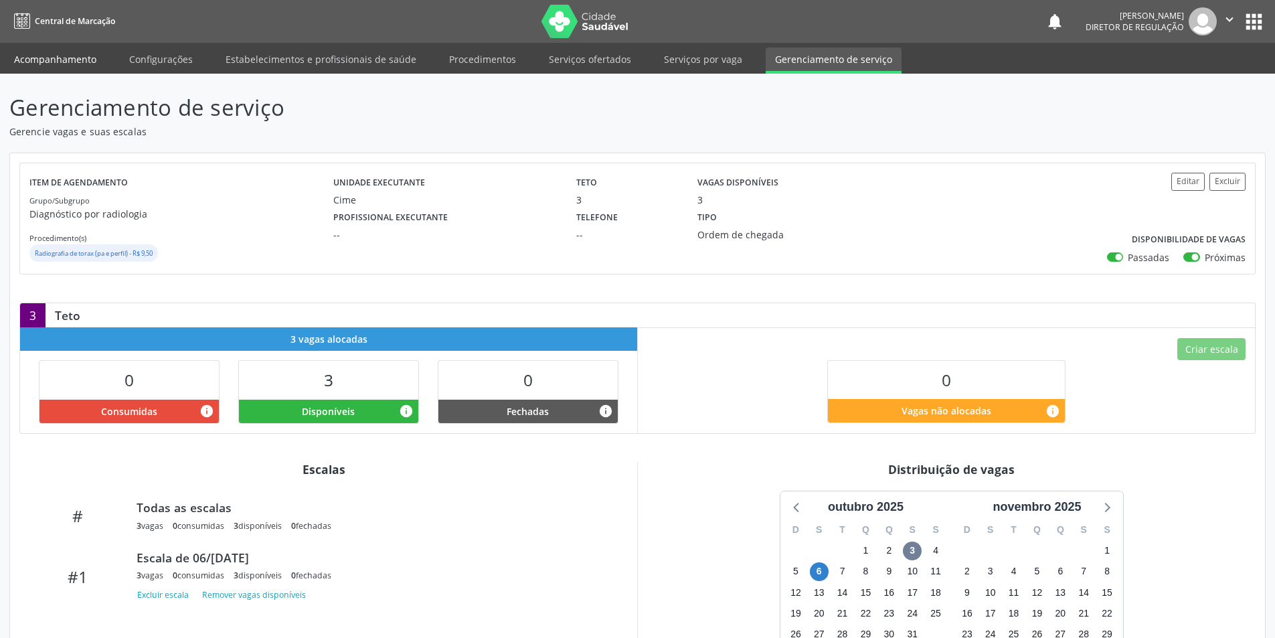
click at [74, 55] on link "Acompanhamento" at bounding box center [55, 59] width 101 height 23
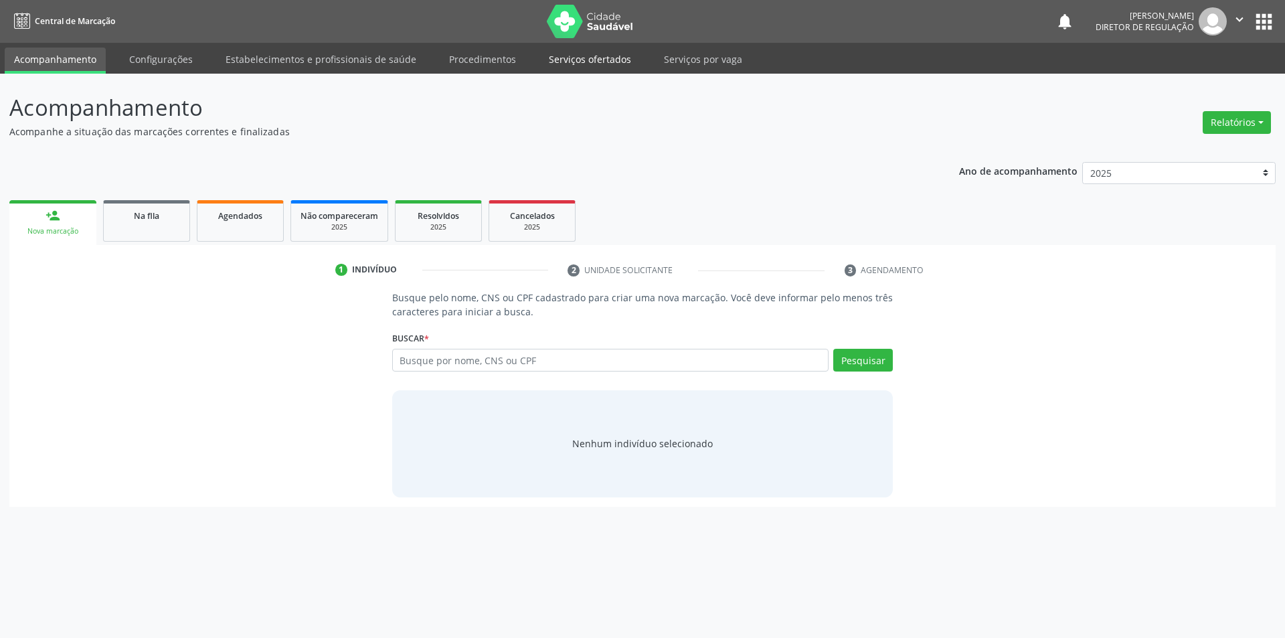
click at [597, 60] on link "Serviços ofertados" at bounding box center [589, 59] width 101 height 23
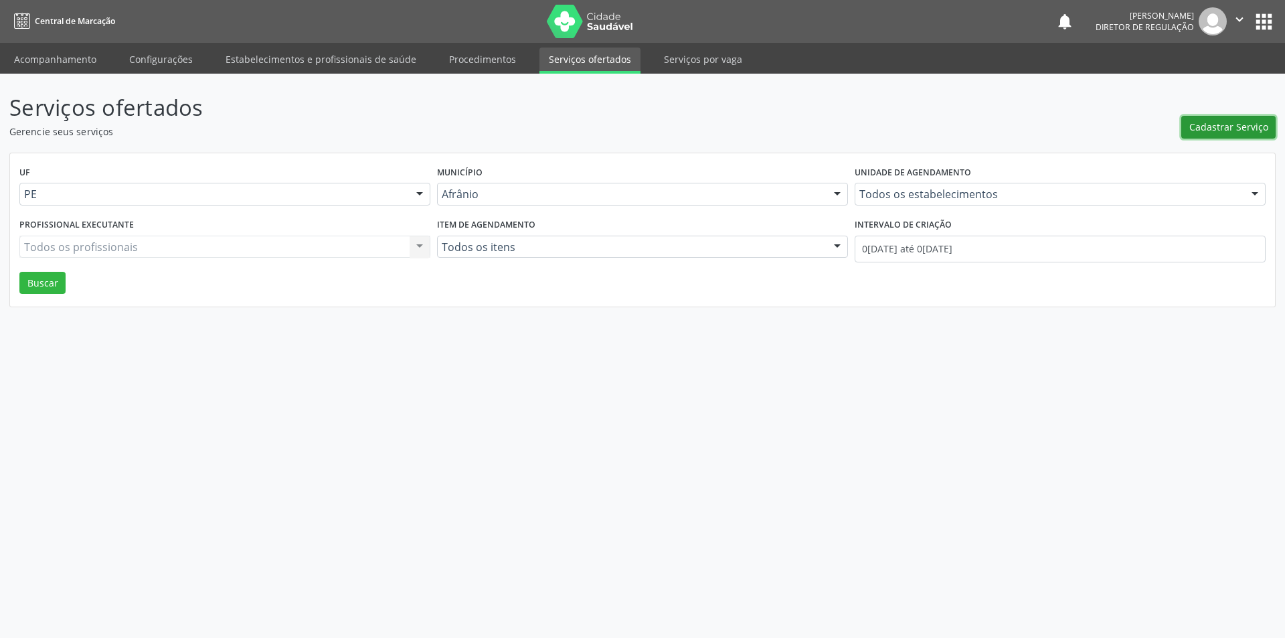
click at [1220, 126] on span "Cadastrar Serviço" at bounding box center [1228, 127] width 79 height 14
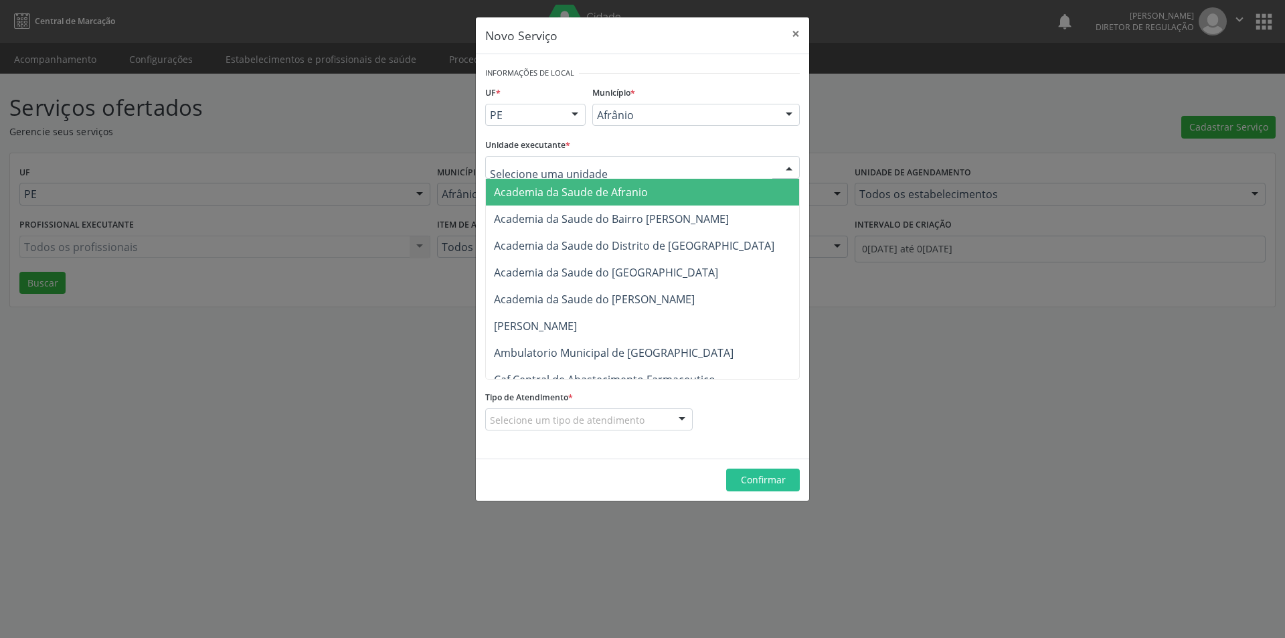
click at [610, 171] on div at bounding box center [642, 167] width 314 height 23
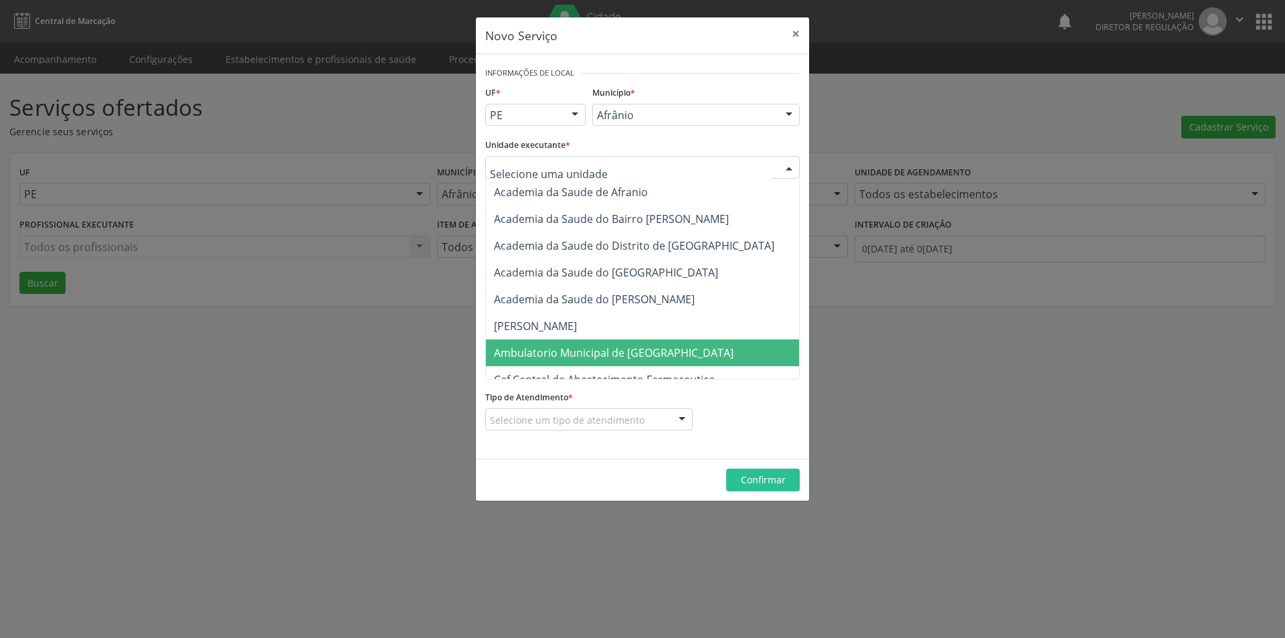
click at [624, 350] on span "Ambulatorio Municipal de [GEOGRAPHIC_DATA]" at bounding box center [614, 352] width 240 height 15
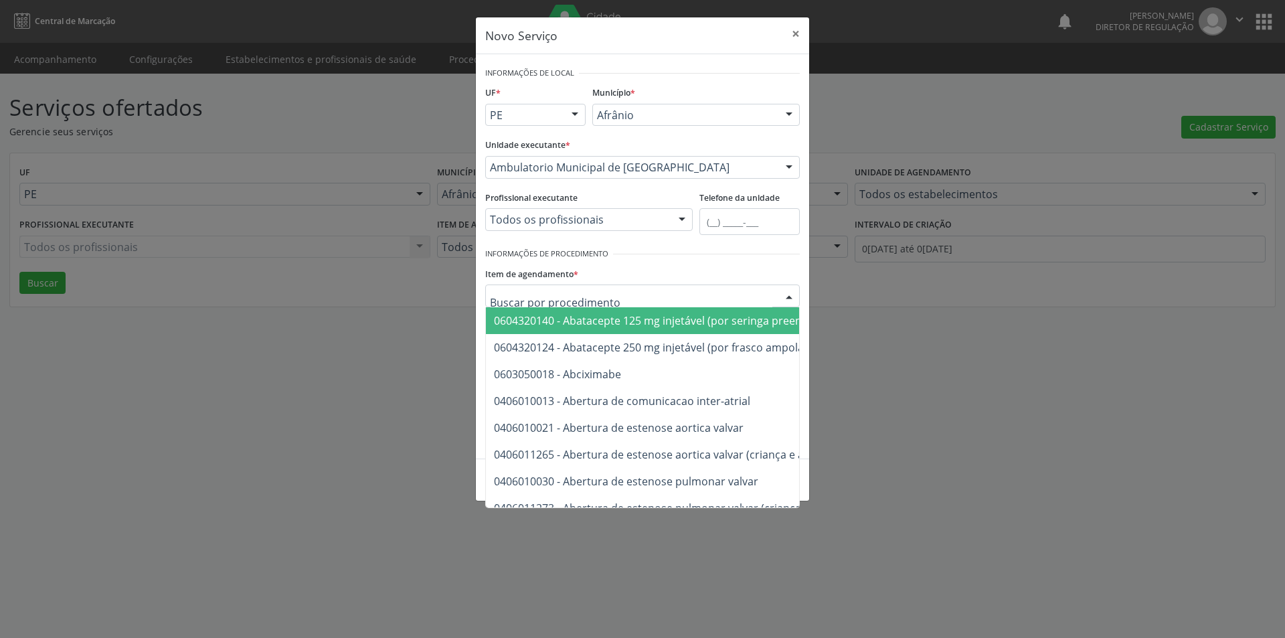
click at [604, 296] on div at bounding box center [642, 295] width 314 height 23
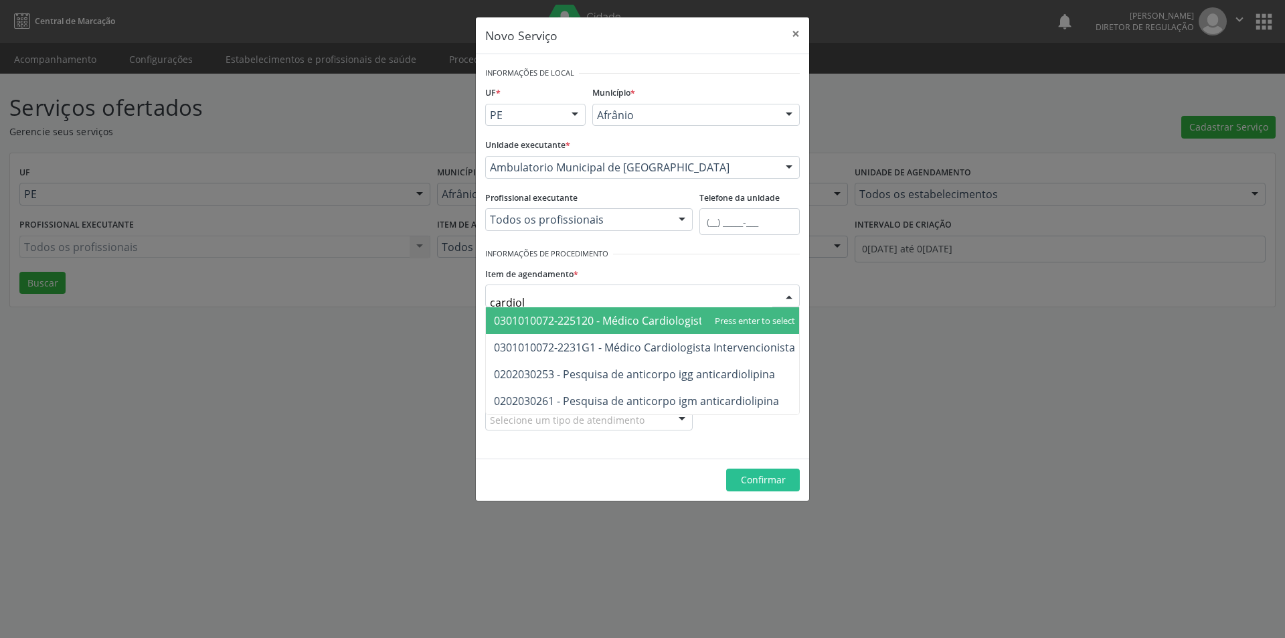
type input "cardiolo"
click at [619, 320] on span "0301010072-225120 - Médico Cardiologista" at bounding box center [601, 320] width 215 height 15
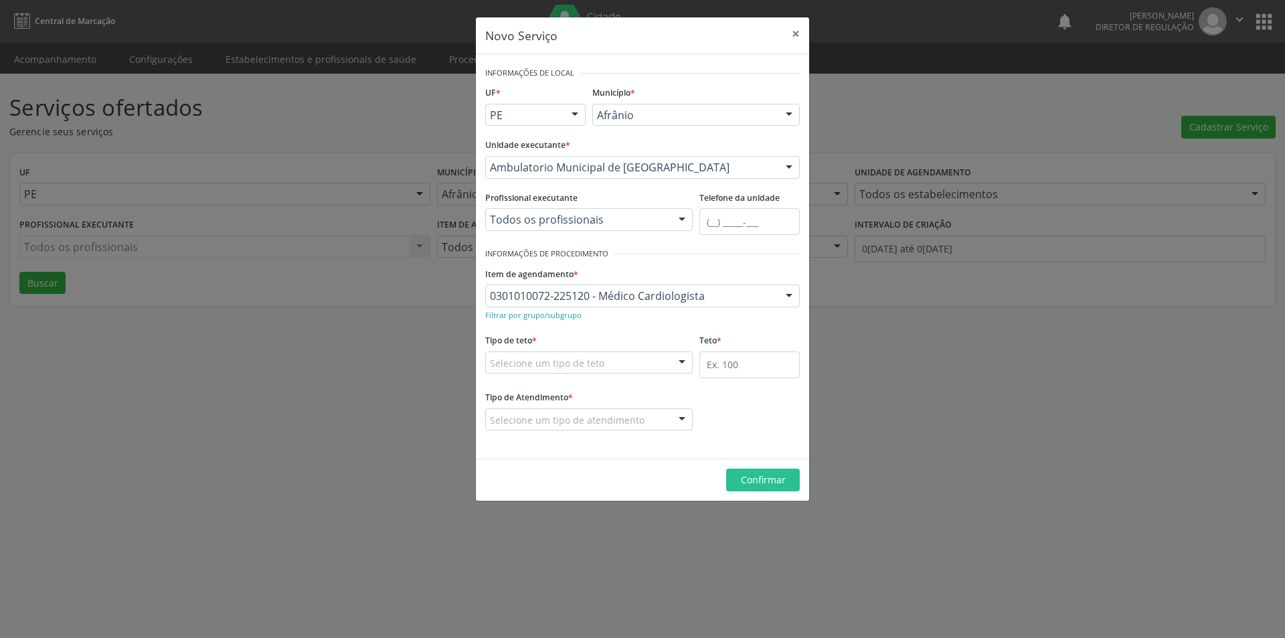
click at [614, 364] on div "Selecione um tipo de teto" at bounding box center [588, 362] width 207 height 23
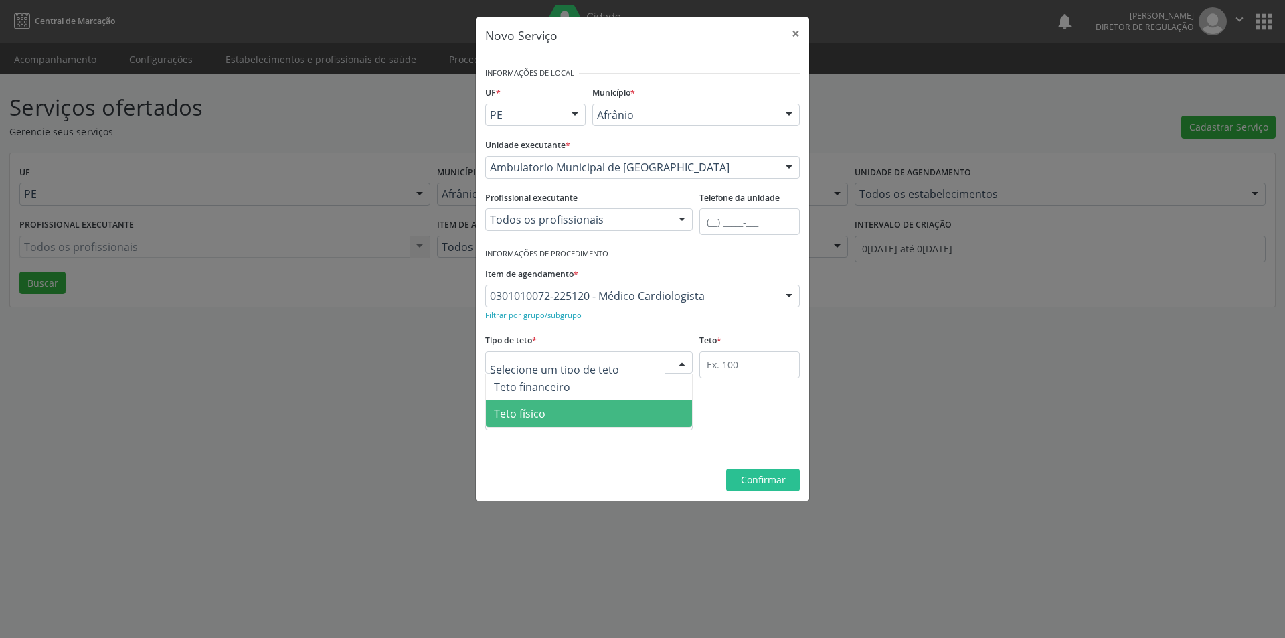
click at [592, 420] on span "Teto físico" at bounding box center [589, 413] width 206 height 27
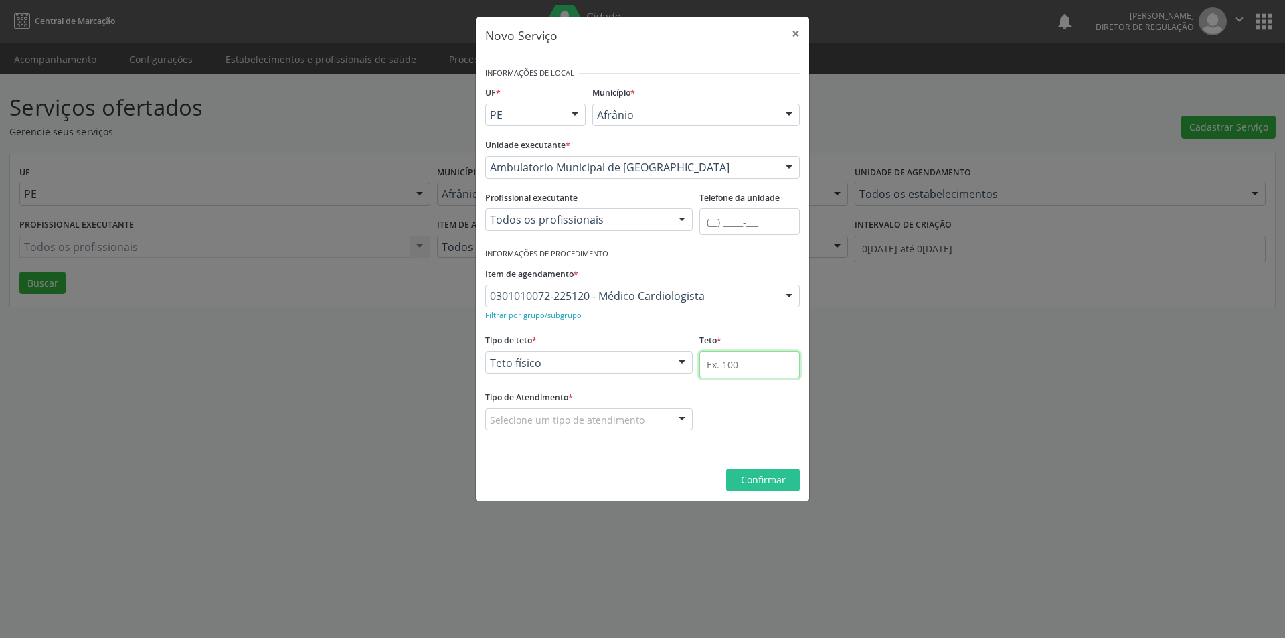
click at [721, 367] on input "text" at bounding box center [749, 364] width 100 height 27
type input "1"
click at [648, 421] on div "Selecione um tipo de atendimento" at bounding box center [588, 419] width 207 height 23
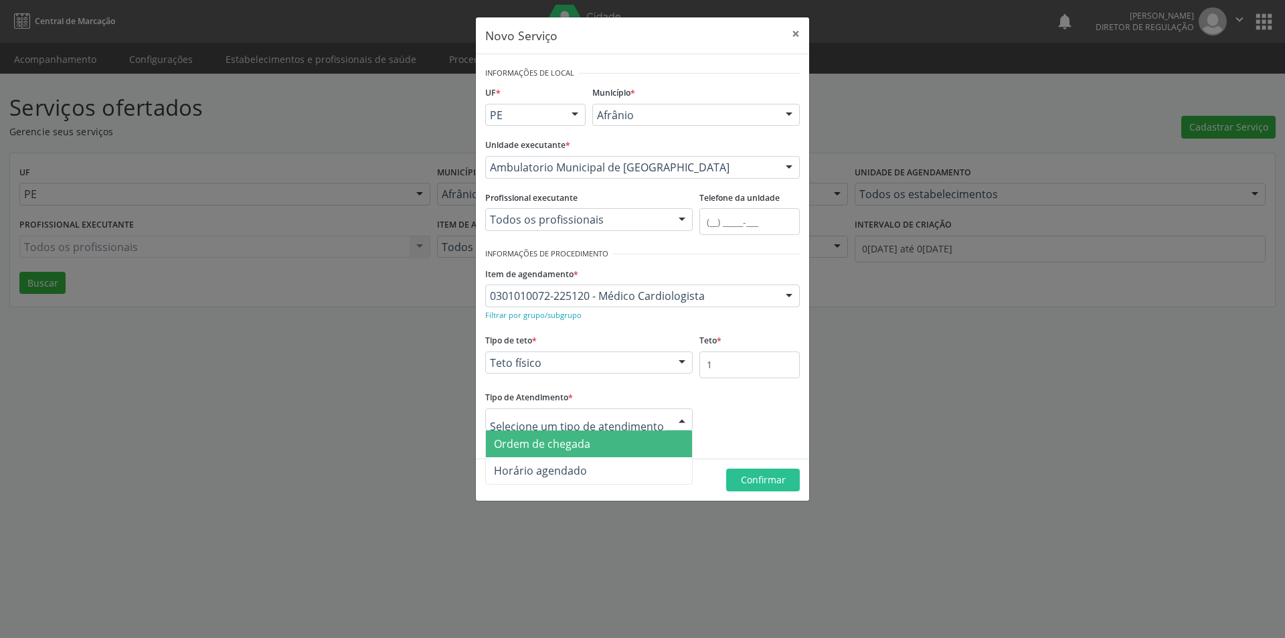
click at [614, 444] on span "Ordem de chegada" at bounding box center [589, 443] width 206 height 27
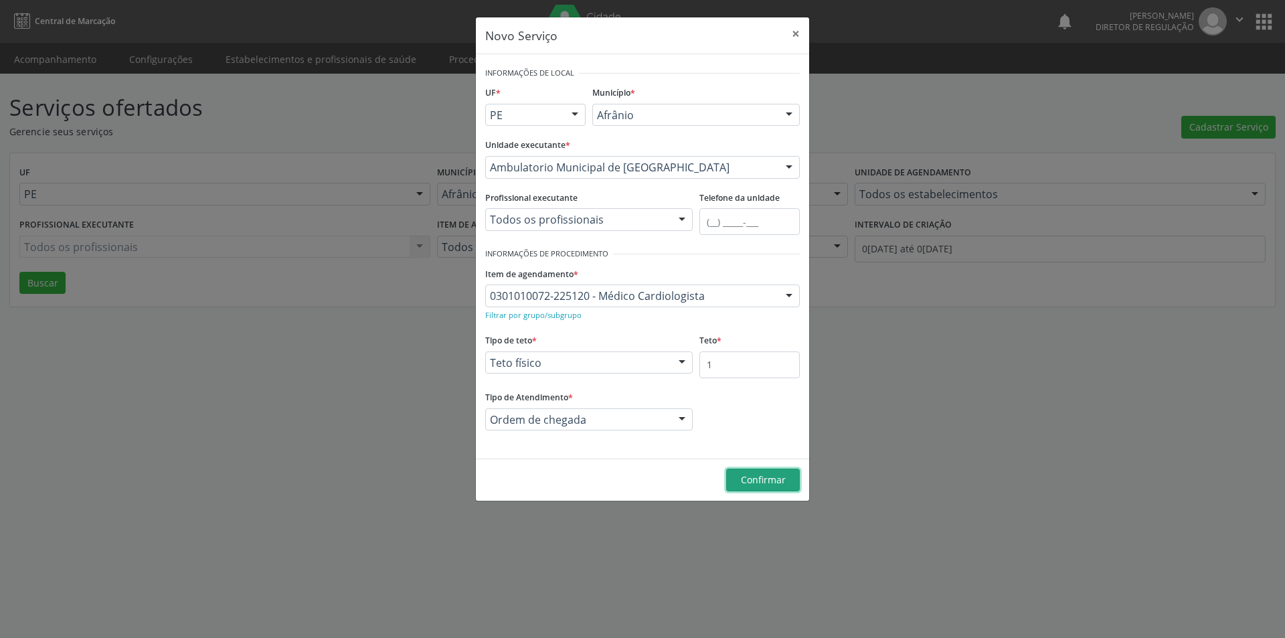
click at [775, 478] on span "Confirmar" at bounding box center [763, 479] width 45 height 13
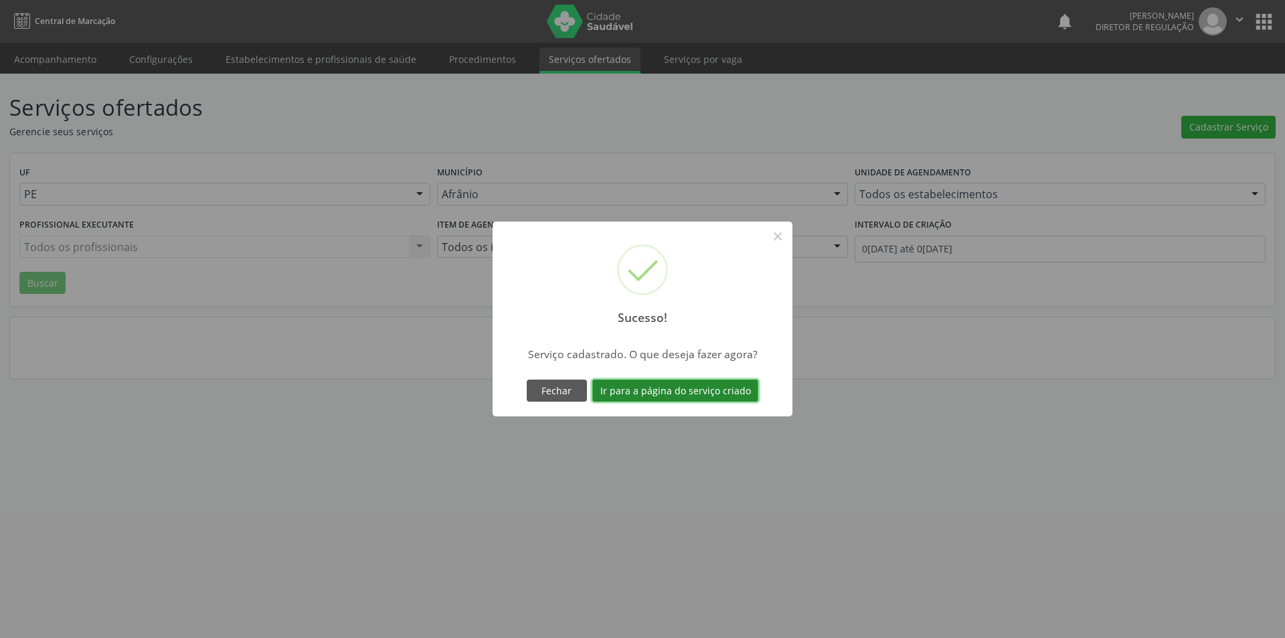
click at [704, 392] on button "Ir para a página do serviço criado" at bounding box center [675, 390] width 166 height 23
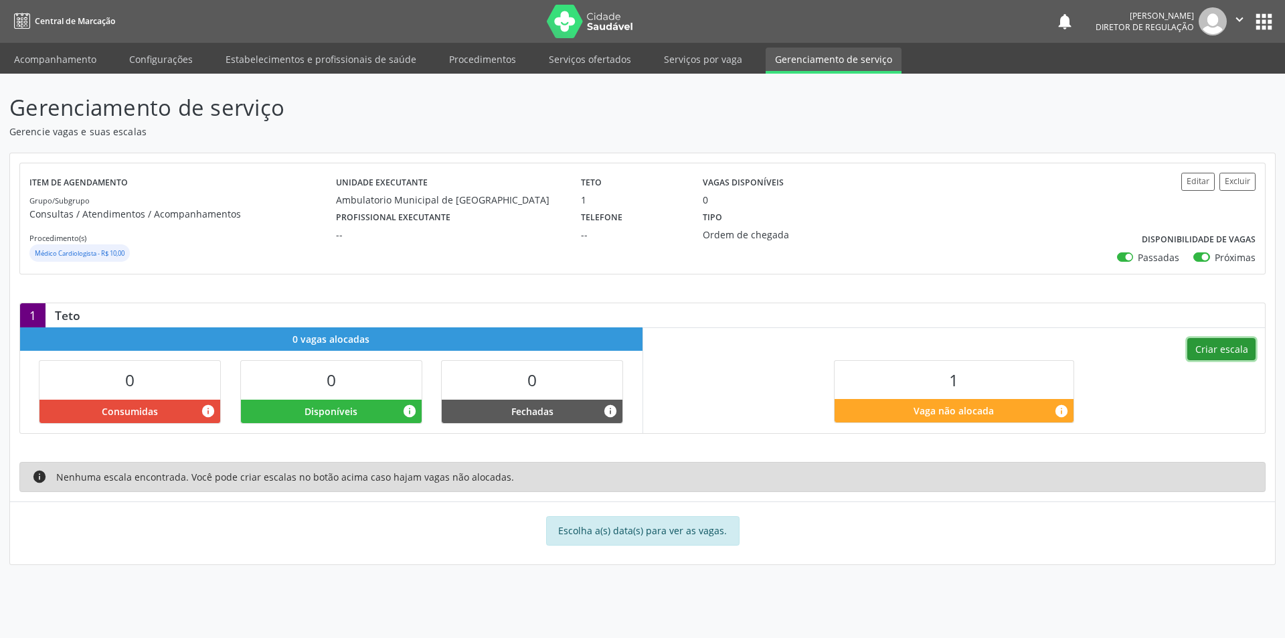
click at [1232, 350] on button "Criar escala" at bounding box center [1221, 349] width 68 height 23
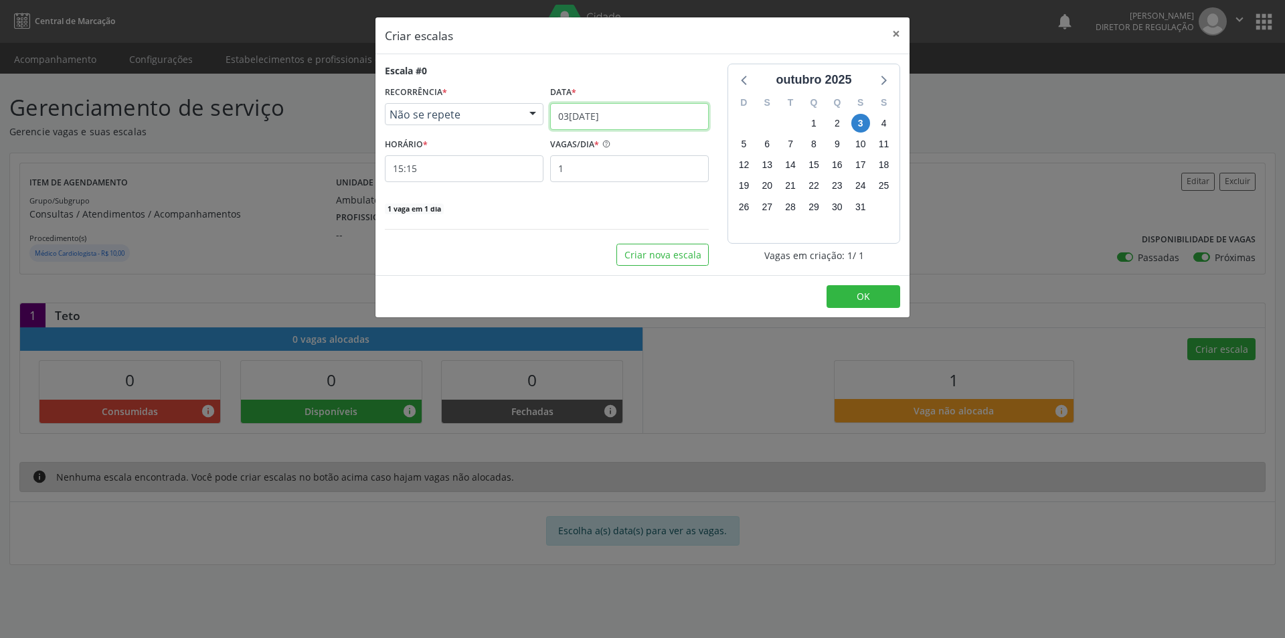
click at [646, 117] on input "[DATE]" at bounding box center [629, 116] width 159 height 27
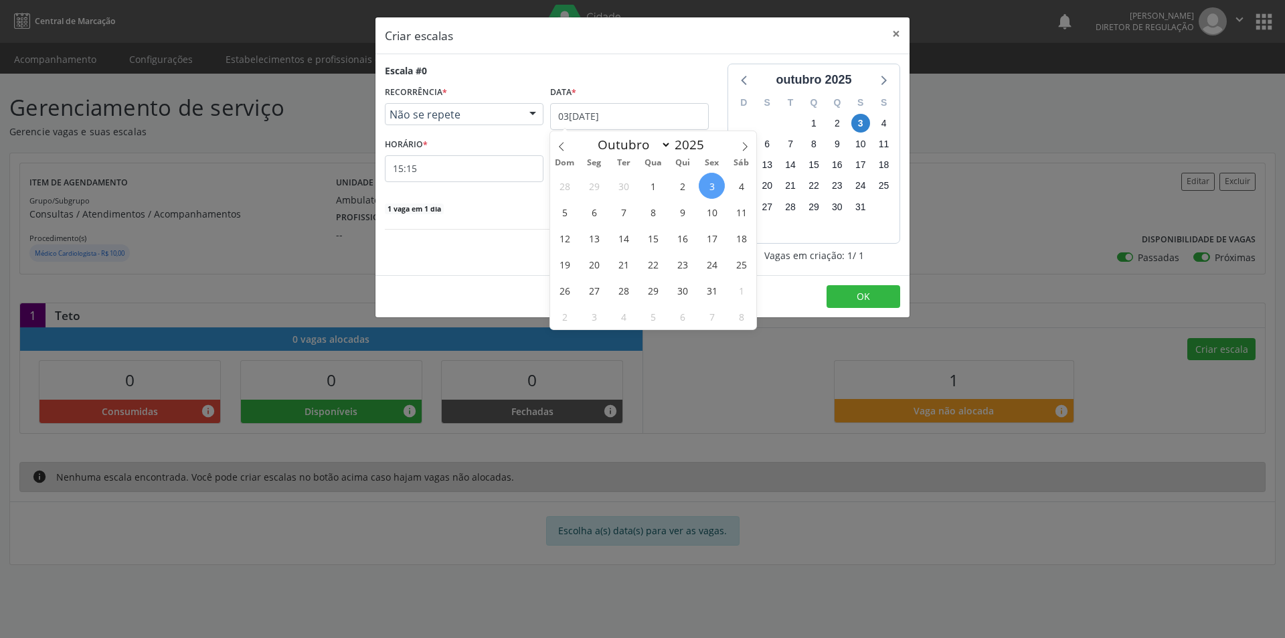
click at [677, 212] on span "9" at bounding box center [682, 212] width 26 height 26
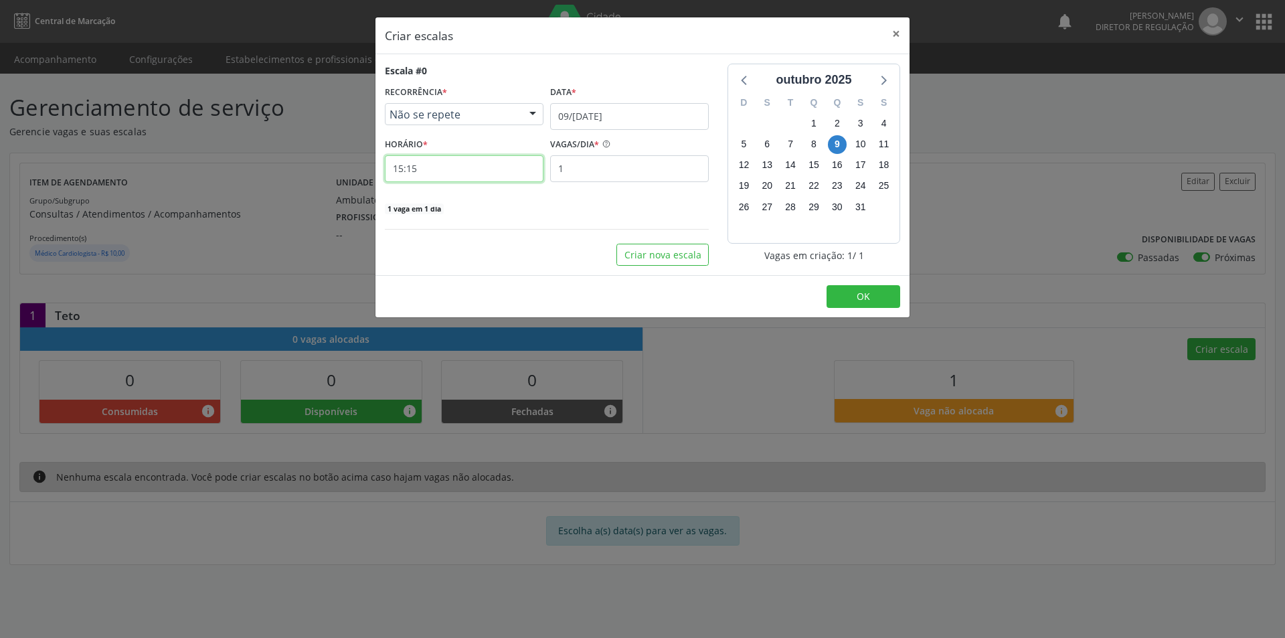
click at [485, 173] on input "15:15" at bounding box center [464, 168] width 159 height 27
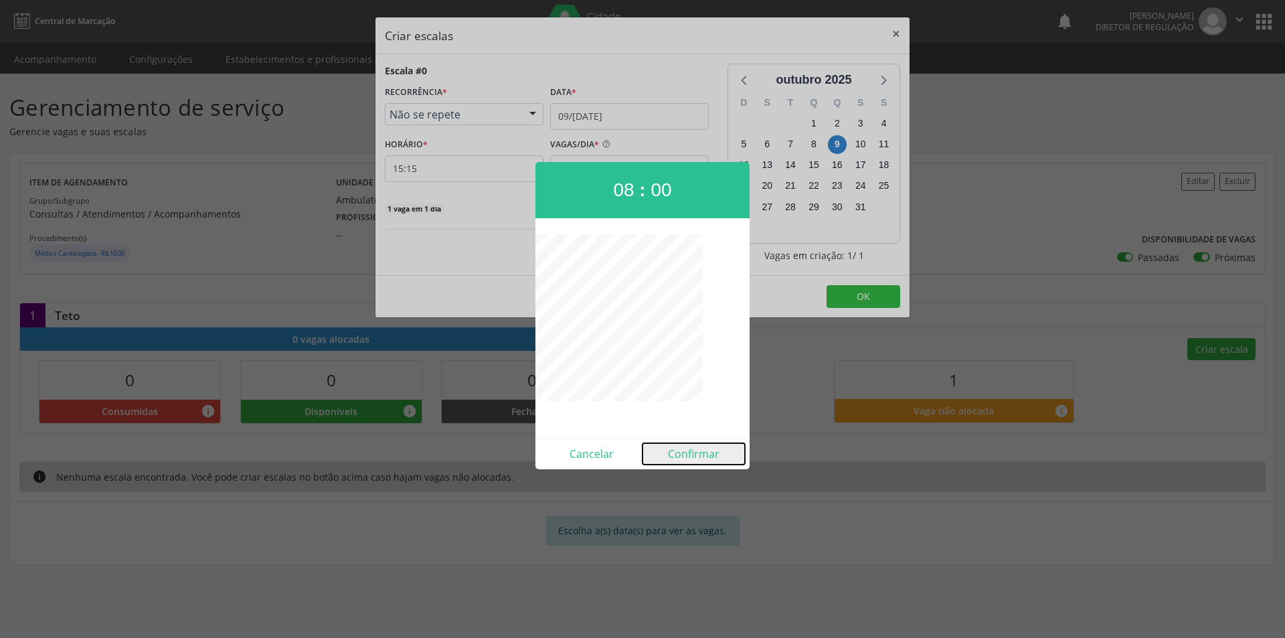
click at [698, 450] on button "Confirmar" at bounding box center [693, 453] width 102 height 21
type input "08:00"
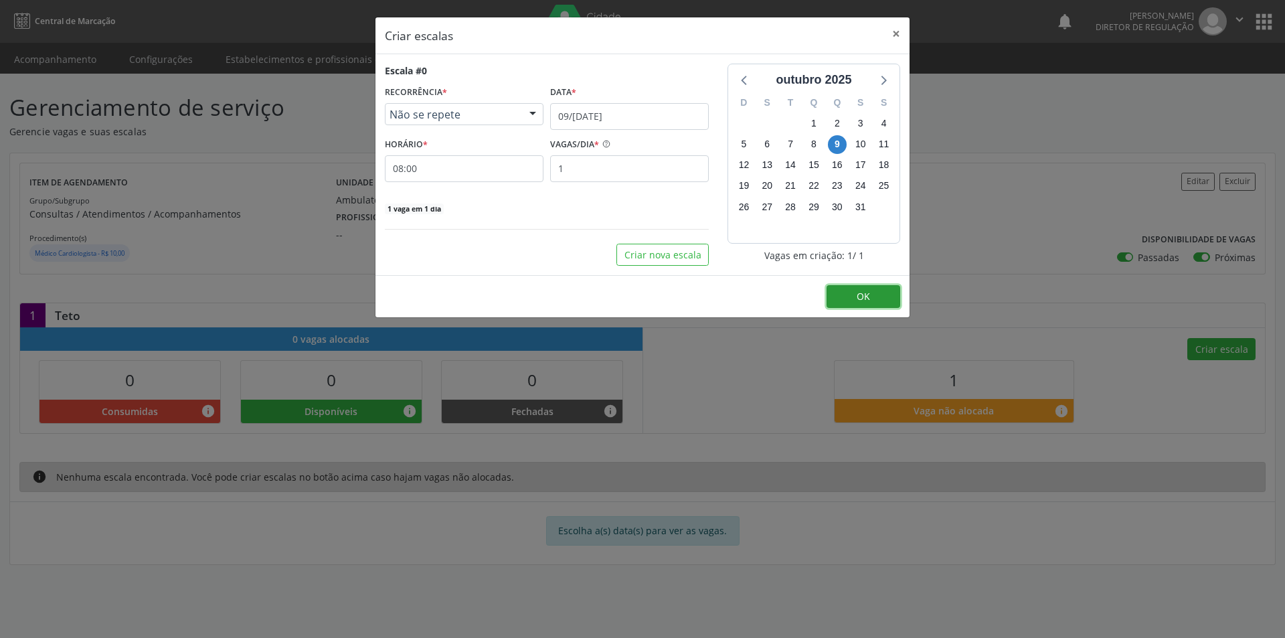
click at [870, 300] on button "OK" at bounding box center [863, 296] width 74 height 23
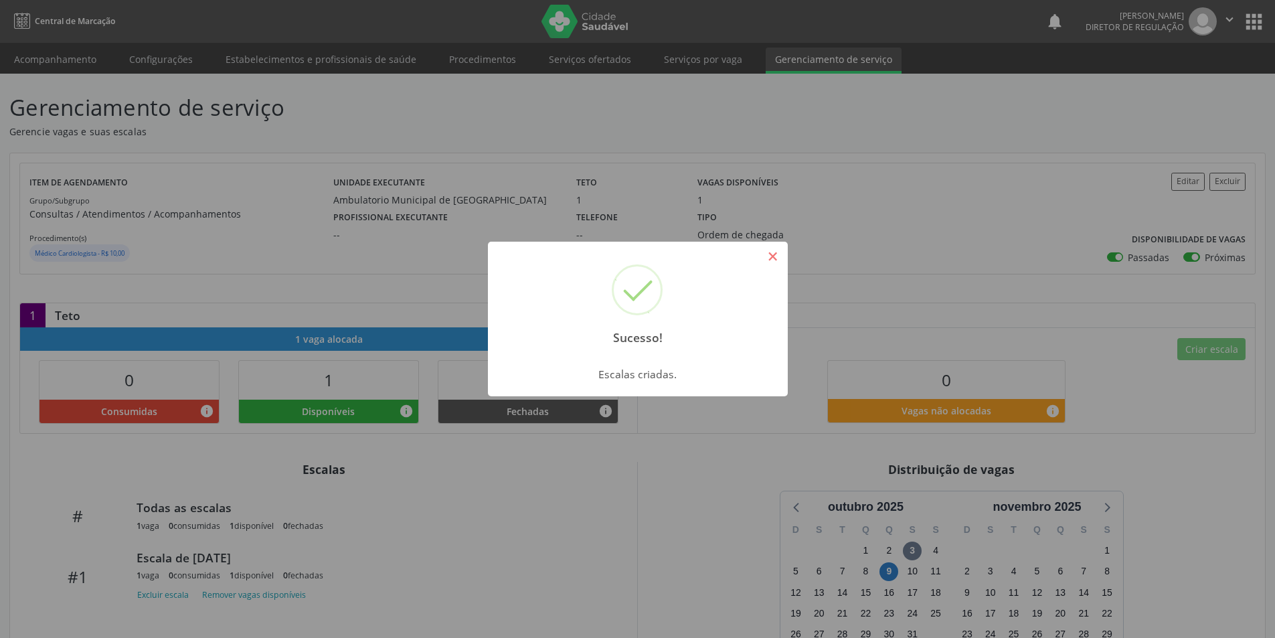
click at [774, 260] on button "×" at bounding box center [772, 256] width 23 height 23
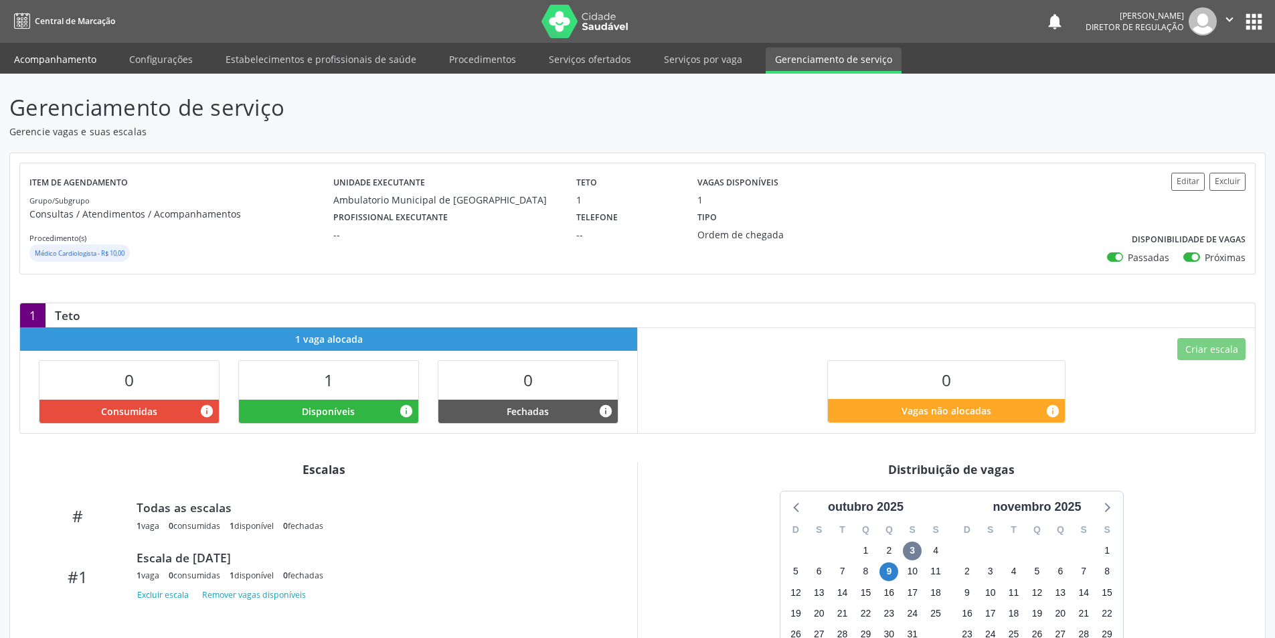
click at [73, 58] on link "Acompanhamento" at bounding box center [55, 59] width 101 height 23
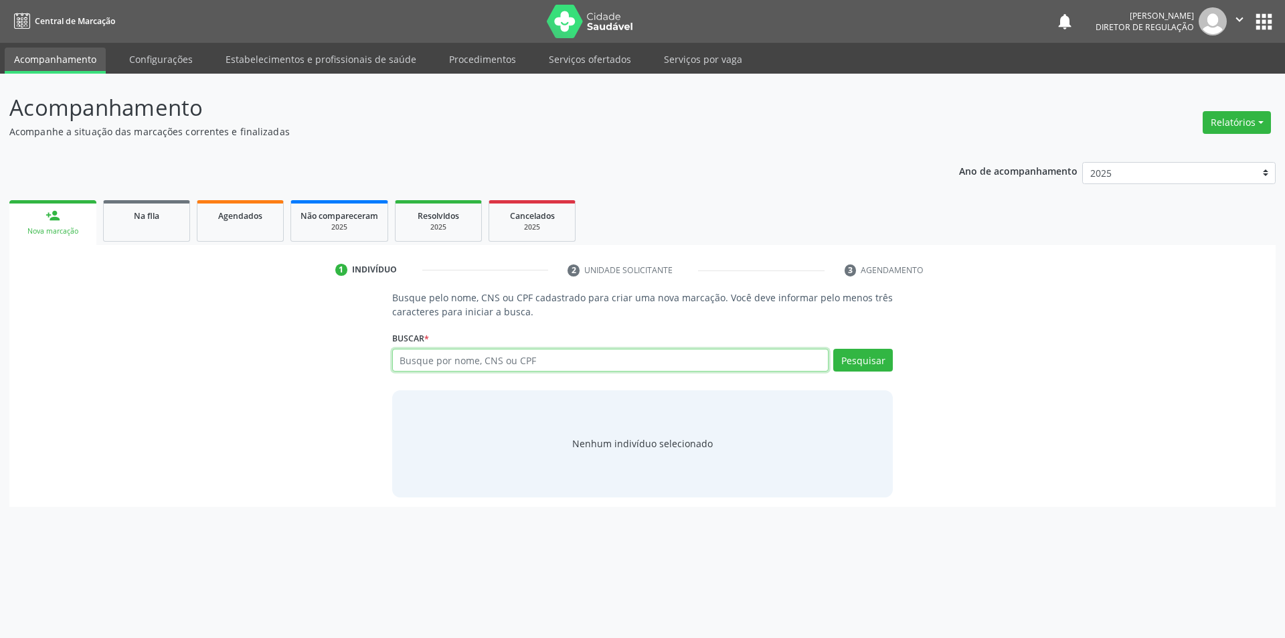
click at [533, 360] on input "text" at bounding box center [610, 360] width 437 height 23
type input "704302571664195"
click at [857, 361] on button "Pesquisar" at bounding box center [863, 360] width 60 height 23
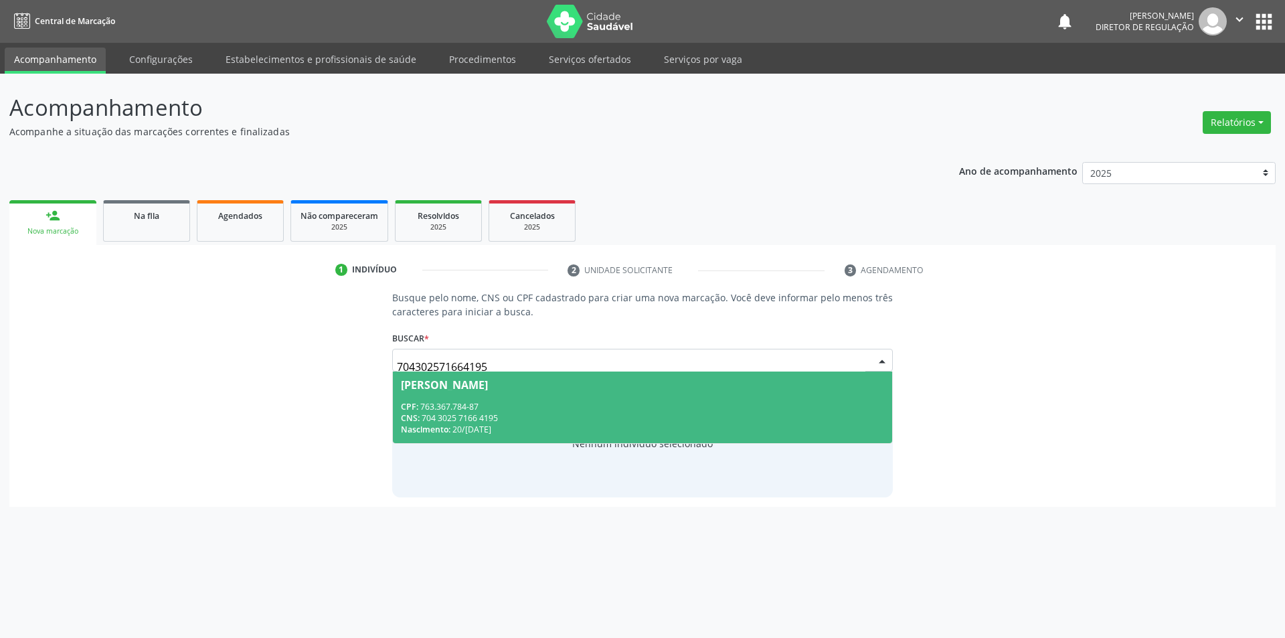
click at [493, 411] on div "CPF: 763.367.784-87" at bounding box center [643, 406] width 484 height 11
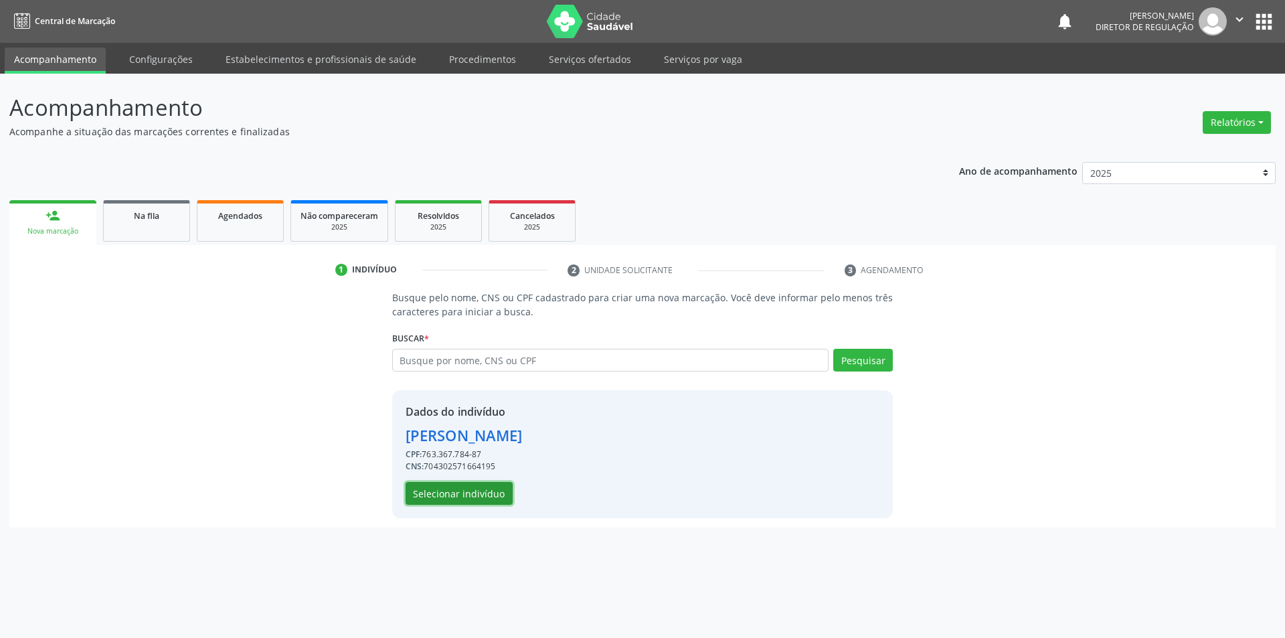
click at [480, 488] on button "Selecionar indivíduo" at bounding box center [458, 493] width 107 height 23
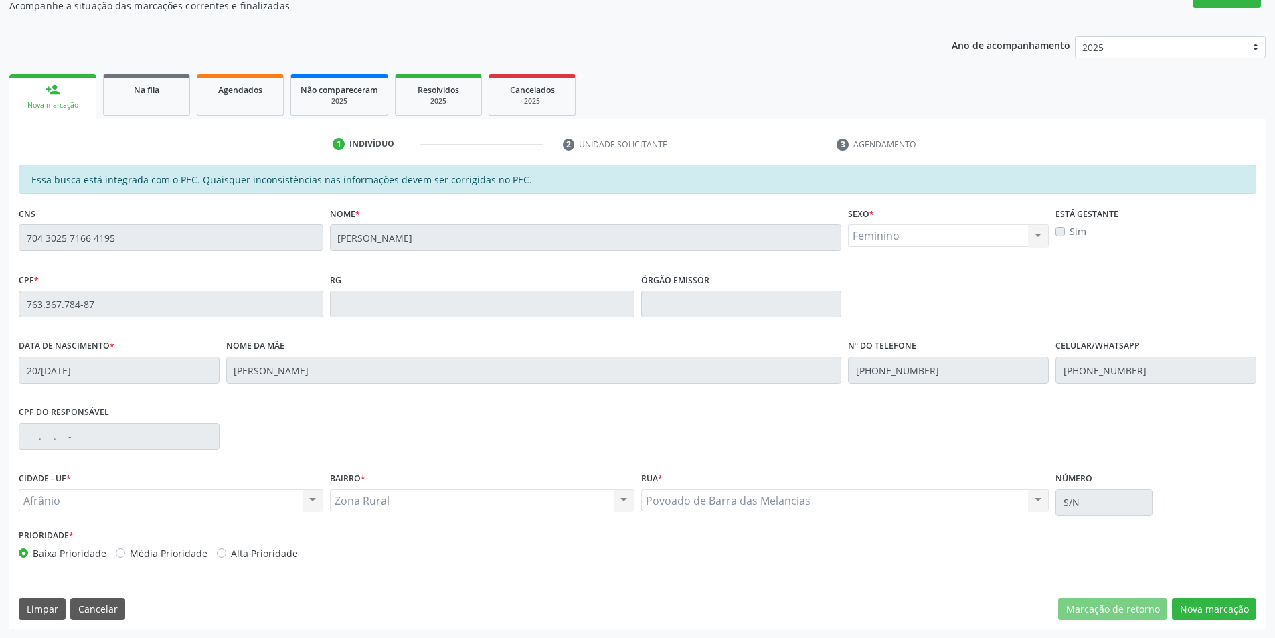
scroll to position [126, 0]
click at [1232, 605] on button "Nova marcação" at bounding box center [1214, 608] width 84 height 23
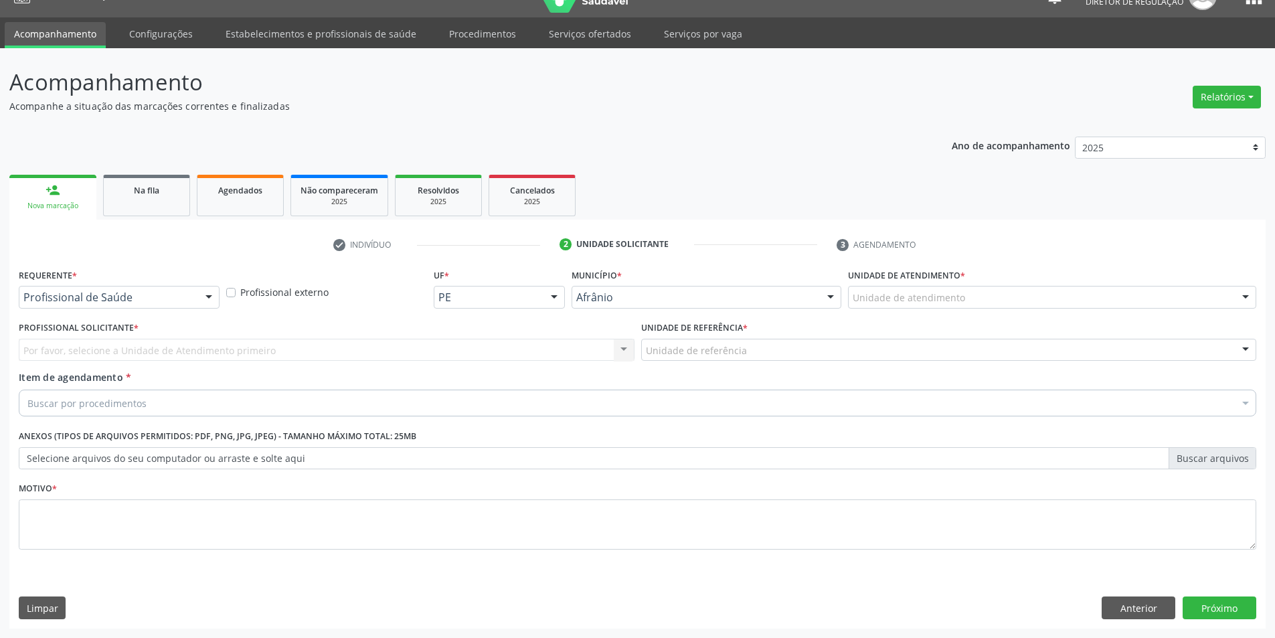
scroll to position [25, 0]
click at [993, 295] on div "Unidade de atendimento" at bounding box center [1052, 297] width 408 height 23
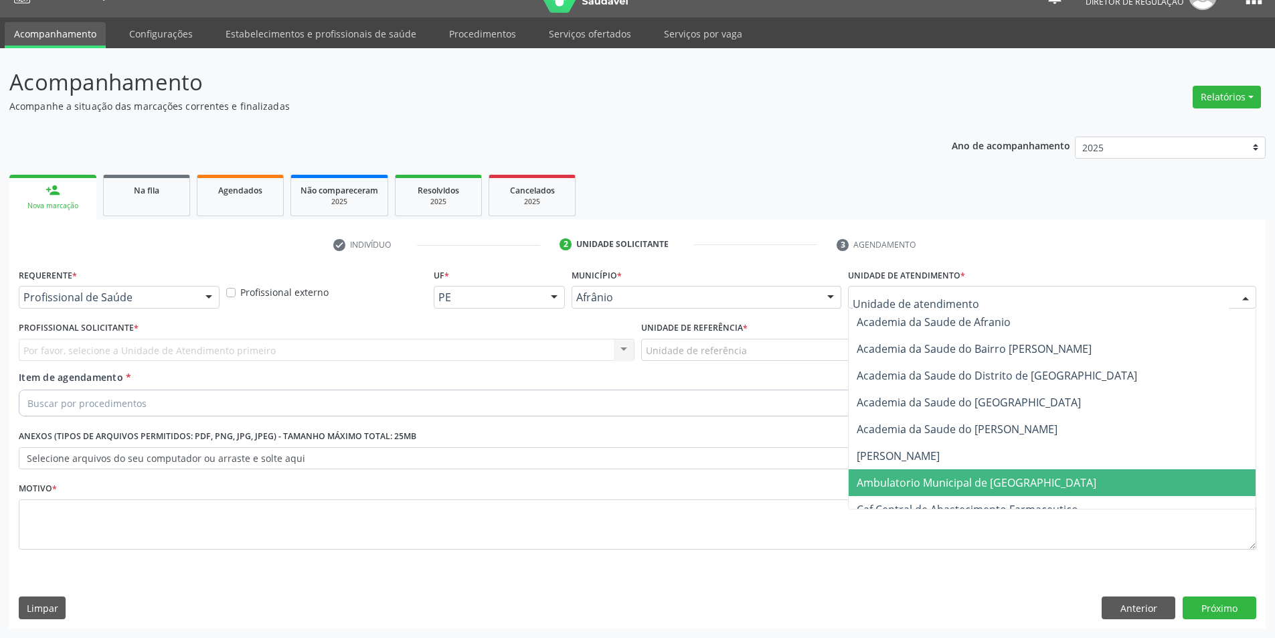
click at [983, 479] on span "Ambulatorio Municipal de [GEOGRAPHIC_DATA]" at bounding box center [976, 482] width 240 height 15
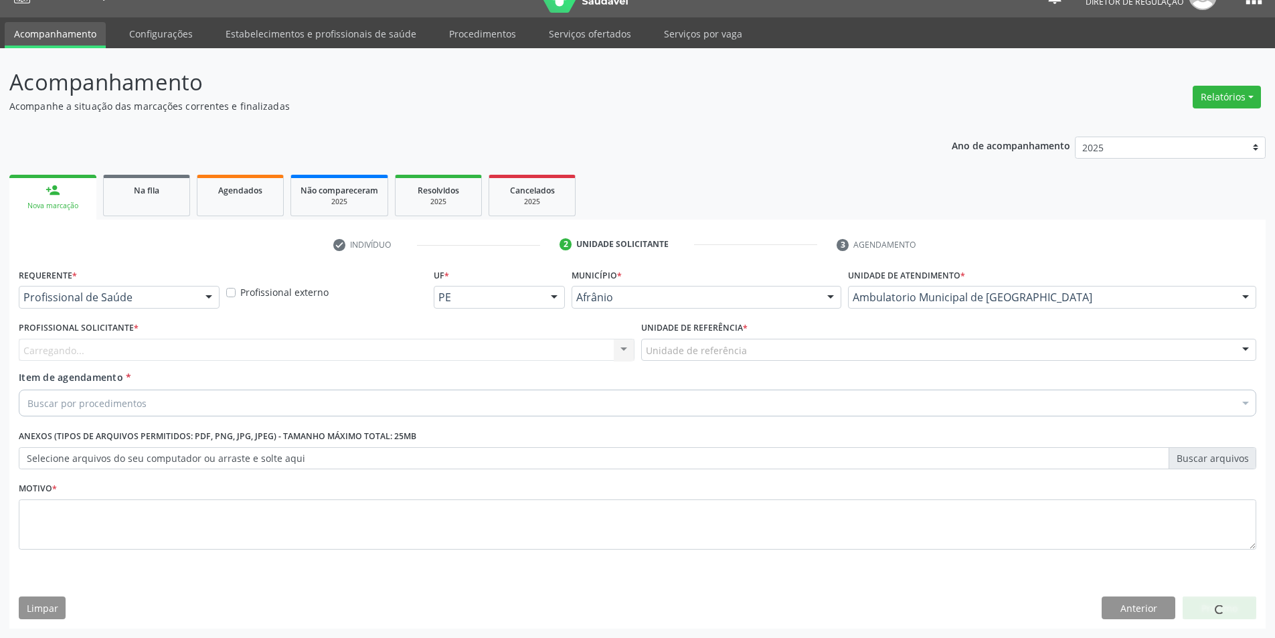
click at [772, 347] on div "Unidade de referência" at bounding box center [949, 350] width 616 height 23
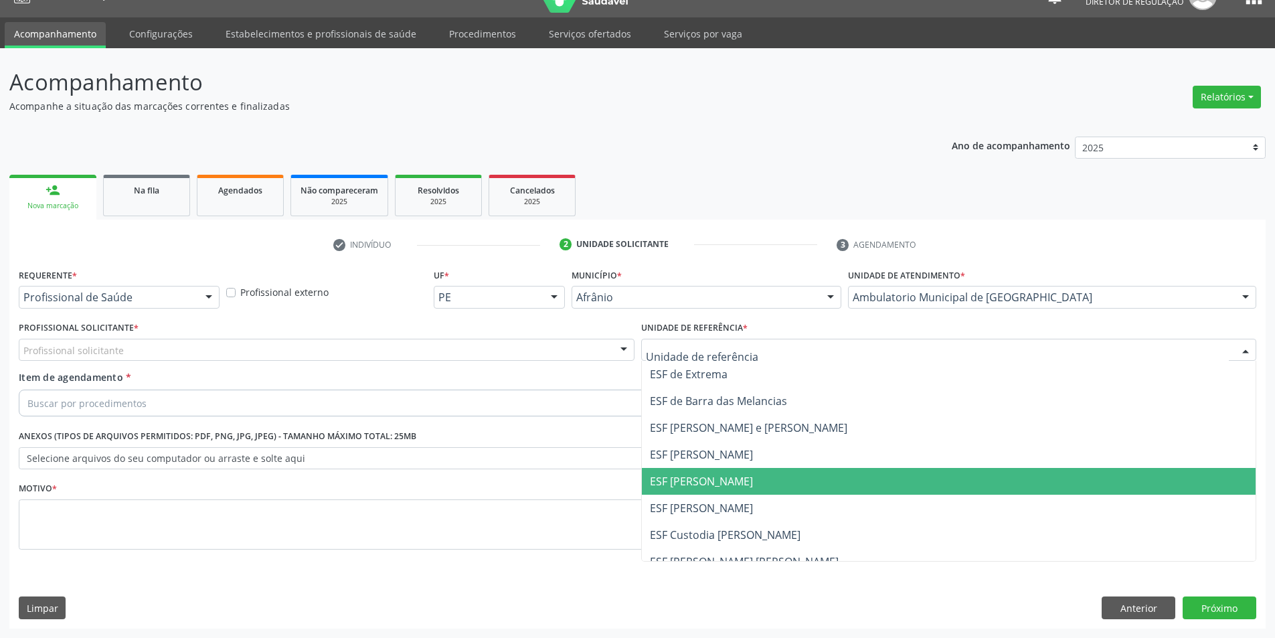
click at [729, 476] on span "ESF [PERSON_NAME]" at bounding box center [701, 481] width 103 height 15
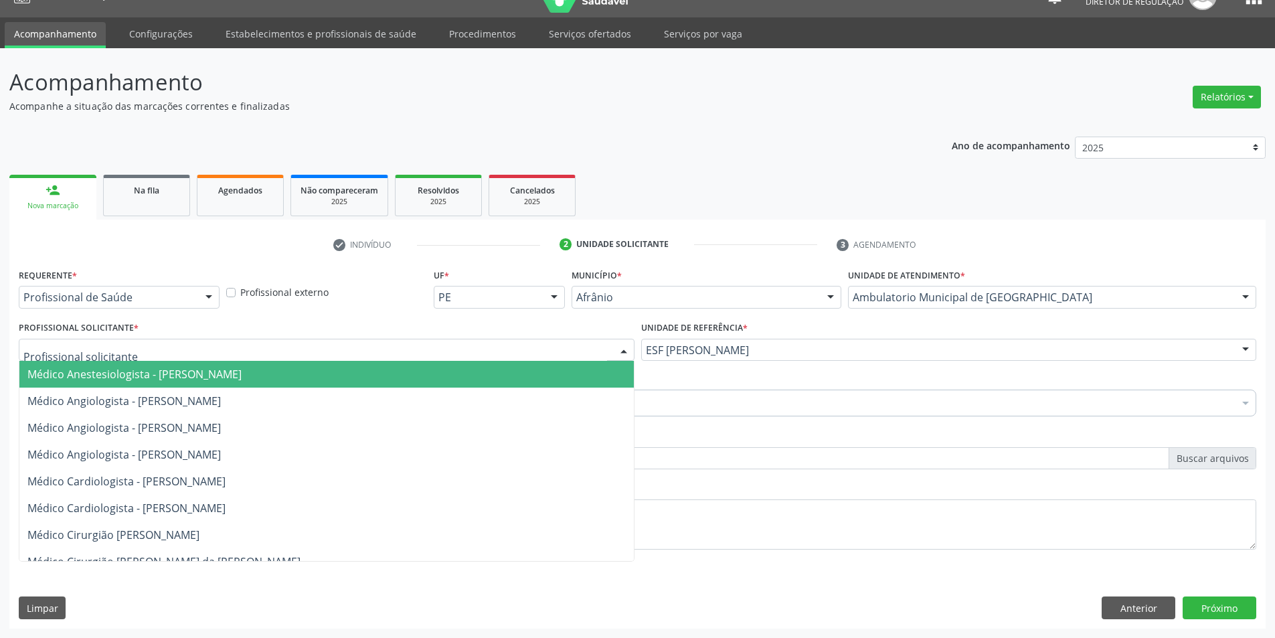
click at [556, 345] on div at bounding box center [327, 350] width 616 height 23
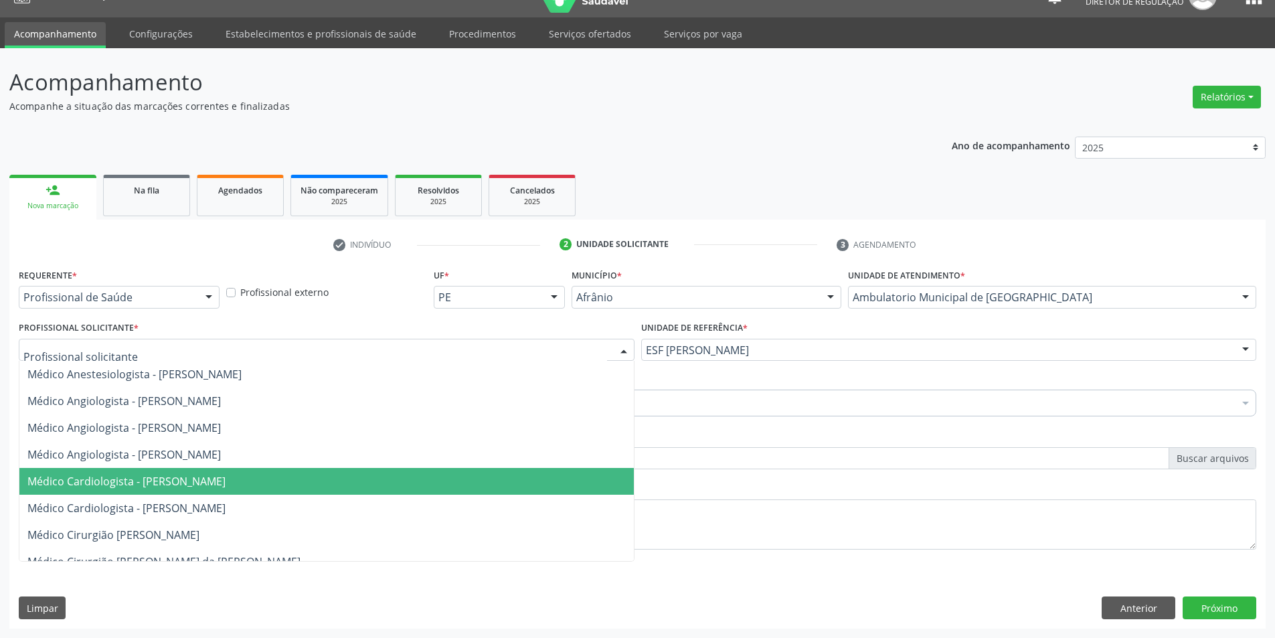
click at [447, 478] on span "Médico Cardiologista - [PERSON_NAME]" at bounding box center [326, 481] width 614 height 27
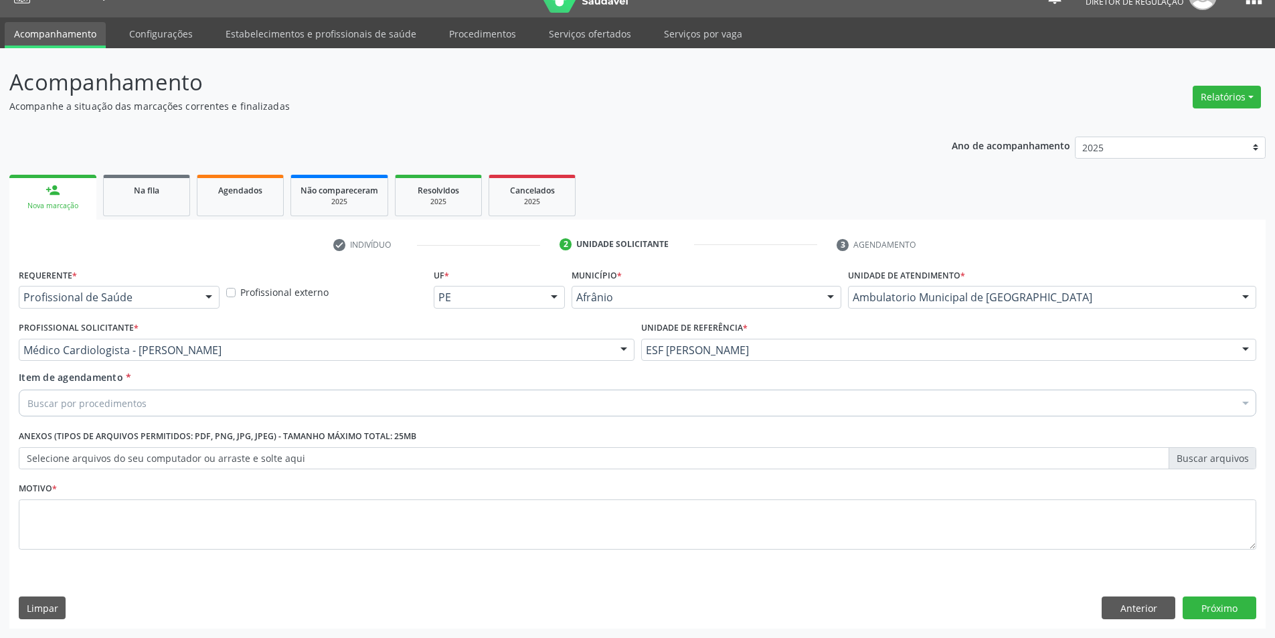
click at [302, 399] on div "Buscar por procedimentos" at bounding box center [637, 402] width 1237 height 27
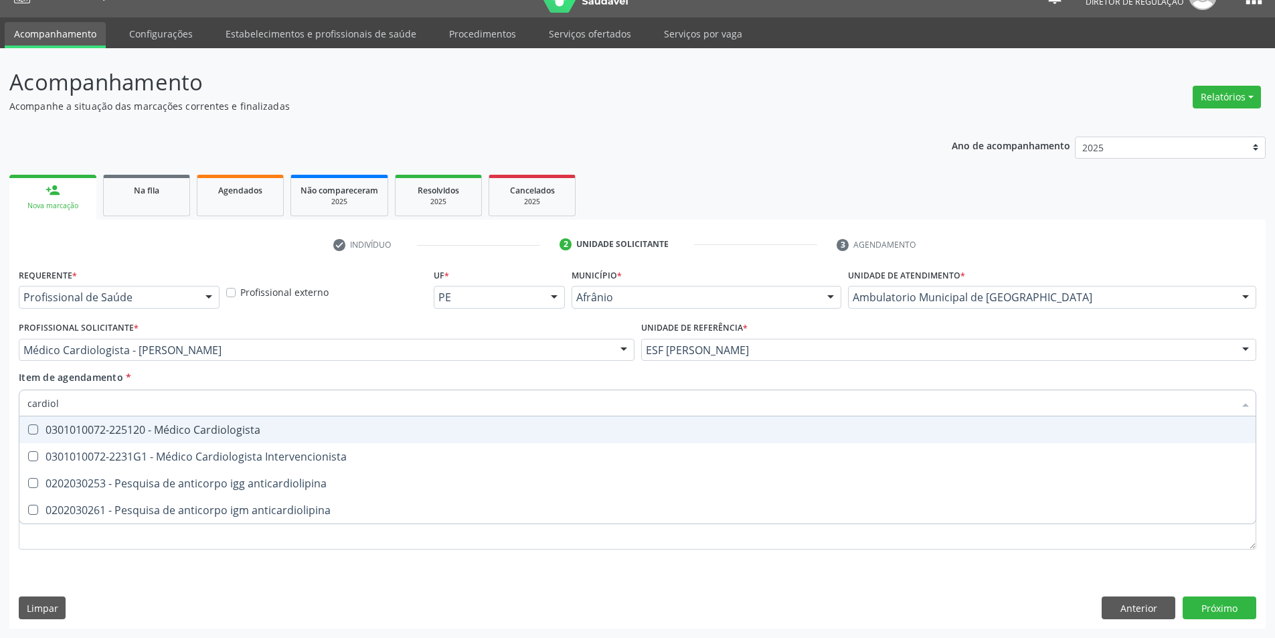
type input "cardiolo"
click at [290, 426] on div "0301010072-225120 - Médico Cardiologista" at bounding box center [637, 429] width 1220 height 11
checkbox Cardiologista "true"
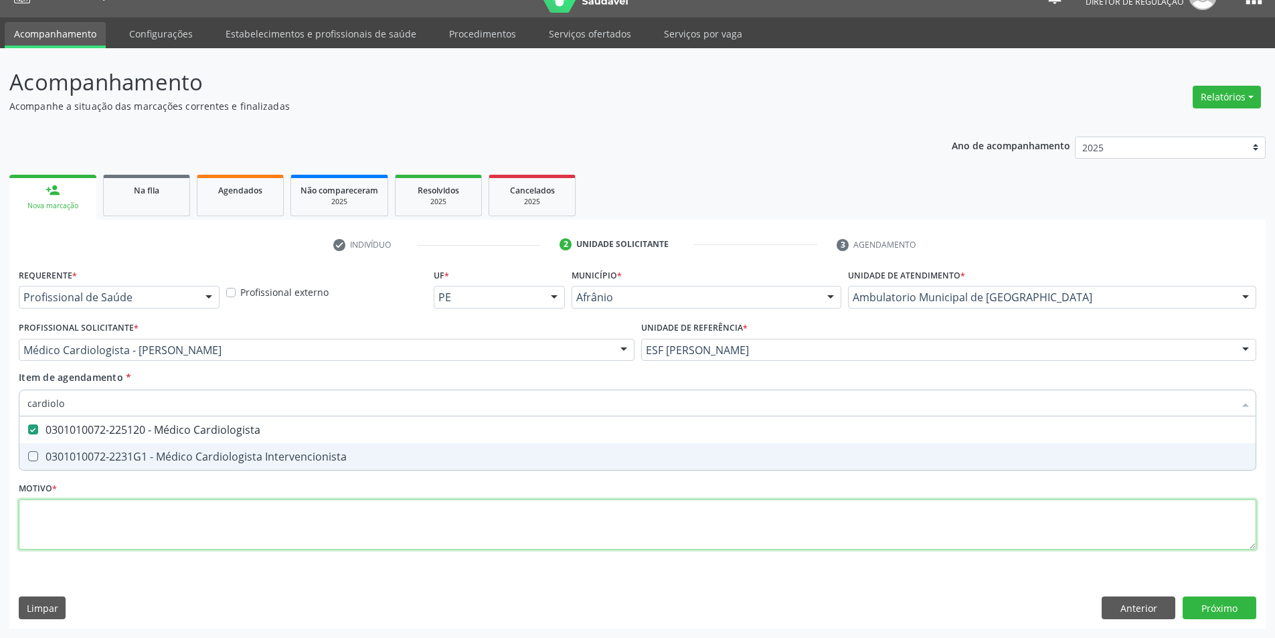
click at [315, 534] on div "Requerente * Profissional de Saúde Profissional de Saúde Paciente Nenhum result…" at bounding box center [637, 416] width 1237 height 303
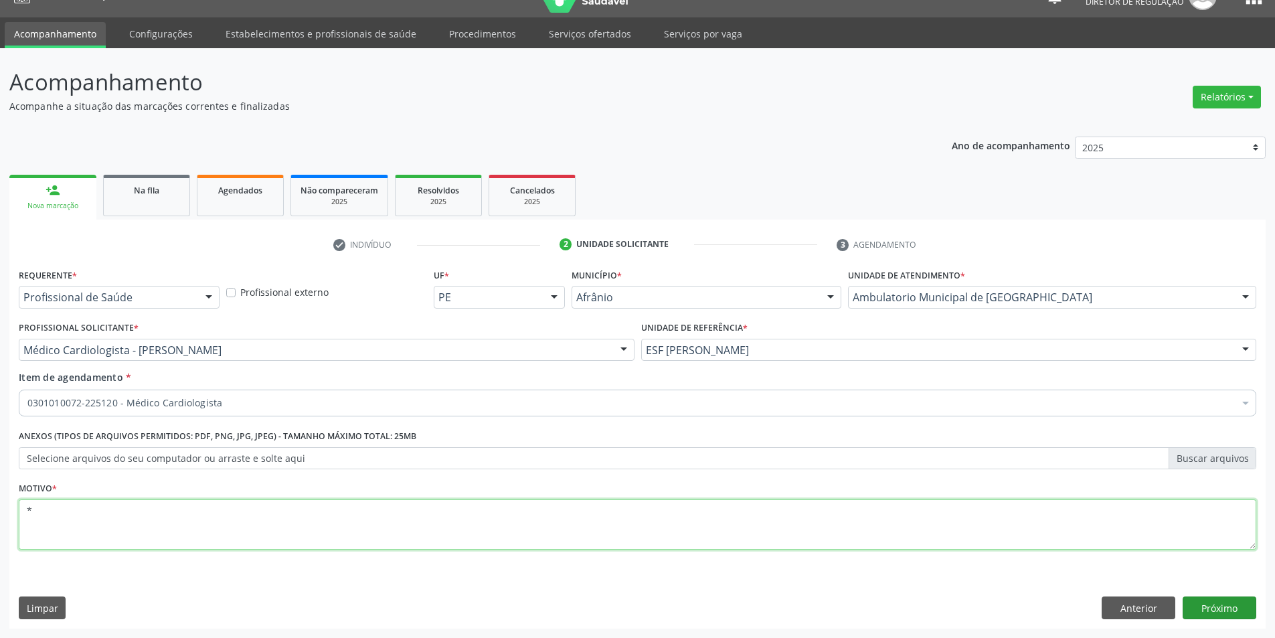
type textarea "*"
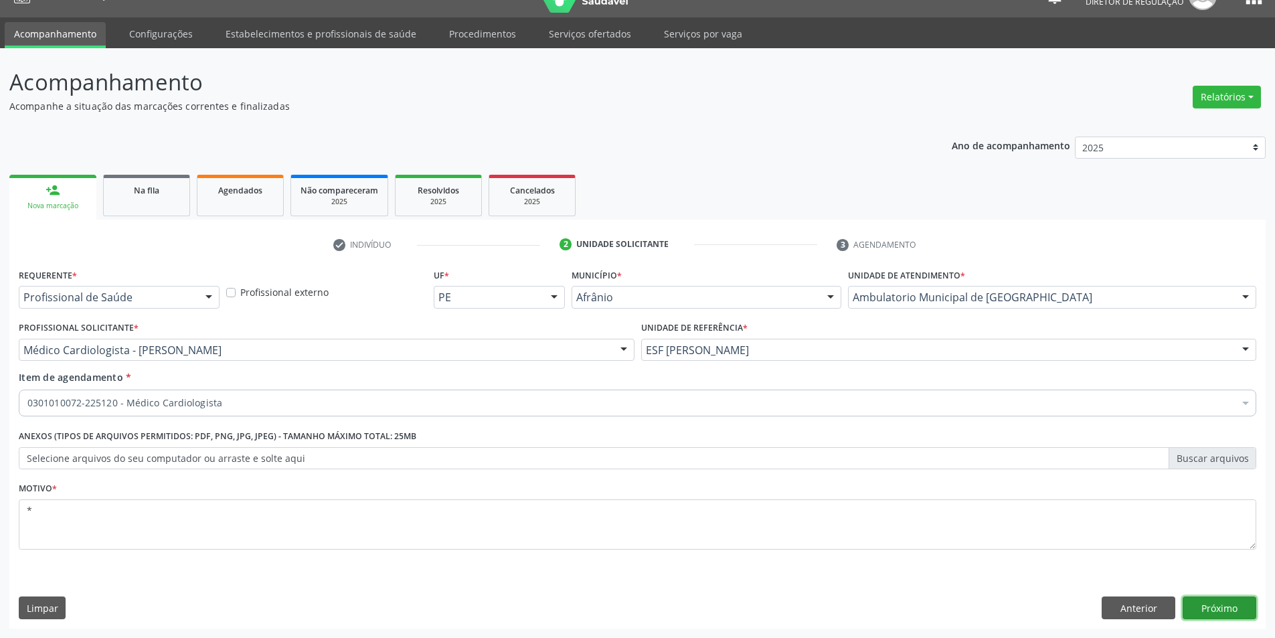
click at [1222, 604] on button "Próximo" at bounding box center [1219, 607] width 74 height 23
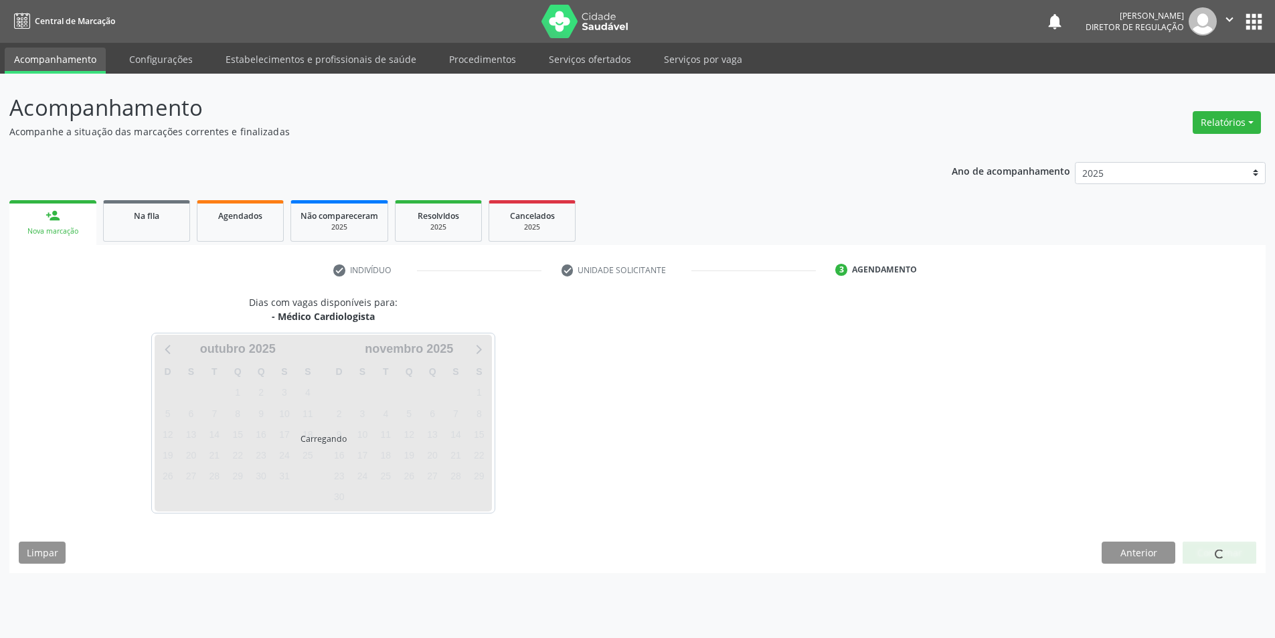
scroll to position [0, 0]
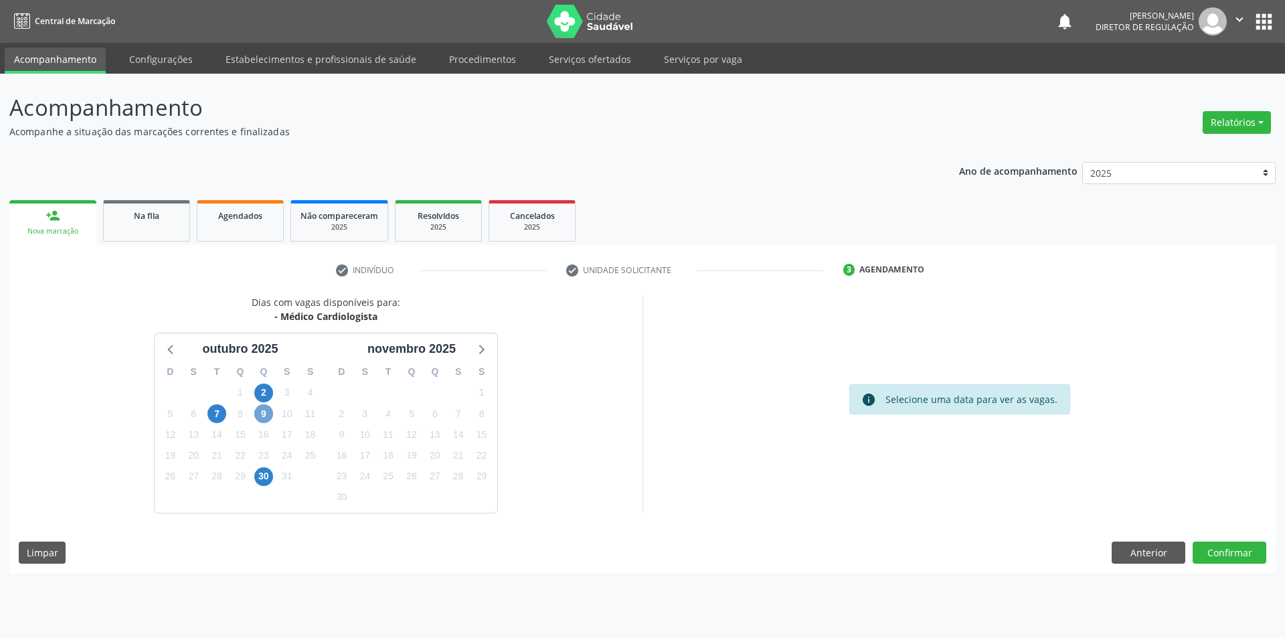
click at [261, 413] on span "9" at bounding box center [263, 413] width 19 height 19
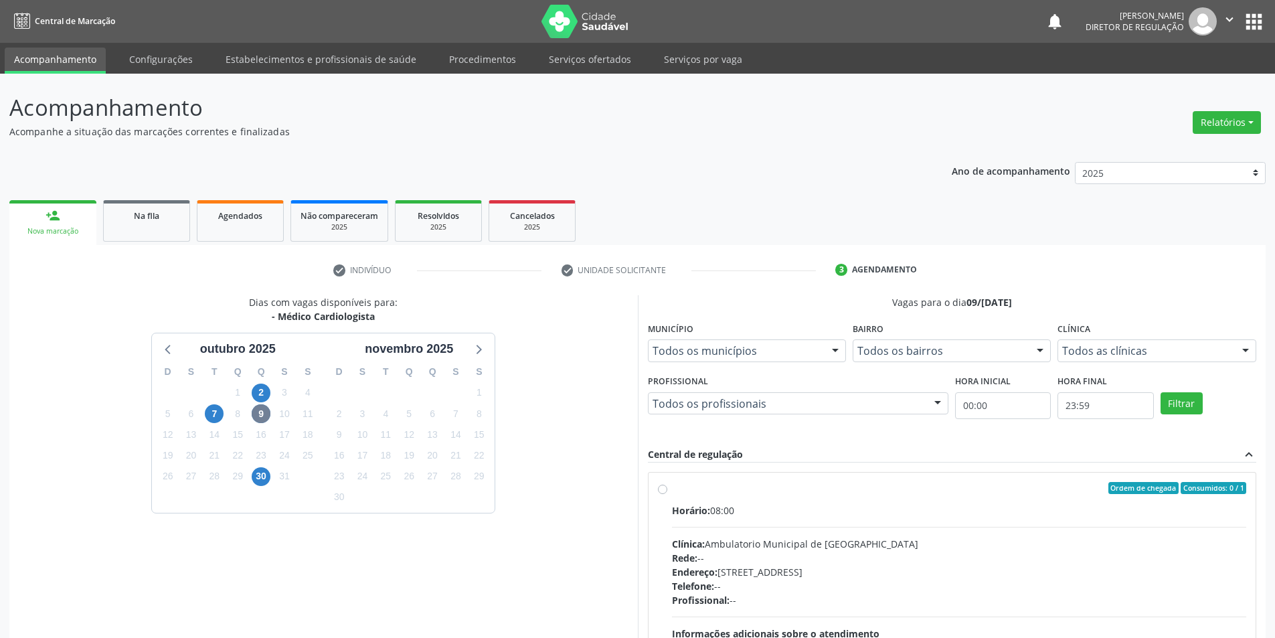
click at [690, 489] on div "Ordem de chegada Consumidos: 0 / 1" at bounding box center [959, 488] width 575 height 12
click at [667, 489] on input "Ordem de chegada Consumidos: 0 / 1 Horário: 08:00 Clínica: Ambulatorio Municipa…" at bounding box center [662, 488] width 9 height 12
radio input "true"
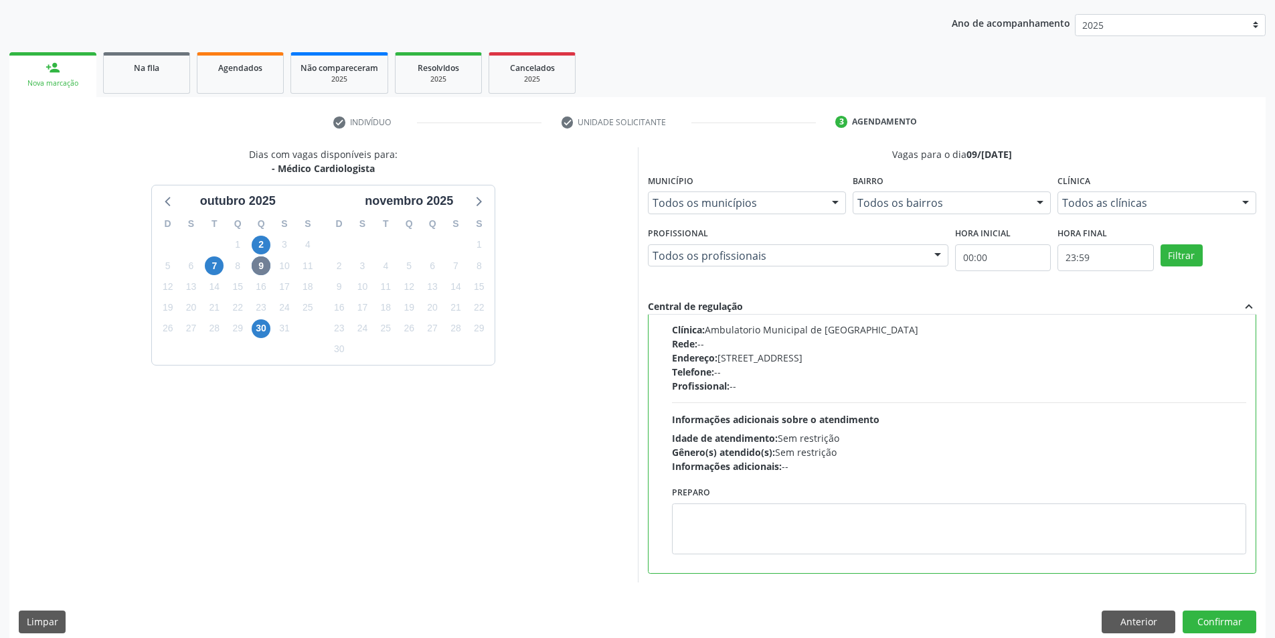
scroll to position [162, 0]
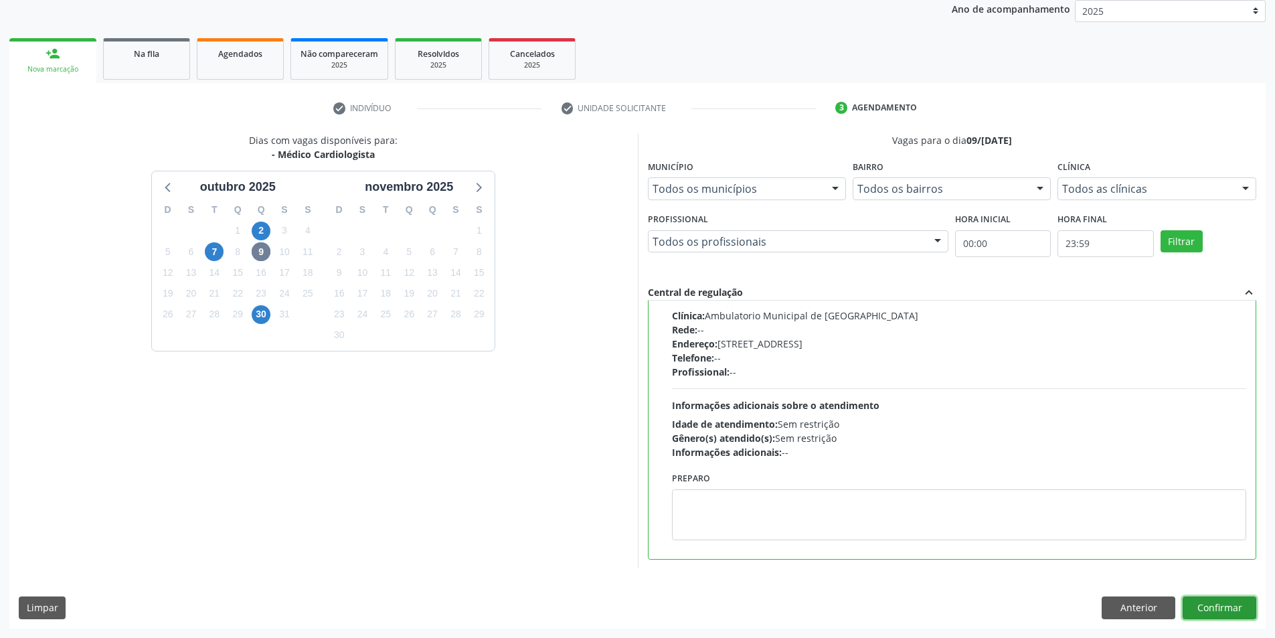
click at [1205, 608] on button "Confirmar" at bounding box center [1219, 607] width 74 height 23
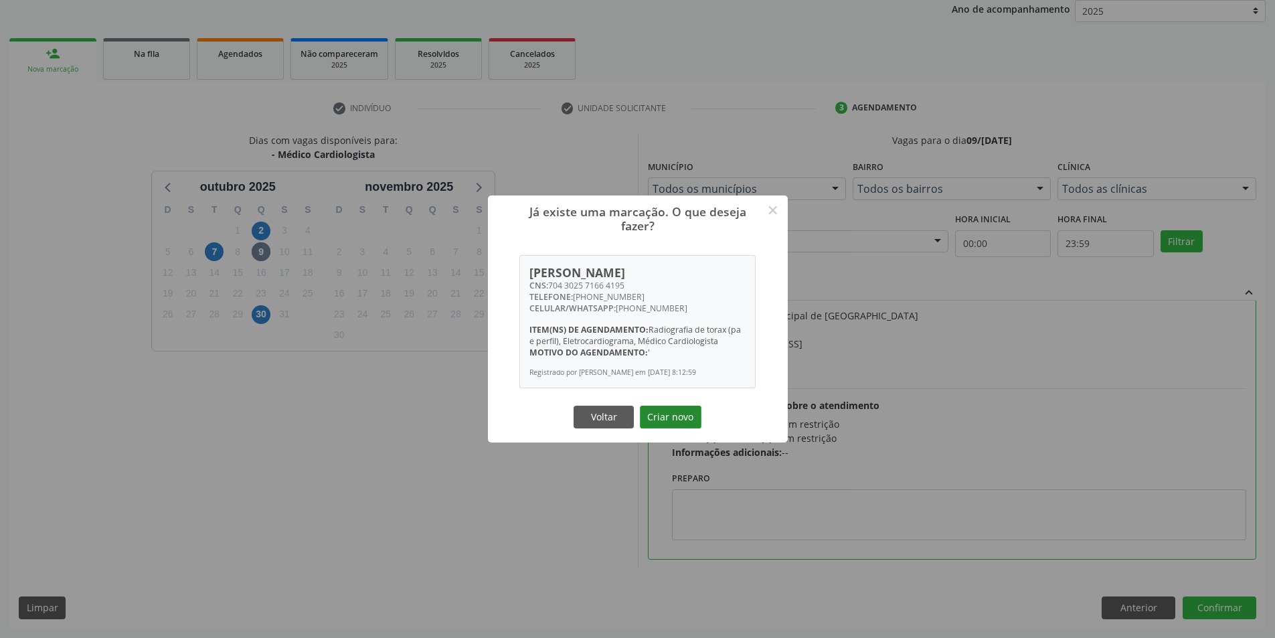
click at [690, 419] on button "Criar novo" at bounding box center [671, 416] width 62 height 23
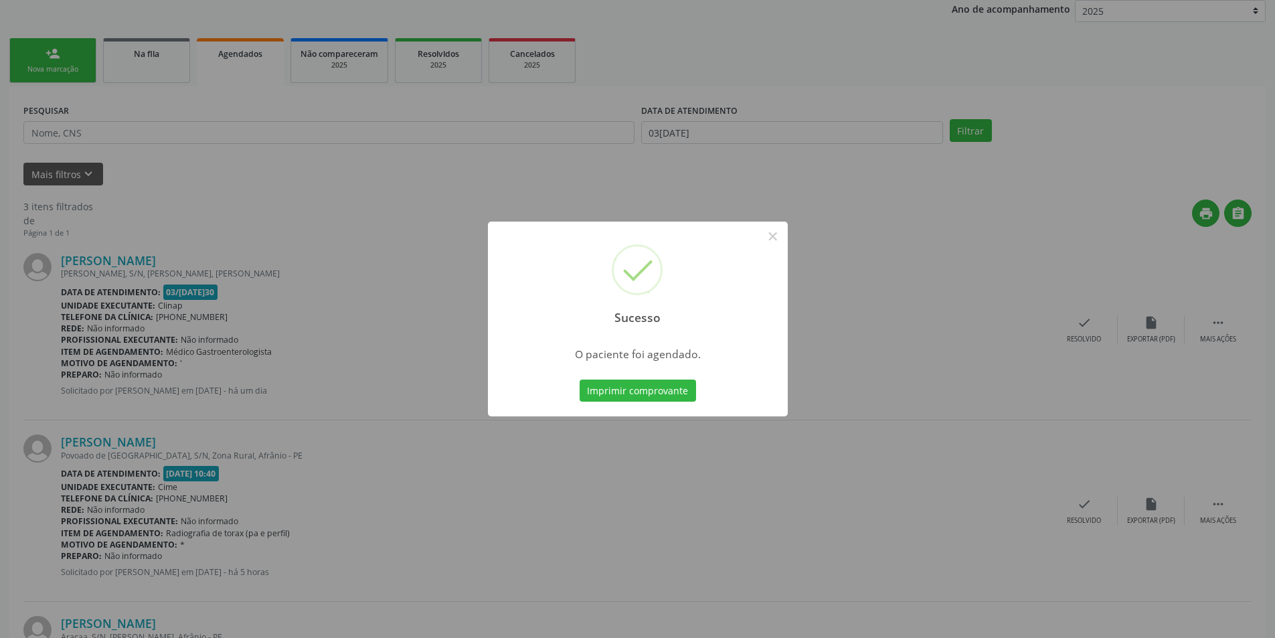
scroll to position [0, 0]
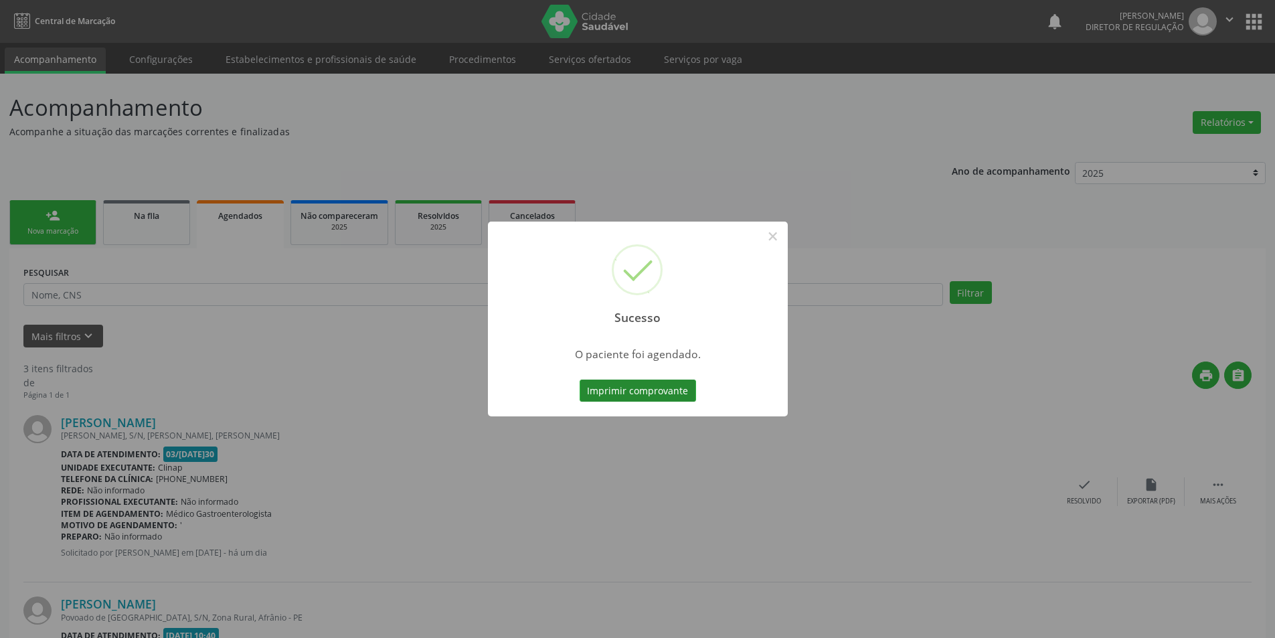
click at [680, 392] on button "Imprimir comprovante" at bounding box center [637, 390] width 116 height 23
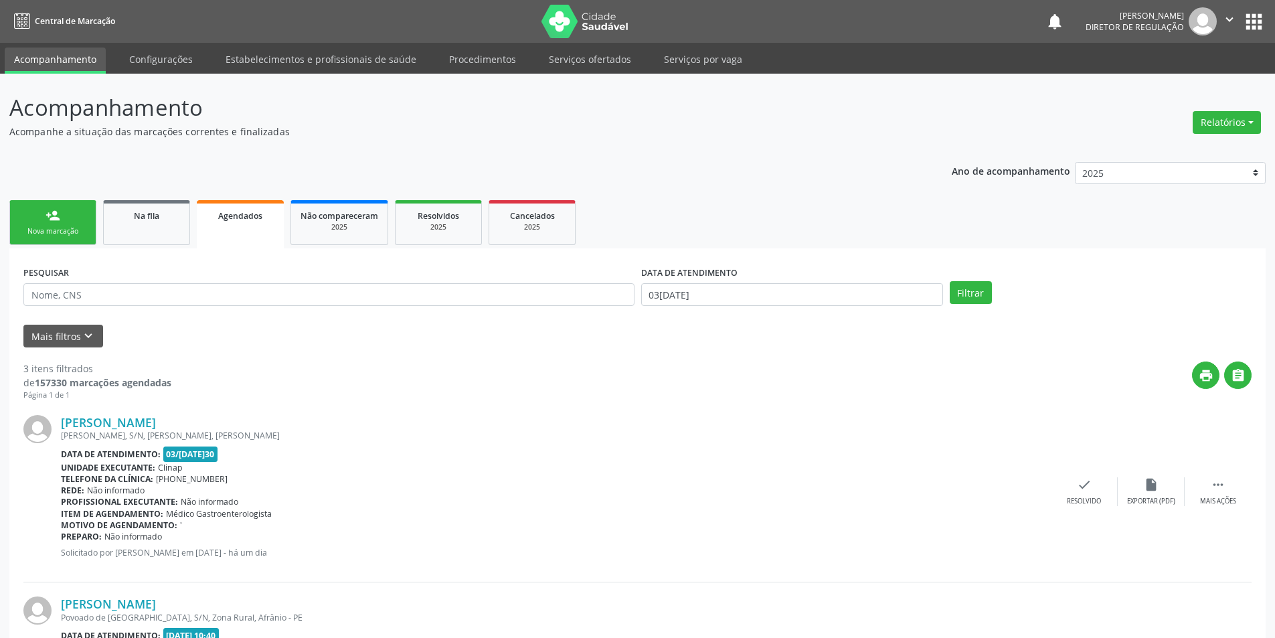
click at [66, 225] on link "person_add Nova marcação" at bounding box center [52, 222] width 87 height 45
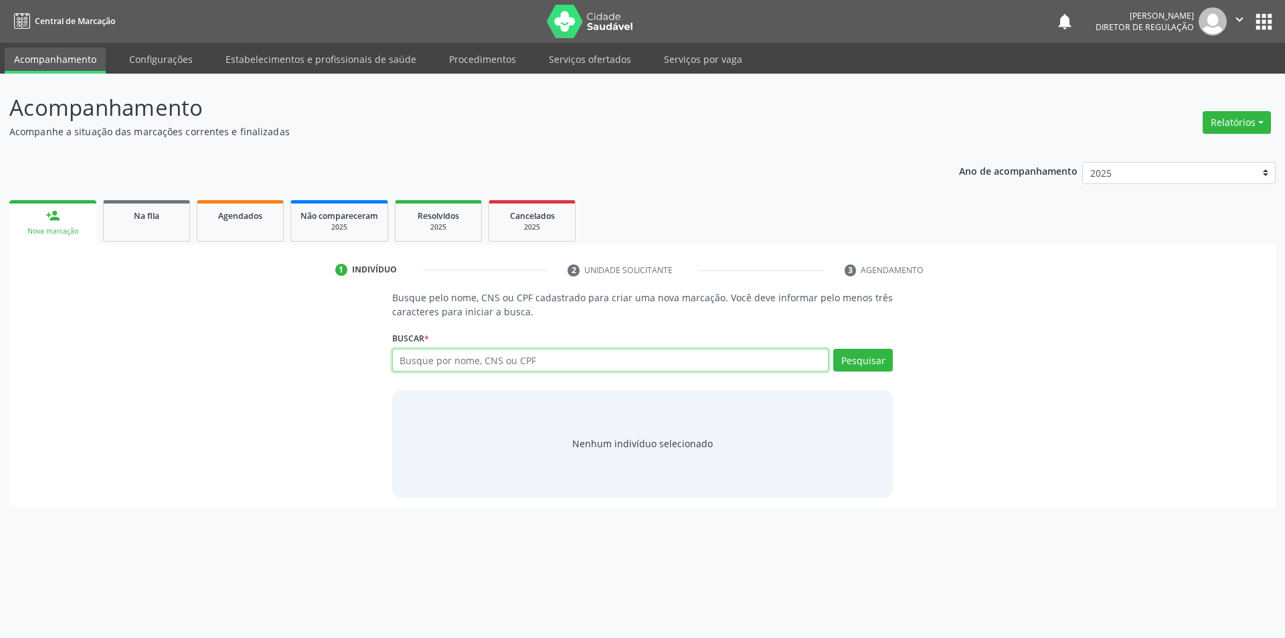
click at [487, 363] on input "text" at bounding box center [610, 360] width 437 height 23
type input "704302571664195"
click at [867, 362] on button "Pesquisar" at bounding box center [863, 360] width 60 height 23
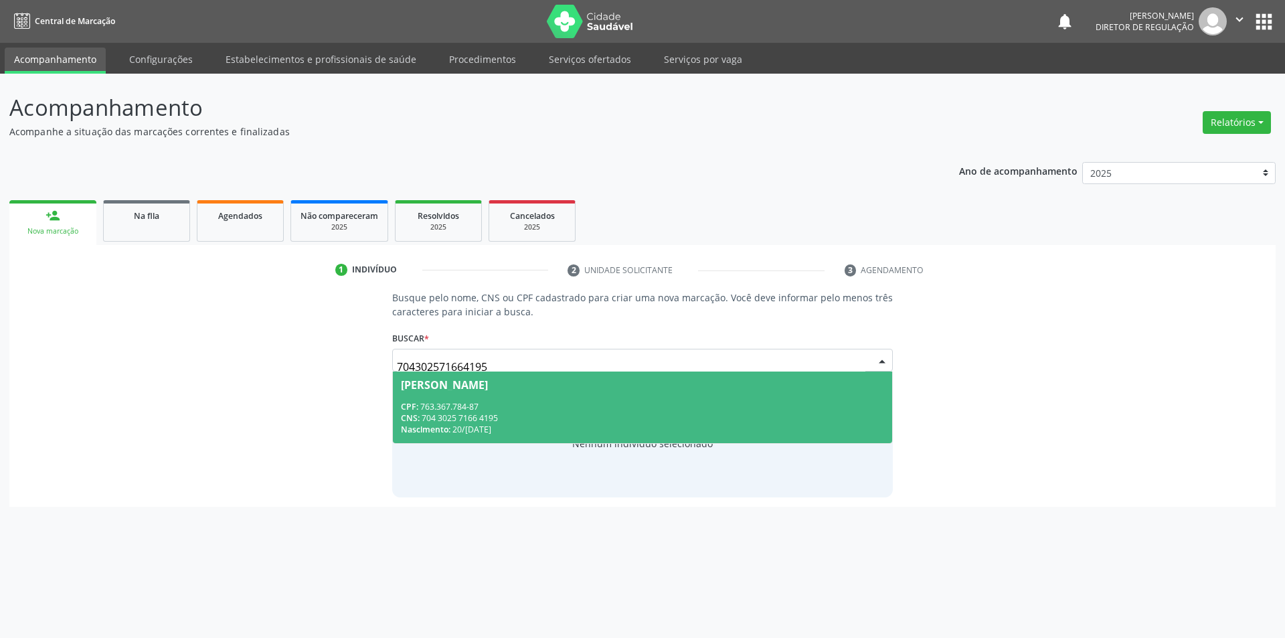
click at [541, 407] on div "CPF: 763.367.784-87" at bounding box center [643, 406] width 484 height 11
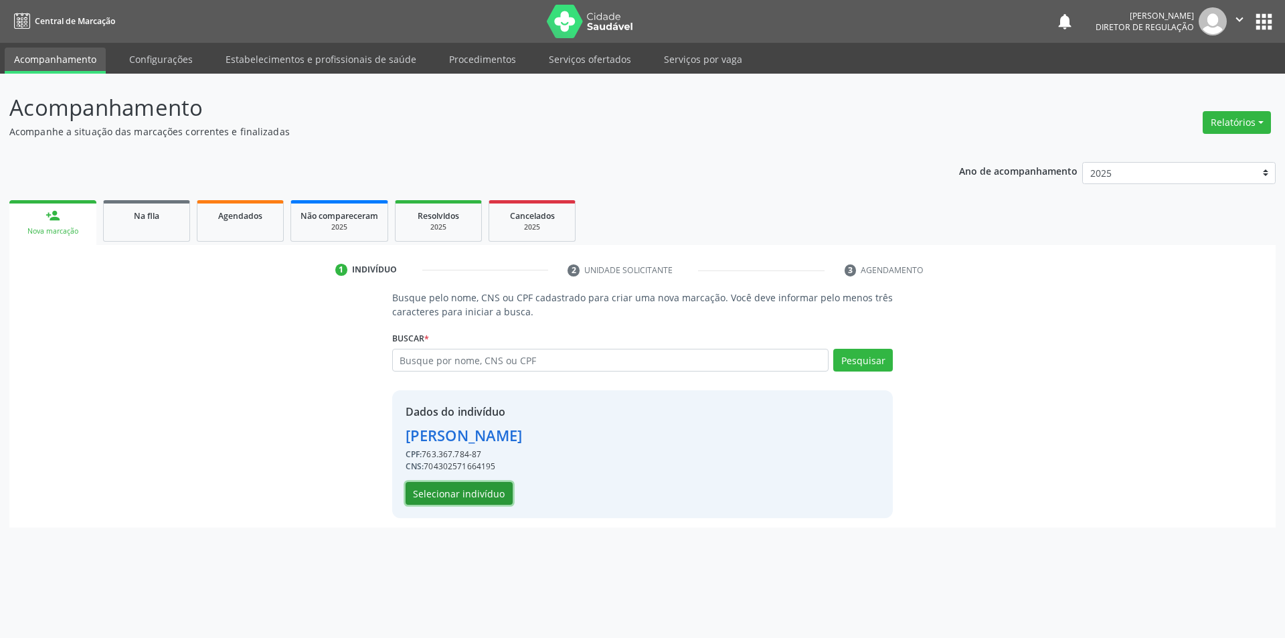
click at [492, 495] on button "Selecionar indivíduo" at bounding box center [458, 493] width 107 height 23
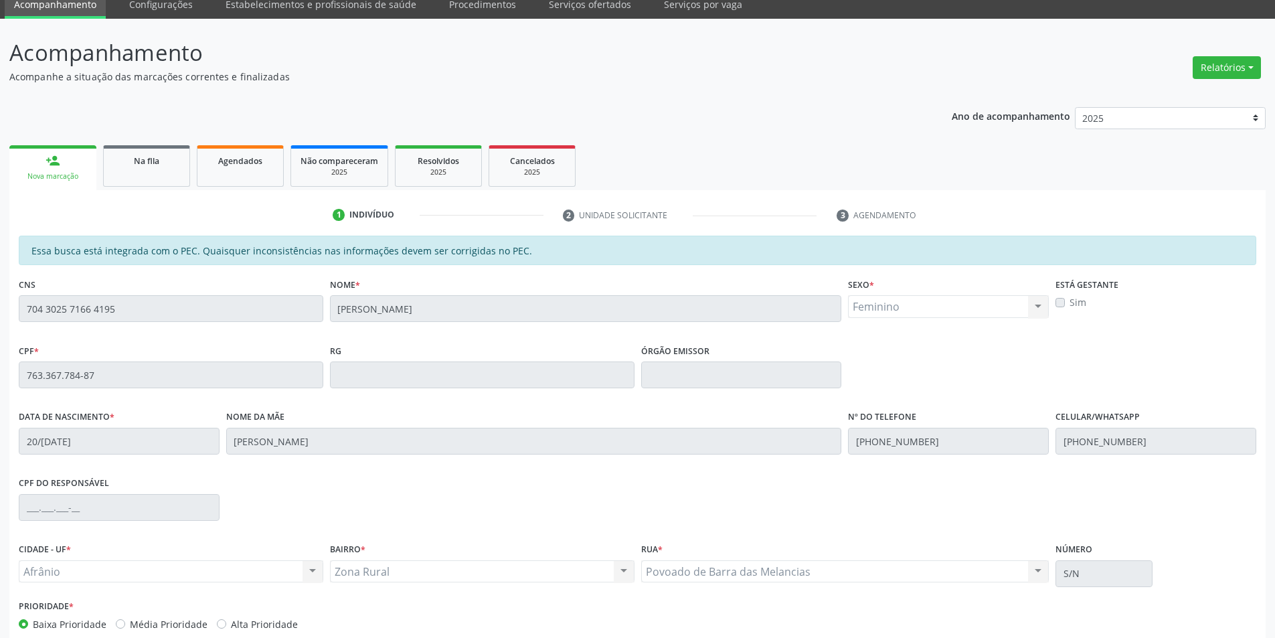
scroll to position [126, 0]
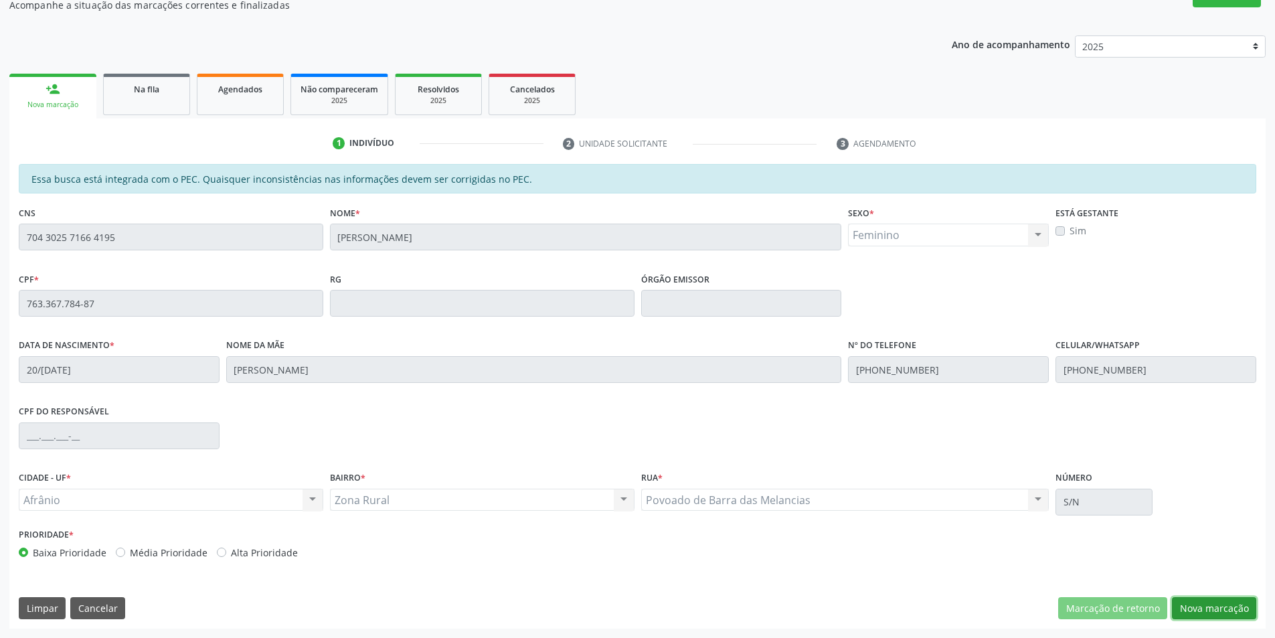
click at [1224, 610] on button "Nova marcação" at bounding box center [1214, 608] width 84 height 23
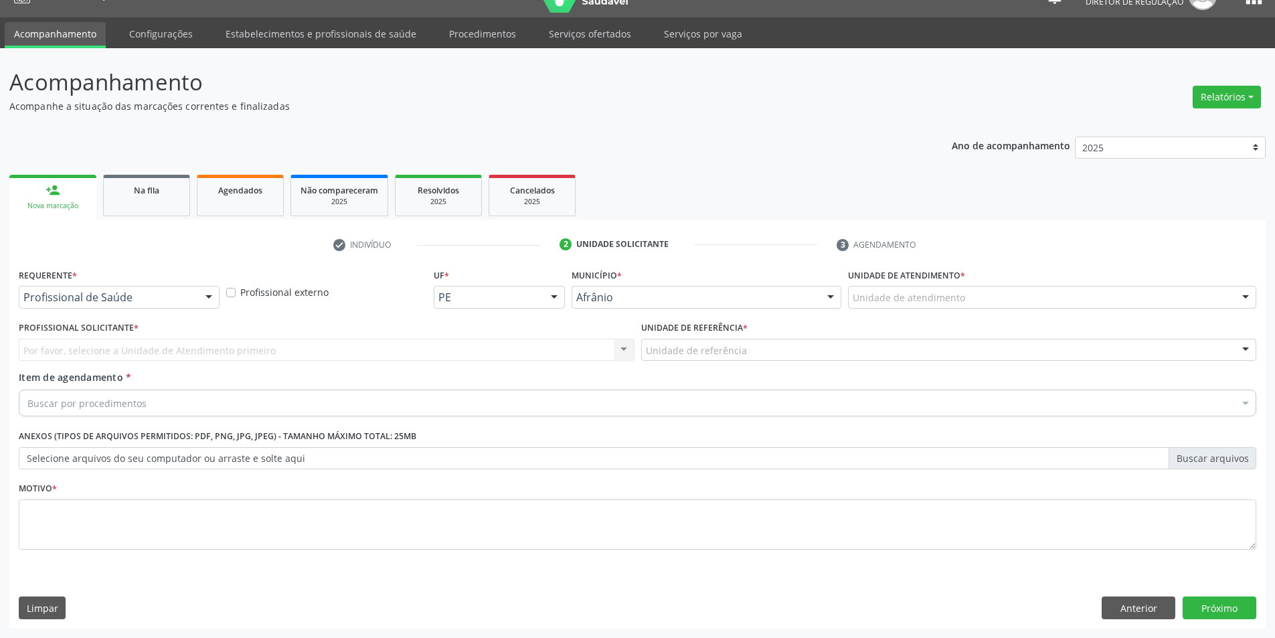
scroll to position [25, 0]
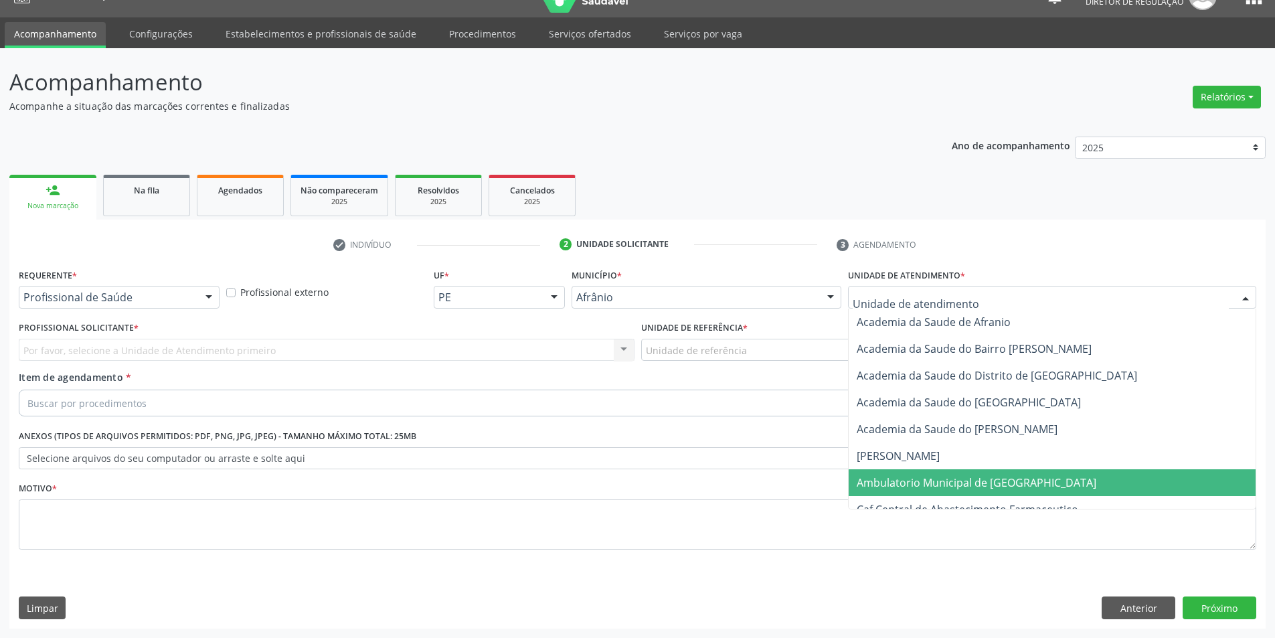
click at [910, 487] on span "Ambulatorio Municipal de [GEOGRAPHIC_DATA]" at bounding box center [976, 482] width 240 height 15
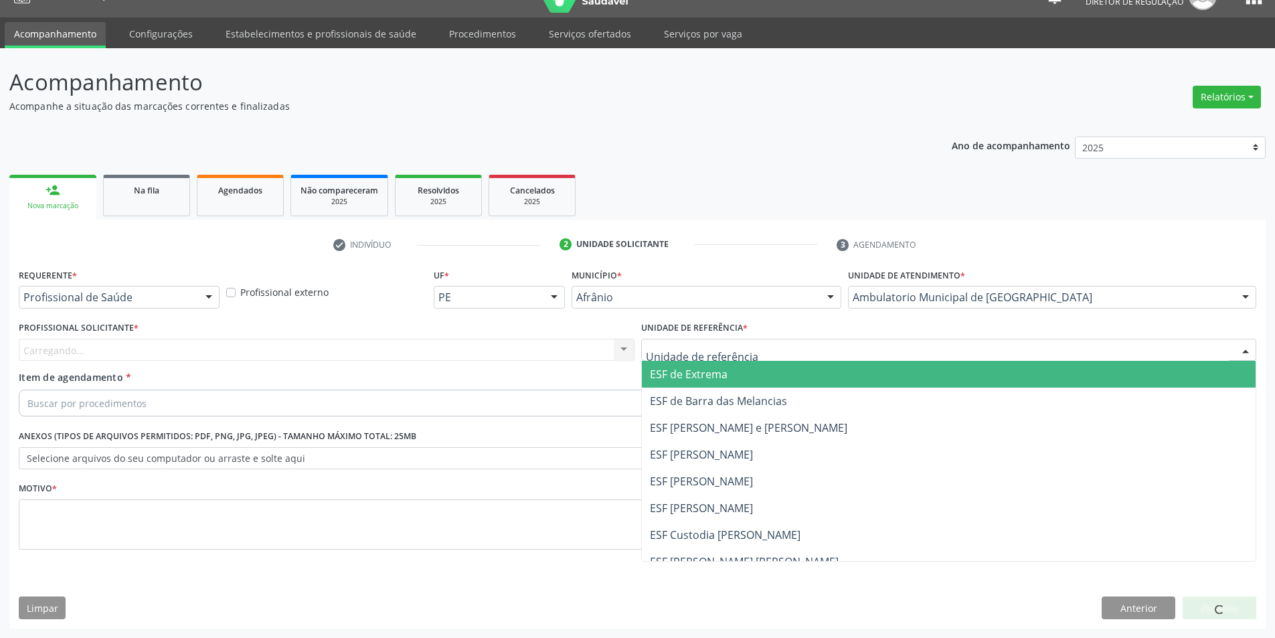
click at [779, 353] on div at bounding box center [949, 350] width 616 height 23
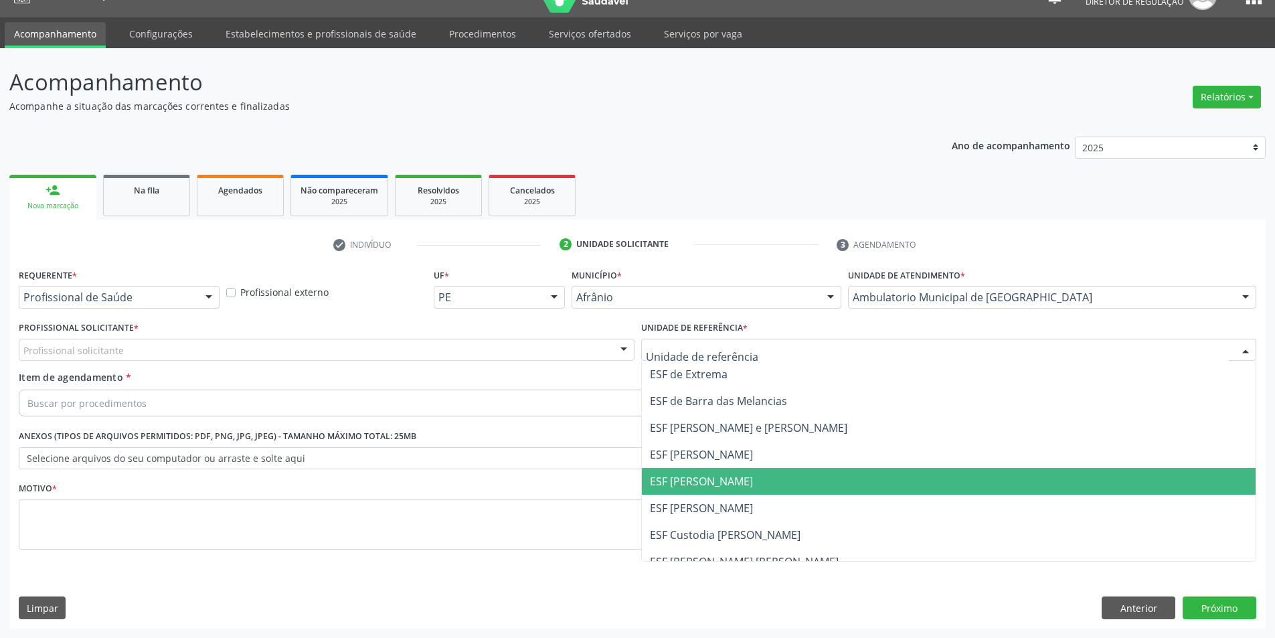
click at [730, 486] on span "ESF [PERSON_NAME]" at bounding box center [701, 481] width 103 height 15
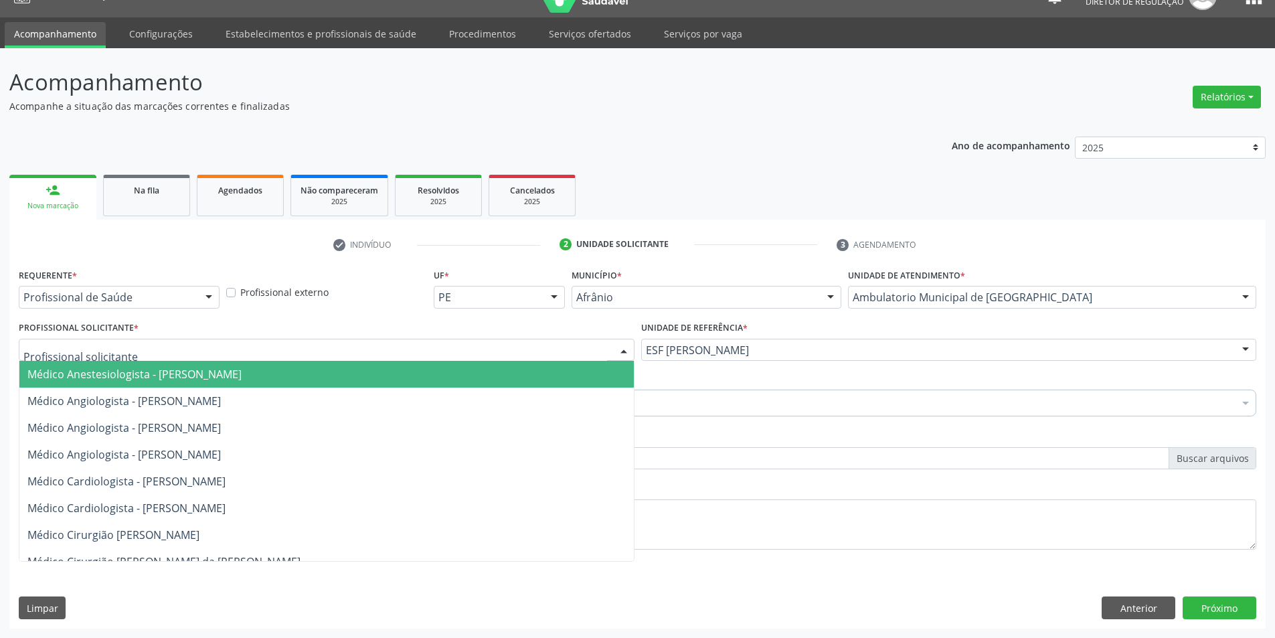
click at [550, 349] on div at bounding box center [327, 350] width 616 height 23
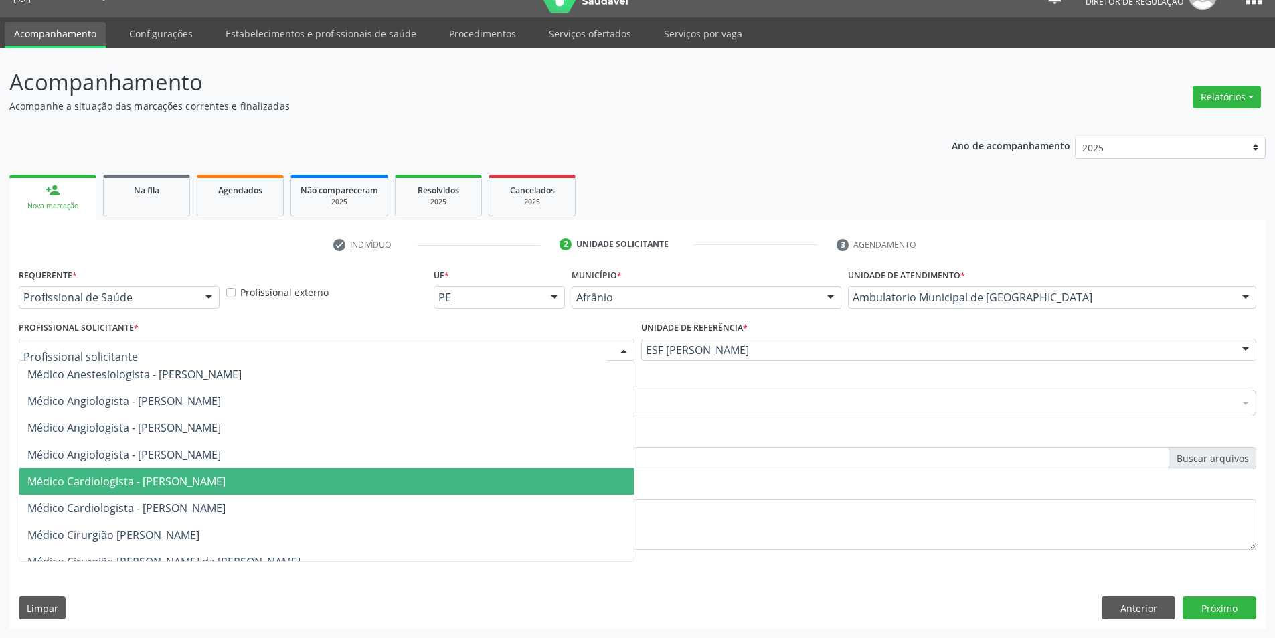
click at [510, 479] on span "Médico Cardiologista - [PERSON_NAME]" at bounding box center [326, 481] width 614 height 27
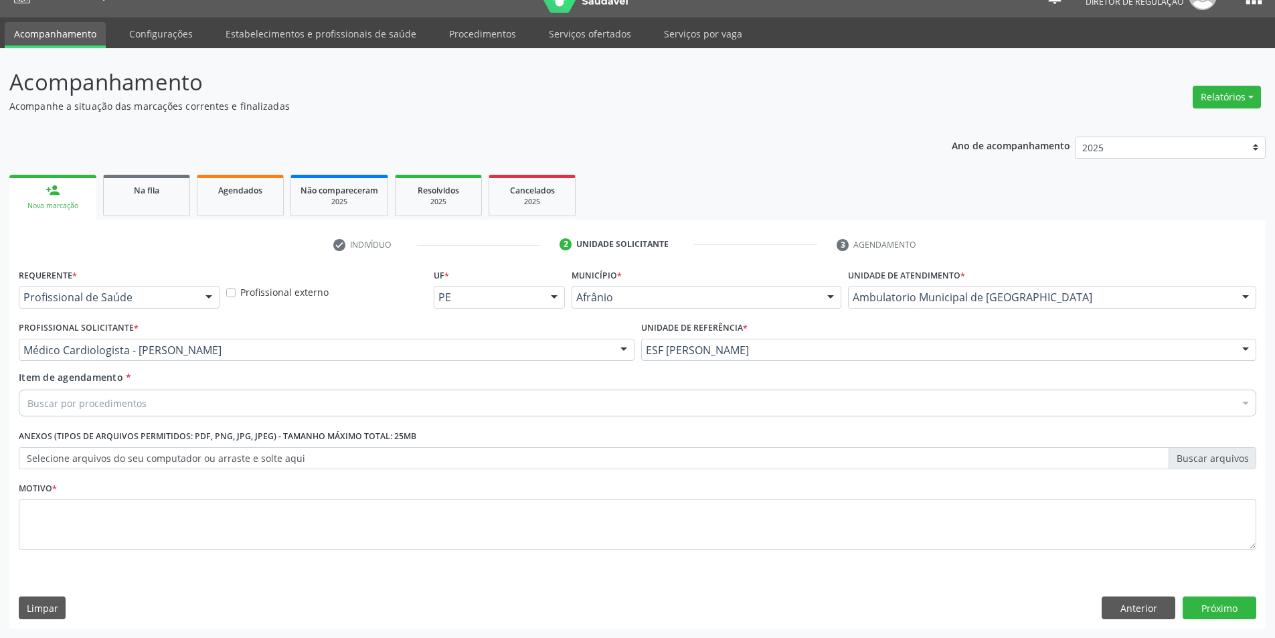
click at [251, 405] on div "Buscar por procedimentos" at bounding box center [637, 402] width 1237 height 27
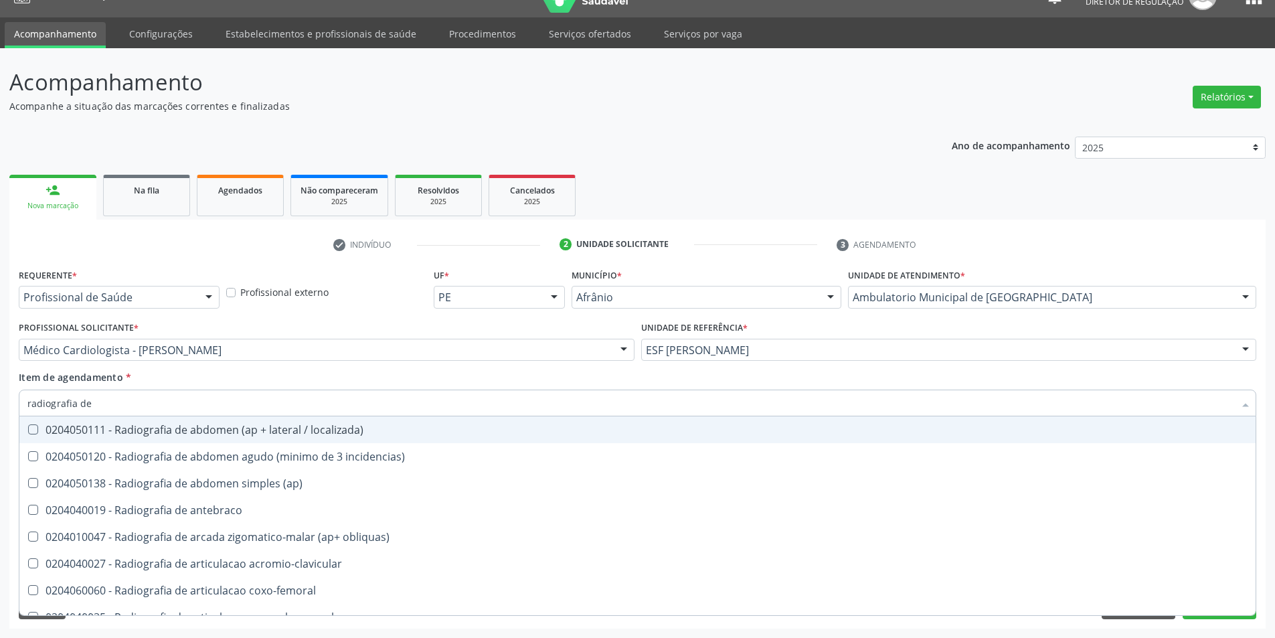
type input "radiografia de t"
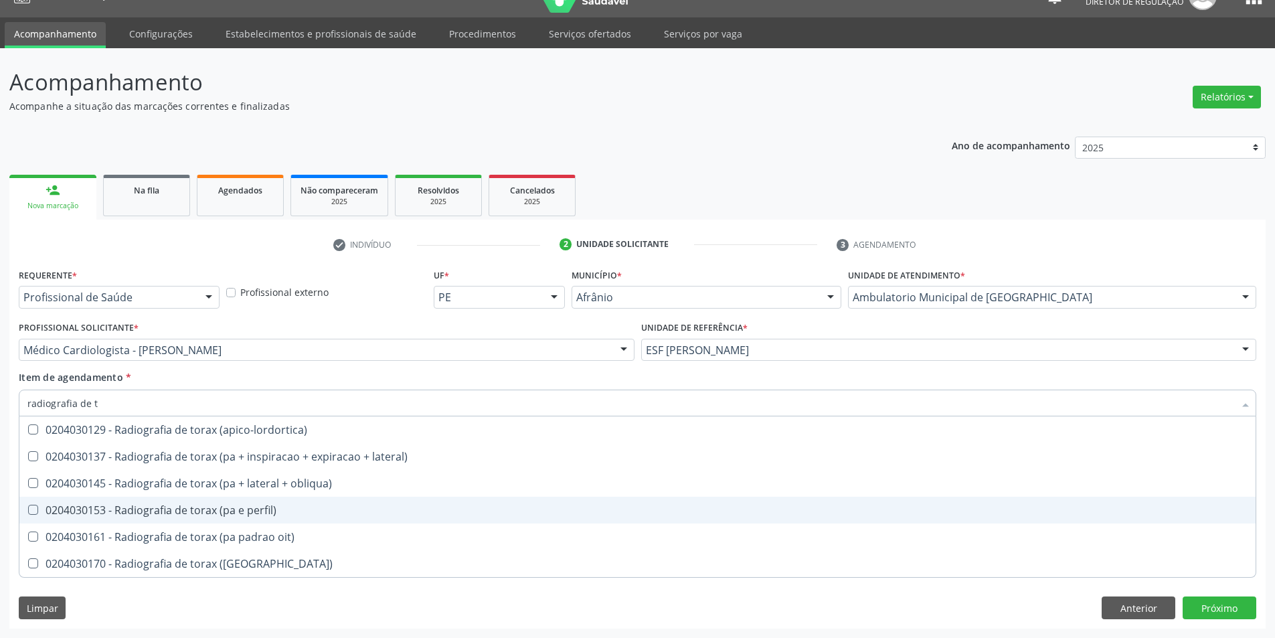
click at [246, 510] on div "0204030153 - Radiografia de torax (pa e perfil)" at bounding box center [637, 509] width 1220 height 11
checkbox perfil\) "true"
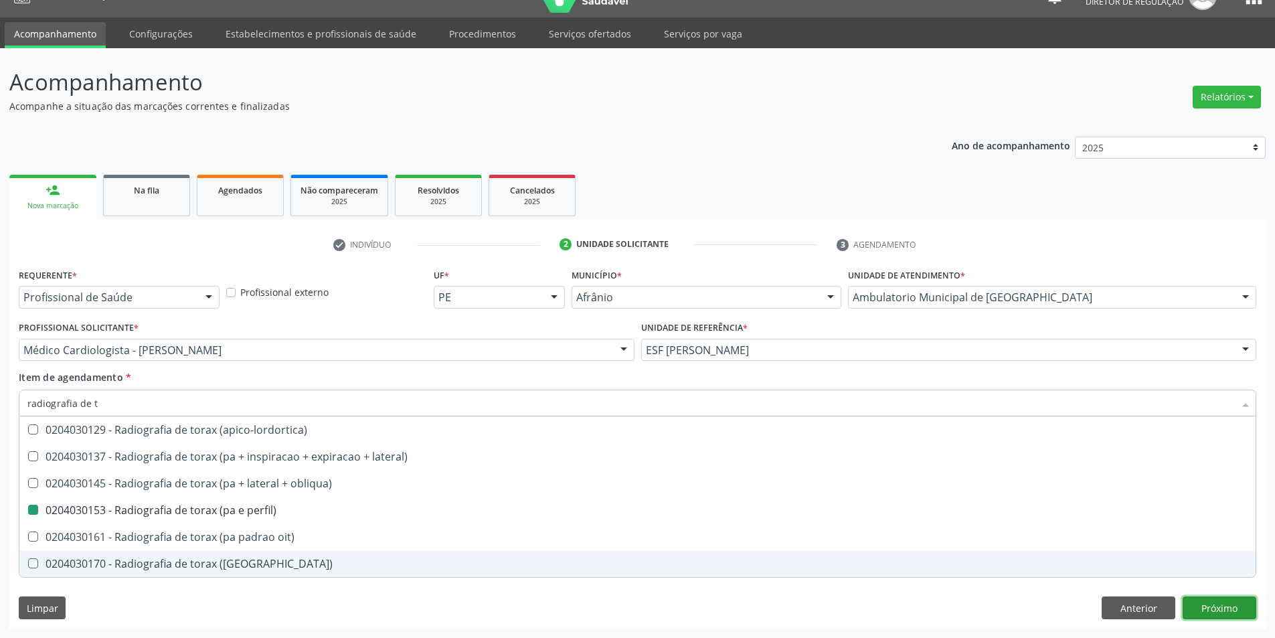
click at [1226, 601] on div "Requerente * Profissional de Saúde Profissional de Saúde Paciente Nenhum result…" at bounding box center [637, 446] width 1256 height 363
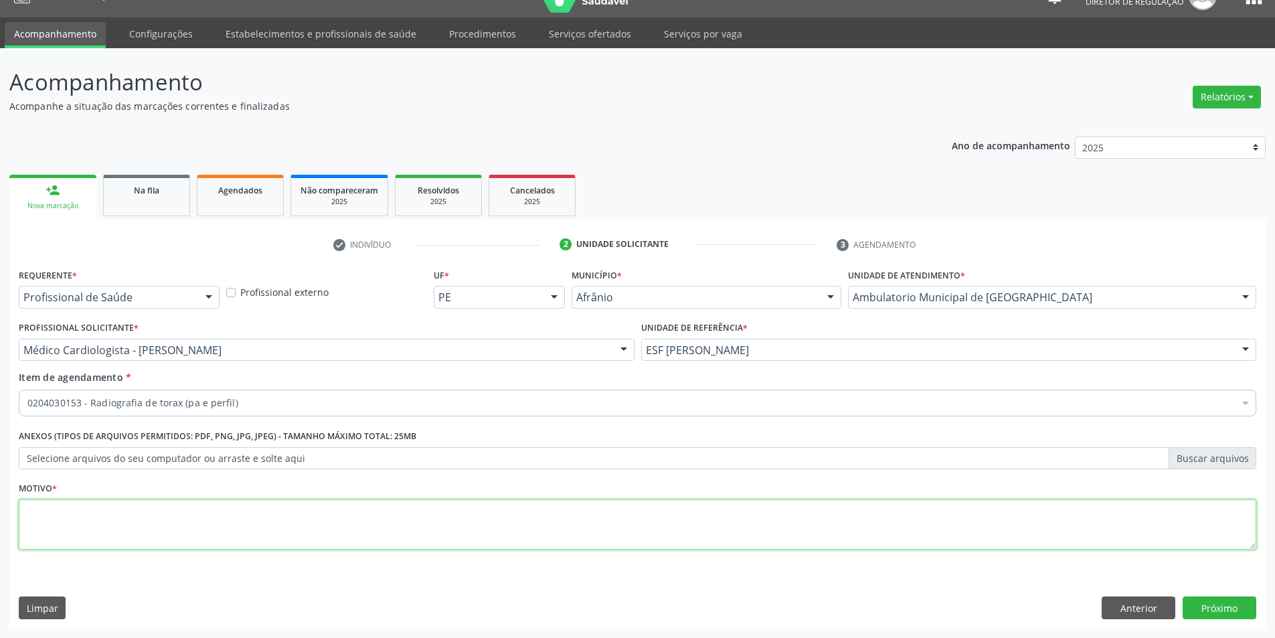
click at [1127, 533] on textarea at bounding box center [637, 524] width 1237 height 51
type textarea "*"
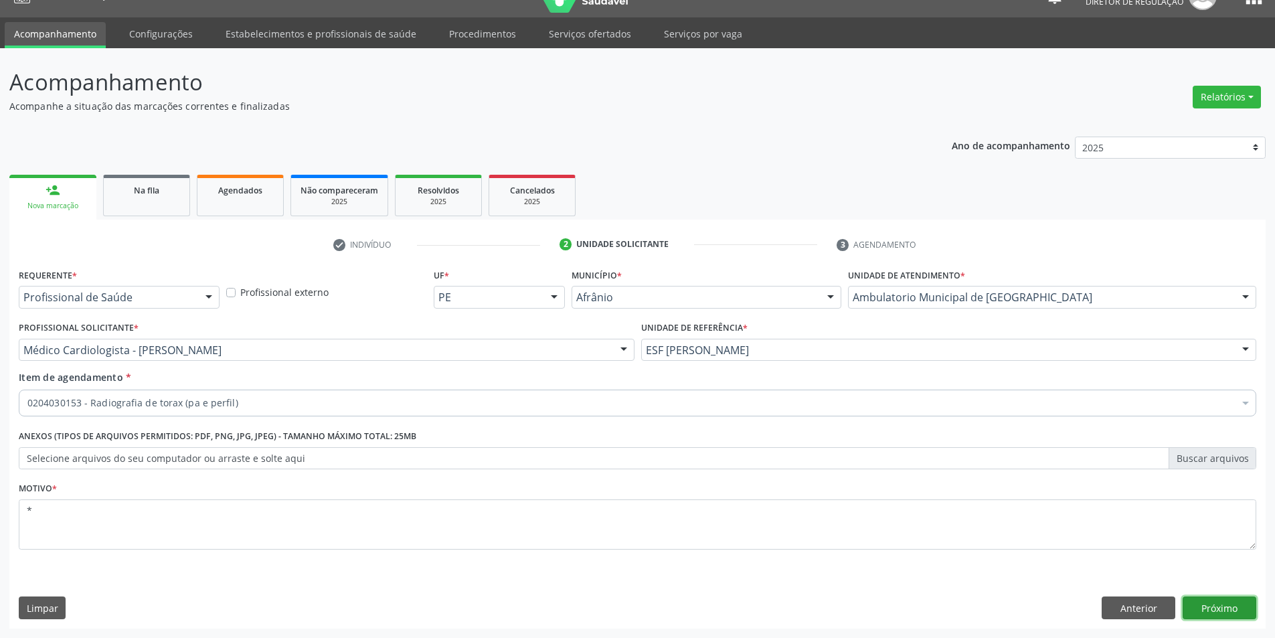
click at [1212, 608] on button "Próximo" at bounding box center [1219, 607] width 74 height 23
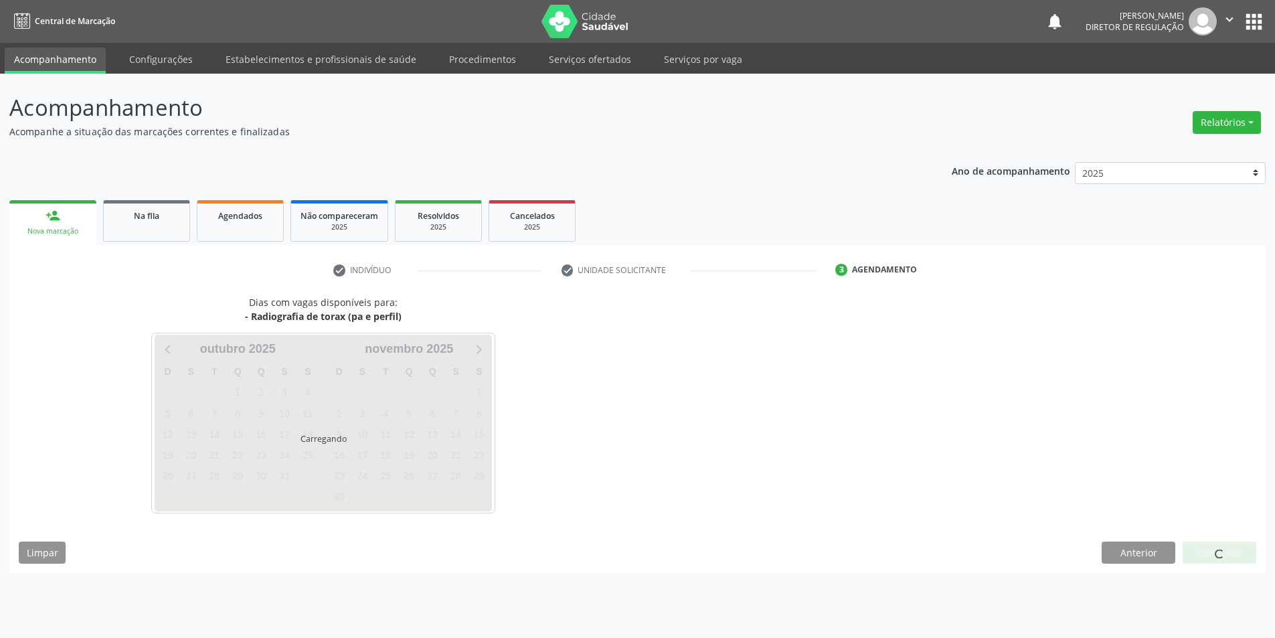
scroll to position [0, 0]
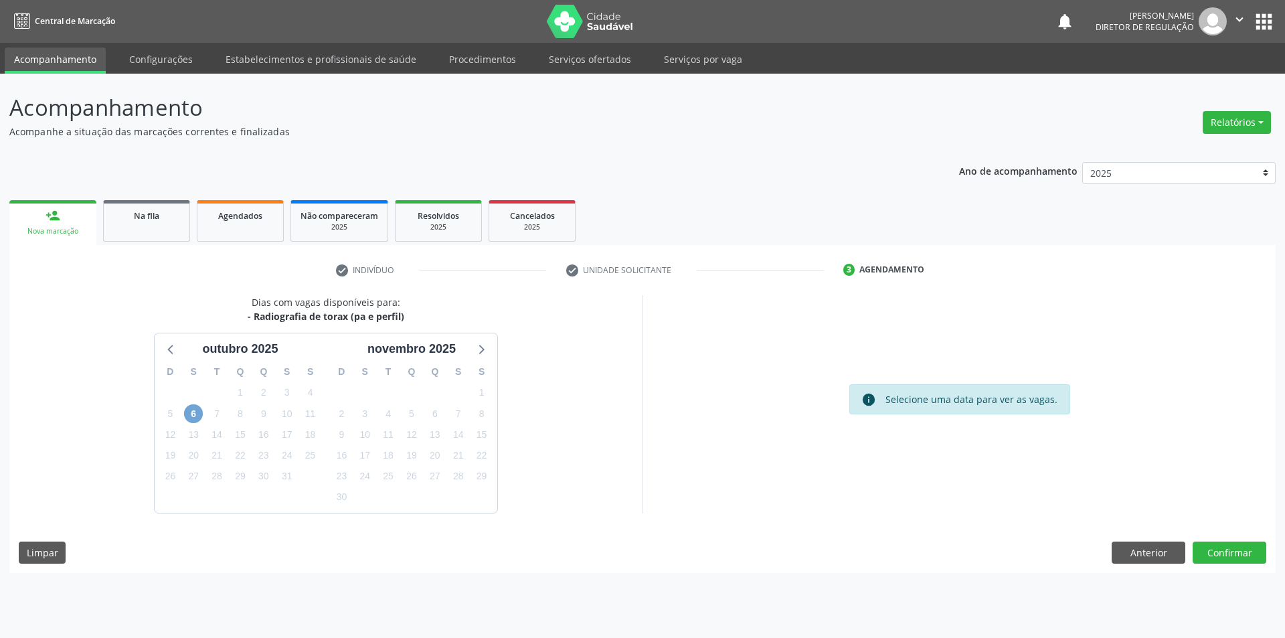
click at [193, 414] on span "6" at bounding box center [193, 413] width 19 height 19
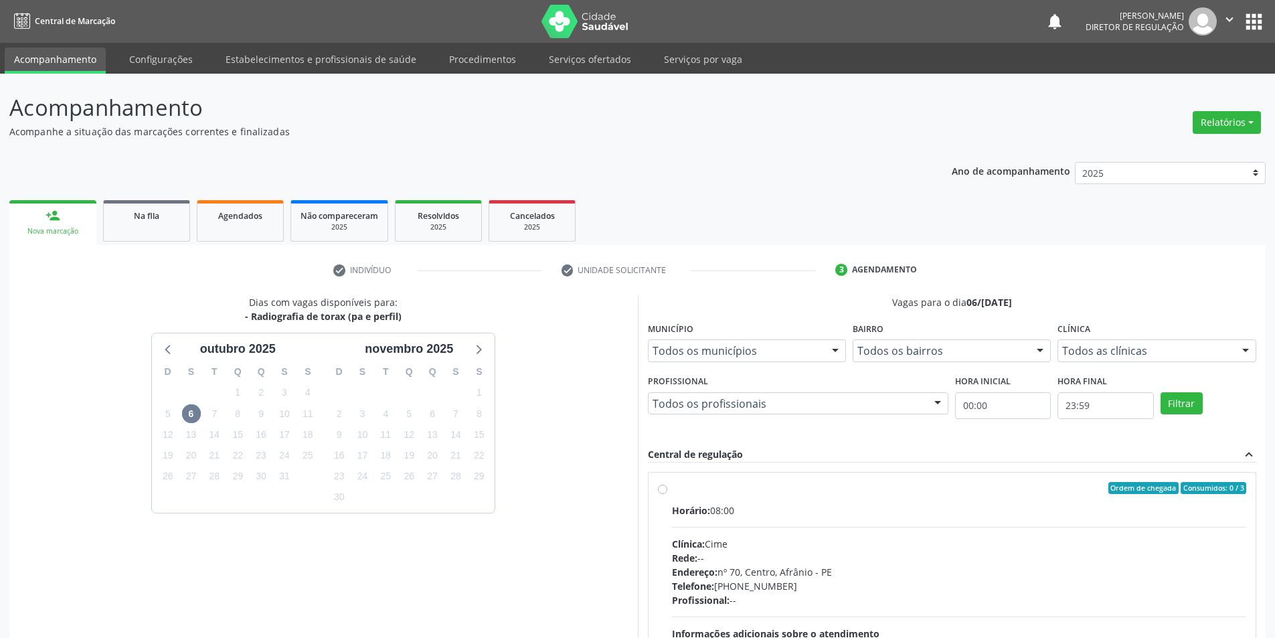
click at [676, 492] on div "Ordem de chegada Consumidos: 0 / 3" at bounding box center [959, 488] width 575 height 12
click at [667, 492] on input "Ordem de chegada Consumidos: 0 / 3 Horário: 08:00 Clínica: Cime Rede: -- Endere…" at bounding box center [662, 488] width 9 height 12
radio input "true"
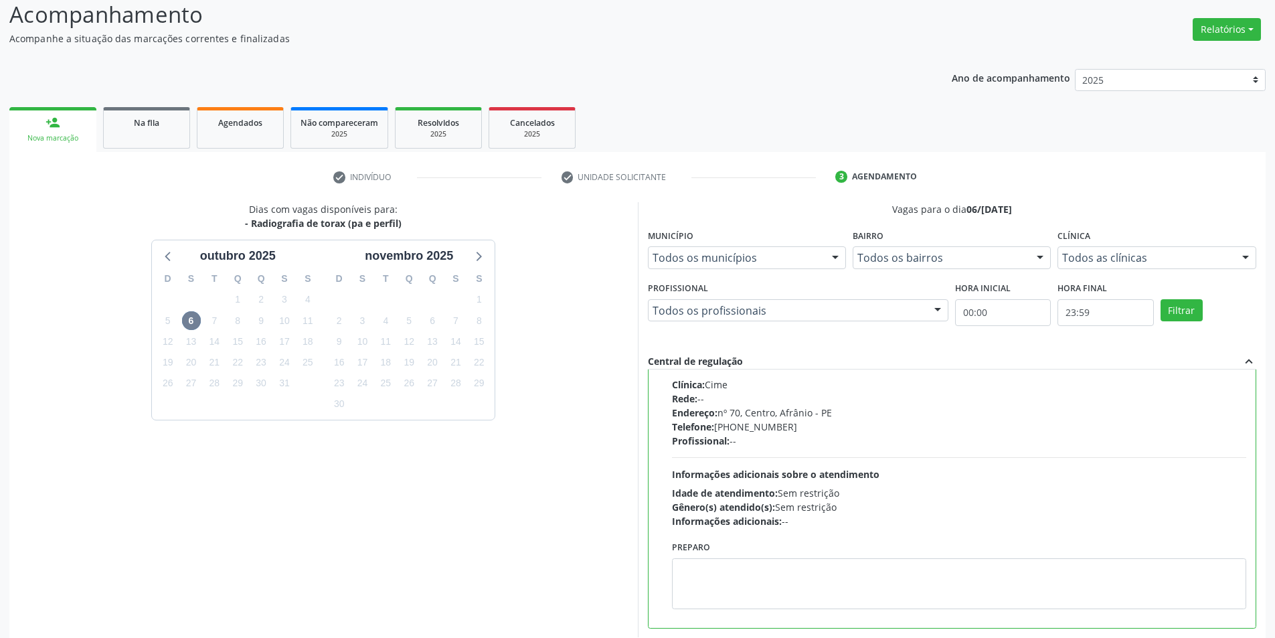
scroll to position [162, 0]
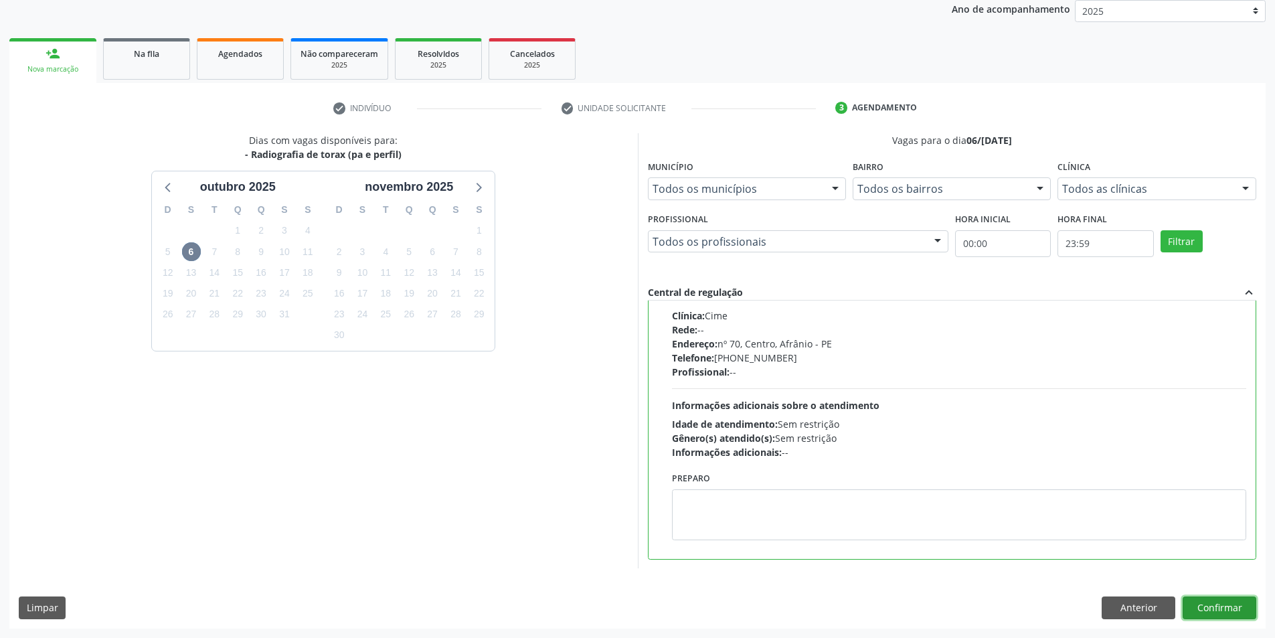
click at [1214, 603] on button "Confirmar" at bounding box center [1219, 607] width 74 height 23
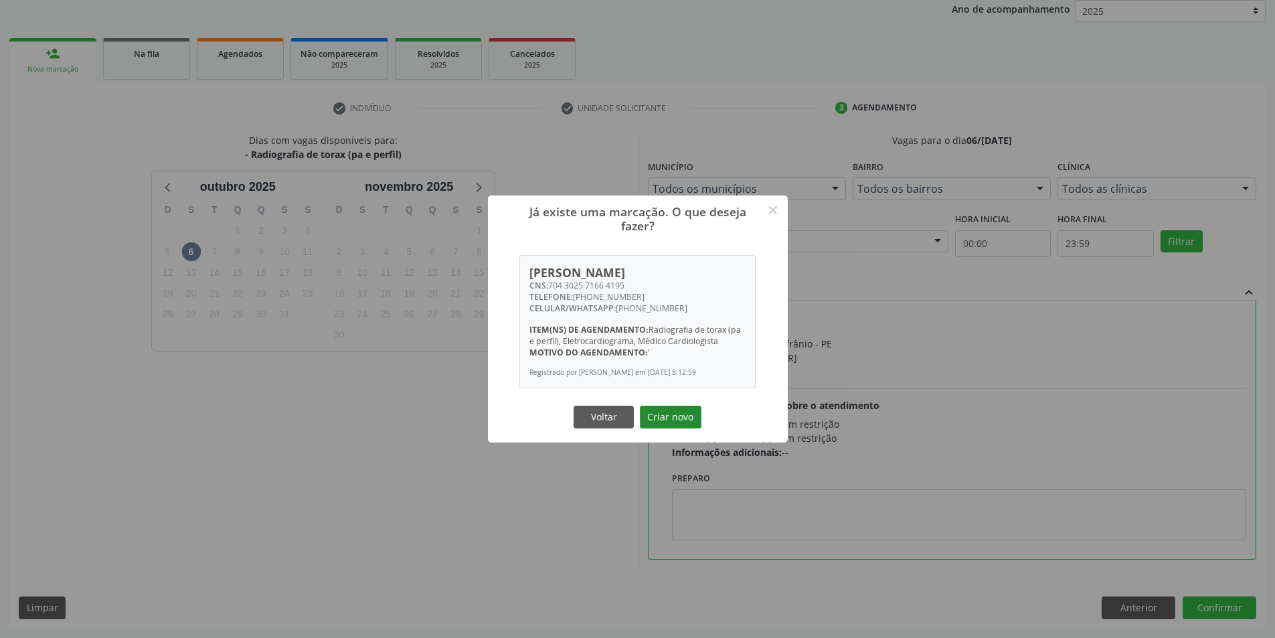
click at [670, 419] on button "Criar novo" at bounding box center [671, 416] width 62 height 23
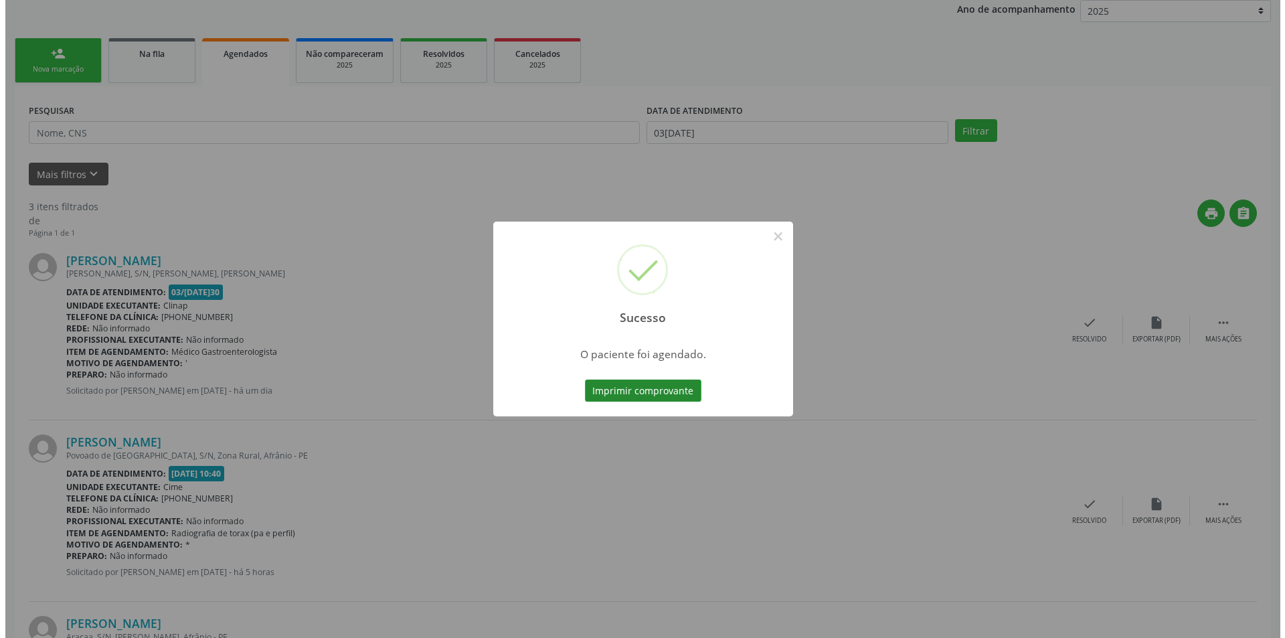
scroll to position [0, 0]
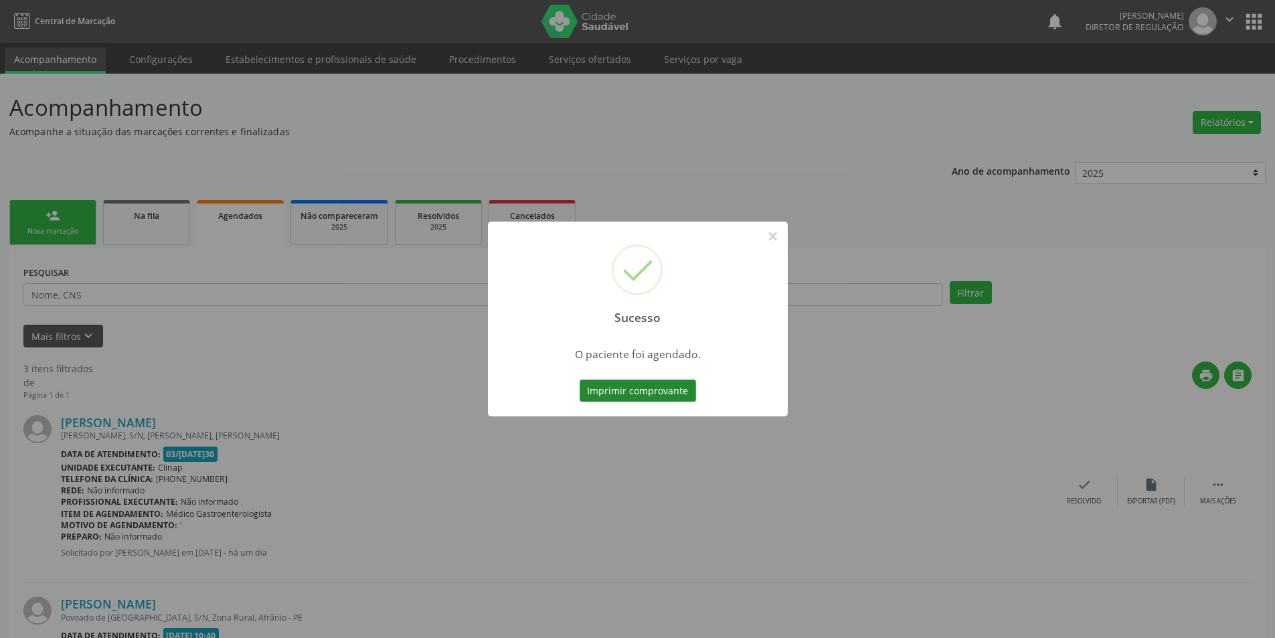
click at [671, 391] on button "Imprimir comprovante" at bounding box center [637, 390] width 116 height 23
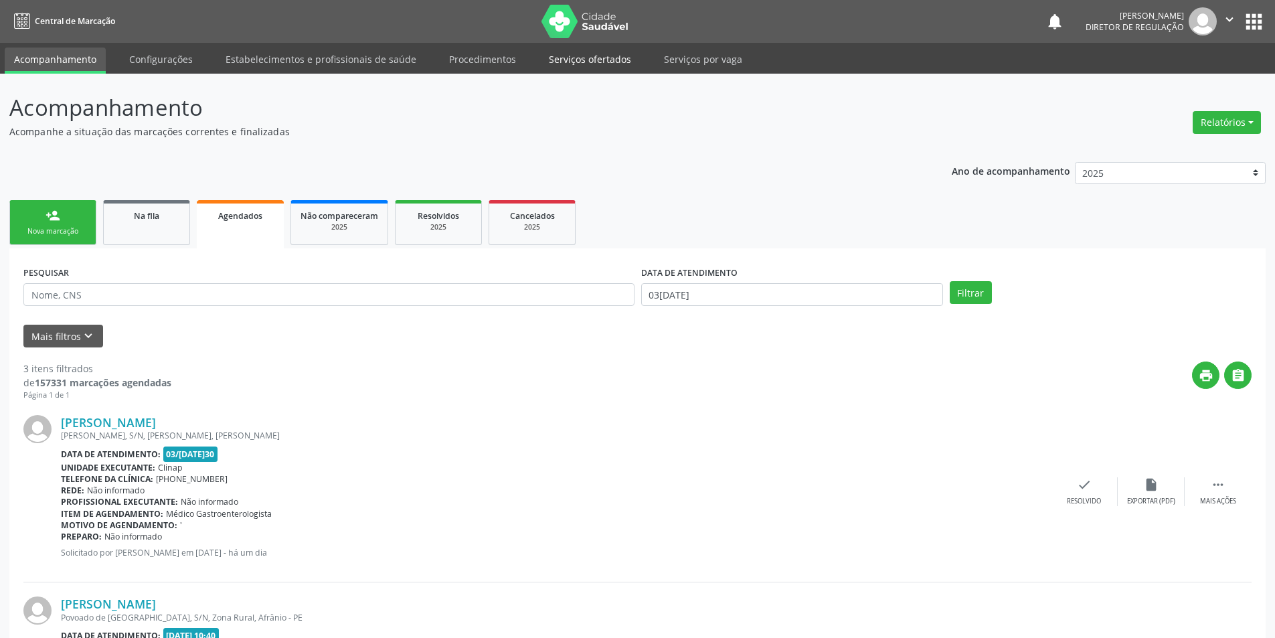
click at [602, 59] on link "Serviços ofertados" at bounding box center [589, 59] width 101 height 23
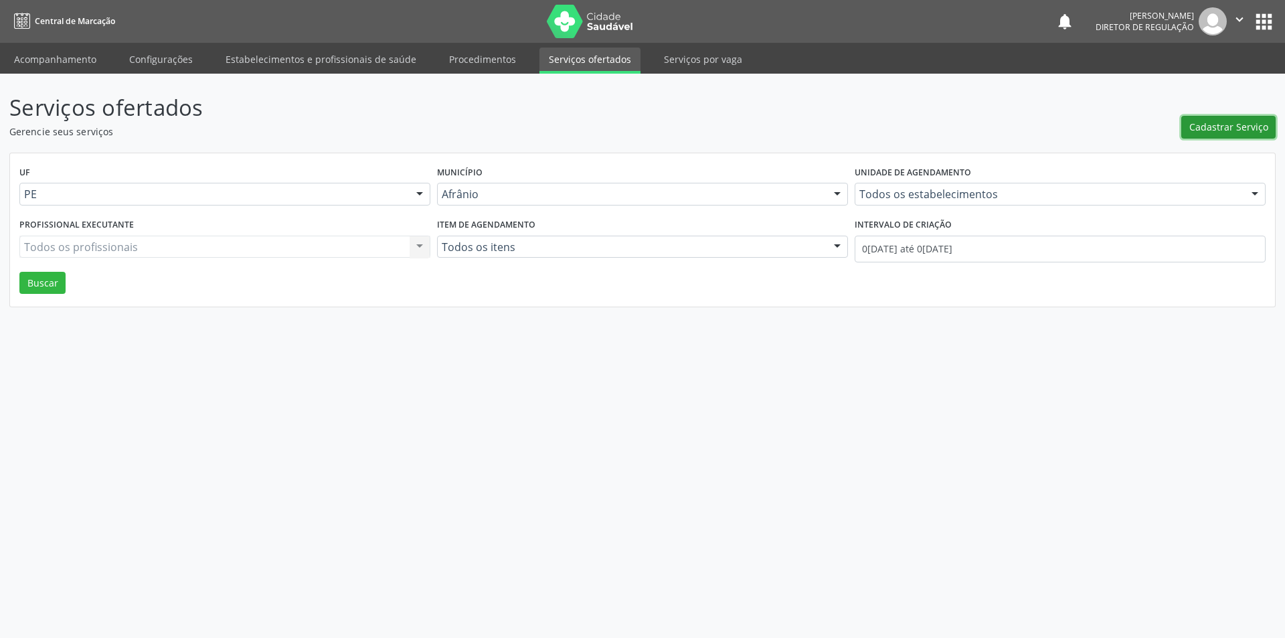
click at [1232, 123] on span "Cadastrar Serviço" at bounding box center [1228, 127] width 79 height 14
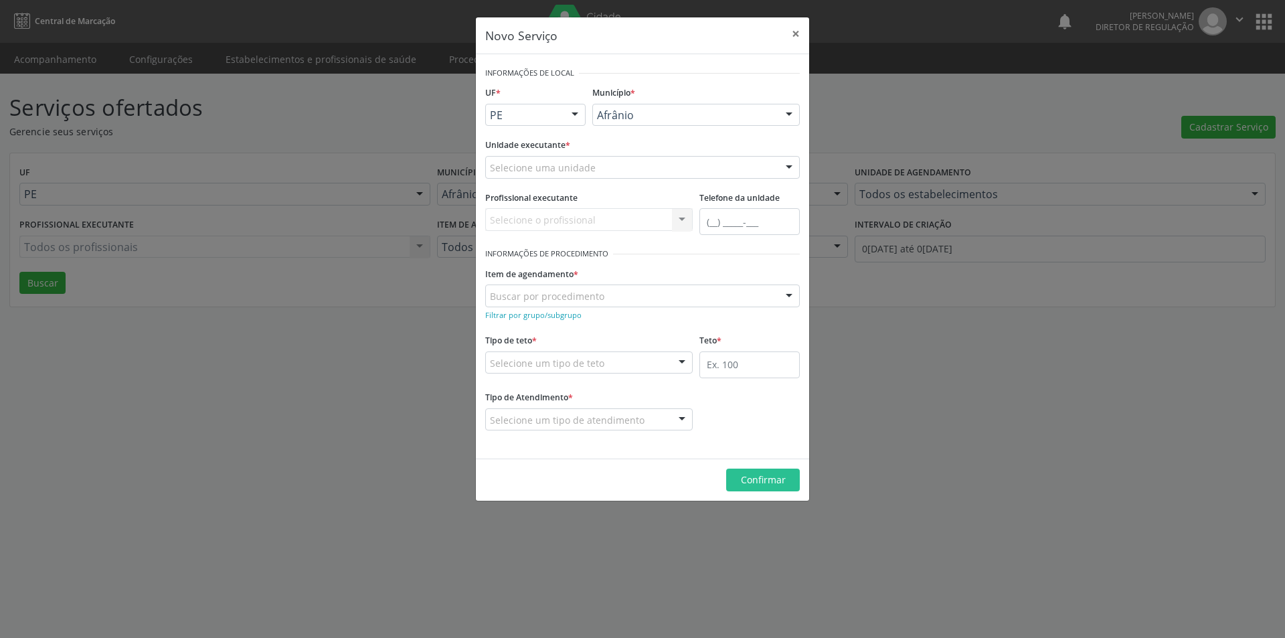
click at [666, 171] on div "Selecione uma unidade" at bounding box center [642, 167] width 314 height 23
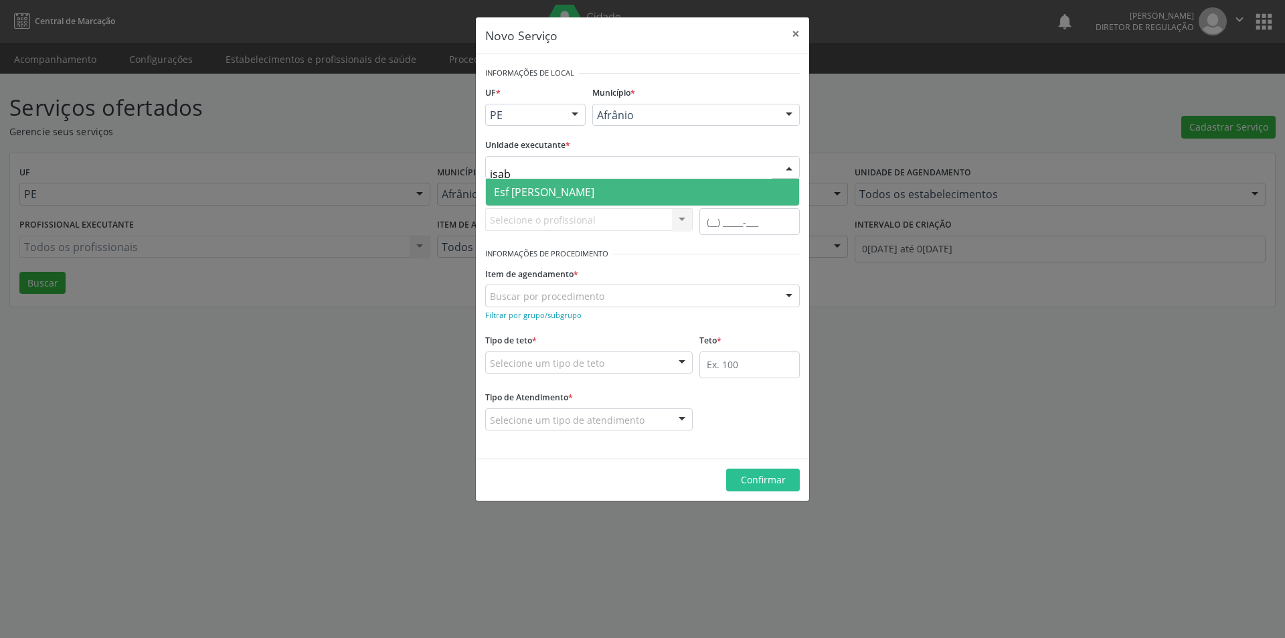
type input "isabe"
click at [595, 192] on span "Esf [PERSON_NAME]" at bounding box center [642, 192] width 313 height 27
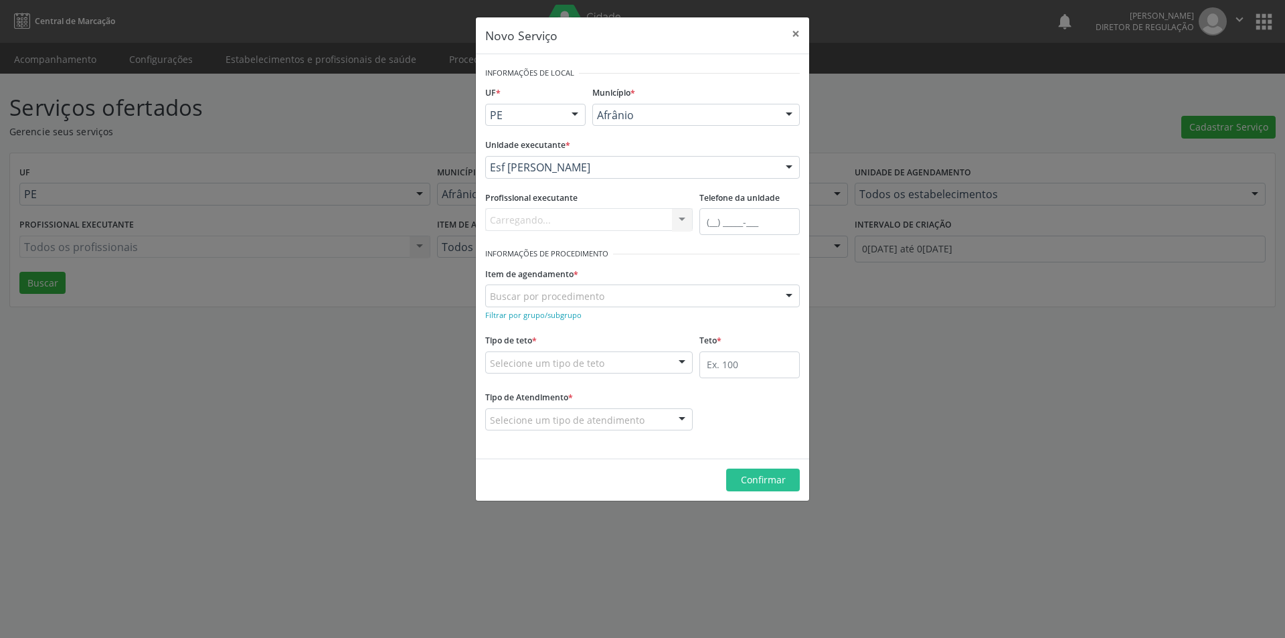
click at [622, 294] on div "Buscar por procedimento" at bounding box center [642, 295] width 314 height 23
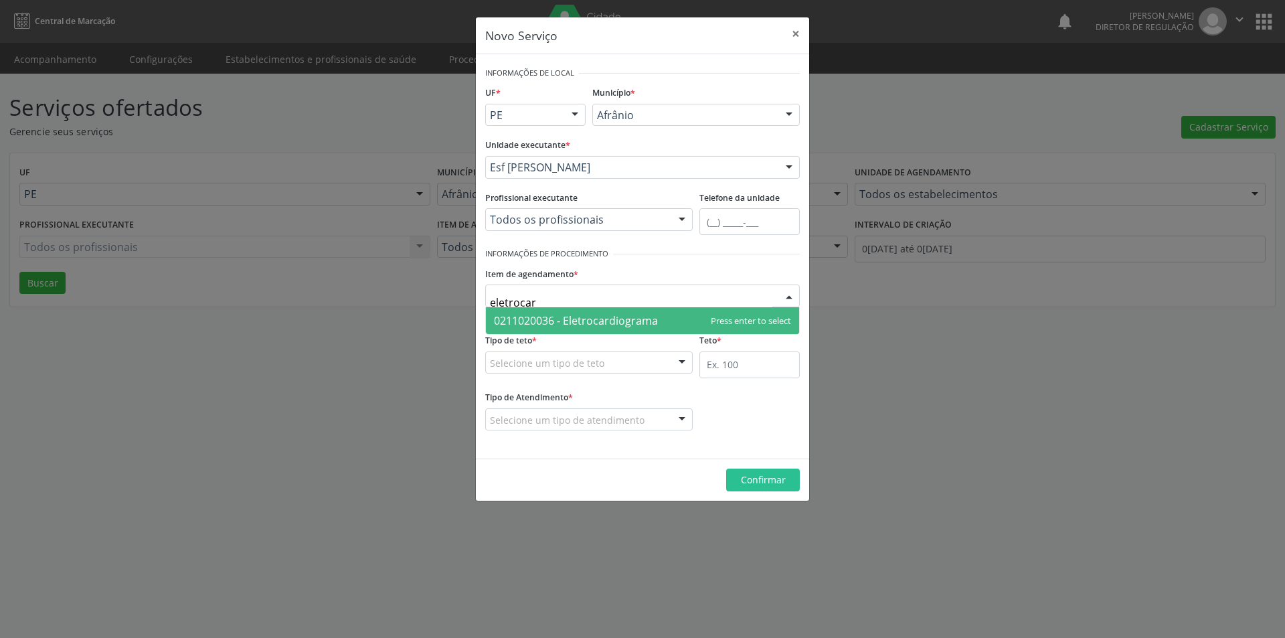
type input "eletrocard"
click at [636, 318] on span "0211020036 - Eletrocardiograma" at bounding box center [576, 320] width 164 height 15
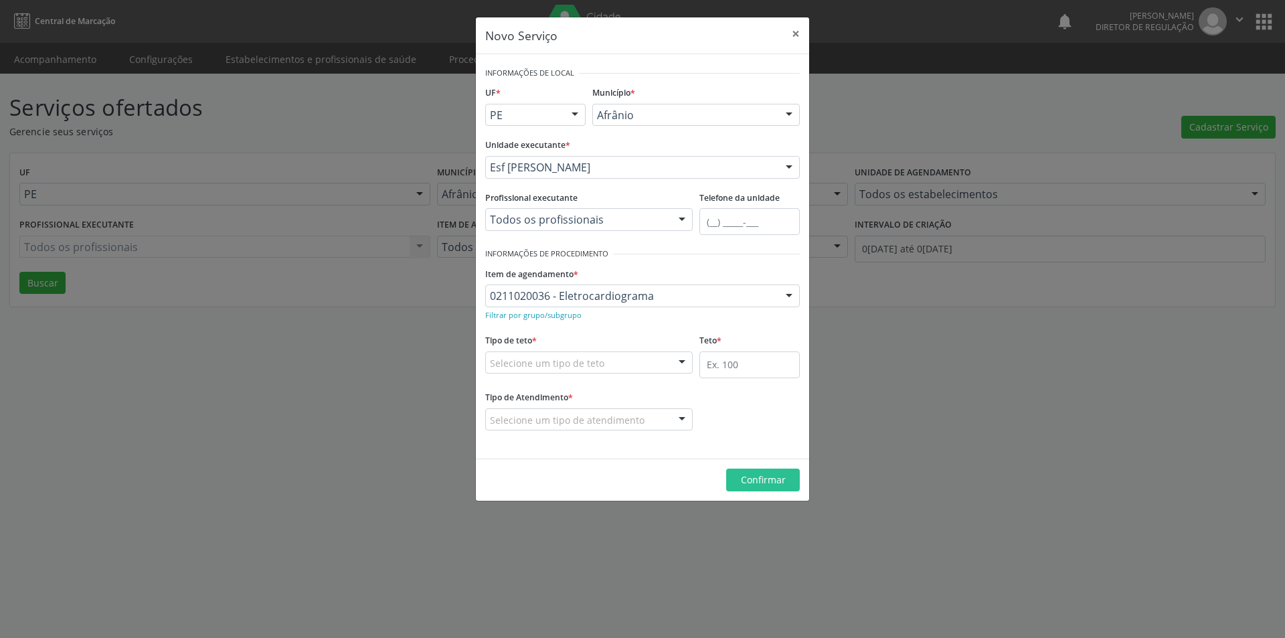
click at [620, 360] on div "Selecione um tipo de teto" at bounding box center [588, 362] width 207 height 23
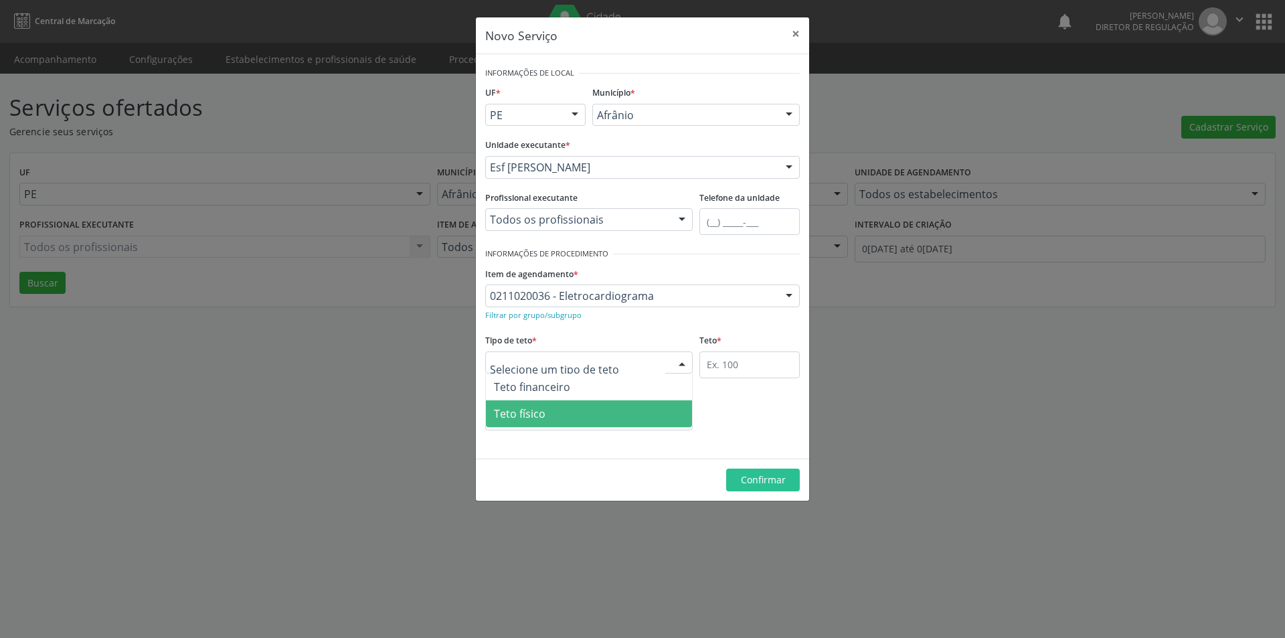
click at [589, 416] on span "Teto físico" at bounding box center [589, 413] width 206 height 27
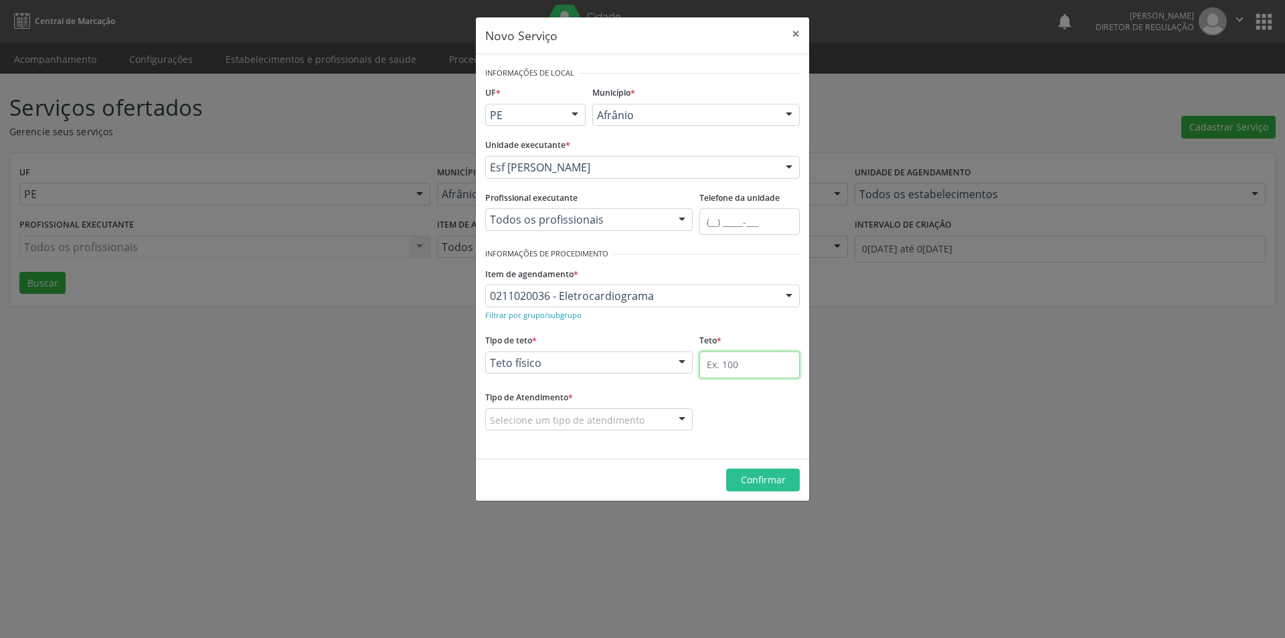
click at [721, 367] on input "text" at bounding box center [749, 364] width 100 height 27
type input "1"
click at [663, 419] on div "Selecione um tipo de atendimento" at bounding box center [588, 419] width 207 height 23
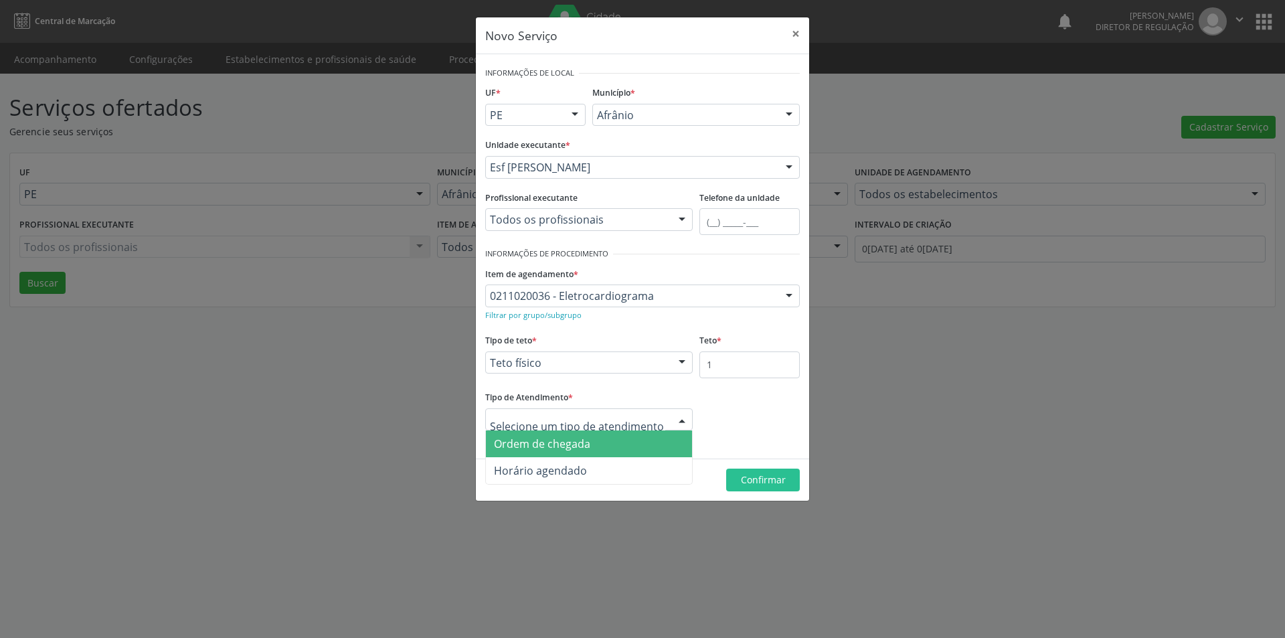
click at [633, 445] on span "Ordem de chegada" at bounding box center [589, 443] width 206 height 27
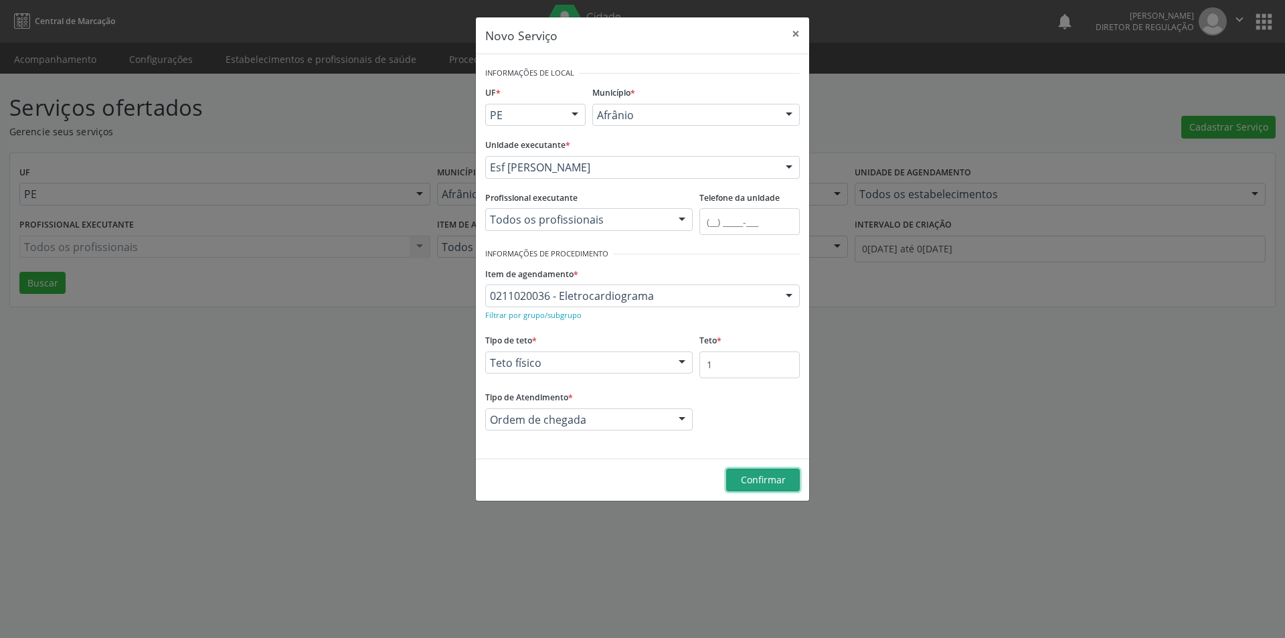
click at [741, 481] on button "Confirmar" at bounding box center [763, 479] width 74 height 23
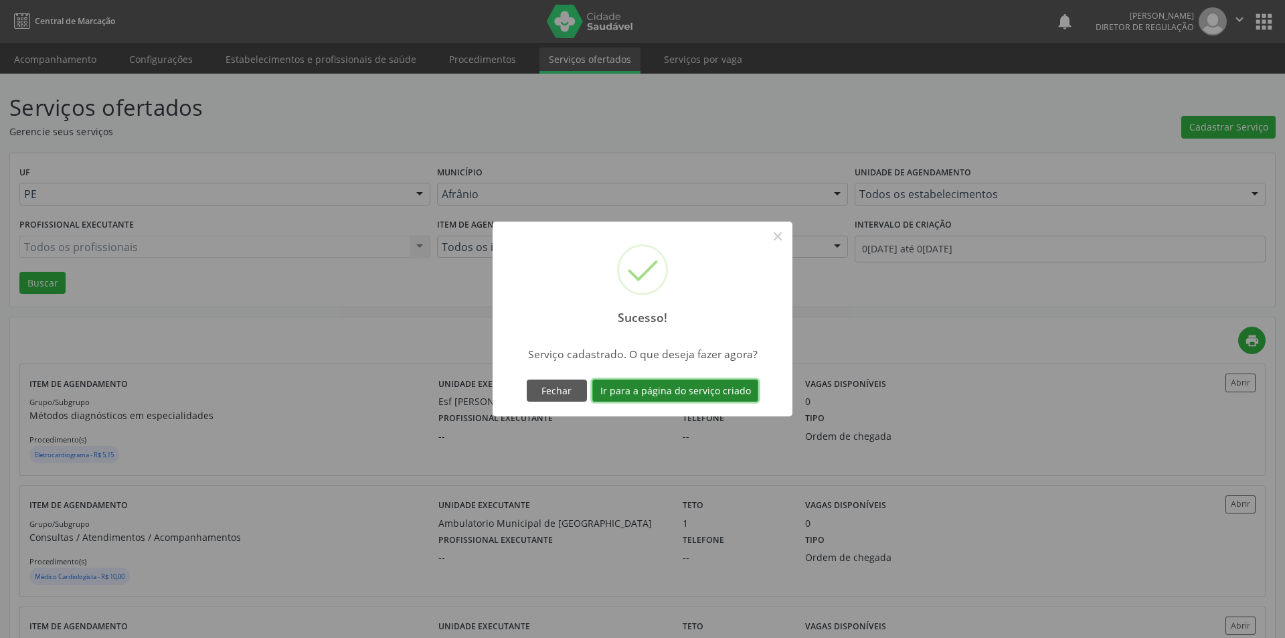
click at [723, 385] on button "Ir para a página do serviço criado" at bounding box center [675, 390] width 166 height 23
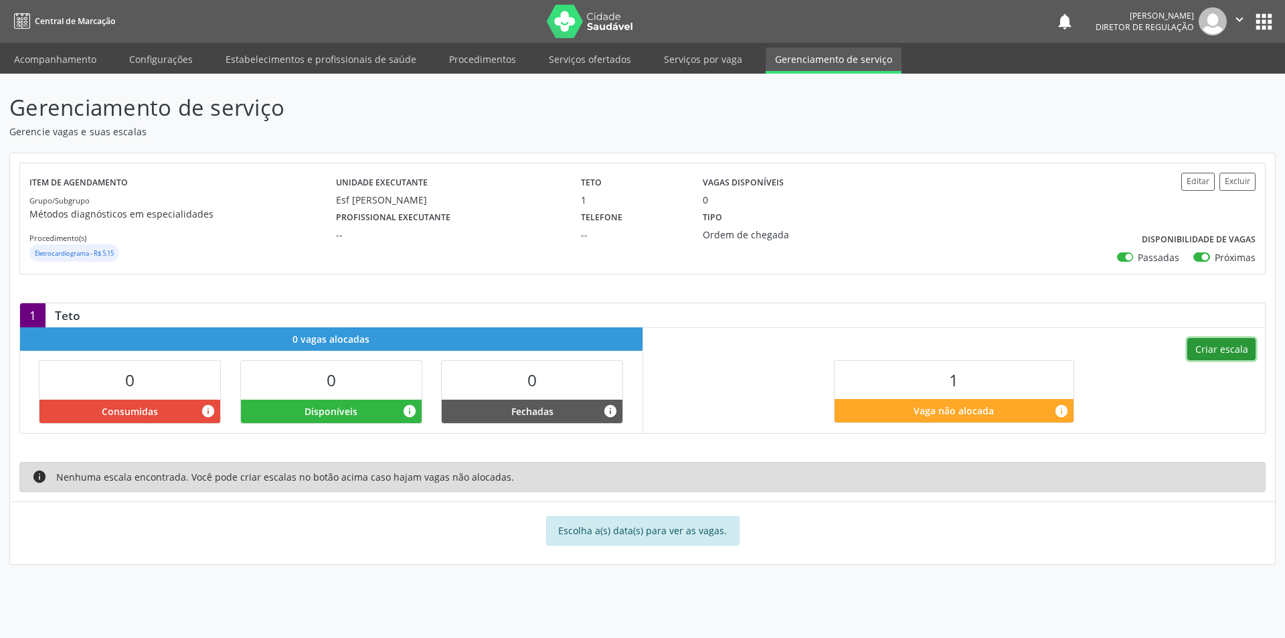
click at [1229, 349] on button "Criar escala" at bounding box center [1221, 349] width 68 height 23
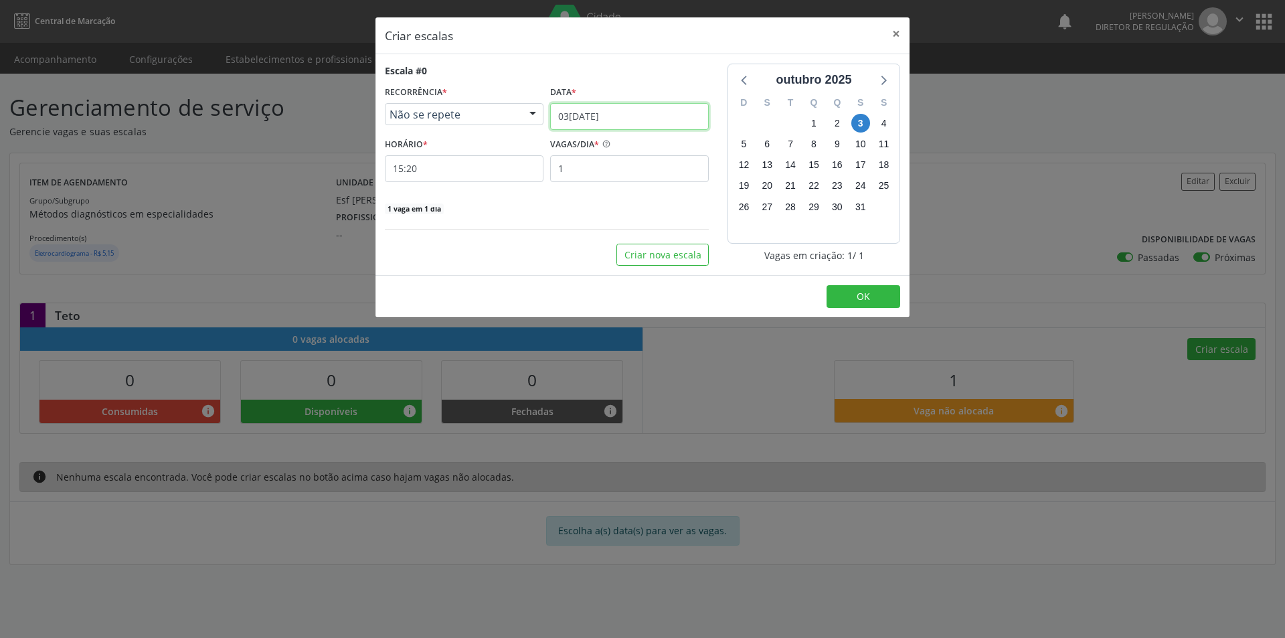
click at [626, 116] on input "[DATE]" at bounding box center [629, 116] width 159 height 27
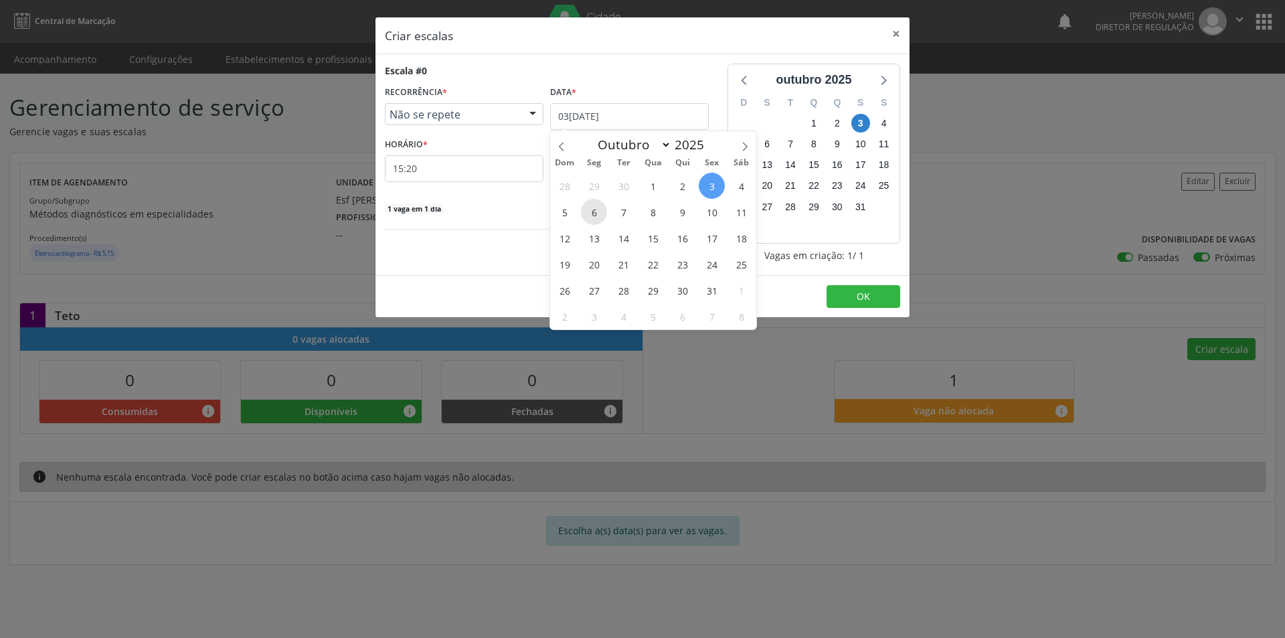
click at [587, 213] on span "6" at bounding box center [594, 212] width 26 height 26
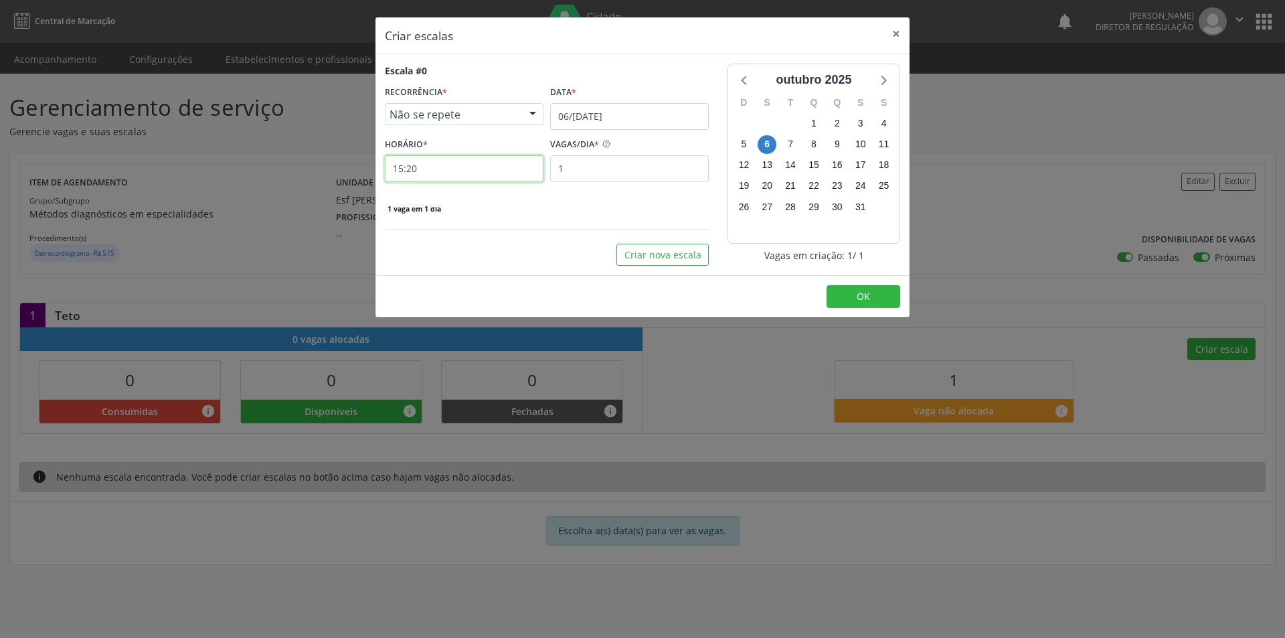
click at [508, 177] on input "15:20" at bounding box center [464, 168] width 159 height 27
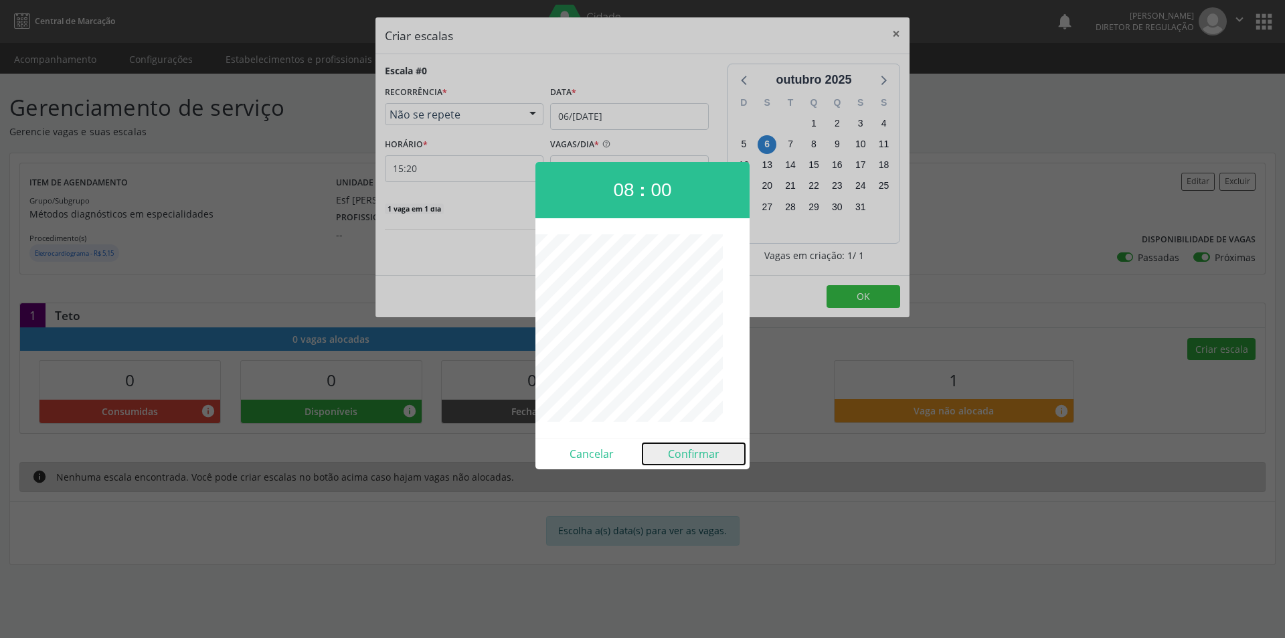
click at [712, 452] on button "Confirmar" at bounding box center [693, 453] width 102 height 21
type input "08:00"
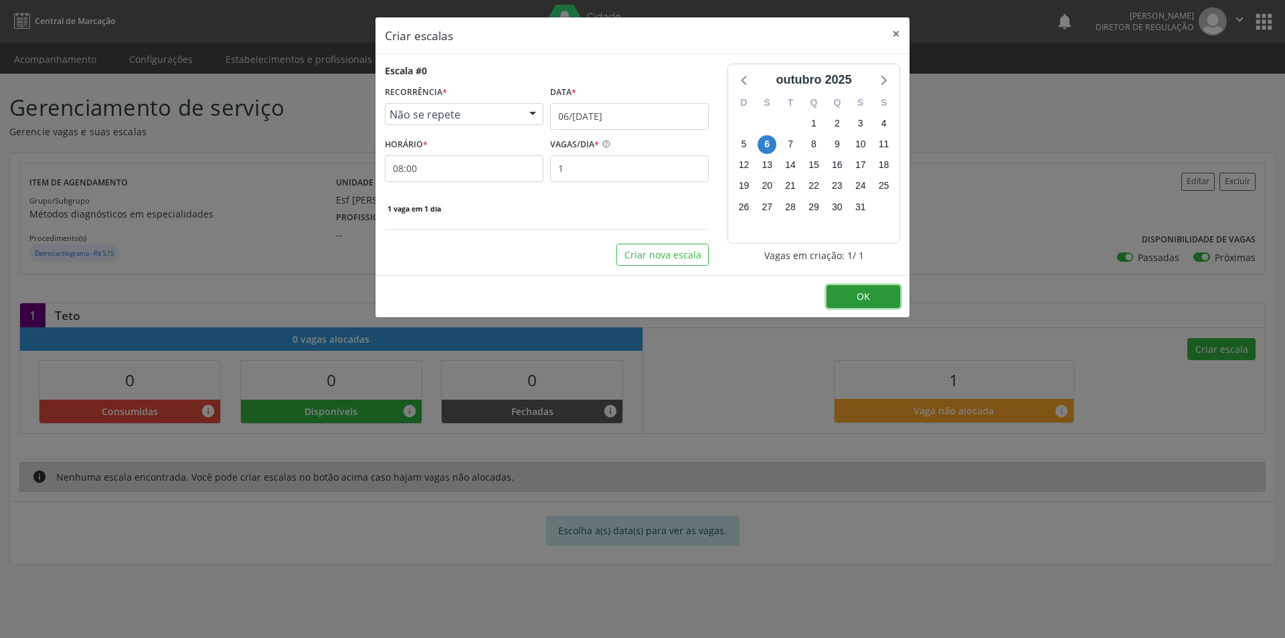
click at [870, 293] on button "OK" at bounding box center [863, 296] width 74 height 23
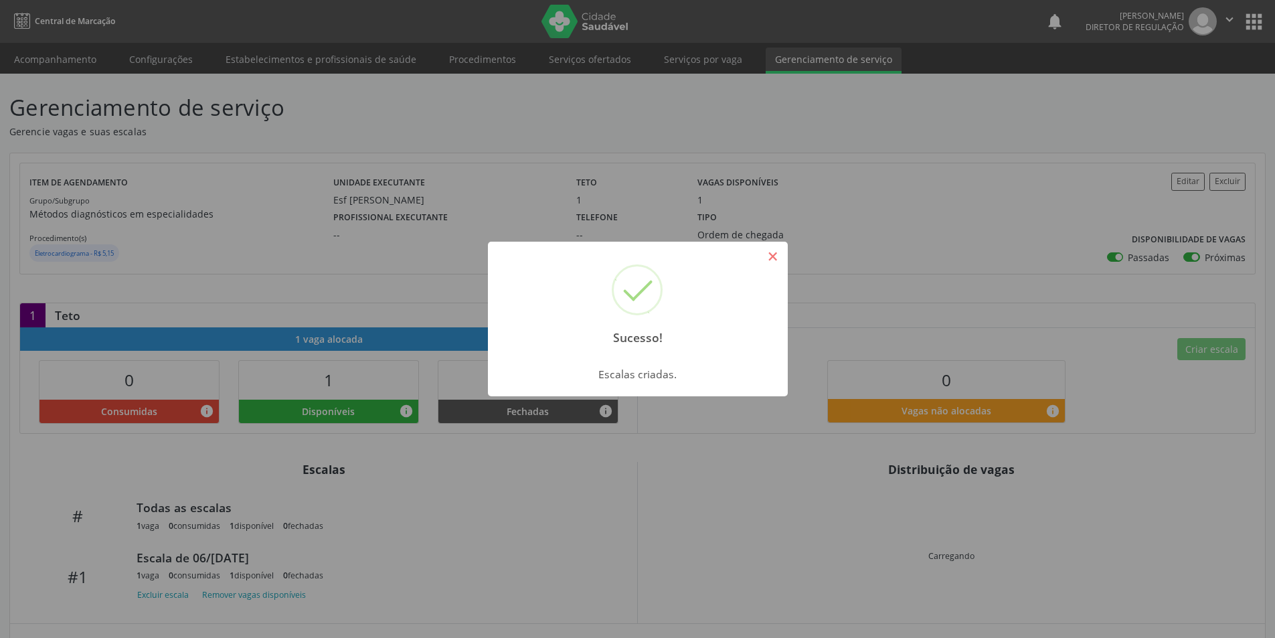
click at [777, 259] on button "×" at bounding box center [772, 256] width 23 height 23
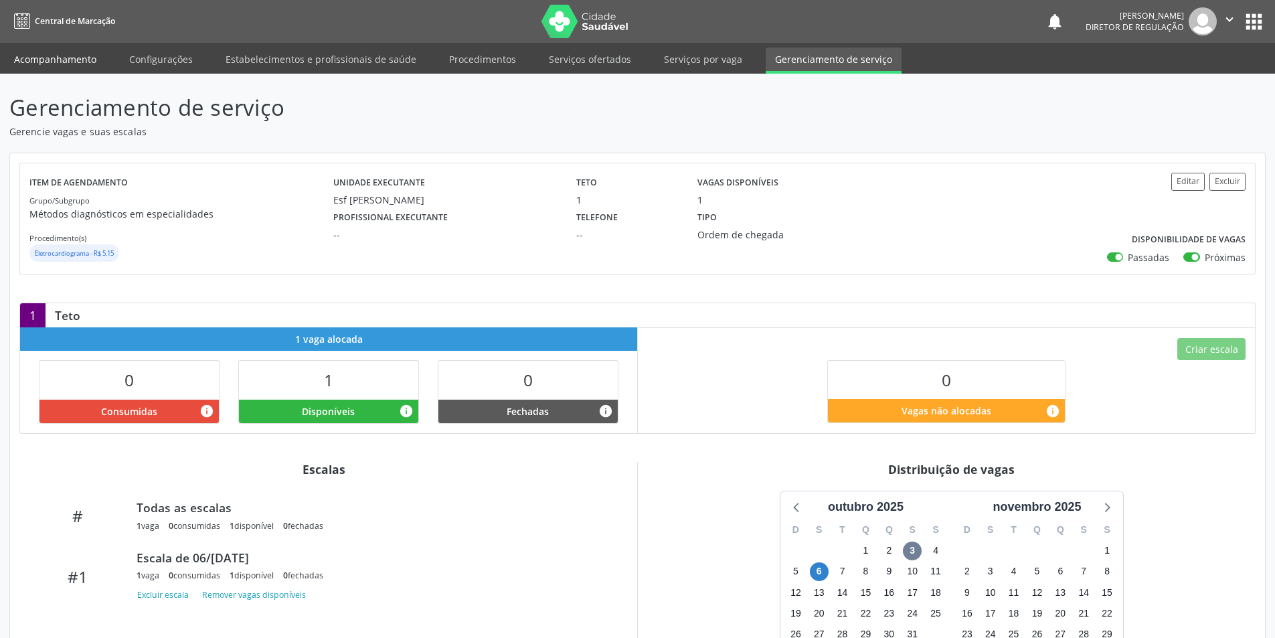
click at [78, 63] on link "Acompanhamento" at bounding box center [55, 59] width 101 height 23
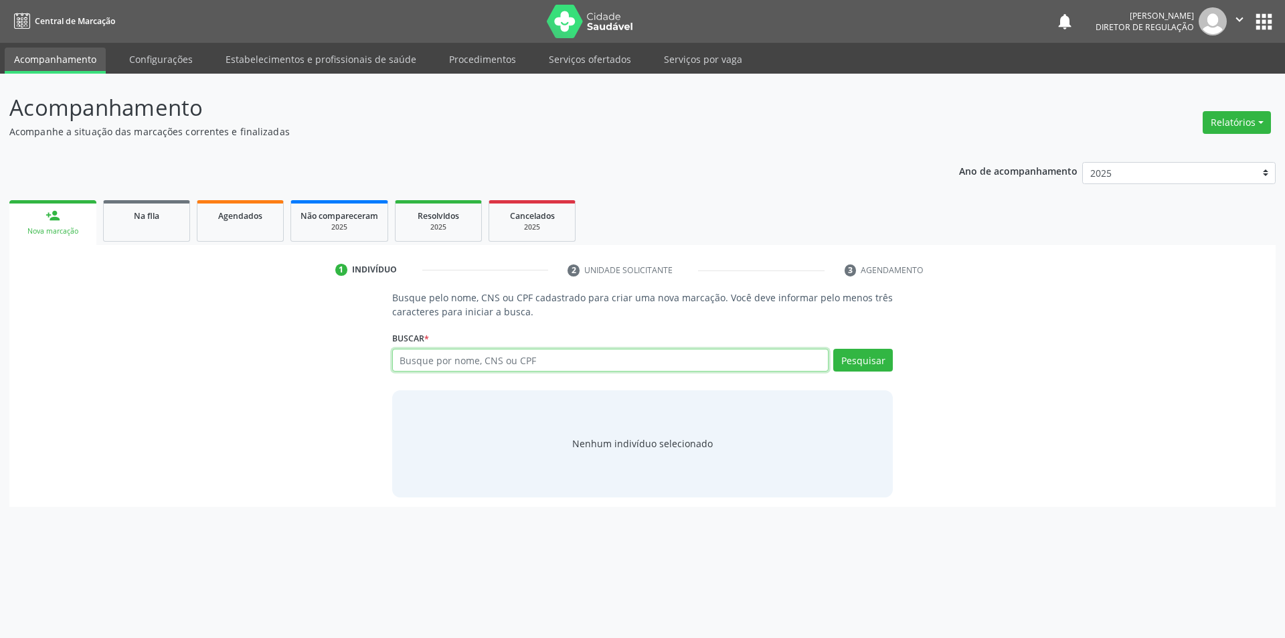
click at [494, 357] on input "text" at bounding box center [610, 360] width 437 height 23
type input "704302571664195"
click at [864, 361] on button "Pesquisar" at bounding box center [863, 360] width 60 height 23
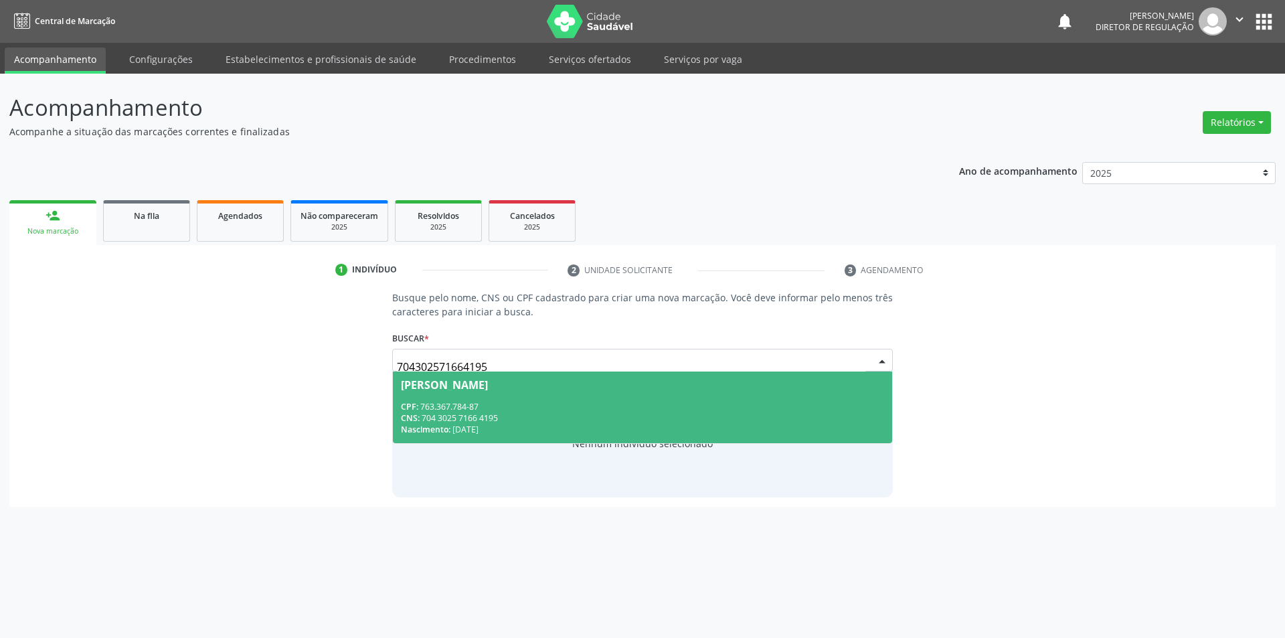
click at [482, 407] on div "CPF: 763.367.784-87" at bounding box center [643, 406] width 484 height 11
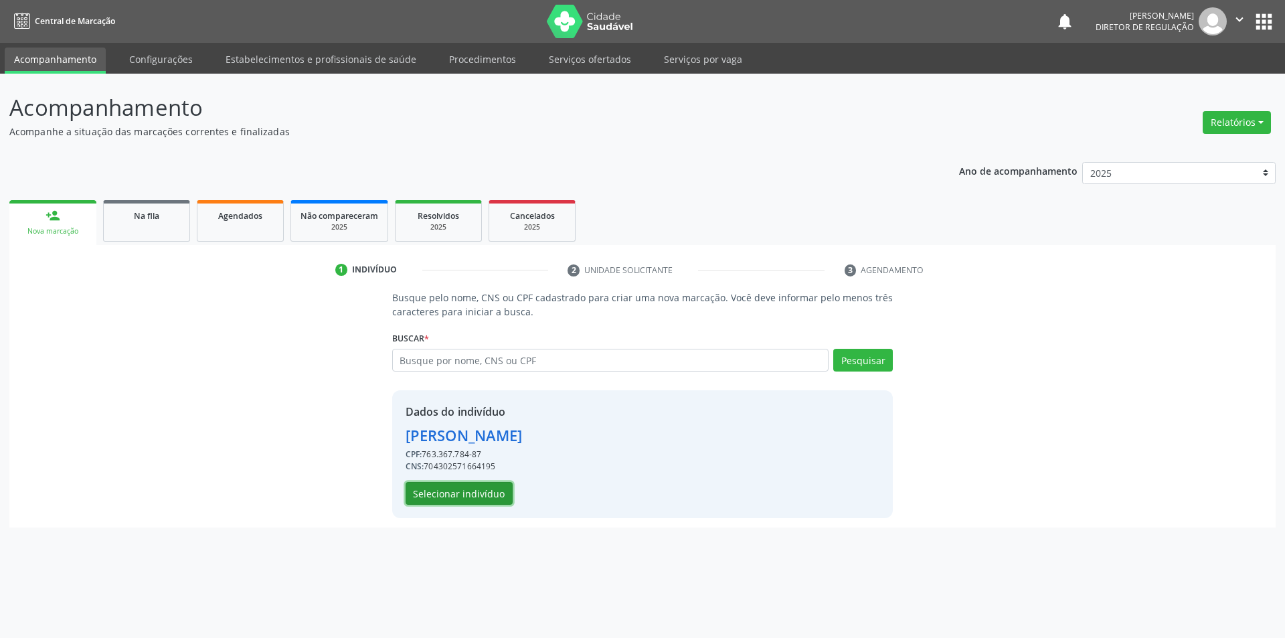
click at [480, 491] on button "Selecionar indivíduo" at bounding box center [458, 493] width 107 height 23
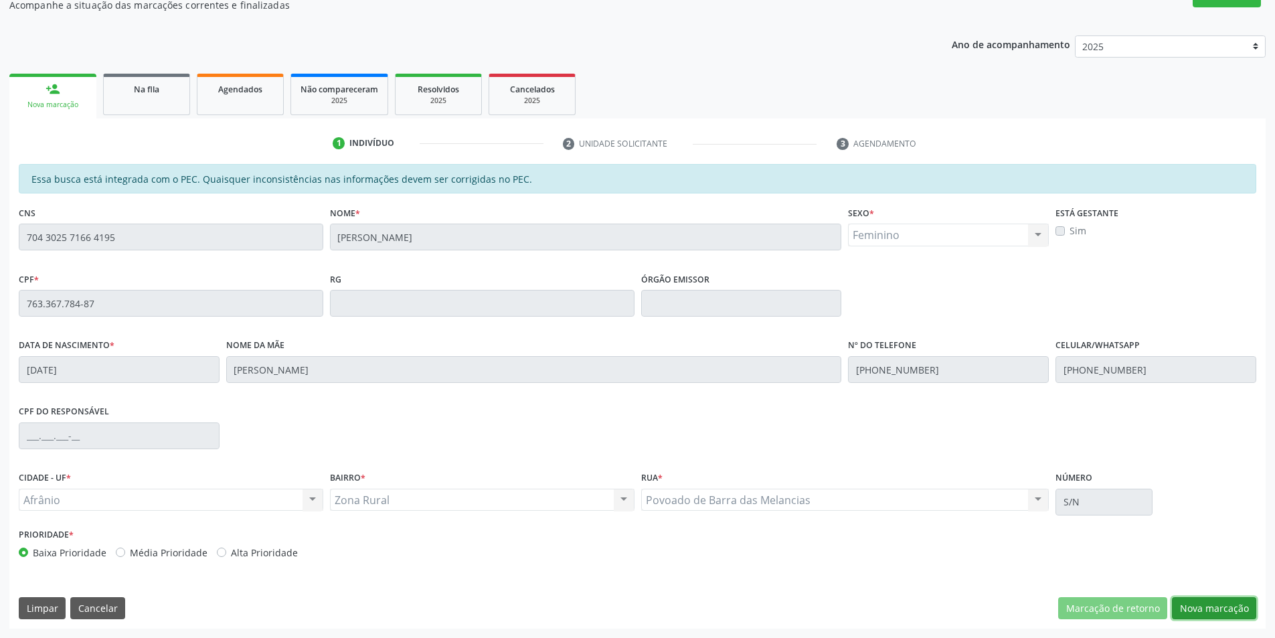
click at [1204, 609] on button "Nova marcação" at bounding box center [1214, 608] width 84 height 23
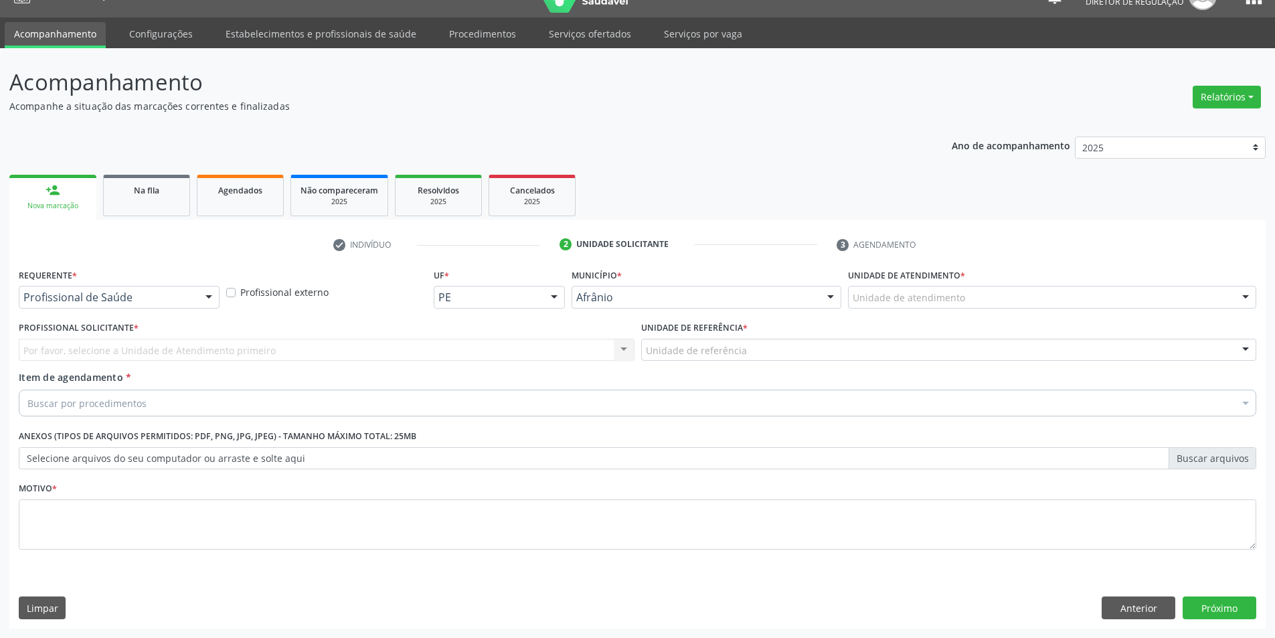
scroll to position [25, 0]
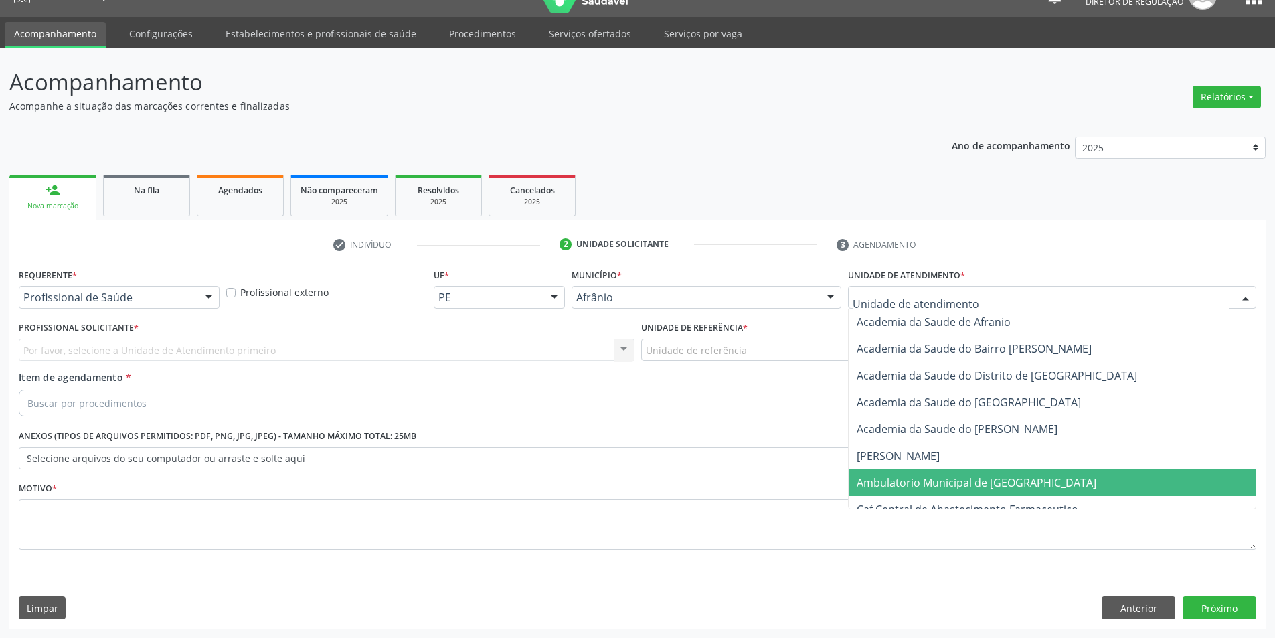
click at [906, 484] on span "Ambulatorio Municipal de [GEOGRAPHIC_DATA]" at bounding box center [976, 482] width 240 height 15
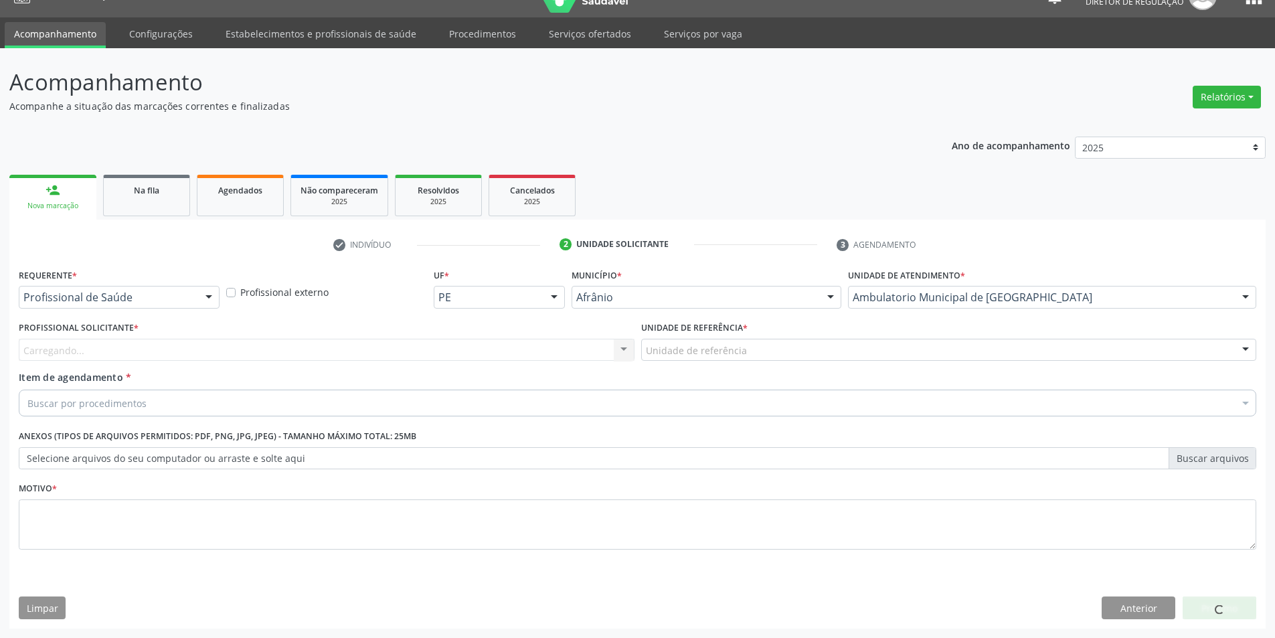
click at [760, 352] on div "Unidade de referência" at bounding box center [949, 350] width 616 height 23
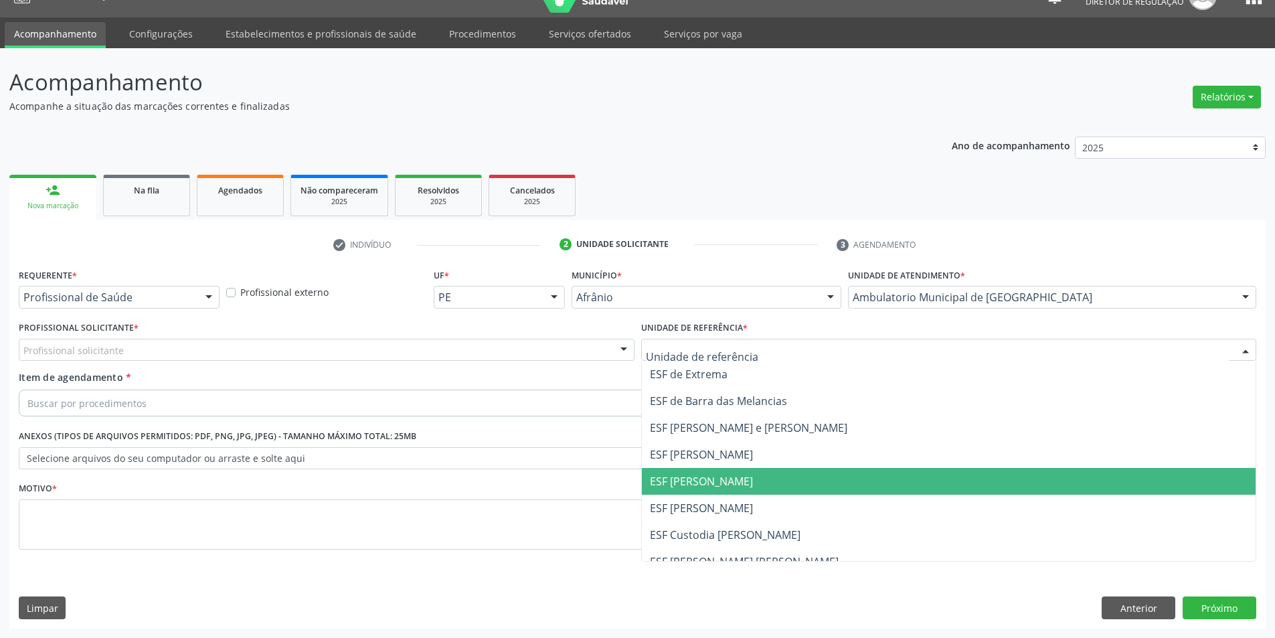
click at [714, 478] on span "ESF [PERSON_NAME]" at bounding box center [701, 481] width 103 height 15
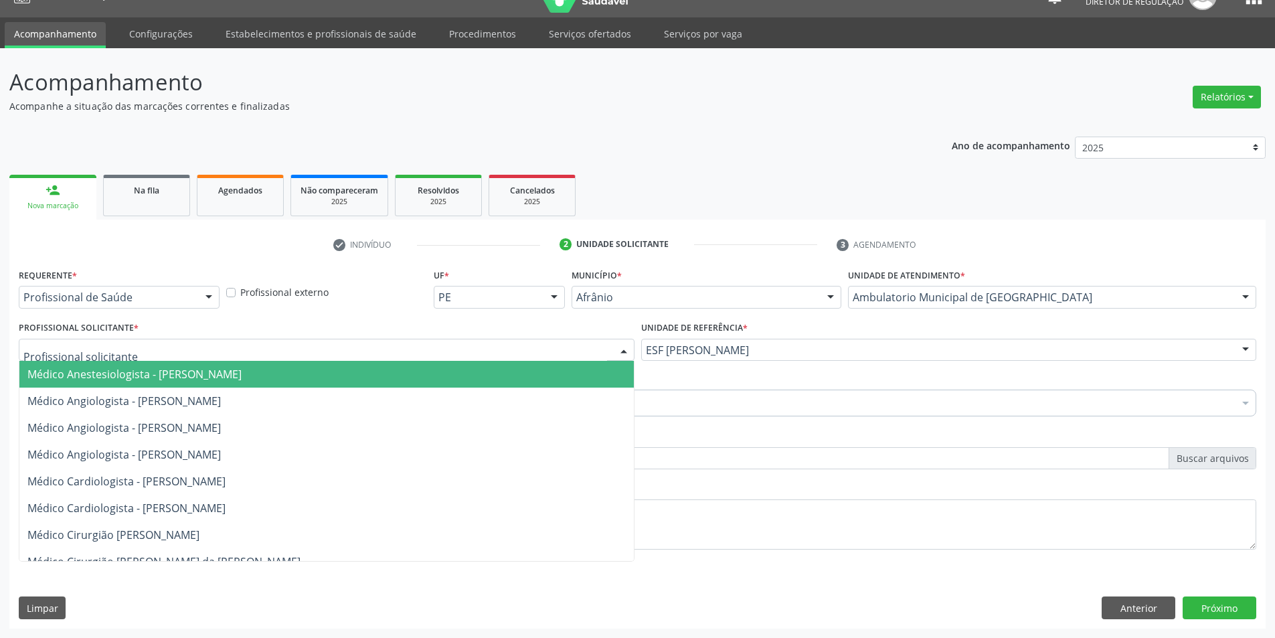
click at [434, 345] on div at bounding box center [327, 350] width 616 height 23
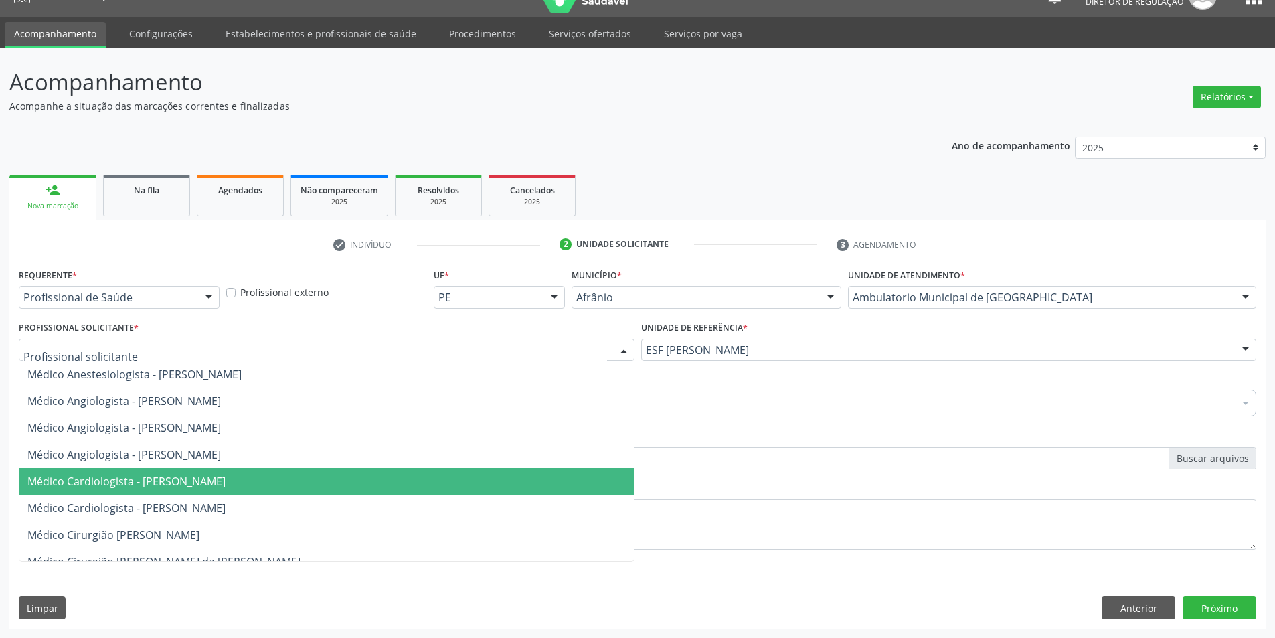
click at [377, 478] on span "Médico Cardiologista - [PERSON_NAME]" at bounding box center [326, 481] width 614 height 27
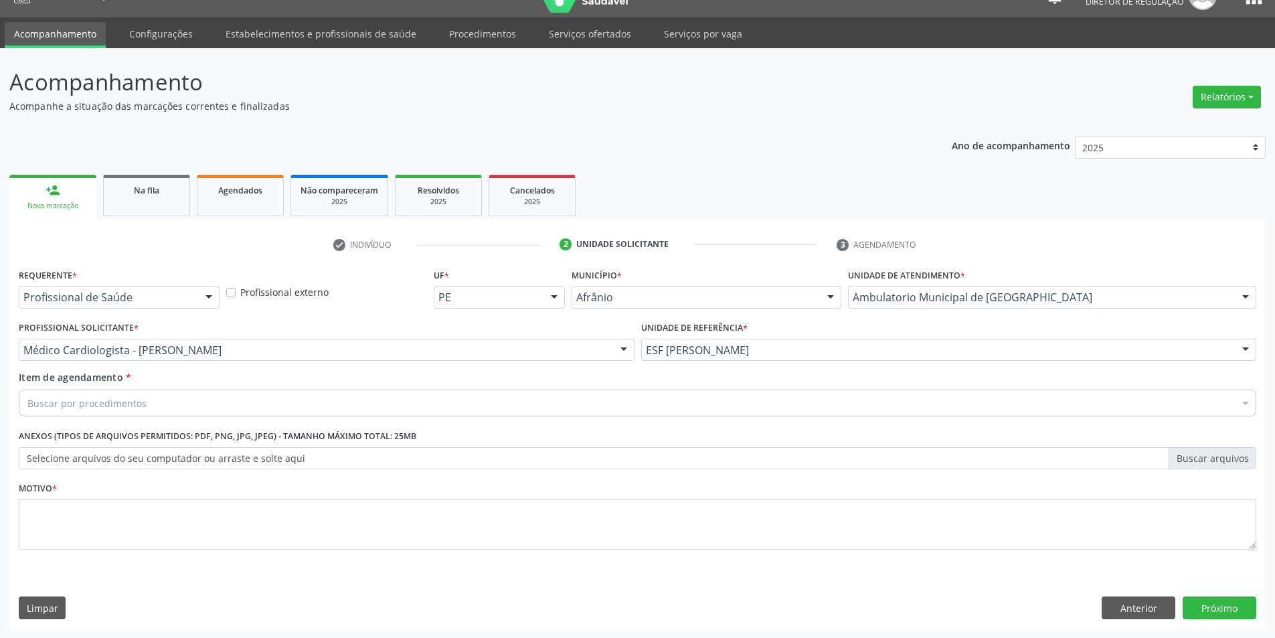
click at [233, 400] on div "Buscar por procedimentos" at bounding box center [637, 402] width 1237 height 27
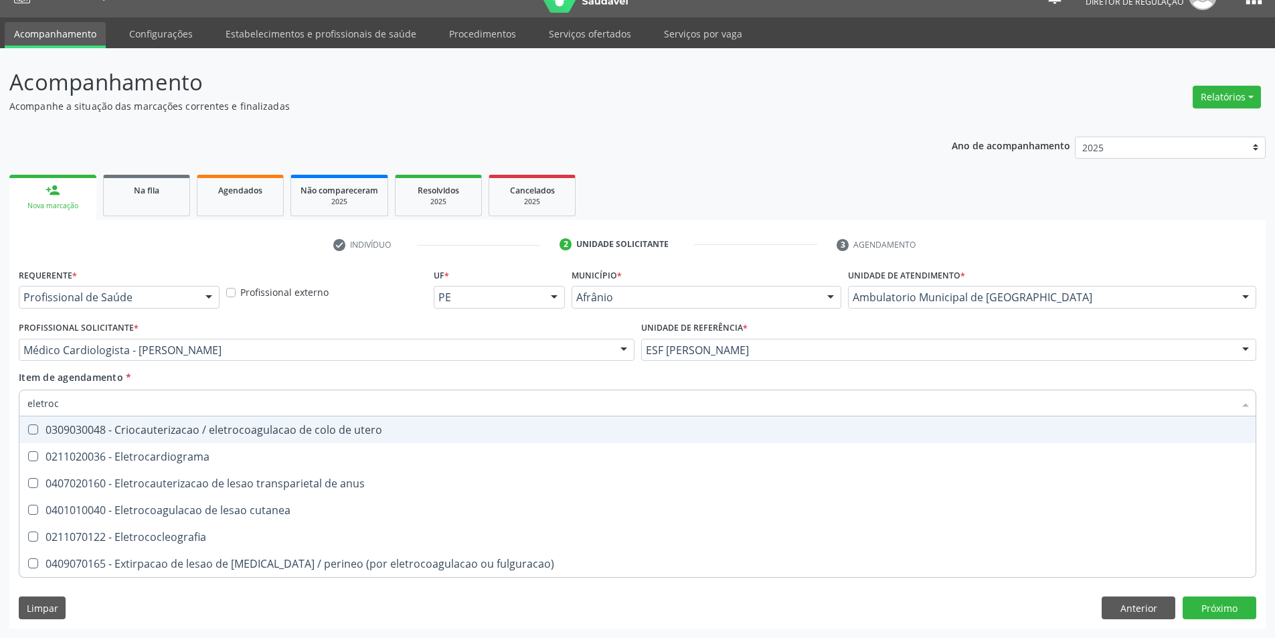
type input "eletroca"
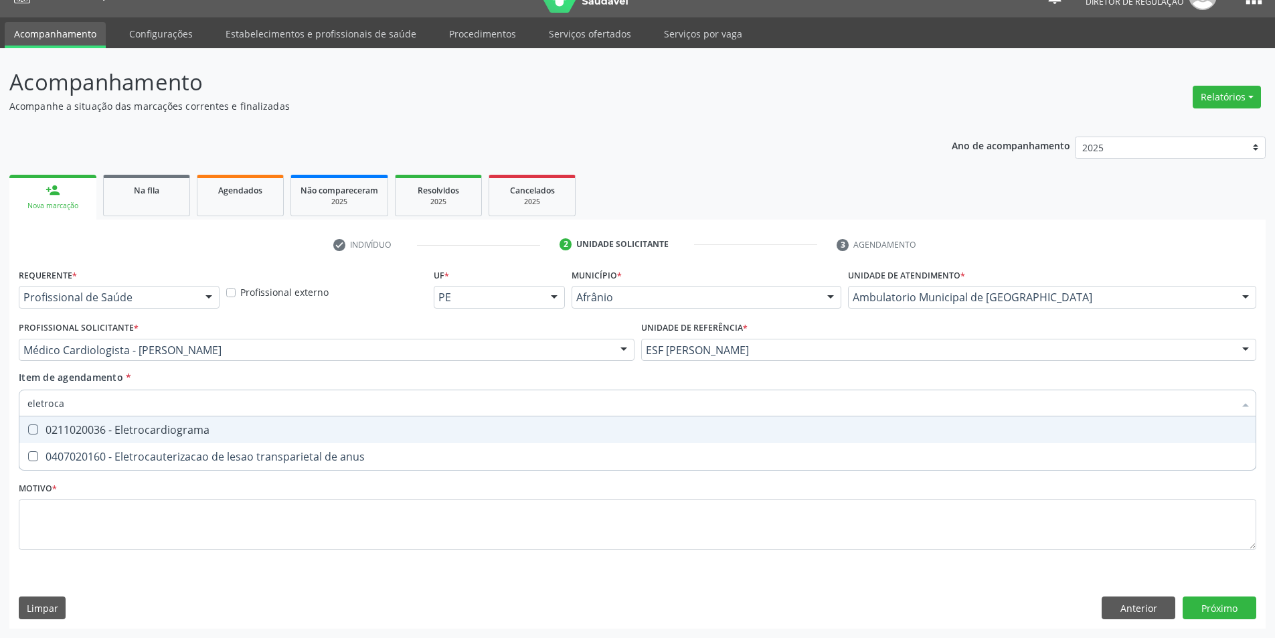
click at [190, 426] on div "0211020036 - Eletrocardiograma" at bounding box center [637, 429] width 1220 height 11
checkbox Eletrocardiograma "true"
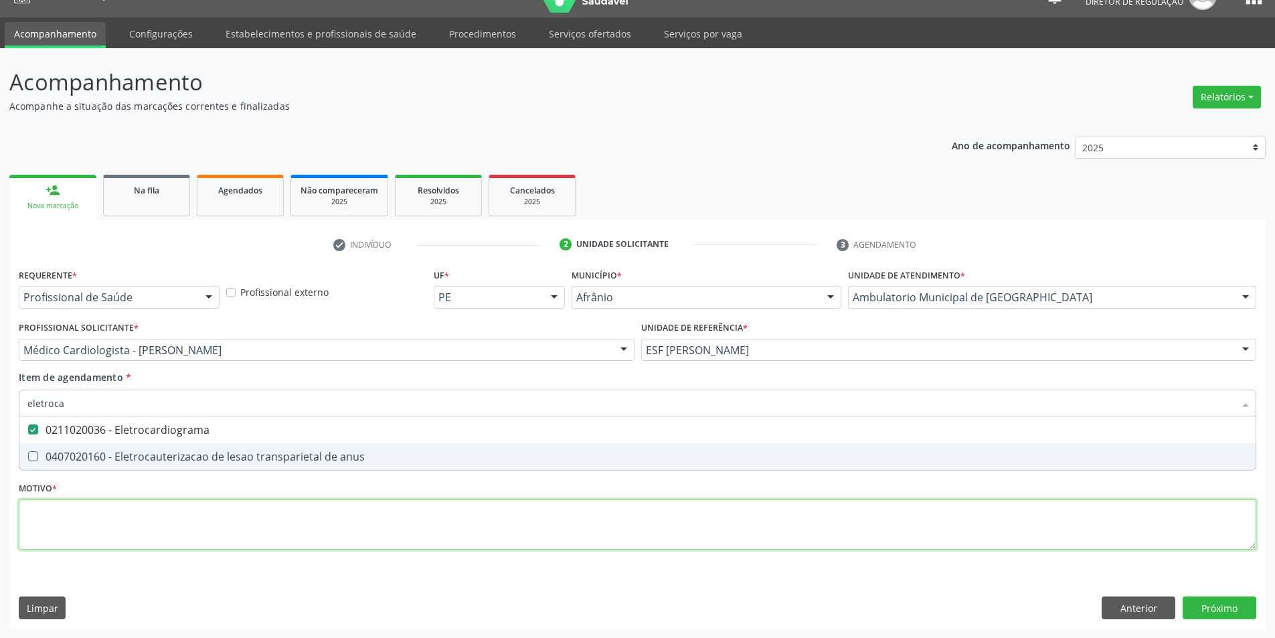
click at [202, 515] on div "Requerente * Profissional de Saúde Profissional de Saúde Paciente Nenhum result…" at bounding box center [637, 416] width 1237 height 303
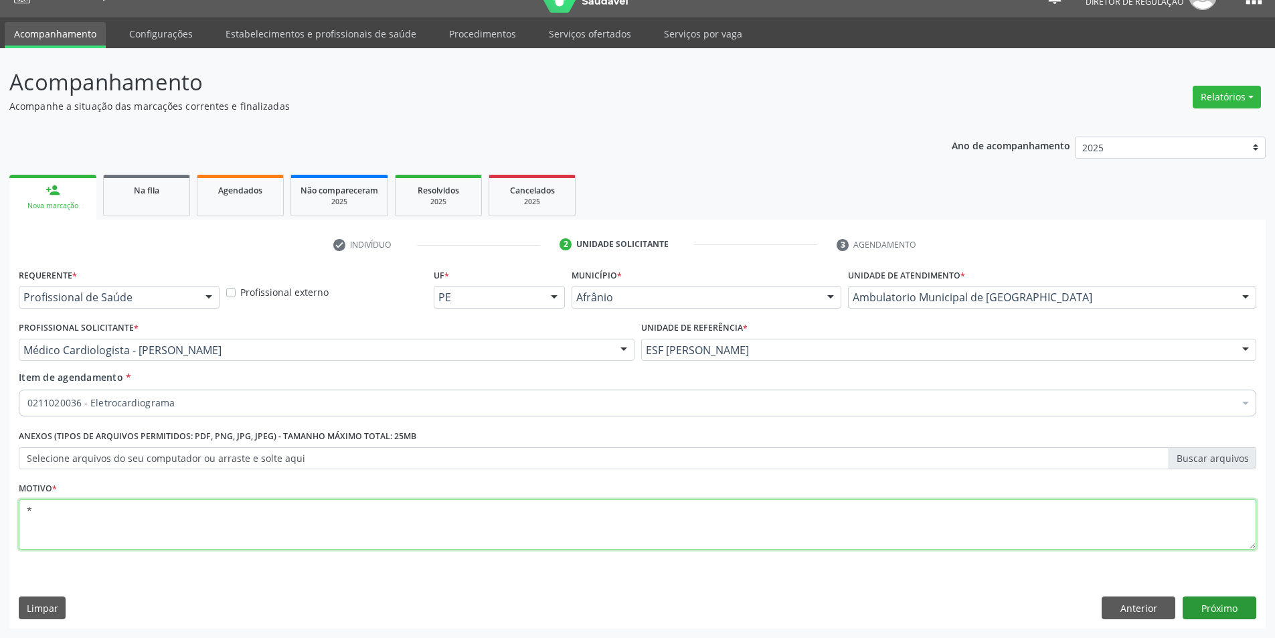
type textarea "*"
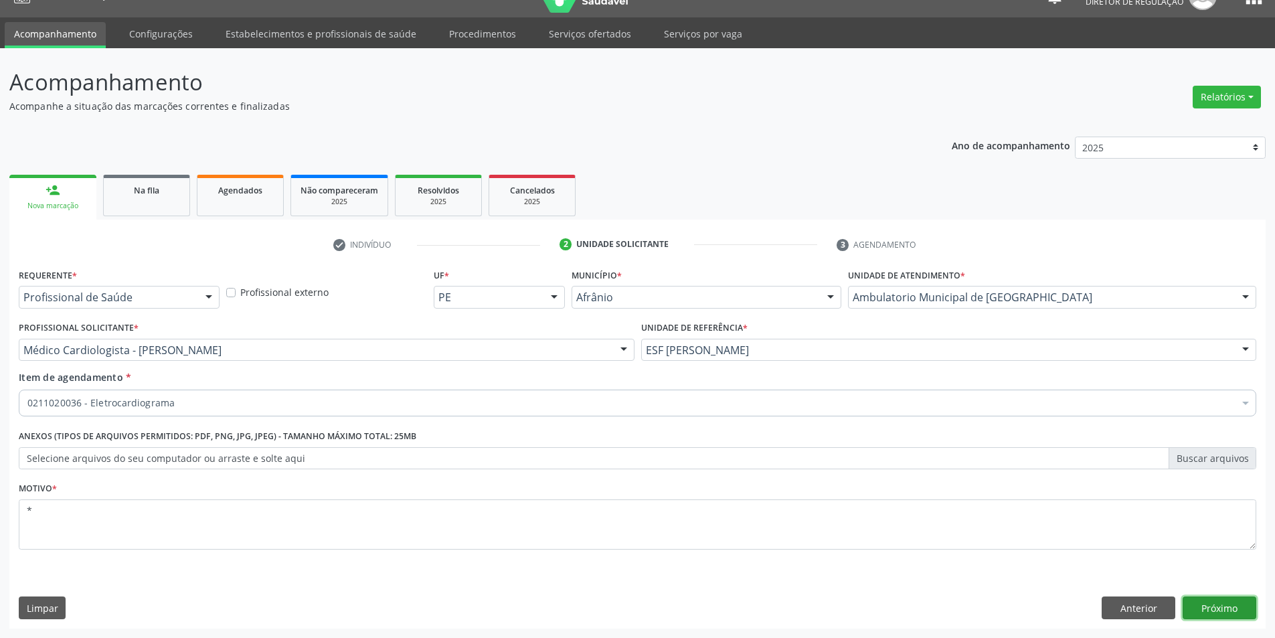
click at [1238, 608] on button "Próximo" at bounding box center [1219, 607] width 74 height 23
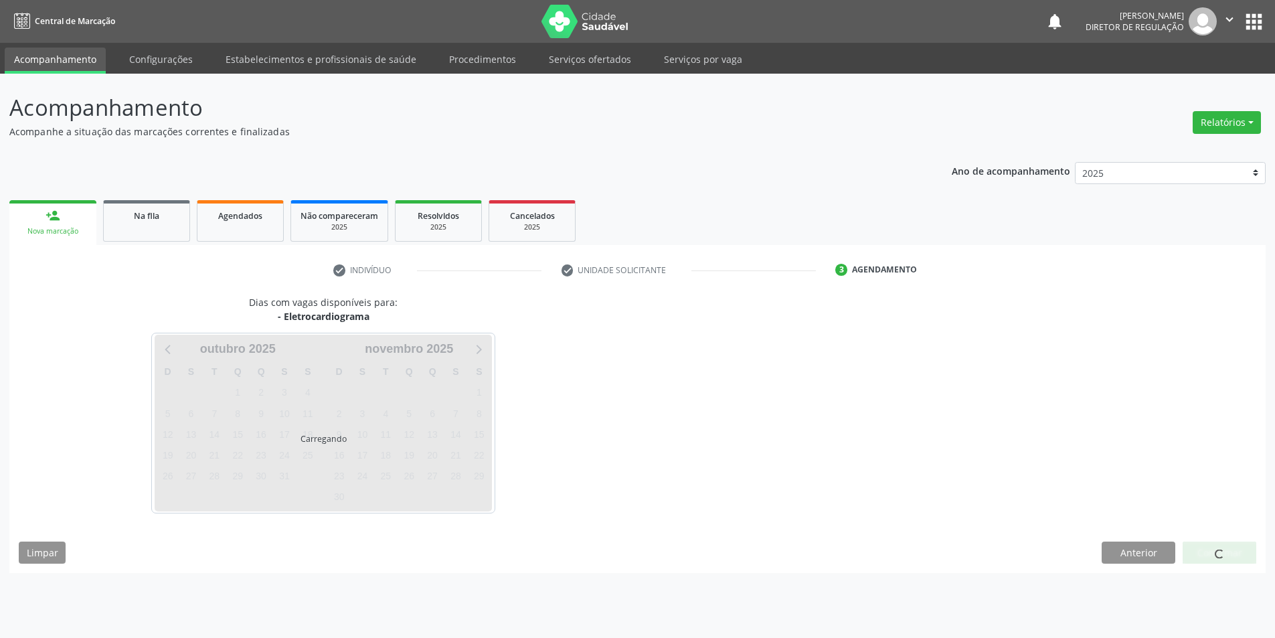
scroll to position [0, 0]
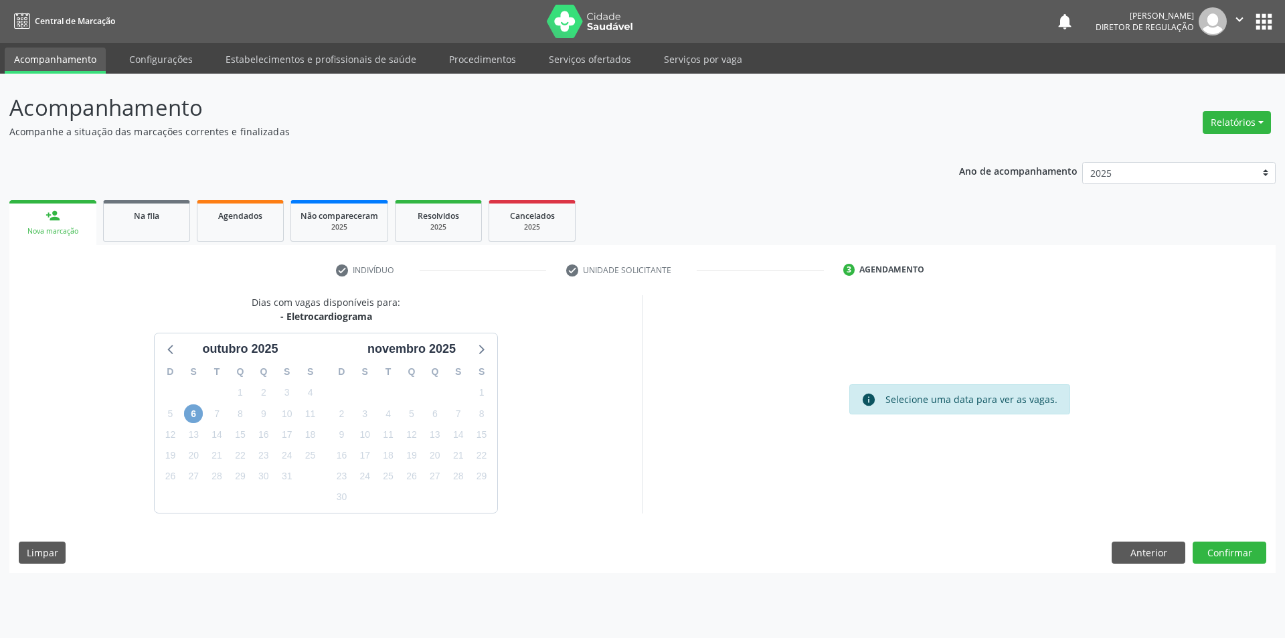
click at [193, 417] on span "6" at bounding box center [193, 413] width 19 height 19
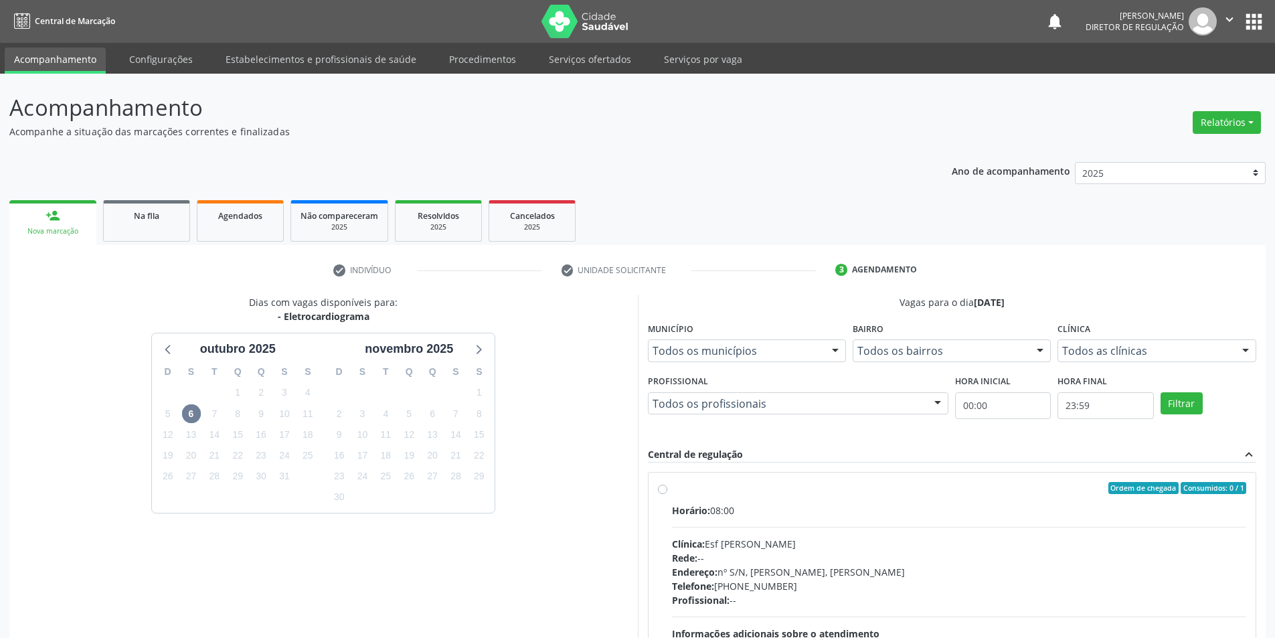
click at [690, 488] on div "Ordem de chegada Consumidos: 0 / 1" at bounding box center [959, 488] width 575 height 12
click at [667, 488] on input "Ordem de chegada Consumidos: 0 / 1 Horário: 08:00 Clínica: Esf Isabel Gomes Red…" at bounding box center [662, 488] width 9 height 12
radio input "true"
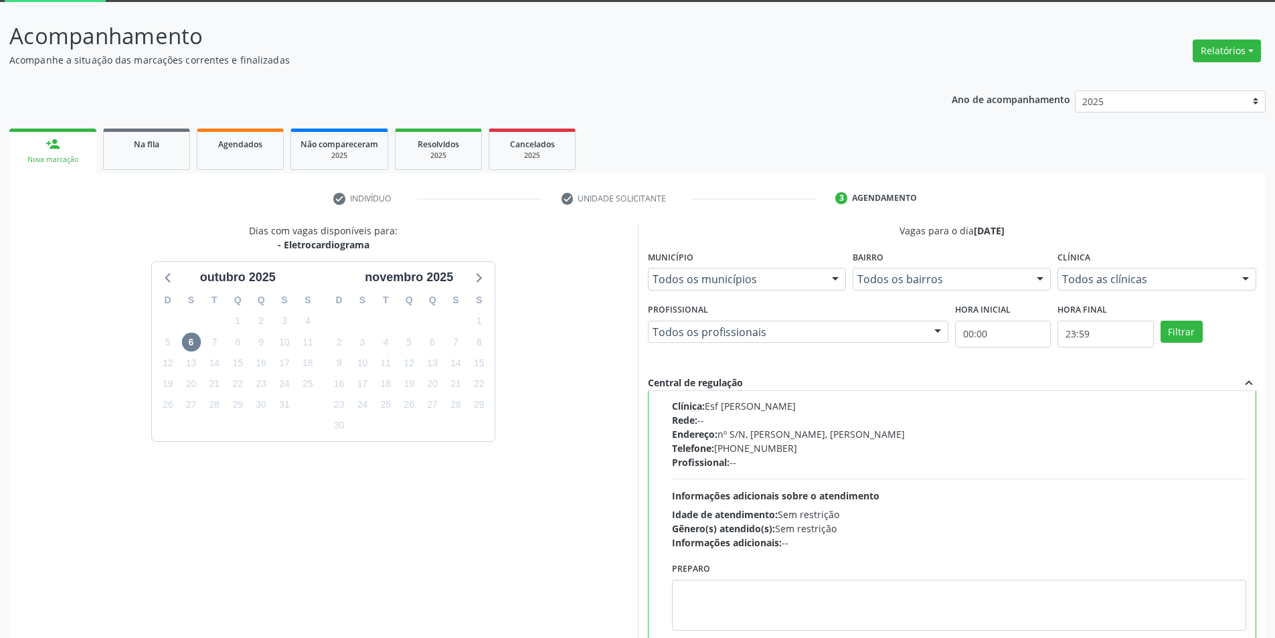
scroll to position [162, 0]
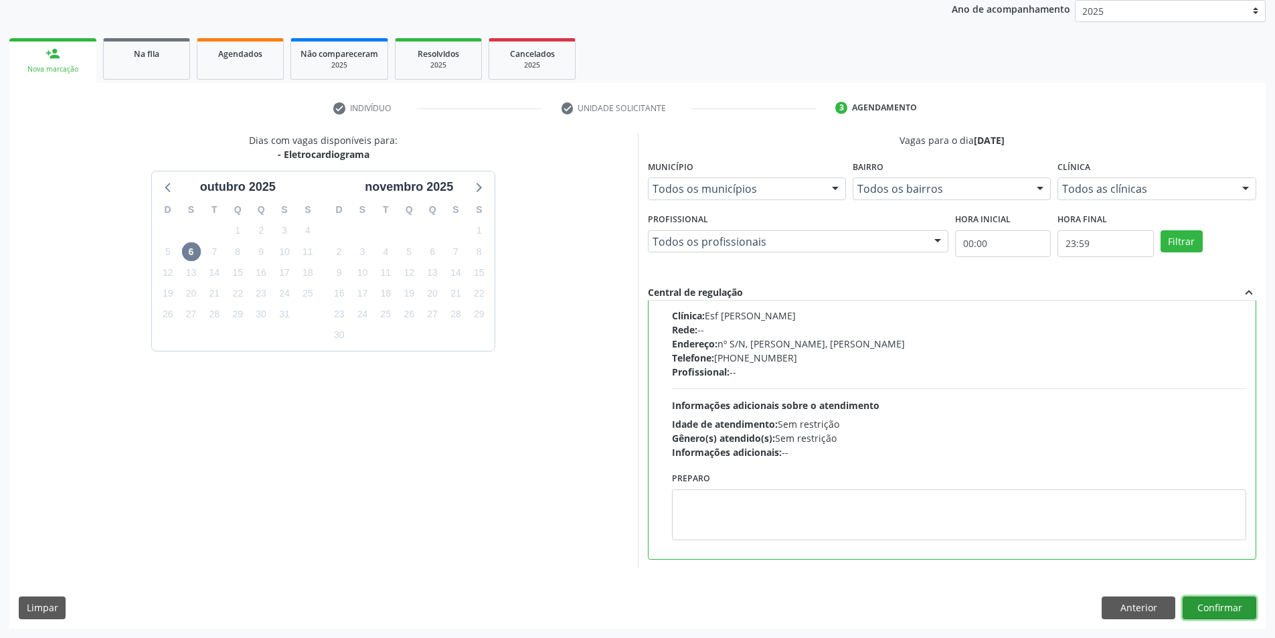
click at [1209, 607] on button "Confirmar" at bounding box center [1219, 607] width 74 height 23
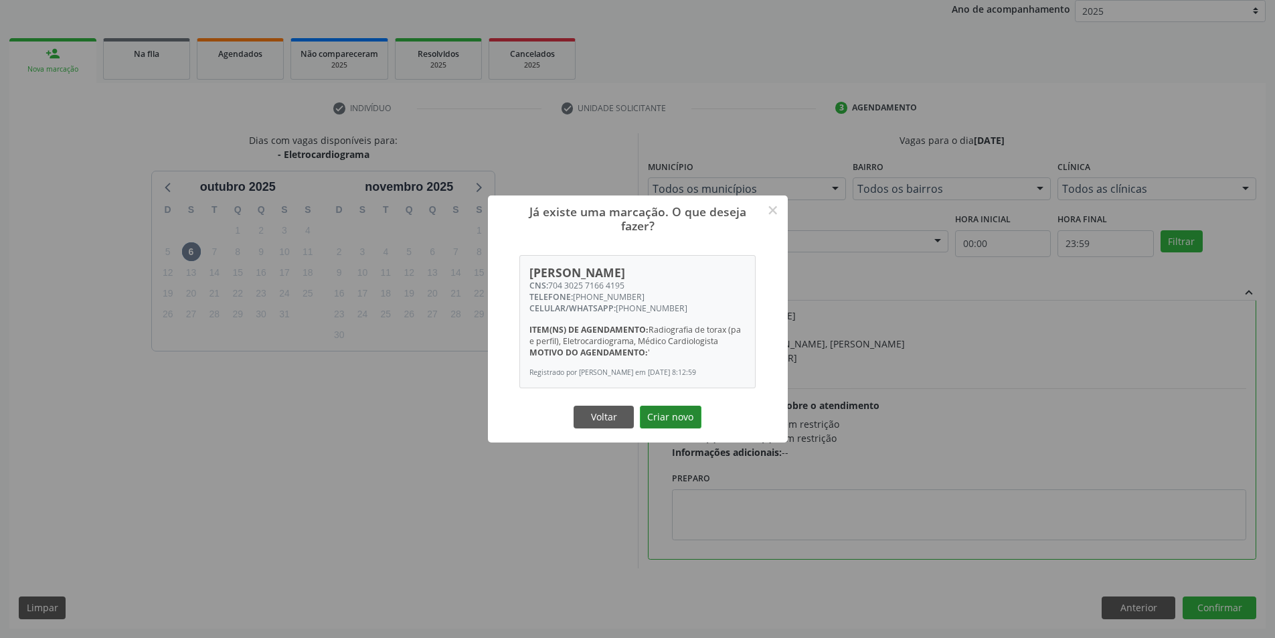
click at [678, 416] on button "Criar novo" at bounding box center [671, 416] width 62 height 23
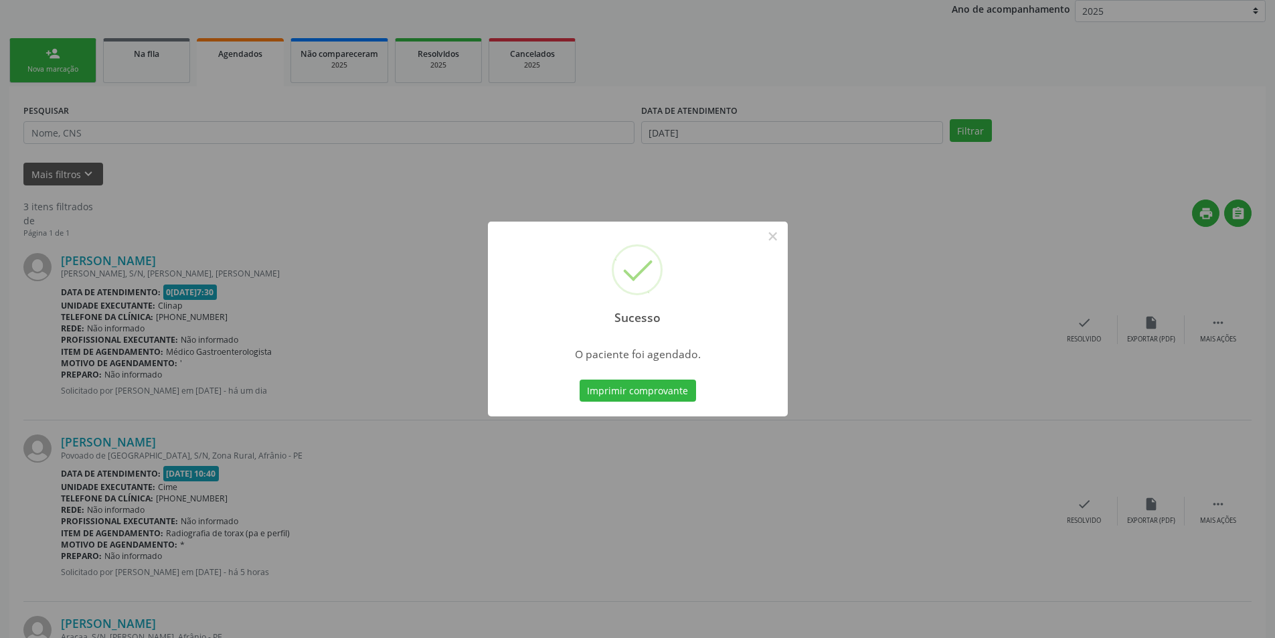
scroll to position [0, 0]
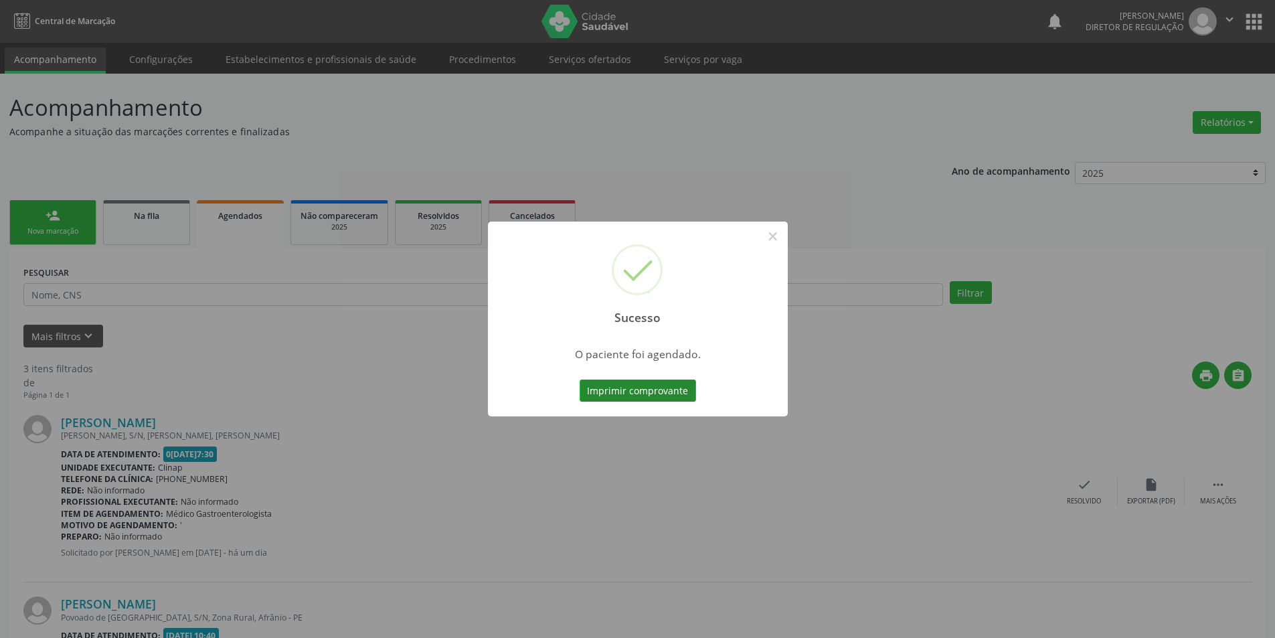
click at [662, 392] on button "Imprimir comprovante" at bounding box center [637, 390] width 116 height 23
